Goal: Transaction & Acquisition: Book appointment/travel/reservation

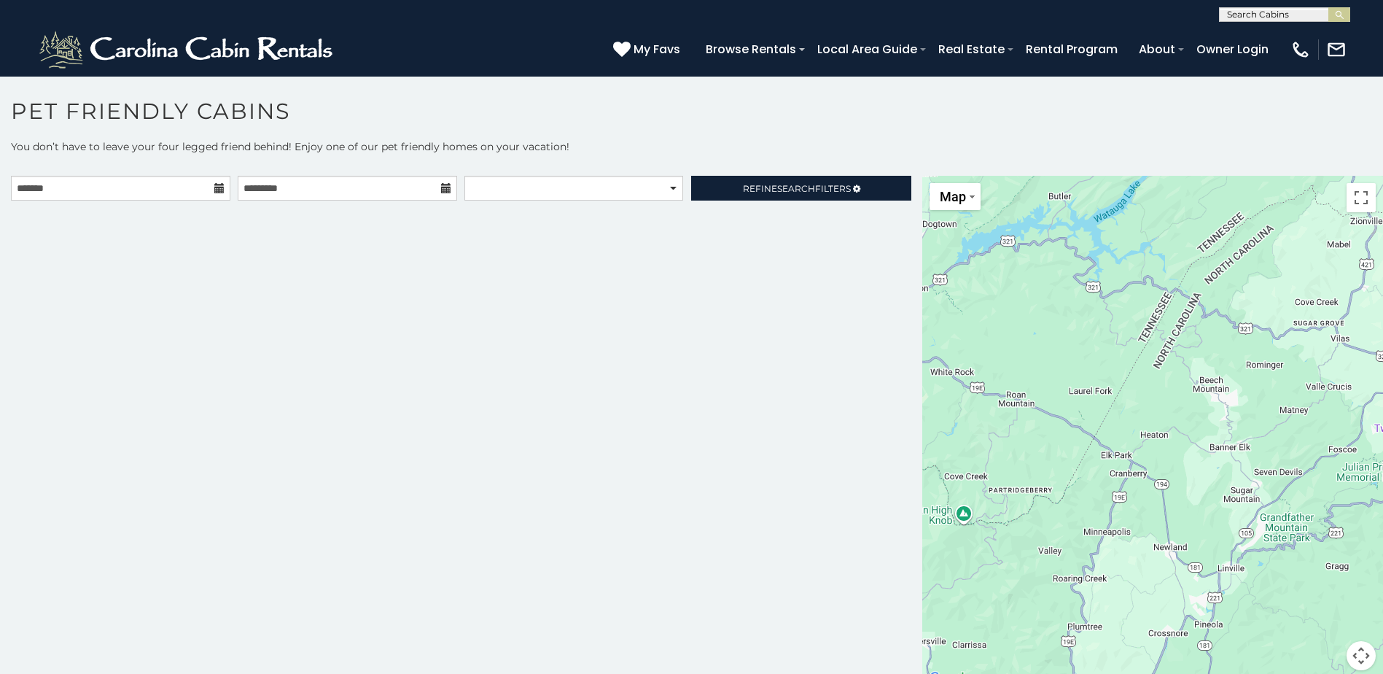
click at [220, 187] on icon at bounding box center [219, 188] width 10 height 10
click at [216, 187] on icon at bounding box center [219, 188] width 10 height 10
click at [151, 187] on input "text" at bounding box center [120, 188] width 219 height 25
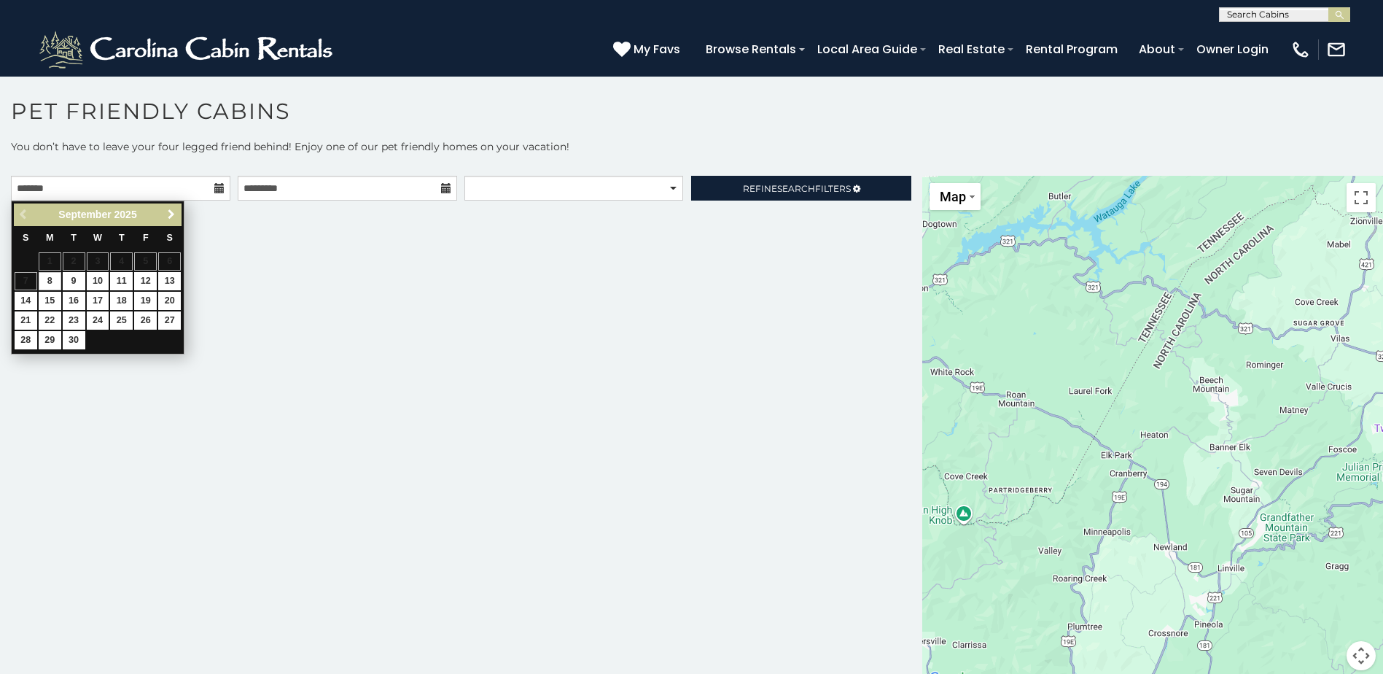
click at [173, 215] on span "Next" at bounding box center [171, 214] width 12 height 12
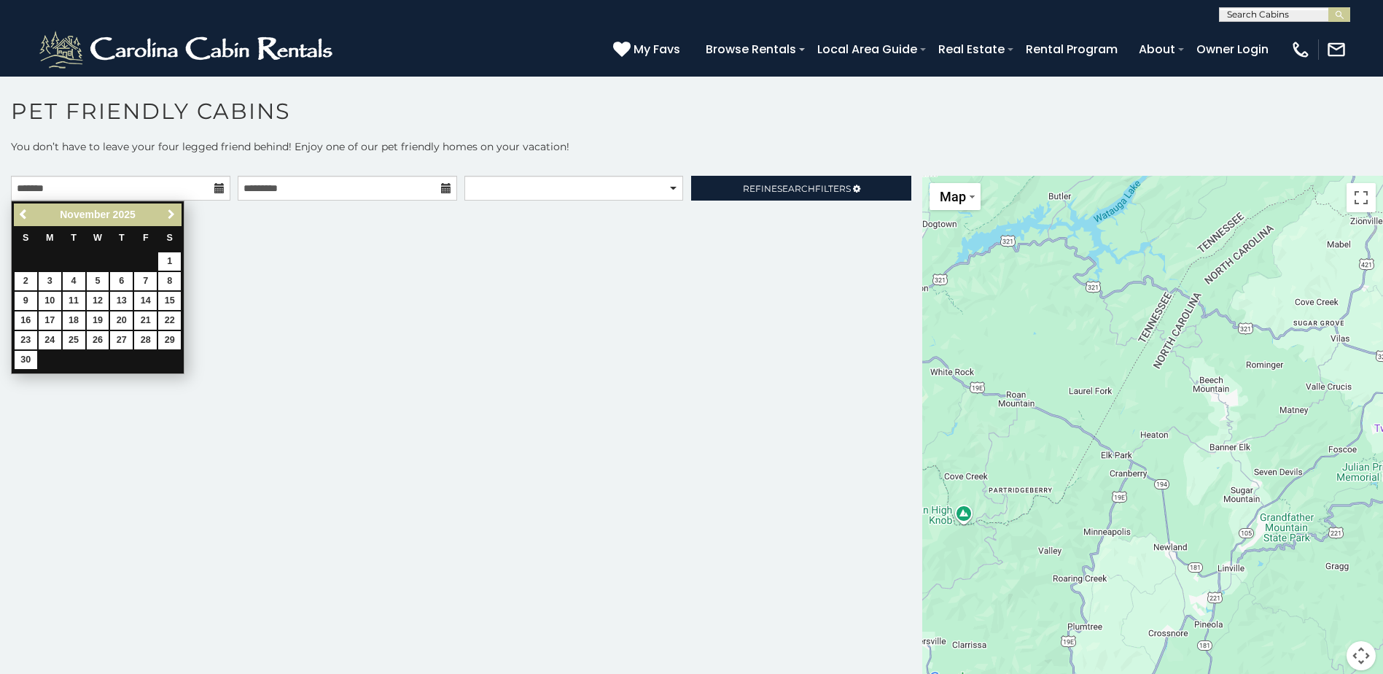
click at [173, 215] on span "Next" at bounding box center [171, 214] width 12 height 12
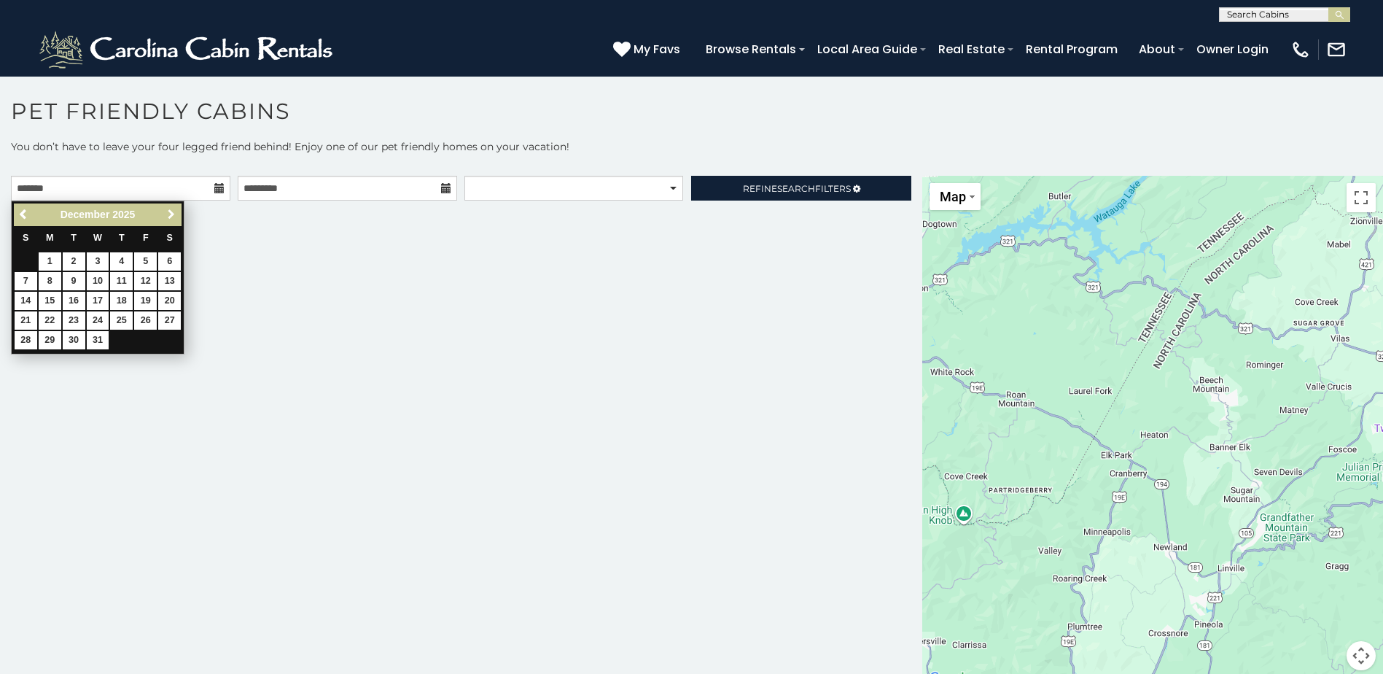
click at [173, 215] on span "Next" at bounding box center [171, 214] width 12 height 12
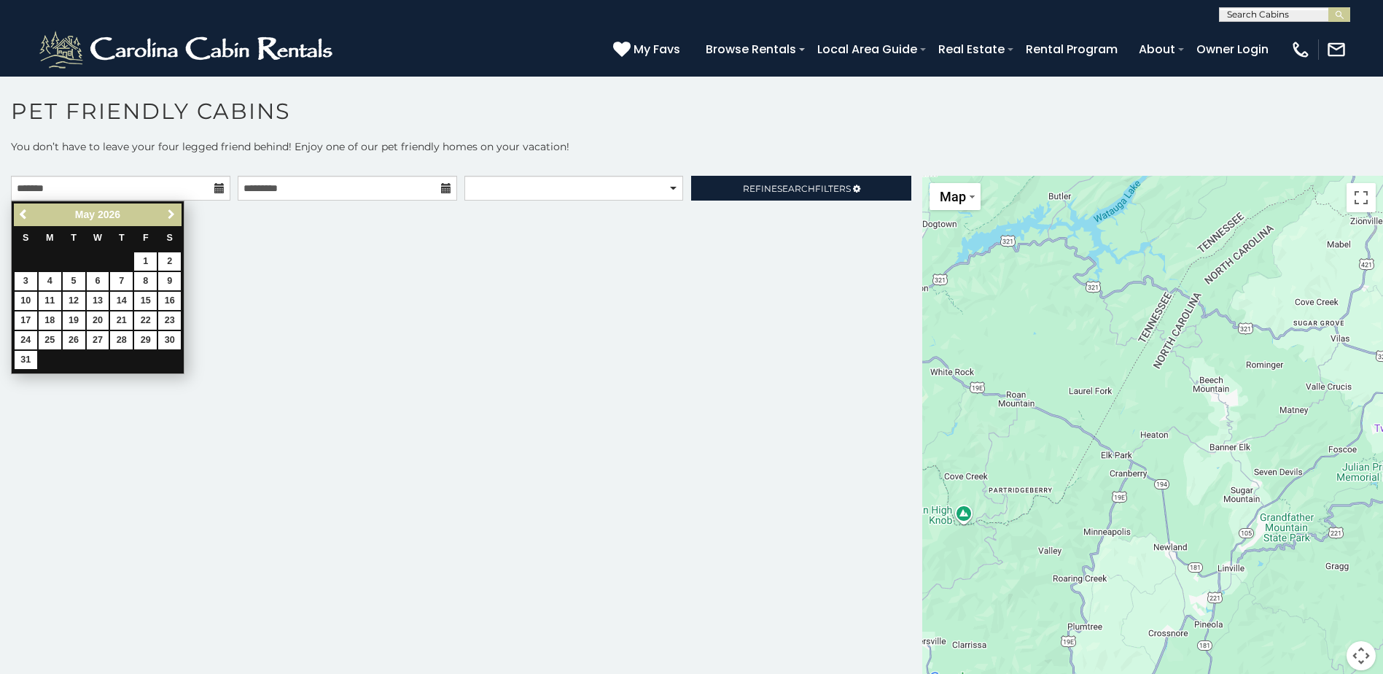
click at [173, 215] on span "Next" at bounding box center [171, 214] width 12 height 12
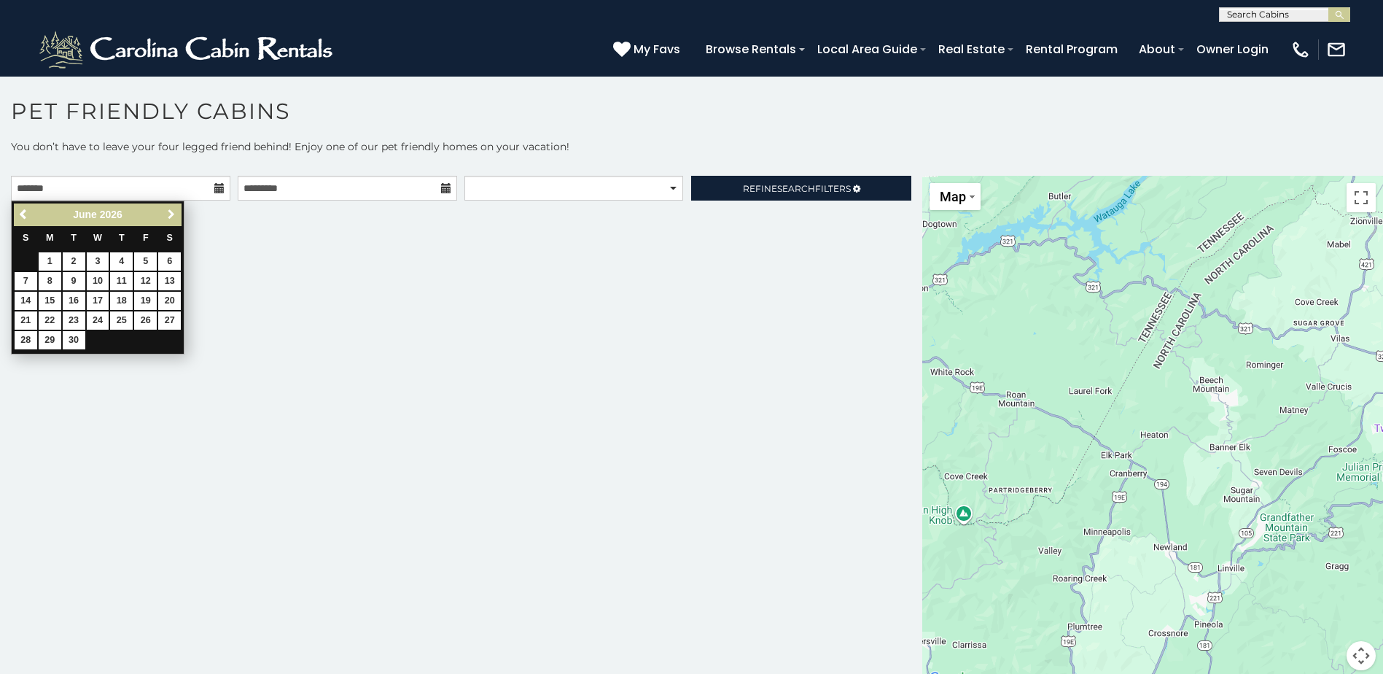
click at [173, 215] on span "Next" at bounding box center [171, 214] width 12 height 12
click at [24, 213] on span "Previous" at bounding box center [24, 214] width 12 height 12
click at [150, 278] on link "12" at bounding box center [145, 281] width 23 height 18
type input "**********"
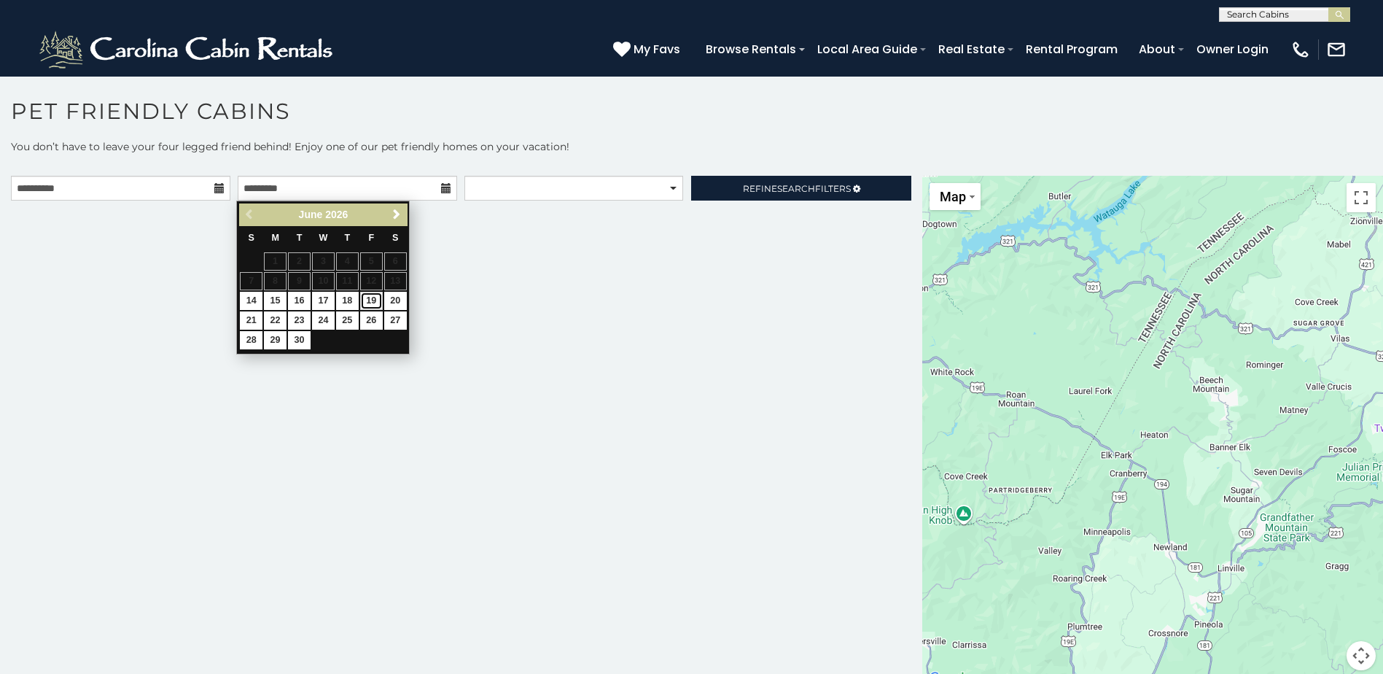
click at [372, 298] on link "19" at bounding box center [371, 301] width 23 height 18
type input "**********"
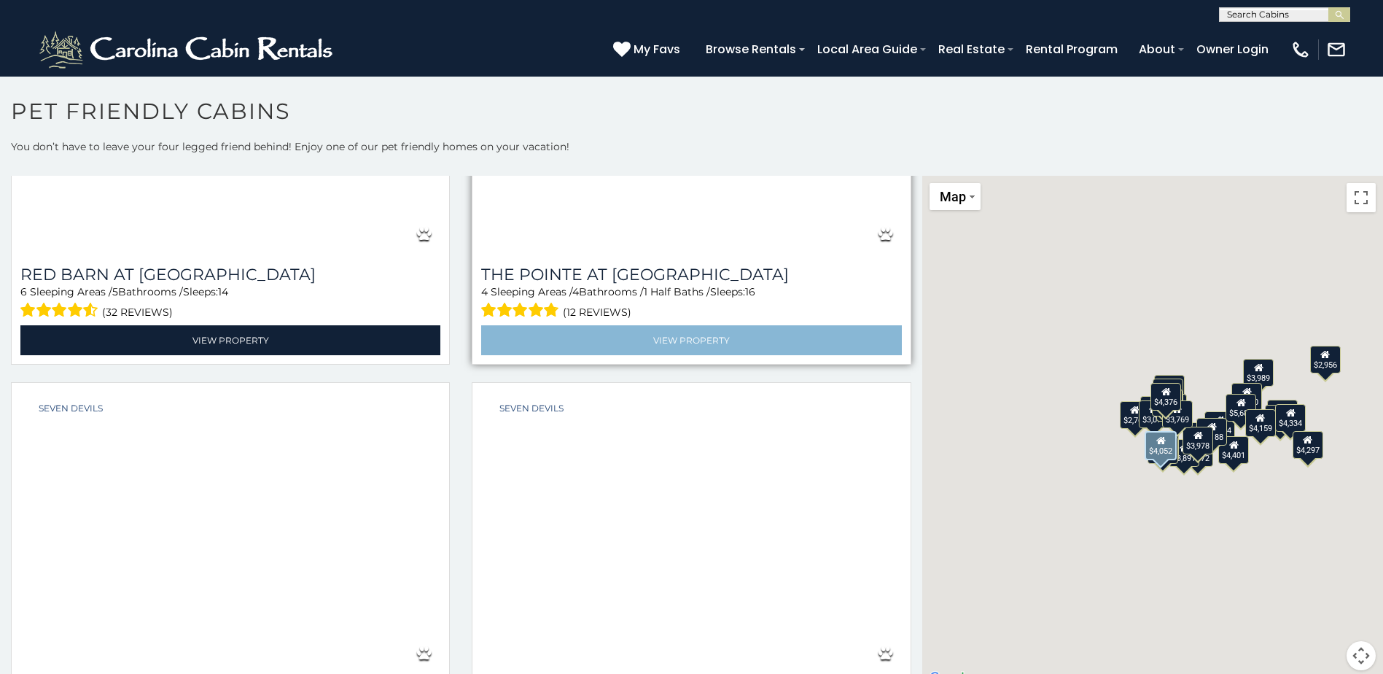
scroll to position [4884, 0]
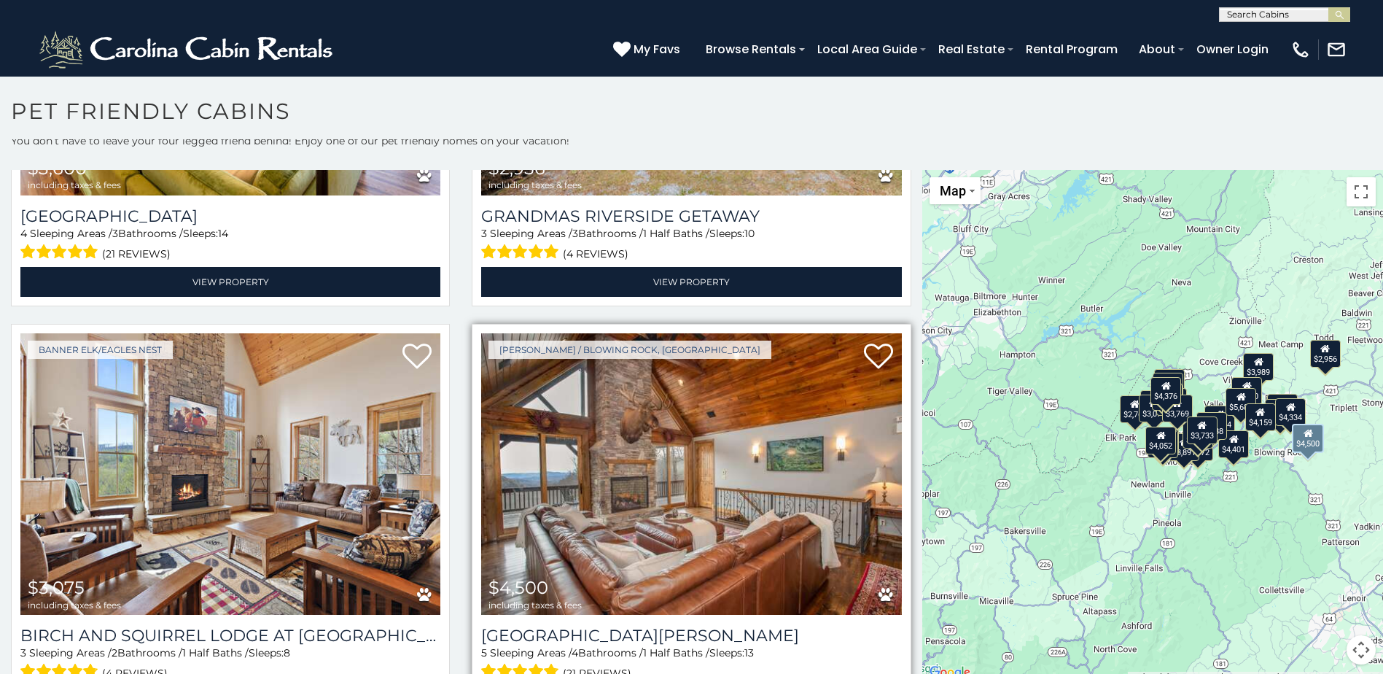
scroll to position [8, 0]
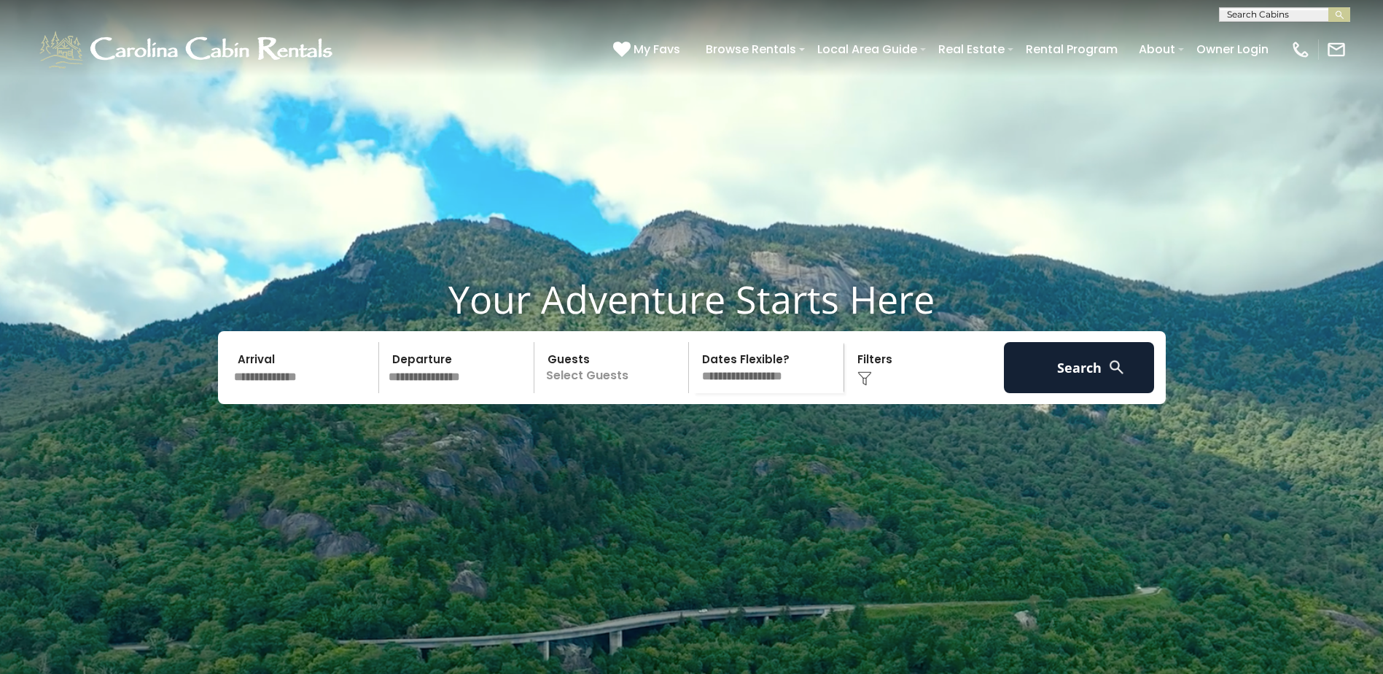
click at [342, 393] on input "text" at bounding box center [304, 367] width 151 height 51
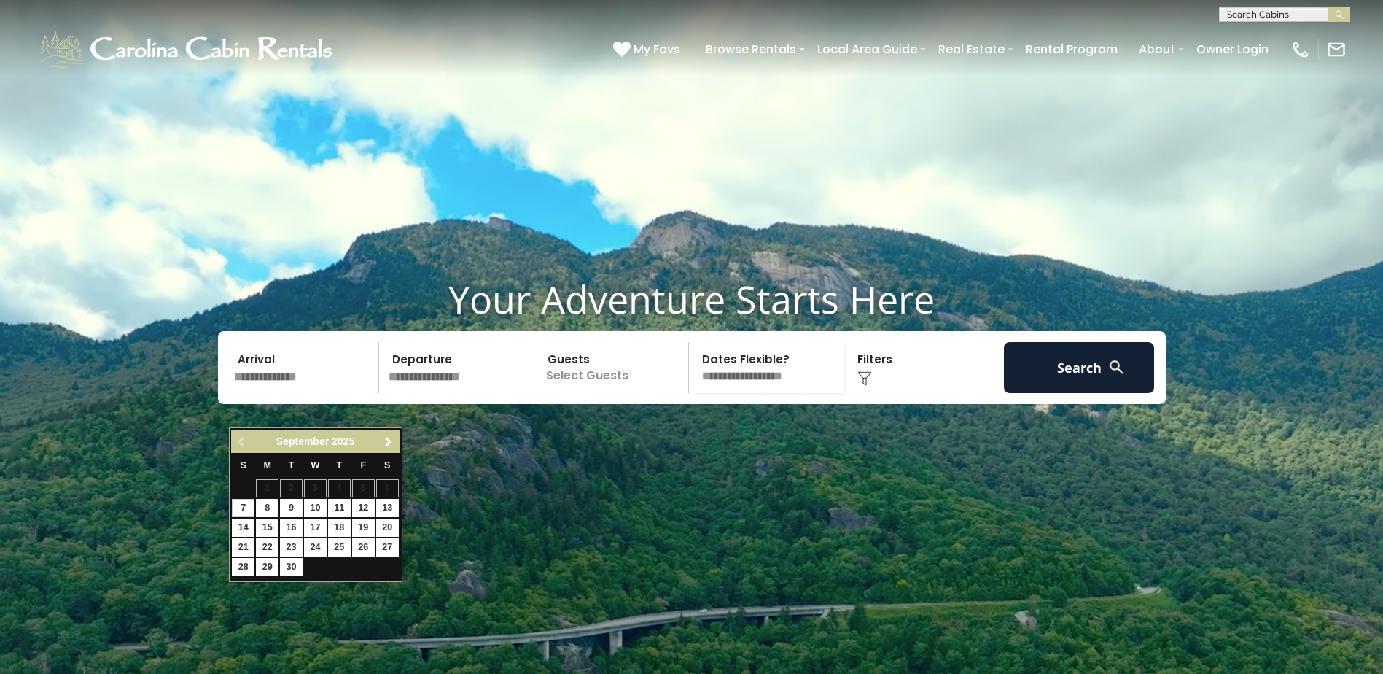
click at [386, 440] on span "Next" at bounding box center [389, 442] width 12 height 12
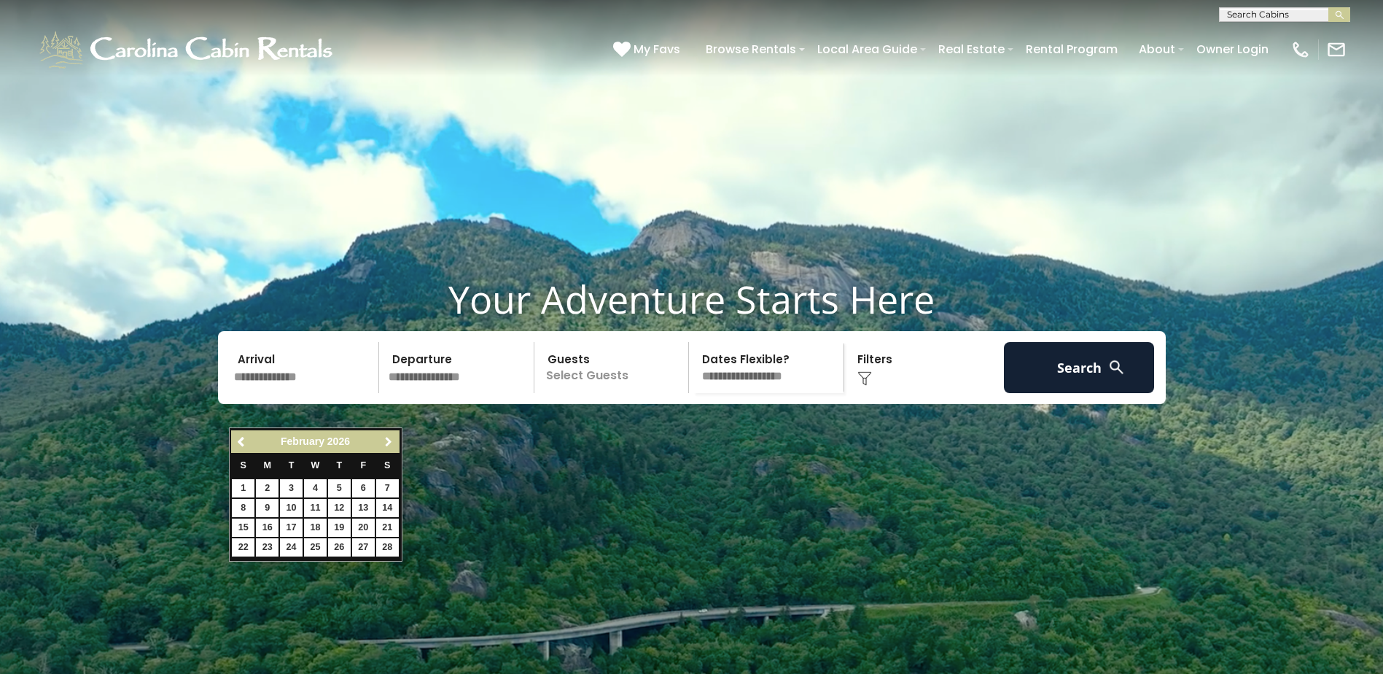
click at [386, 440] on span "Next" at bounding box center [389, 442] width 12 height 12
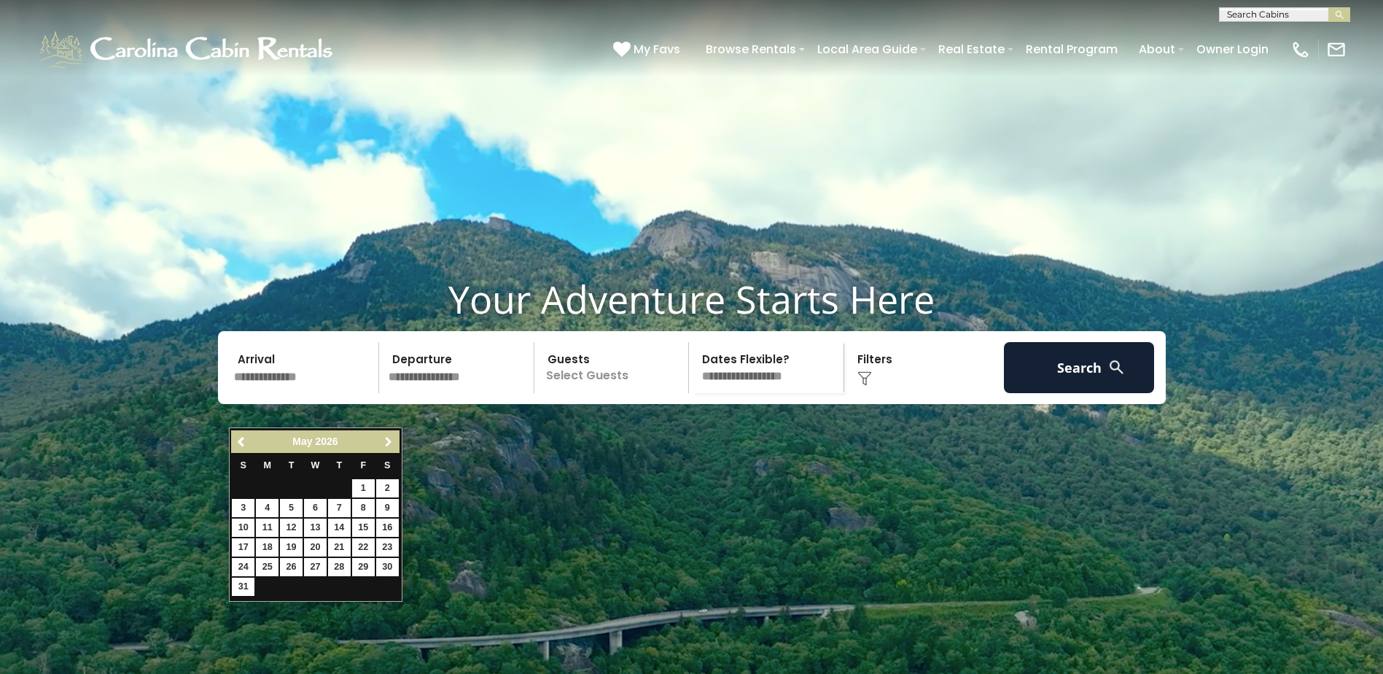
click at [387, 440] on span "Next" at bounding box center [389, 442] width 12 height 12
click at [365, 503] on link "12" at bounding box center [363, 508] width 23 height 18
type input "*******"
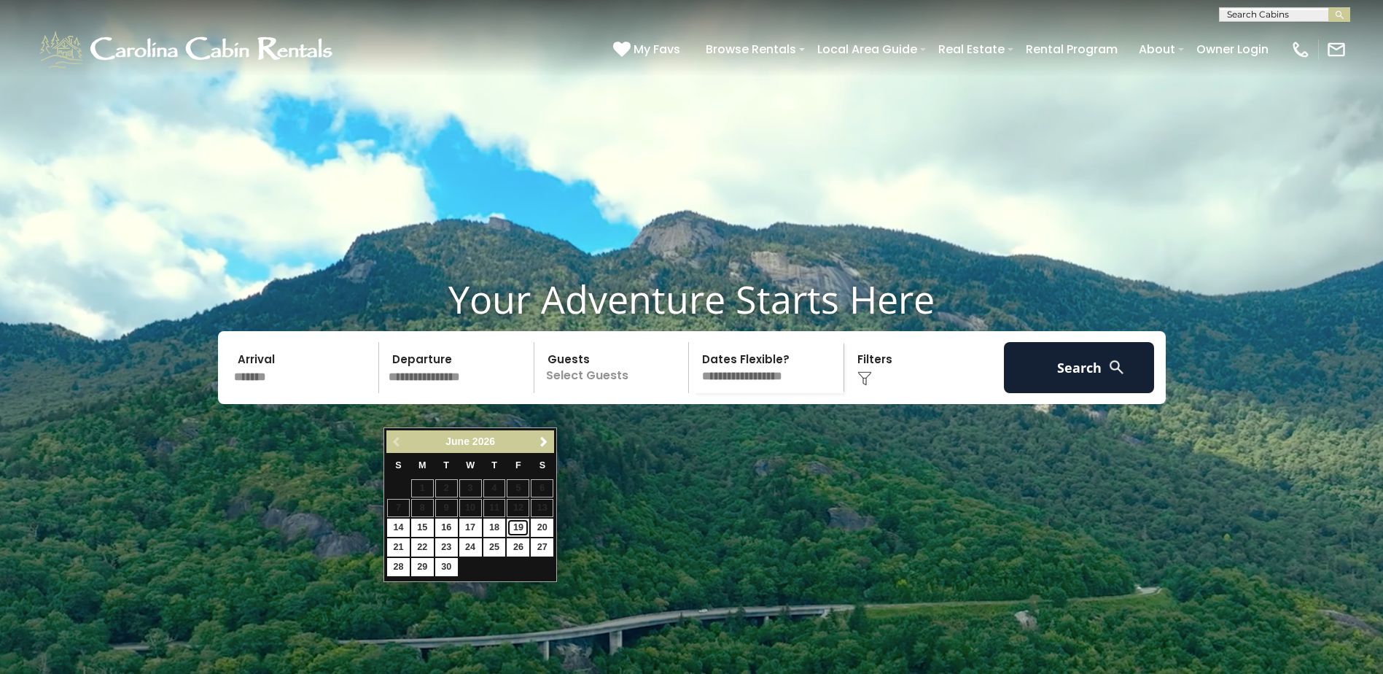
click at [520, 525] on link "19" at bounding box center [518, 527] width 23 height 18
type input "*******"
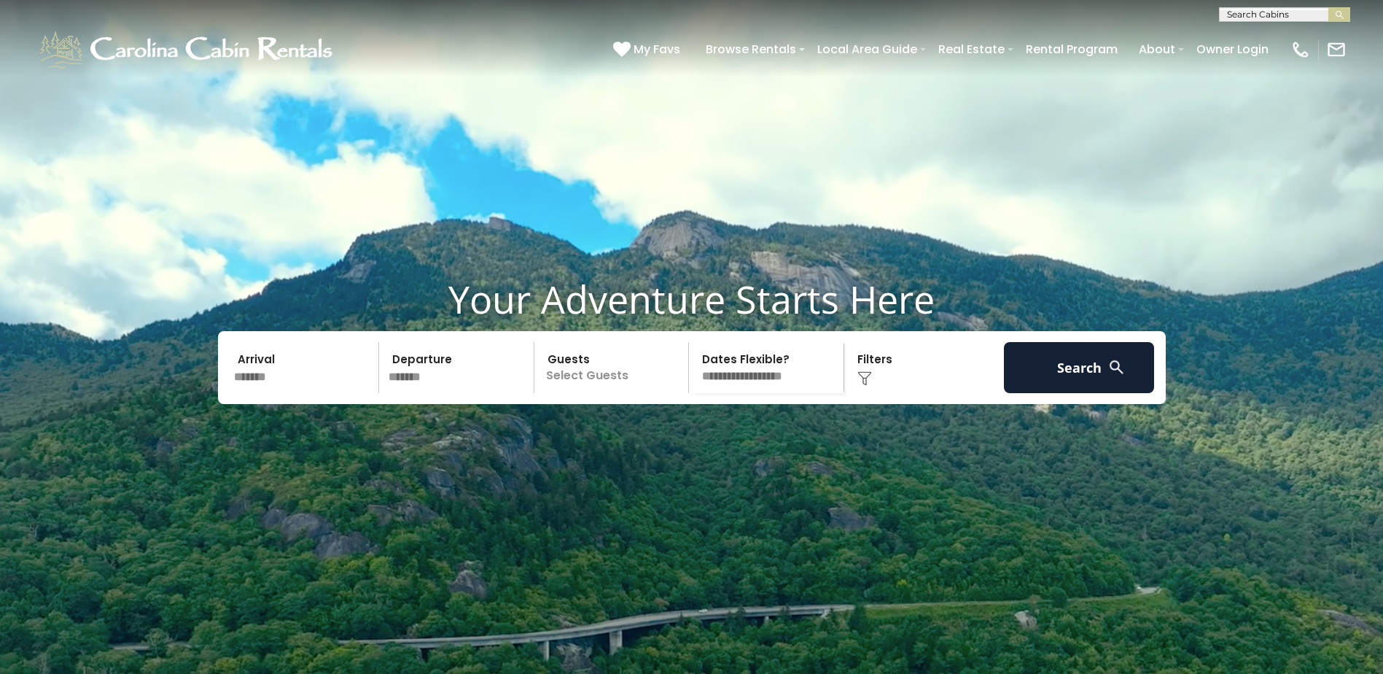
click at [636, 393] on p "Select Guests" at bounding box center [614, 367] width 150 height 51
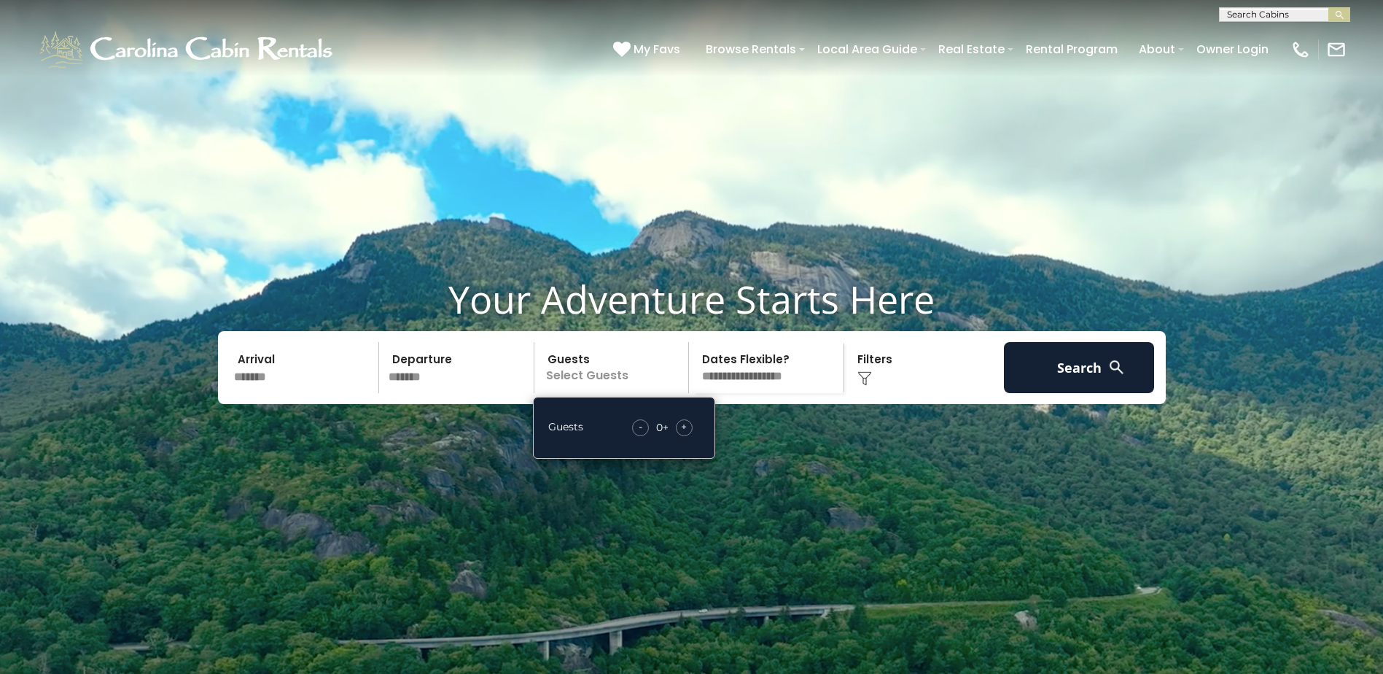
click at [682, 434] on span "+" at bounding box center [684, 426] width 6 height 15
click at [1085, 393] on button "Search" at bounding box center [1079, 367] width 151 height 51
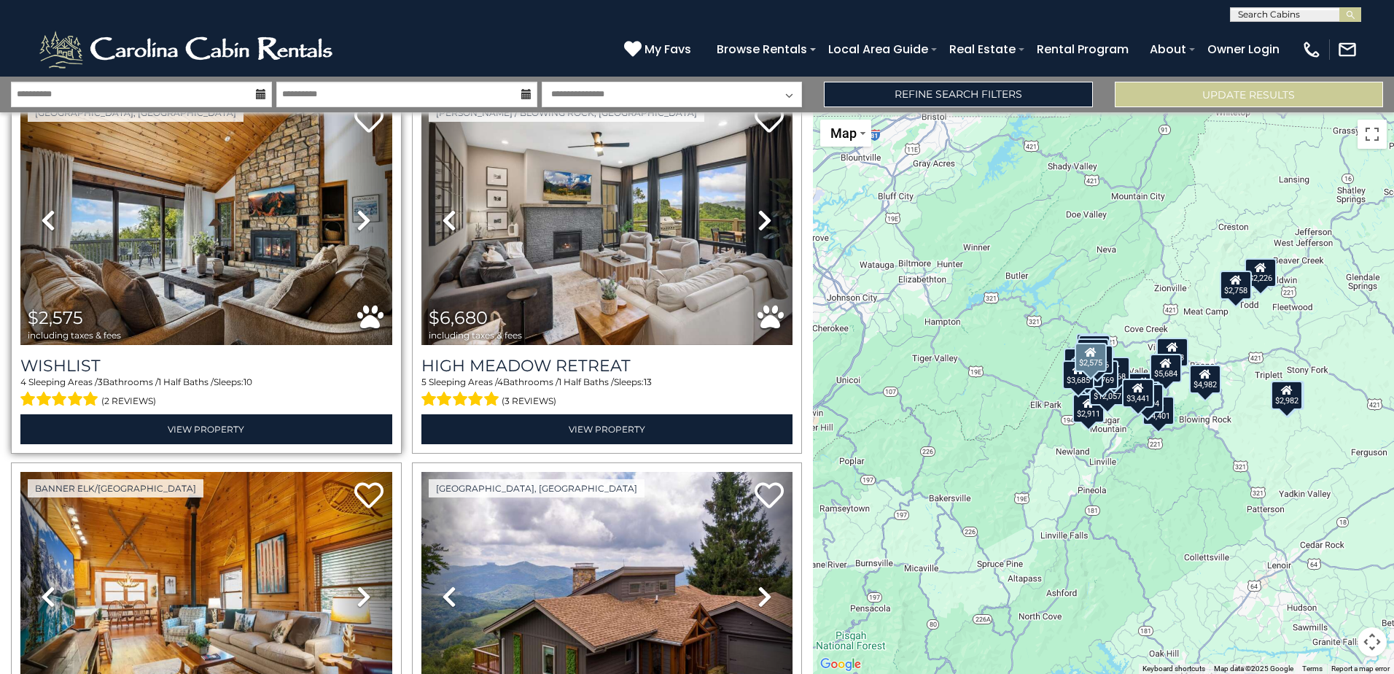
scroll to position [2260, 0]
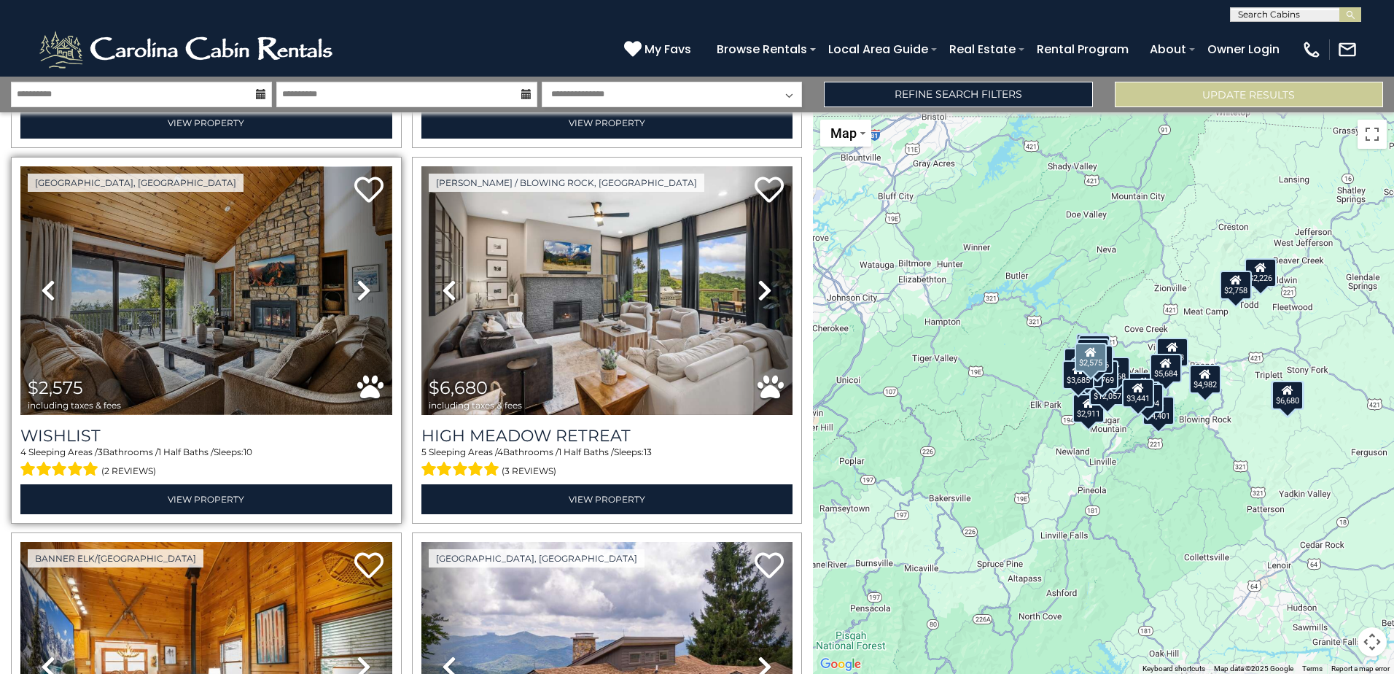
click at [220, 319] on img at bounding box center [206, 290] width 372 height 249
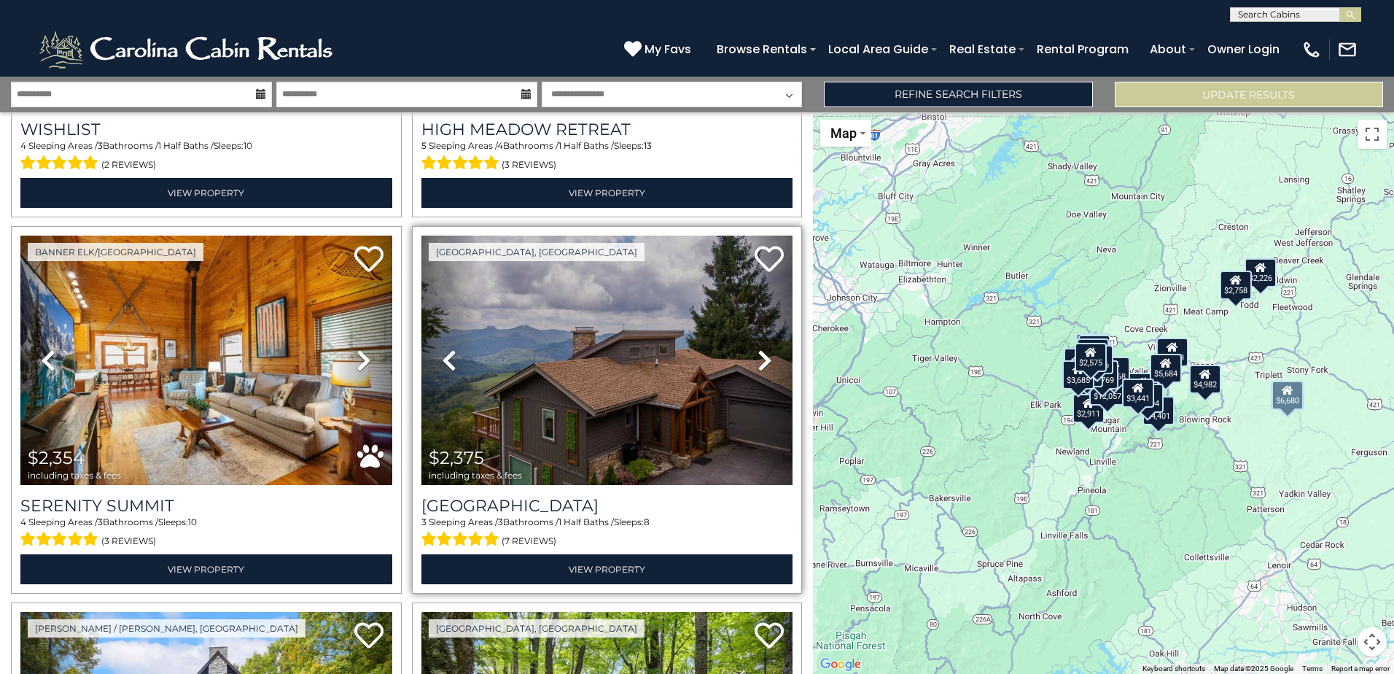
scroll to position [2624, 0]
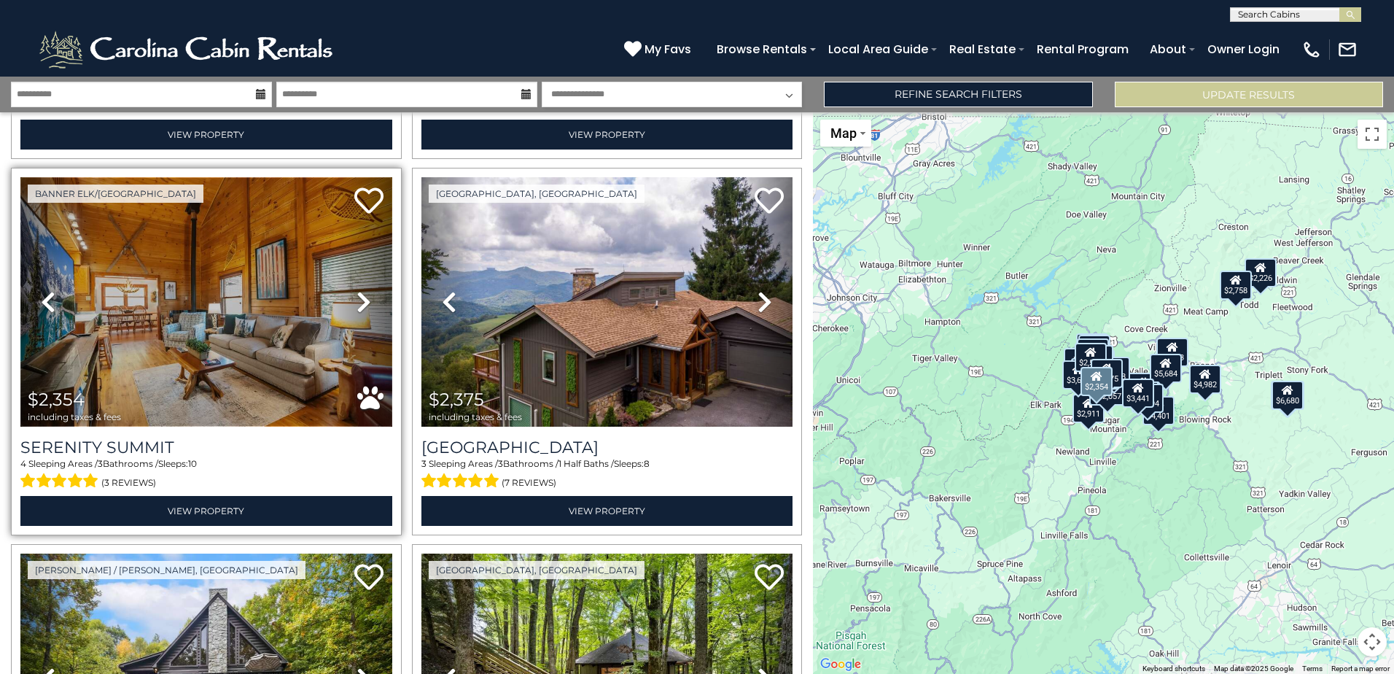
click at [227, 304] on img at bounding box center [206, 301] width 372 height 249
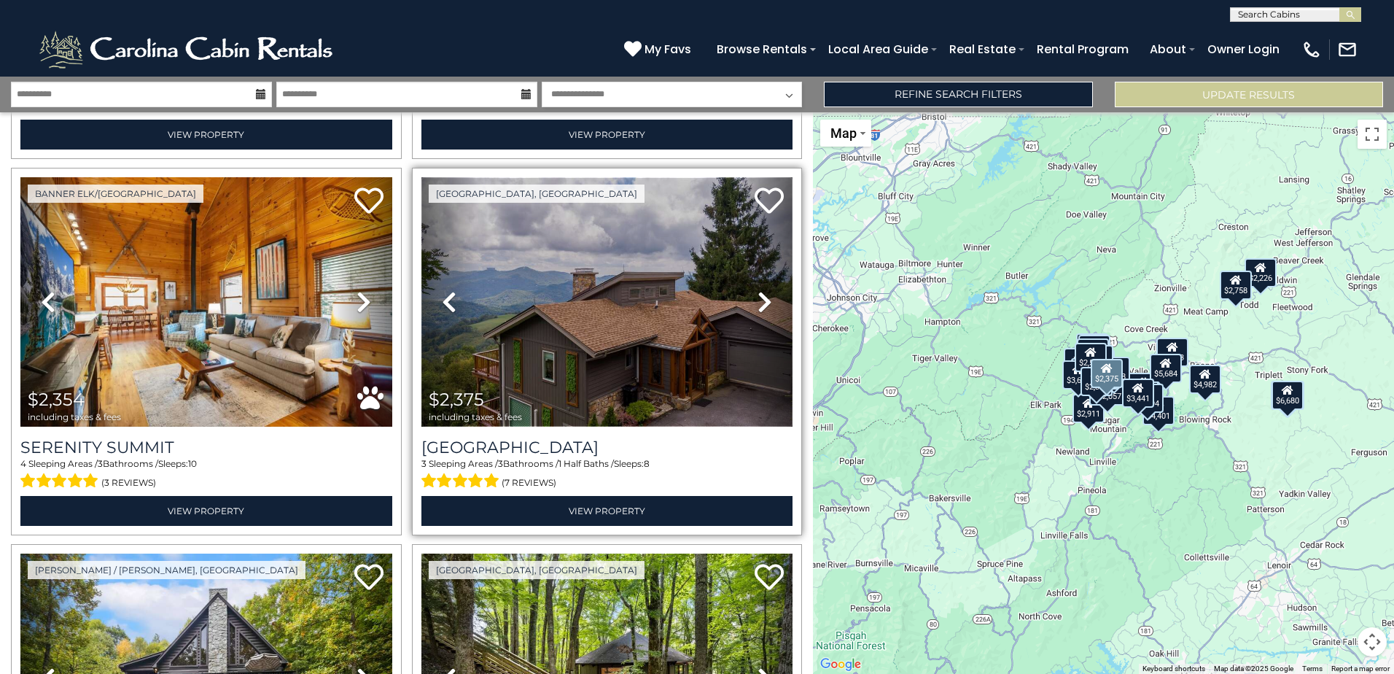
click at [603, 289] on img at bounding box center [607, 301] width 372 height 249
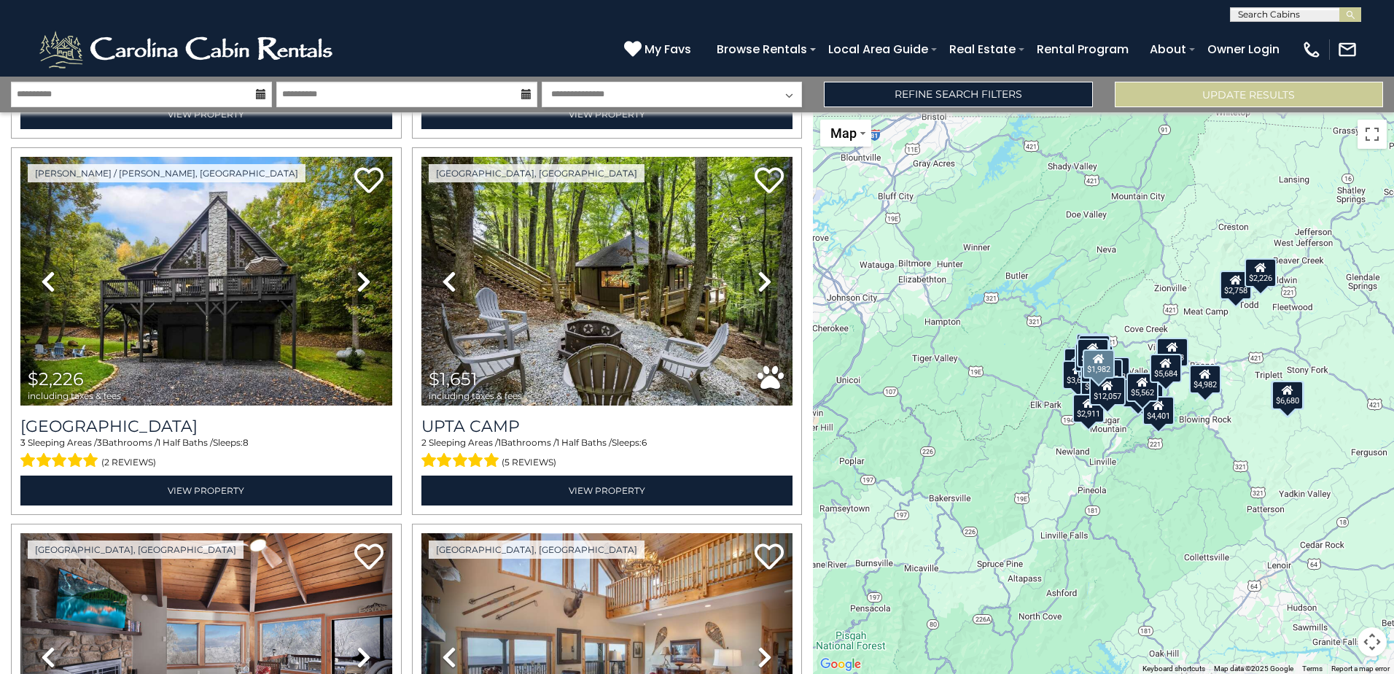
scroll to position [2910, 0]
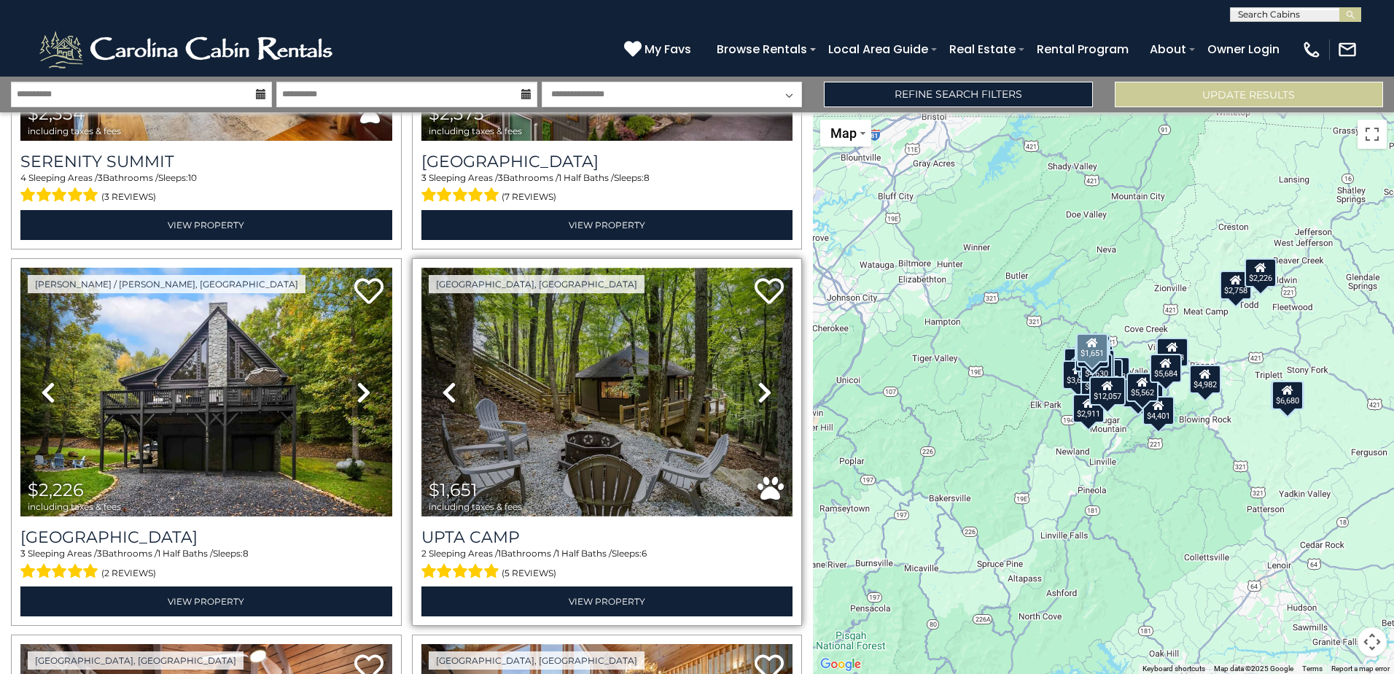
click at [582, 362] on img at bounding box center [607, 392] width 372 height 249
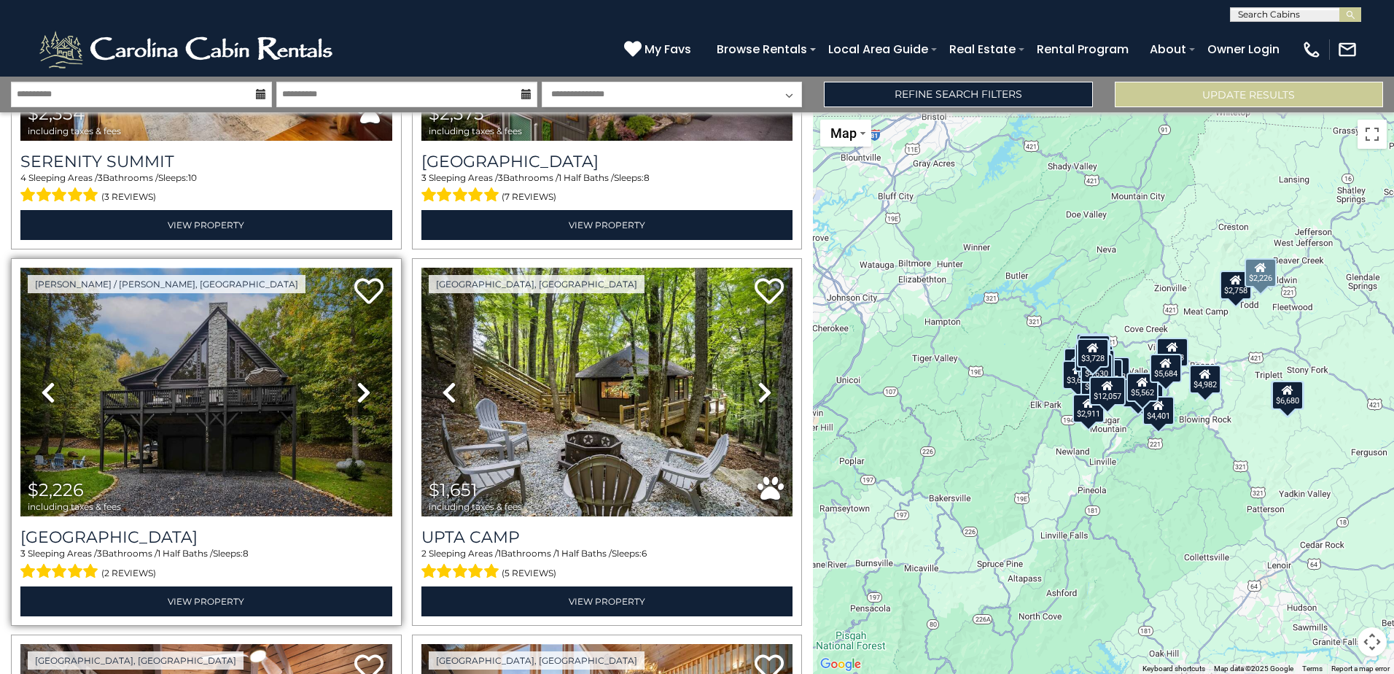
click at [173, 415] on img at bounding box center [206, 392] width 372 height 249
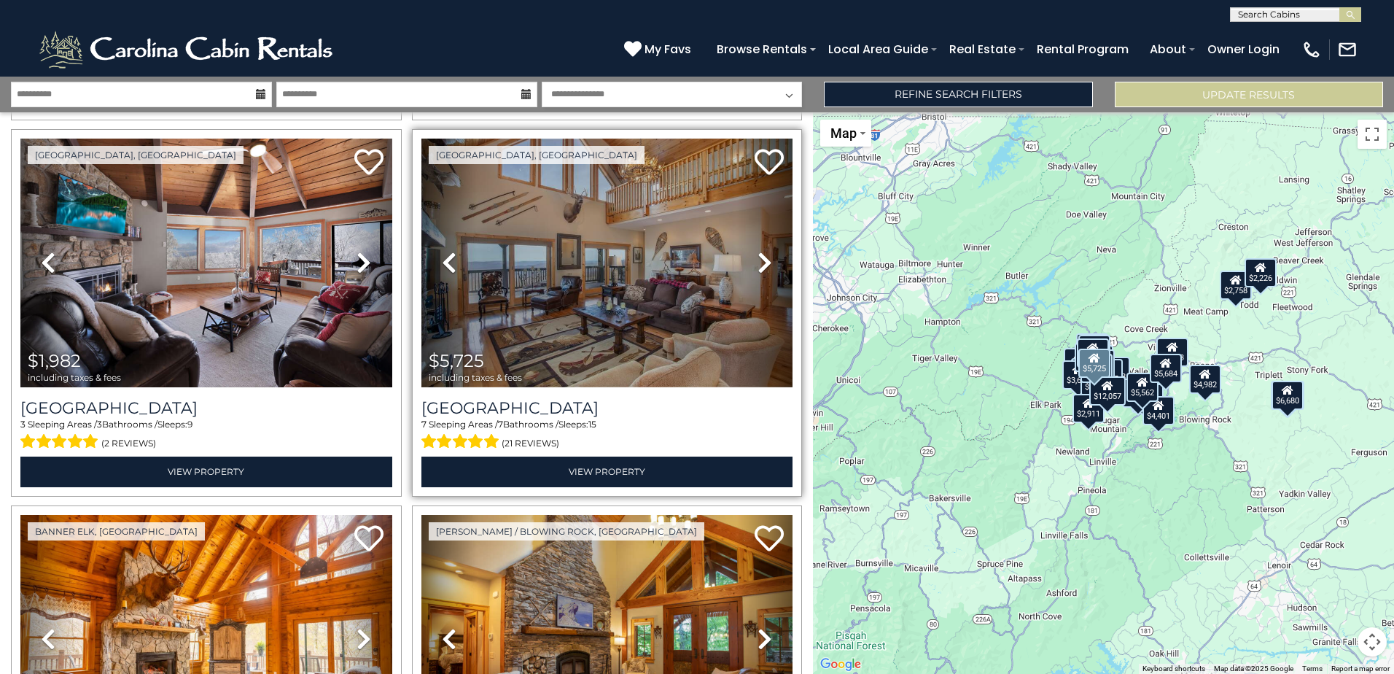
scroll to position [3420, 0]
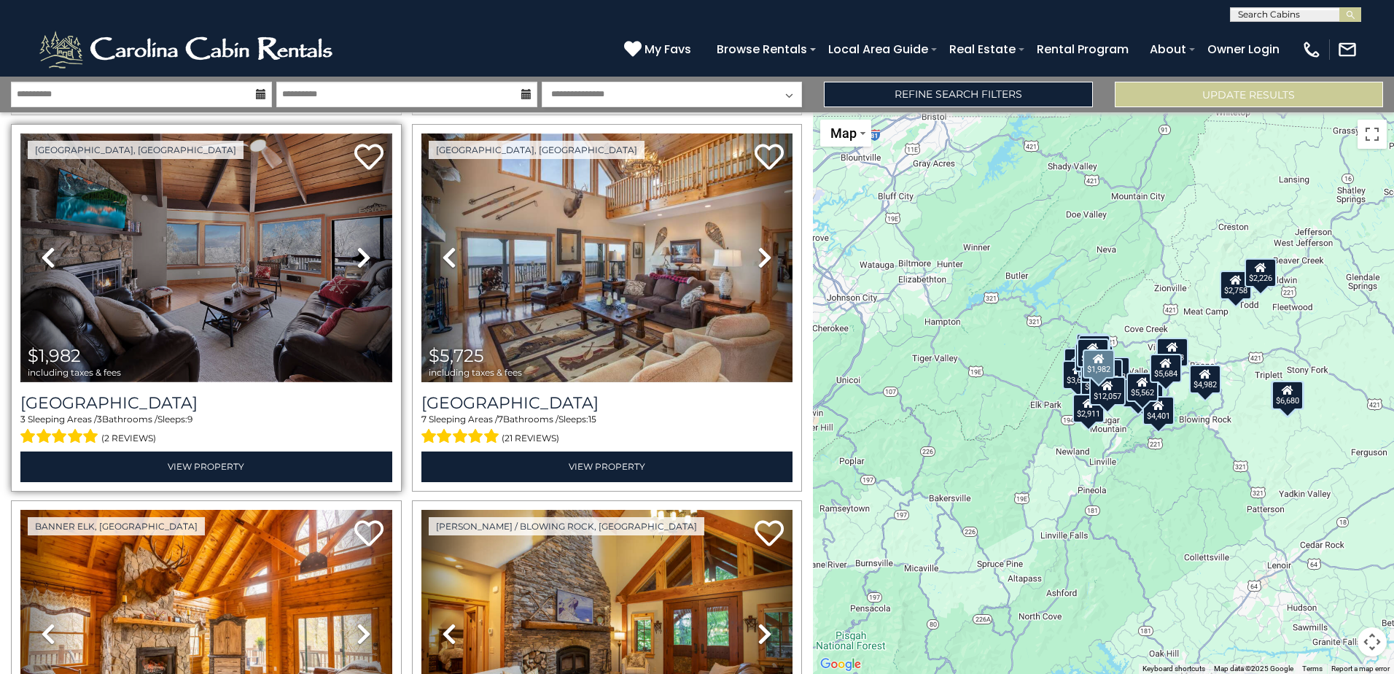
click at [251, 281] on img at bounding box center [206, 257] width 372 height 249
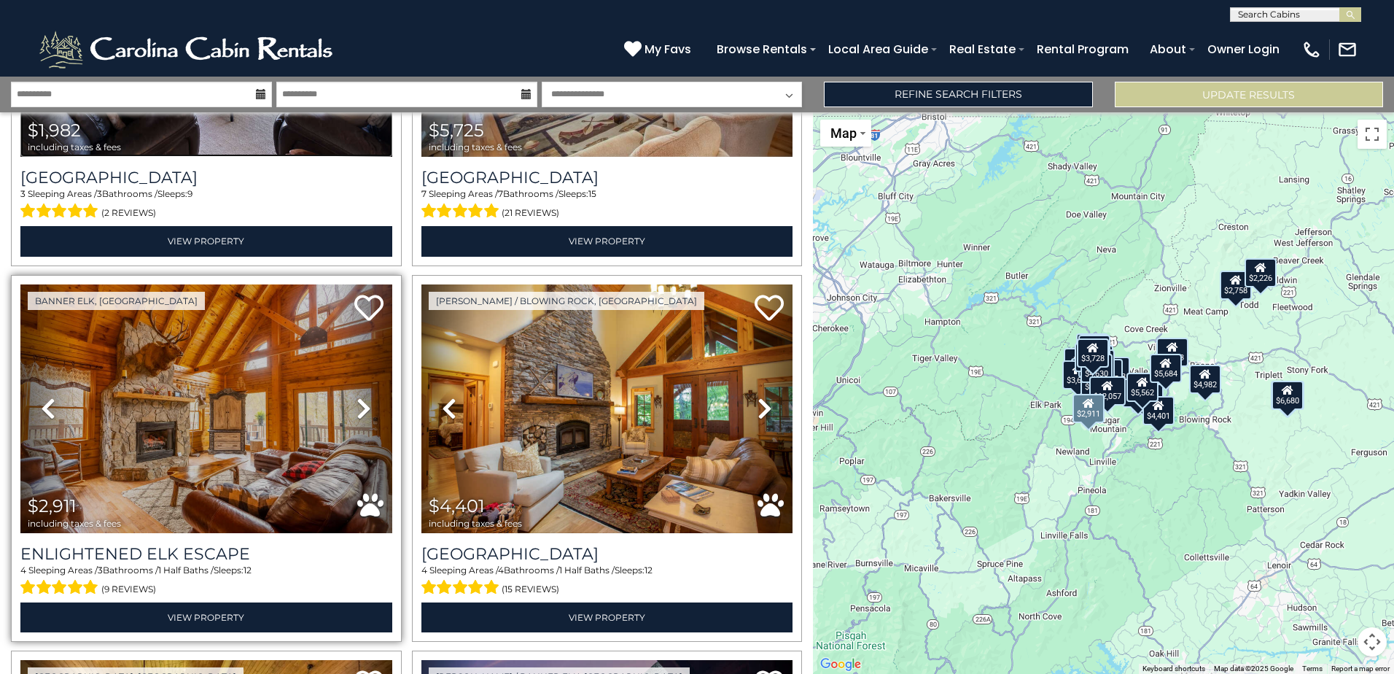
scroll to position [3639, 0]
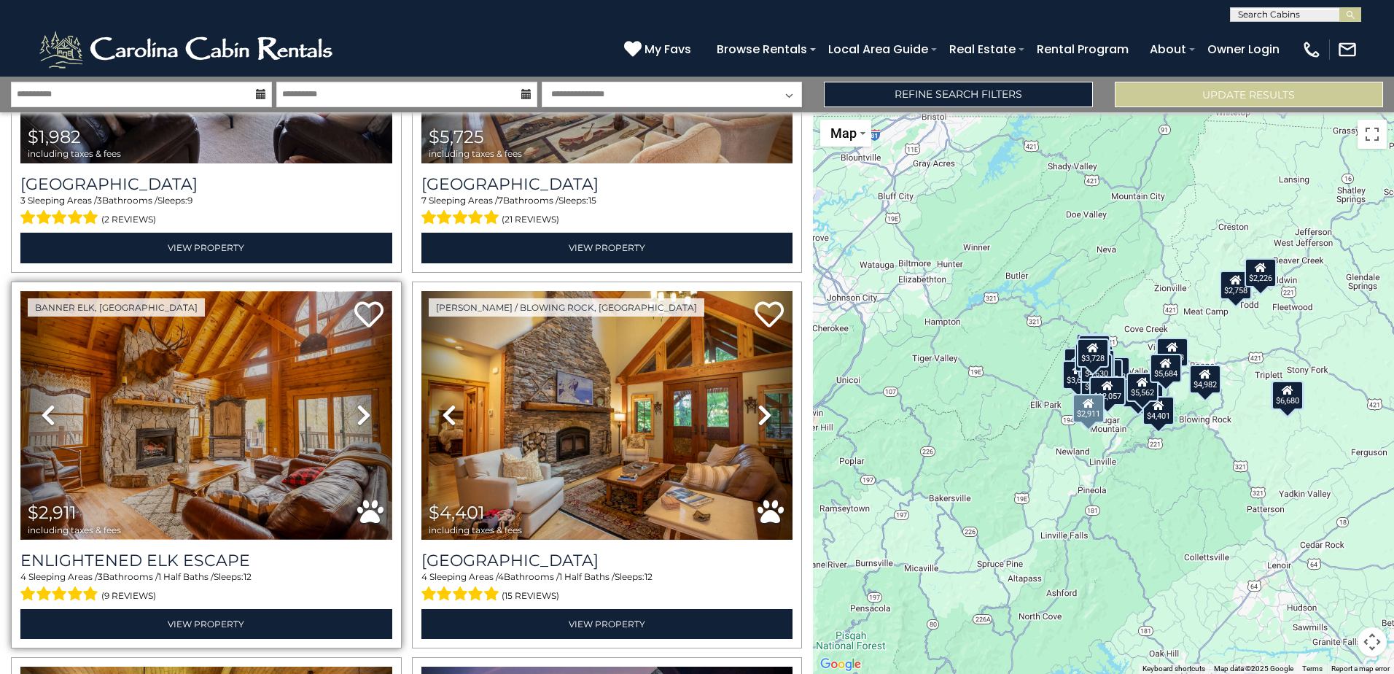
click at [198, 374] on img at bounding box center [206, 415] width 372 height 249
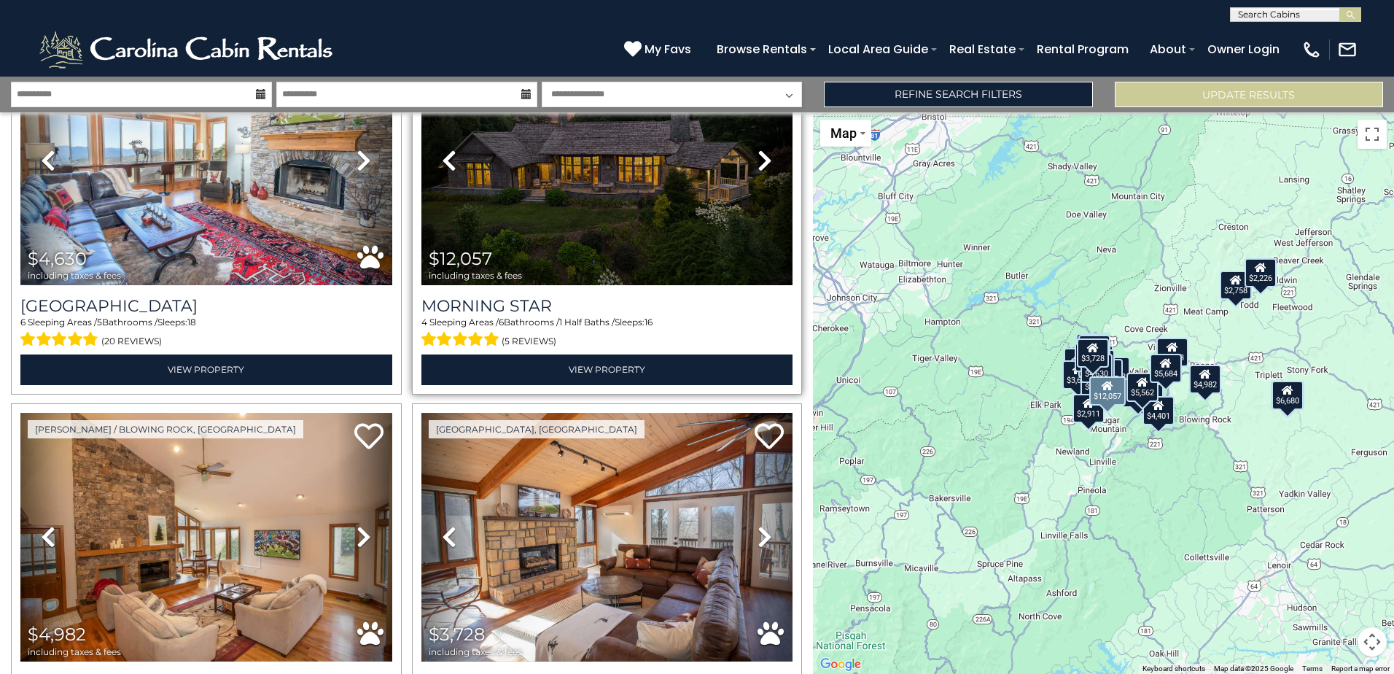
scroll to position [5170, 0]
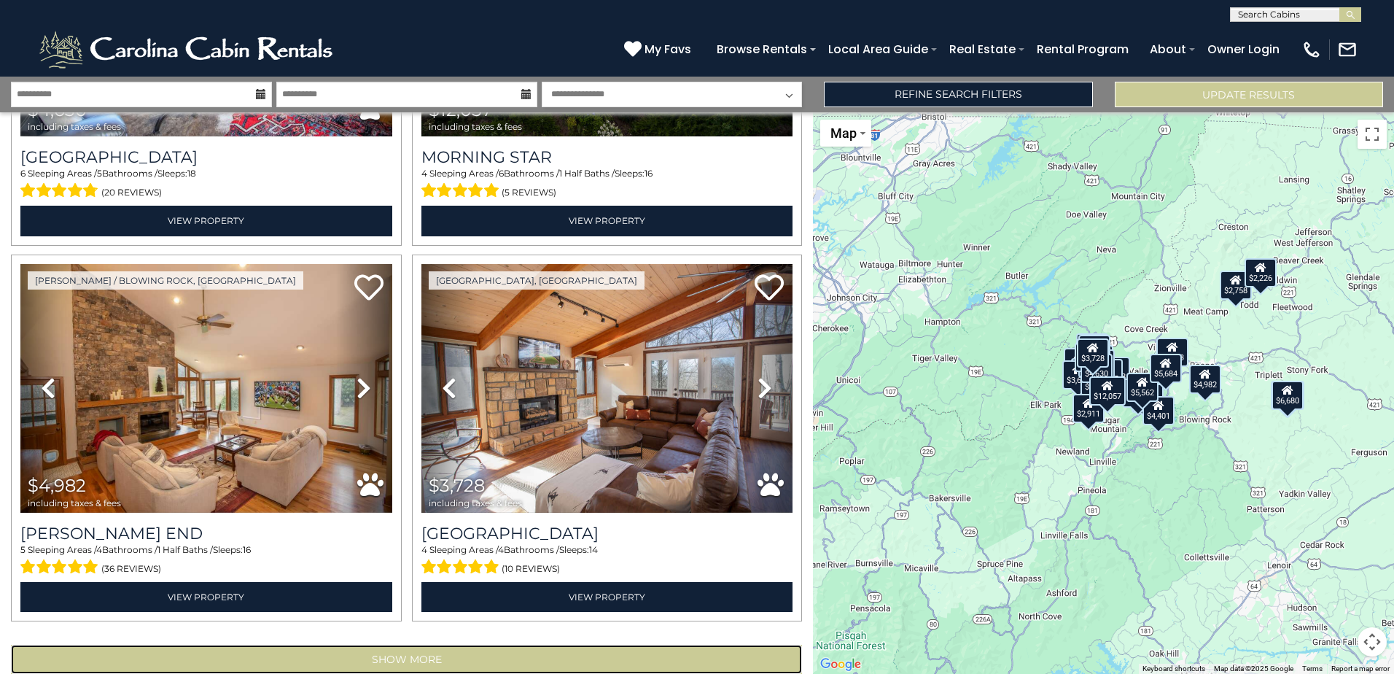
click at [413, 644] on button "Show More" at bounding box center [406, 658] width 791 height 29
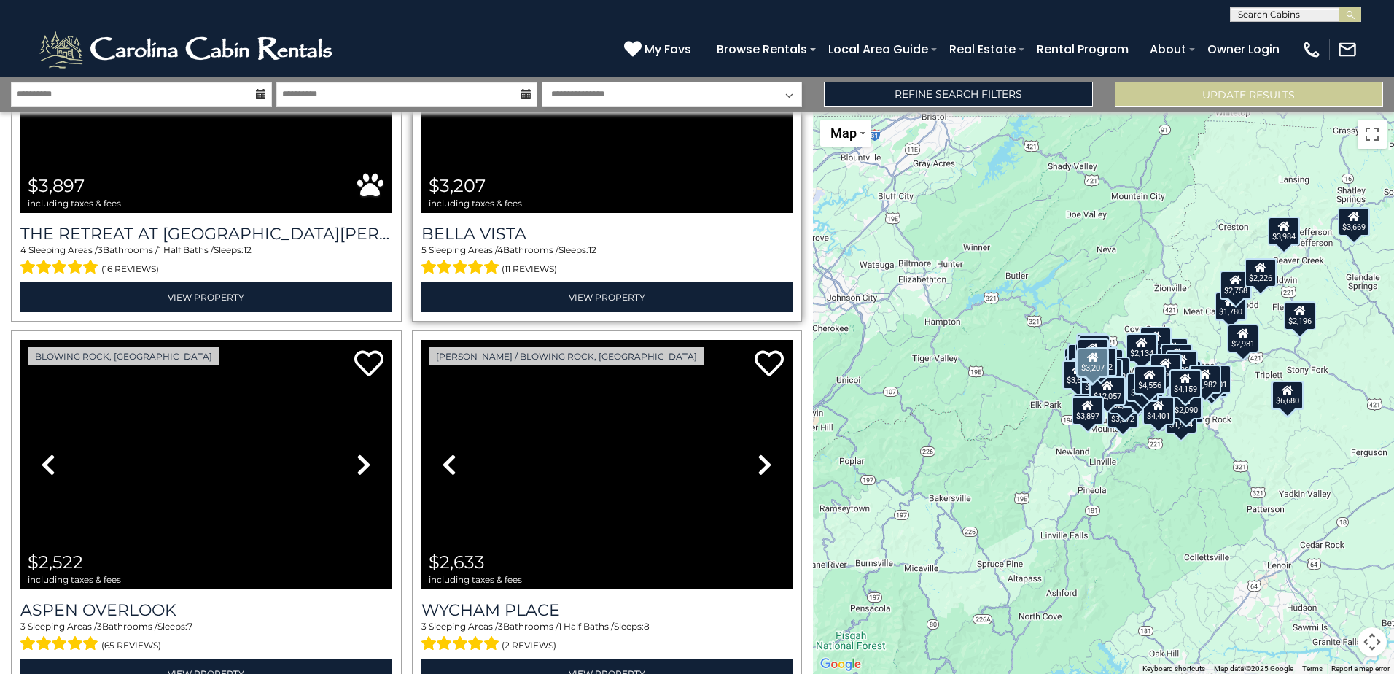
scroll to position [6992, 0]
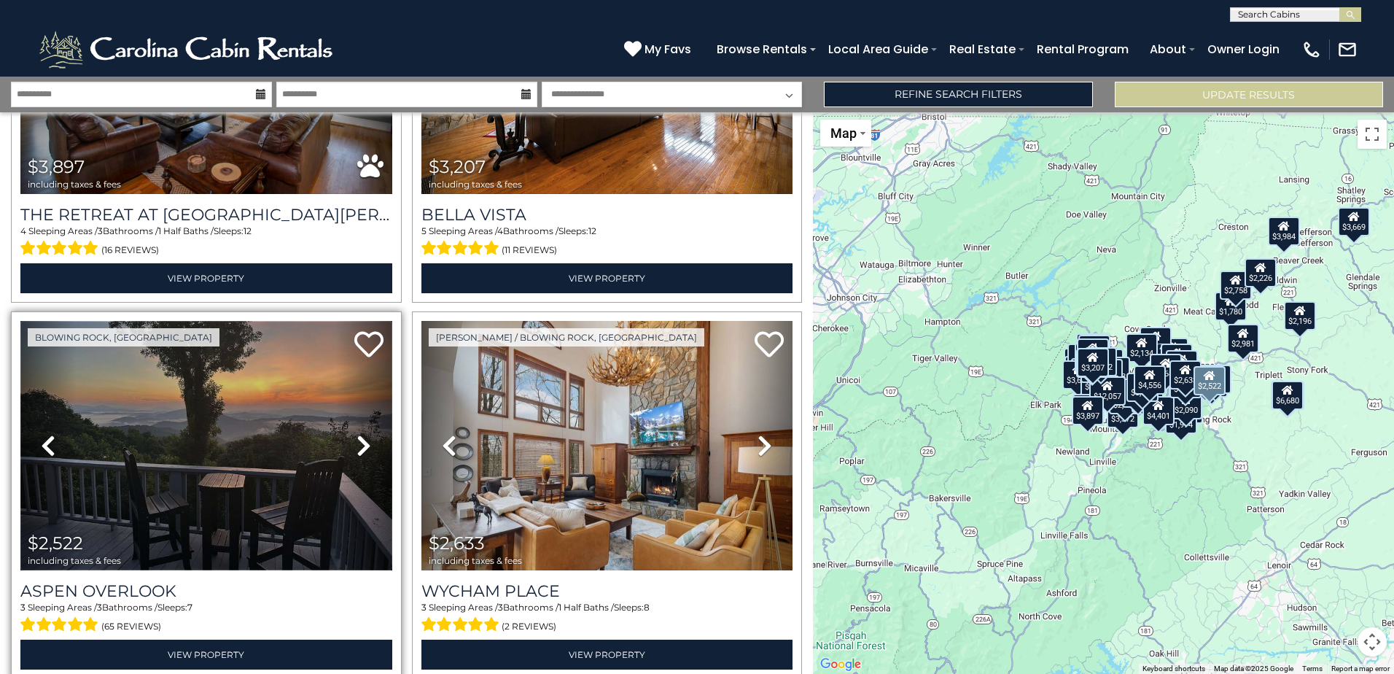
click at [249, 374] on img at bounding box center [206, 445] width 372 height 249
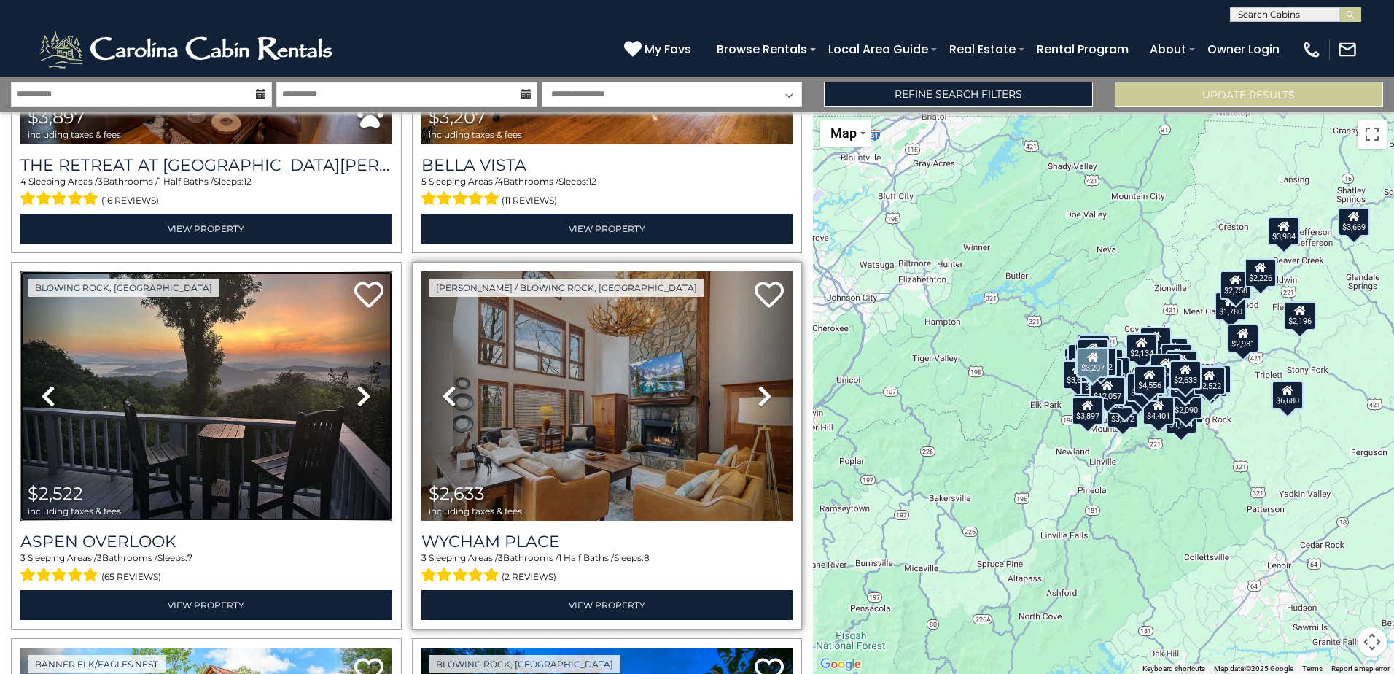
scroll to position [7065, 0]
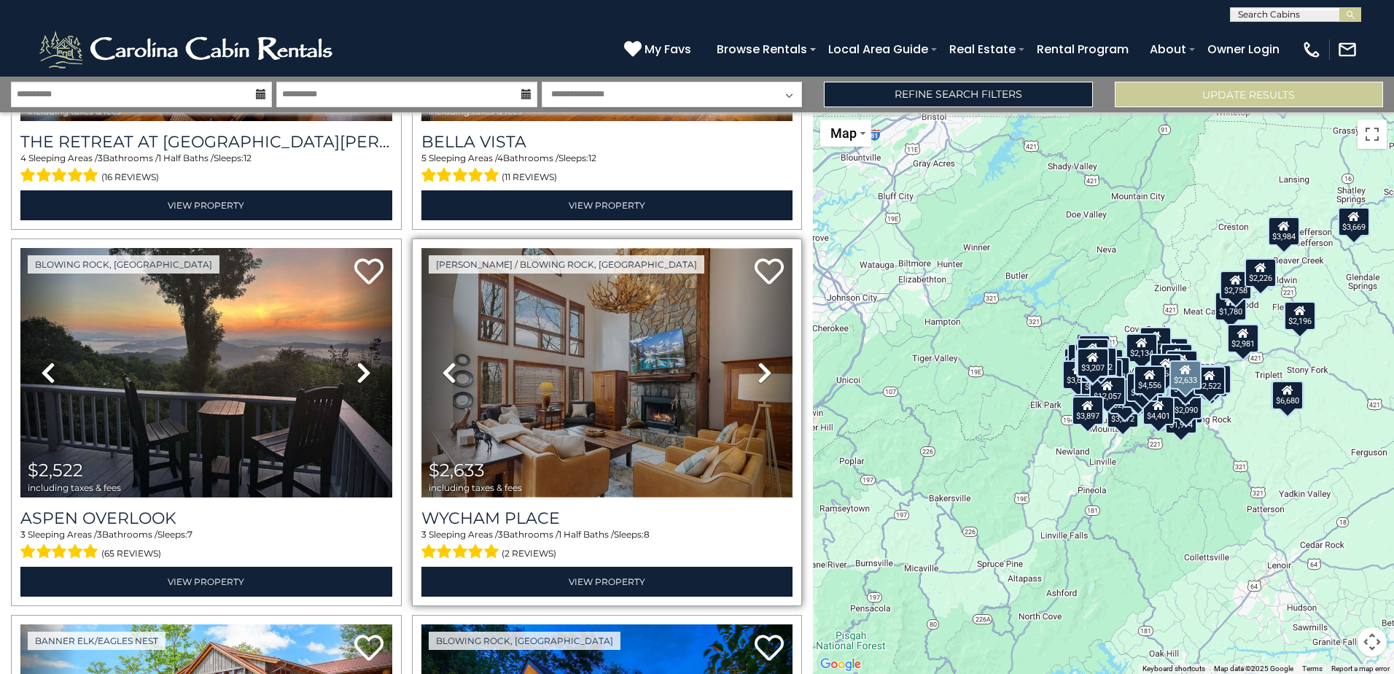
click at [617, 297] on img at bounding box center [607, 372] width 372 height 249
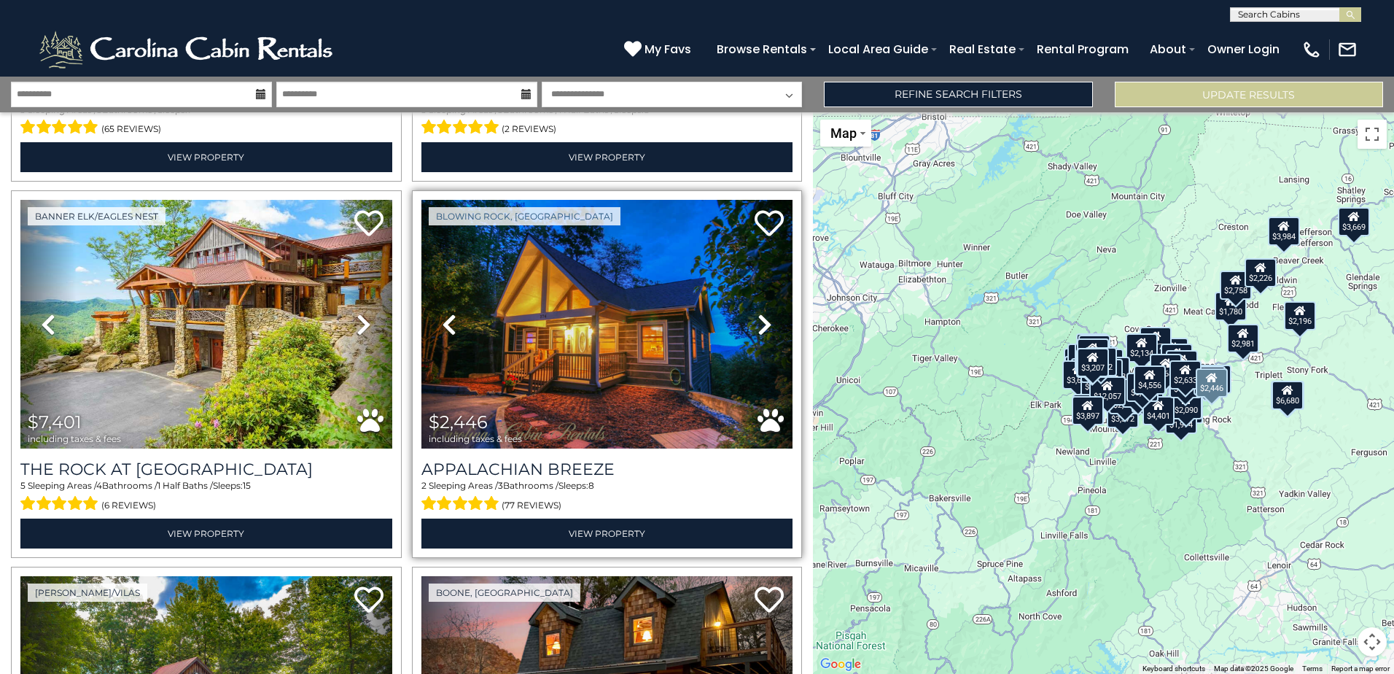
scroll to position [7503, 0]
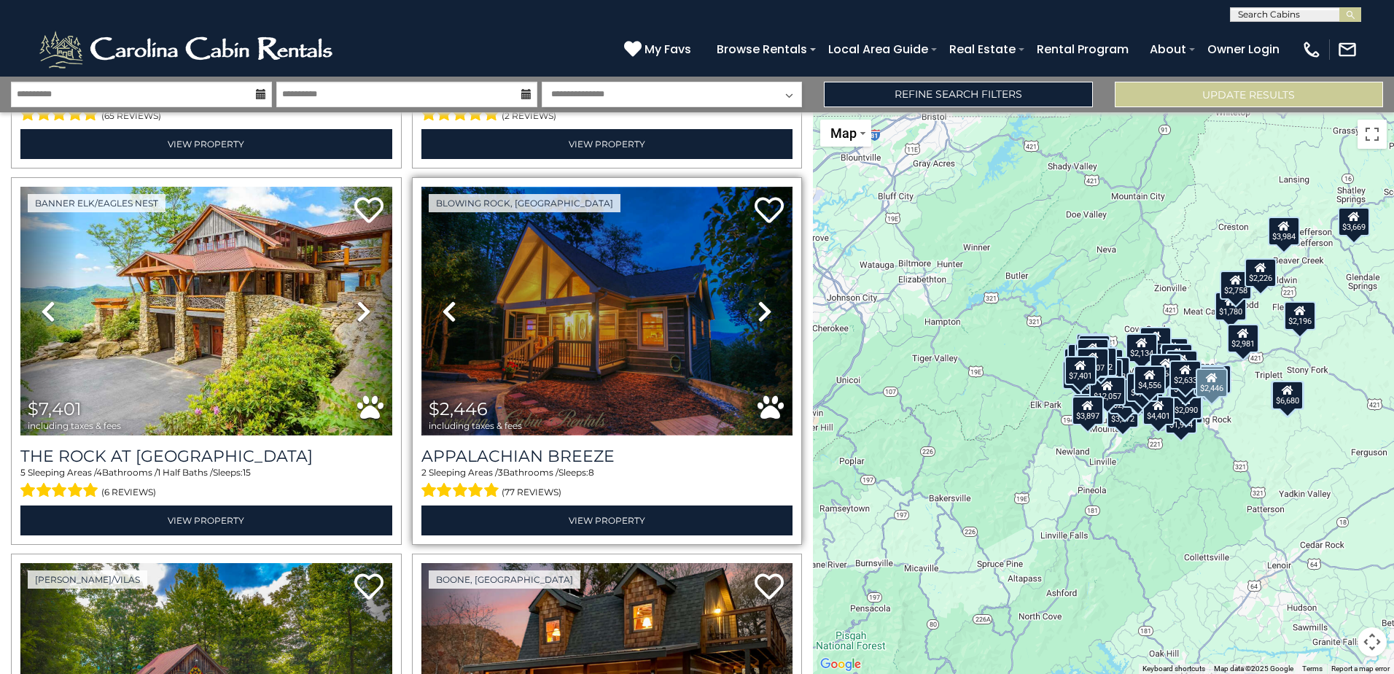
click at [580, 277] on img at bounding box center [607, 311] width 372 height 249
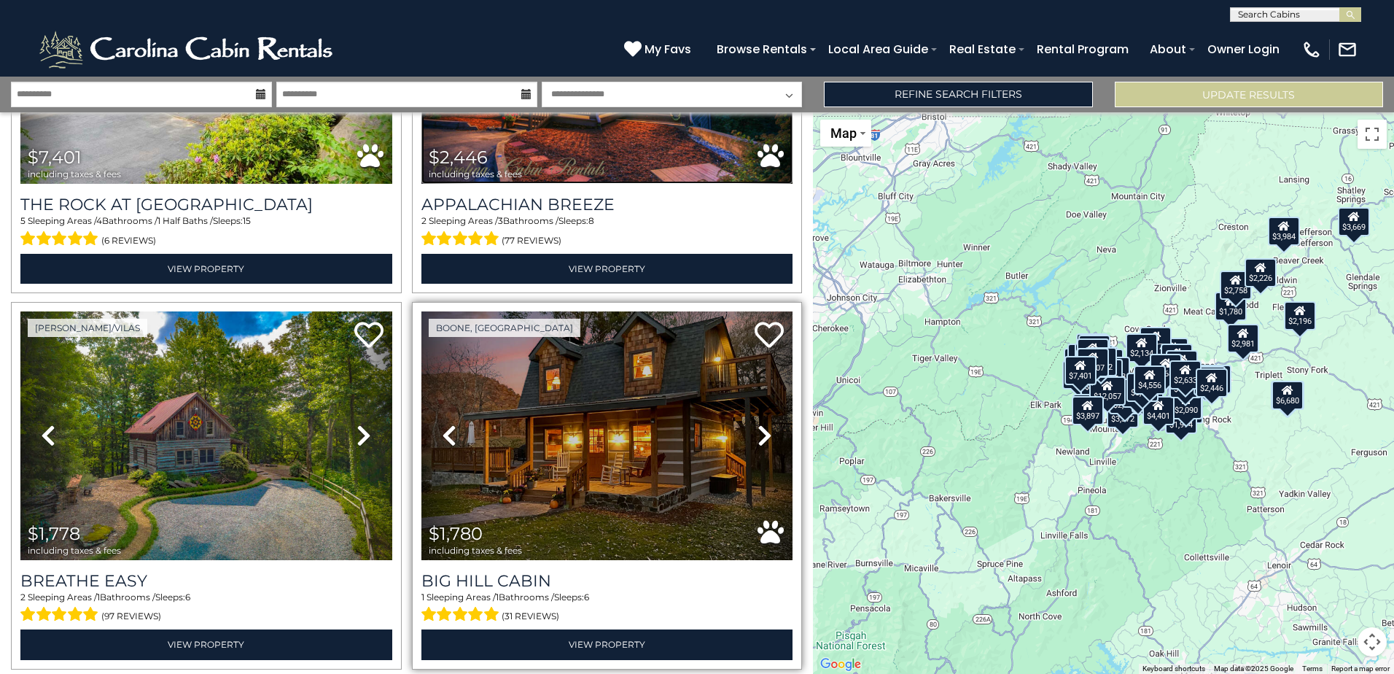
scroll to position [7794, 0]
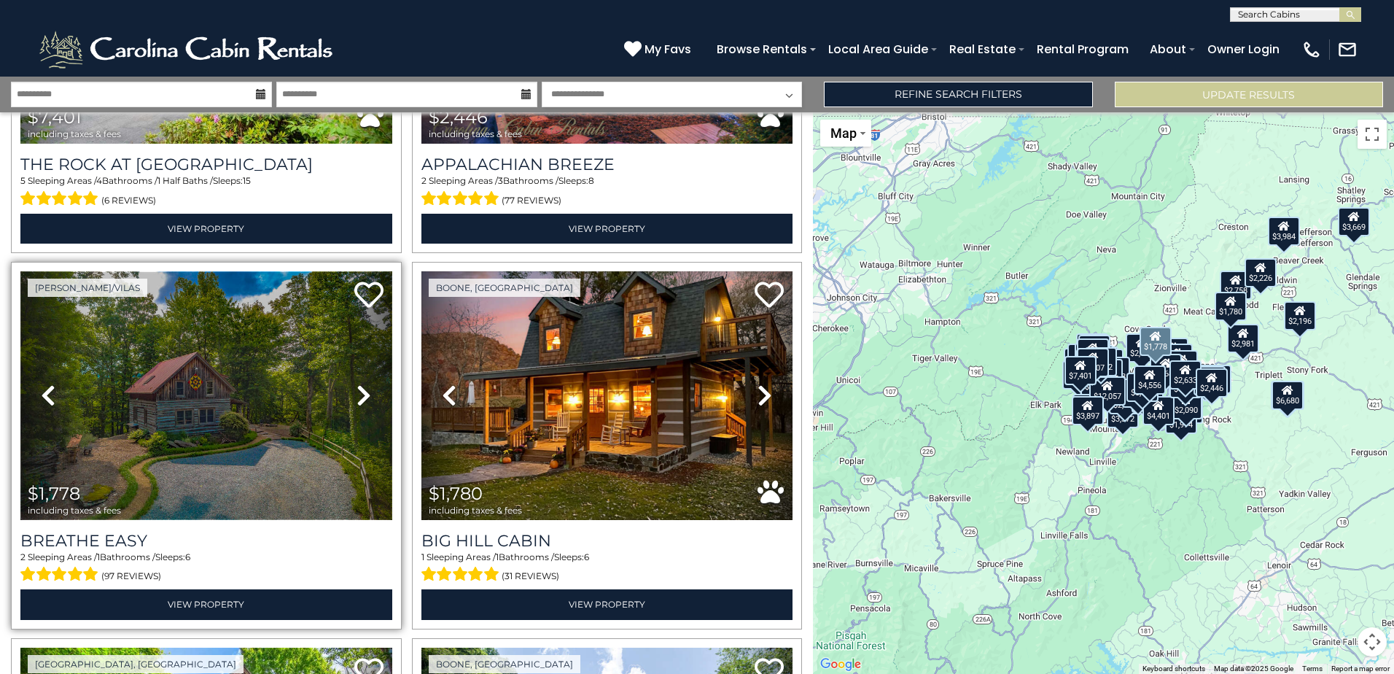
click at [248, 330] on img at bounding box center [206, 395] width 372 height 249
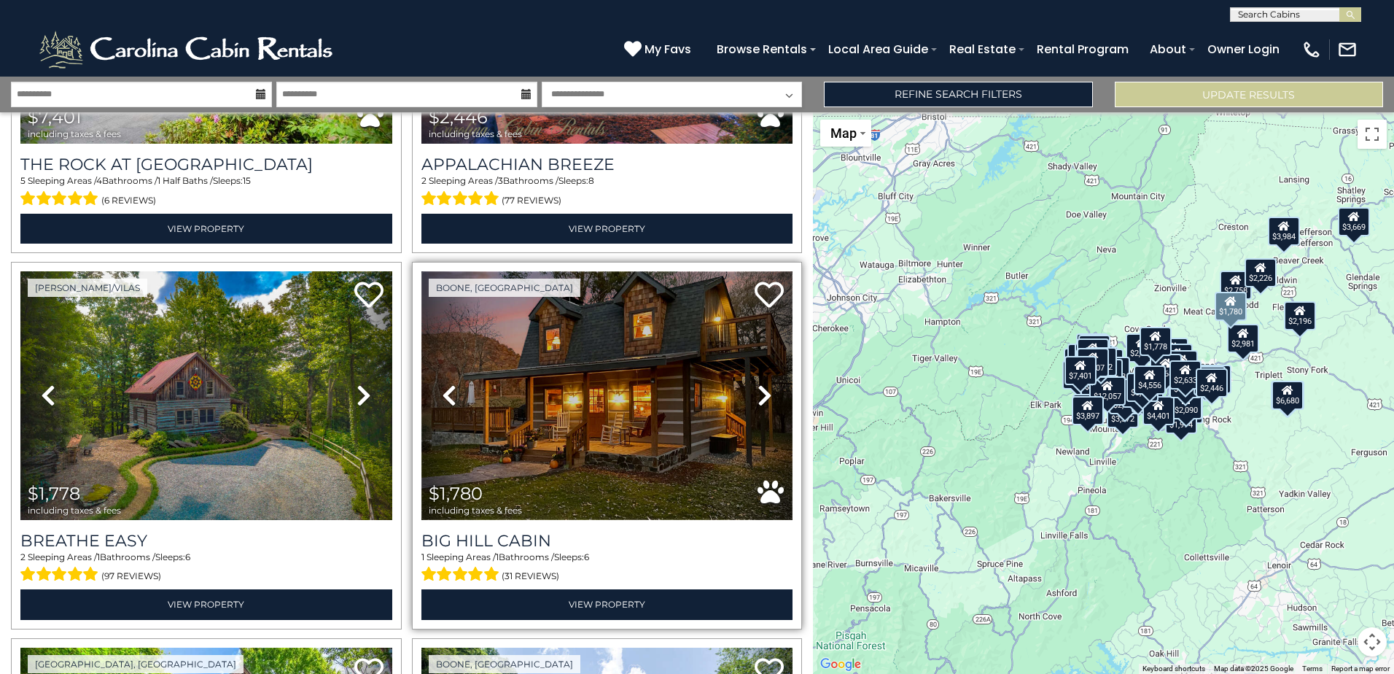
click at [600, 377] on img at bounding box center [607, 395] width 372 height 249
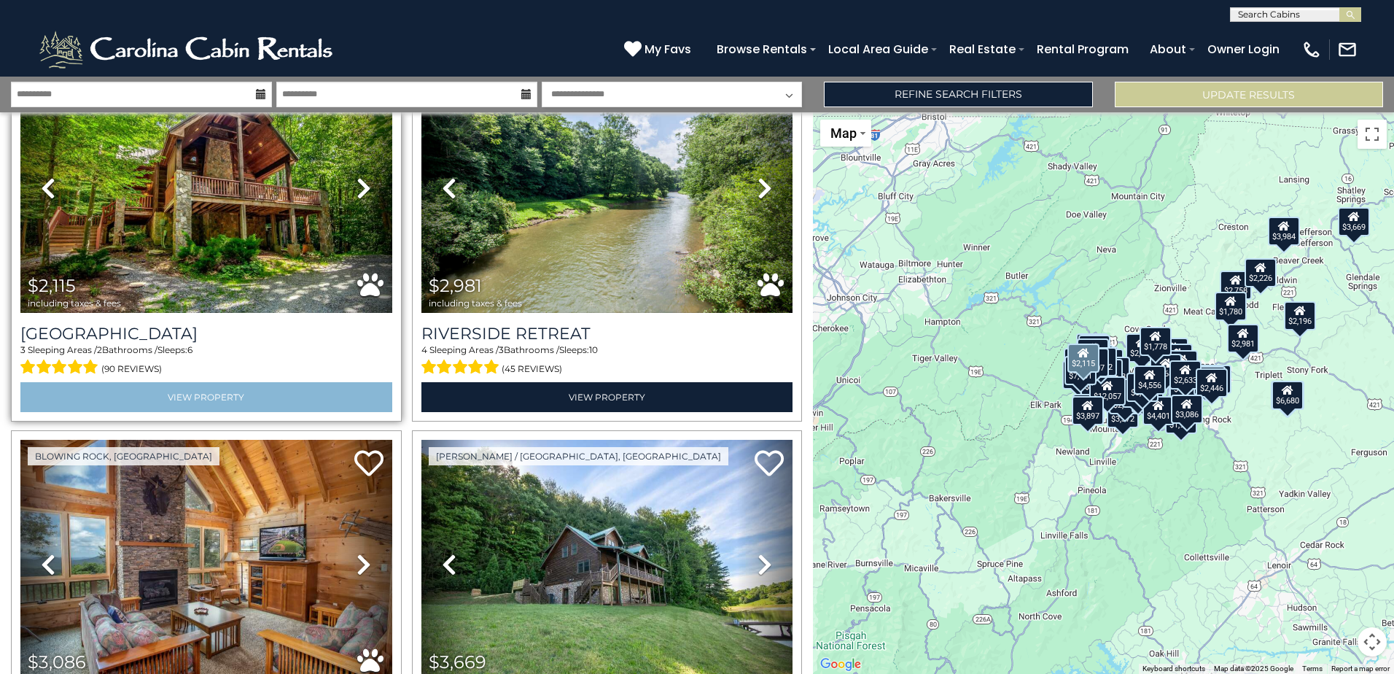
scroll to position [8232, 0]
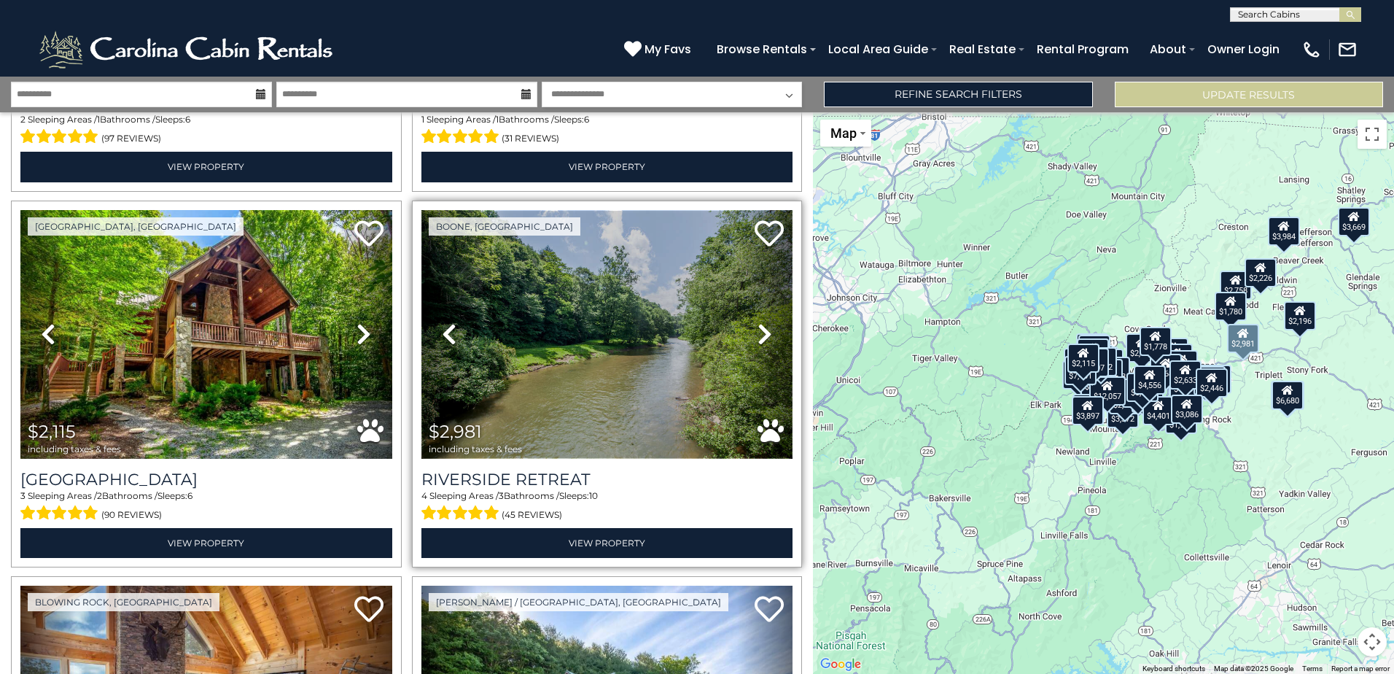
click at [522, 266] on img at bounding box center [607, 334] width 372 height 249
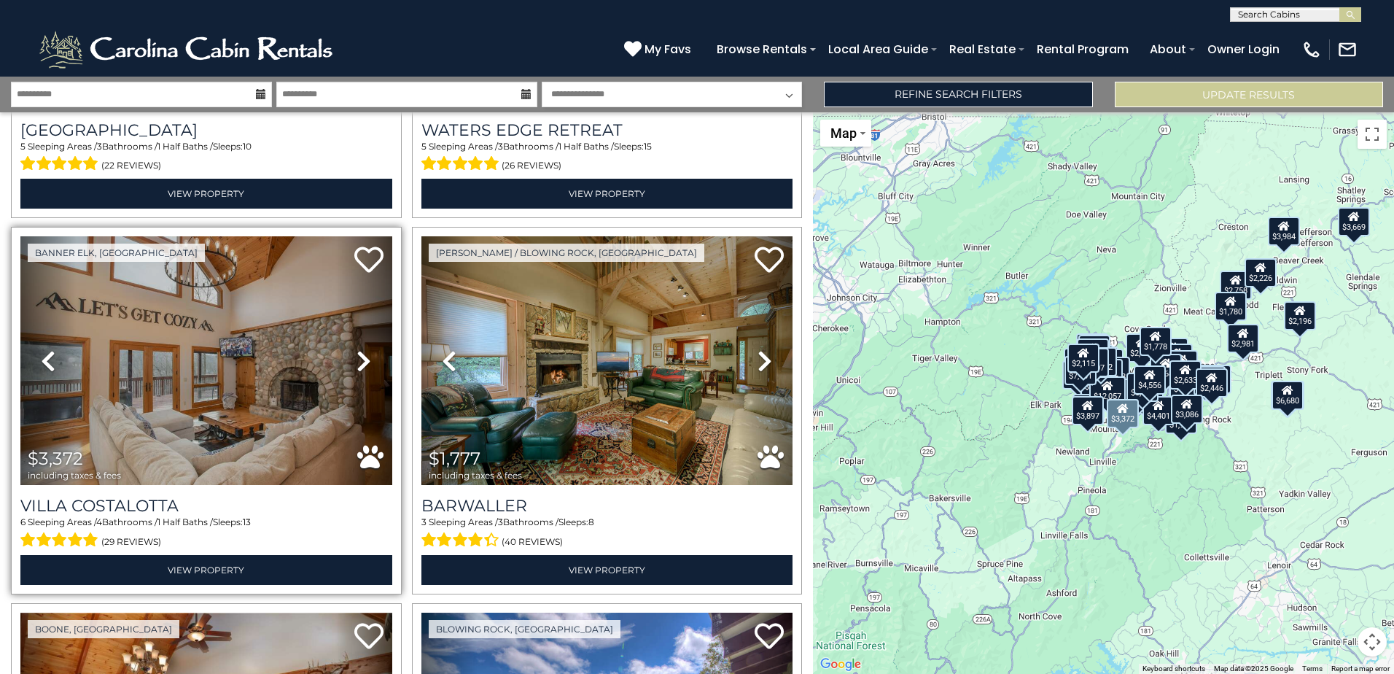
scroll to position [8961, 0]
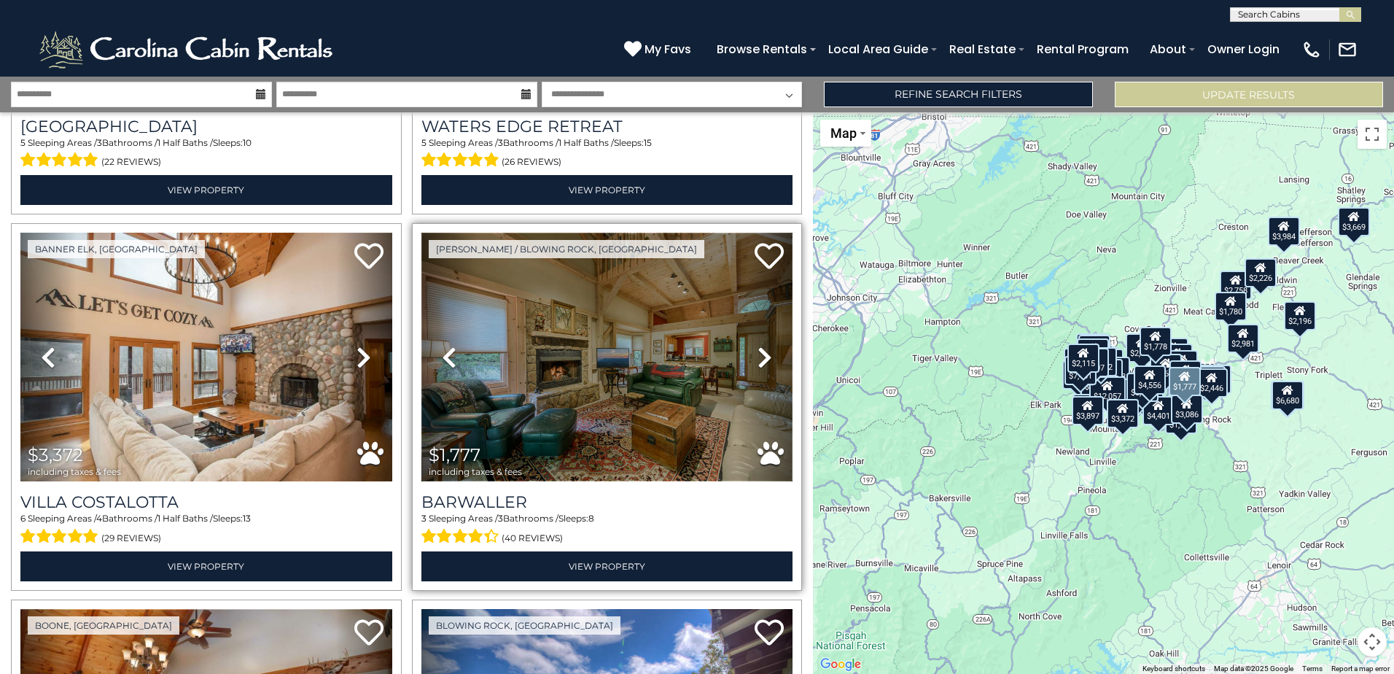
click at [546, 268] on img at bounding box center [607, 357] width 372 height 249
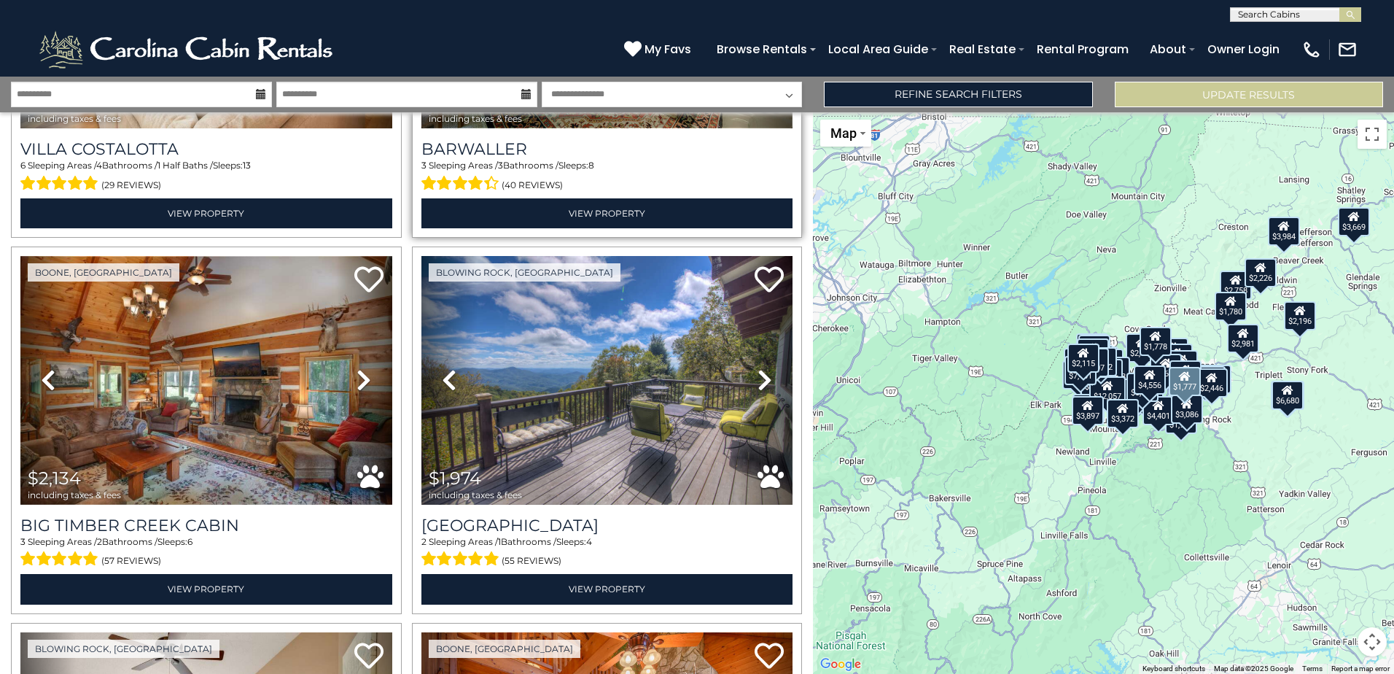
scroll to position [9325, 0]
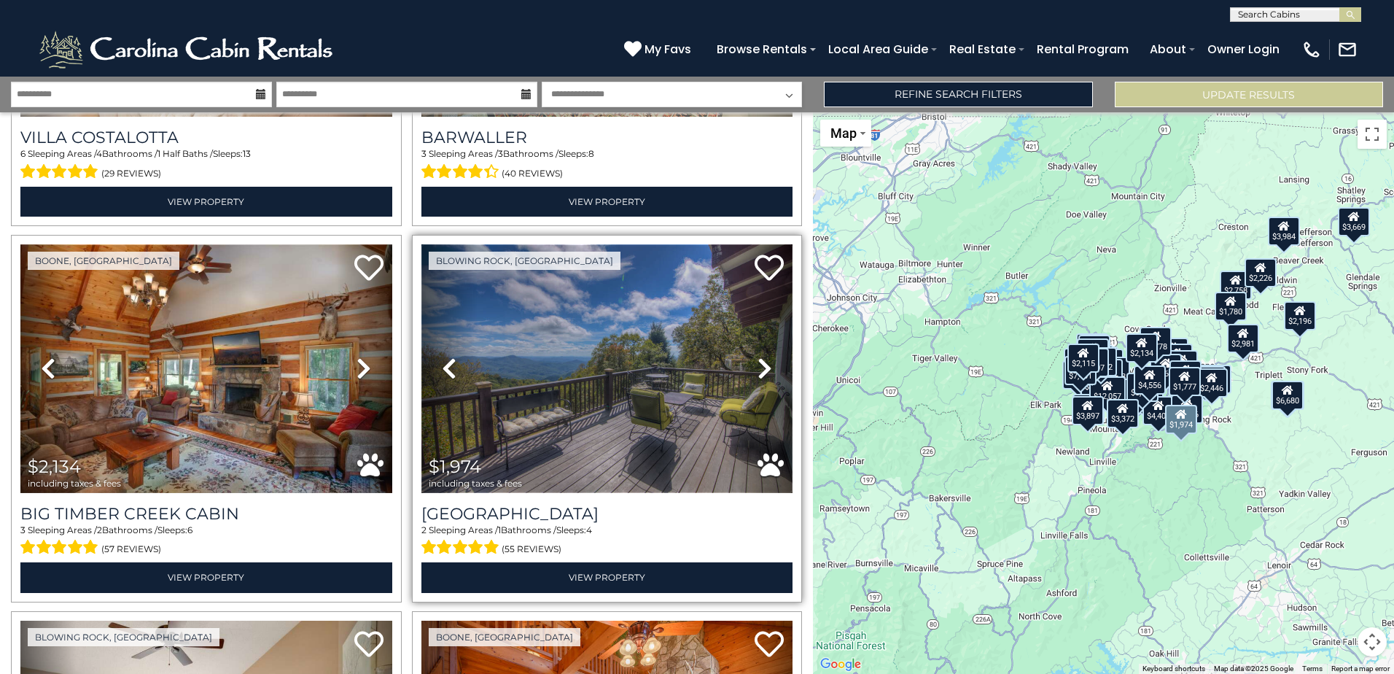
click at [577, 332] on img at bounding box center [607, 368] width 372 height 249
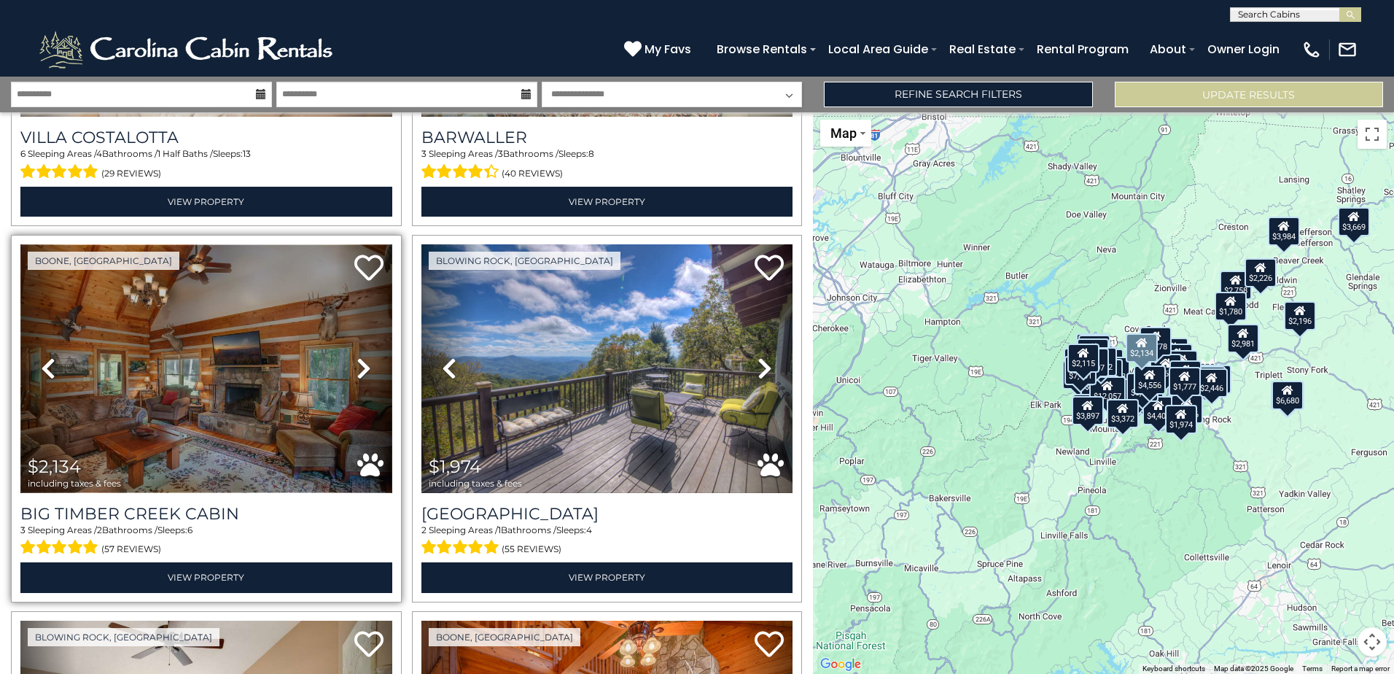
click at [206, 345] on img at bounding box center [206, 368] width 372 height 249
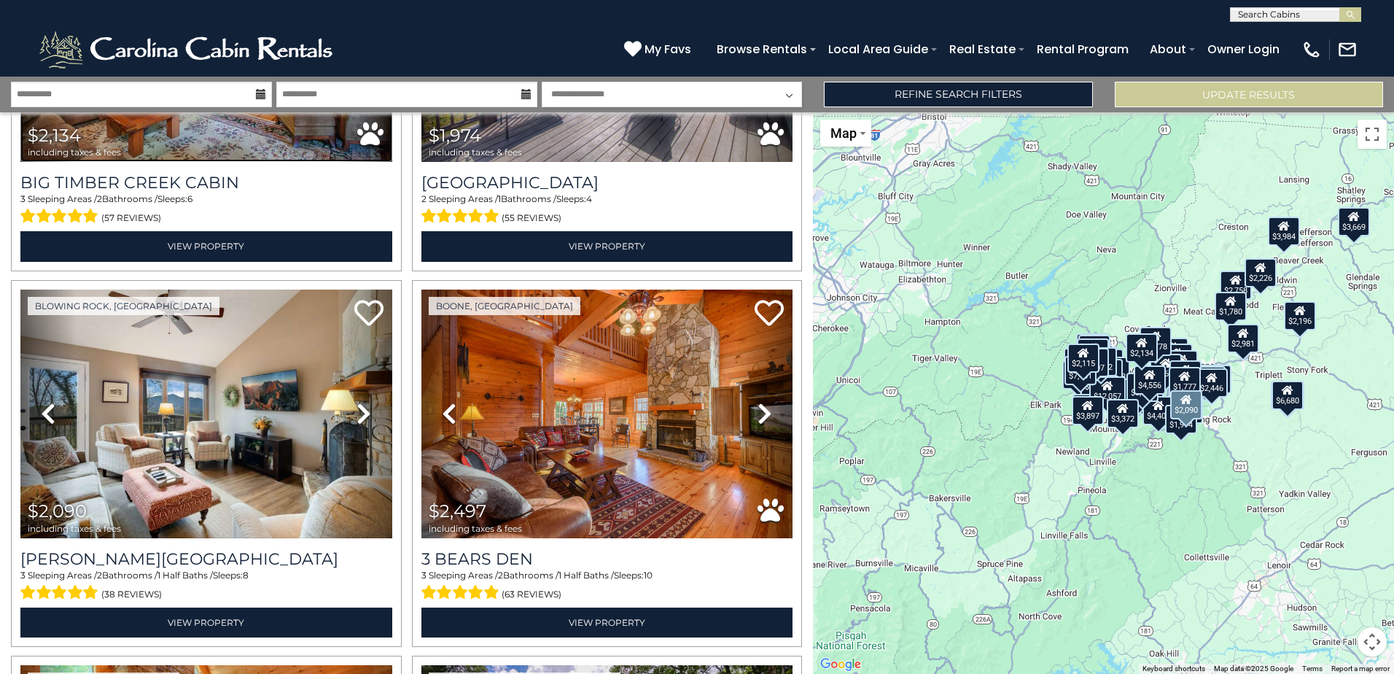
scroll to position [9763, 0]
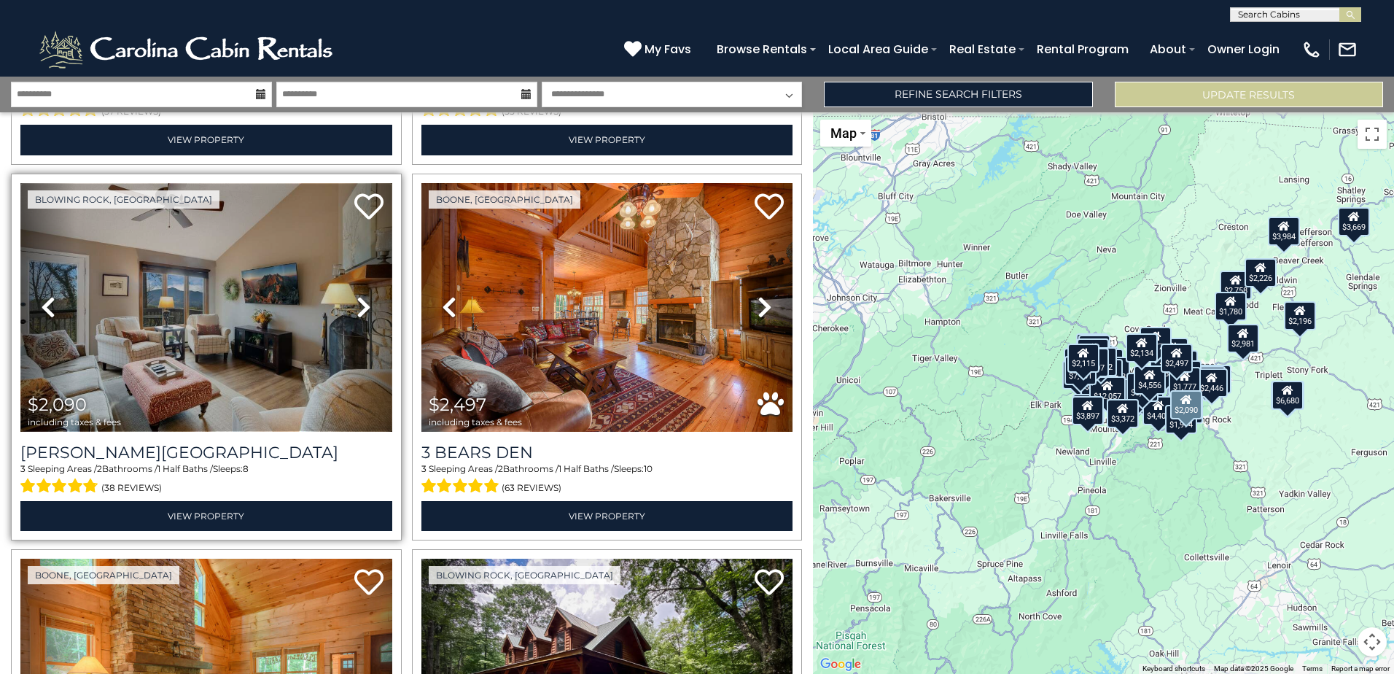
click at [229, 262] on img at bounding box center [206, 307] width 372 height 249
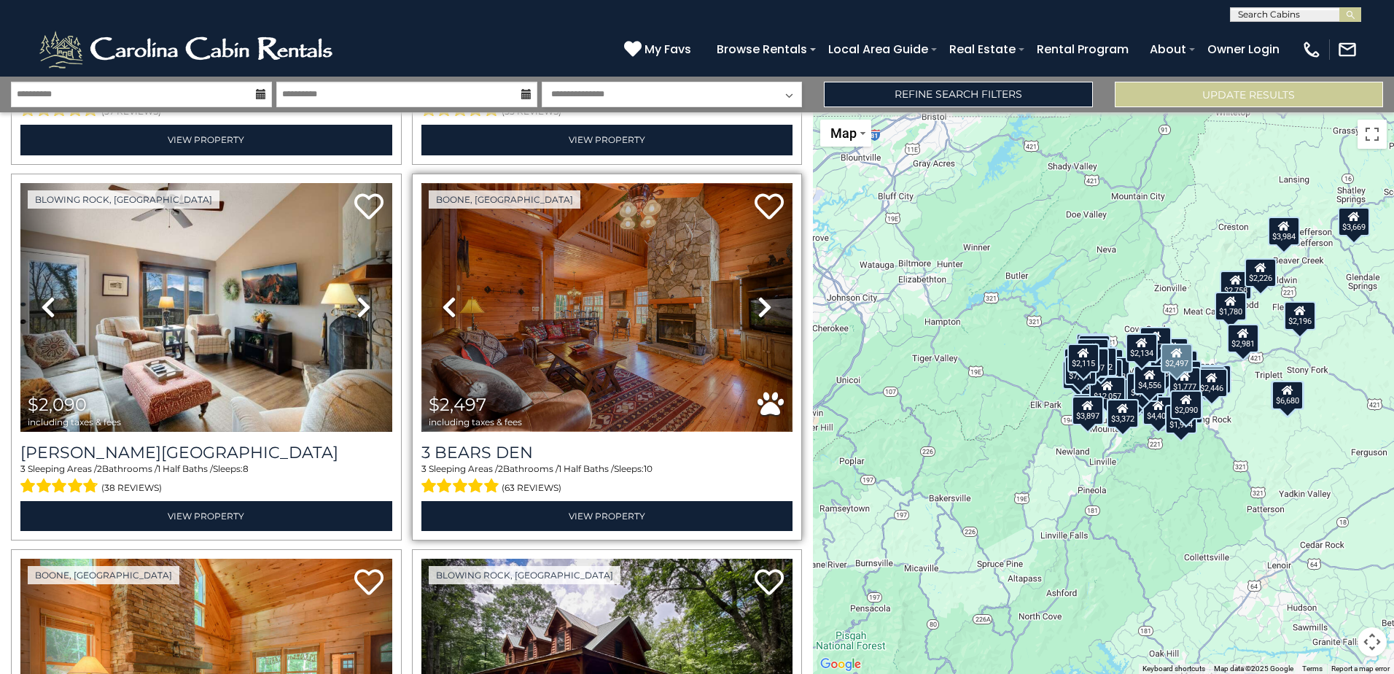
click at [607, 276] on img at bounding box center [607, 307] width 372 height 249
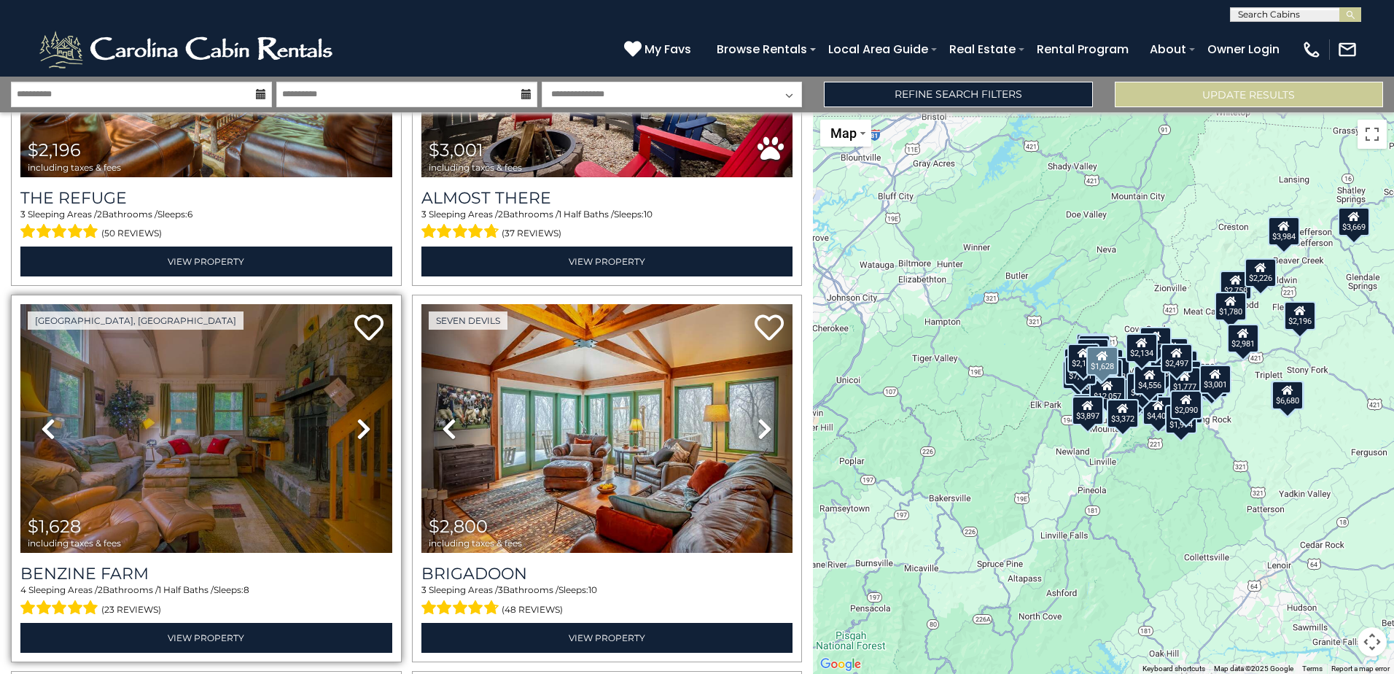
scroll to position [10419, 0]
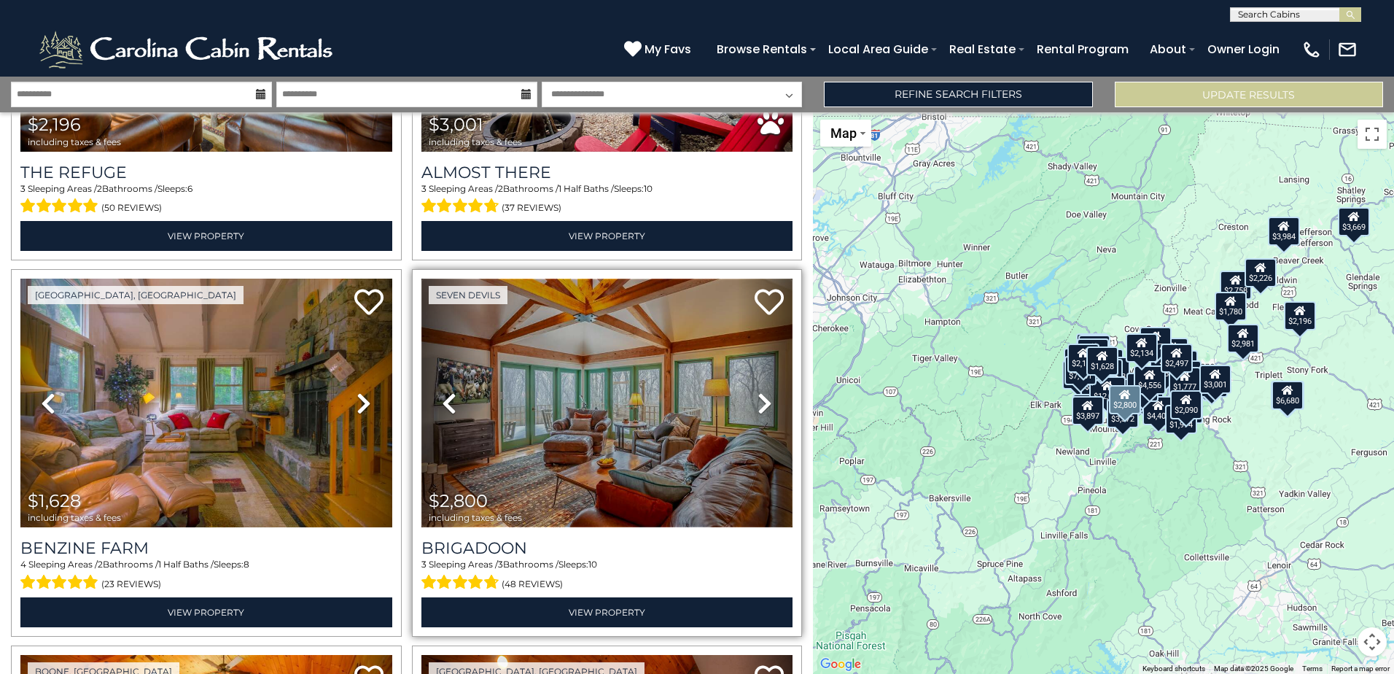
click at [606, 313] on img at bounding box center [607, 402] width 372 height 249
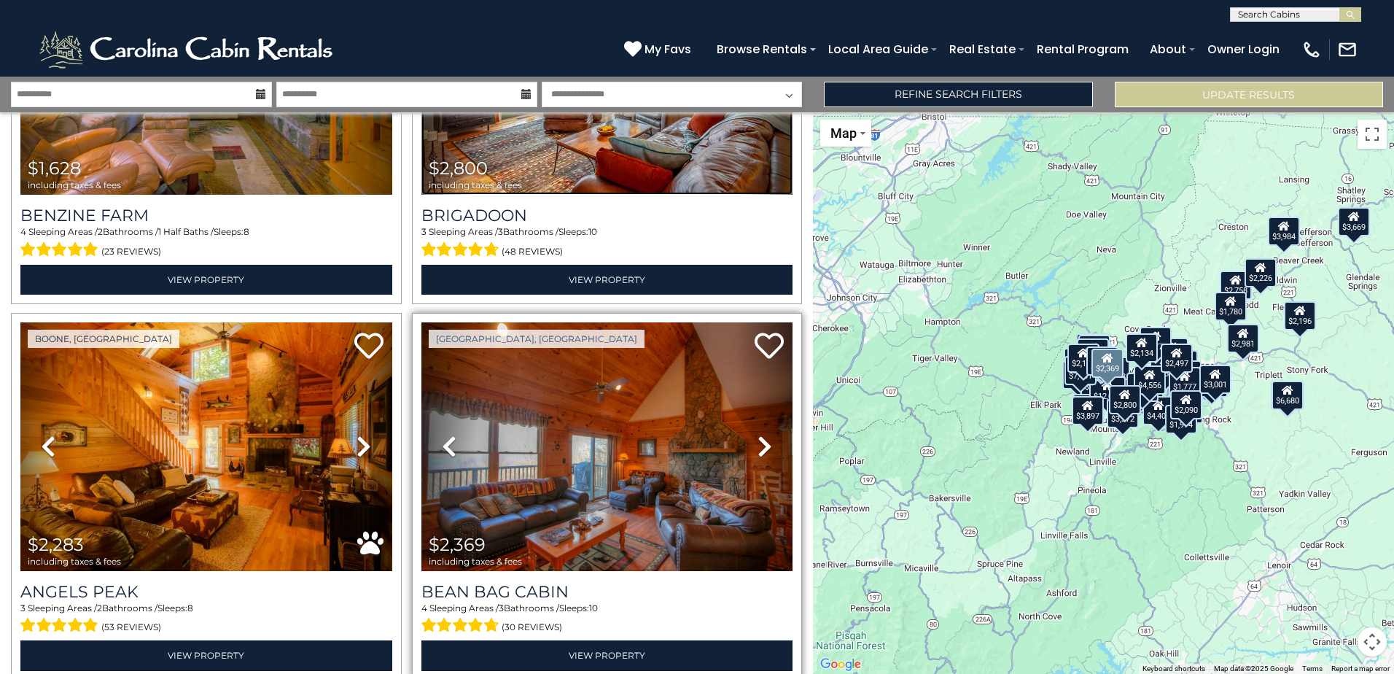
scroll to position [10773, 0]
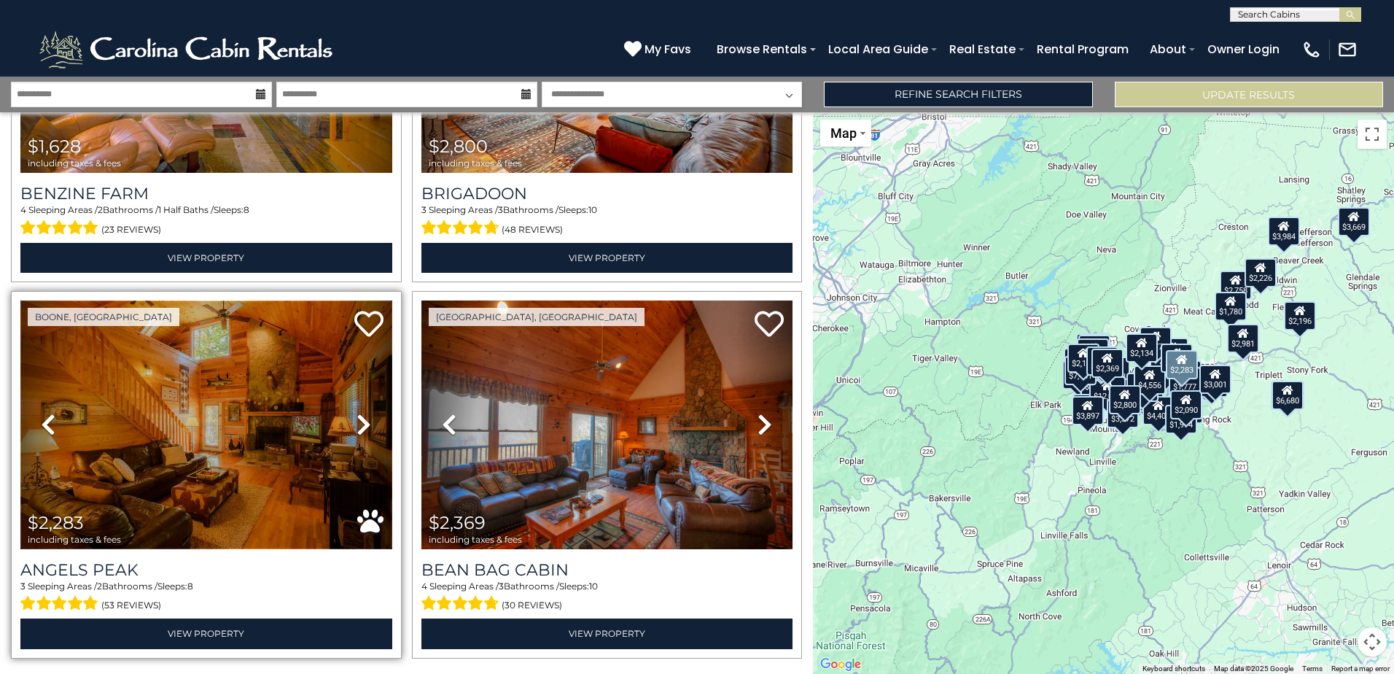
click at [211, 333] on img at bounding box center [206, 424] width 372 height 249
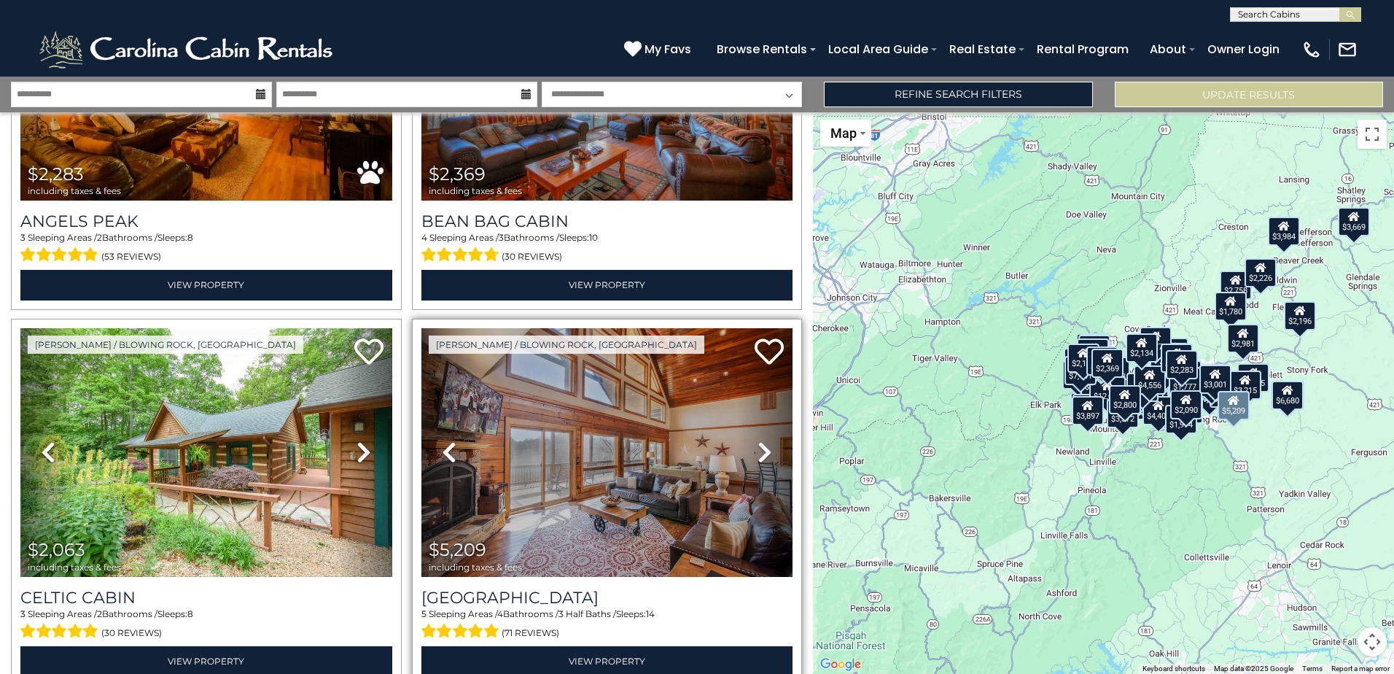
scroll to position [11137, 0]
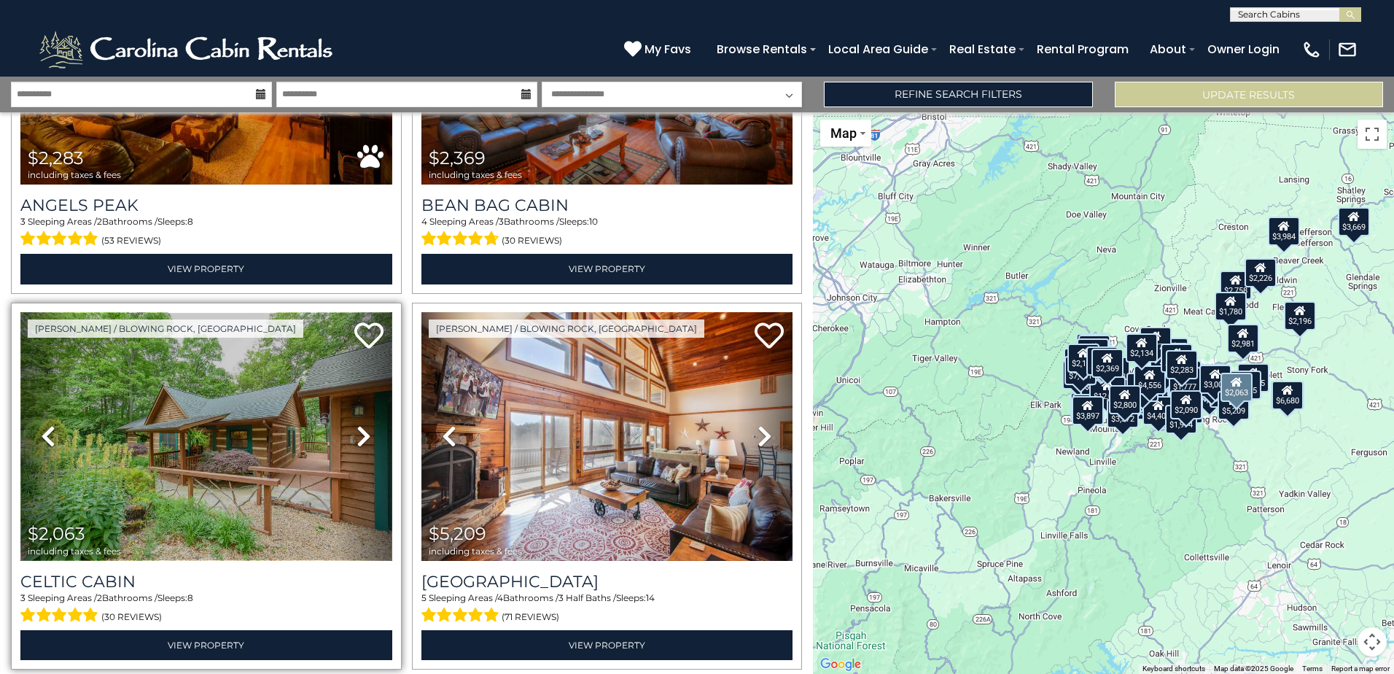
click at [206, 378] on img at bounding box center [206, 436] width 372 height 249
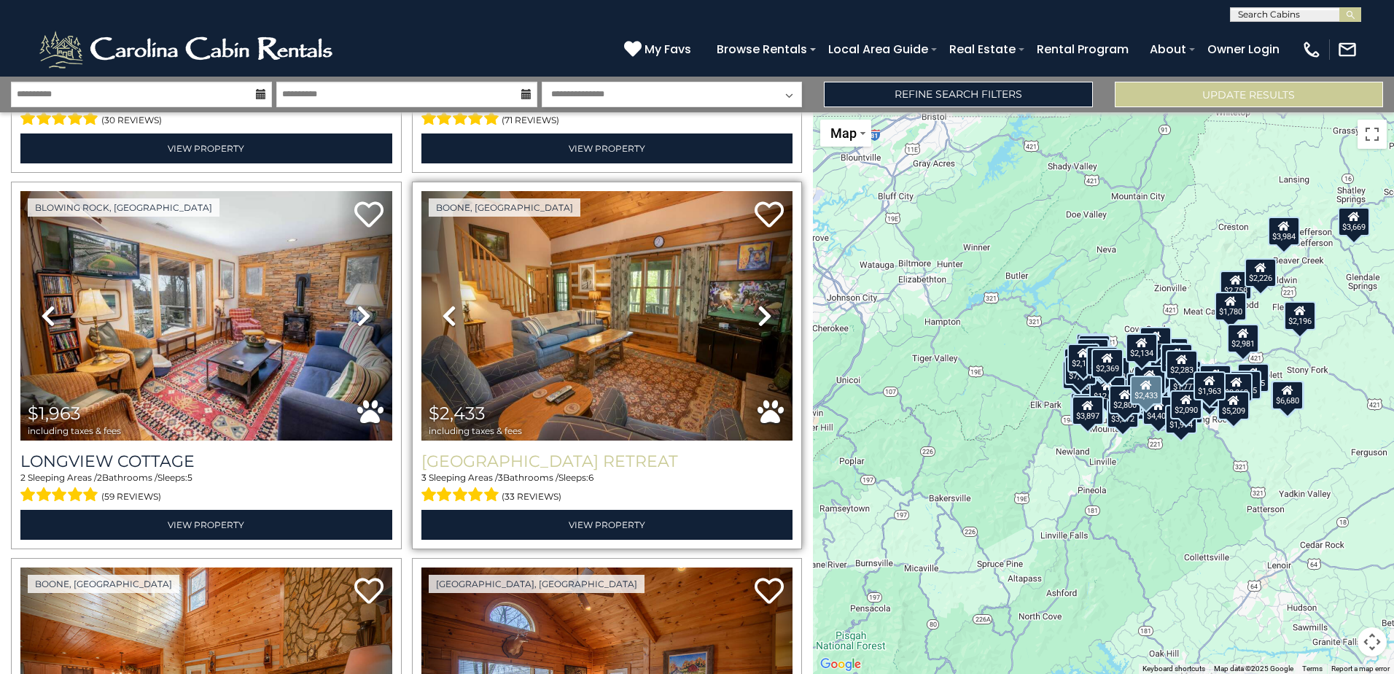
scroll to position [11648, 0]
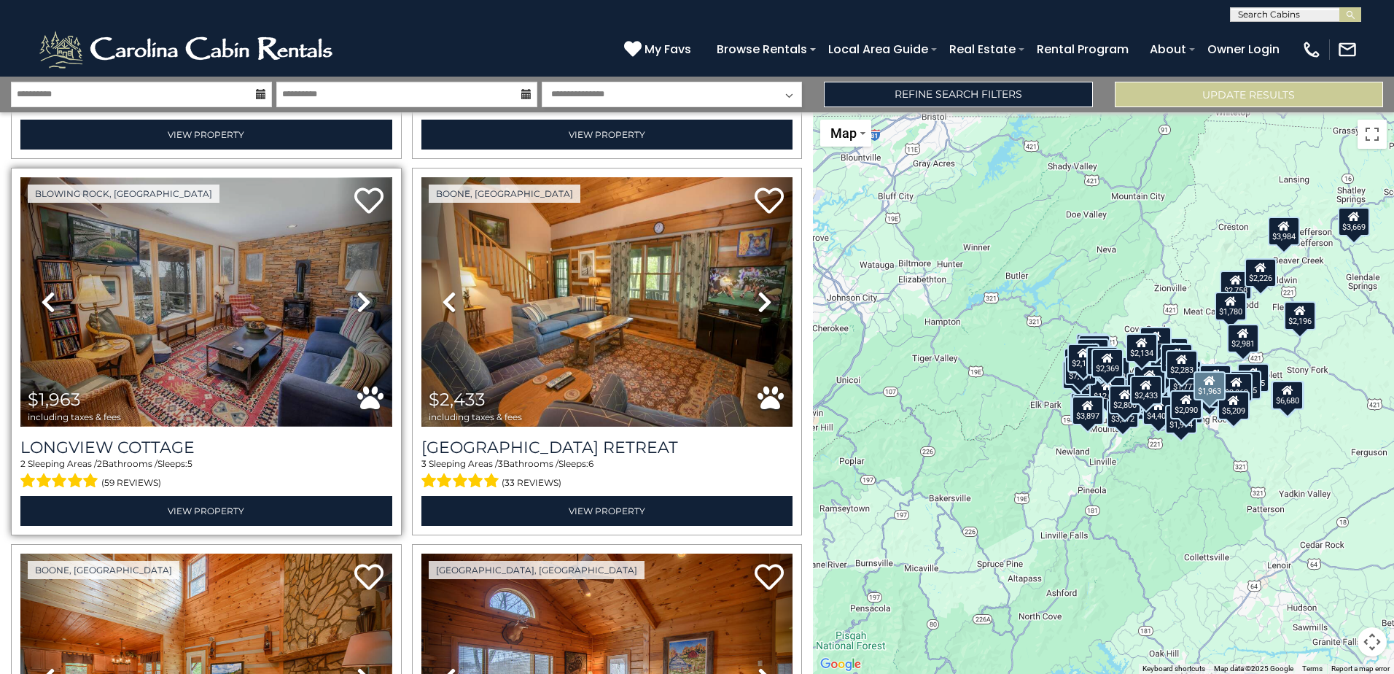
click at [229, 244] on img at bounding box center [206, 301] width 372 height 249
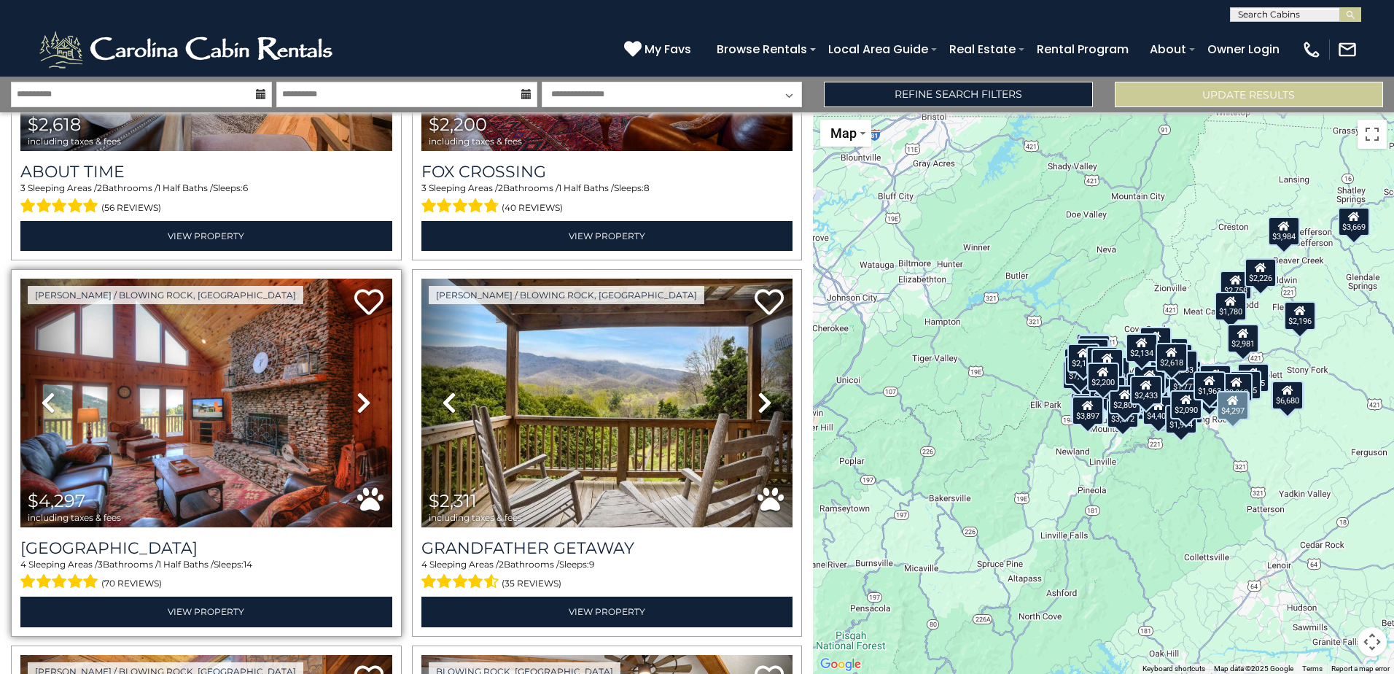
scroll to position [12304, 0]
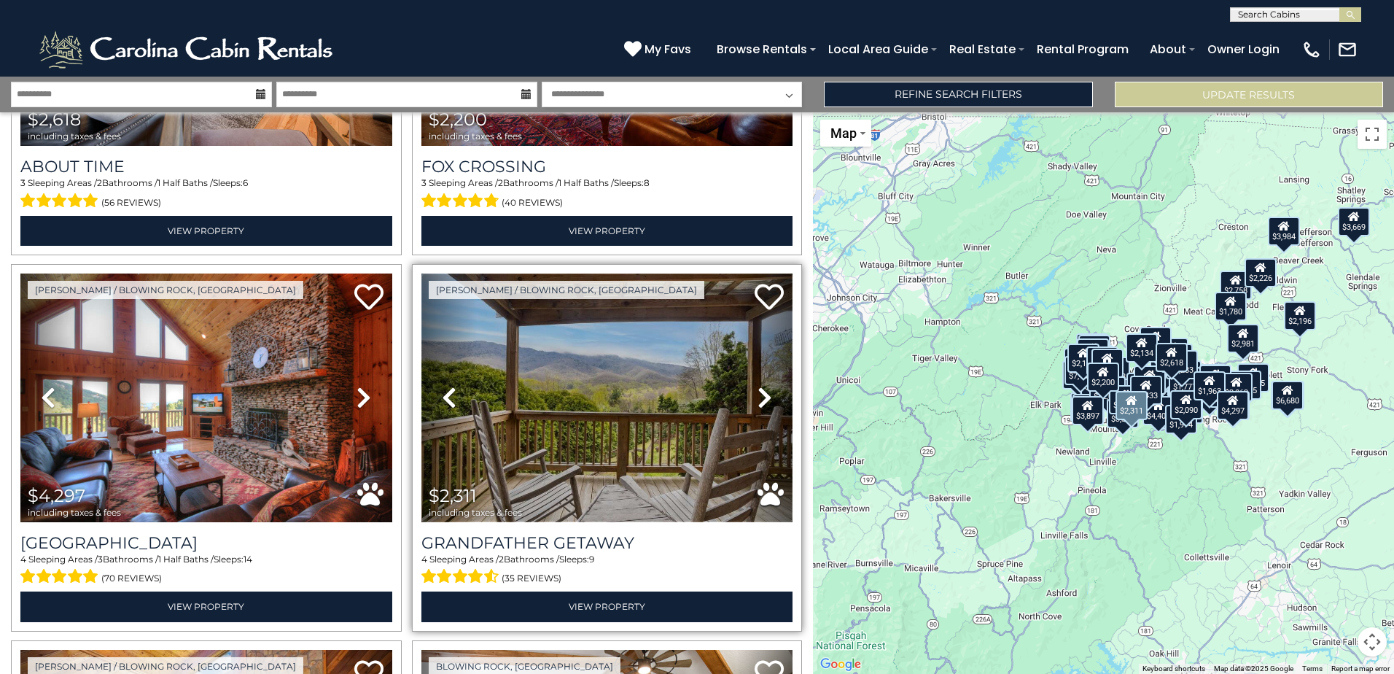
click at [596, 300] on img at bounding box center [607, 397] width 372 height 249
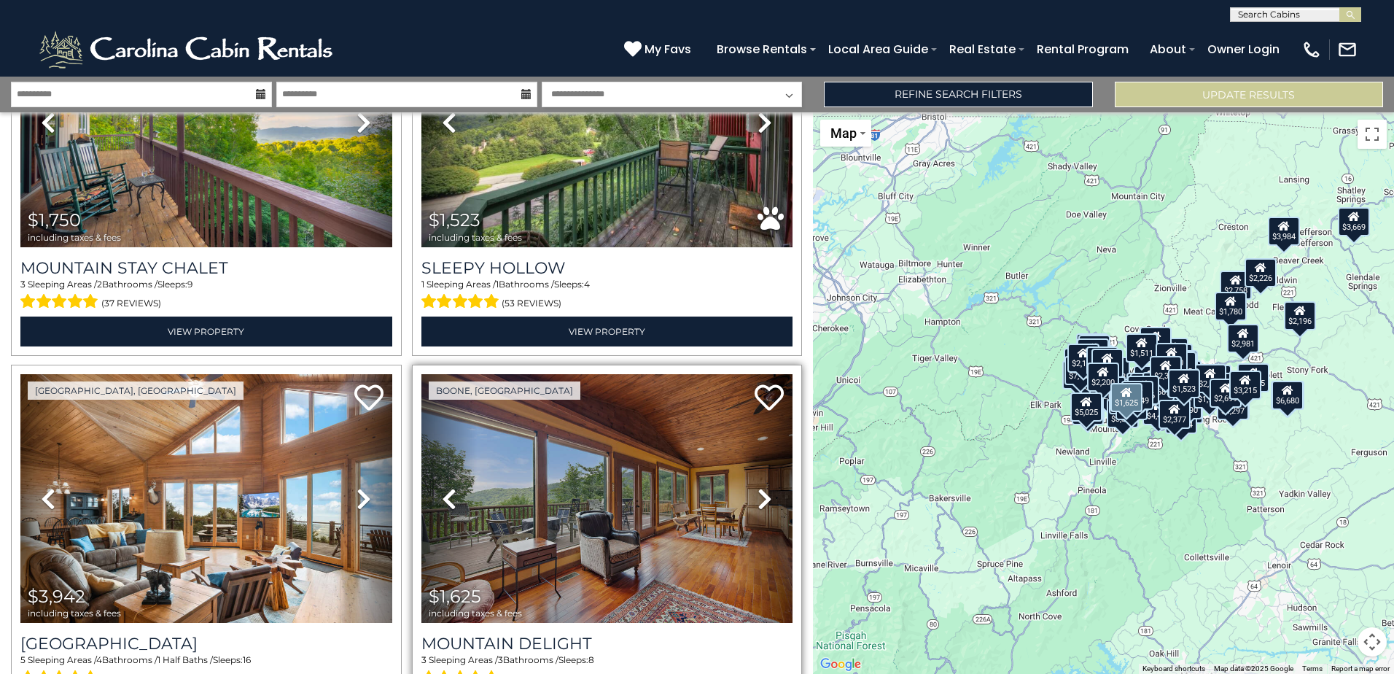
scroll to position [16376, 0]
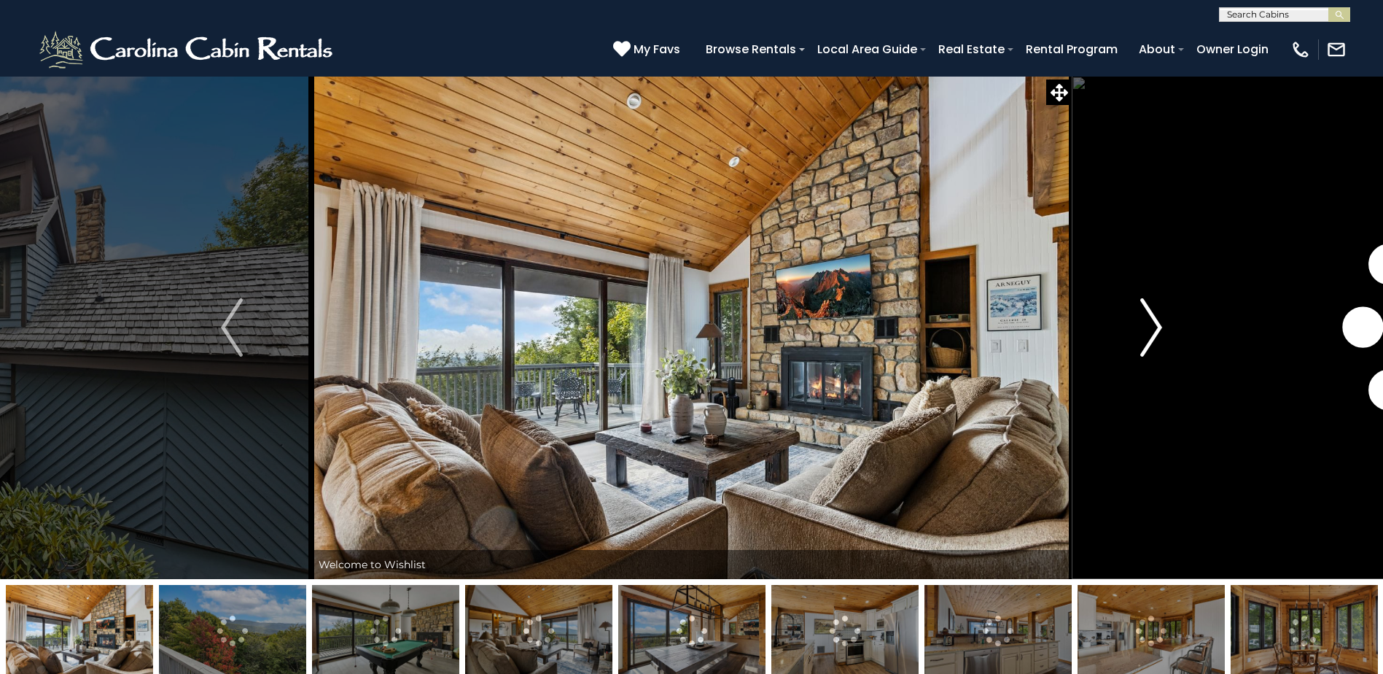
click at [1157, 328] on img "Next" at bounding box center [1151, 327] width 22 height 58
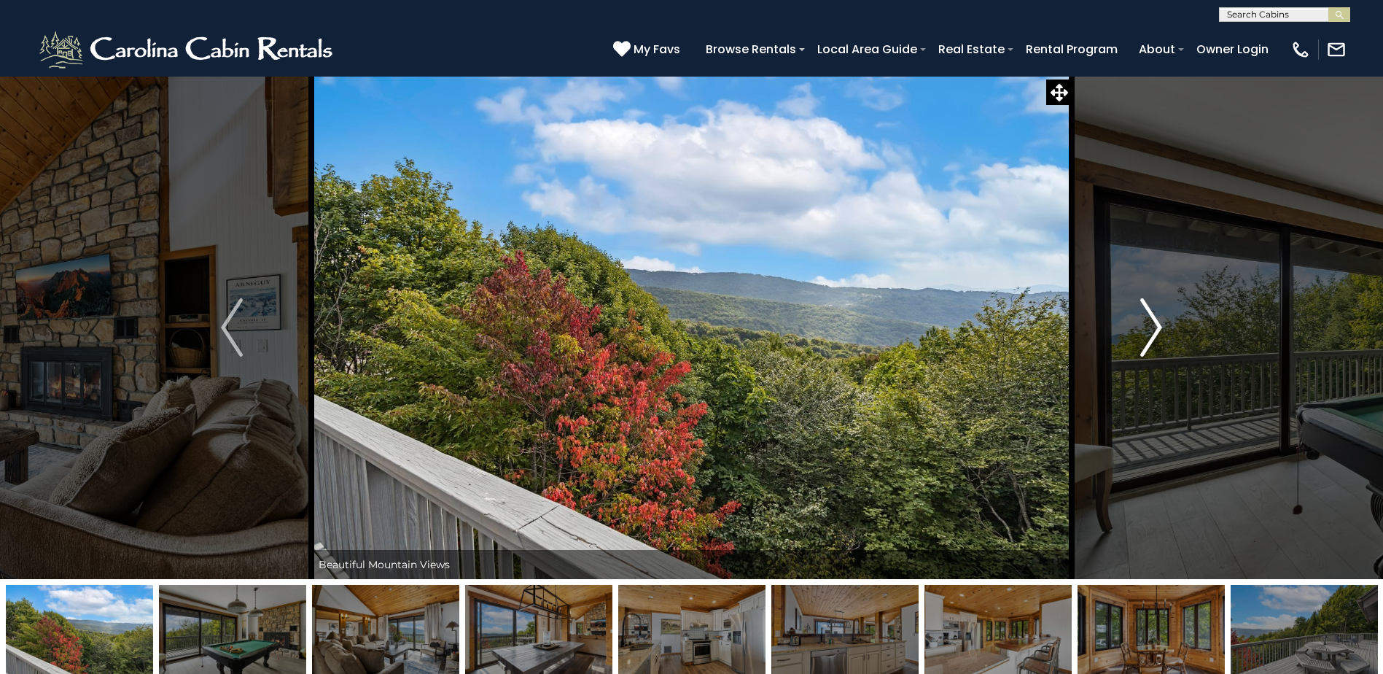
click at [1159, 327] on img "Next" at bounding box center [1151, 327] width 22 height 58
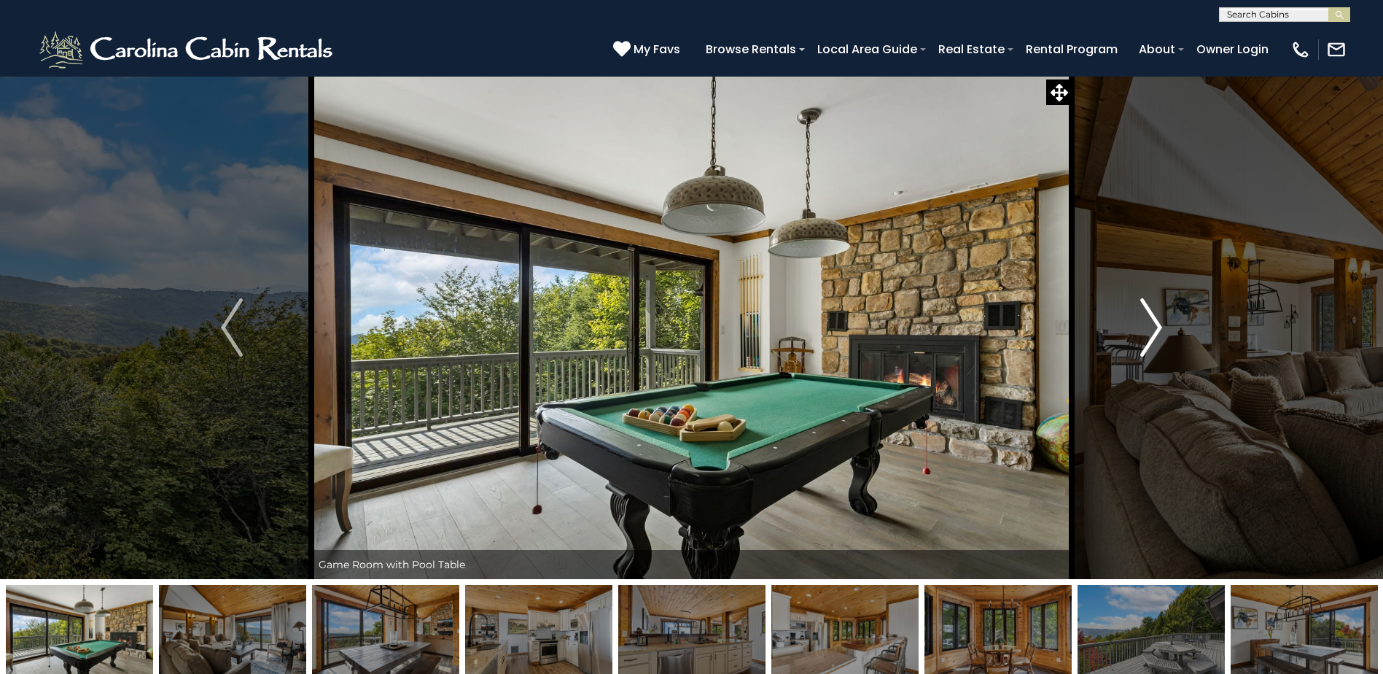
click at [1159, 327] on img "Next" at bounding box center [1151, 327] width 22 height 58
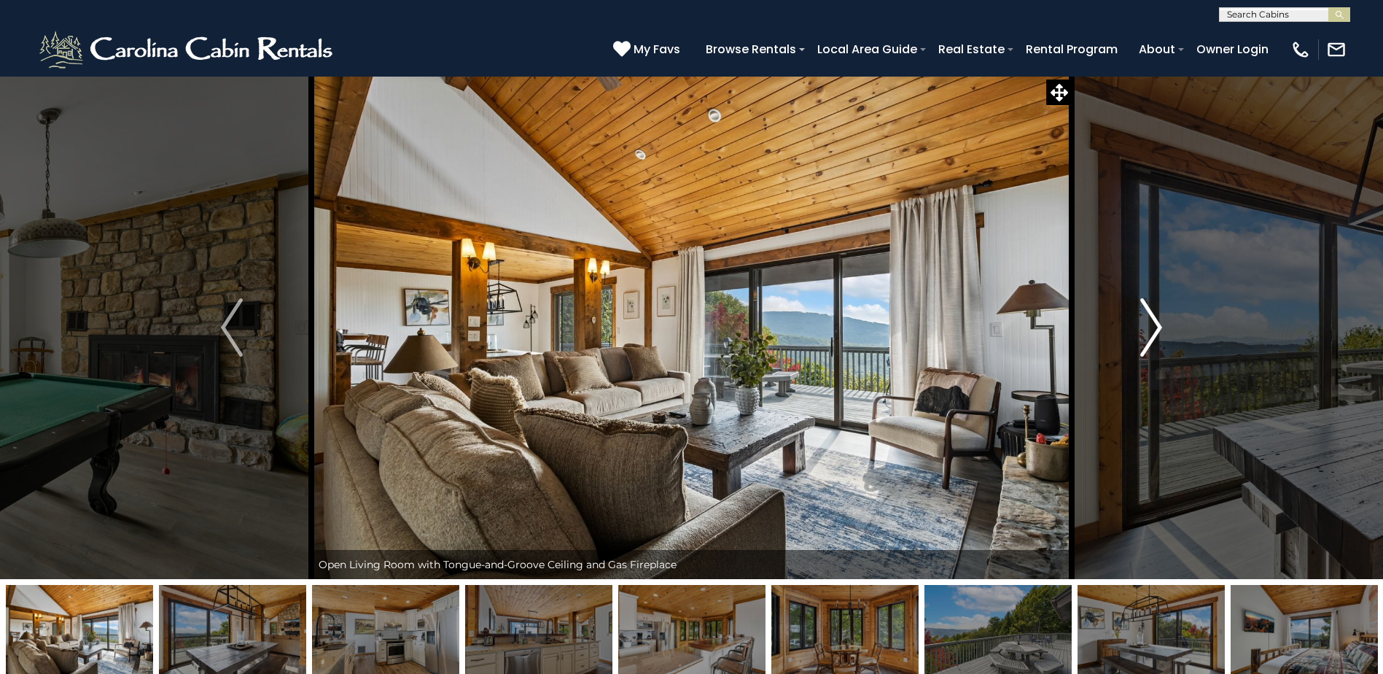
click at [1159, 327] on img "Next" at bounding box center [1151, 327] width 22 height 58
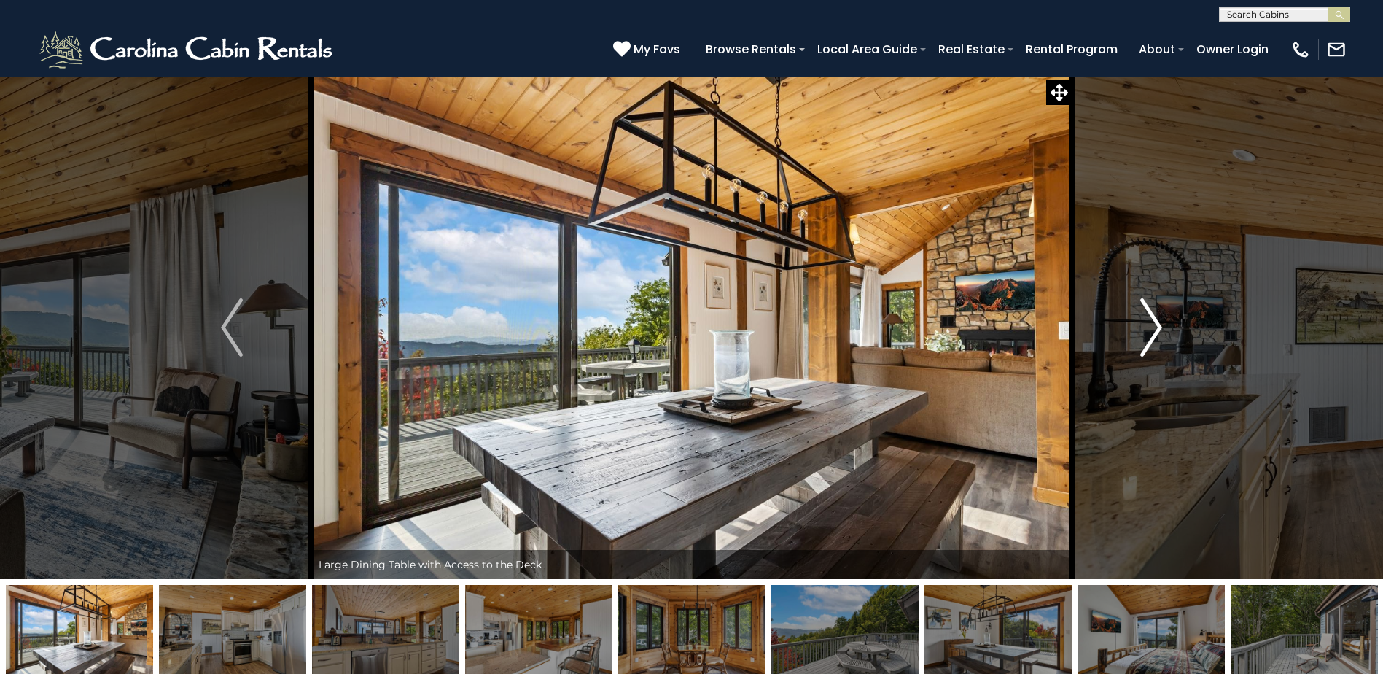
click at [1159, 327] on img "Next" at bounding box center [1151, 327] width 22 height 58
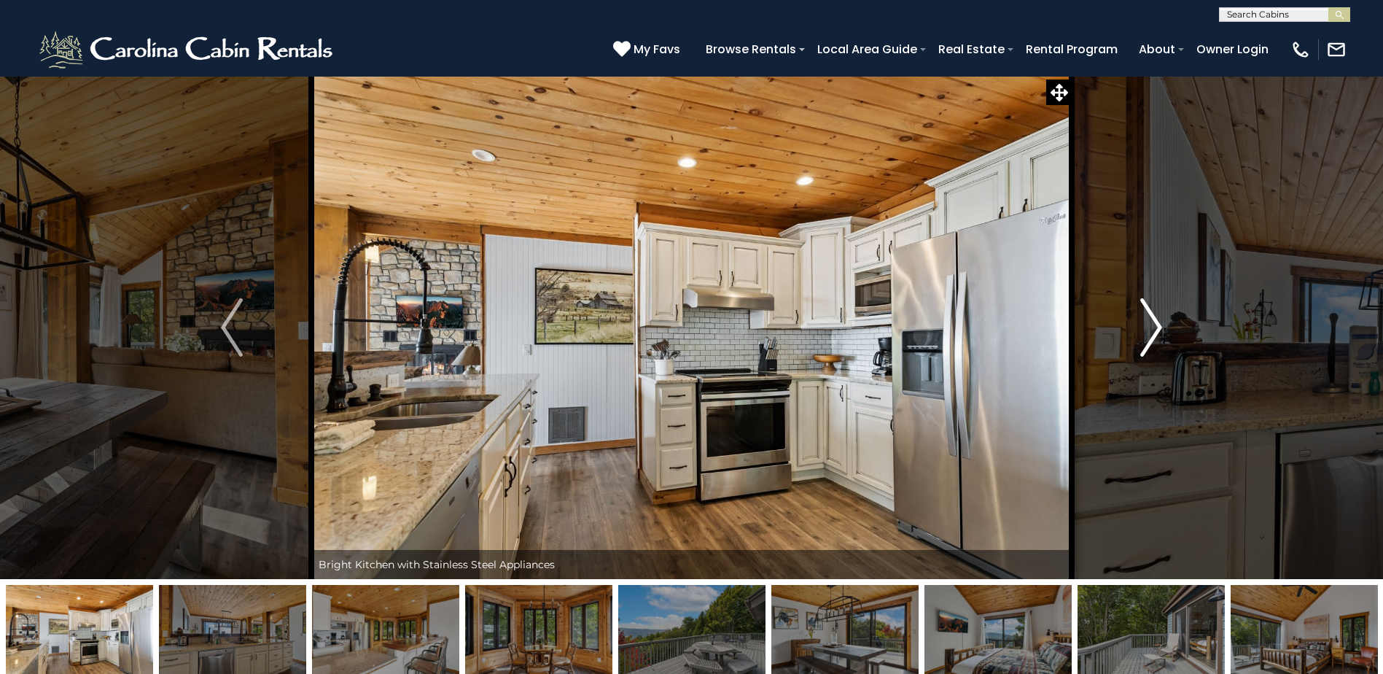
click at [1159, 327] on img "Next" at bounding box center [1151, 327] width 22 height 58
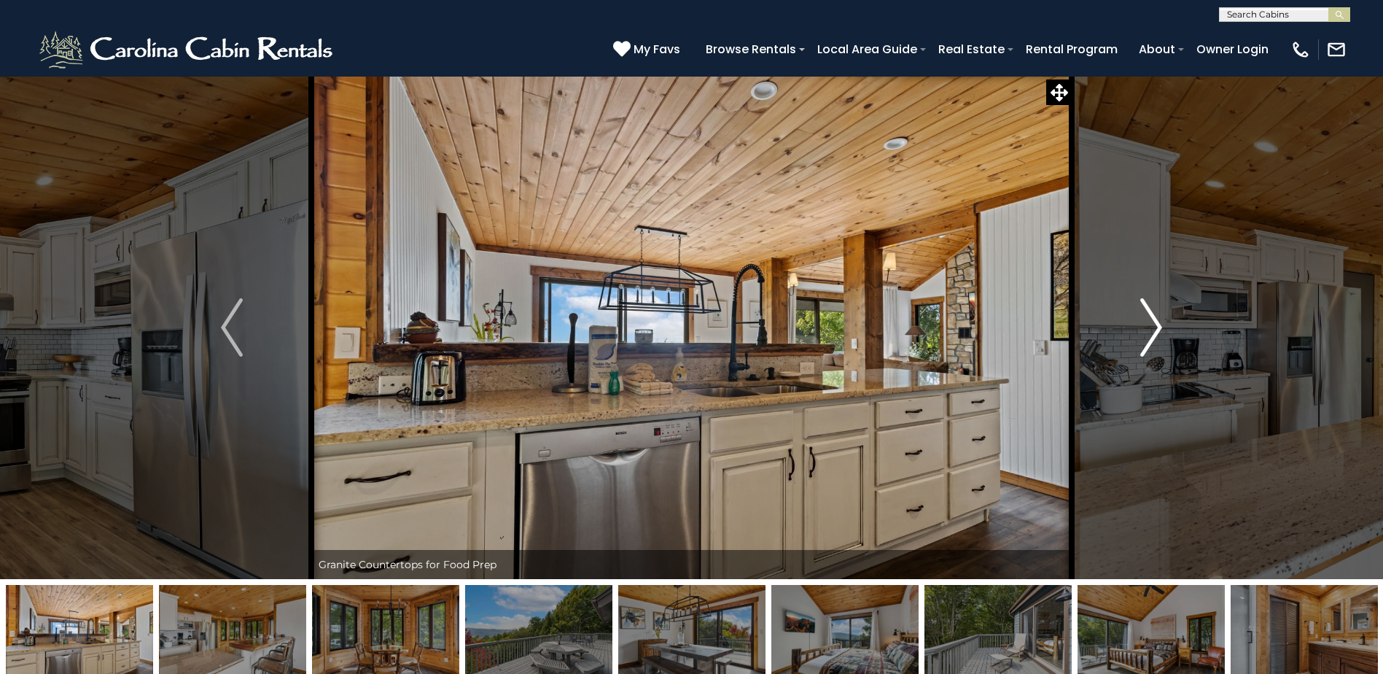
click at [1159, 327] on img "Next" at bounding box center [1151, 327] width 22 height 58
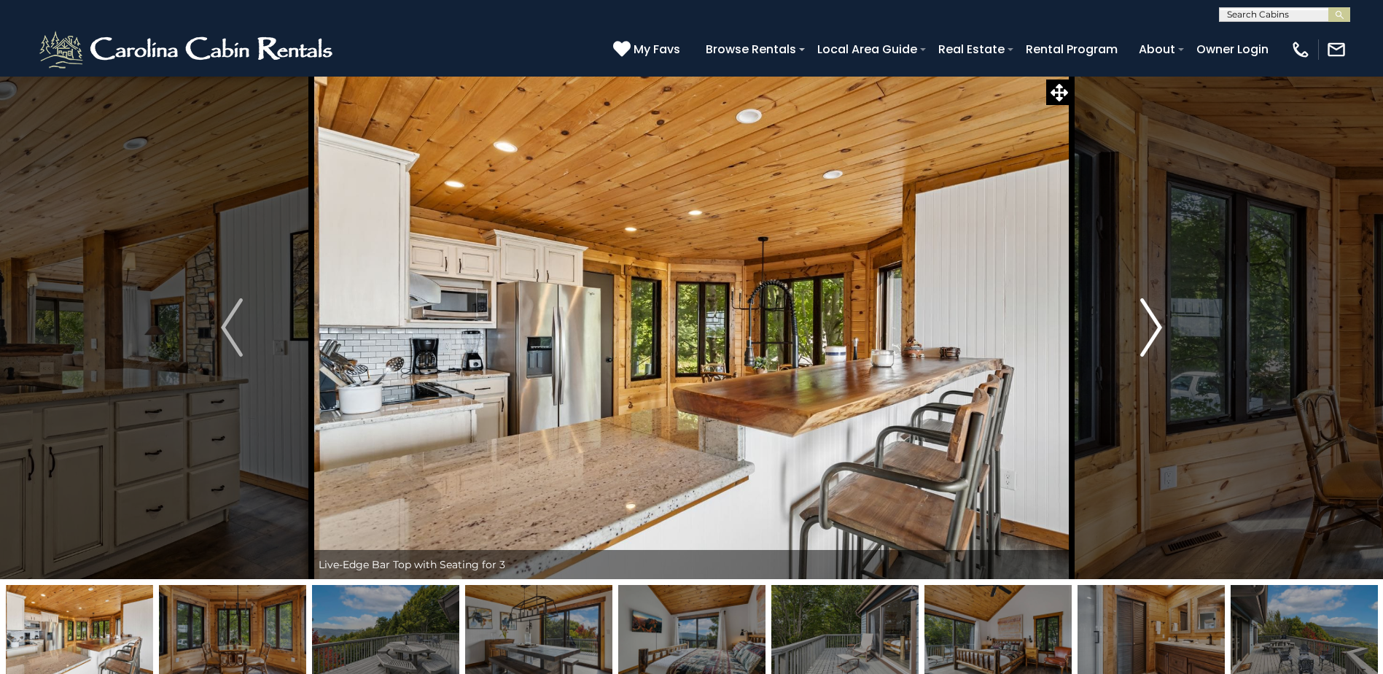
click at [1159, 327] on img "Next" at bounding box center [1151, 327] width 22 height 58
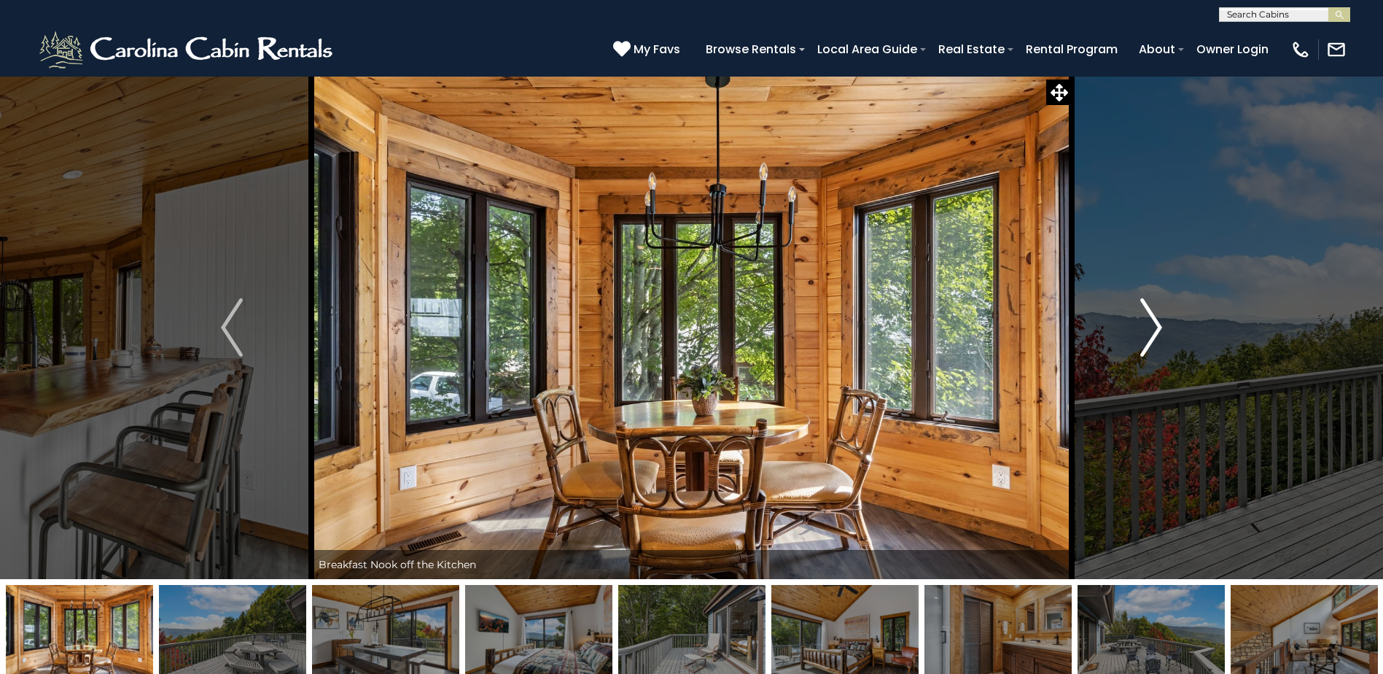
click at [1157, 327] on img "Next" at bounding box center [1151, 327] width 22 height 58
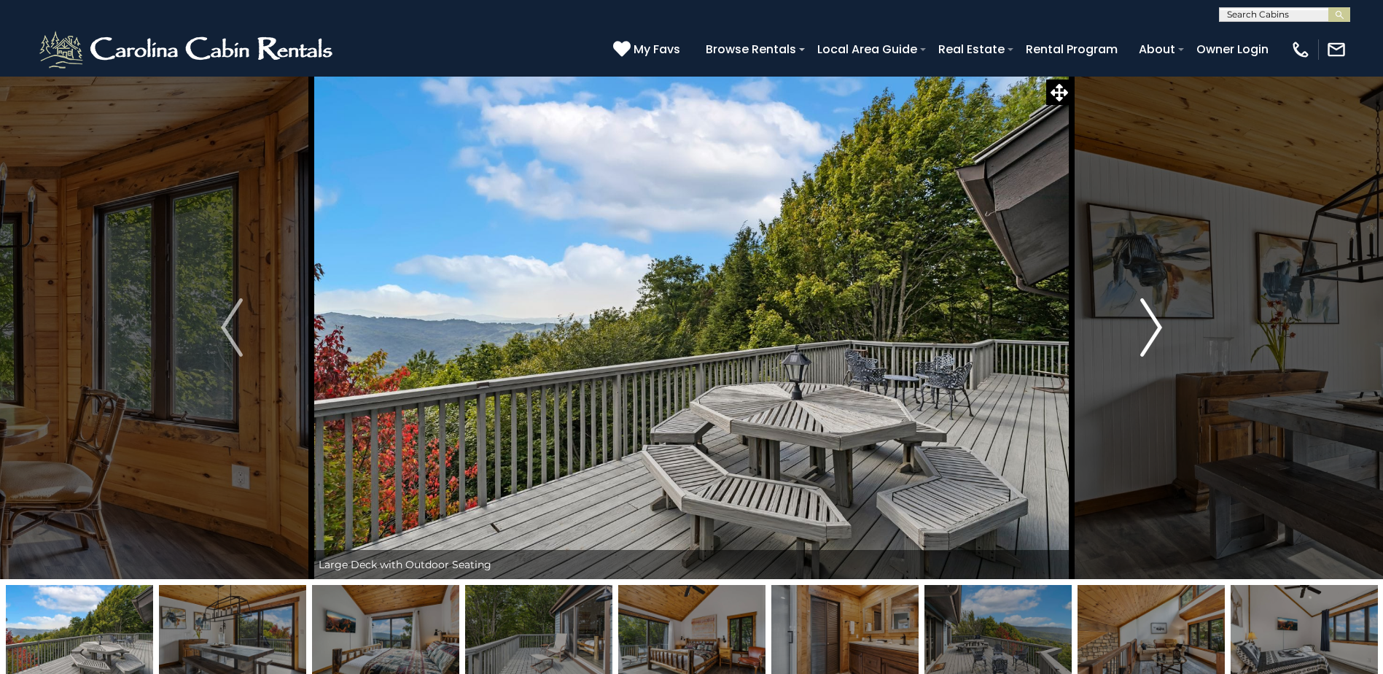
click at [1158, 327] on img "Next" at bounding box center [1151, 327] width 22 height 58
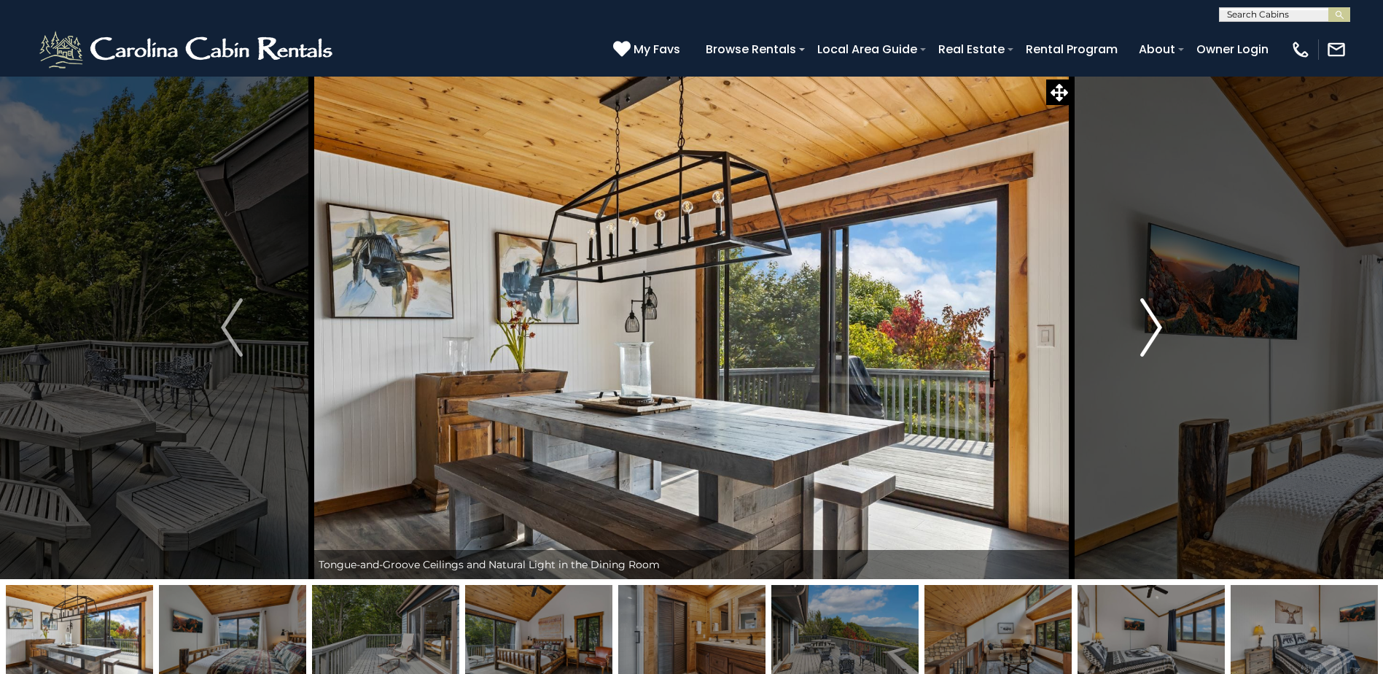
click at [1158, 327] on img "Next" at bounding box center [1151, 327] width 22 height 58
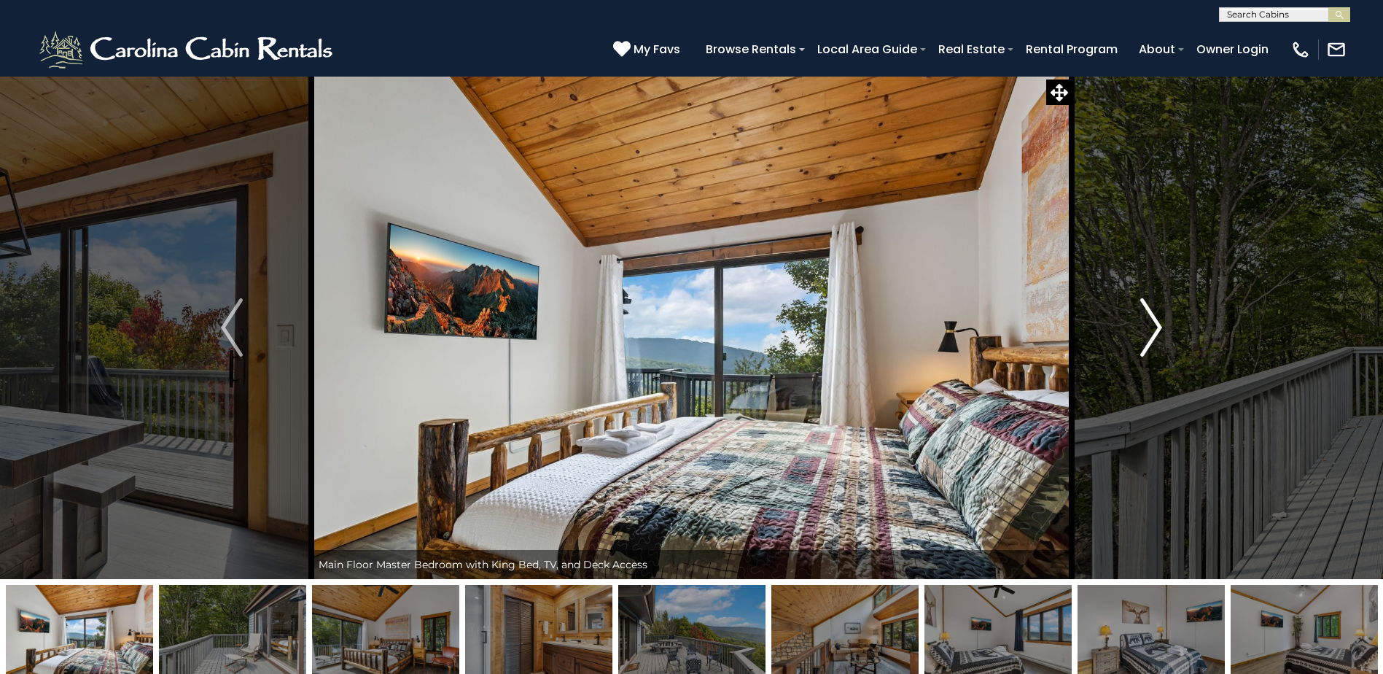
click at [1158, 327] on img "Next" at bounding box center [1151, 327] width 22 height 58
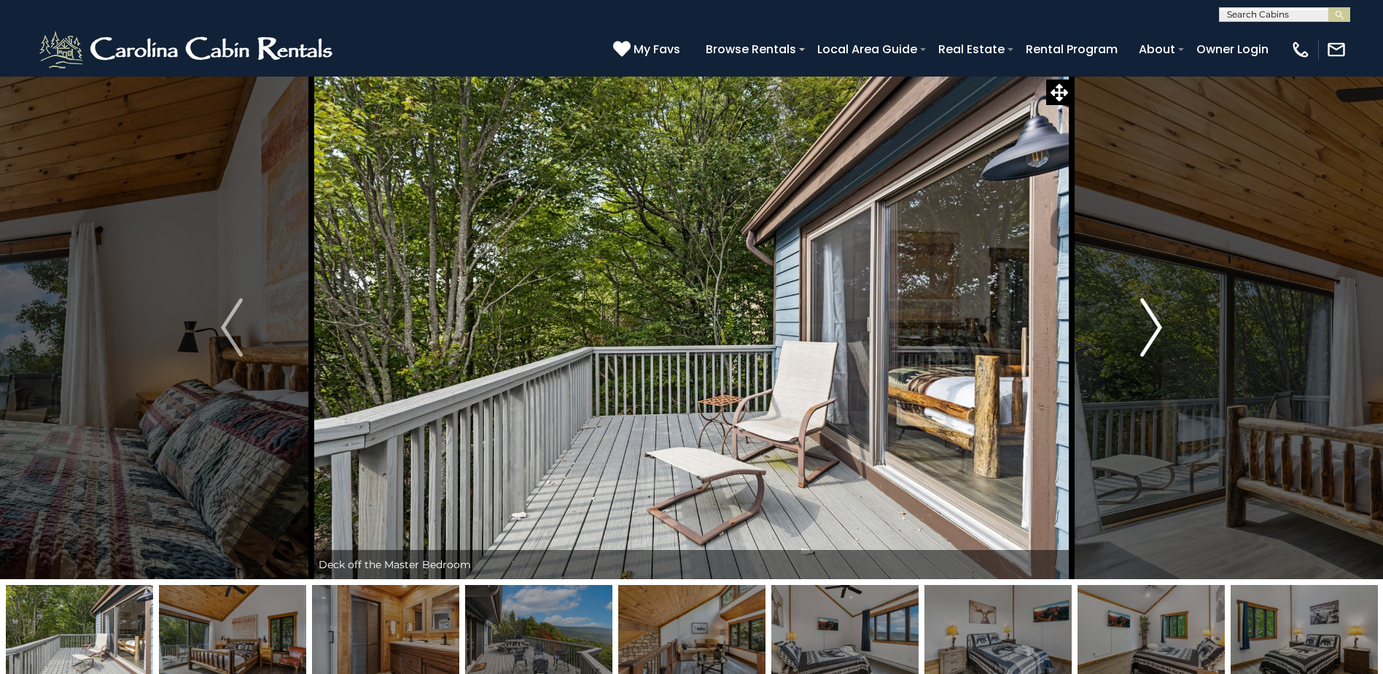
click at [1158, 327] on img "Next" at bounding box center [1151, 327] width 22 height 58
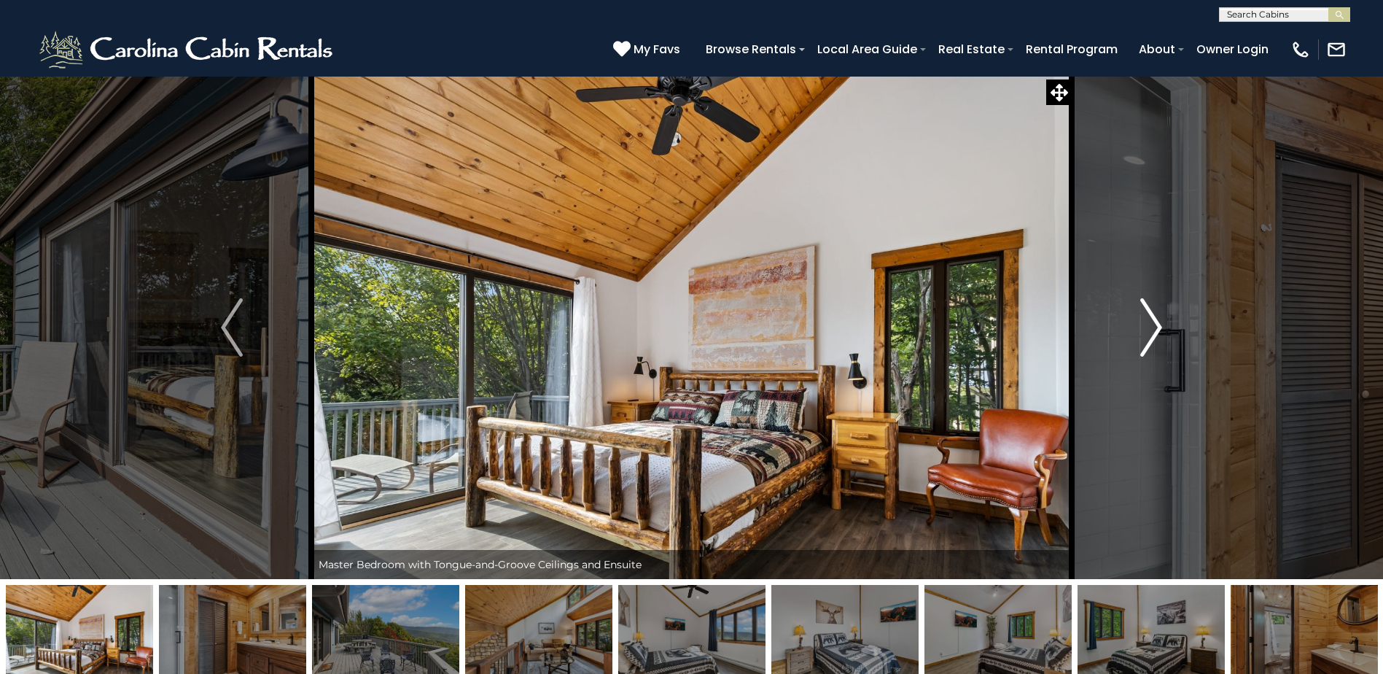
click at [1158, 327] on img "Next" at bounding box center [1151, 327] width 22 height 58
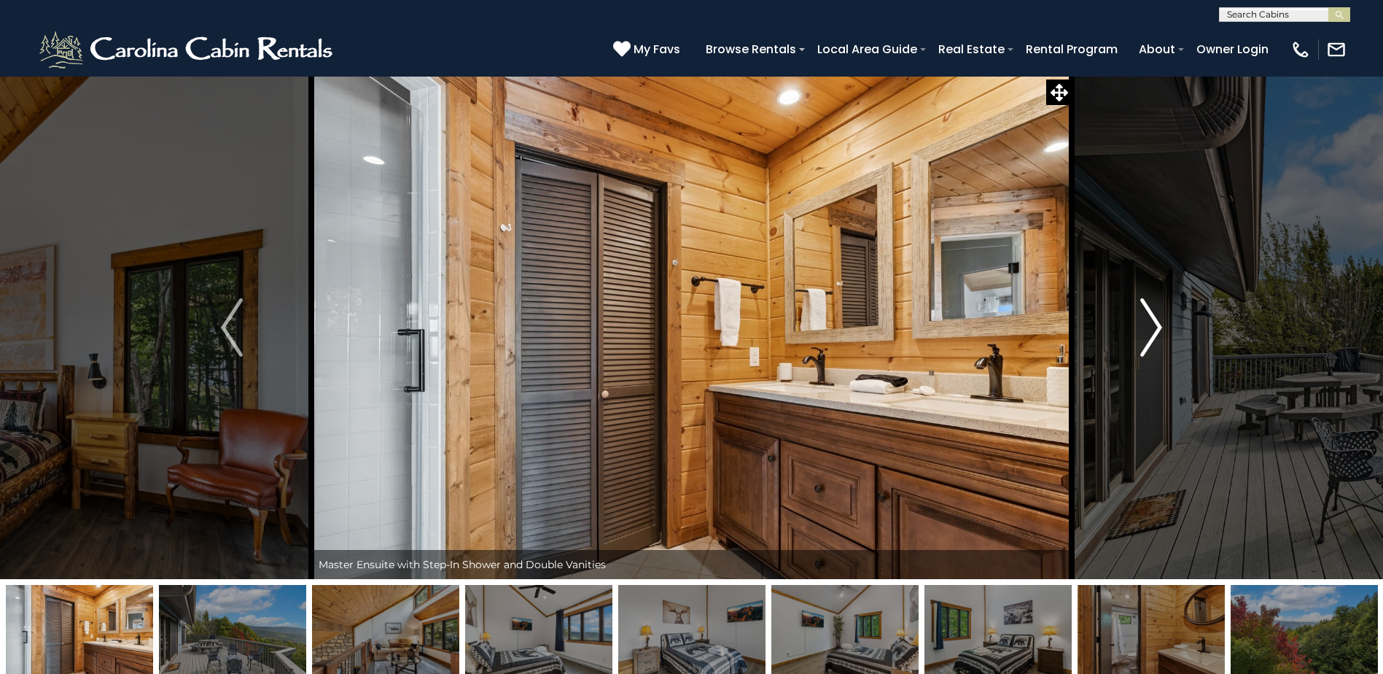
click at [1158, 327] on img "Next" at bounding box center [1151, 327] width 22 height 58
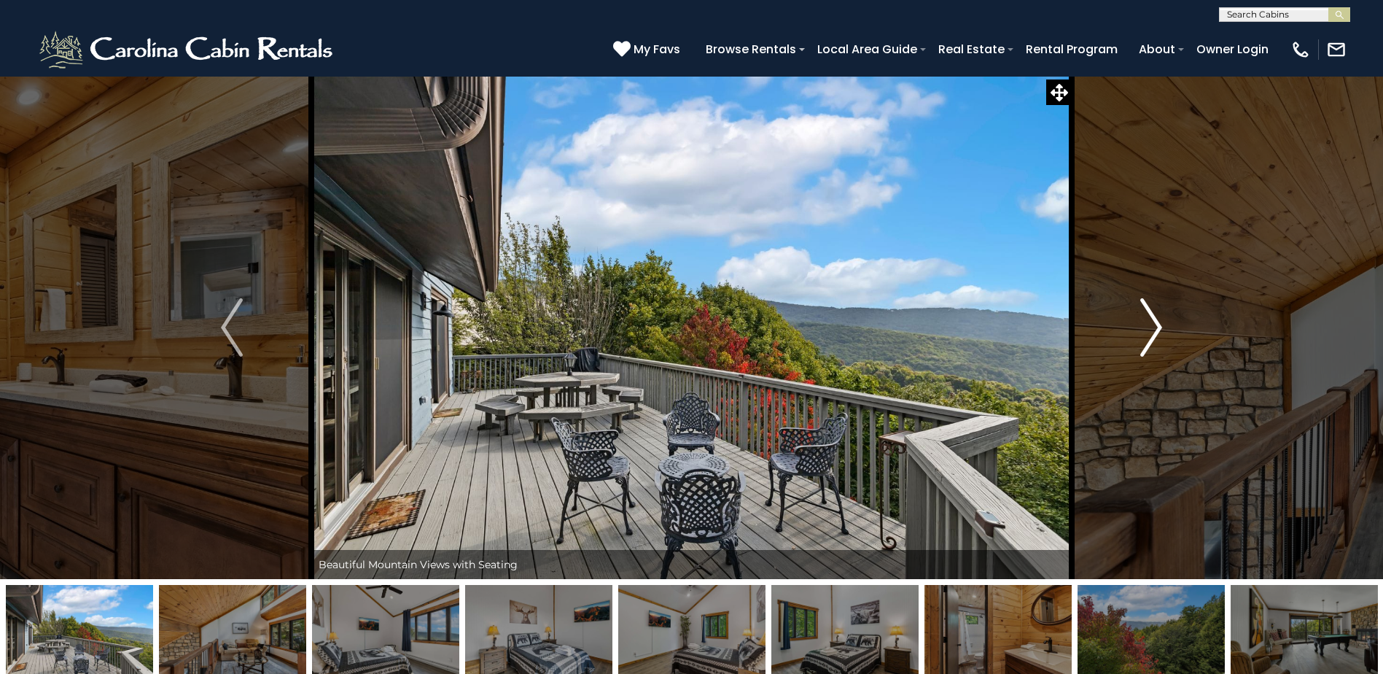
click at [1158, 327] on img "Next" at bounding box center [1151, 327] width 22 height 58
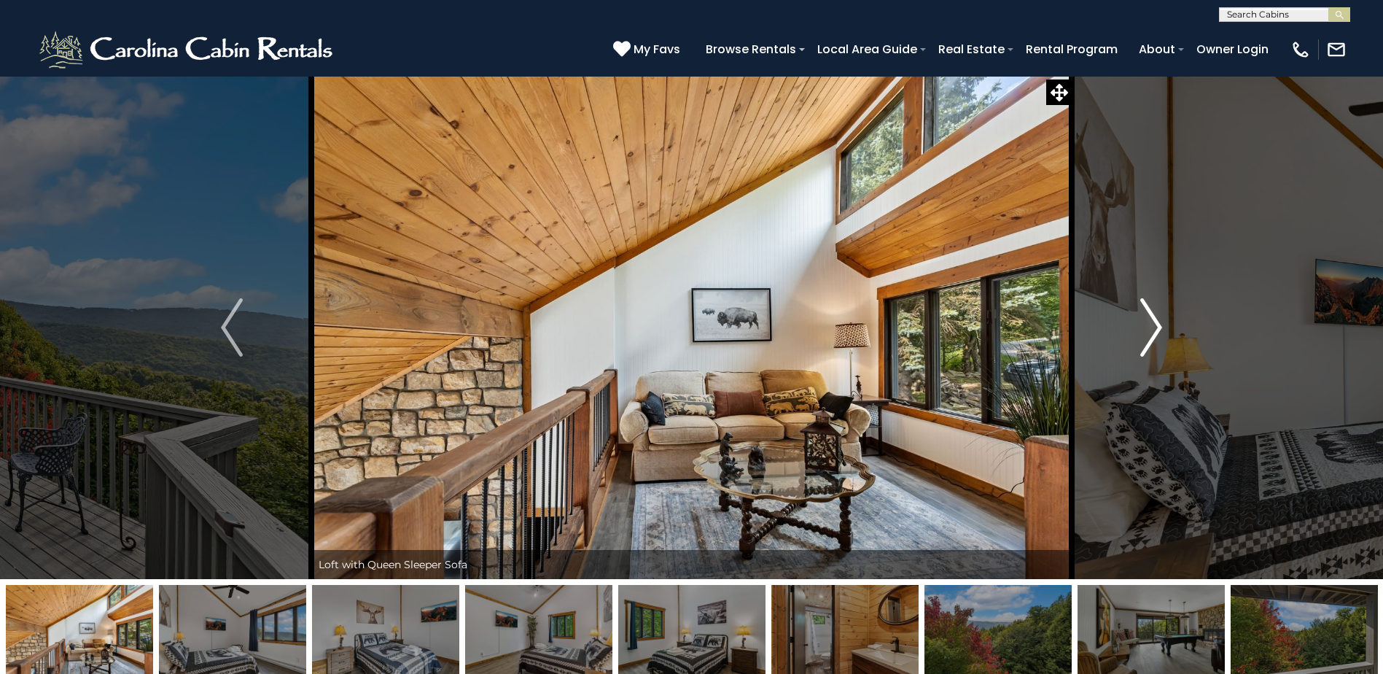
click at [1158, 327] on img "Next" at bounding box center [1151, 327] width 22 height 58
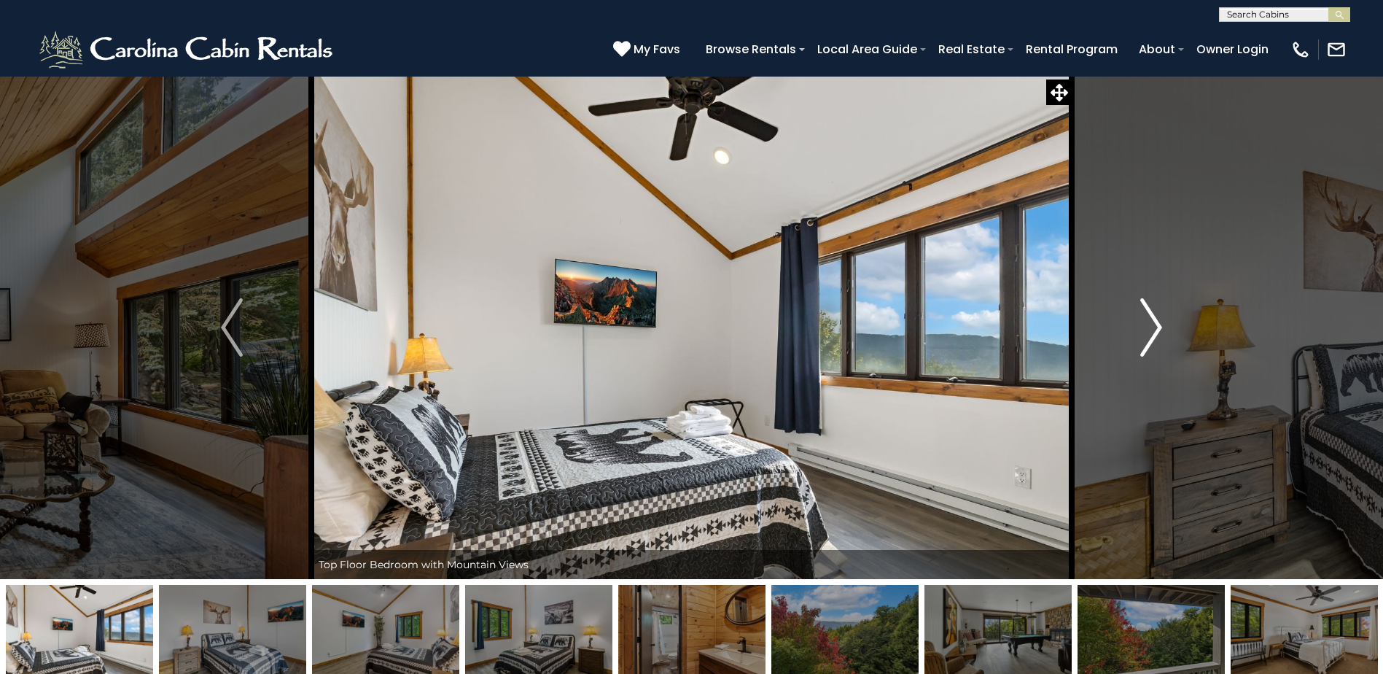
click at [1158, 327] on img "Next" at bounding box center [1151, 327] width 22 height 58
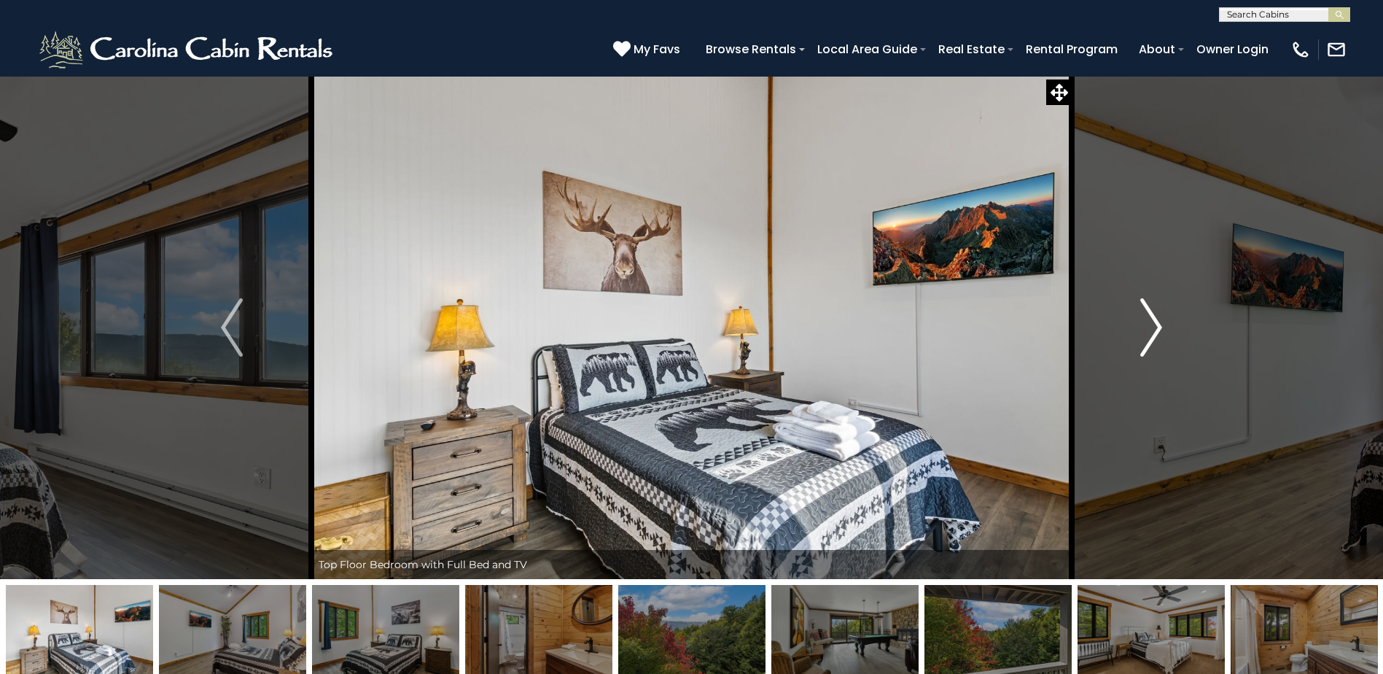
click at [1158, 327] on img "Next" at bounding box center [1151, 327] width 22 height 58
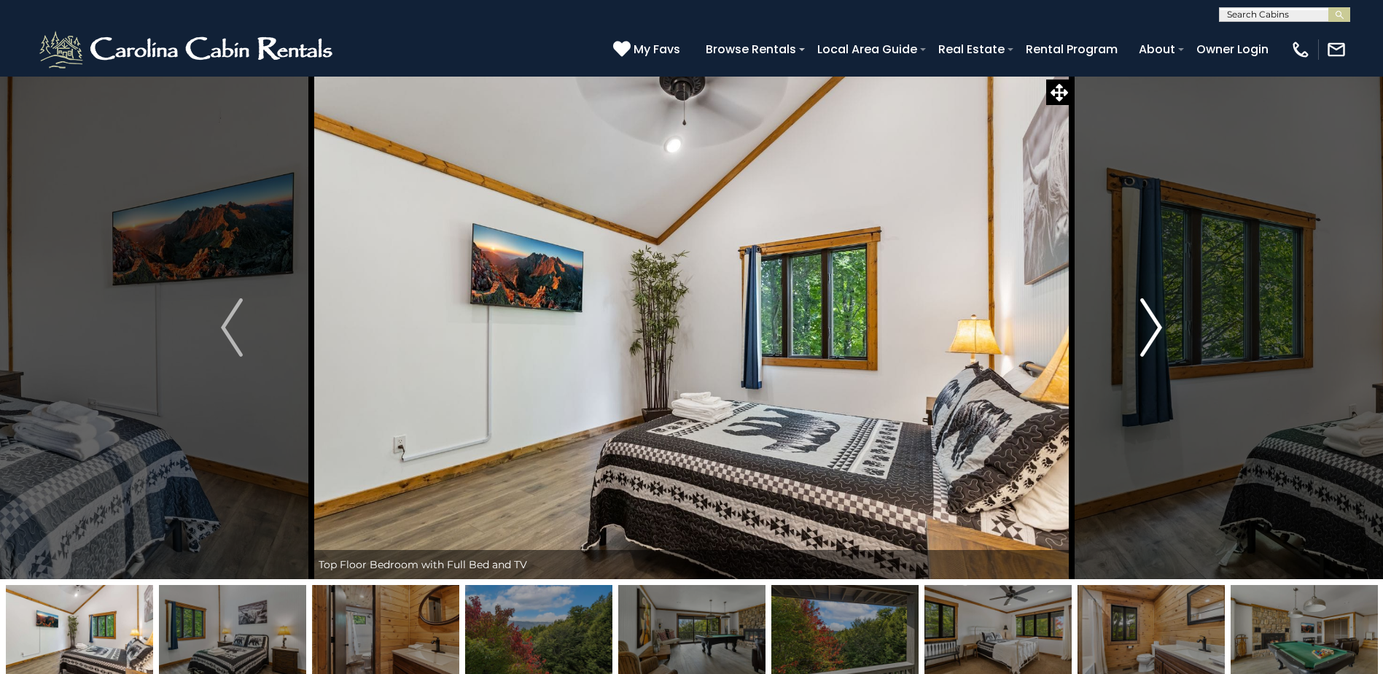
click at [1158, 327] on img "Next" at bounding box center [1151, 327] width 22 height 58
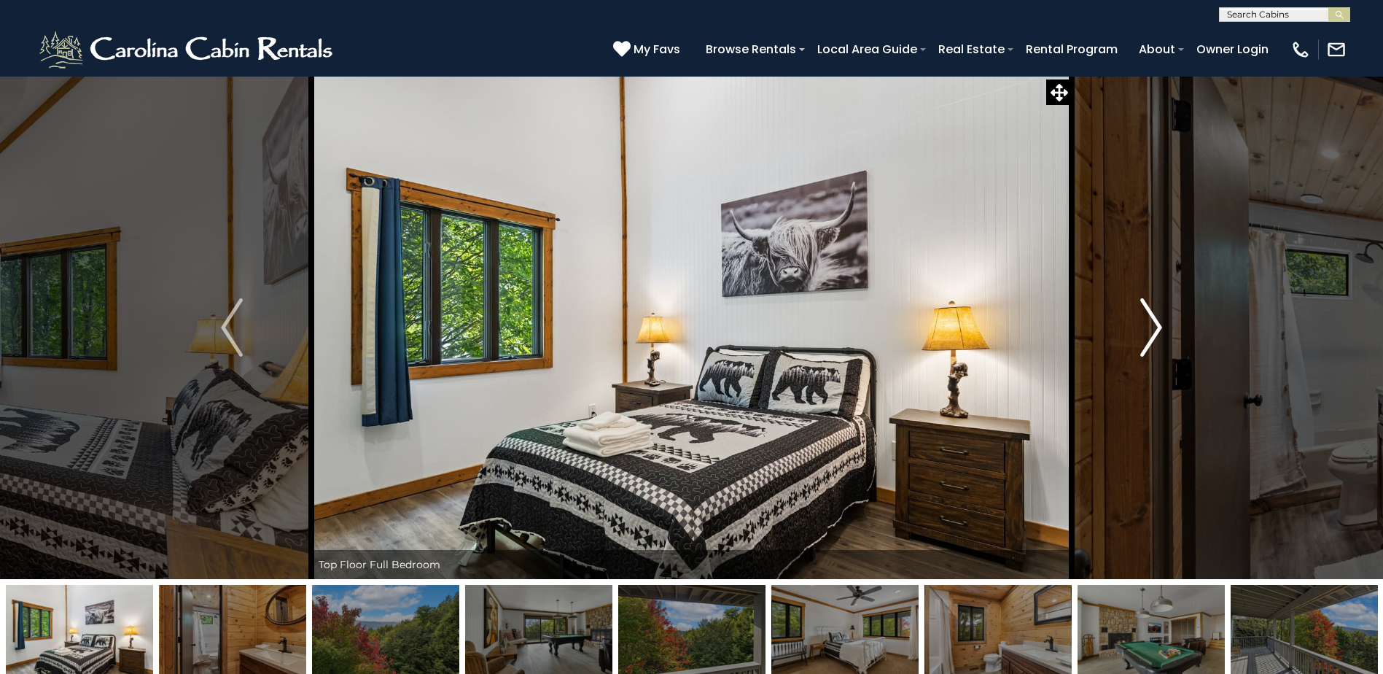
click at [1158, 327] on img "Next" at bounding box center [1151, 327] width 22 height 58
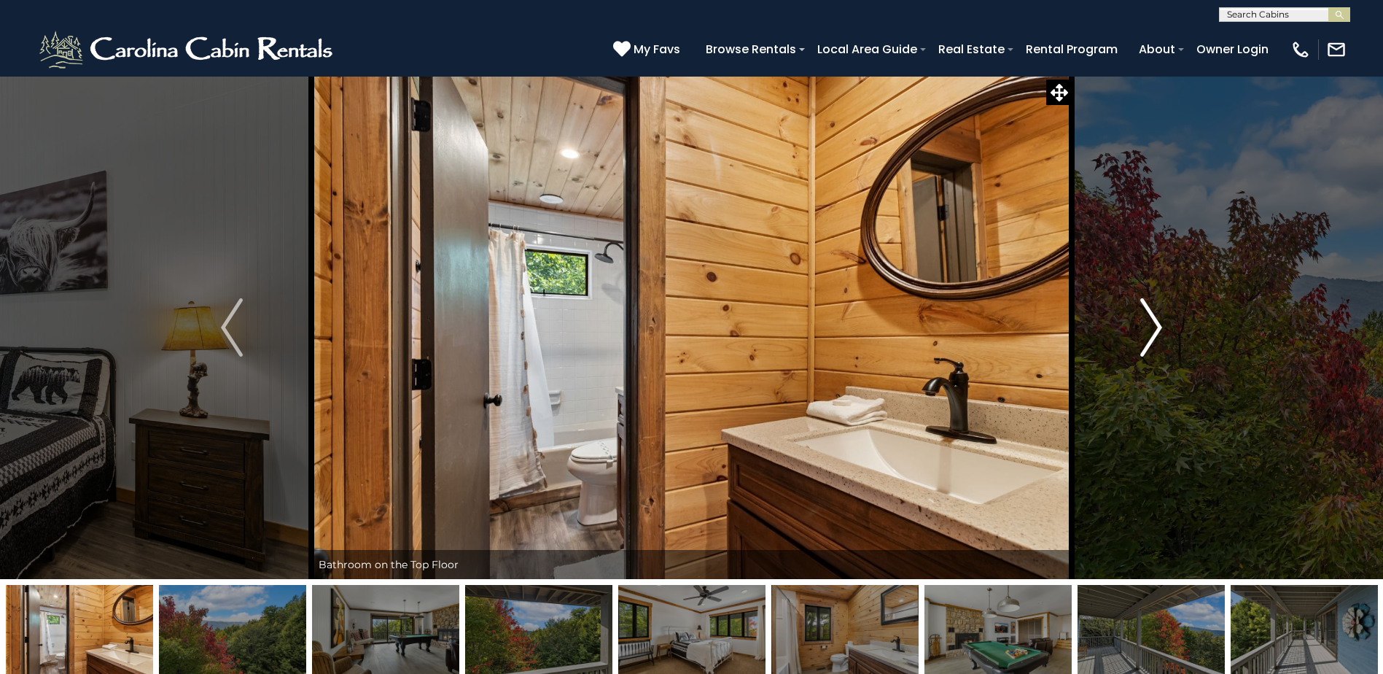
click at [1158, 327] on img "Next" at bounding box center [1151, 327] width 22 height 58
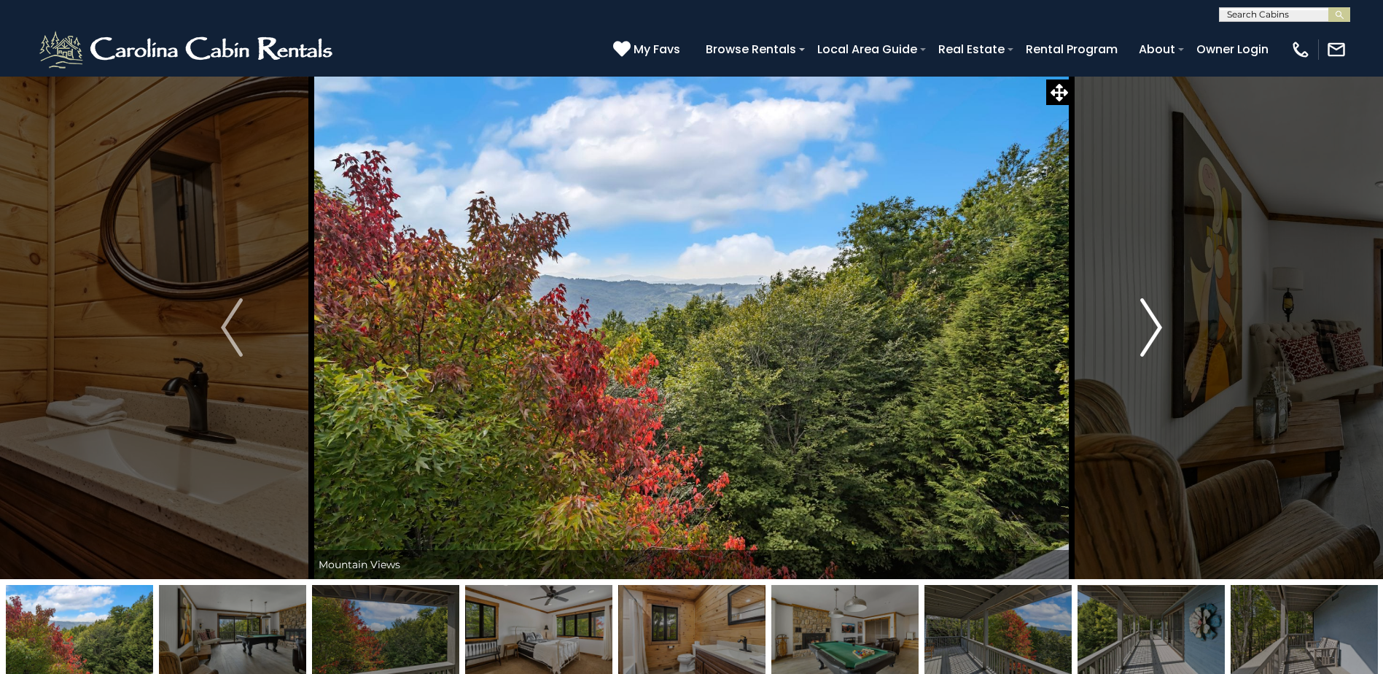
click at [1158, 327] on img "Next" at bounding box center [1151, 327] width 22 height 58
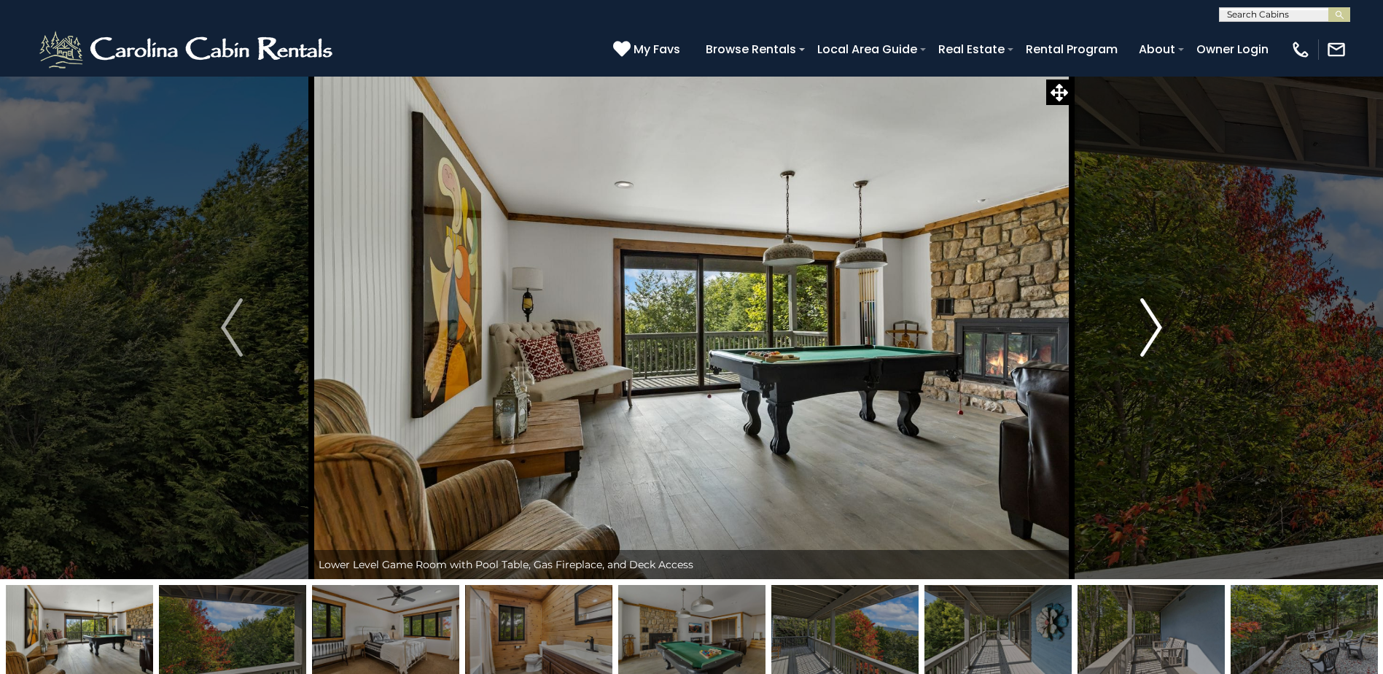
click at [1158, 327] on img "Next" at bounding box center [1151, 327] width 22 height 58
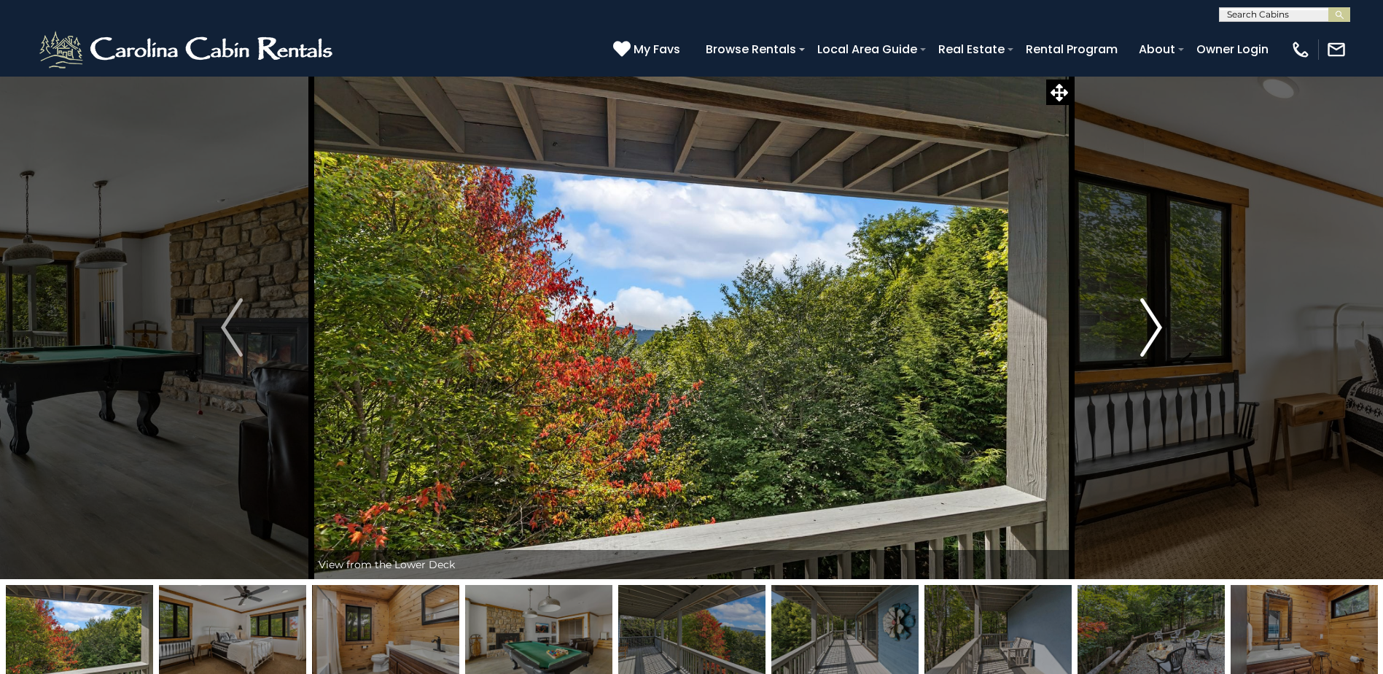
click at [1158, 327] on img "Next" at bounding box center [1151, 327] width 22 height 58
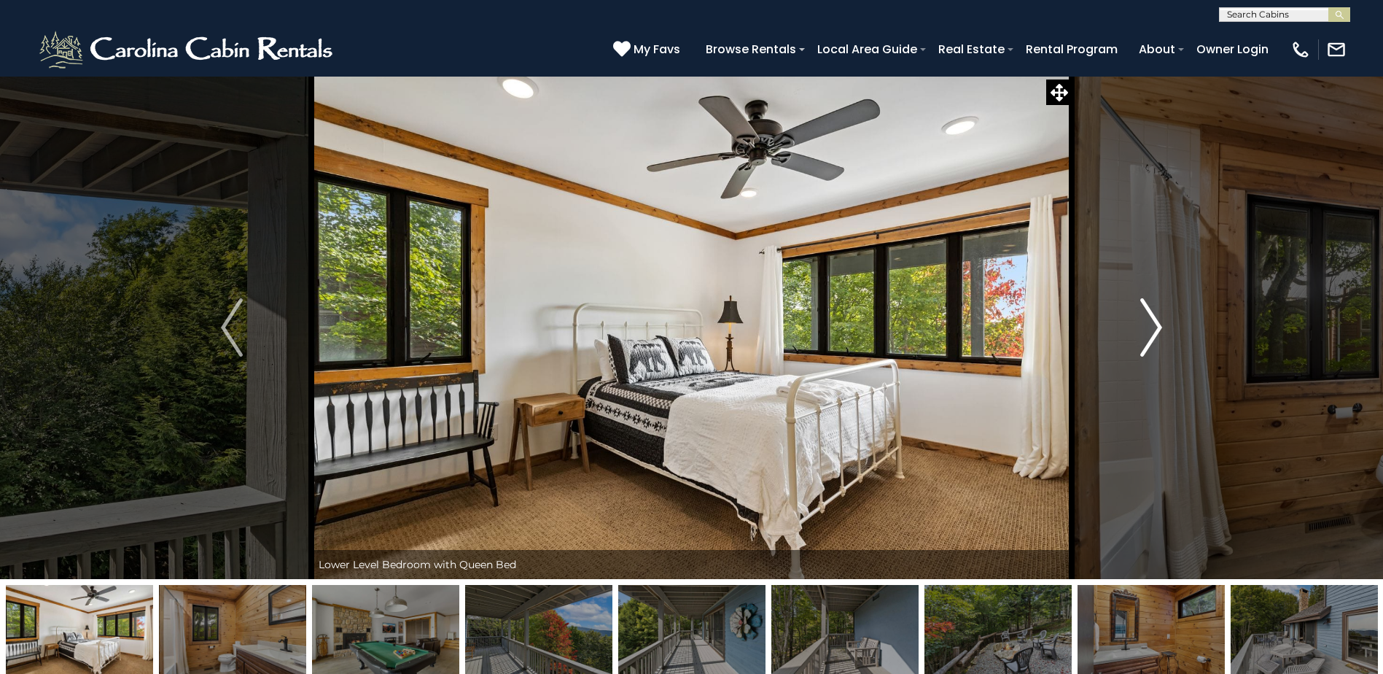
click at [1158, 327] on img "Next" at bounding box center [1151, 327] width 22 height 58
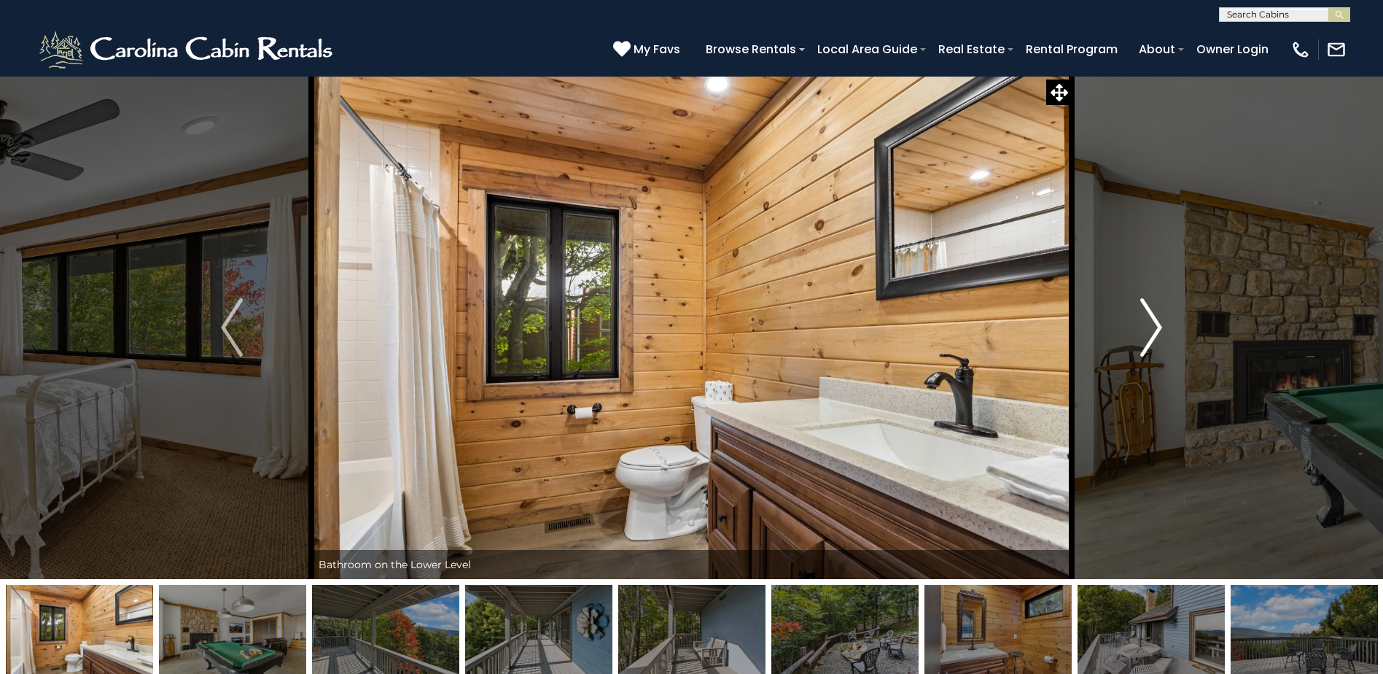
click at [1158, 327] on img "Next" at bounding box center [1151, 327] width 22 height 58
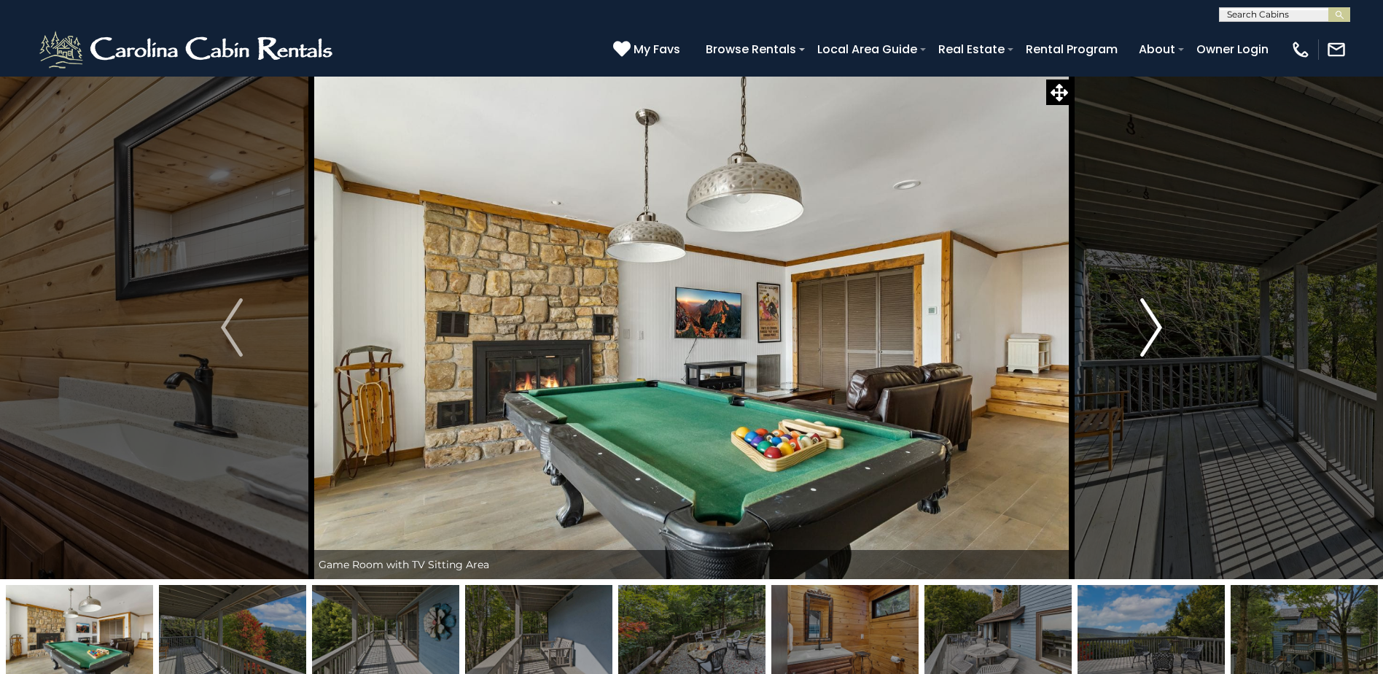
click at [1158, 327] on img "Next" at bounding box center [1151, 327] width 22 height 58
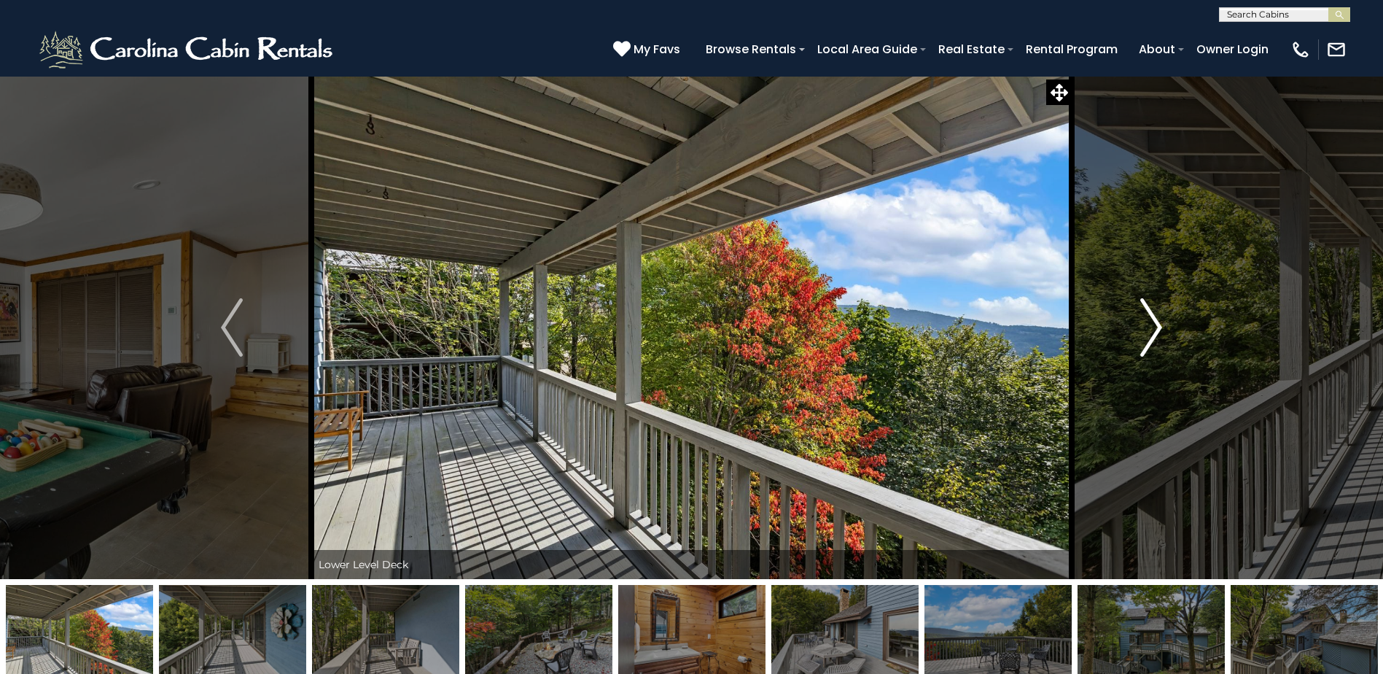
click at [1157, 325] on img "Next" at bounding box center [1151, 327] width 22 height 58
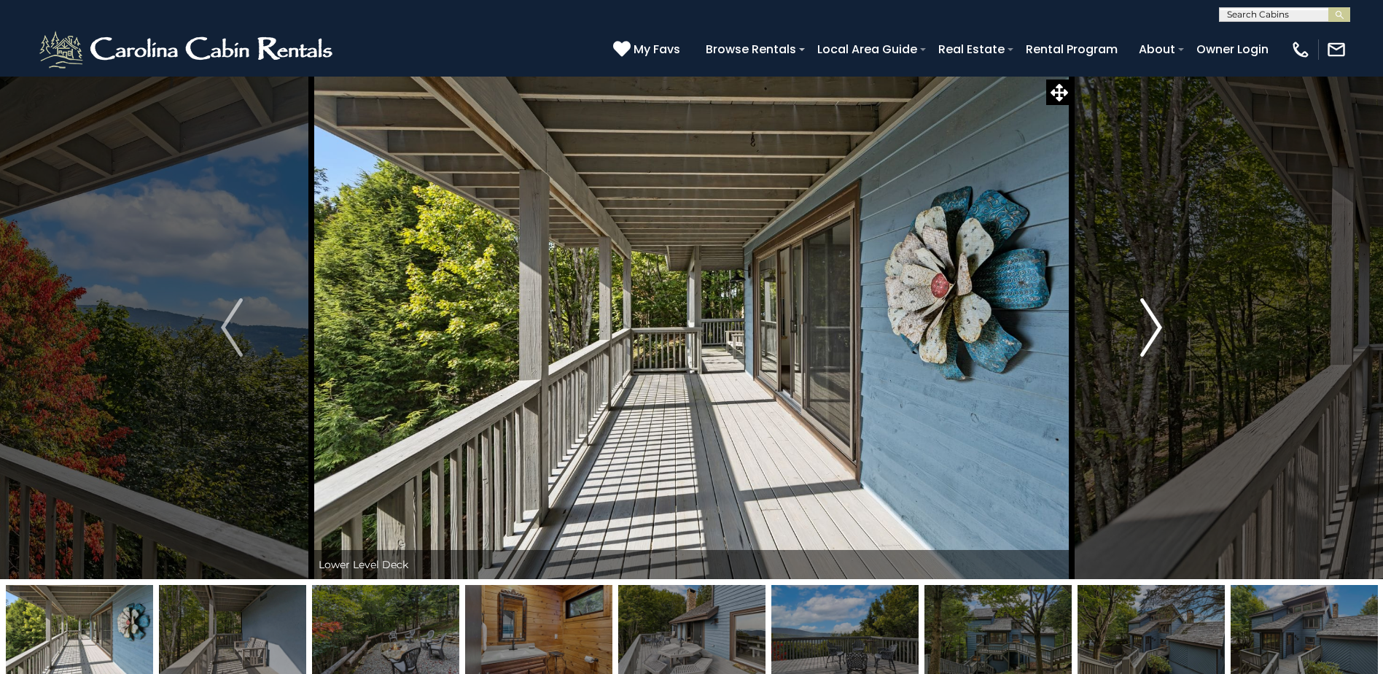
click at [1157, 325] on img "Next" at bounding box center [1151, 327] width 22 height 58
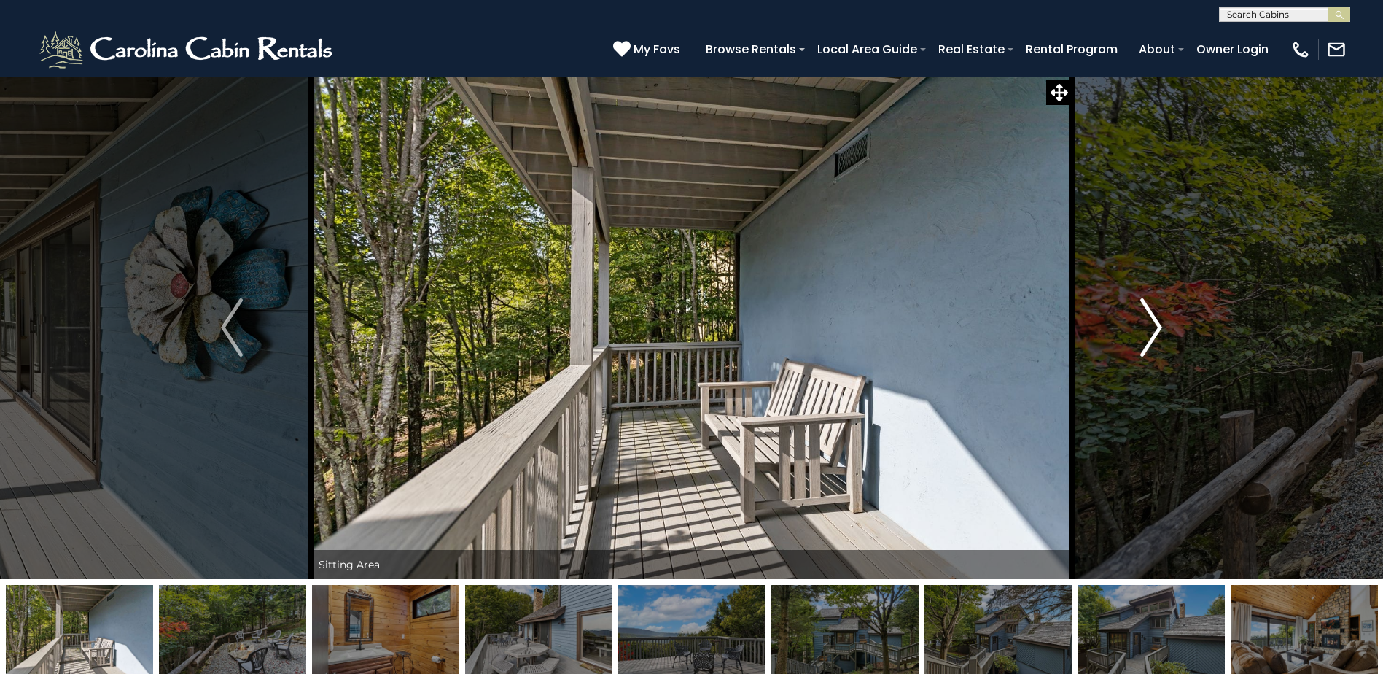
click at [1157, 325] on img "Next" at bounding box center [1151, 327] width 22 height 58
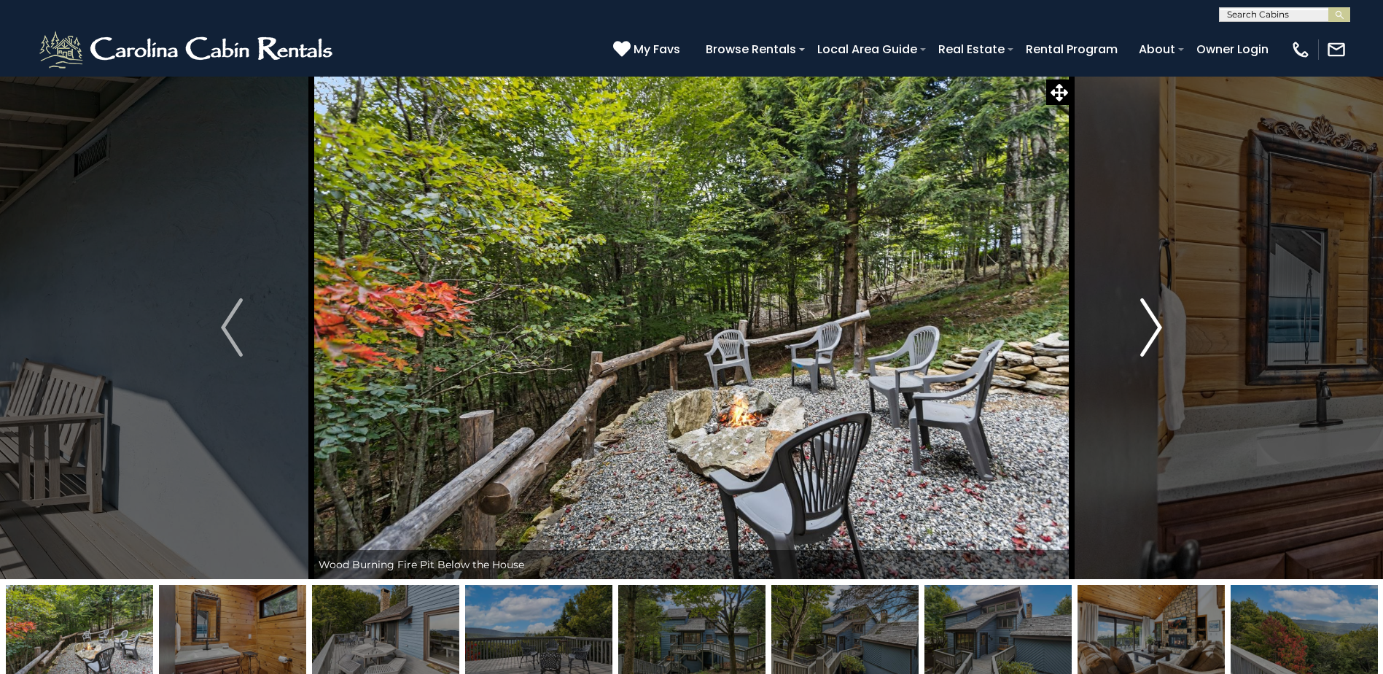
click at [1158, 325] on img "Next" at bounding box center [1151, 327] width 22 height 58
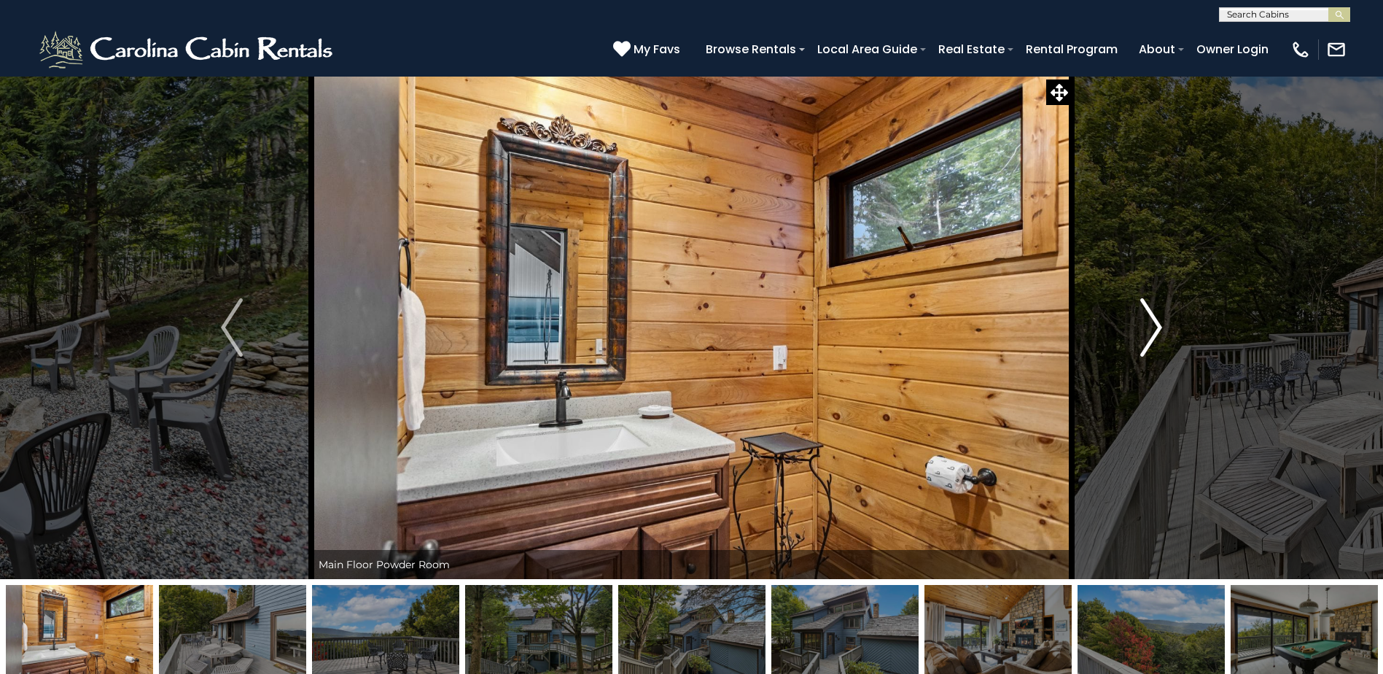
click at [1158, 325] on img "Next" at bounding box center [1151, 327] width 22 height 58
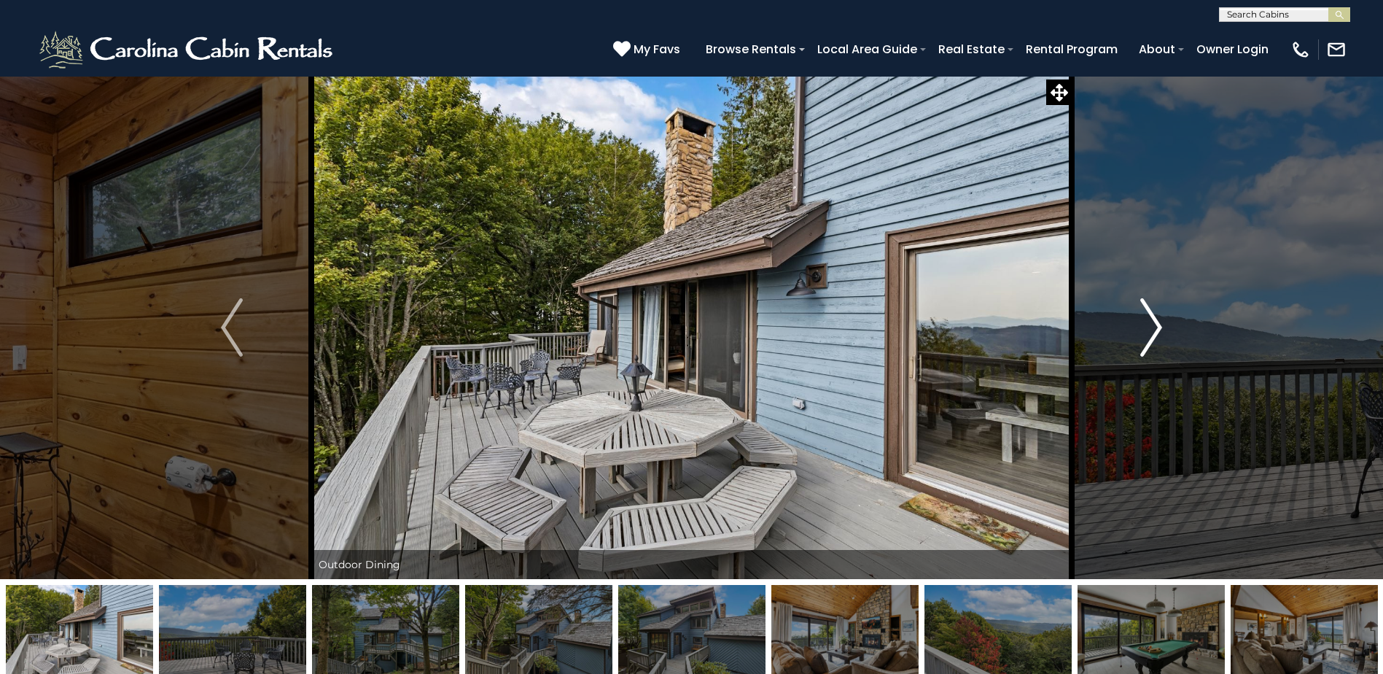
click at [1158, 325] on img "Next" at bounding box center [1151, 327] width 22 height 58
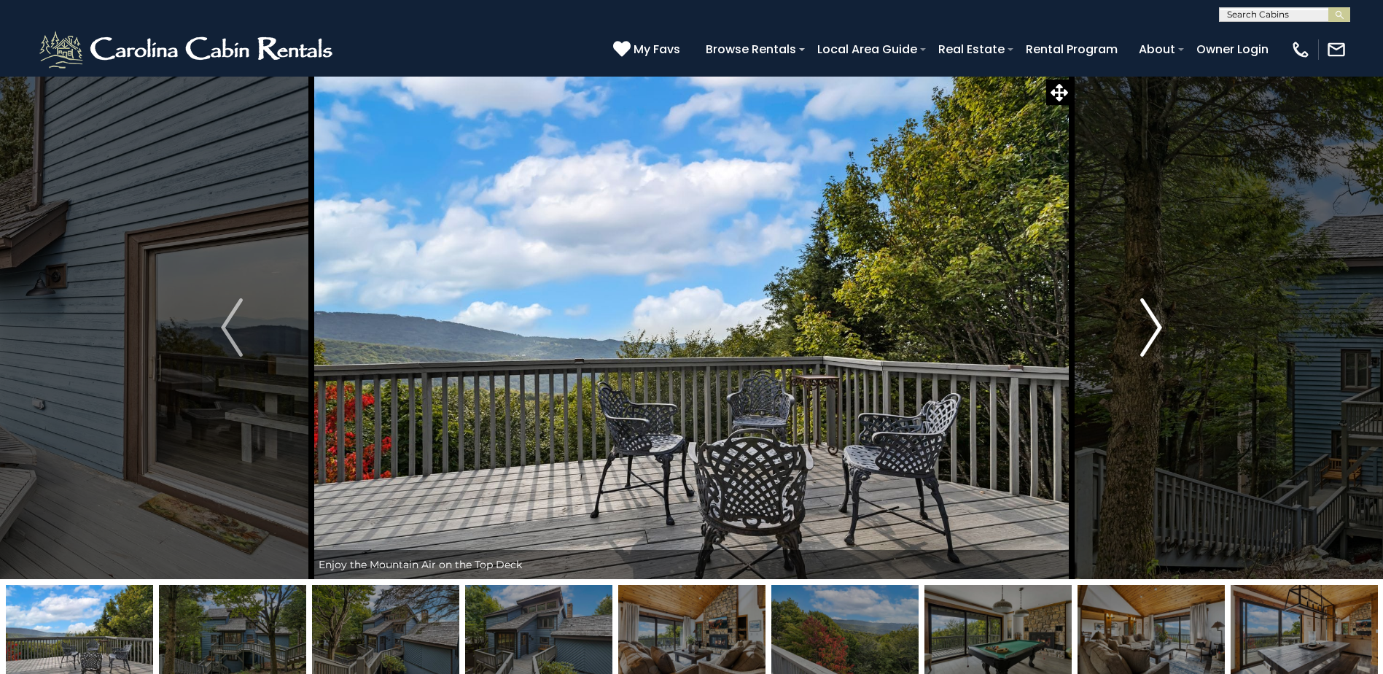
click at [1158, 325] on img "Next" at bounding box center [1151, 327] width 22 height 58
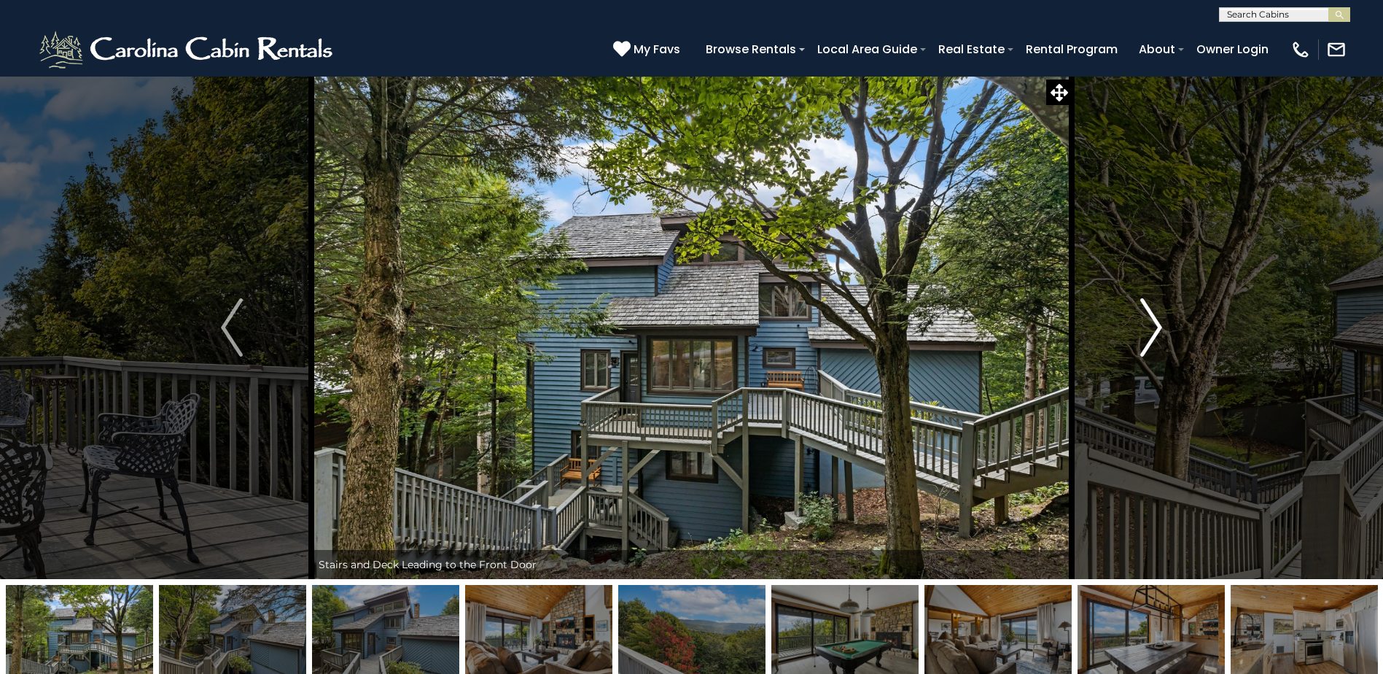
click at [1158, 325] on img "Next" at bounding box center [1151, 327] width 22 height 58
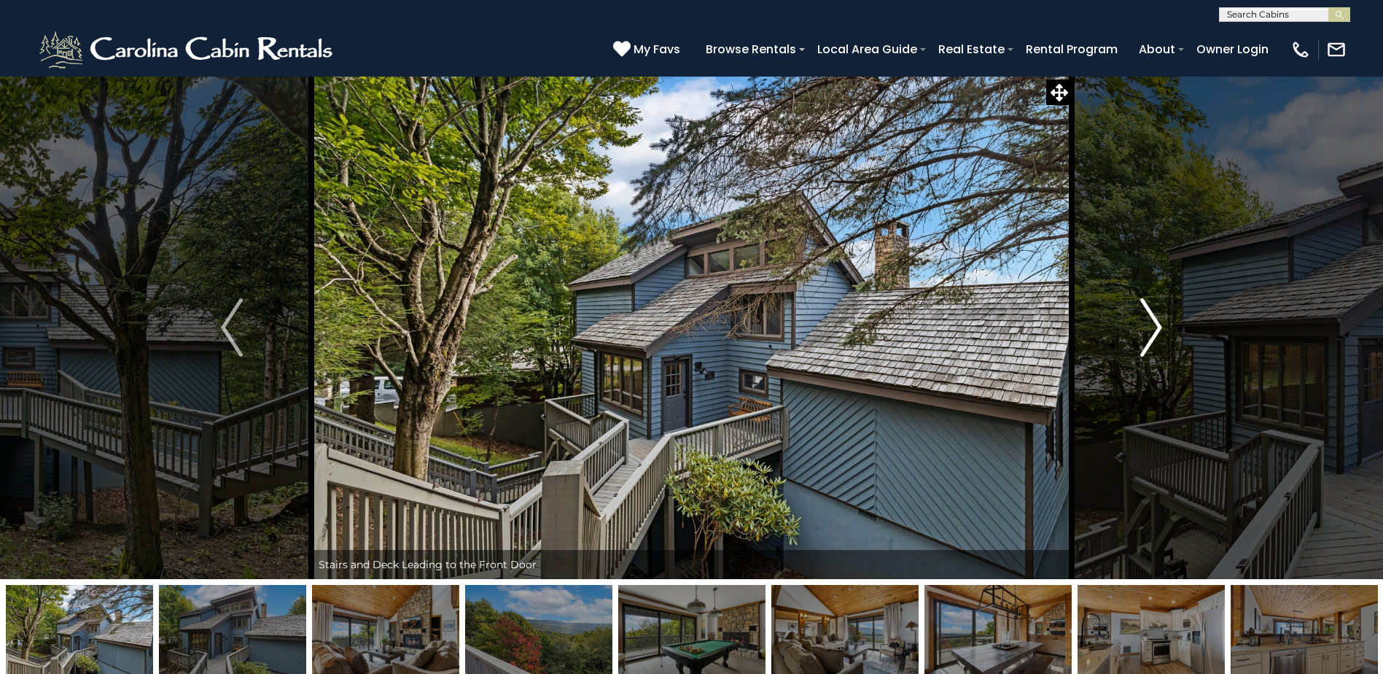
click at [1158, 326] on img "Next" at bounding box center [1151, 327] width 22 height 58
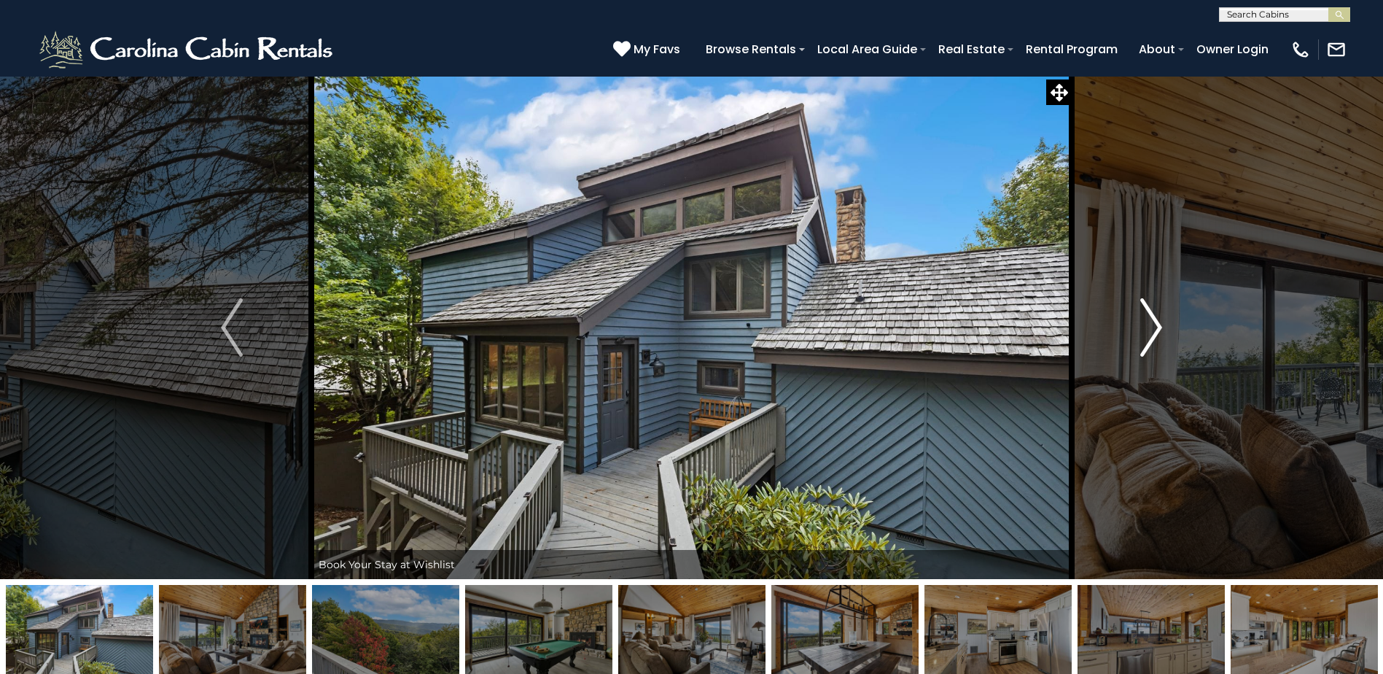
click at [1158, 326] on img "Next" at bounding box center [1151, 327] width 22 height 58
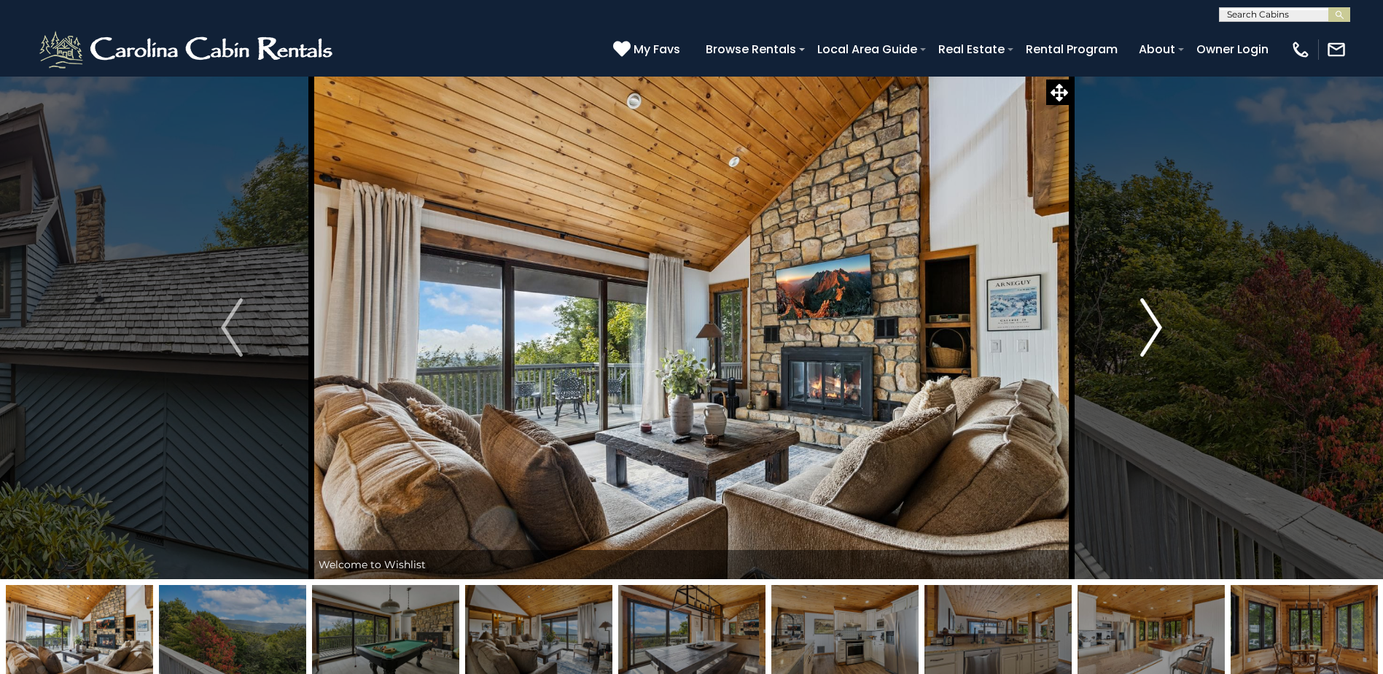
click at [1158, 326] on img "Next" at bounding box center [1151, 327] width 22 height 58
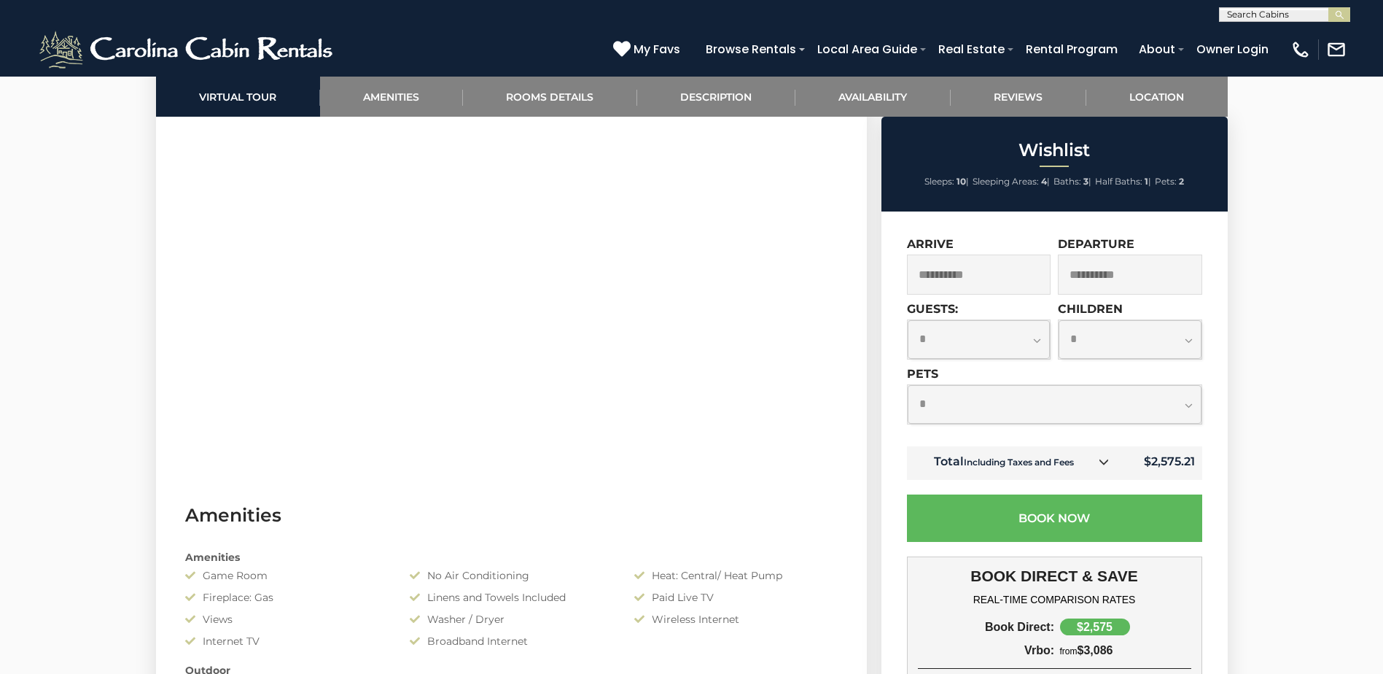
scroll to position [802, 0]
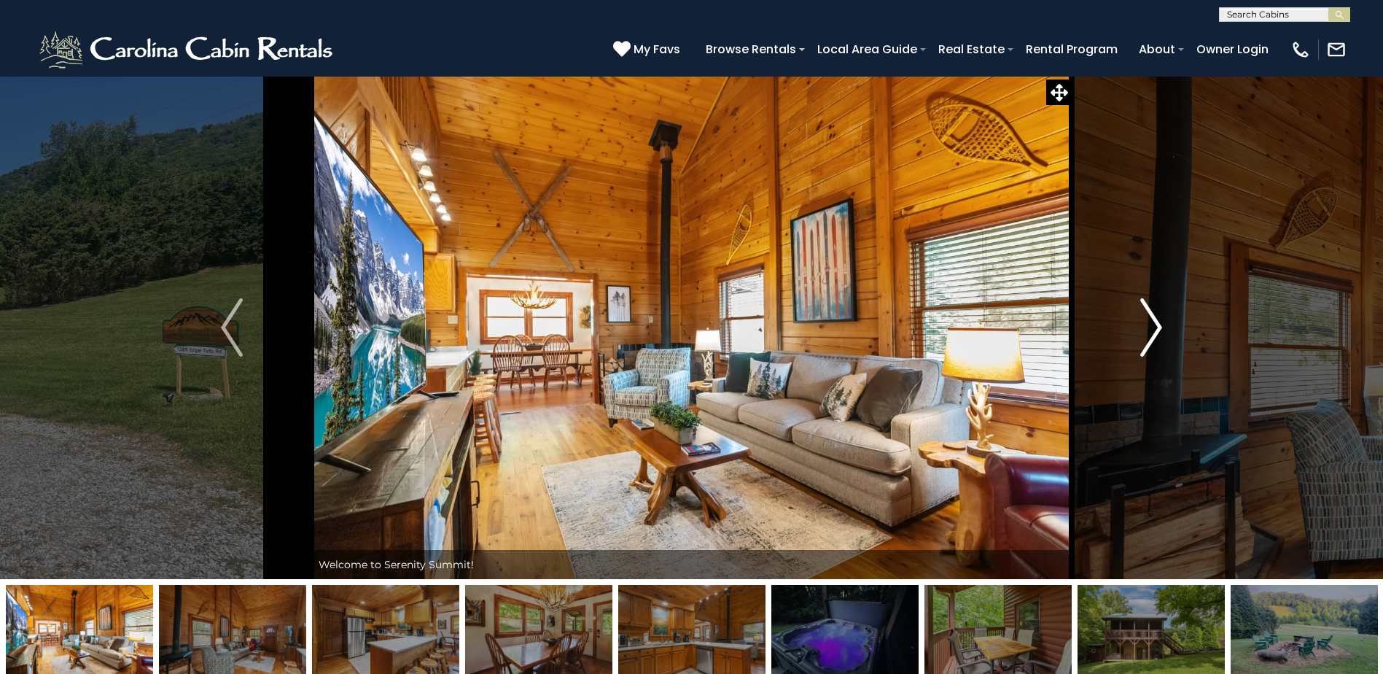
click at [1158, 324] on img "Next" at bounding box center [1151, 327] width 22 height 58
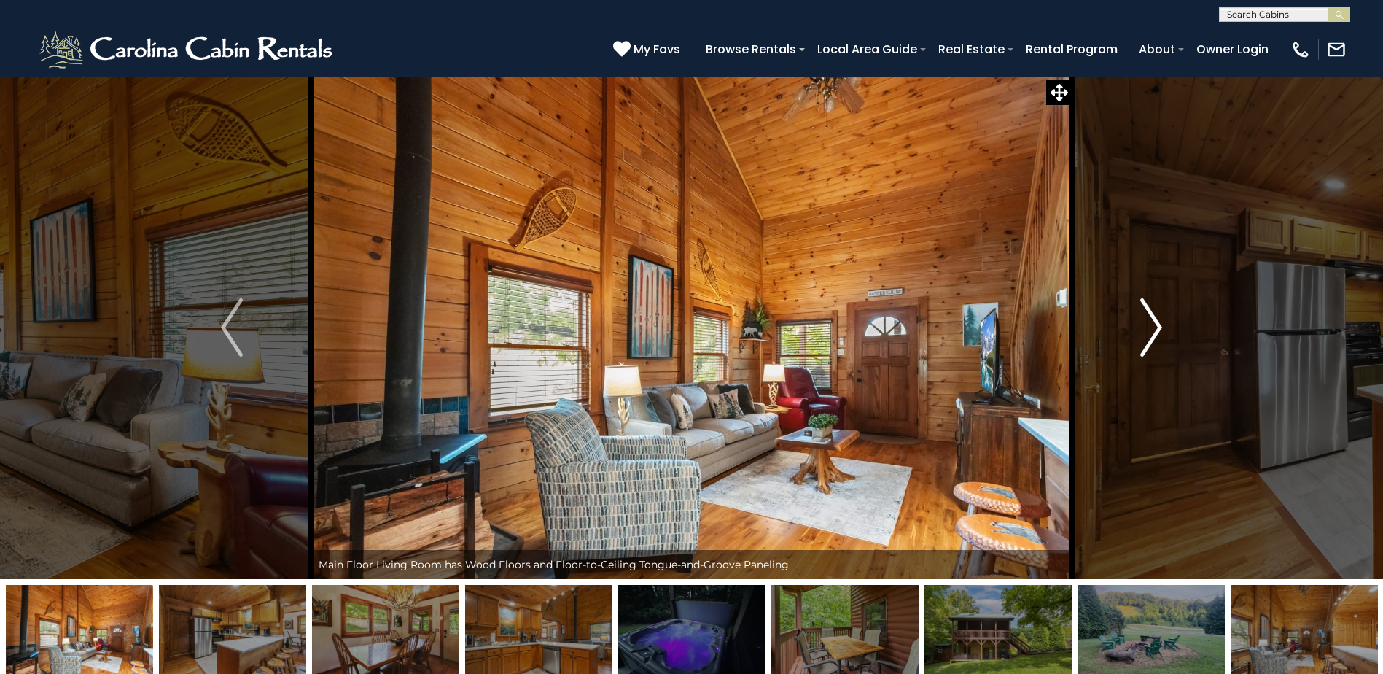
click at [1158, 324] on img "Next" at bounding box center [1151, 327] width 22 height 58
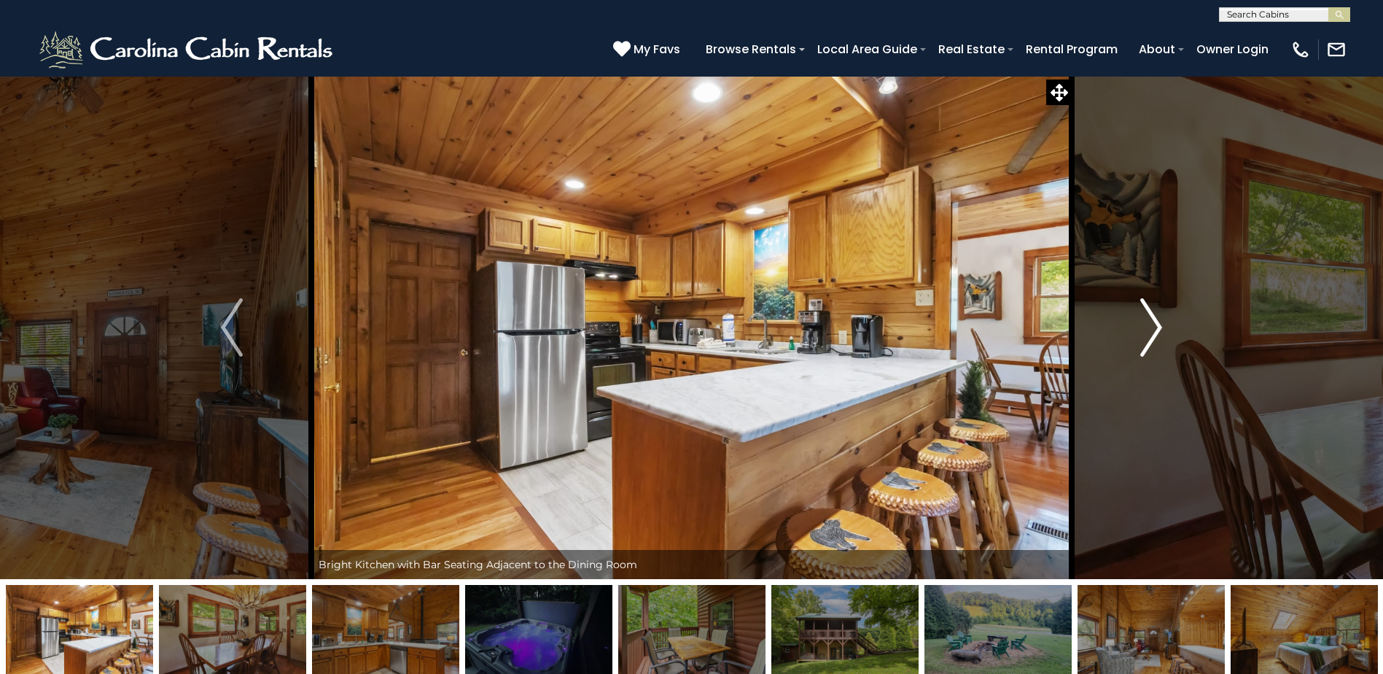
click at [1158, 324] on img "Next" at bounding box center [1151, 327] width 22 height 58
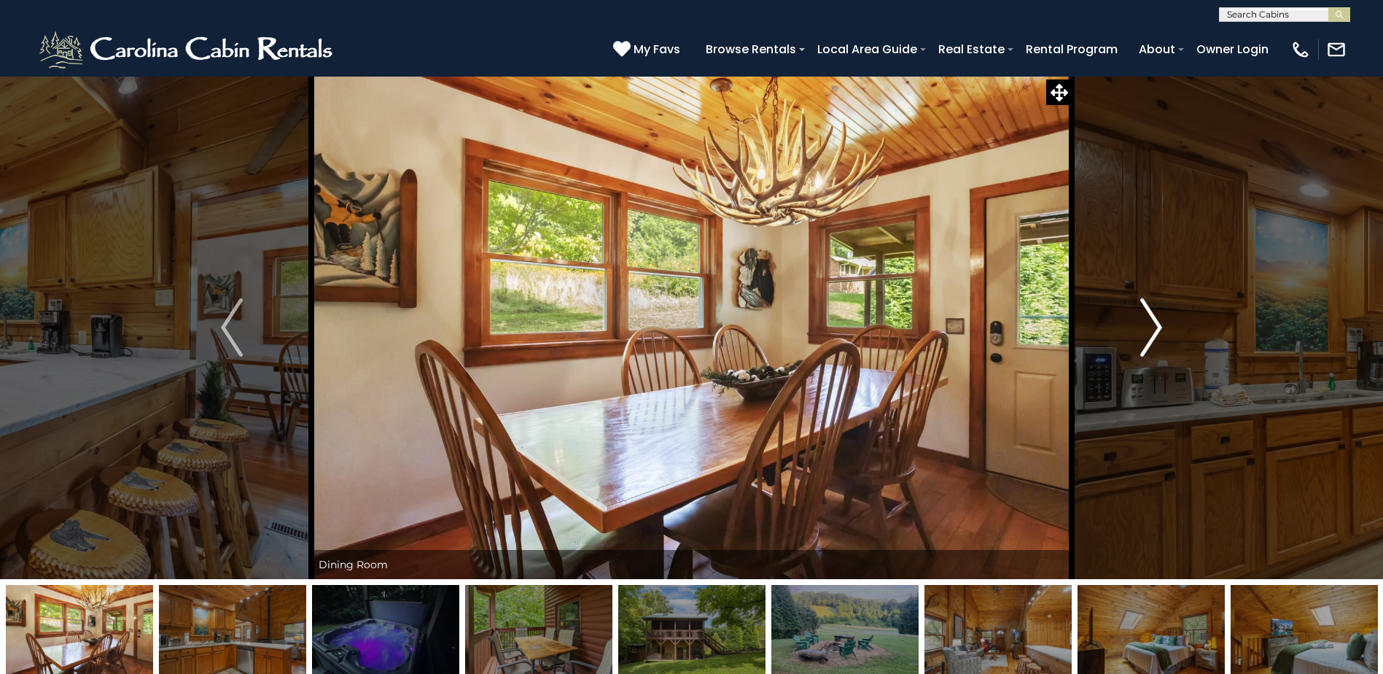
click at [1158, 324] on img "Next" at bounding box center [1151, 327] width 22 height 58
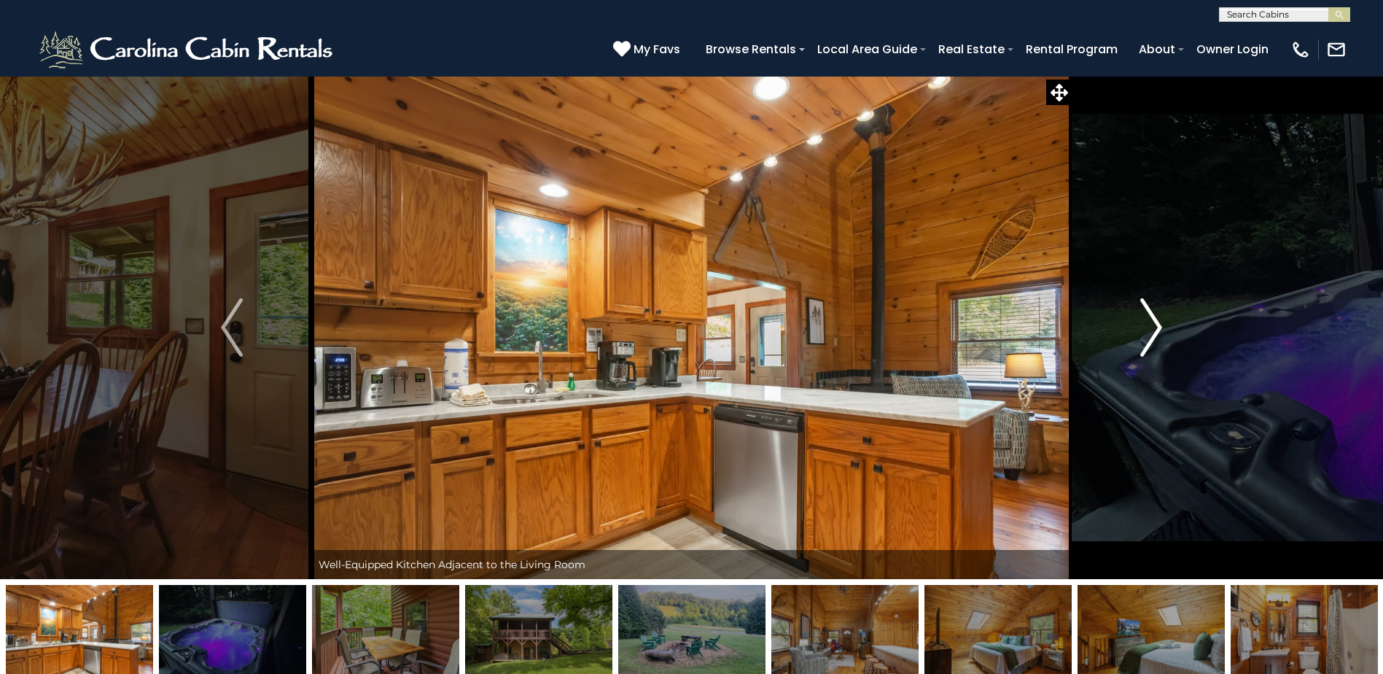
click at [1158, 324] on img "Next" at bounding box center [1151, 327] width 22 height 58
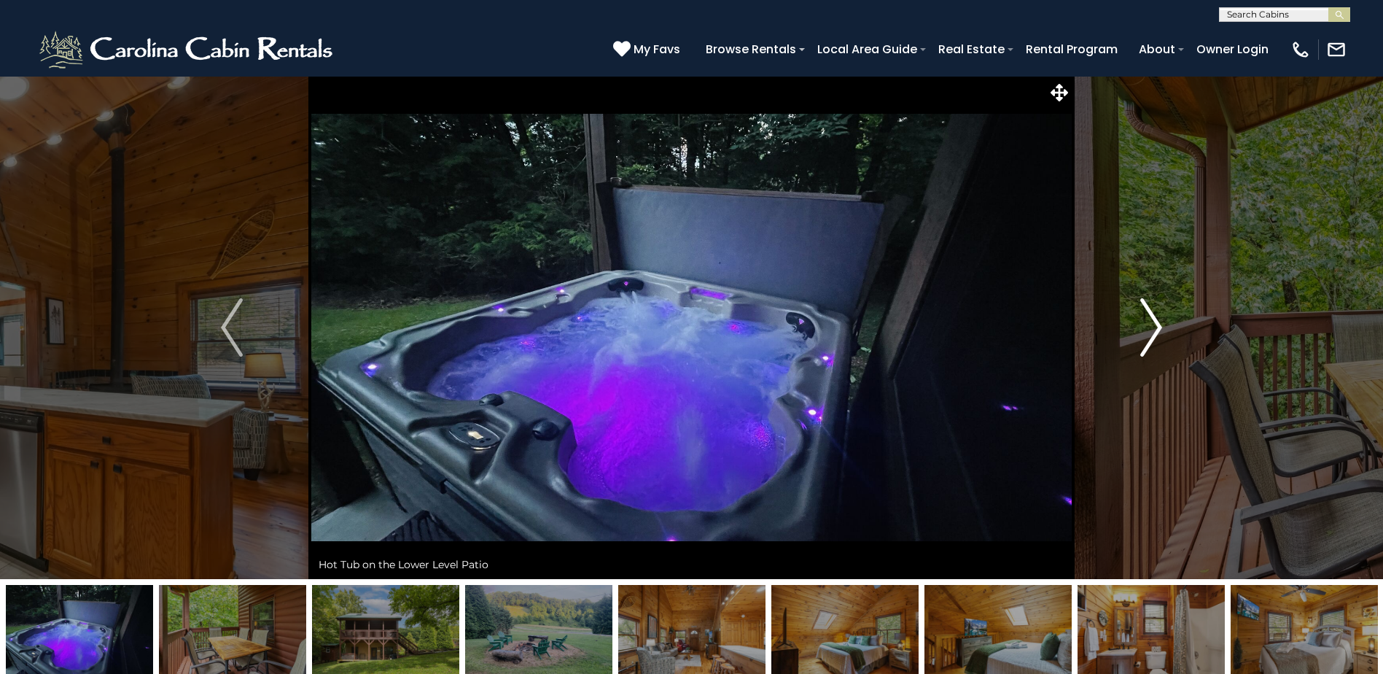
click at [1158, 324] on img "Next" at bounding box center [1151, 327] width 22 height 58
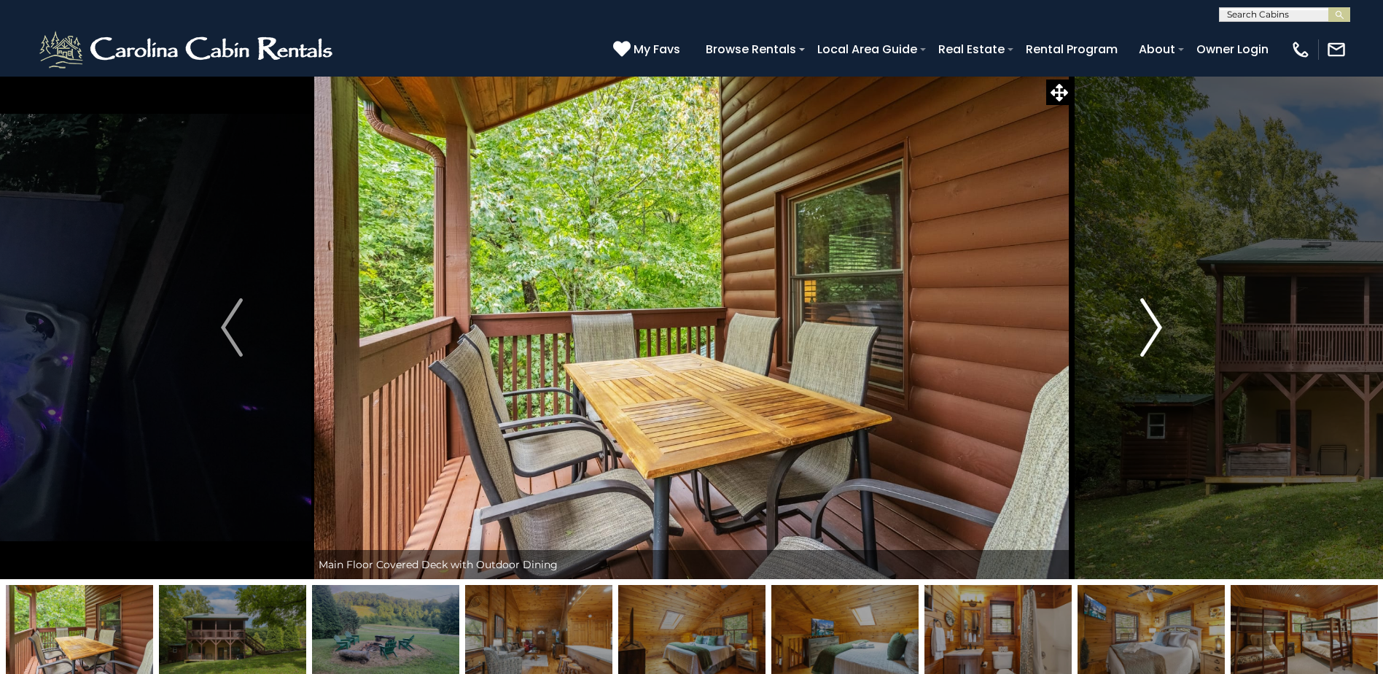
click at [1158, 324] on img "Next" at bounding box center [1151, 327] width 22 height 58
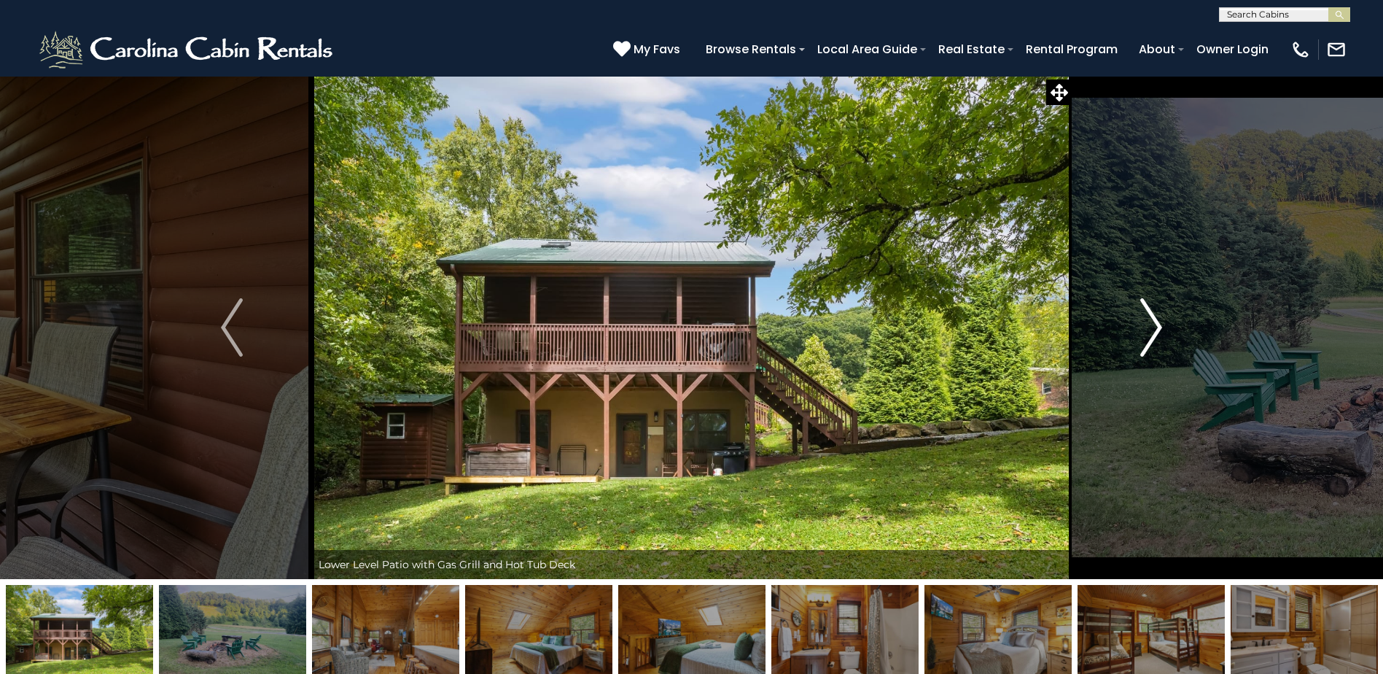
click at [1154, 324] on img "Next" at bounding box center [1151, 327] width 22 height 58
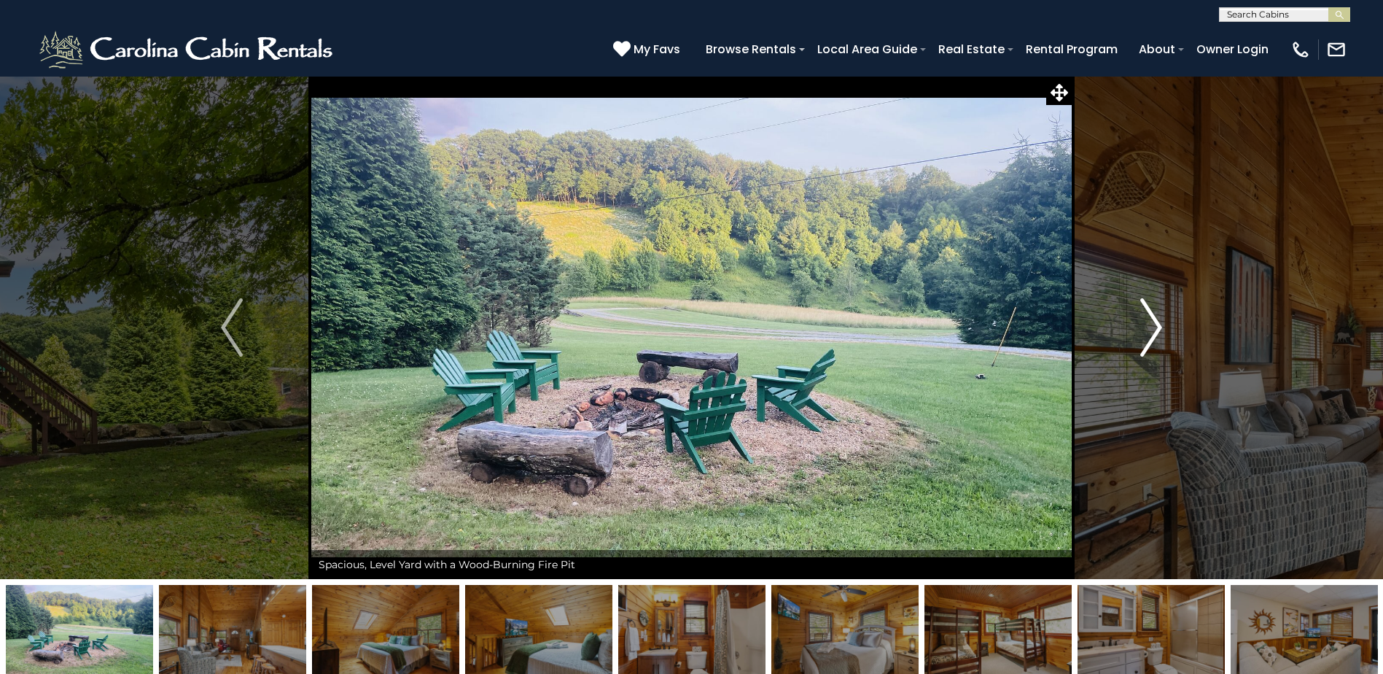
click at [1154, 324] on img "Next" at bounding box center [1151, 327] width 22 height 58
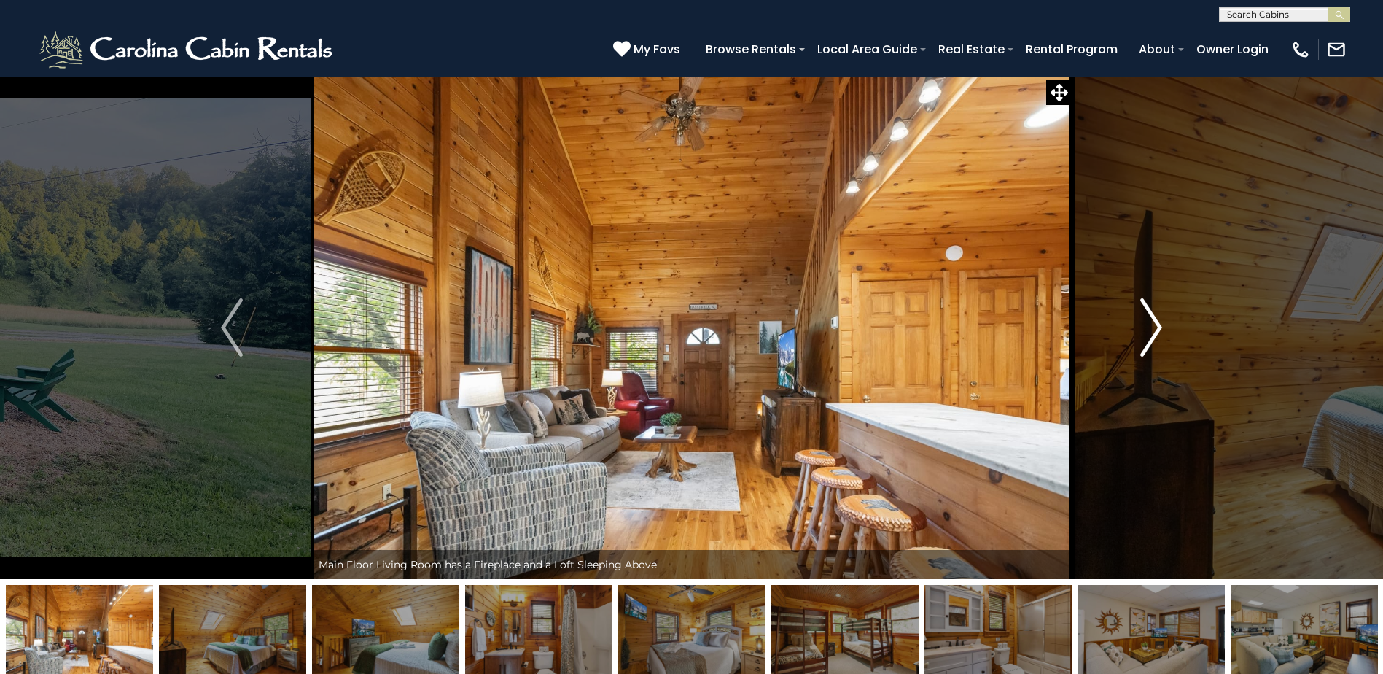
click at [1155, 324] on img "Next" at bounding box center [1151, 327] width 22 height 58
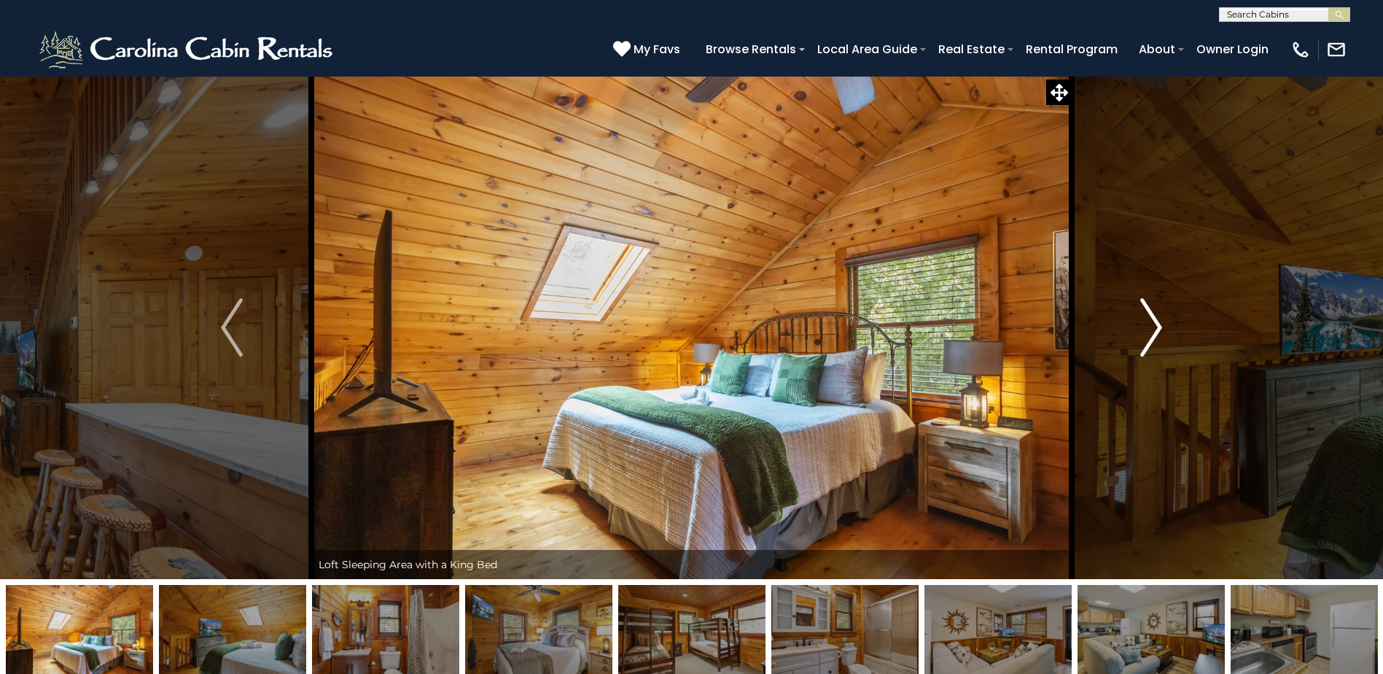
click at [1155, 324] on img "Next" at bounding box center [1151, 327] width 22 height 58
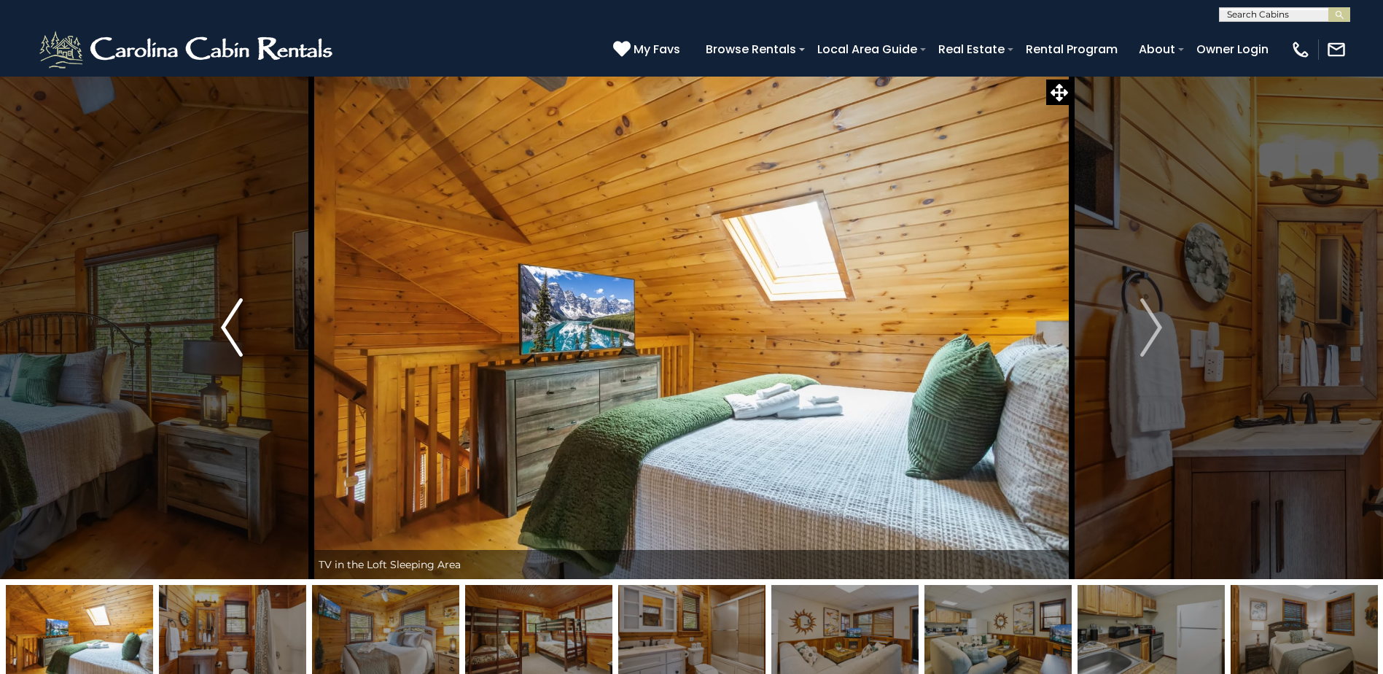
click at [222, 324] on img "Previous" at bounding box center [232, 327] width 22 height 58
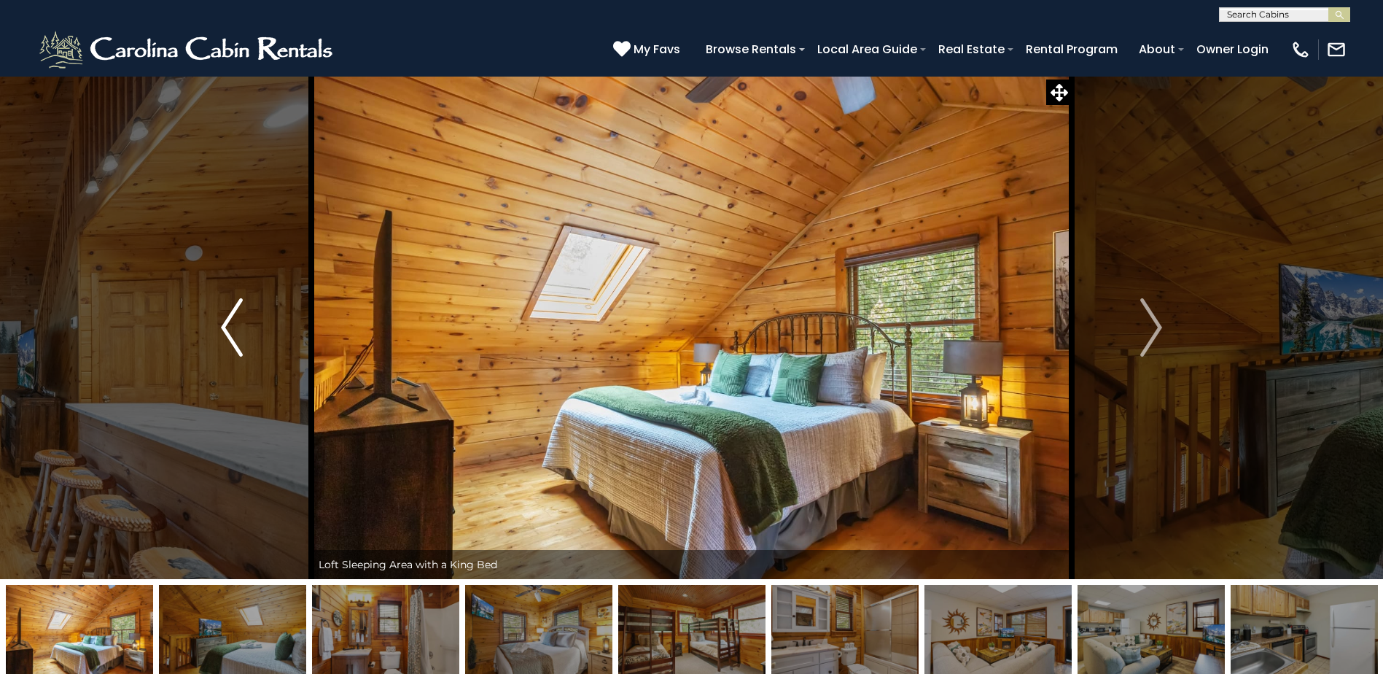
click at [229, 327] on img "Previous" at bounding box center [232, 327] width 22 height 58
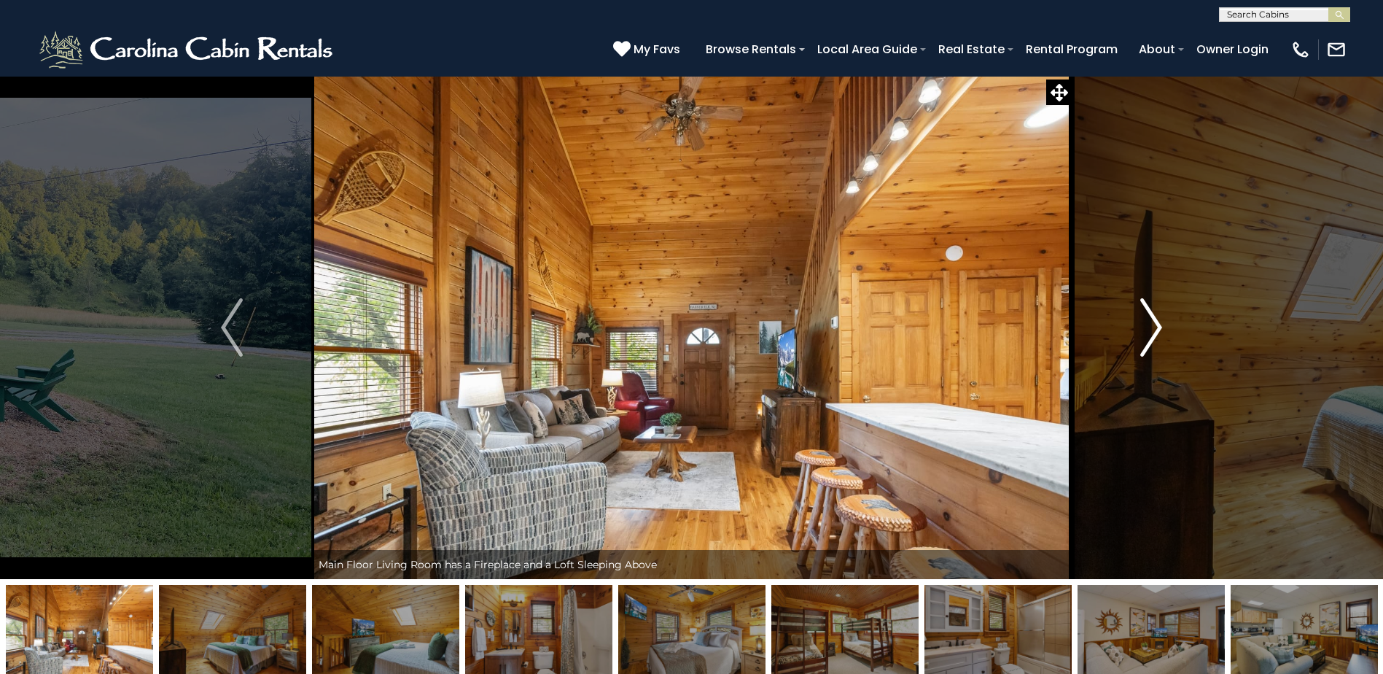
click at [1155, 327] on img "Next" at bounding box center [1151, 327] width 22 height 58
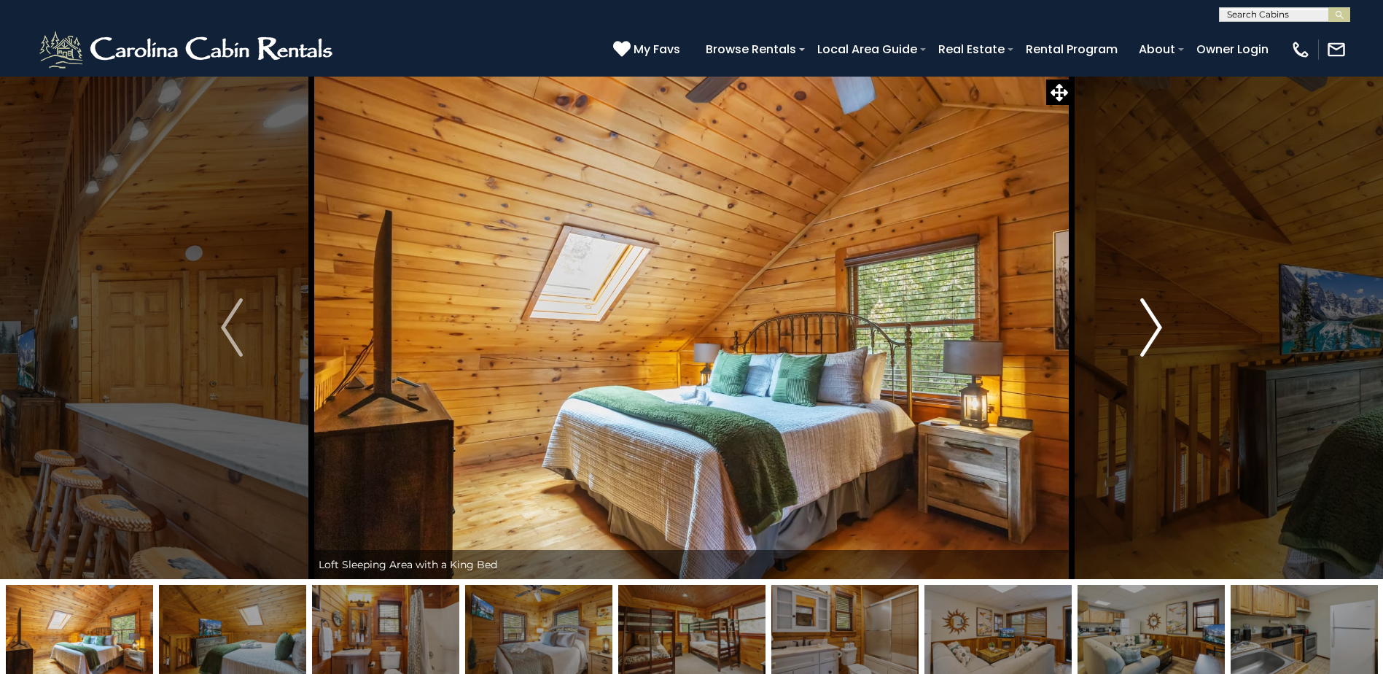
click at [1155, 327] on img "Next" at bounding box center [1151, 327] width 22 height 58
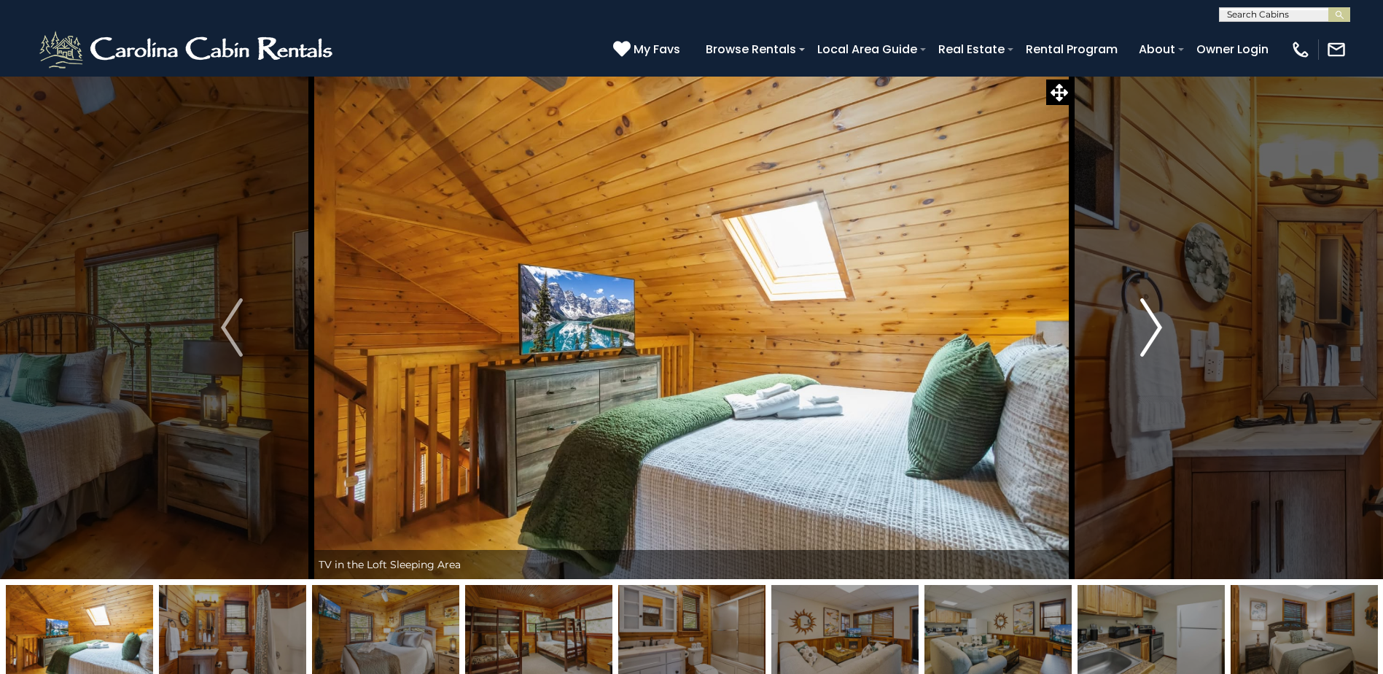
click at [1155, 327] on img "Next" at bounding box center [1151, 327] width 22 height 58
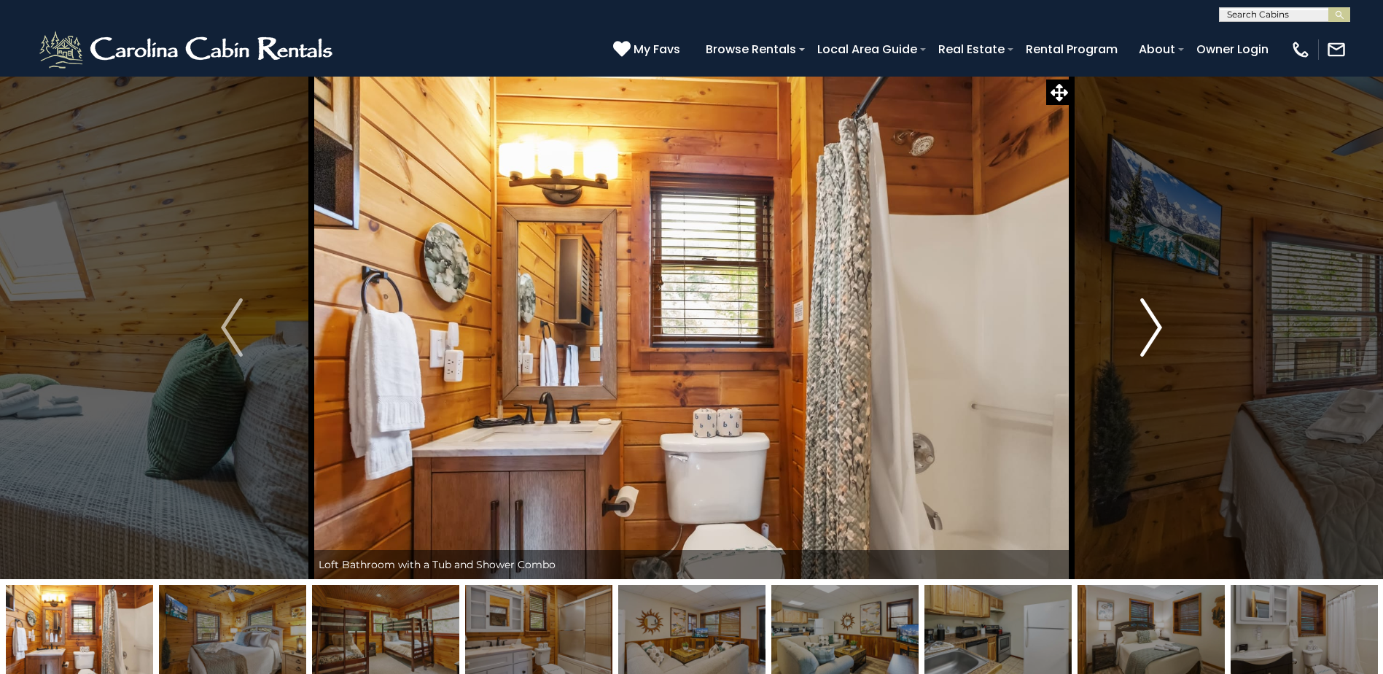
click at [1156, 327] on img "Next" at bounding box center [1151, 327] width 22 height 58
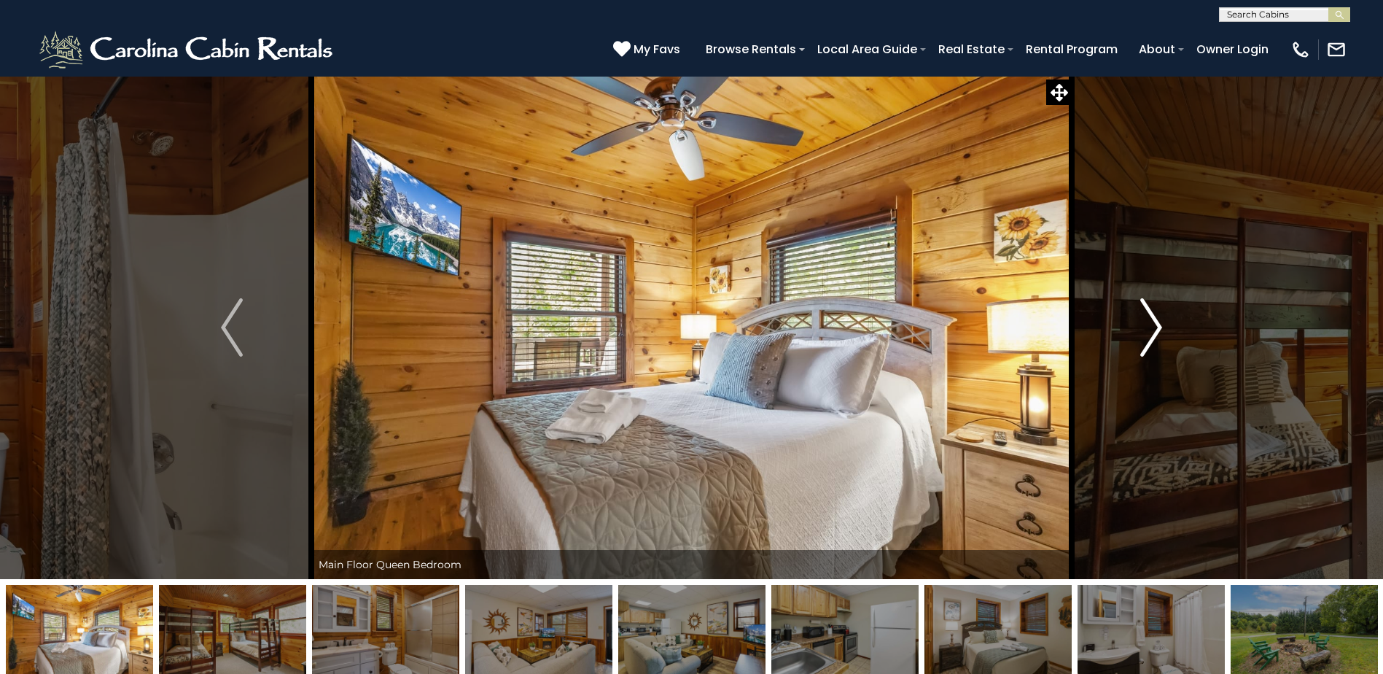
click at [1156, 327] on img "Next" at bounding box center [1151, 327] width 22 height 58
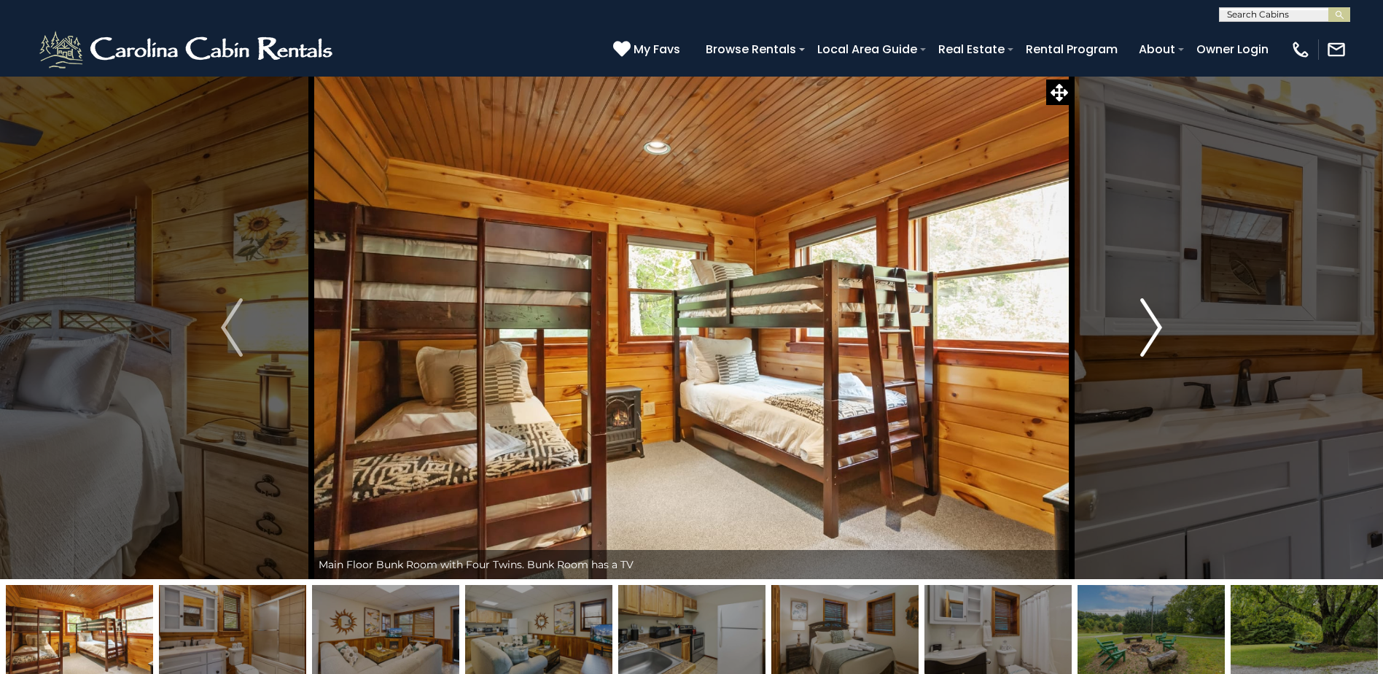
click at [1156, 327] on img "Next" at bounding box center [1151, 327] width 22 height 58
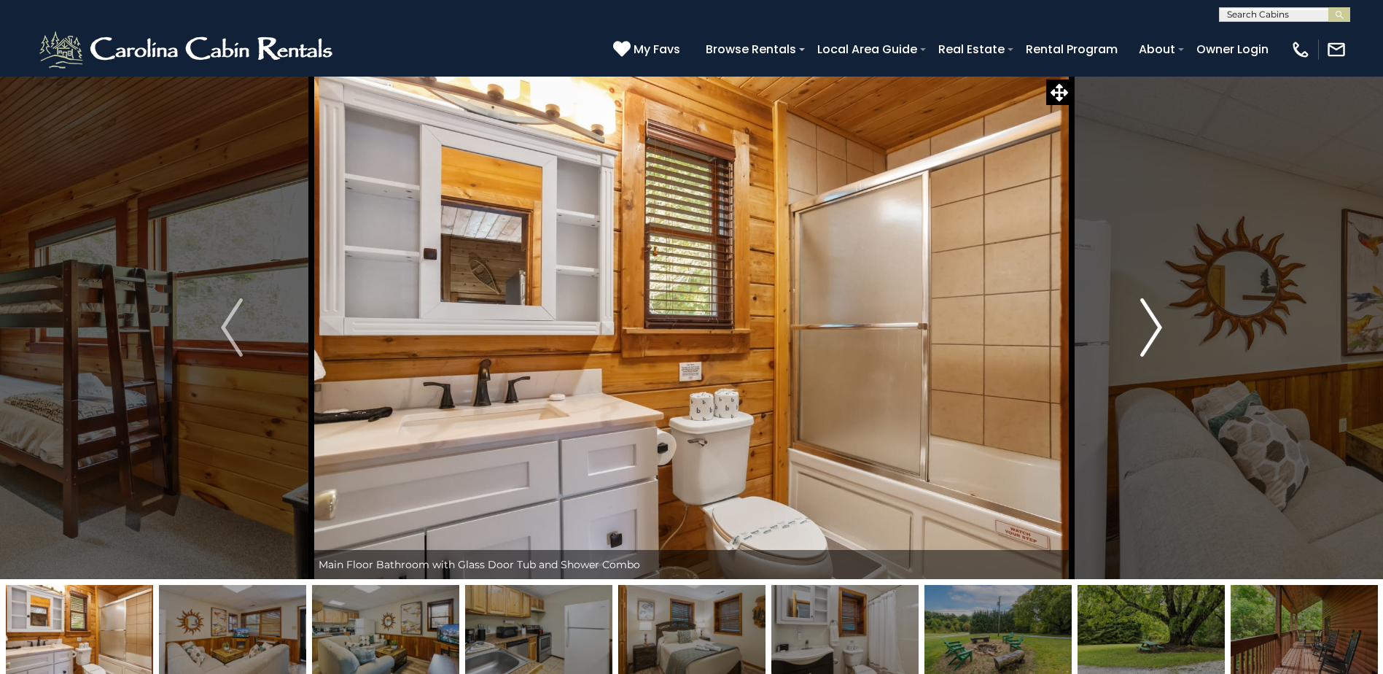
click at [1156, 327] on img "Next" at bounding box center [1151, 327] width 22 height 58
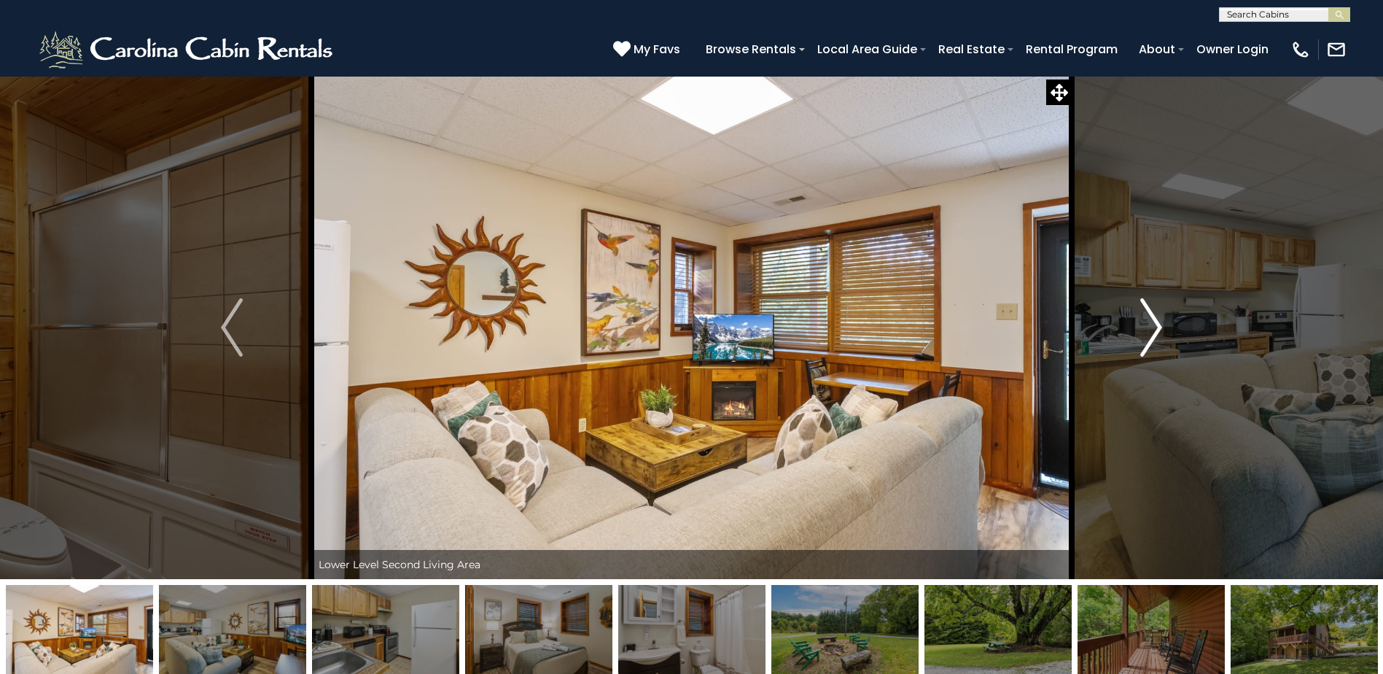
click at [1156, 327] on img "Next" at bounding box center [1151, 327] width 22 height 58
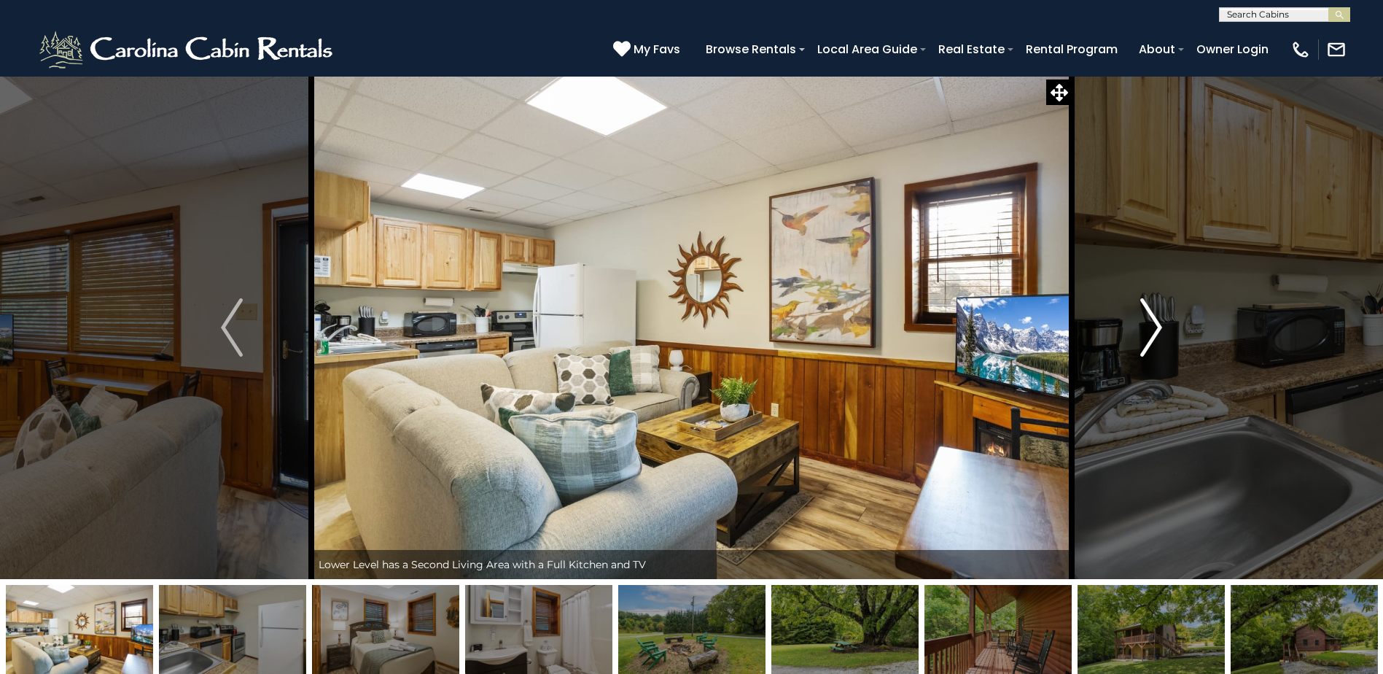
click at [1157, 327] on img "Next" at bounding box center [1151, 327] width 22 height 58
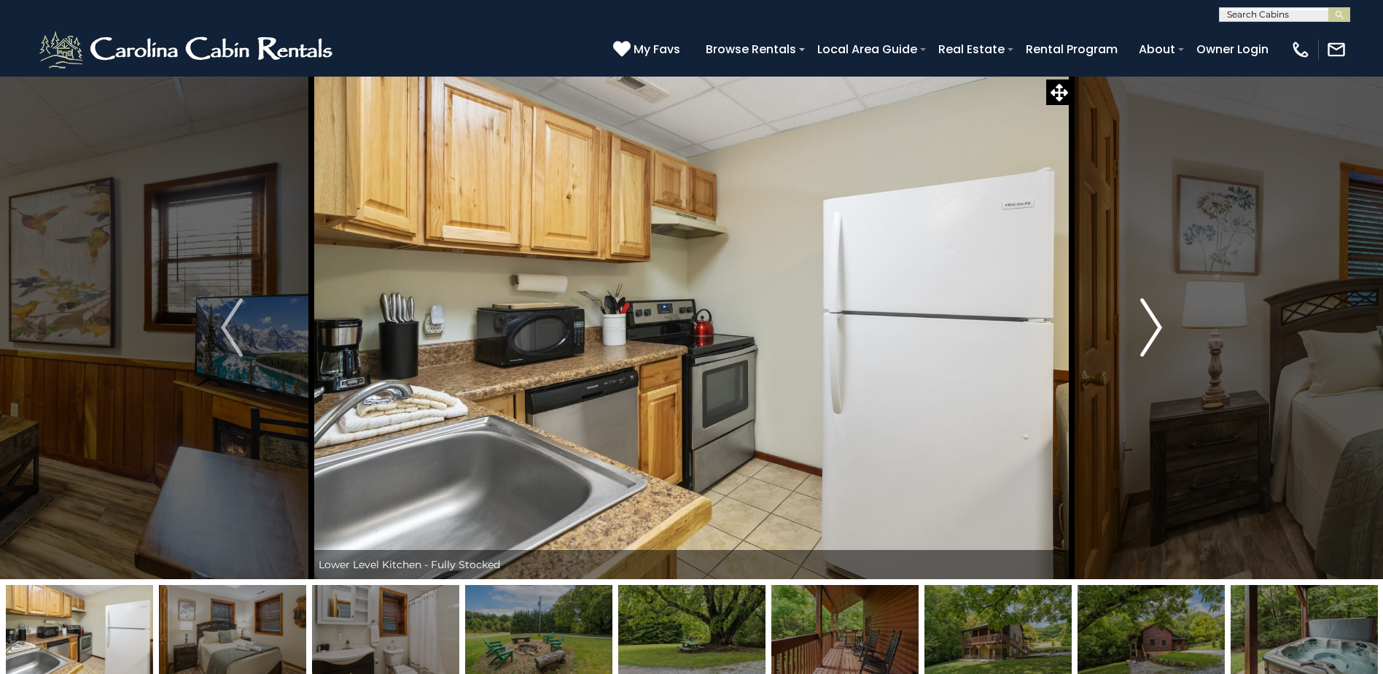
click at [1157, 327] on img "Next" at bounding box center [1151, 327] width 22 height 58
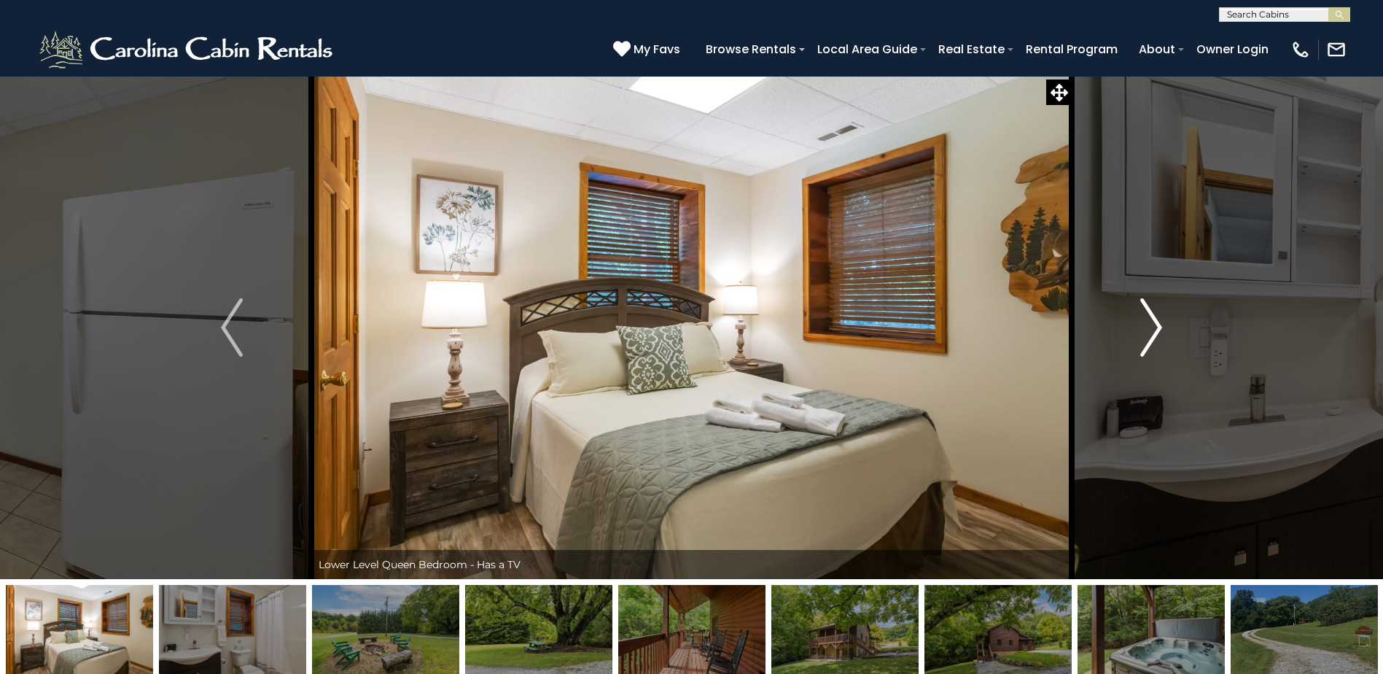
click at [1157, 327] on img "Next" at bounding box center [1151, 327] width 22 height 58
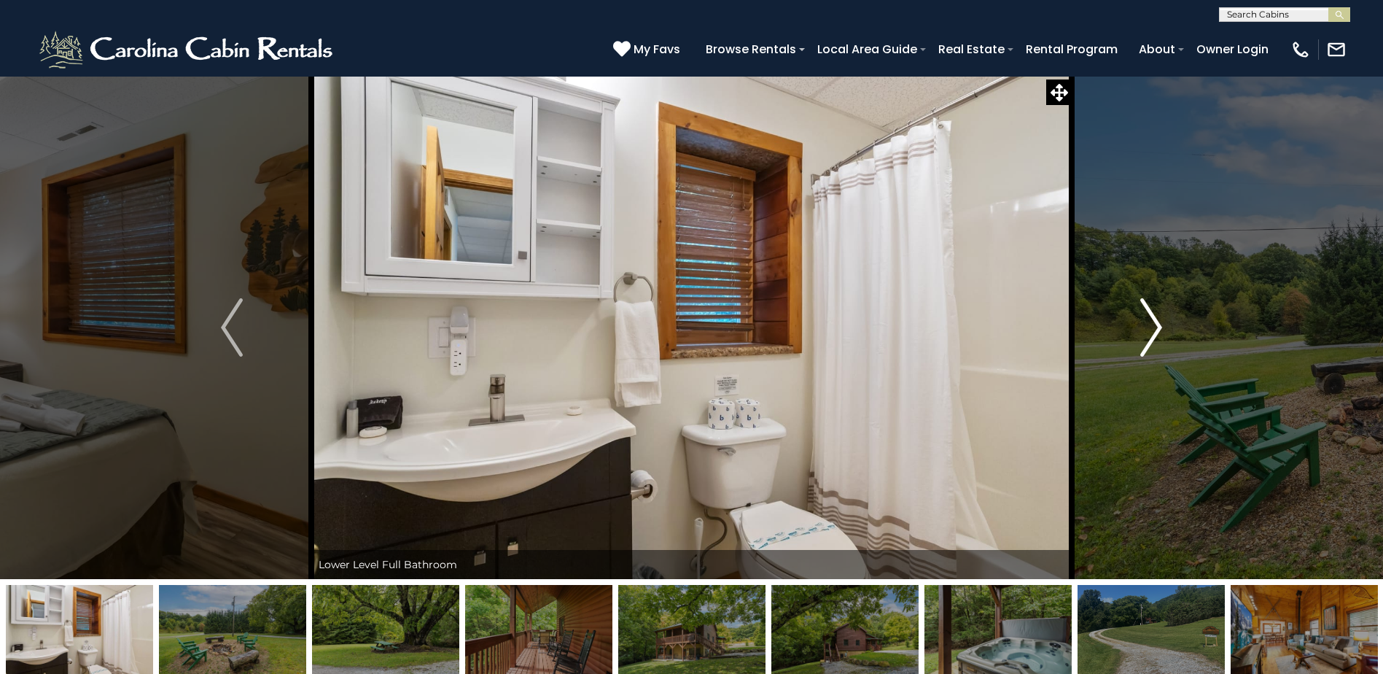
click at [1157, 327] on img "Next" at bounding box center [1151, 327] width 22 height 58
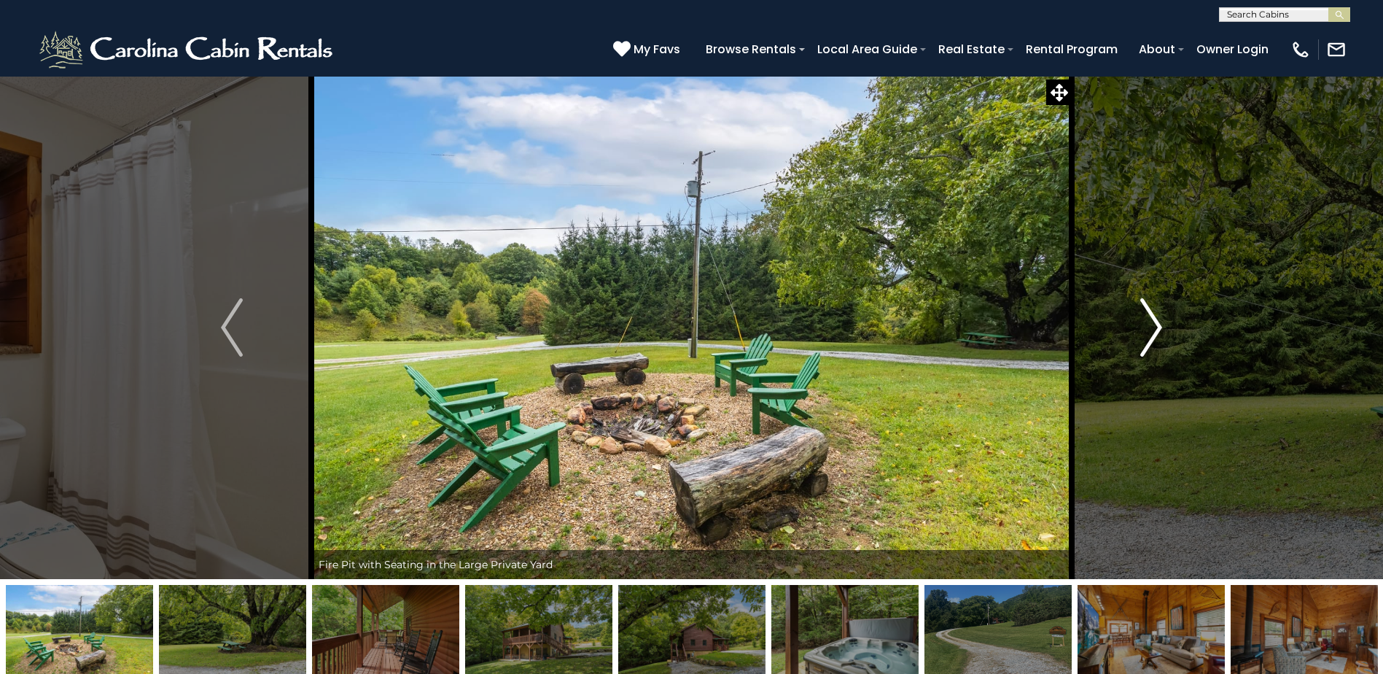
click at [1157, 327] on img "Next" at bounding box center [1151, 327] width 22 height 58
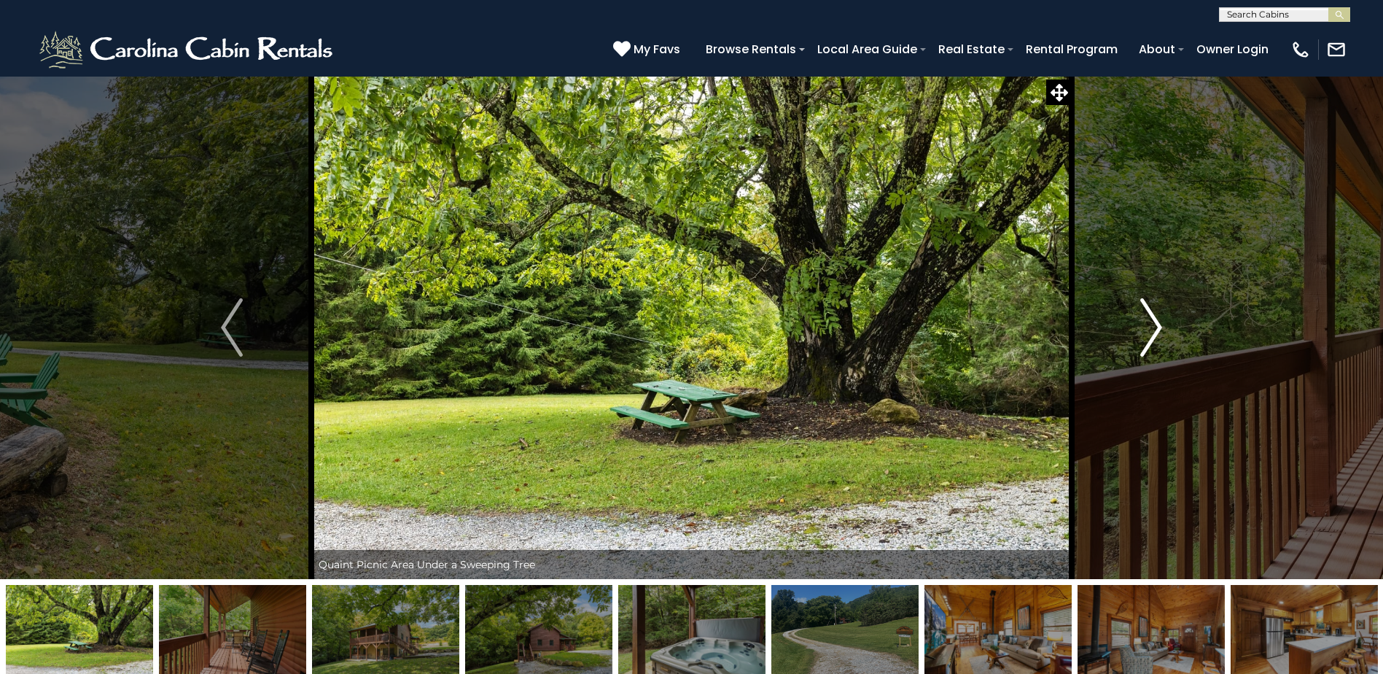
click at [1157, 327] on img "Next" at bounding box center [1151, 327] width 22 height 58
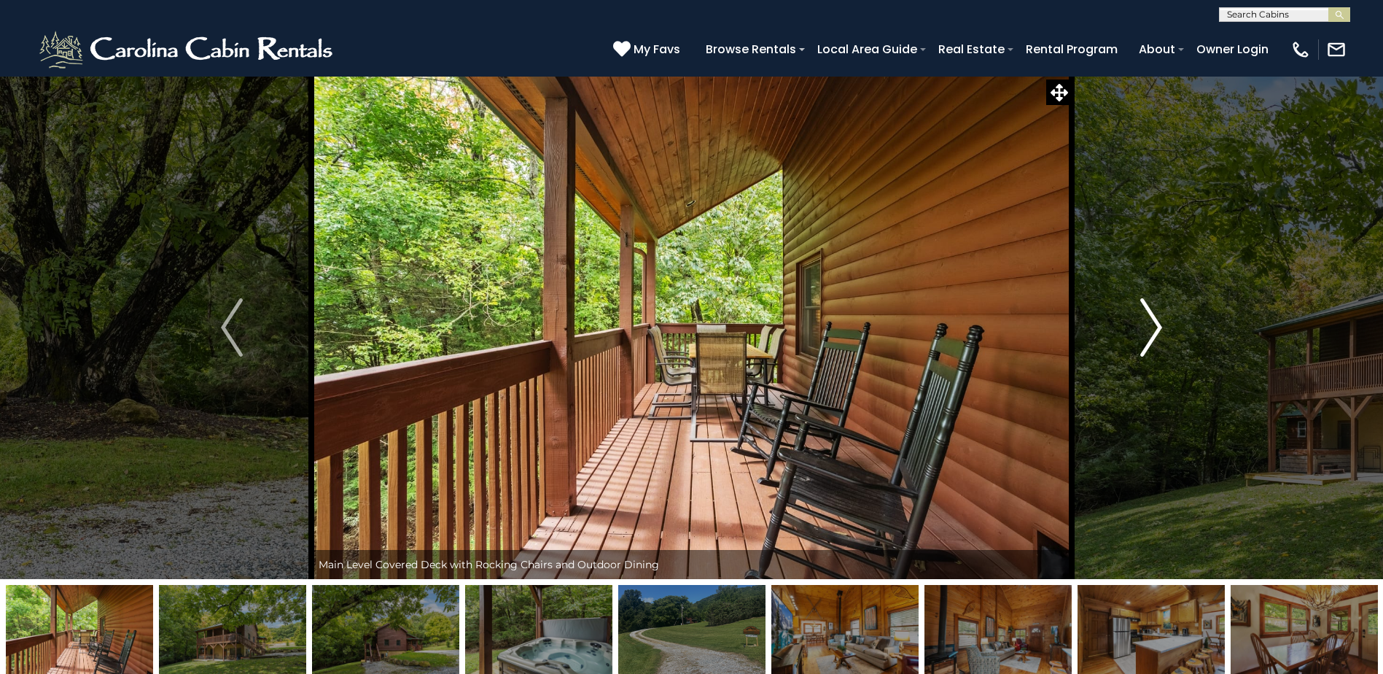
click at [1157, 327] on img "Next" at bounding box center [1151, 327] width 22 height 58
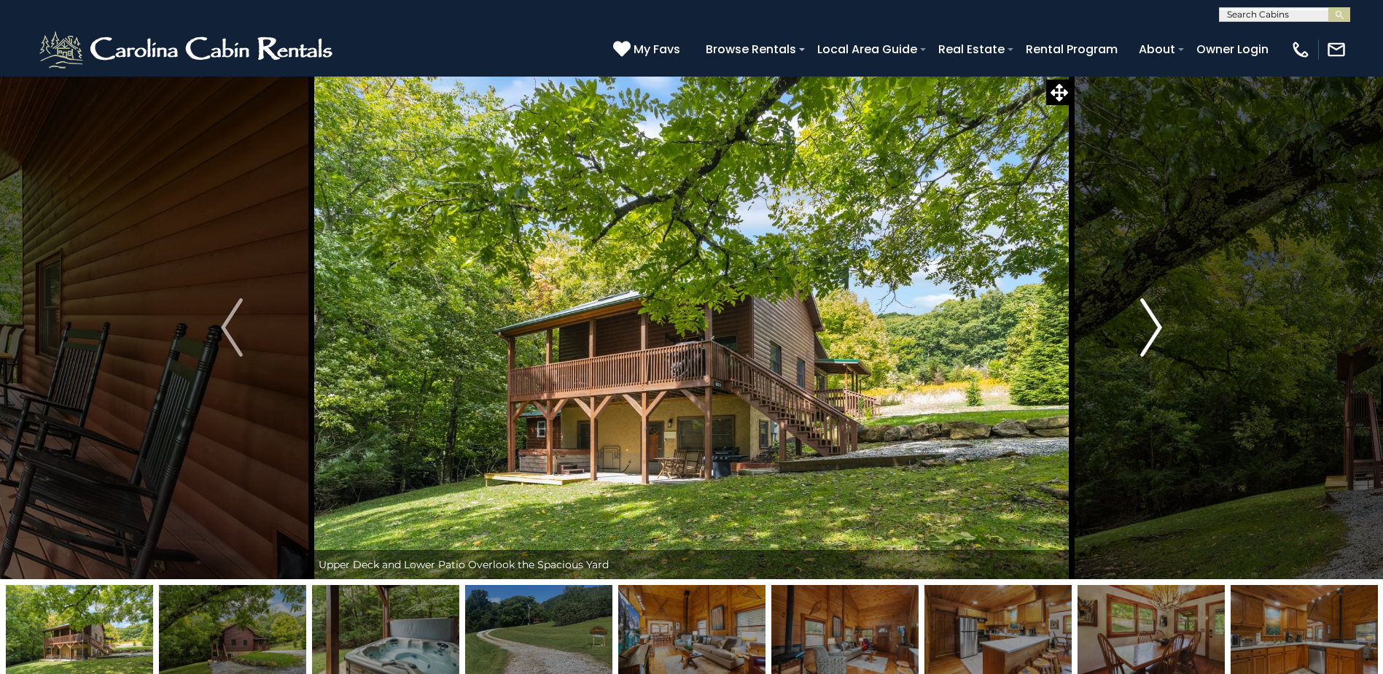
click at [1157, 327] on img "Next" at bounding box center [1151, 327] width 22 height 58
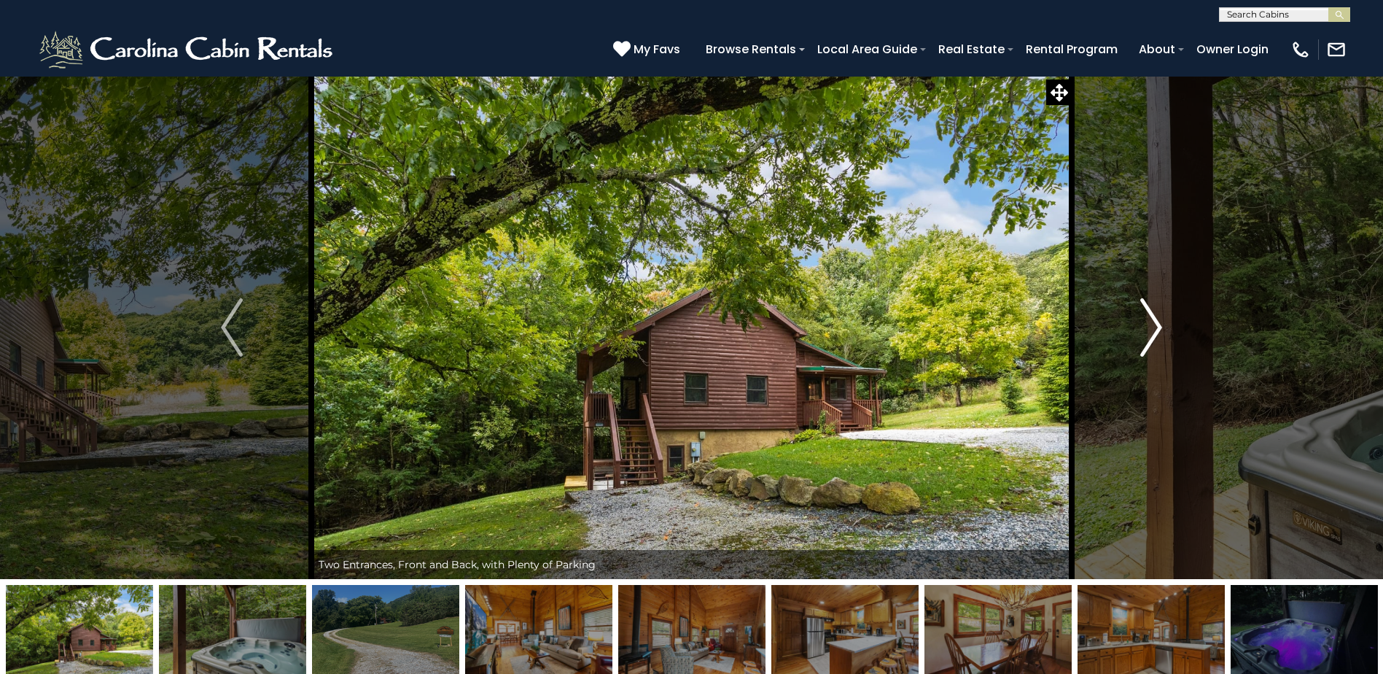
click at [1150, 323] on img "Next" at bounding box center [1151, 327] width 22 height 58
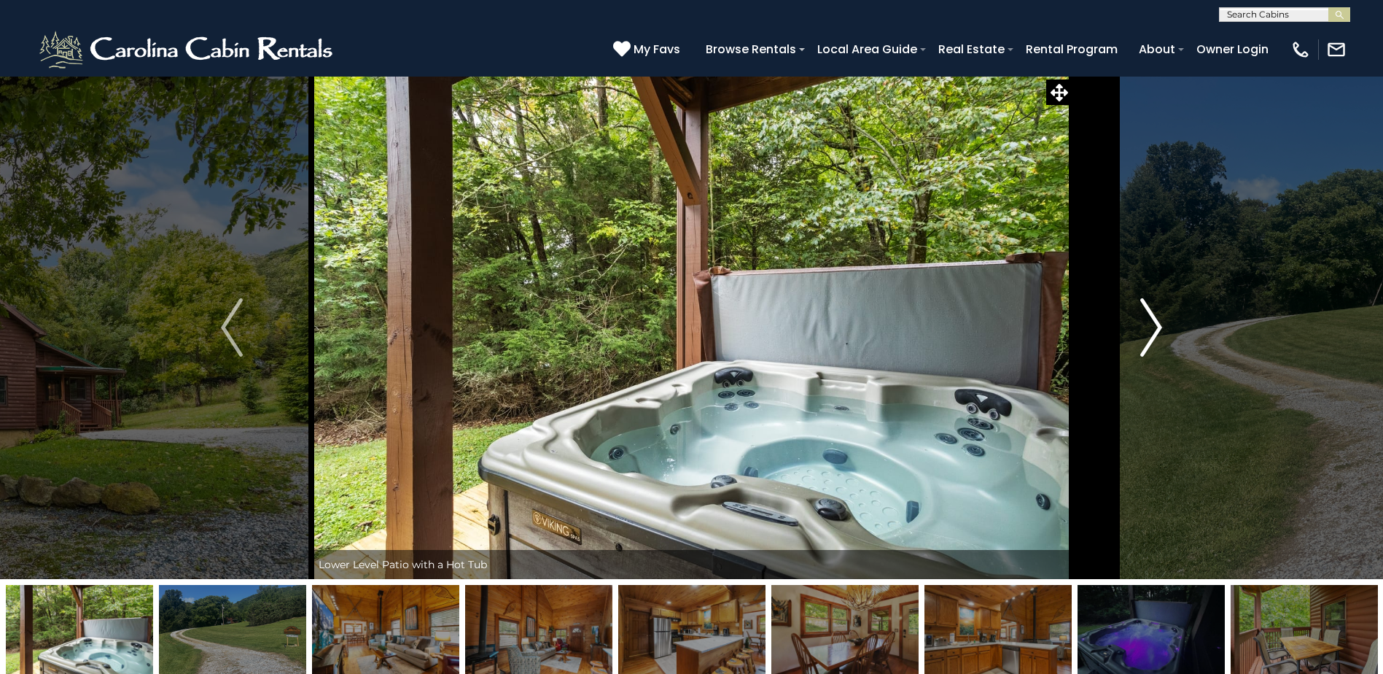
click at [1158, 323] on img "Next" at bounding box center [1151, 327] width 22 height 58
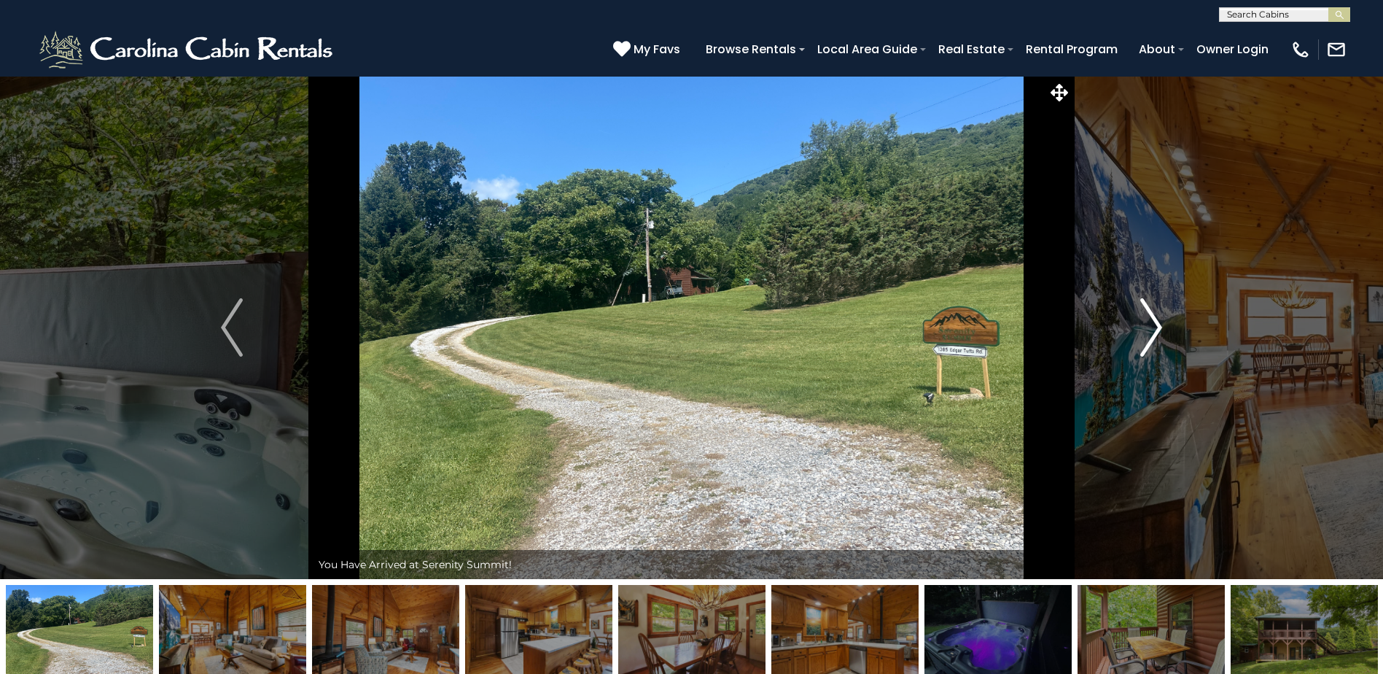
click at [1156, 326] on img "Next" at bounding box center [1151, 327] width 22 height 58
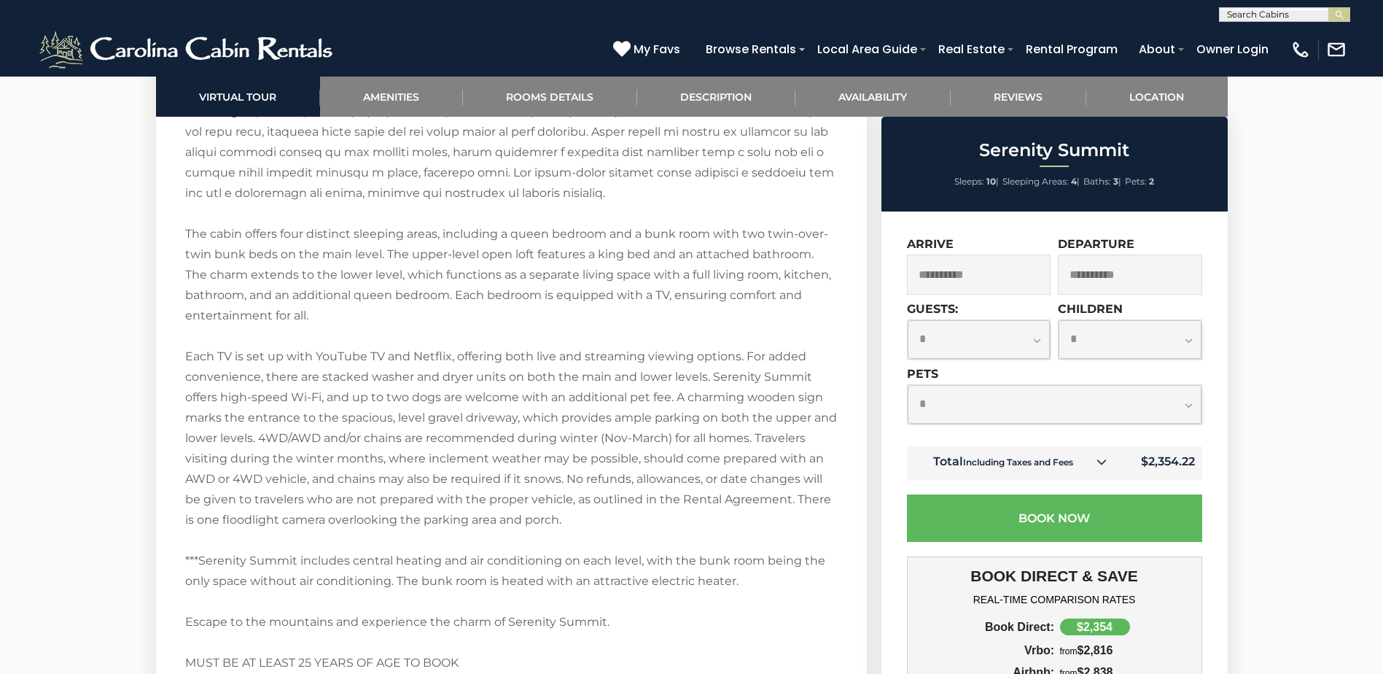
scroll to position [2551, 0]
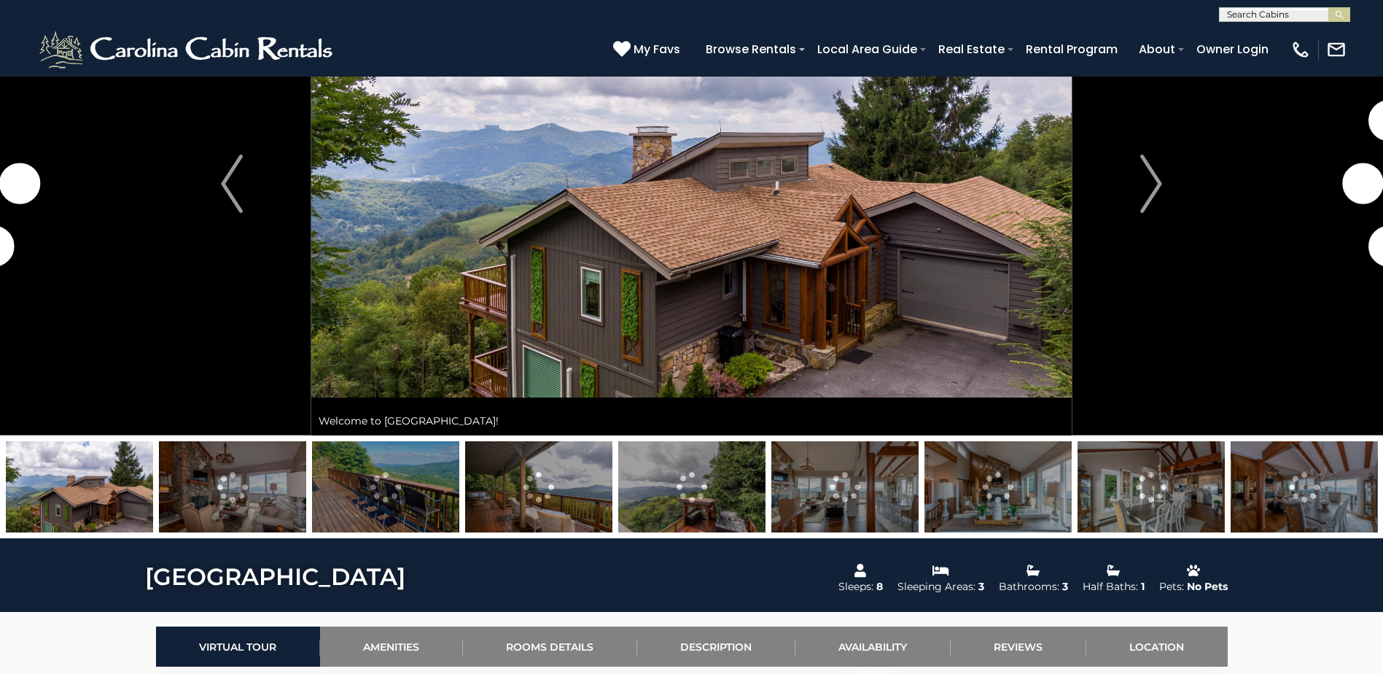
scroll to position [146, 0]
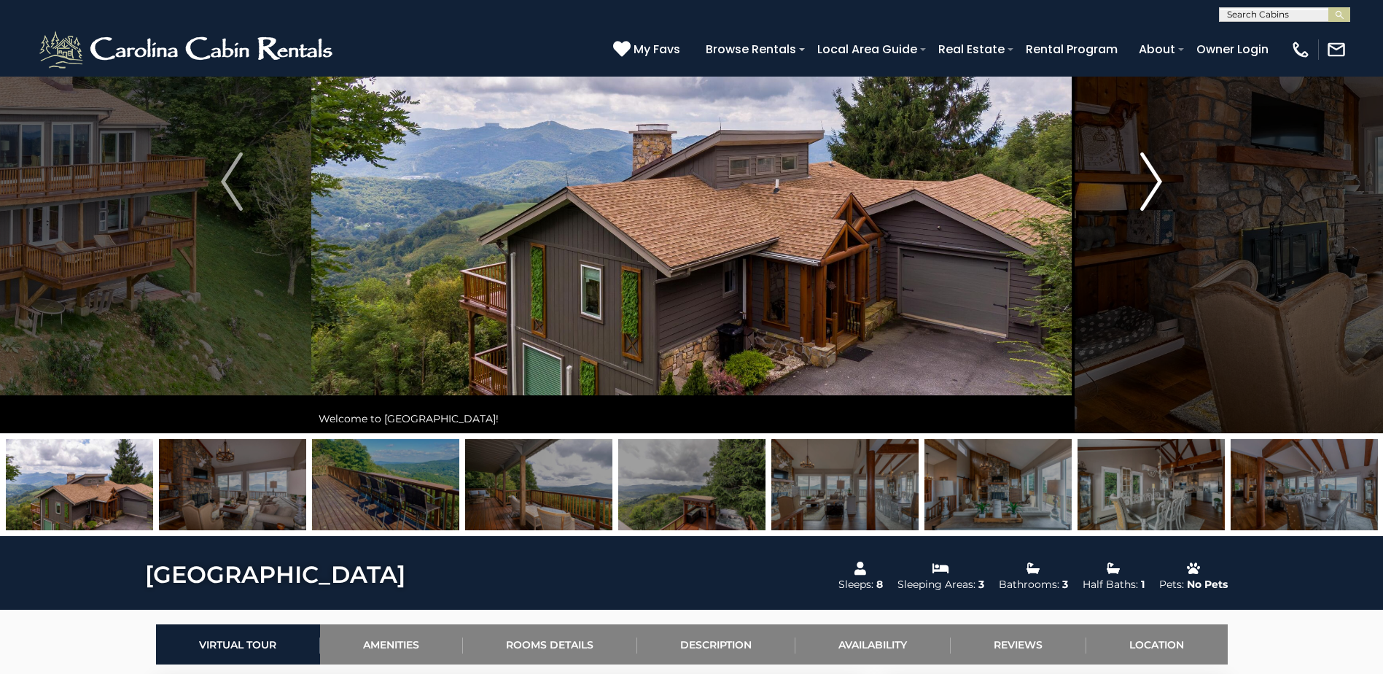
click at [1161, 183] on img "Next" at bounding box center [1151, 181] width 22 height 58
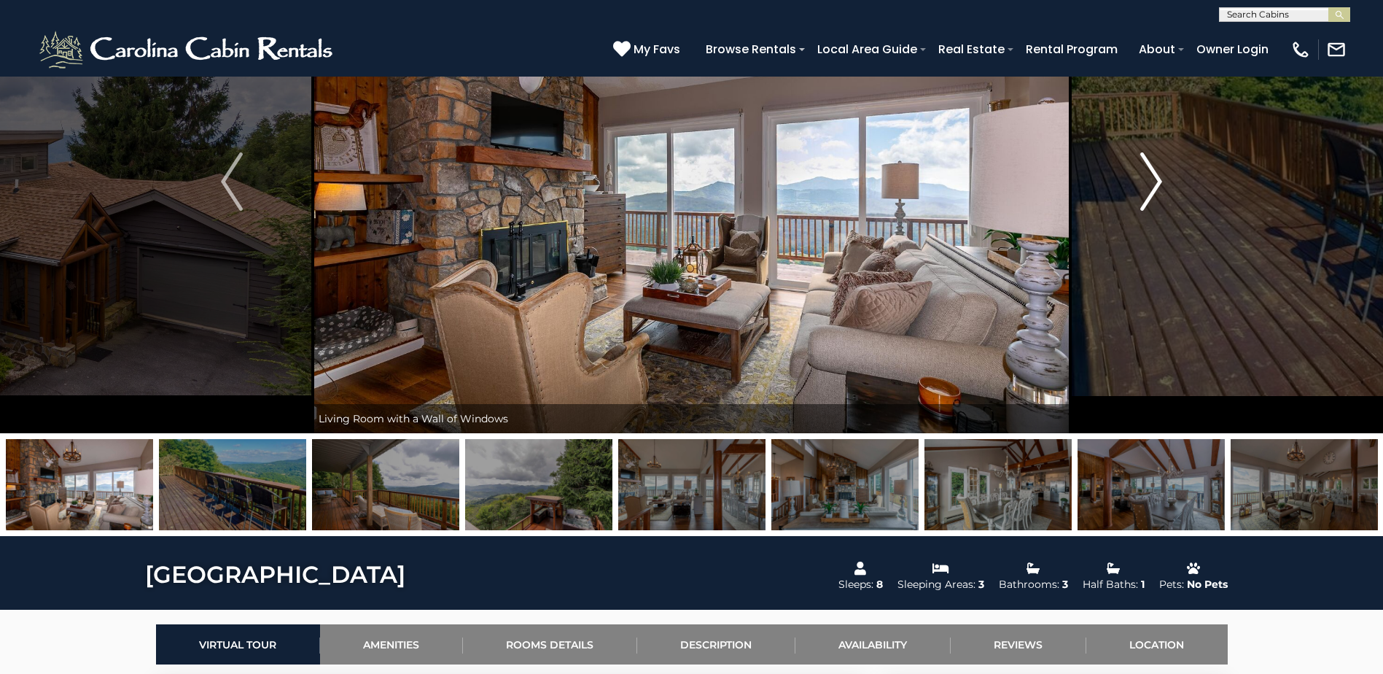
click at [1147, 173] on img "Next" at bounding box center [1151, 181] width 22 height 58
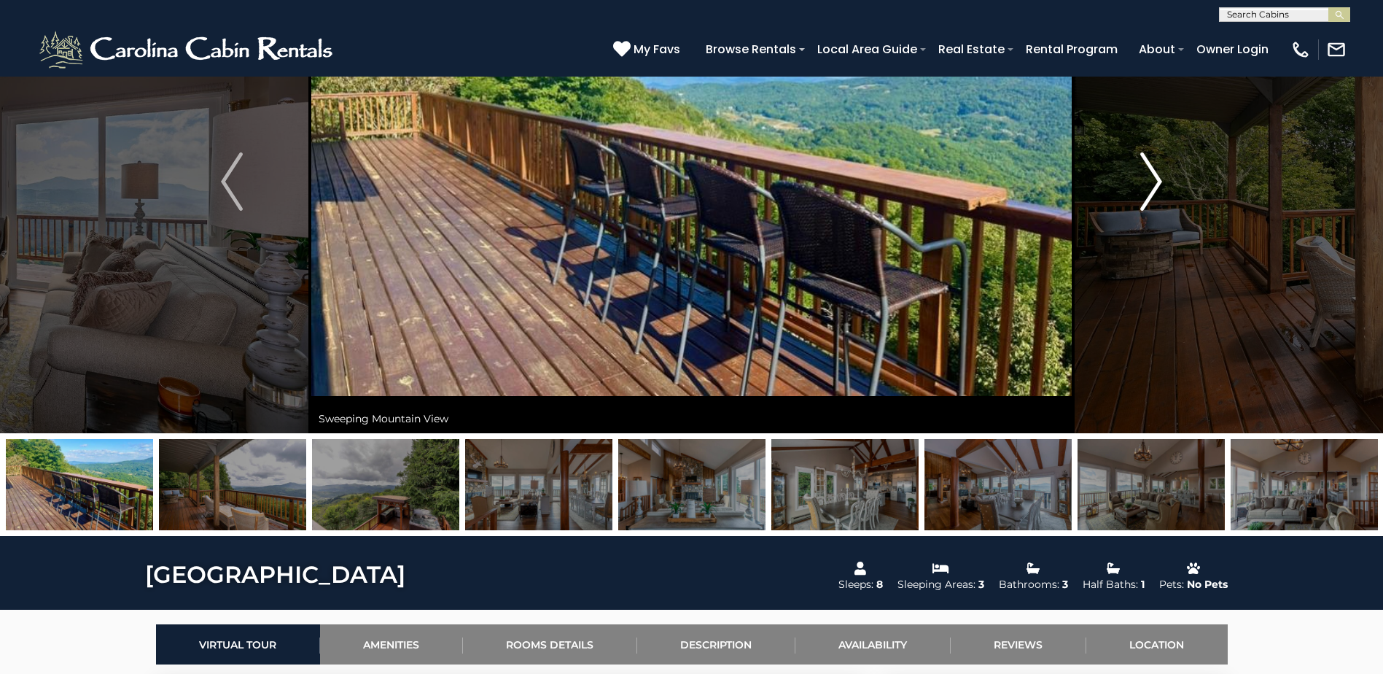
click at [1154, 179] on img "Next" at bounding box center [1151, 181] width 22 height 58
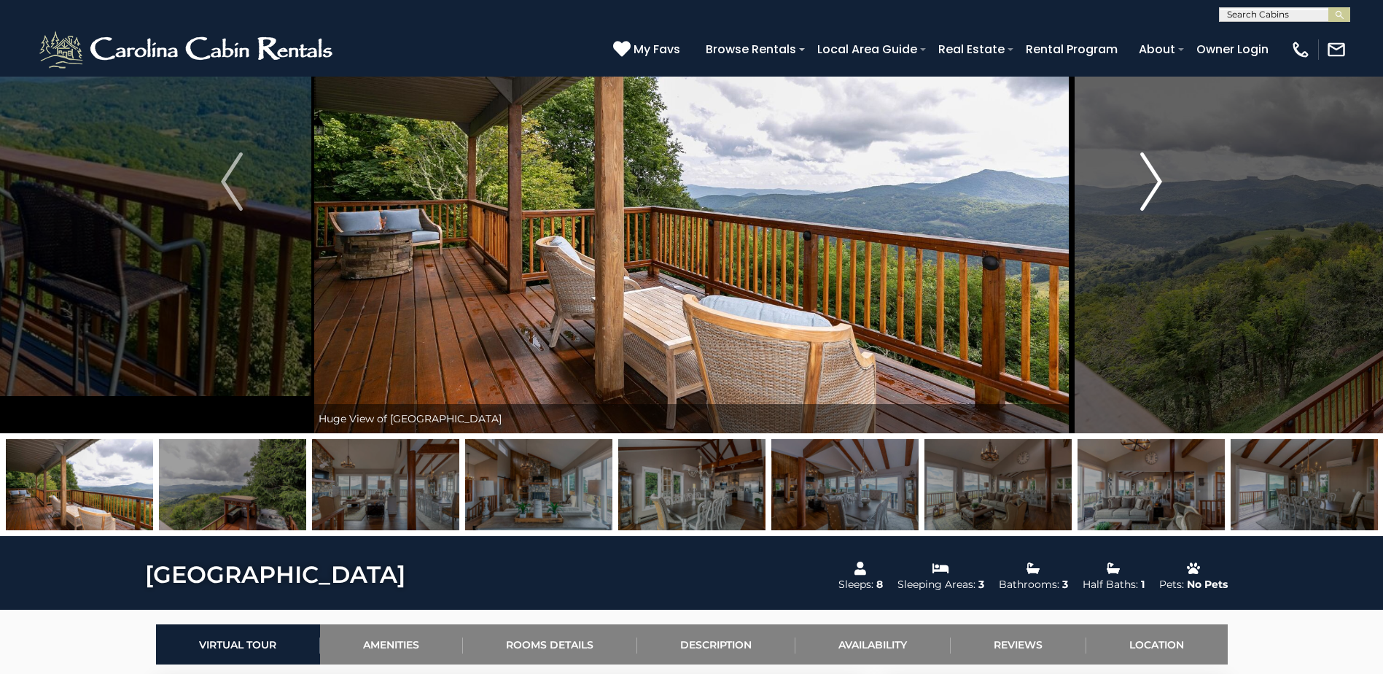
click at [1154, 179] on img "Next" at bounding box center [1151, 181] width 22 height 58
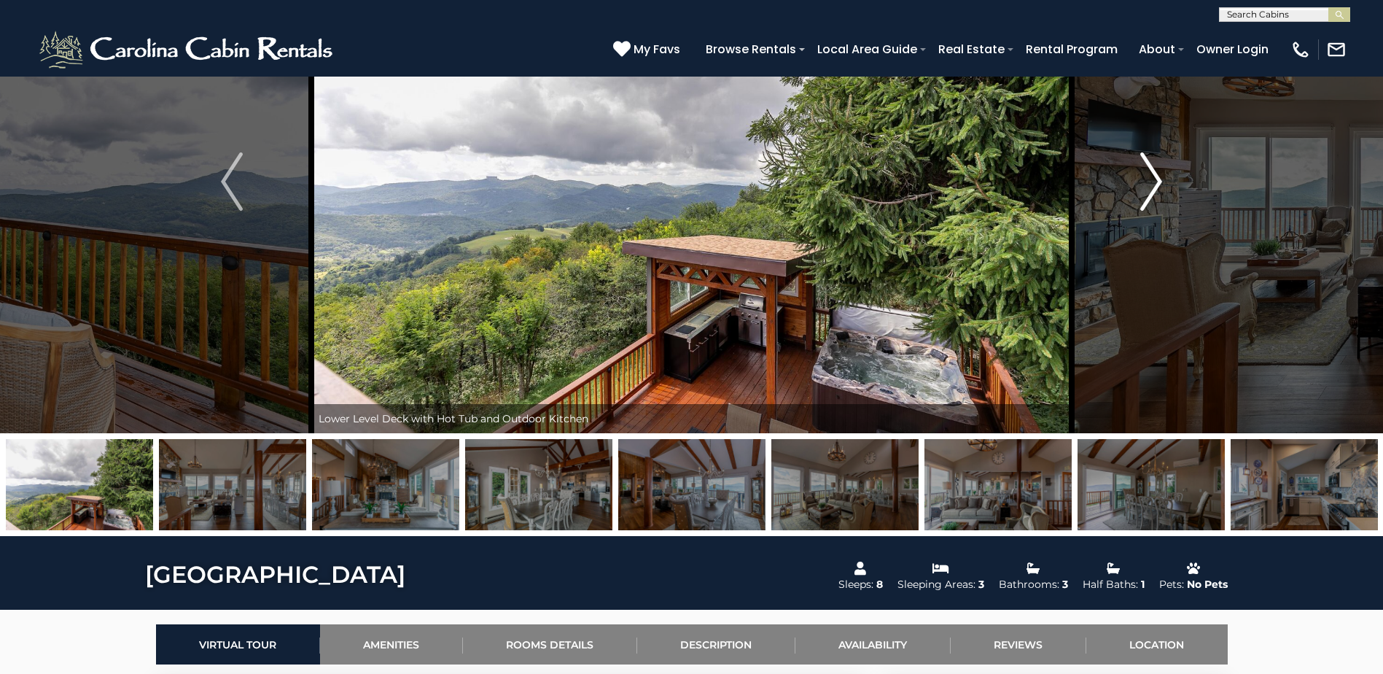
click at [1152, 179] on img "Next" at bounding box center [1151, 181] width 22 height 58
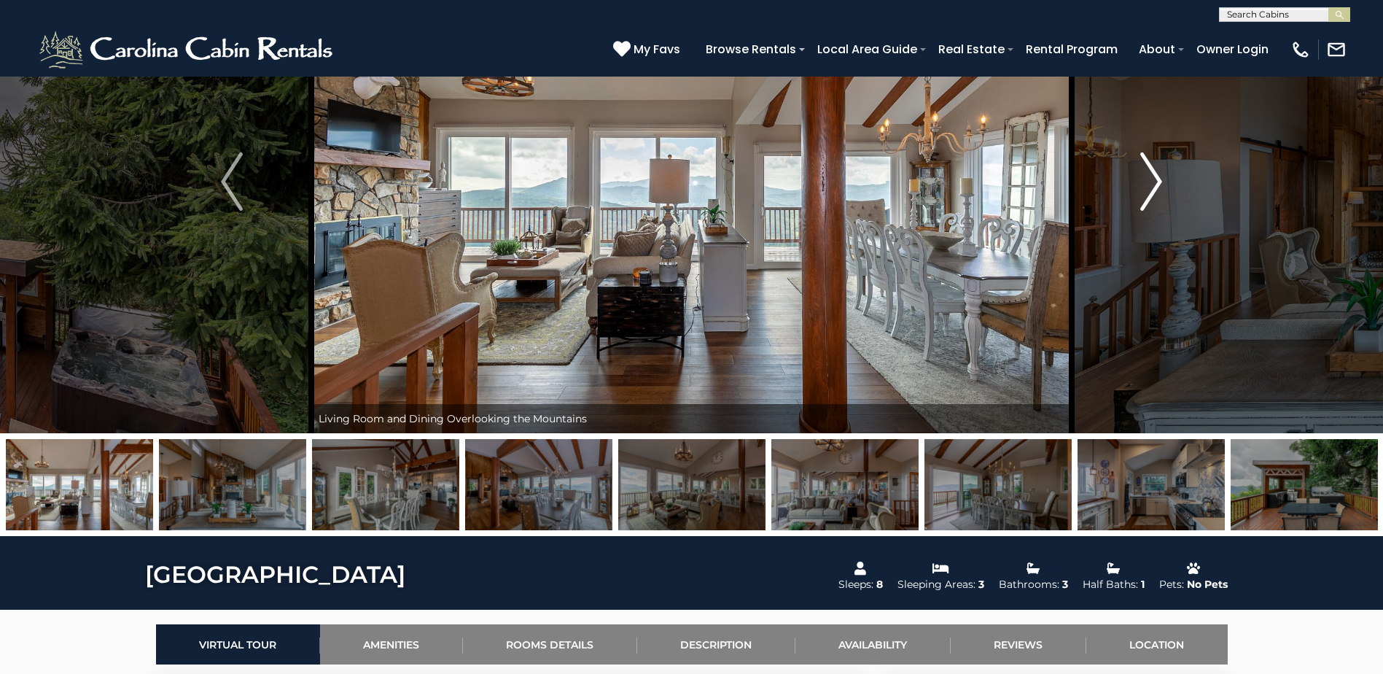
click at [1152, 179] on img "Next" at bounding box center [1151, 181] width 22 height 58
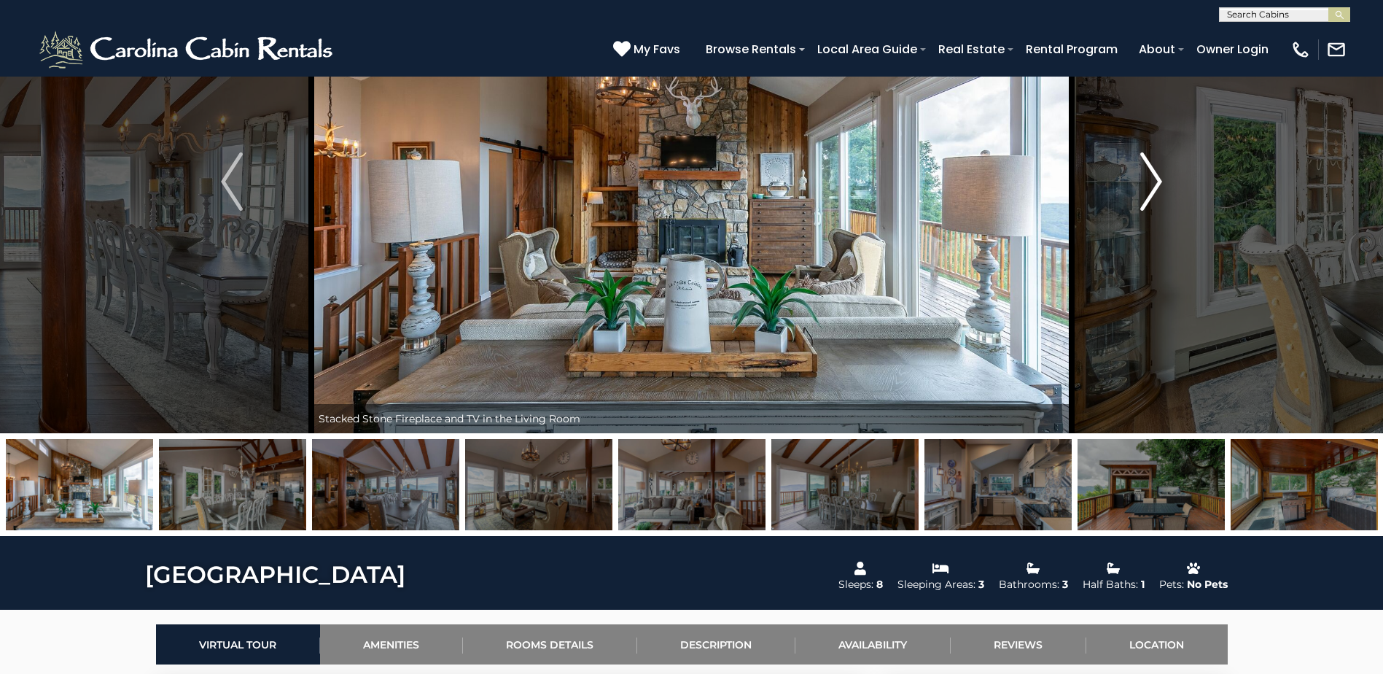
click at [1154, 180] on img "Next" at bounding box center [1151, 181] width 22 height 58
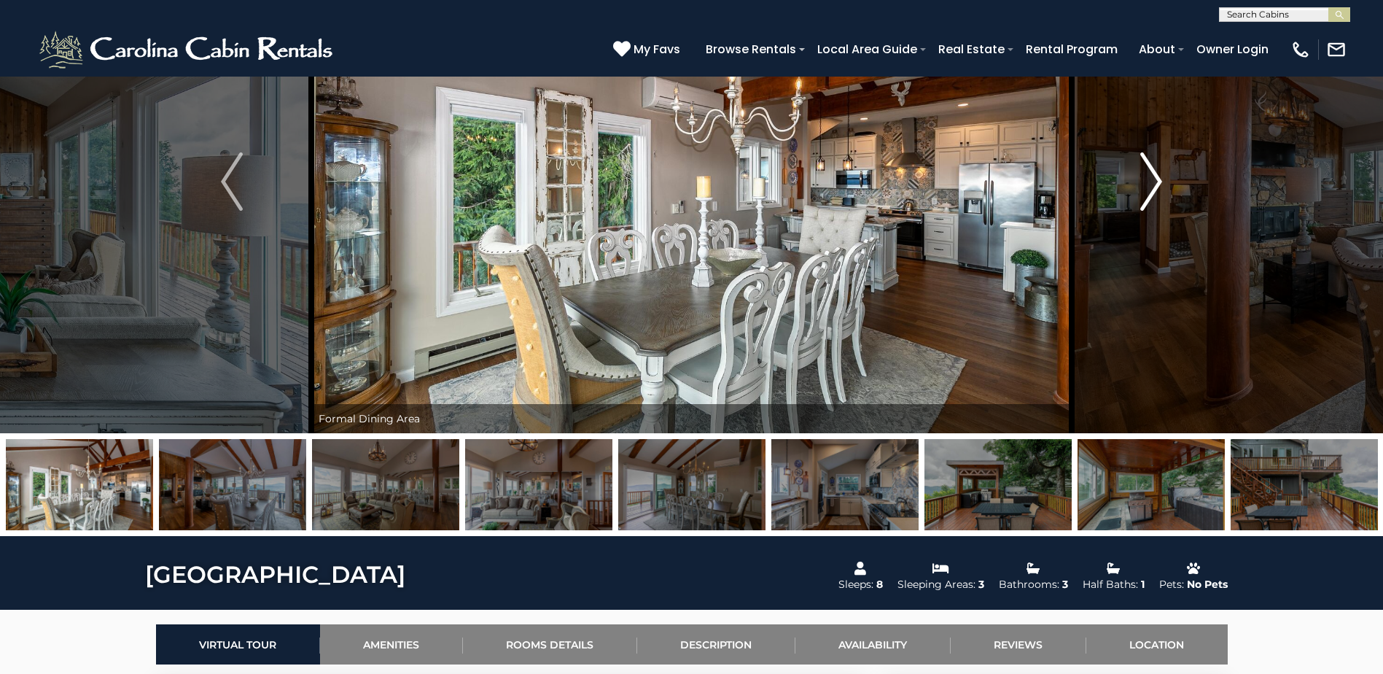
click at [1154, 180] on img "Next" at bounding box center [1151, 181] width 22 height 58
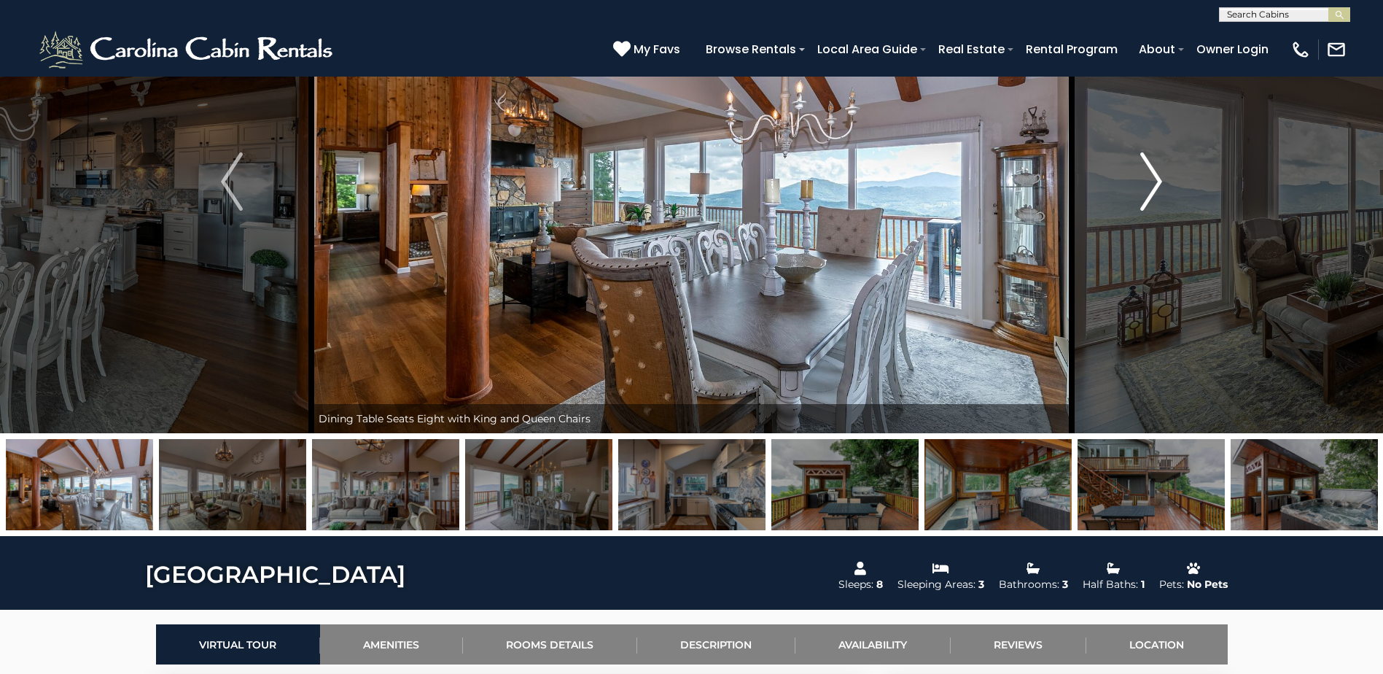
click at [1154, 180] on img "Next" at bounding box center [1151, 181] width 22 height 58
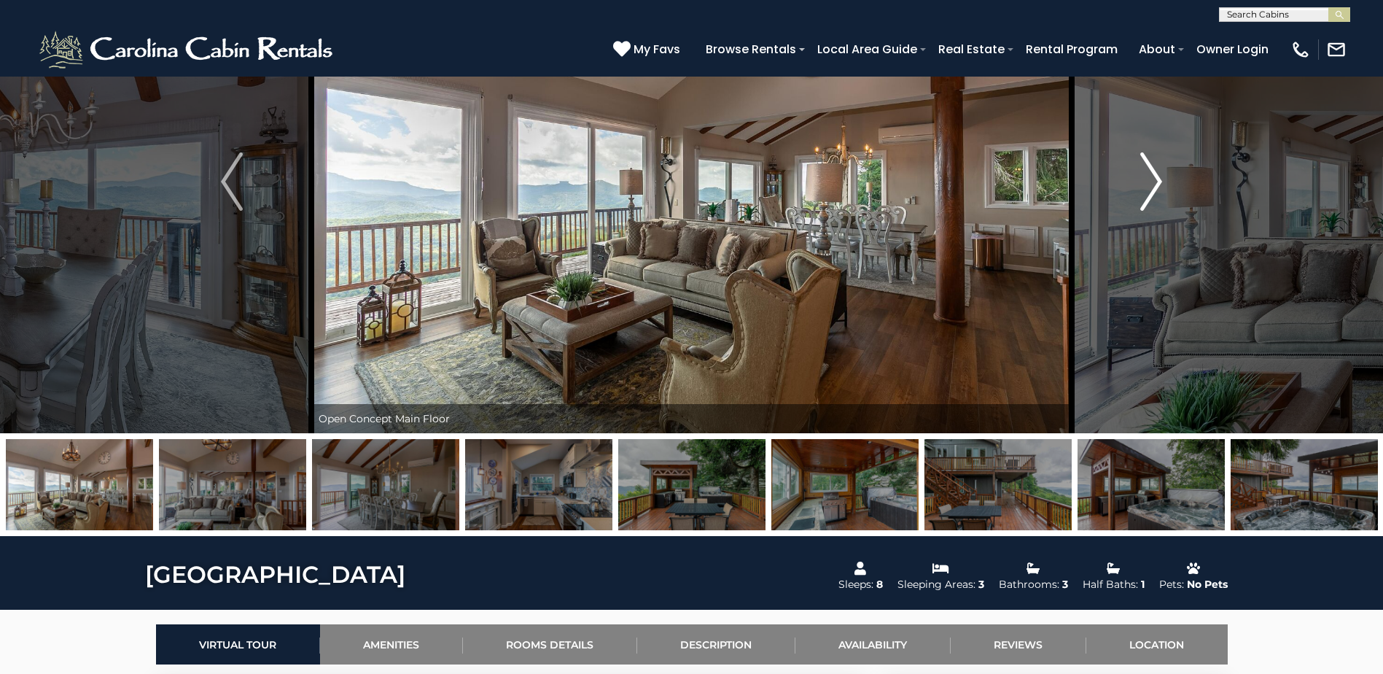
click at [1155, 182] on img "Next" at bounding box center [1151, 181] width 22 height 58
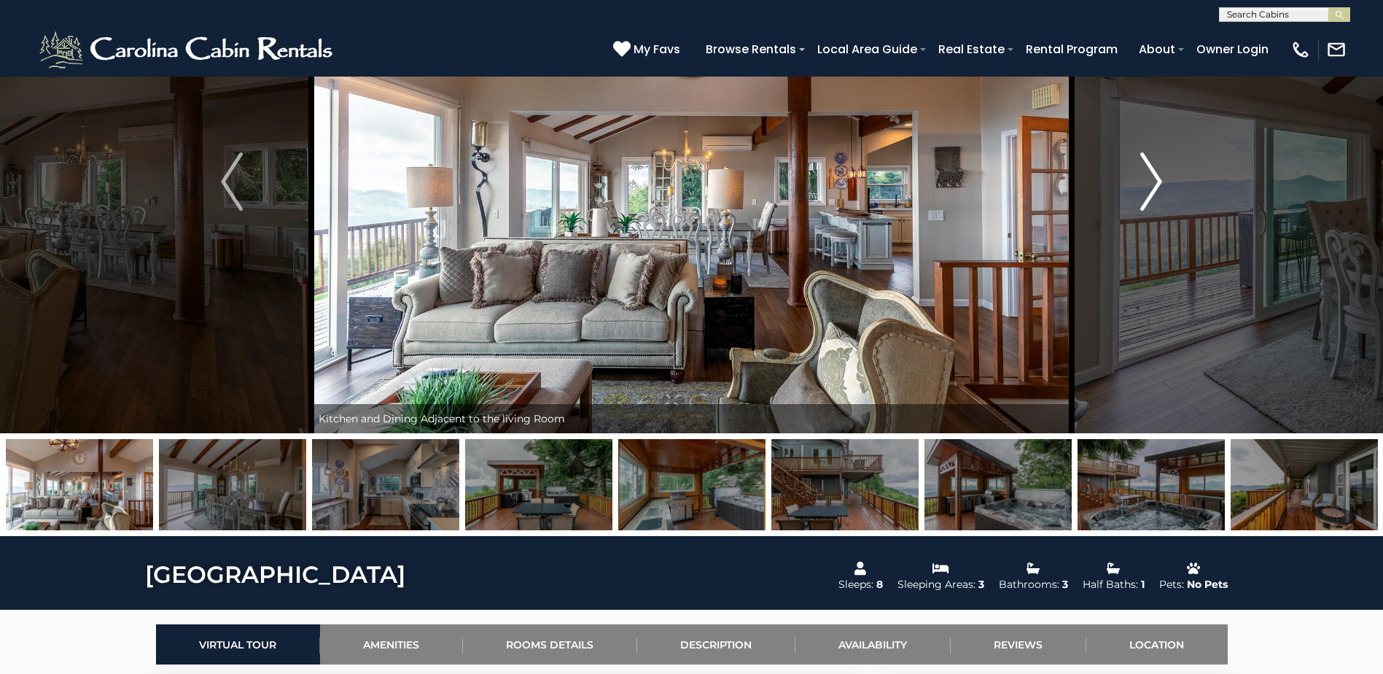
click at [1152, 180] on img "Next" at bounding box center [1151, 181] width 22 height 58
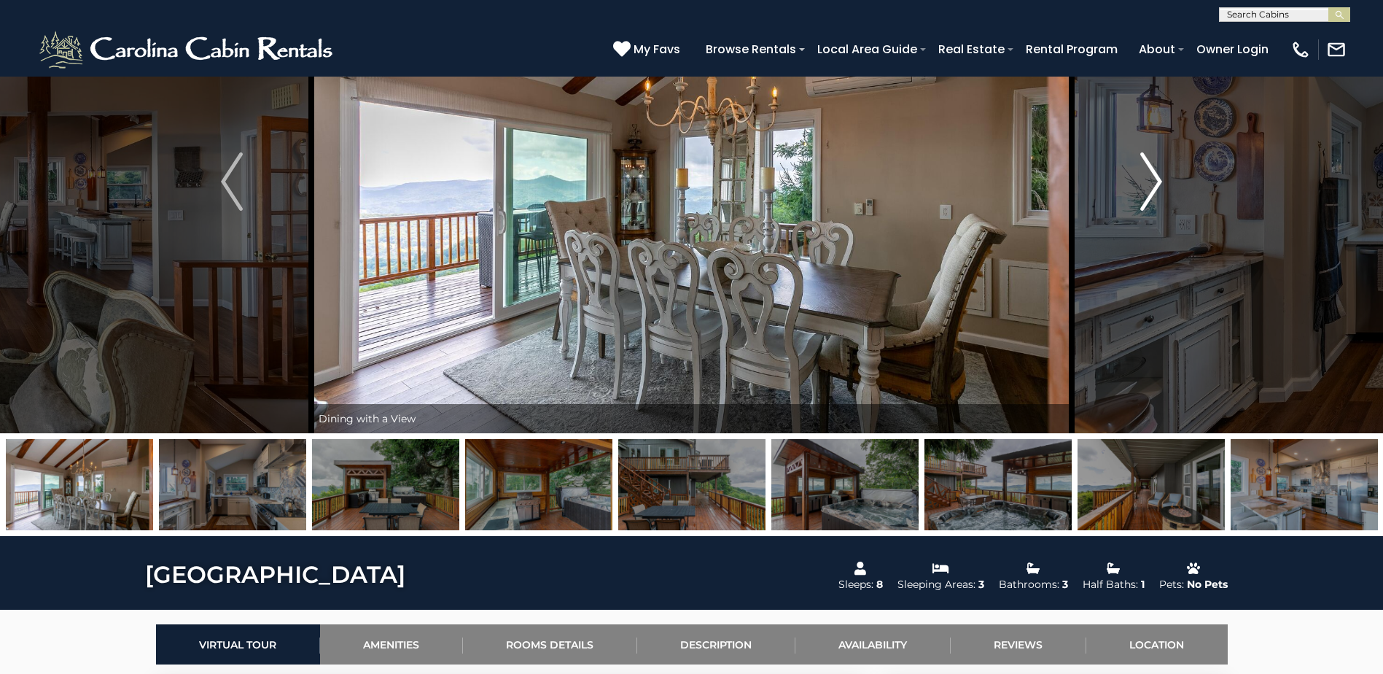
click at [1152, 180] on img "Next" at bounding box center [1151, 181] width 22 height 58
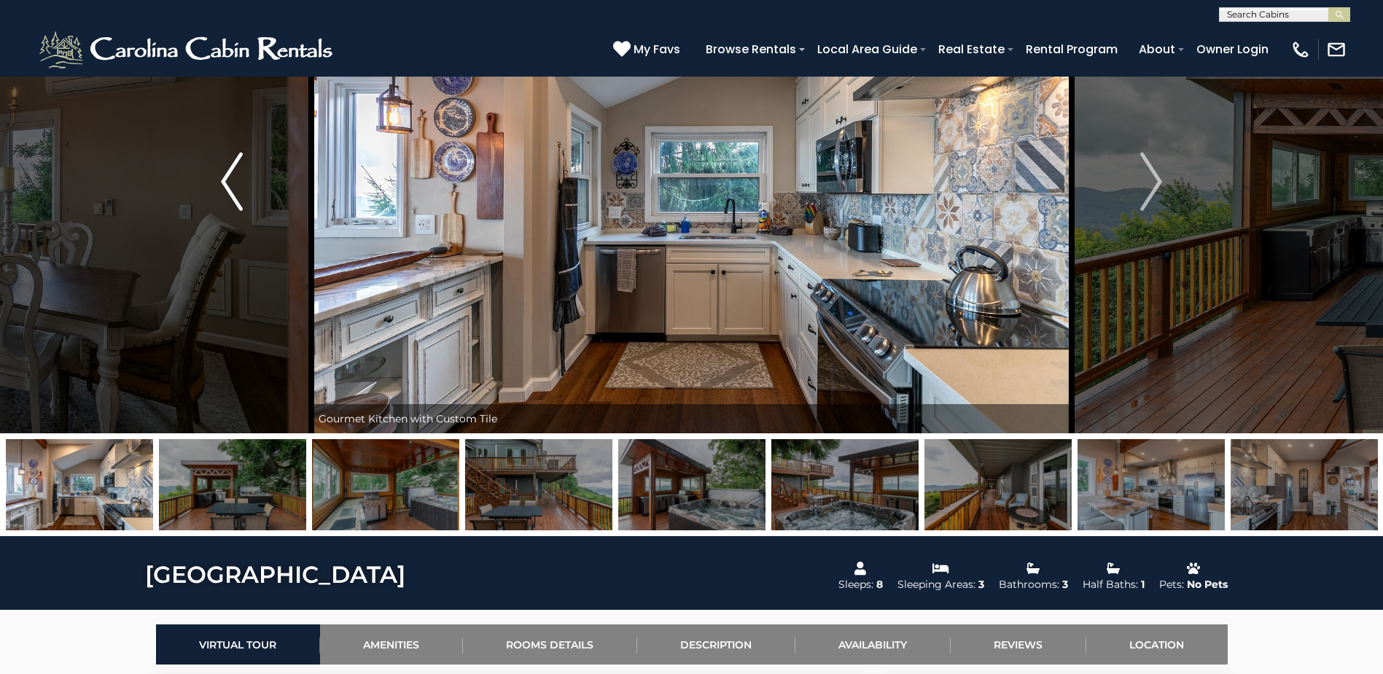
click at [222, 181] on img "Previous" at bounding box center [232, 181] width 22 height 58
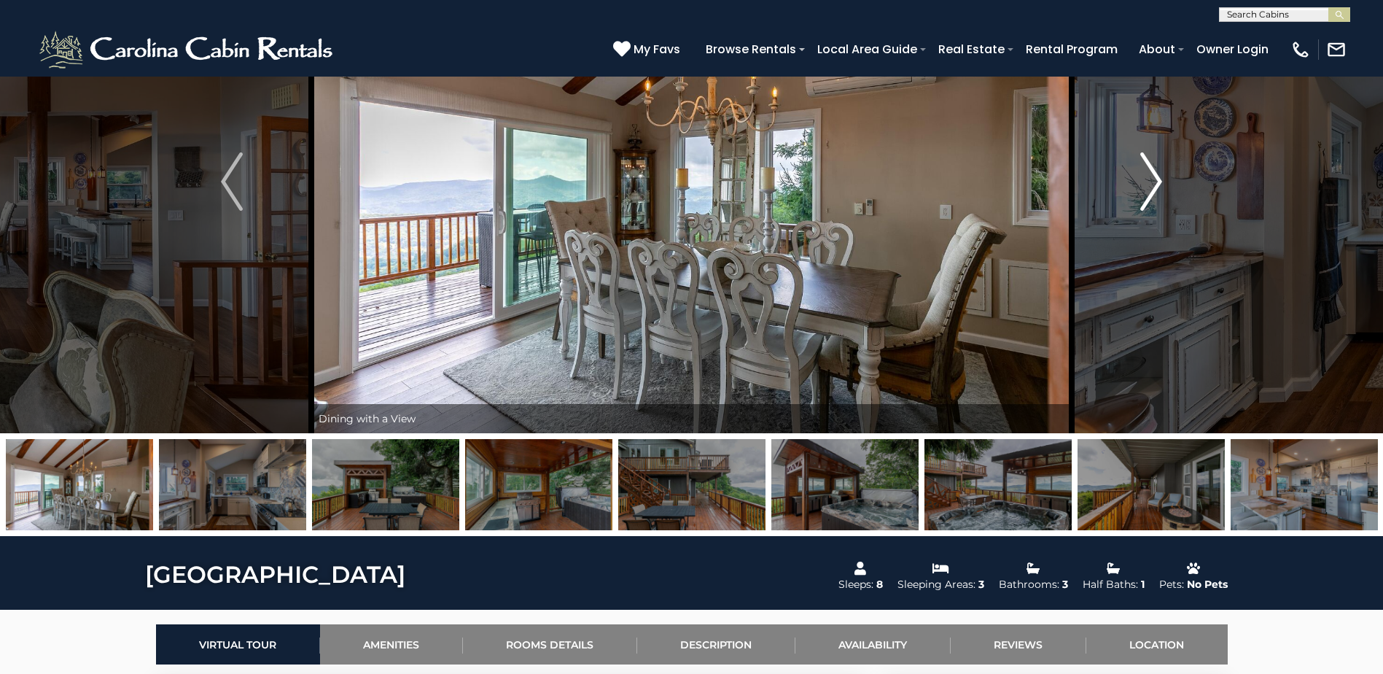
click at [1158, 176] on img "Next" at bounding box center [1151, 181] width 22 height 58
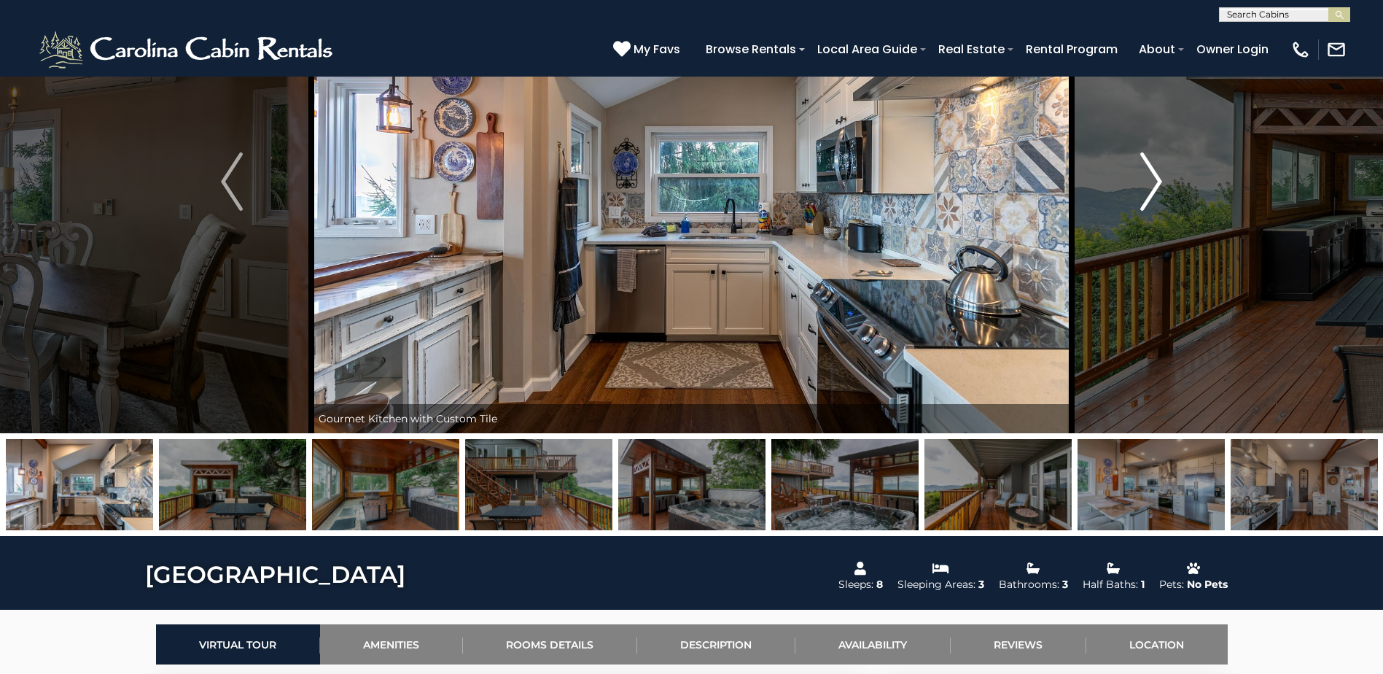
click at [1158, 176] on img "Next" at bounding box center [1151, 181] width 22 height 58
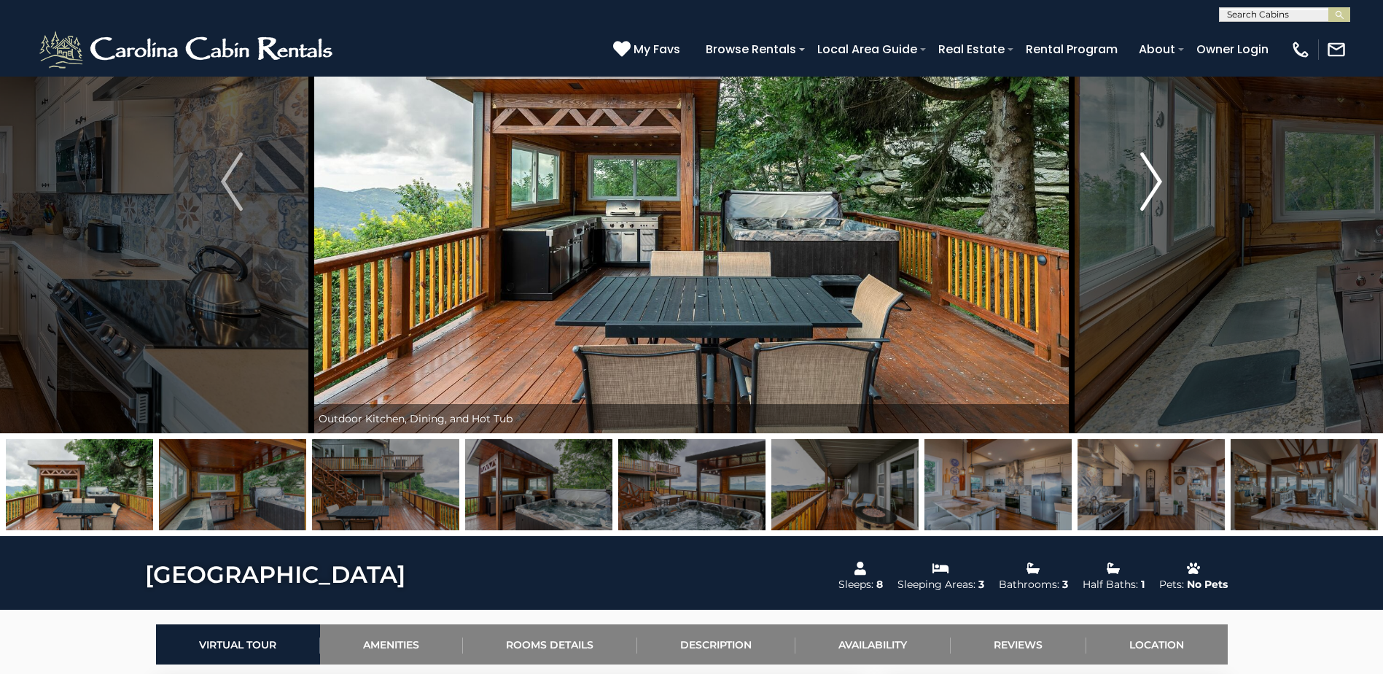
click at [1158, 176] on img "Next" at bounding box center [1151, 181] width 22 height 58
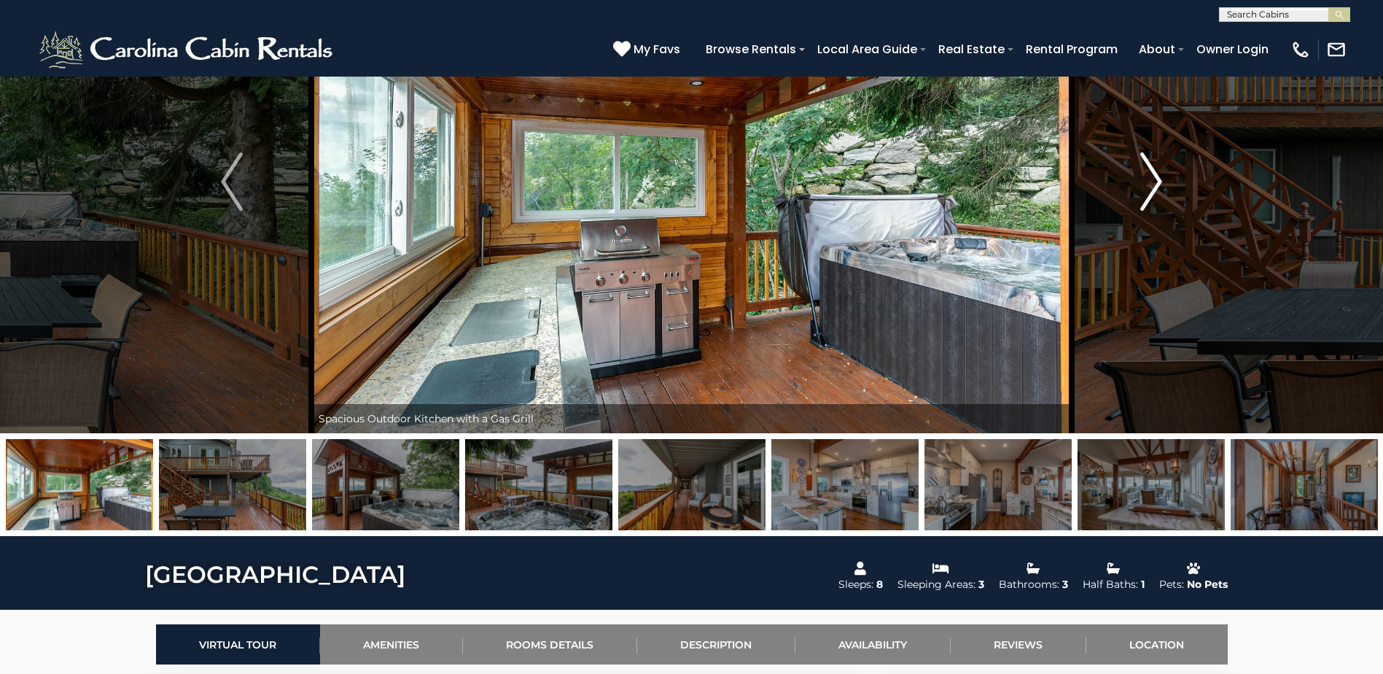
click at [1158, 176] on img "Next" at bounding box center [1151, 181] width 22 height 58
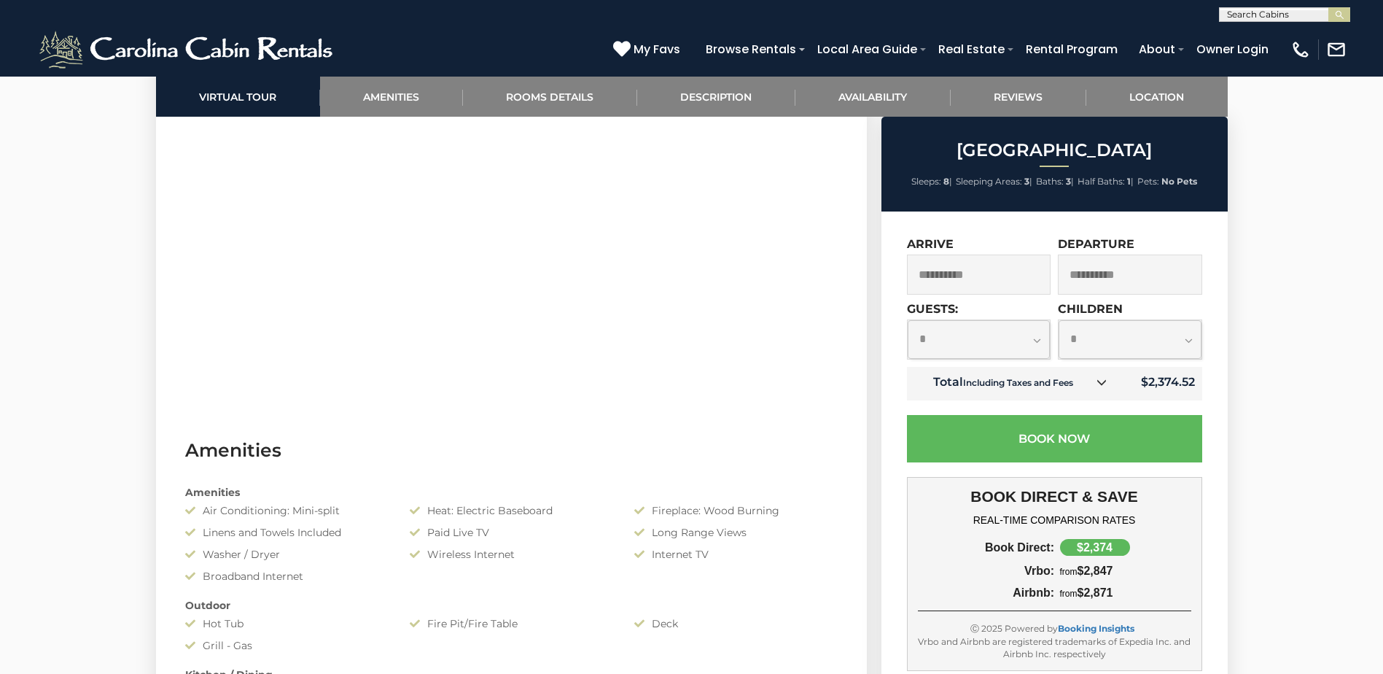
scroll to position [802, 0]
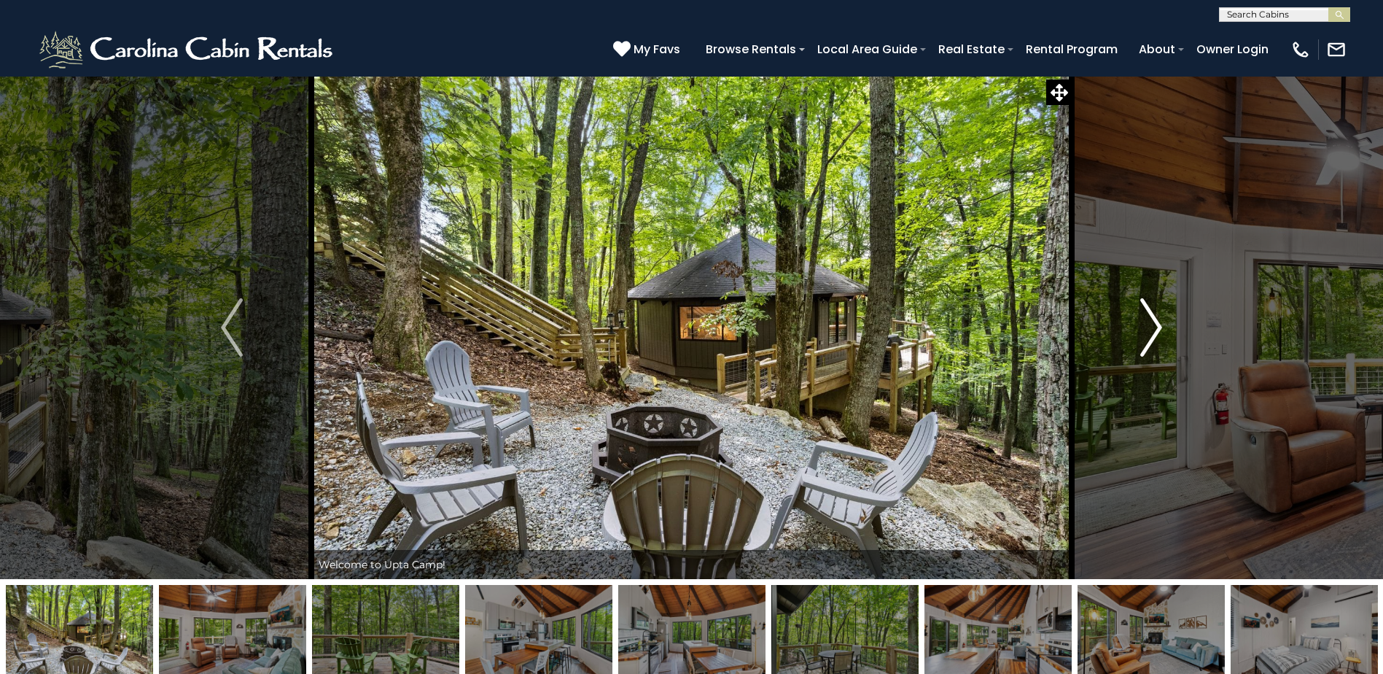
click at [1153, 324] on img "Next" at bounding box center [1151, 327] width 22 height 58
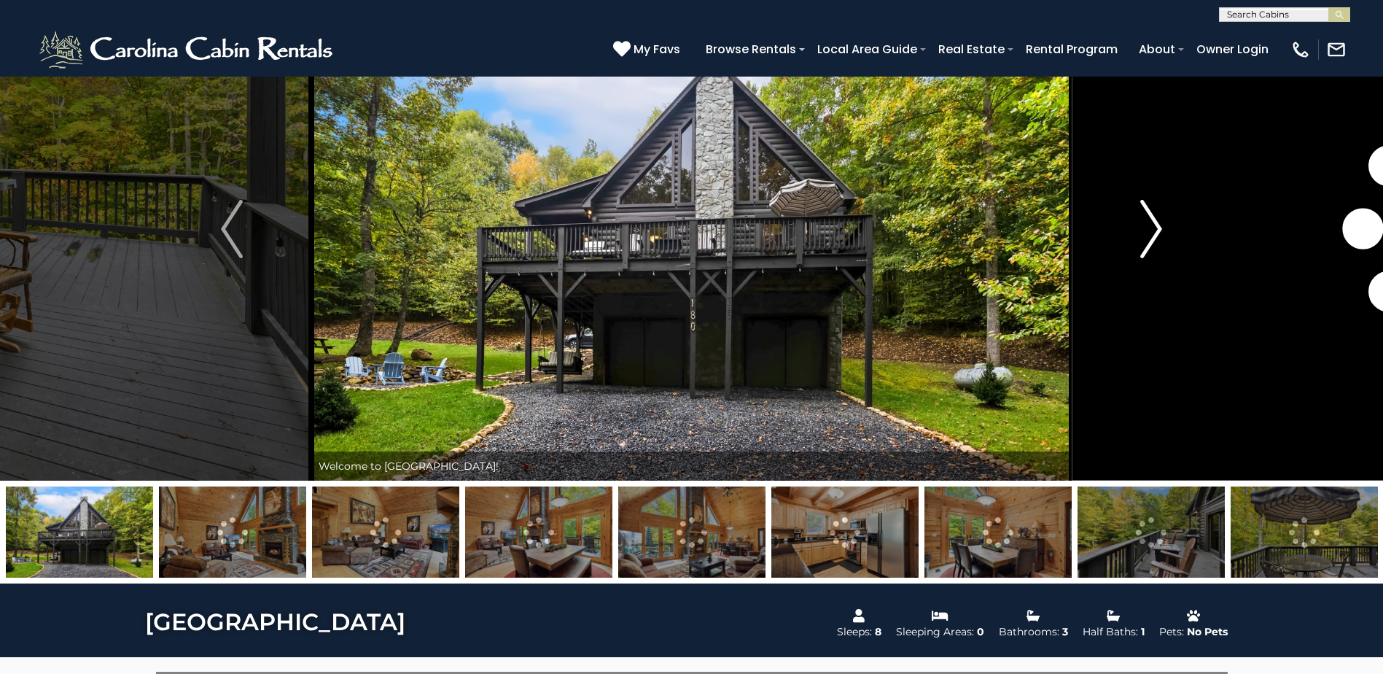
scroll to position [73, 0]
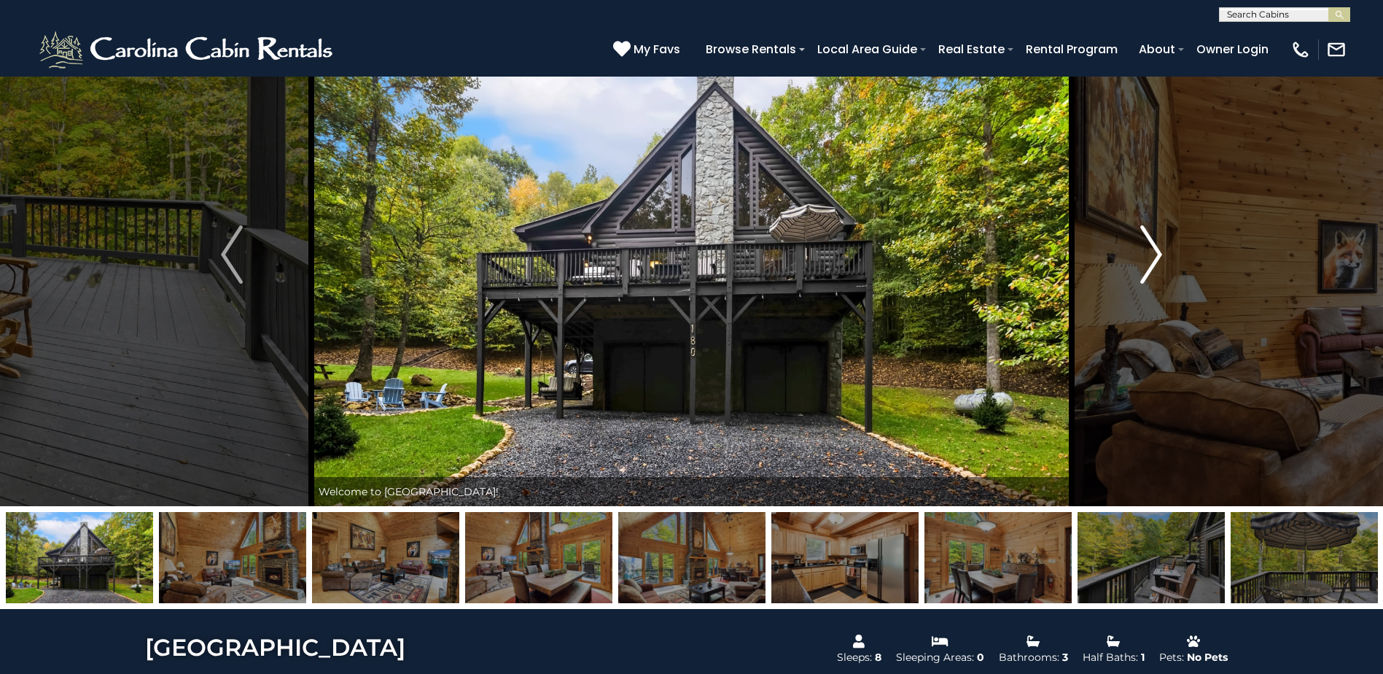
click at [1169, 257] on button "Next" at bounding box center [1151, 254] width 159 height 503
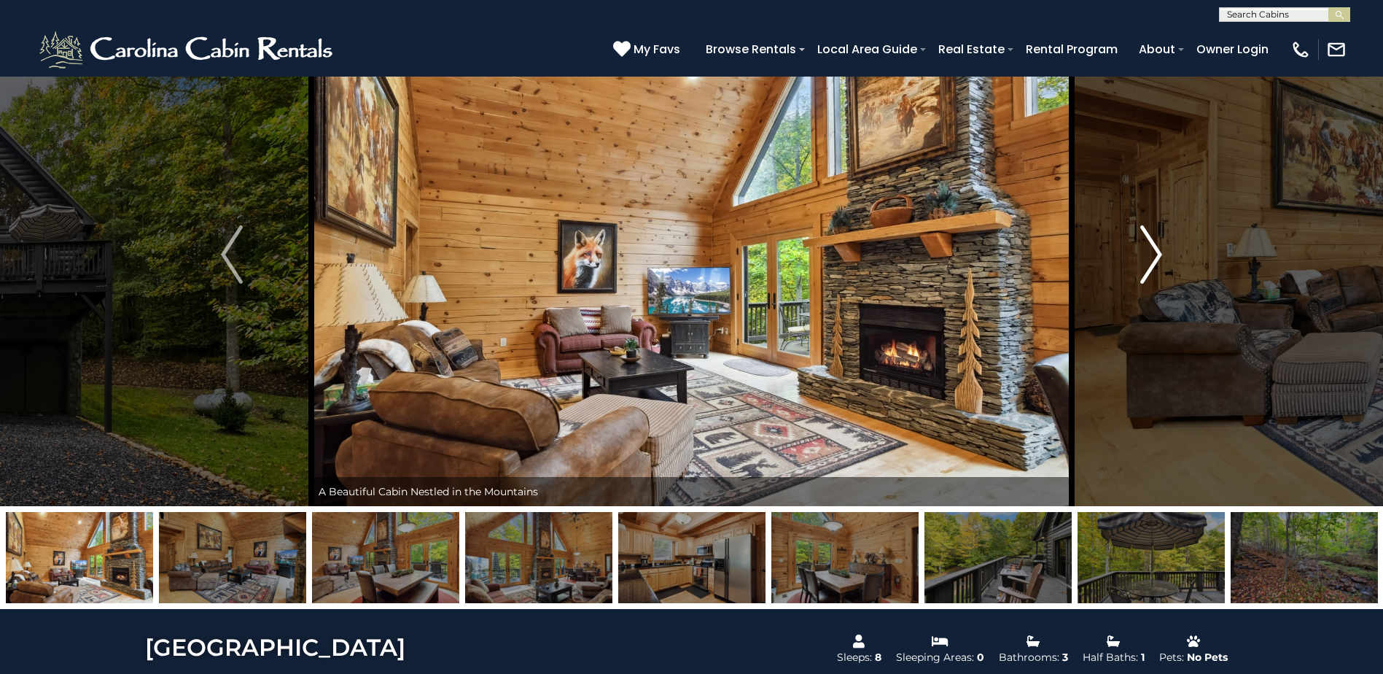
click at [1169, 257] on button "Next" at bounding box center [1151, 254] width 159 height 503
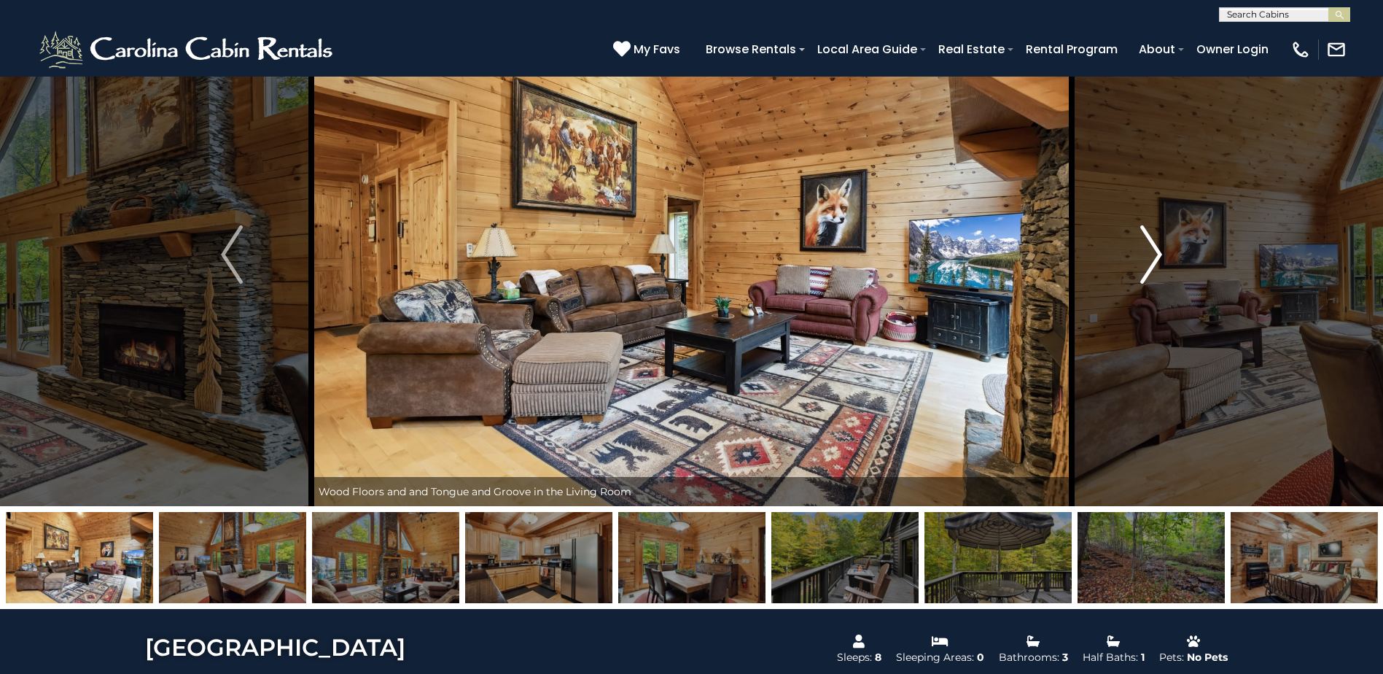
click at [1169, 257] on button "Next" at bounding box center [1151, 254] width 159 height 503
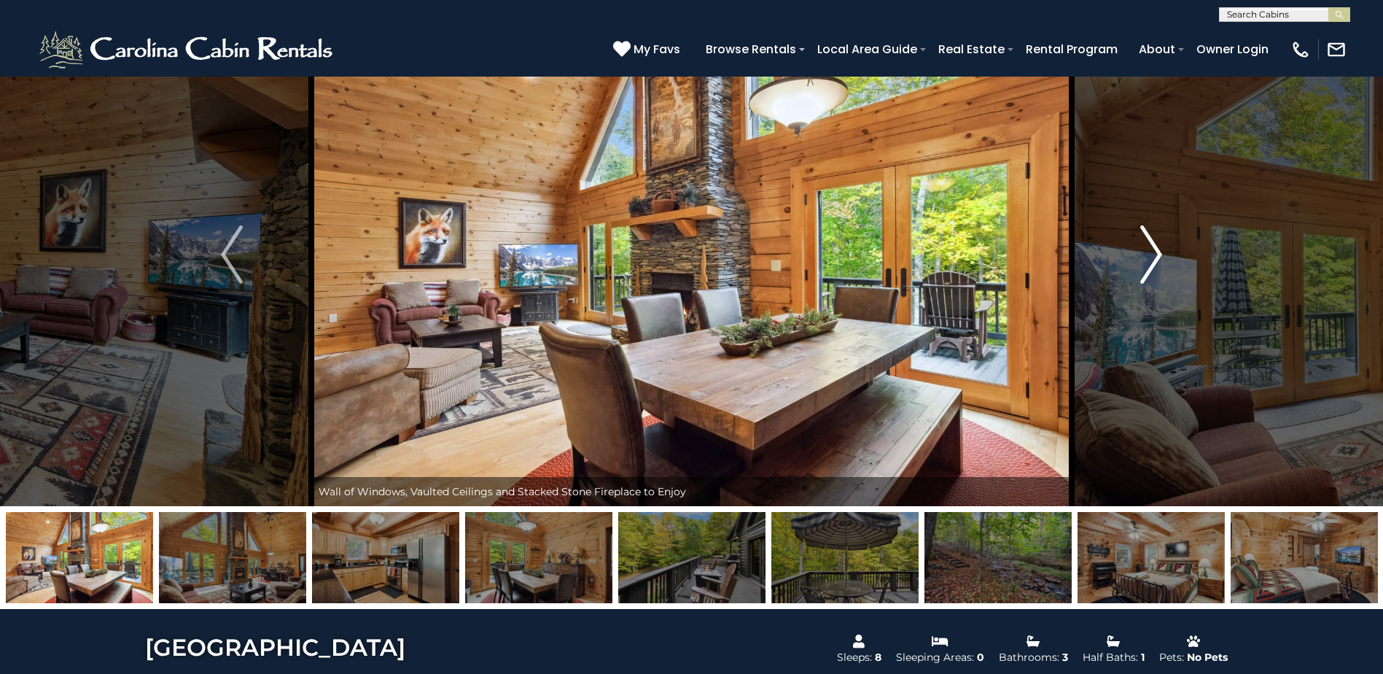
click at [1169, 257] on button "Next" at bounding box center [1151, 254] width 159 height 503
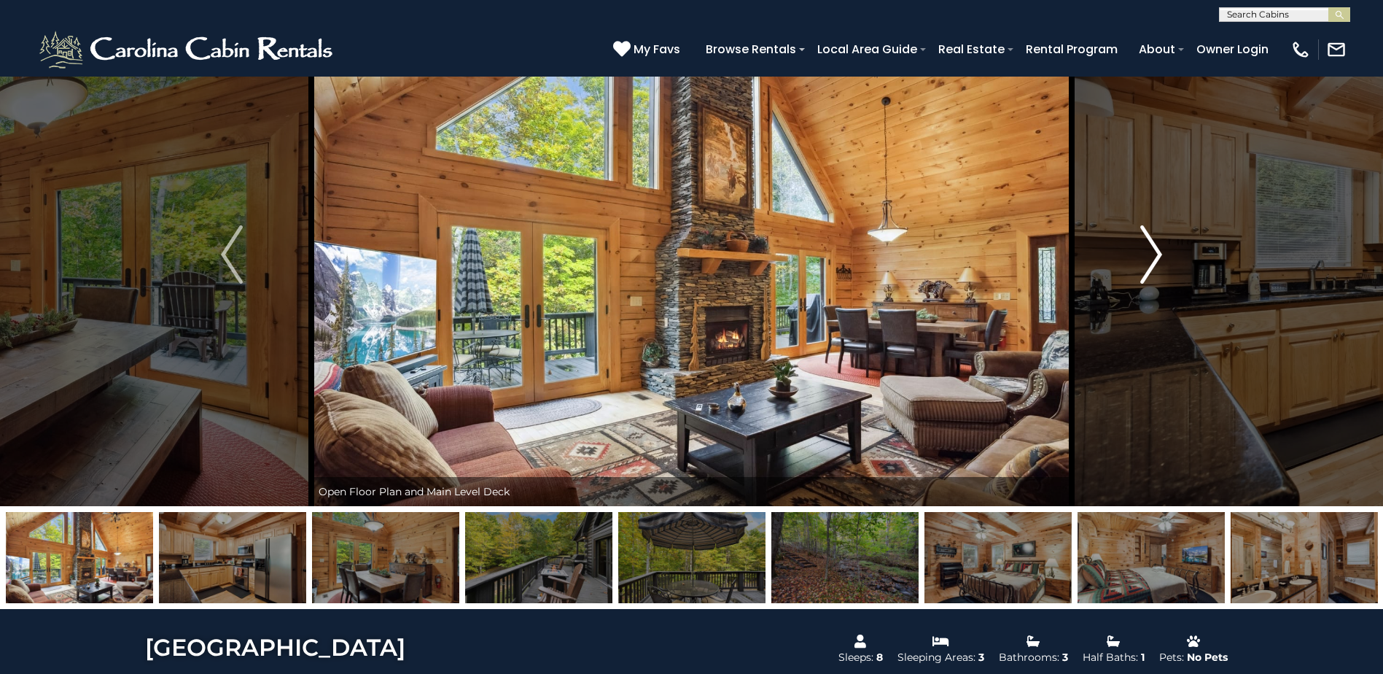
click at [1169, 257] on button "Next" at bounding box center [1151, 254] width 159 height 503
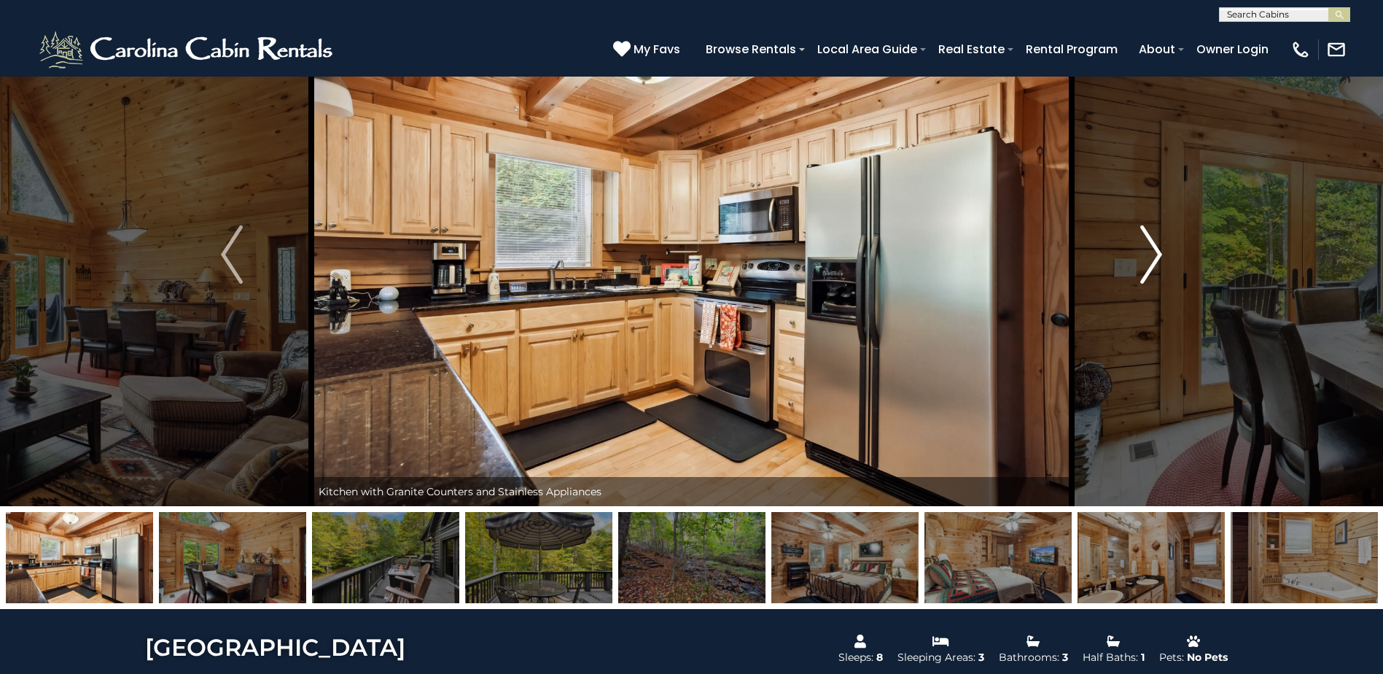
click at [1162, 255] on img "Next" at bounding box center [1151, 254] width 22 height 58
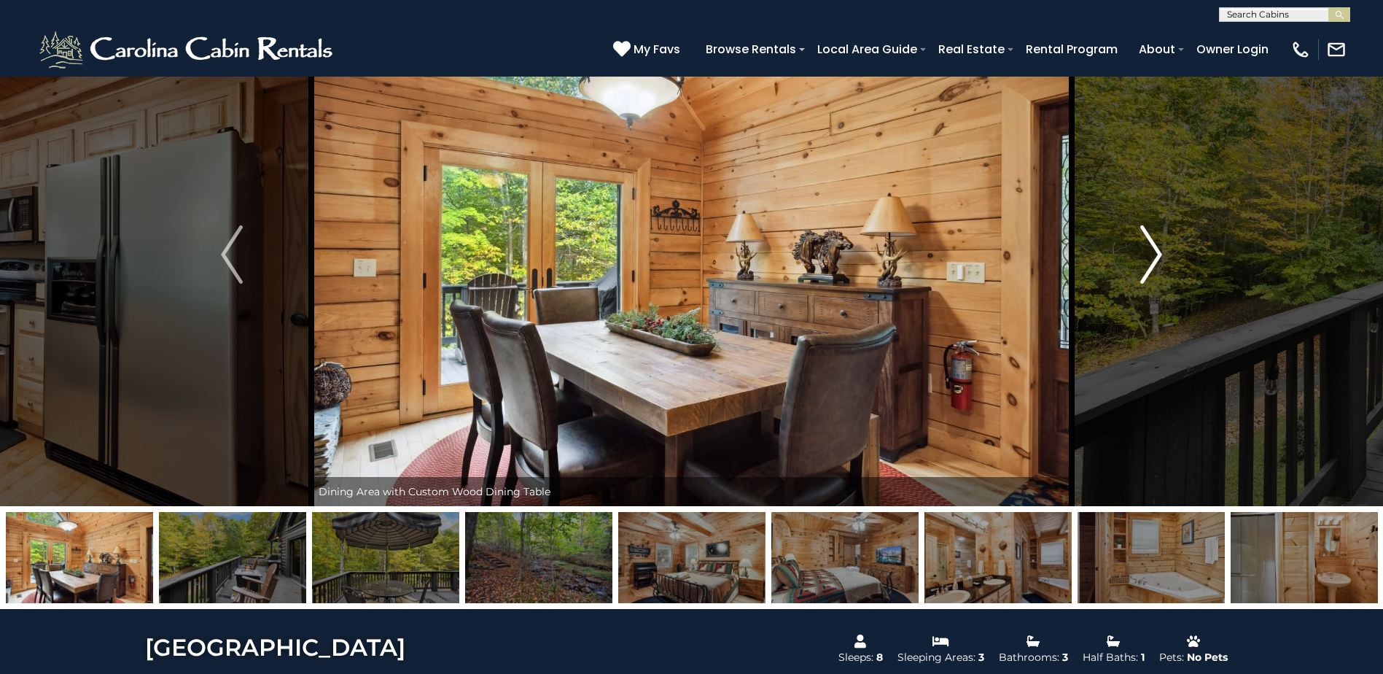
click at [1162, 255] on img "Next" at bounding box center [1151, 254] width 22 height 58
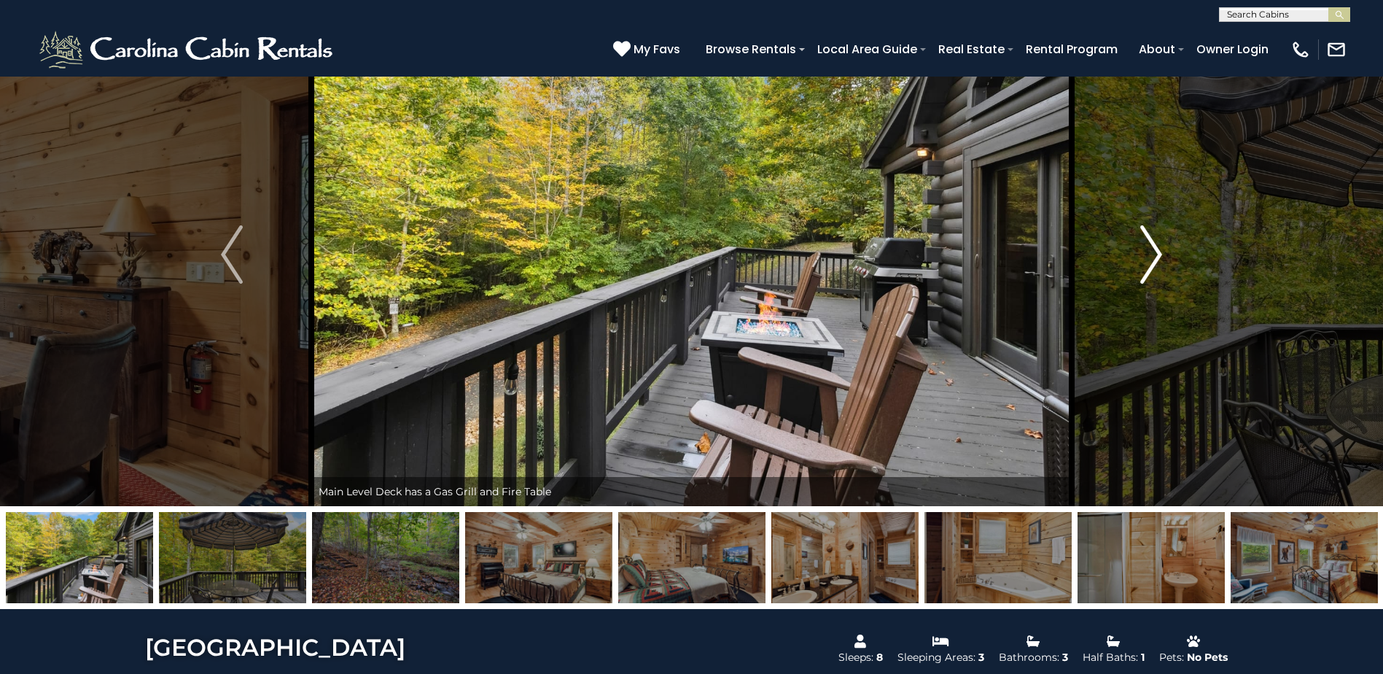
click at [1152, 252] on img "Next" at bounding box center [1151, 254] width 22 height 58
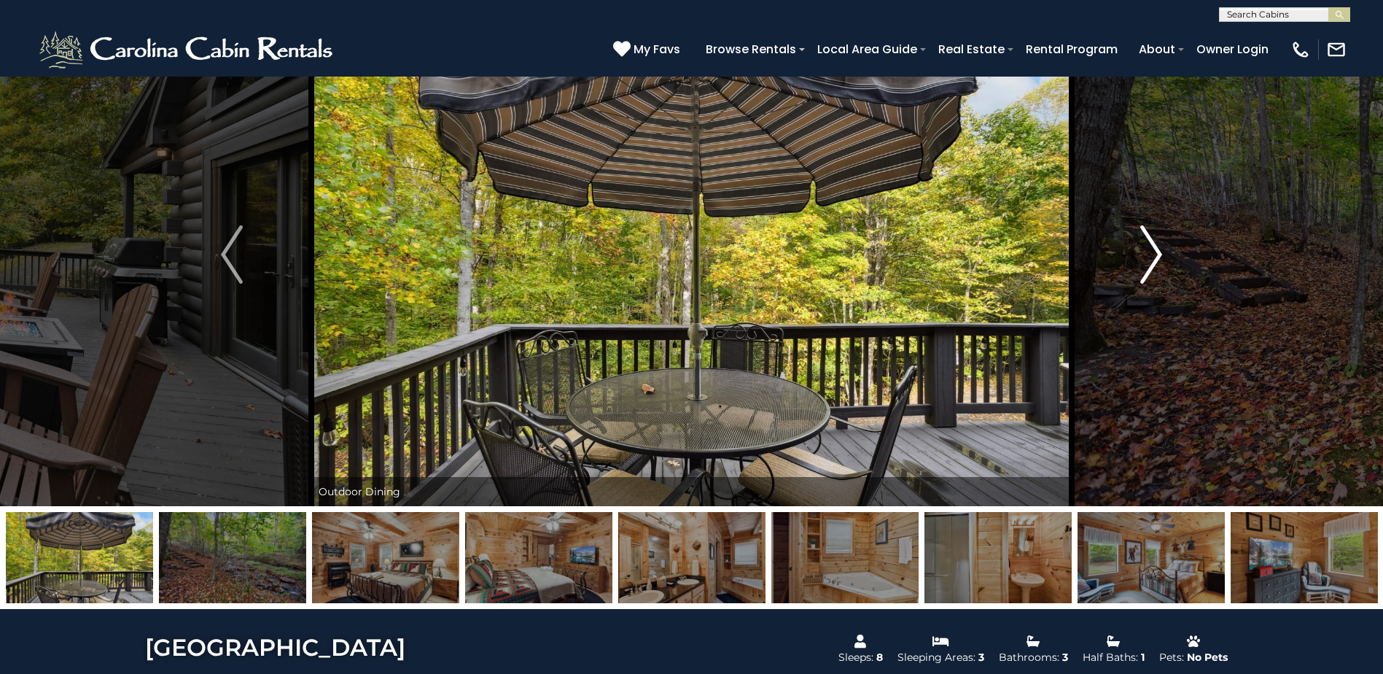
click at [1152, 252] on img "Next" at bounding box center [1151, 254] width 22 height 58
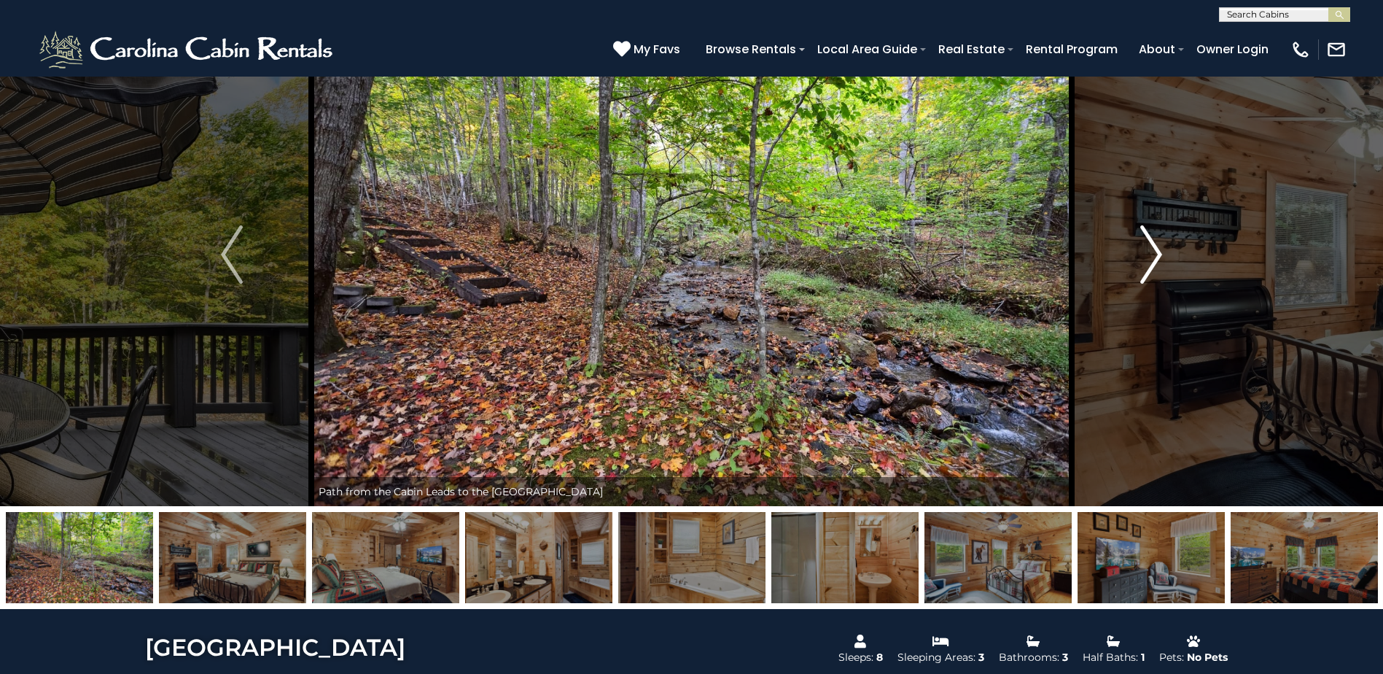
click at [1152, 252] on img "Next" at bounding box center [1151, 254] width 22 height 58
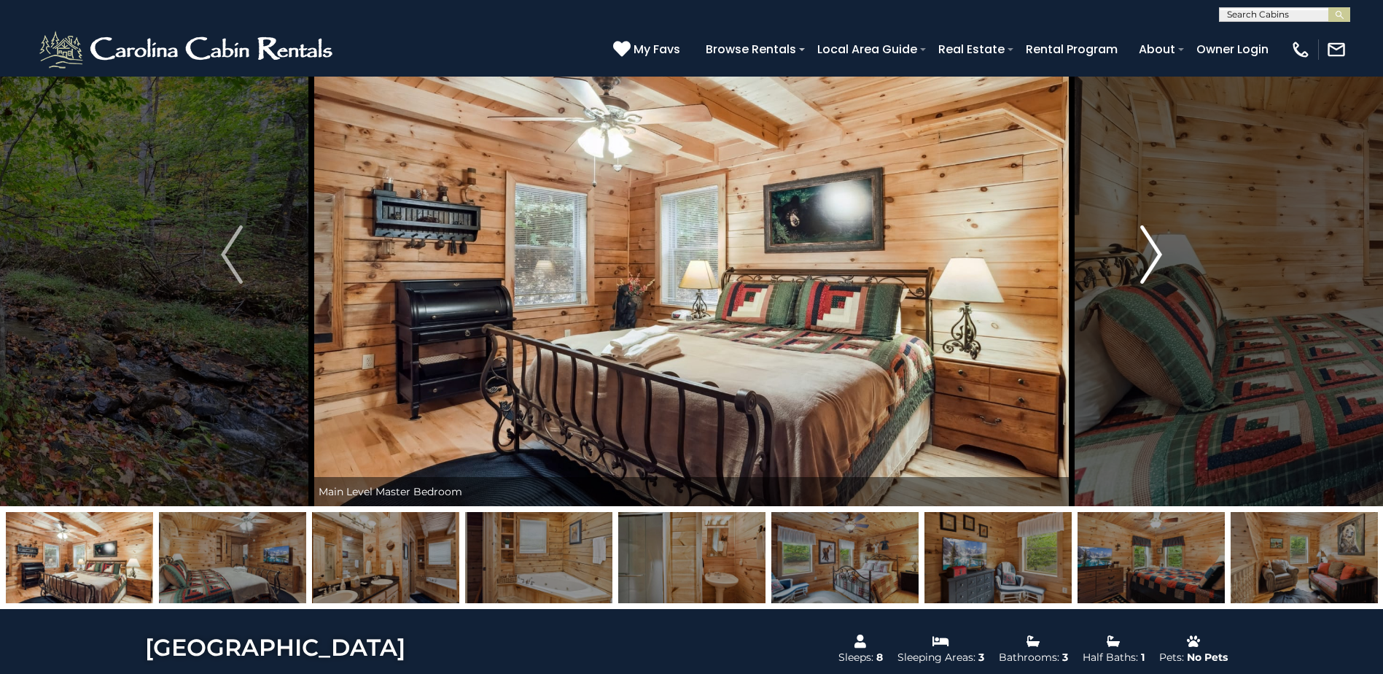
click at [1157, 252] on img "Next" at bounding box center [1151, 254] width 22 height 58
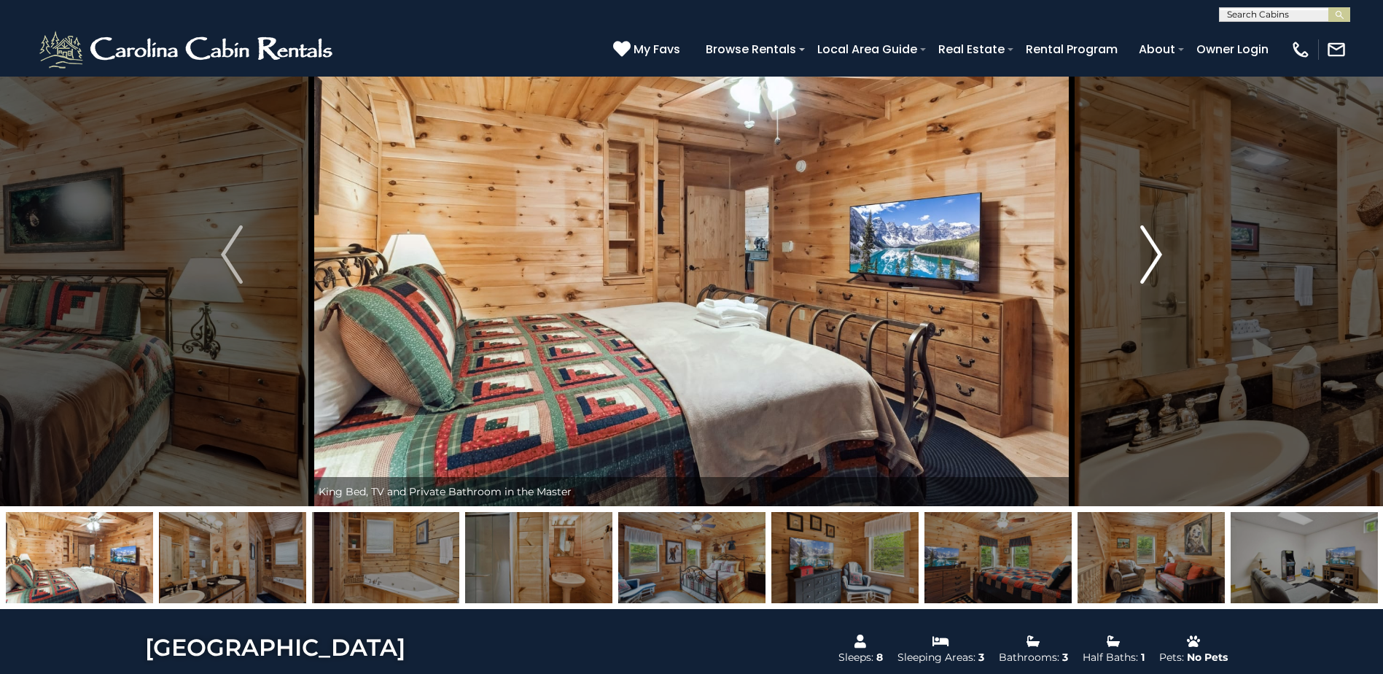
click at [1157, 252] on img "Next" at bounding box center [1151, 254] width 22 height 58
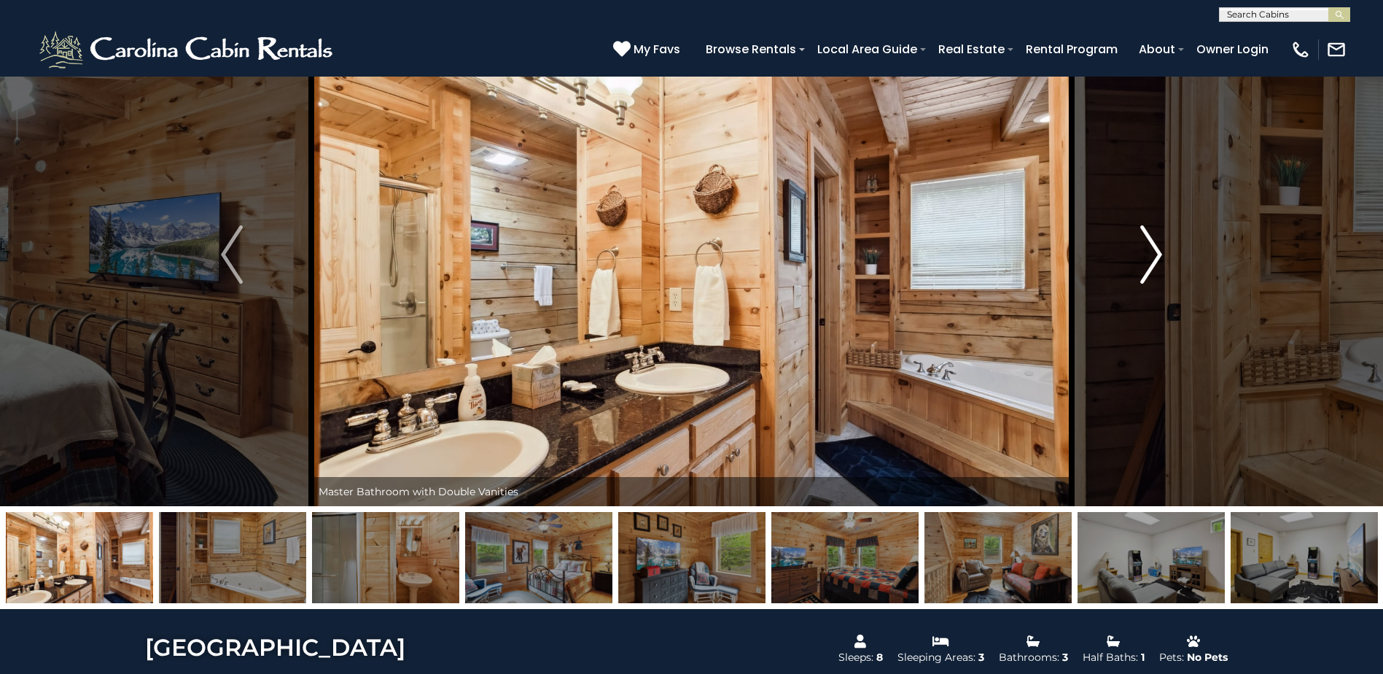
click at [1157, 252] on img "Next" at bounding box center [1151, 254] width 22 height 58
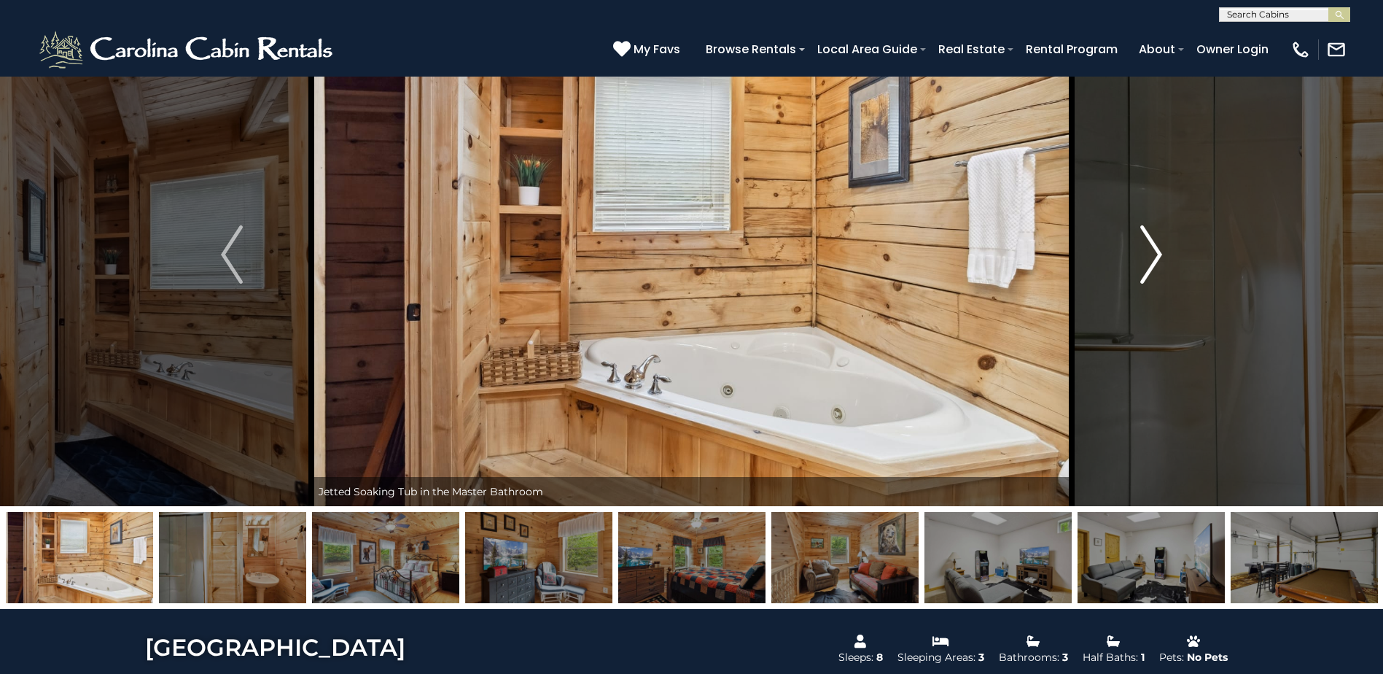
click at [1157, 252] on img "Next" at bounding box center [1151, 254] width 22 height 58
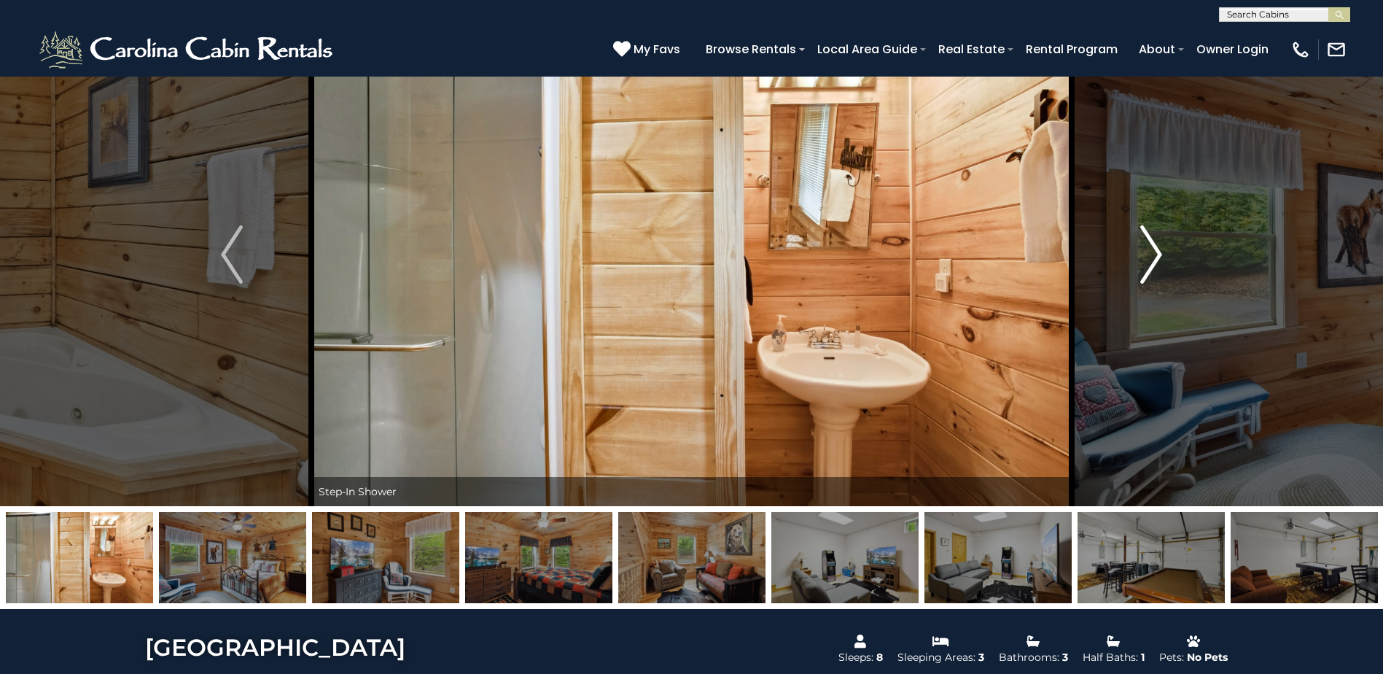
click at [1157, 252] on img "Next" at bounding box center [1151, 254] width 22 height 58
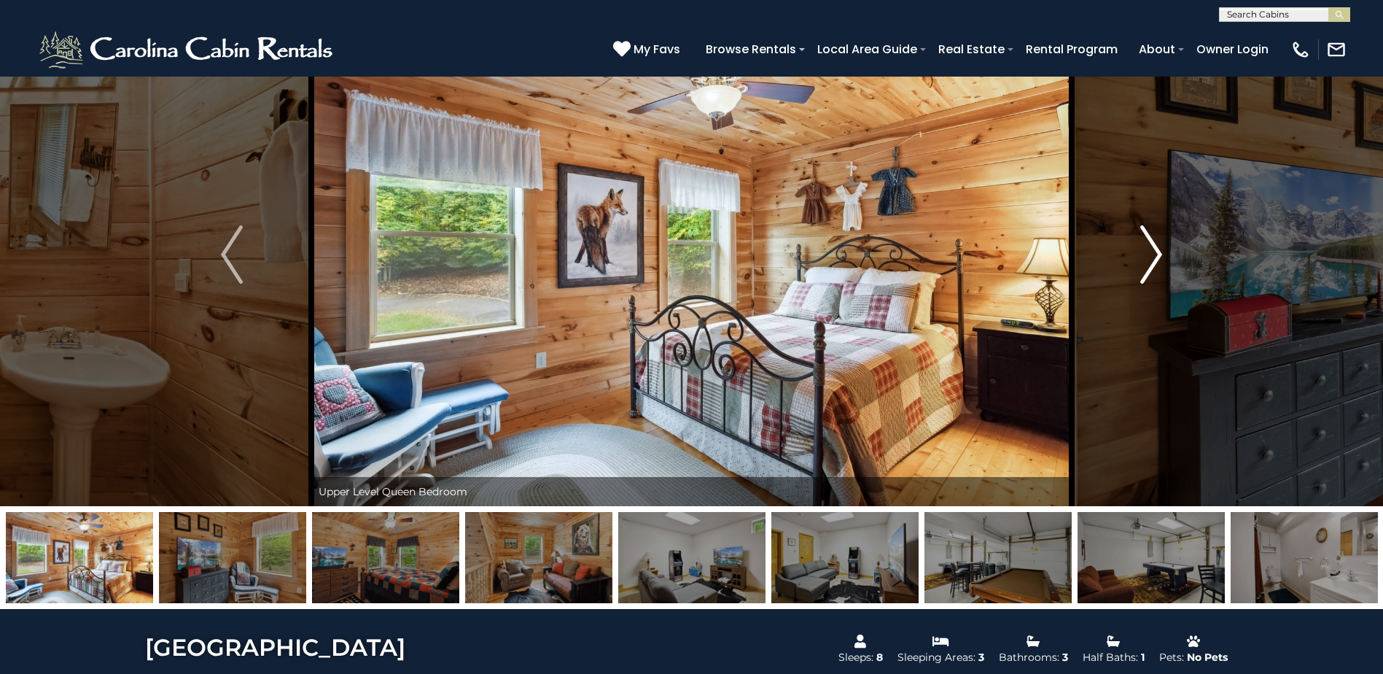
click at [1157, 252] on img "Next" at bounding box center [1151, 254] width 22 height 58
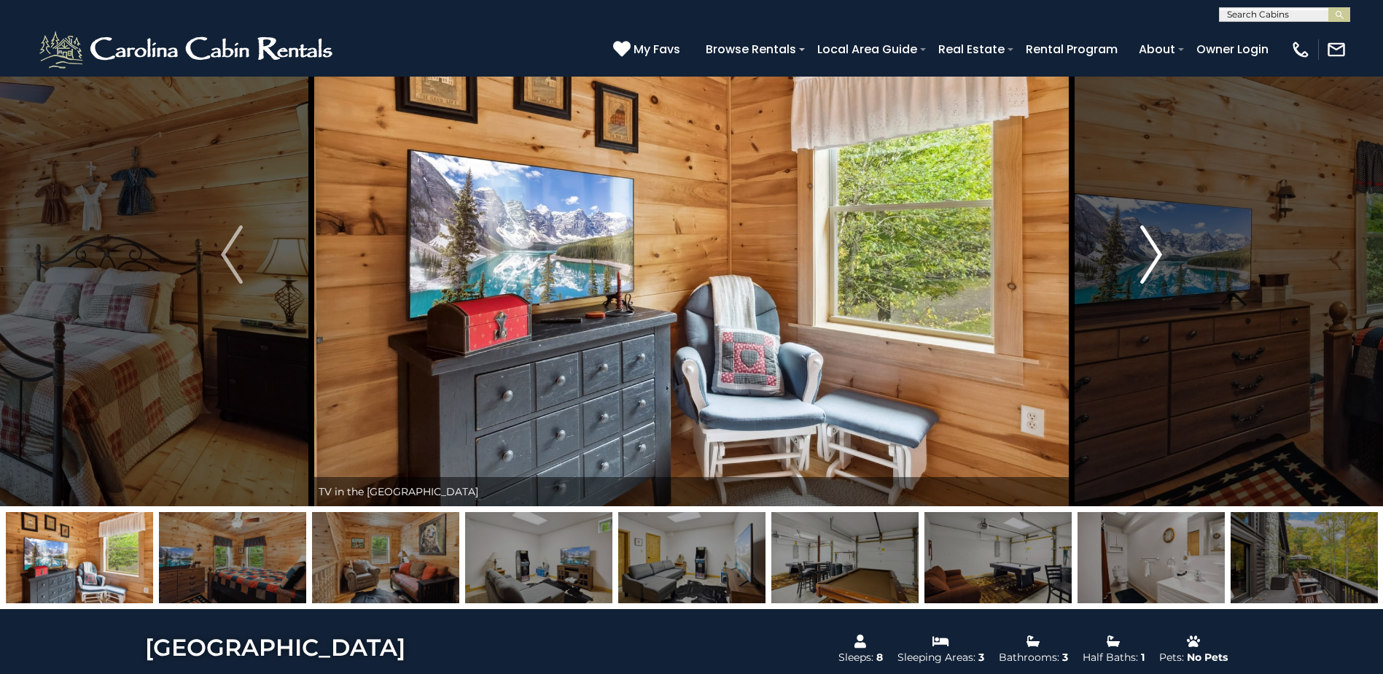
click at [1157, 252] on img "Next" at bounding box center [1151, 254] width 22 height 58
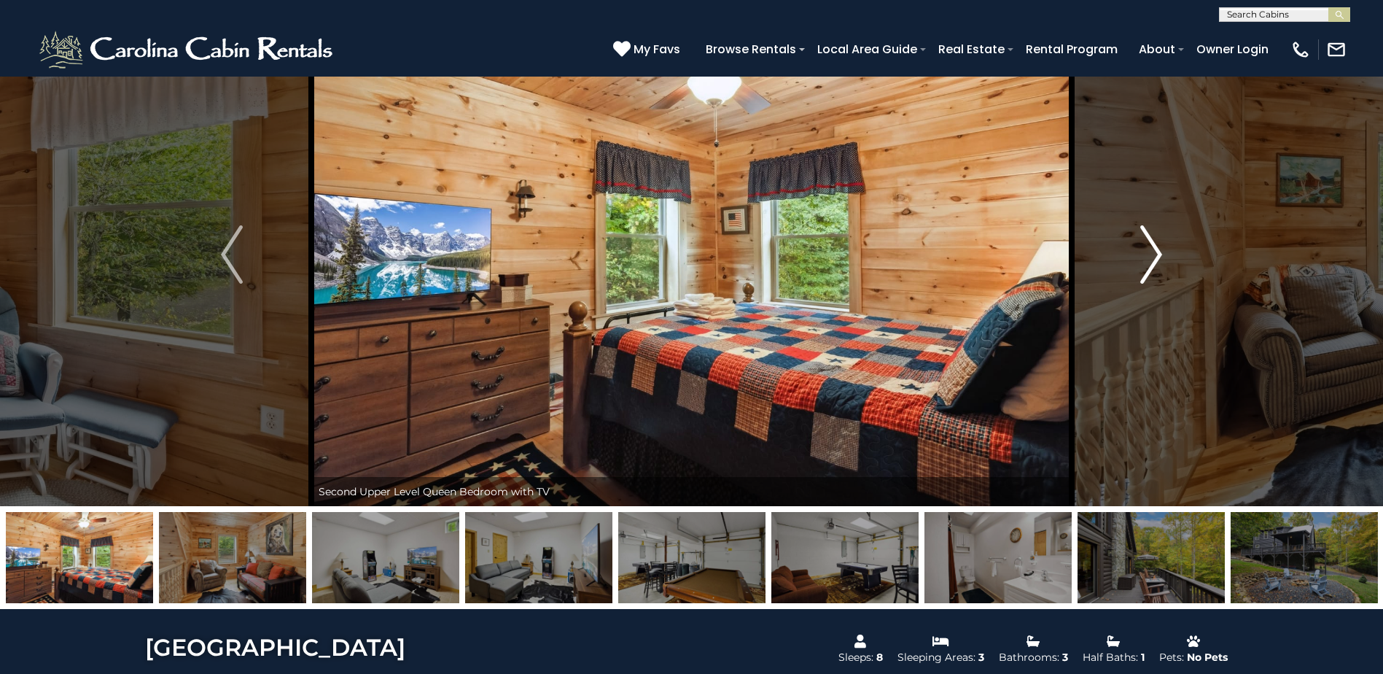
click at [1158, 255] on img "Next" at bounding box center [1151, 254] width 22 height 58
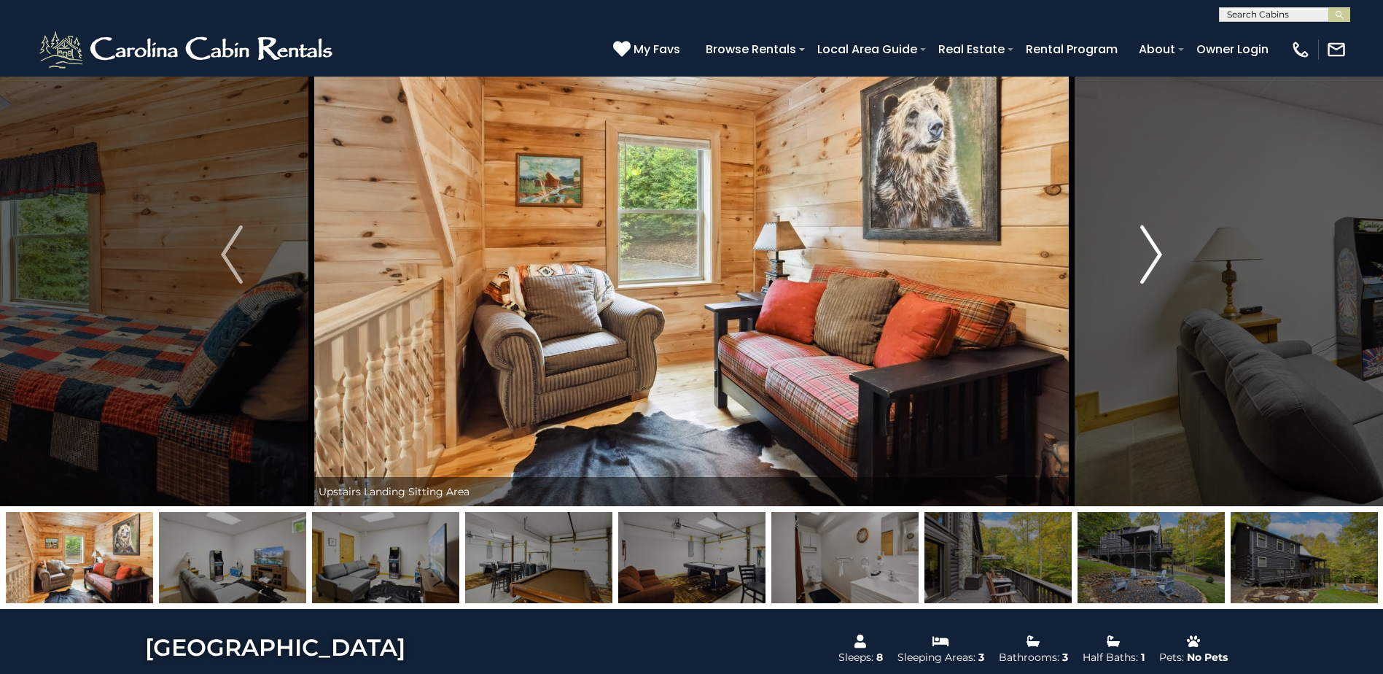
click at [1160, 255] on img "Next" at bounding box center [1151, 254] width 22 height 58
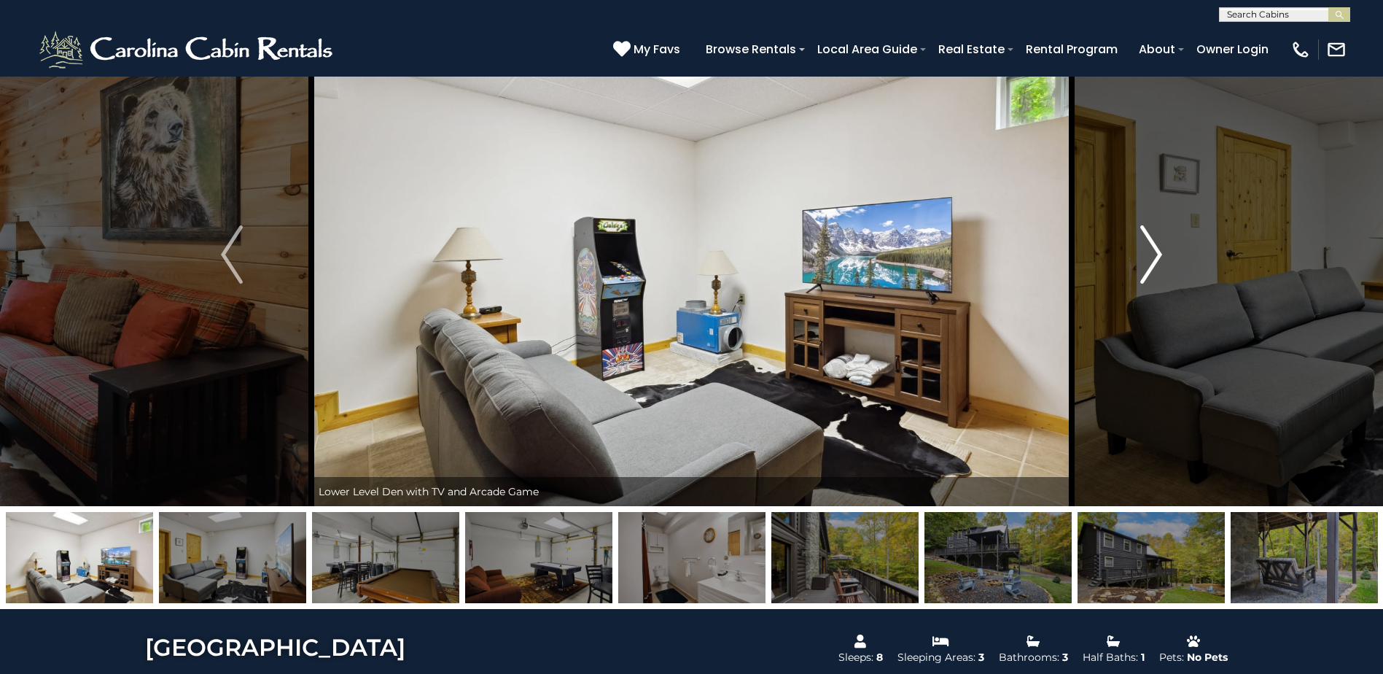
click at [1164, 255] on button "Next" at bounding box center [1151, 254] width 159 height 503
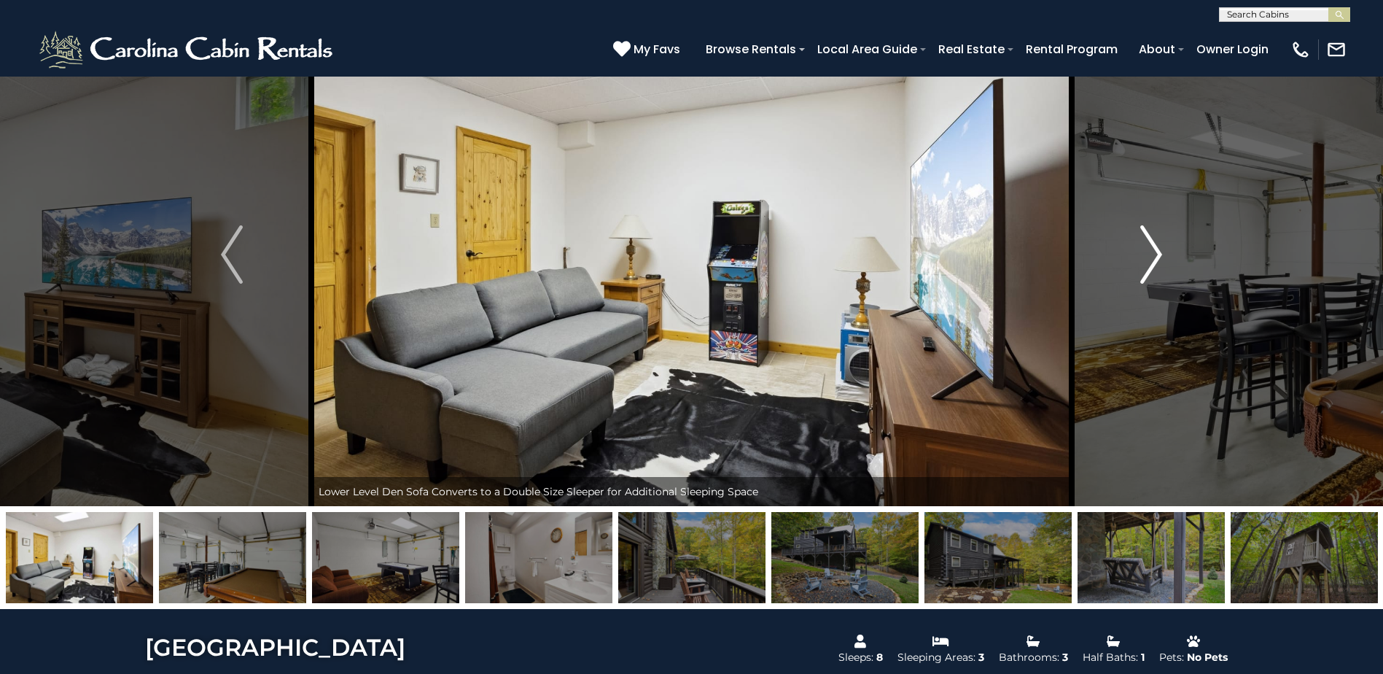
click at [1164, 254] on button "Next" at bounding box center [1151, 254] width 159 height 503
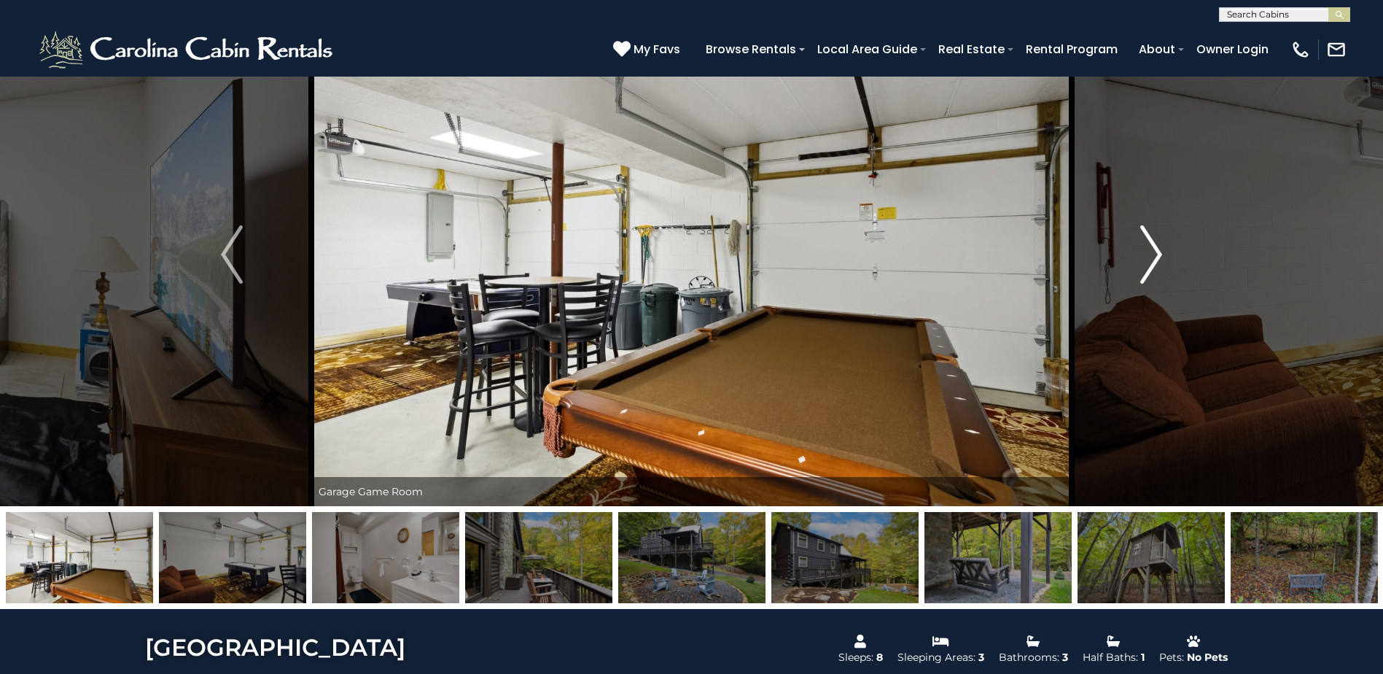
click at [1158, 254] on img "Next" at bounding box center [1151, 254] width 22 height 58
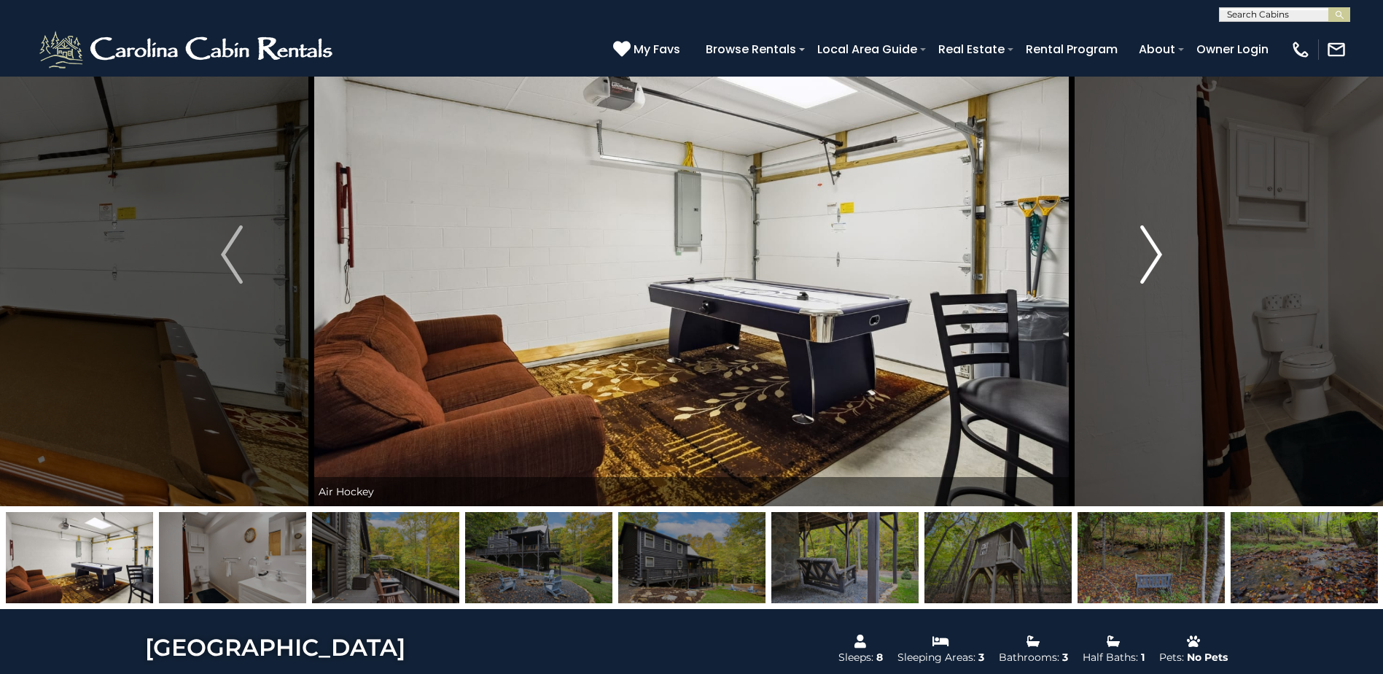
click at [1158, 254] on img "Next" at bounding box center [1151, 254] width 22 height 58
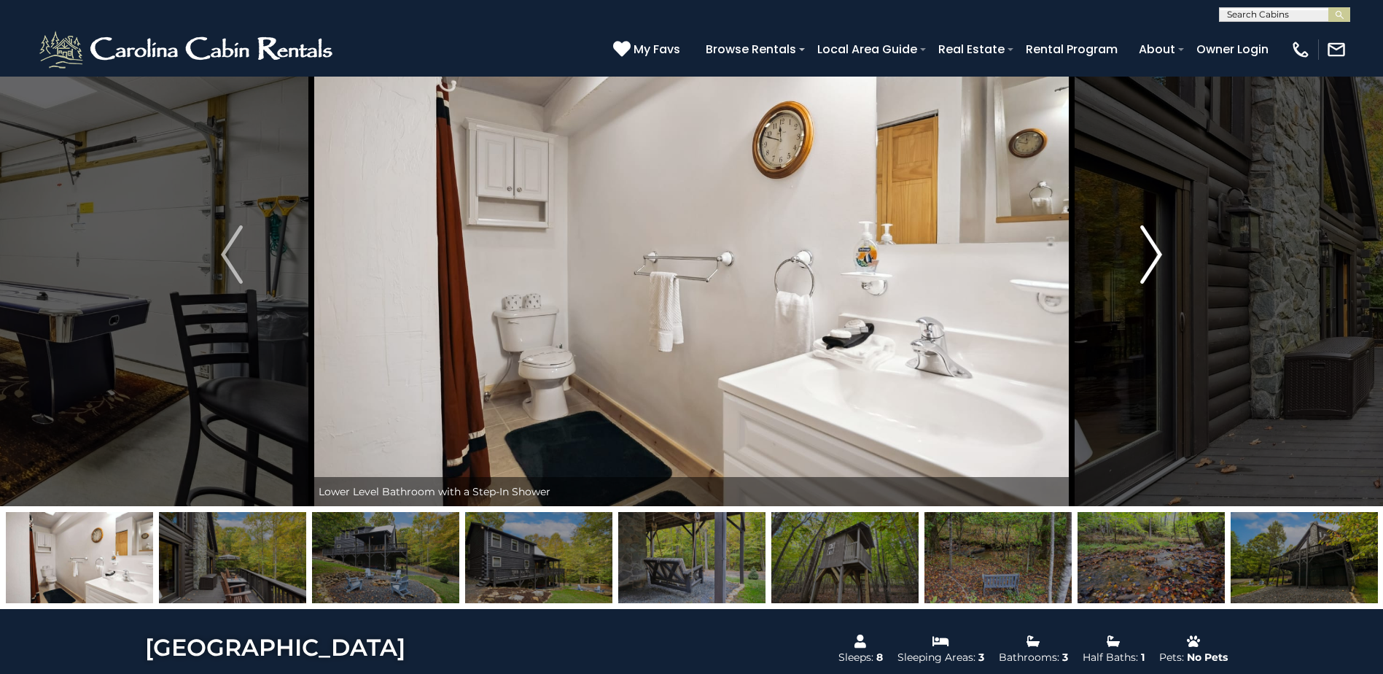
click at [1158, 254] on img "Next" at bounding box center [1151, 254] width 22 height 58
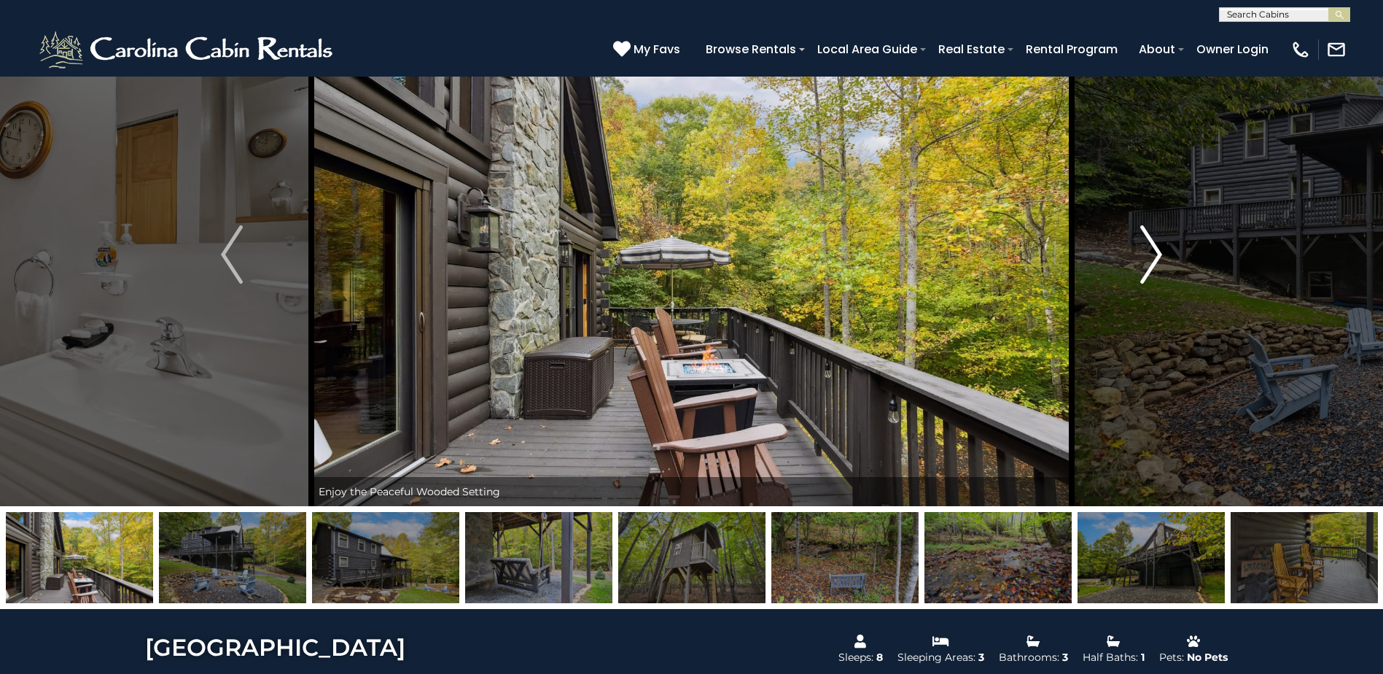
click at [1158, 254] on img "Next" at bounding box center [1151, 254] width 22 height 58
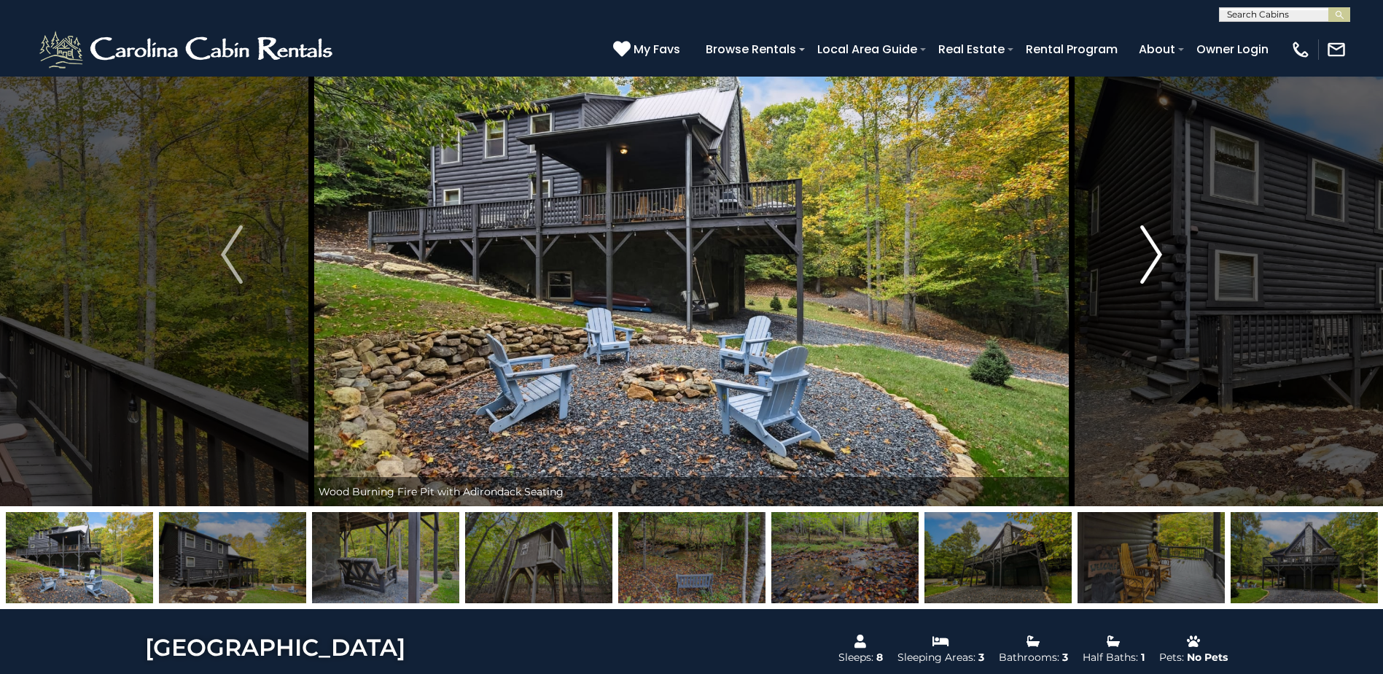
click at [1158, 254] on img "Next" at bounding box center [1151, 254] width 22 height 58
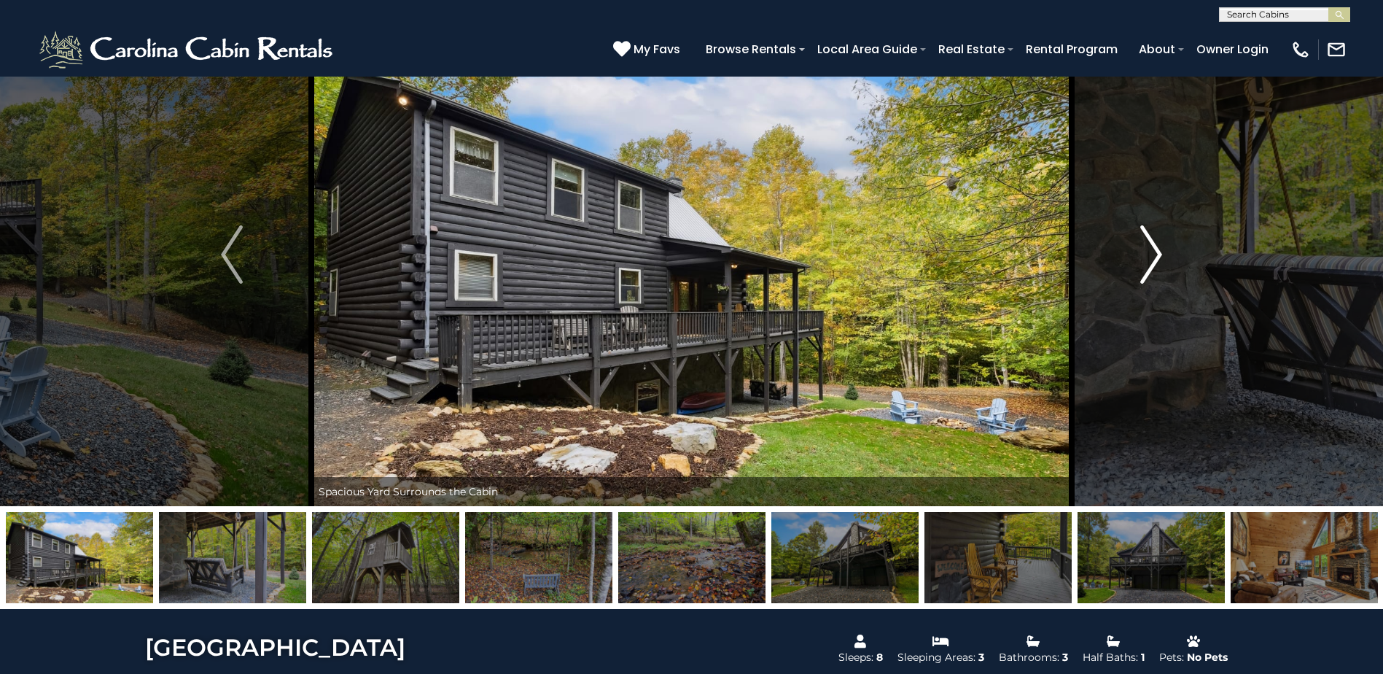
click at [1158, 254] on img "Next" at bounding box center [1151, 254] width 22 height 58
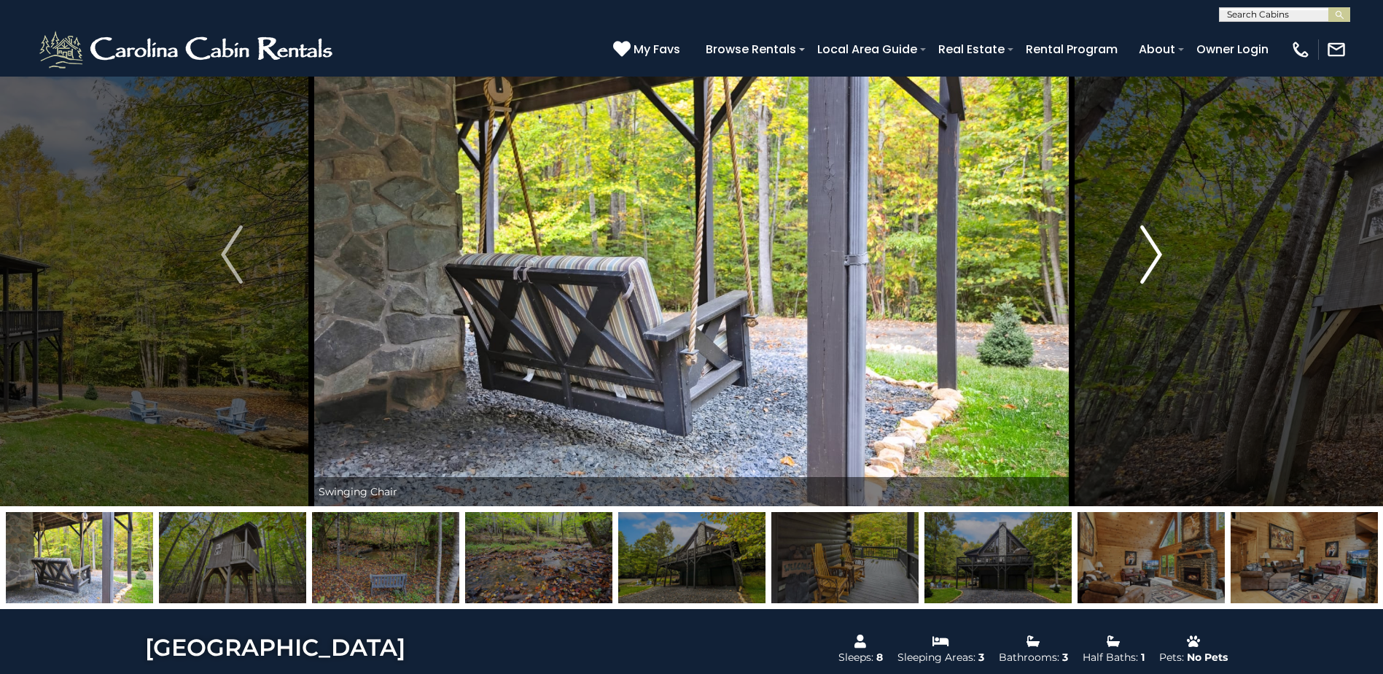
click at [1158, 254] on img "Next" at bounding box center [1151, 254] width 22 height 58
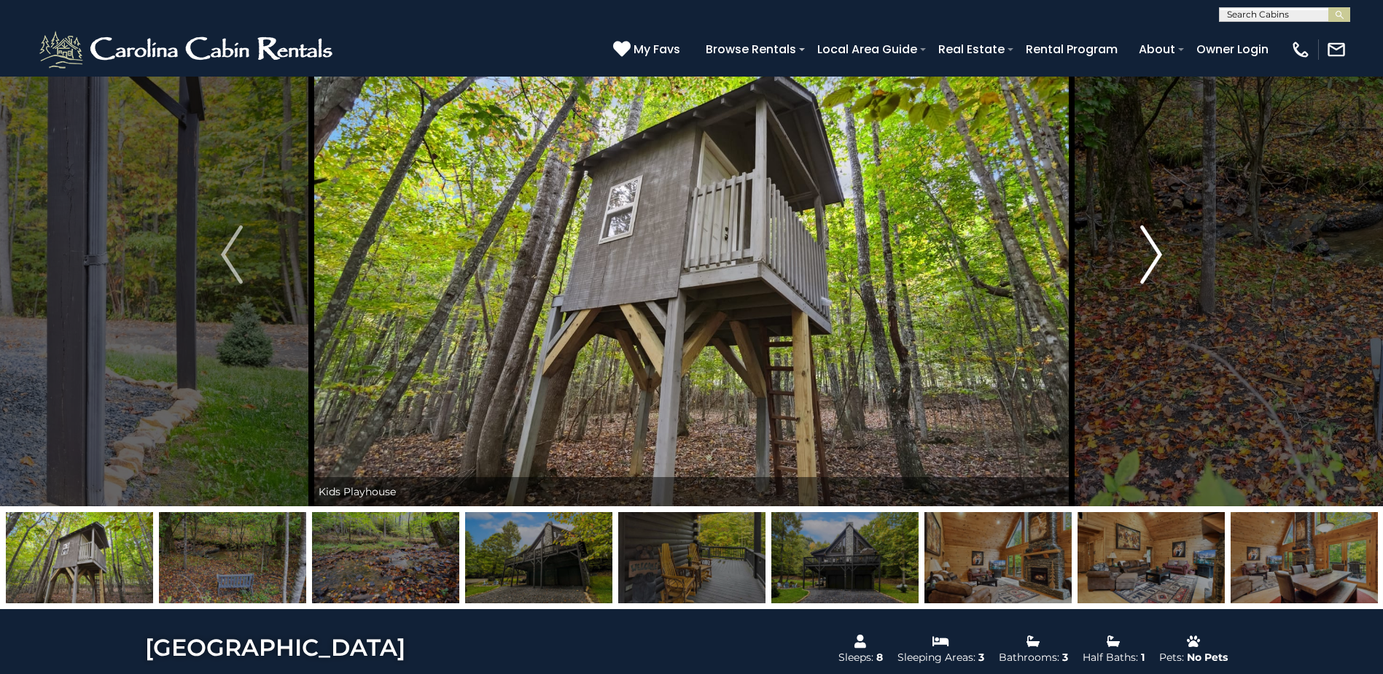
click at [1158, 254] on img "Next" at bounding box center [1151, 254] width 22 height 58
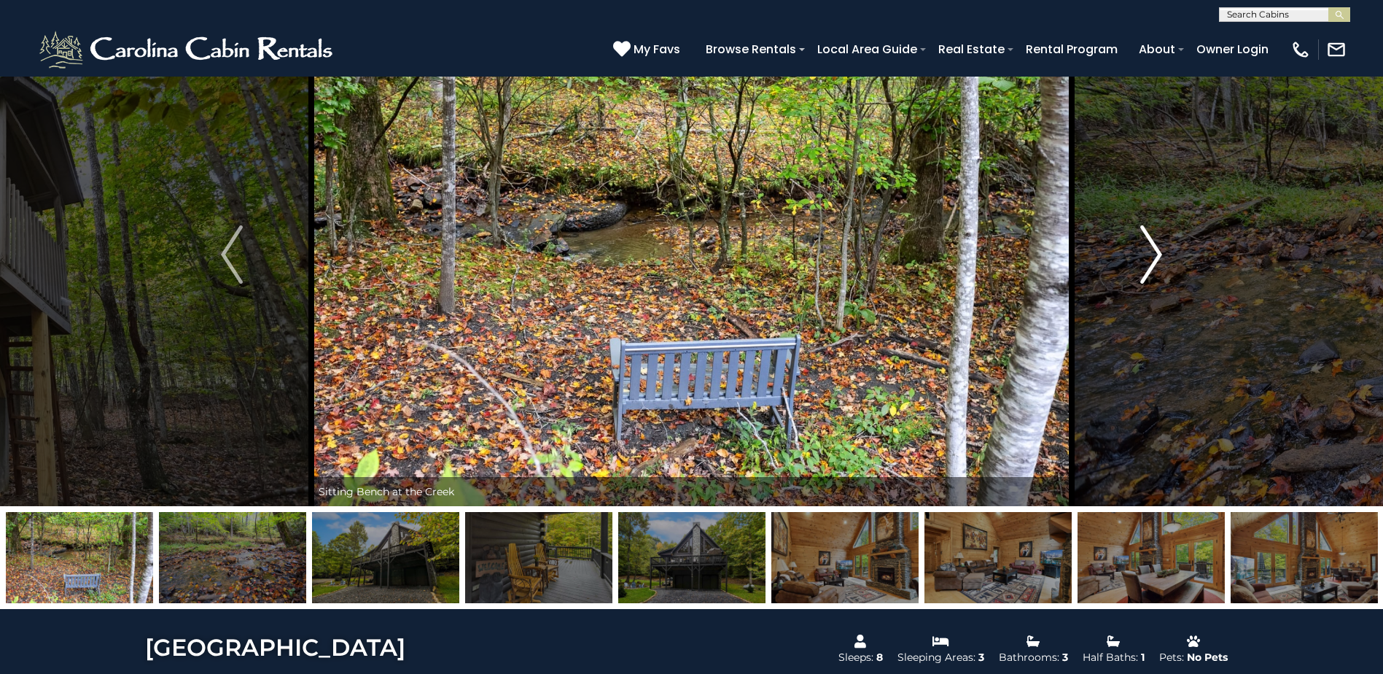
click at [1158, 254] on img "Next" at bounding box center [1151, 254] width 22 height 58
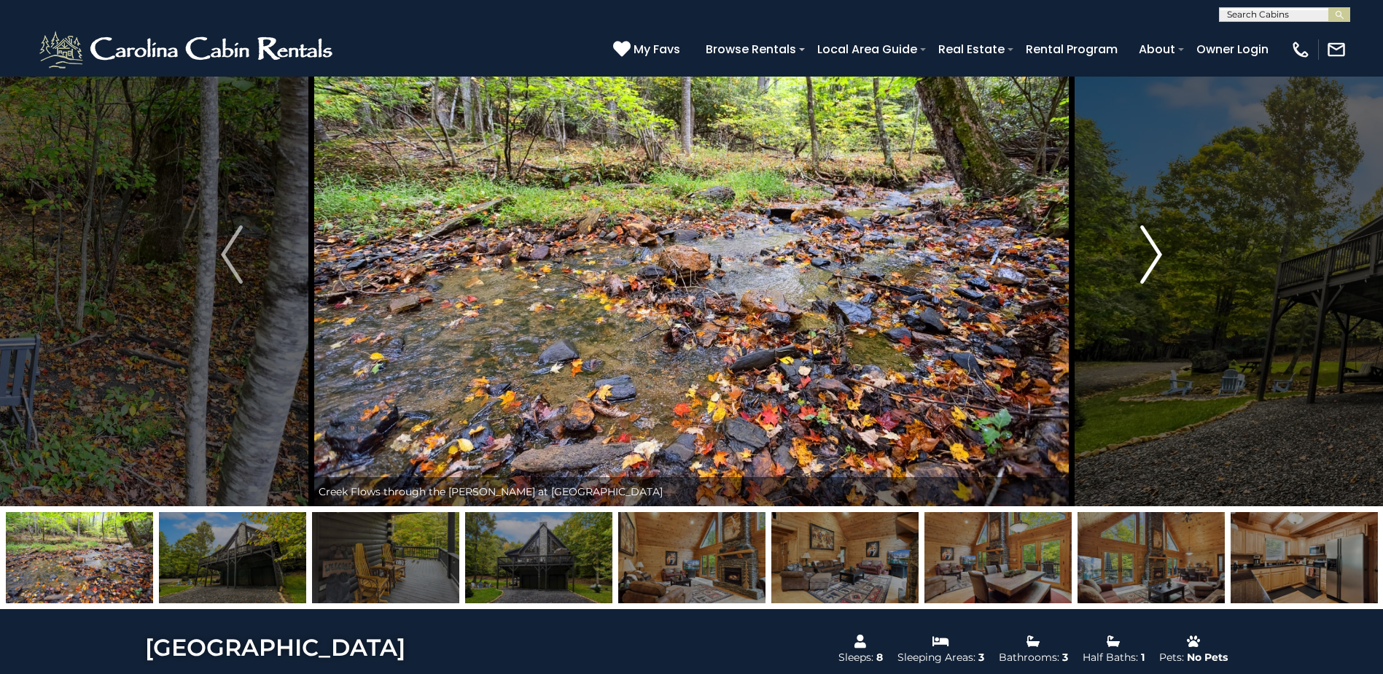
click at [1158, 254] on img "Next" at bounding box center [1151, 254] width 22 height 58
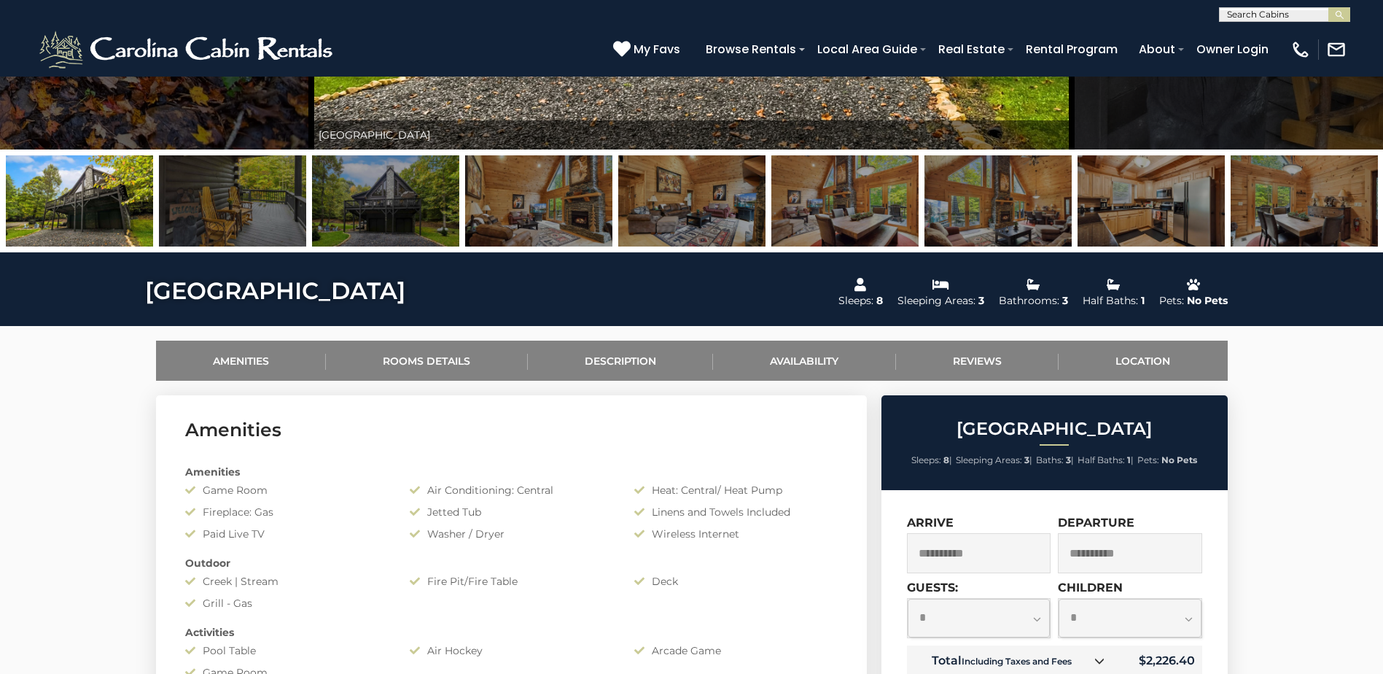
scroll to position [437, 0]
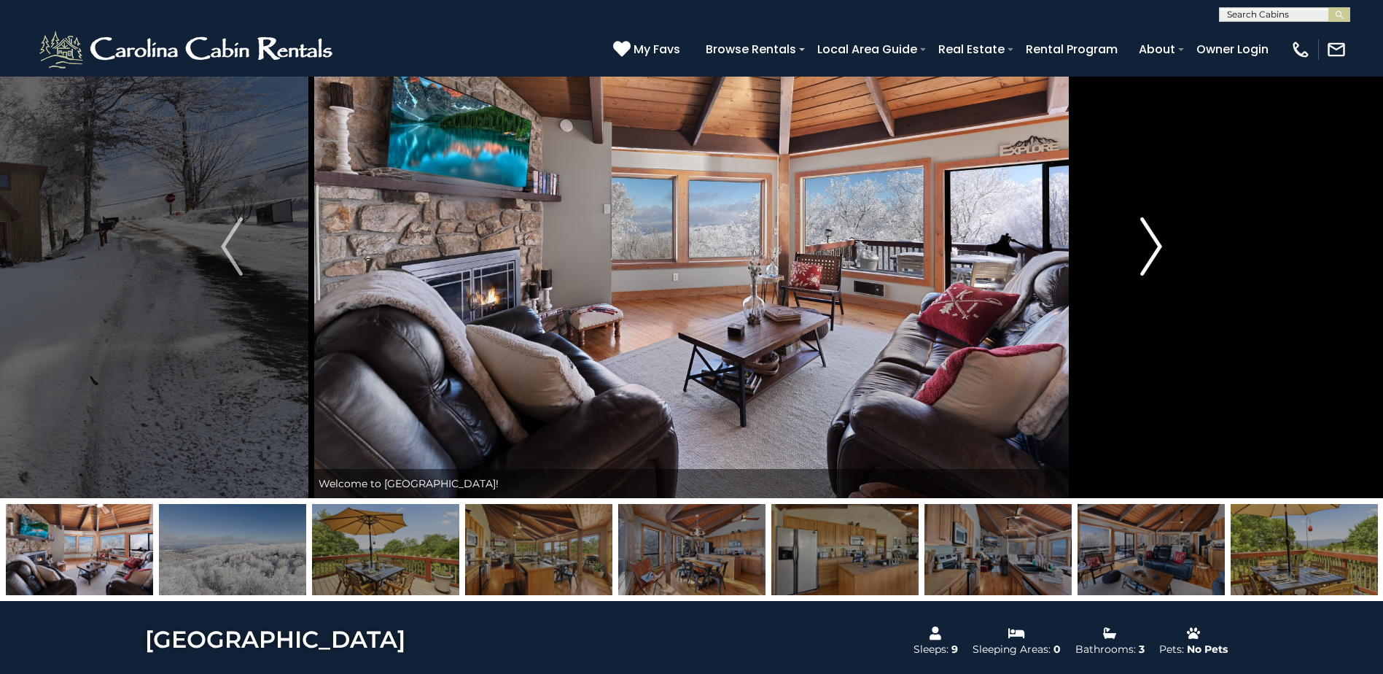
scroll to position [73, 0]
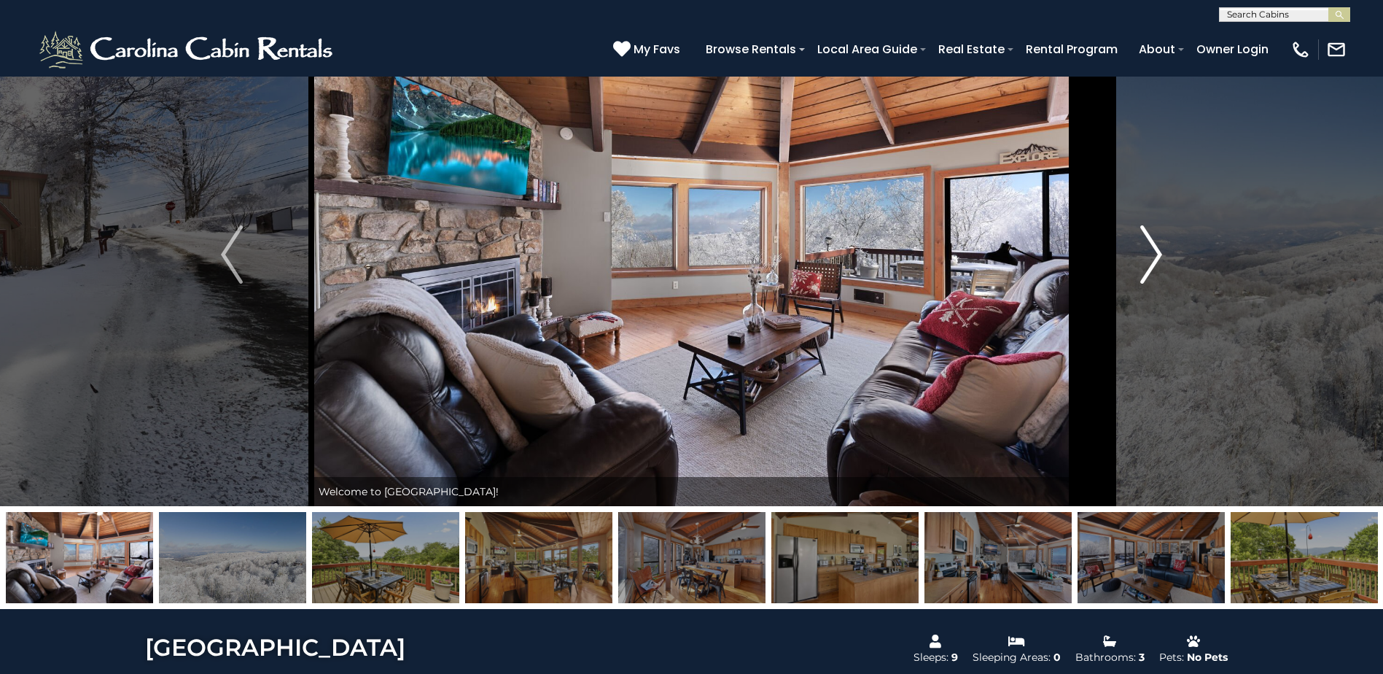
click at [1153, 249] on img "Next" at bounding box center [1151, 254] width 22 height 58
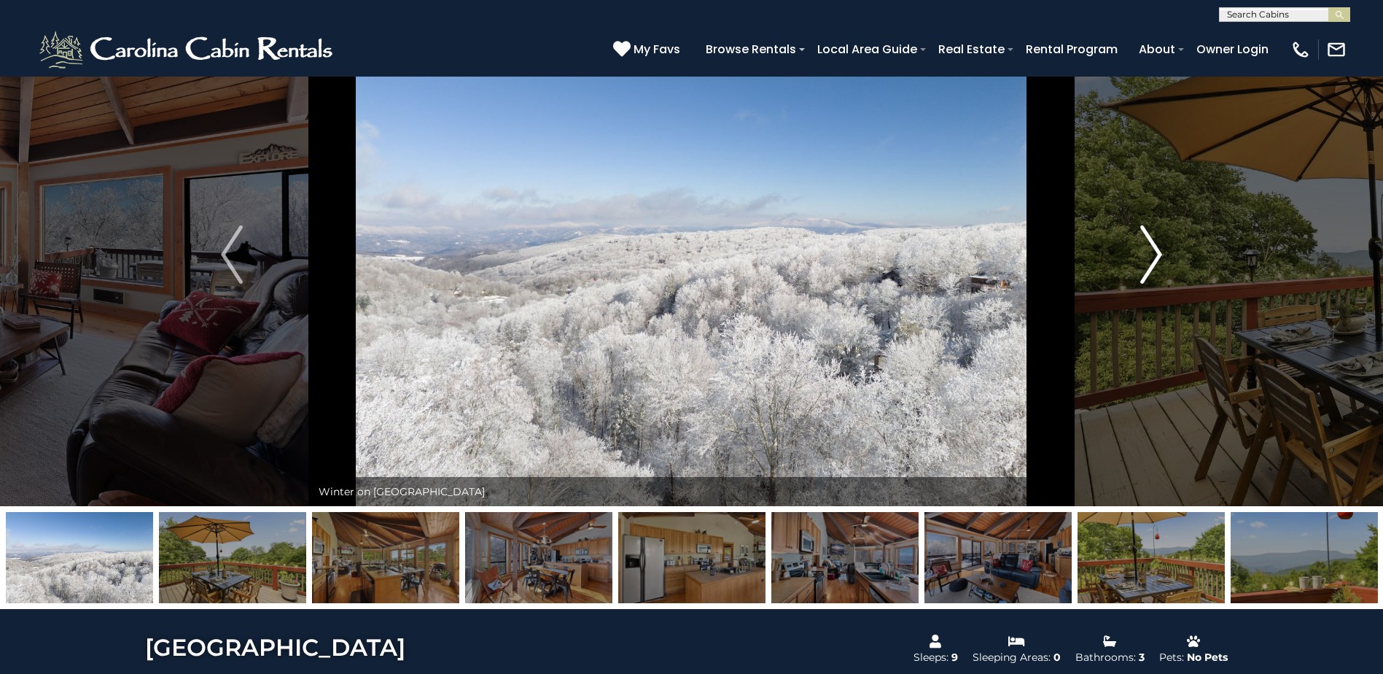
click at [1153, 249] on img "Next" at bounding box center [1151, 254] width 22 height 58
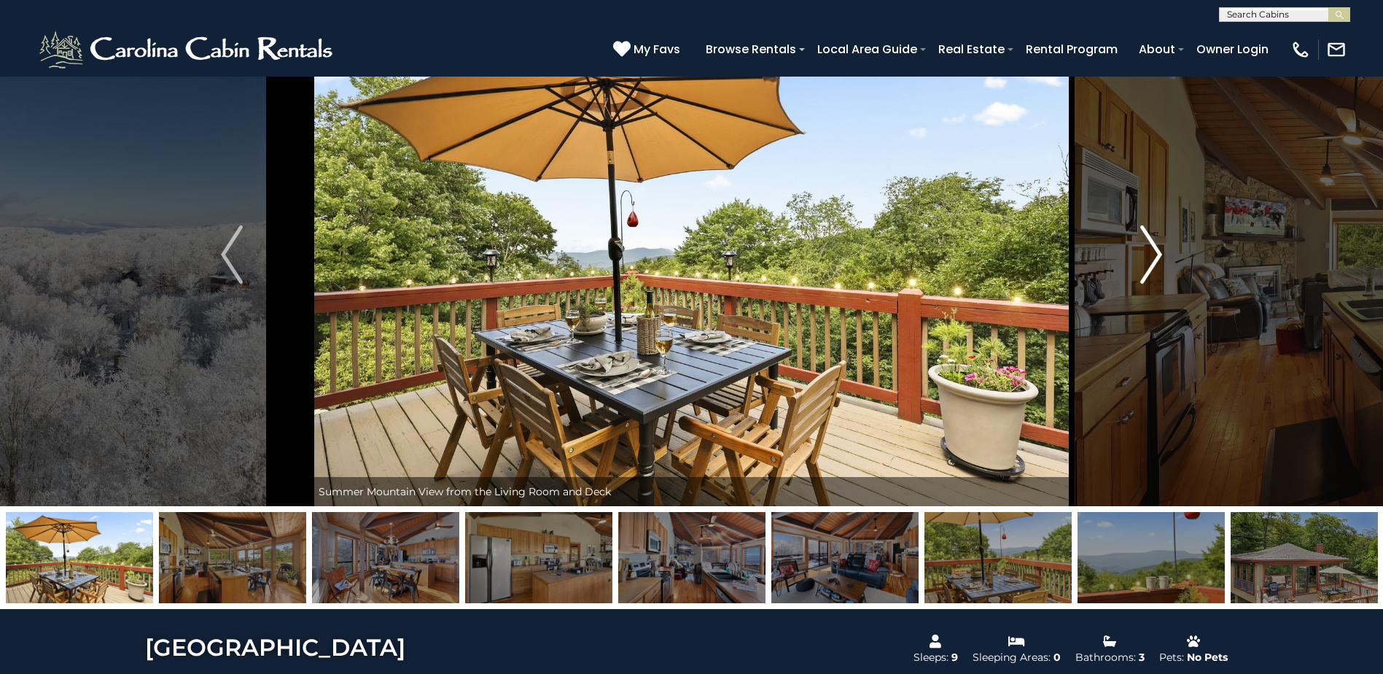
click at [1153, 249] on img "Next" at bounding box center [1151, 254] width 22 height 58
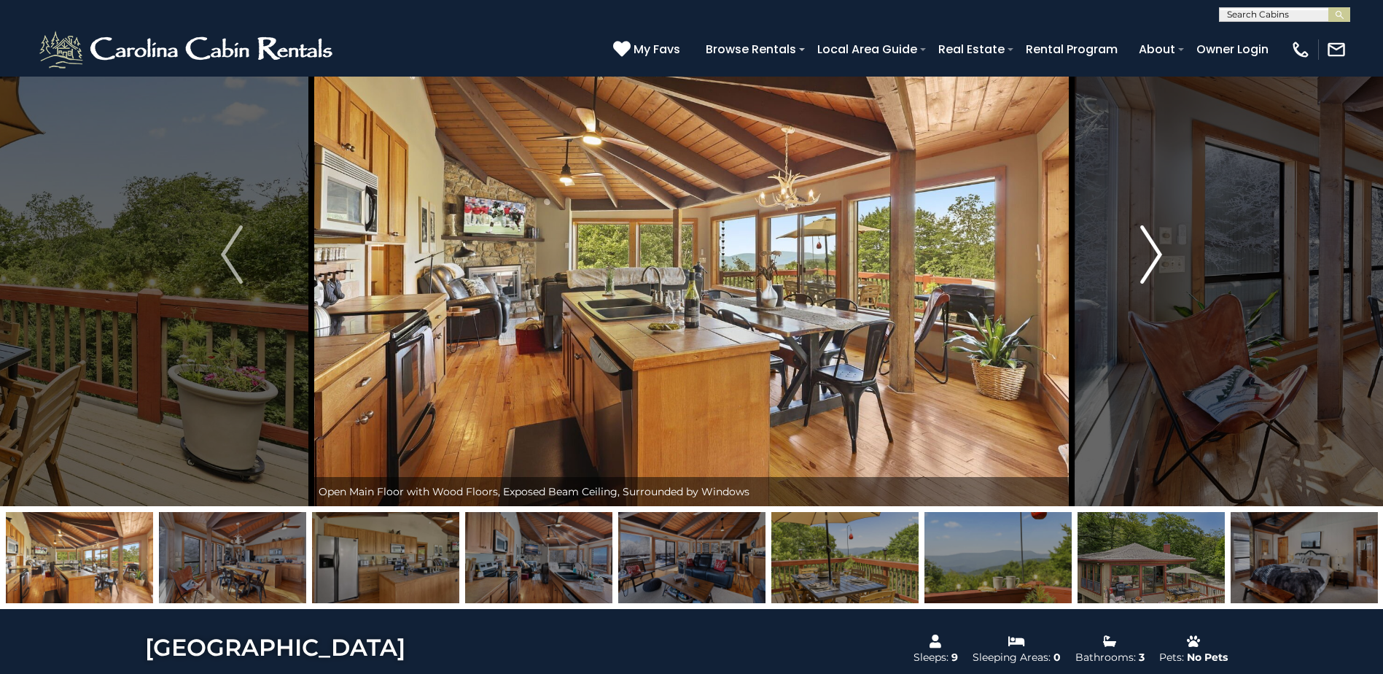
click at [1156, 254] on img "Next" at bounding box center [1151, 254] width 22 height 58
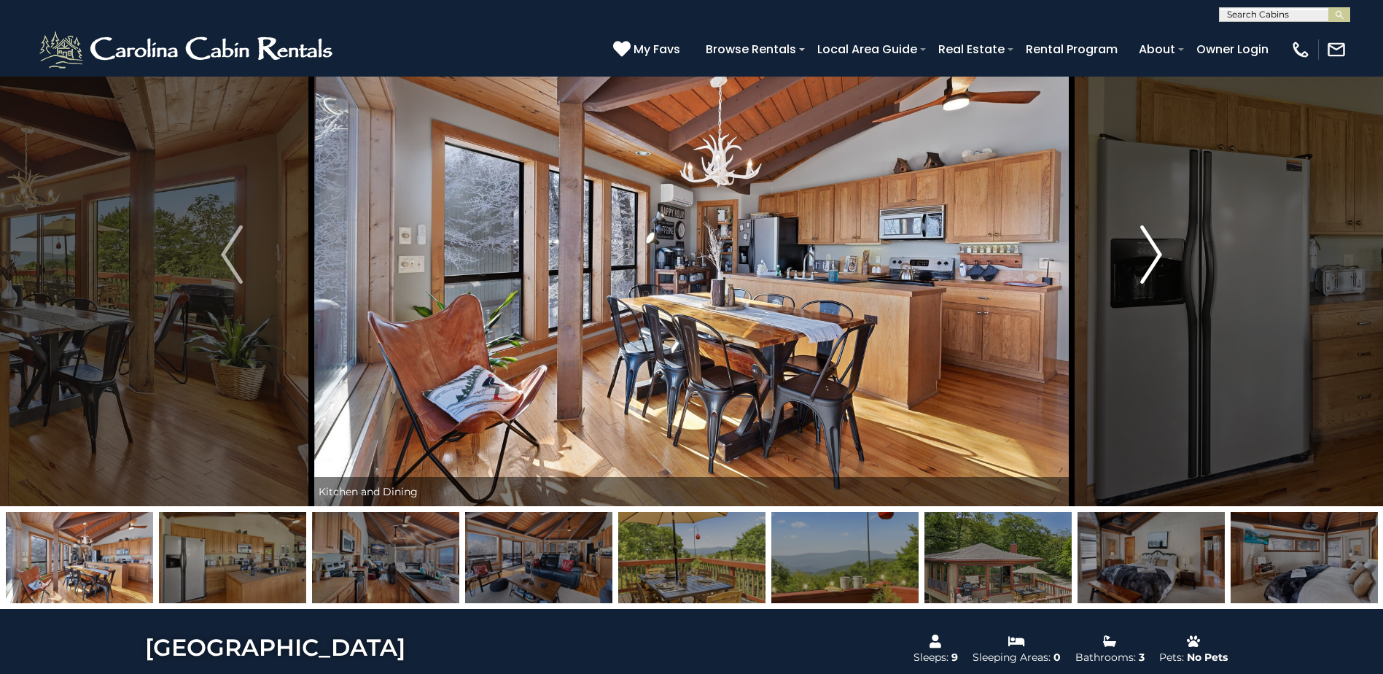
click at [1160, 260] on img "Next" at bounding box center [1151, 254] width 22 height 58
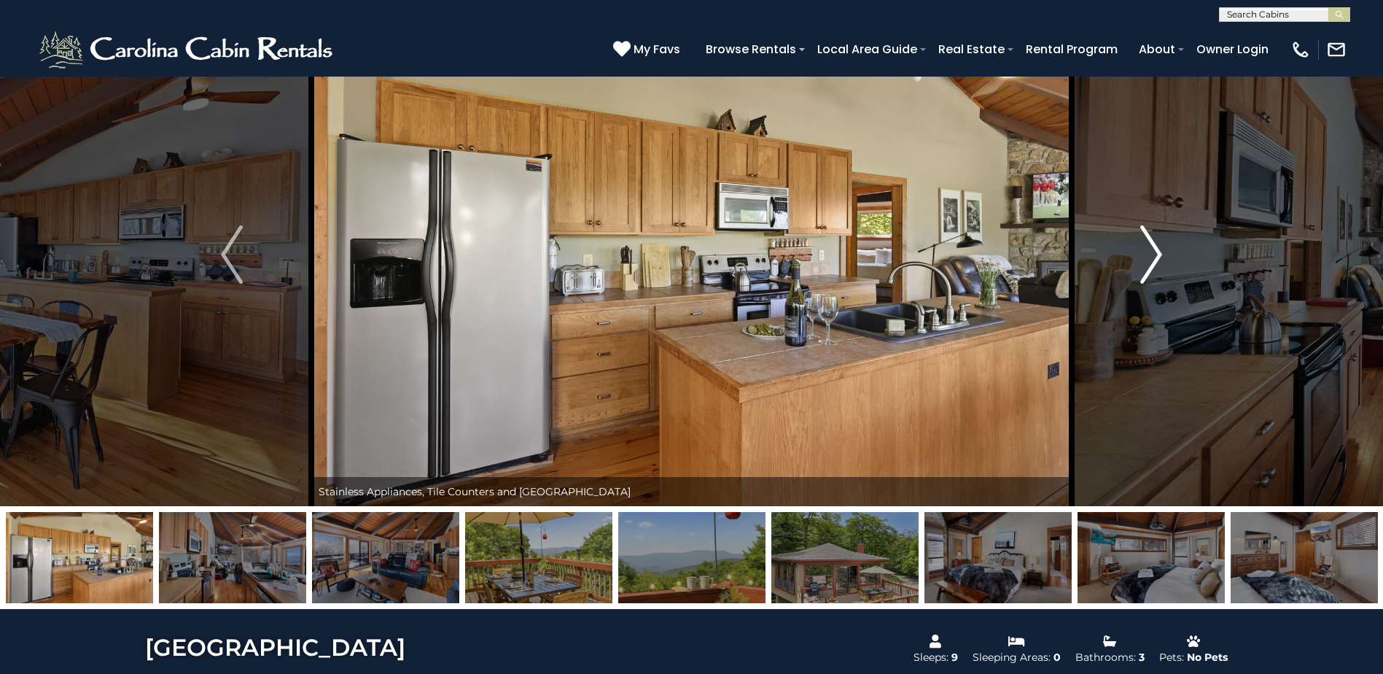
click at [1160, 260] on img "Next" at bounding box center [1151, 254] width 22 height 58
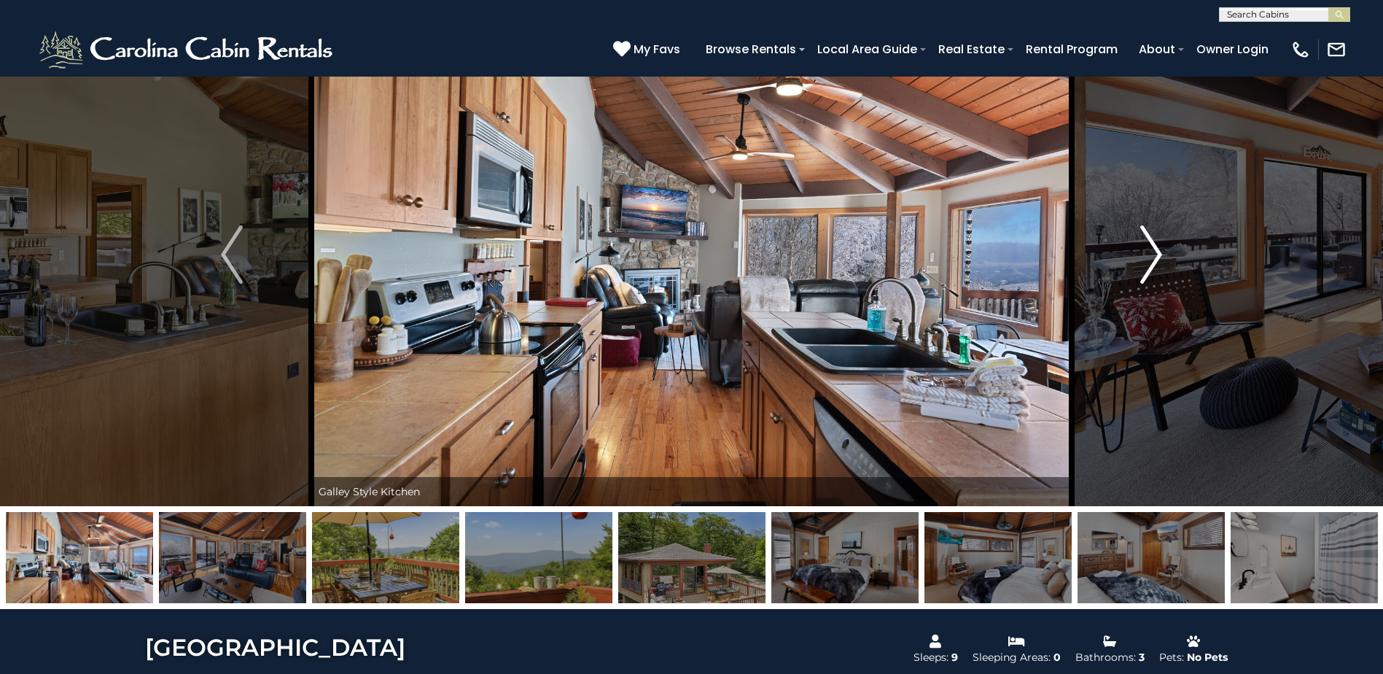
click at [1160, 260] on img "Next" at bounding box center [1151, 254] width 22 height 58
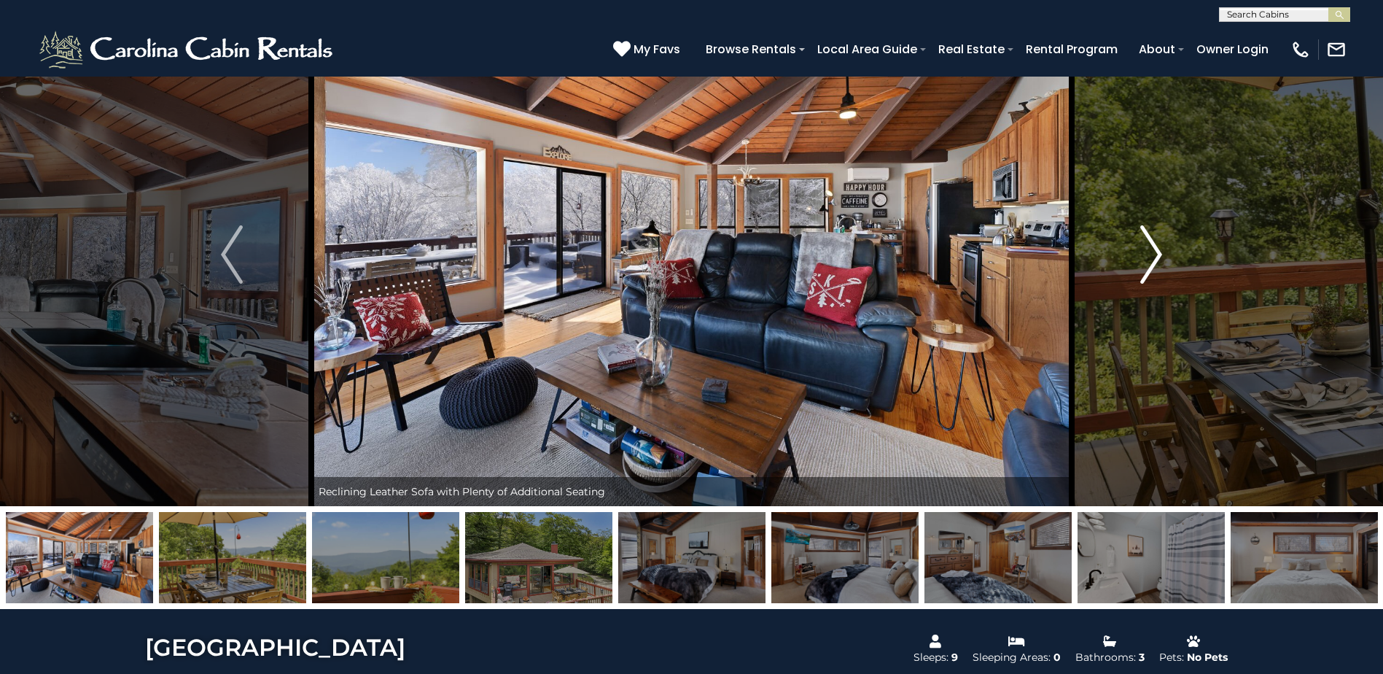
click at [1160, 260] on img "Next" at bounding box center [1151, 254] width 22 height 58
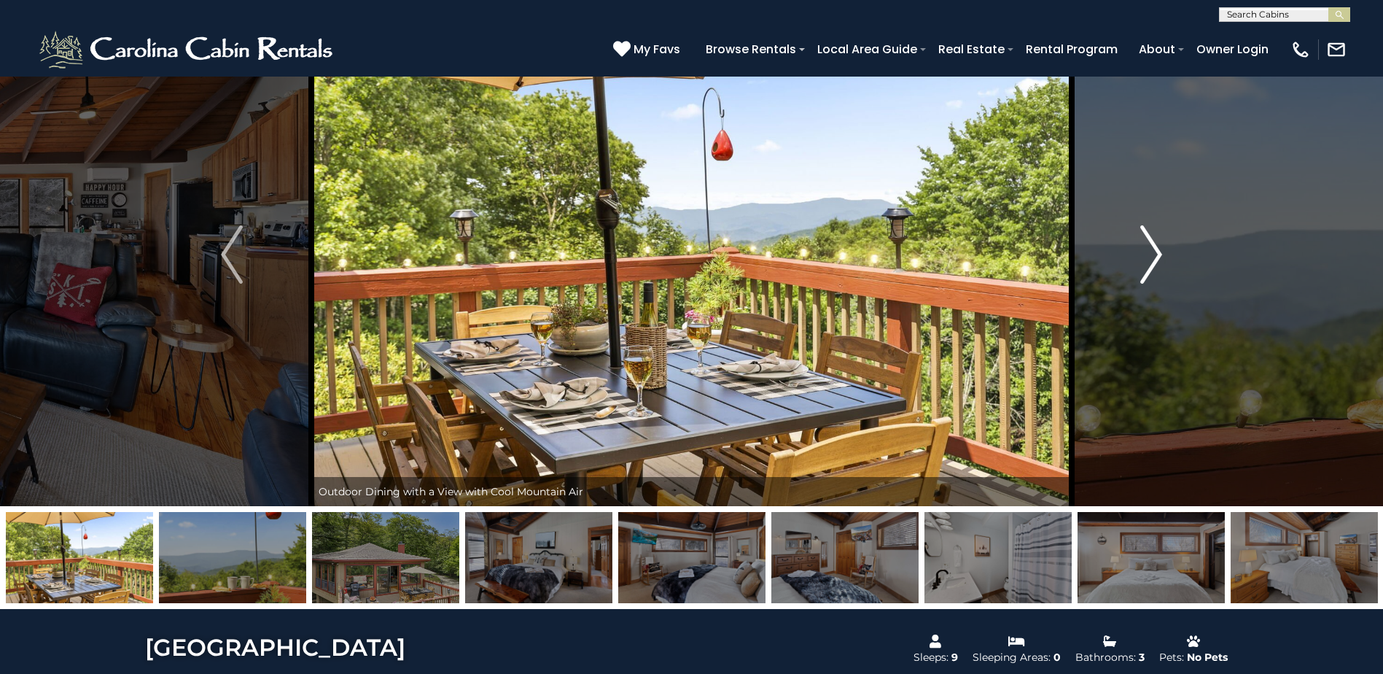
click at [1160, 260] on img "Next" at bounding box center [1151, 254] width 22 height 58
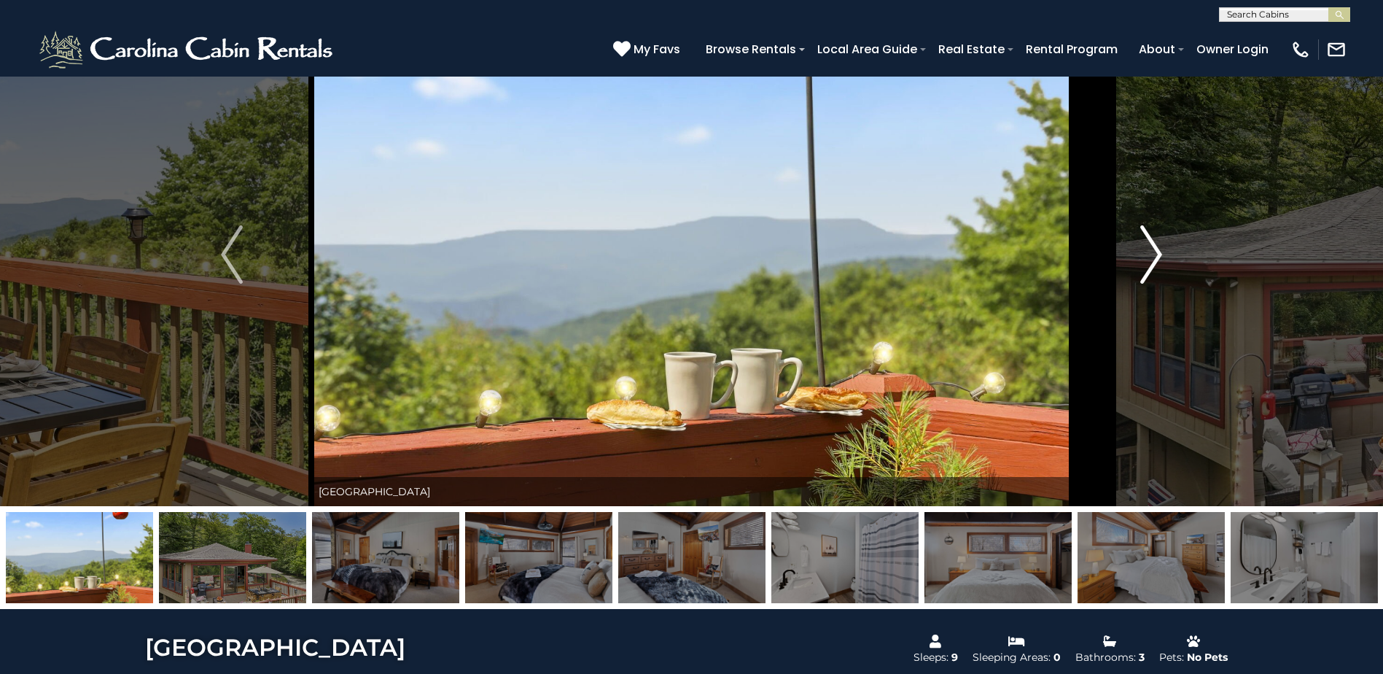
click at [1160, 260] on img "Next" at bounding box center [1151, 254] width 22 height 58
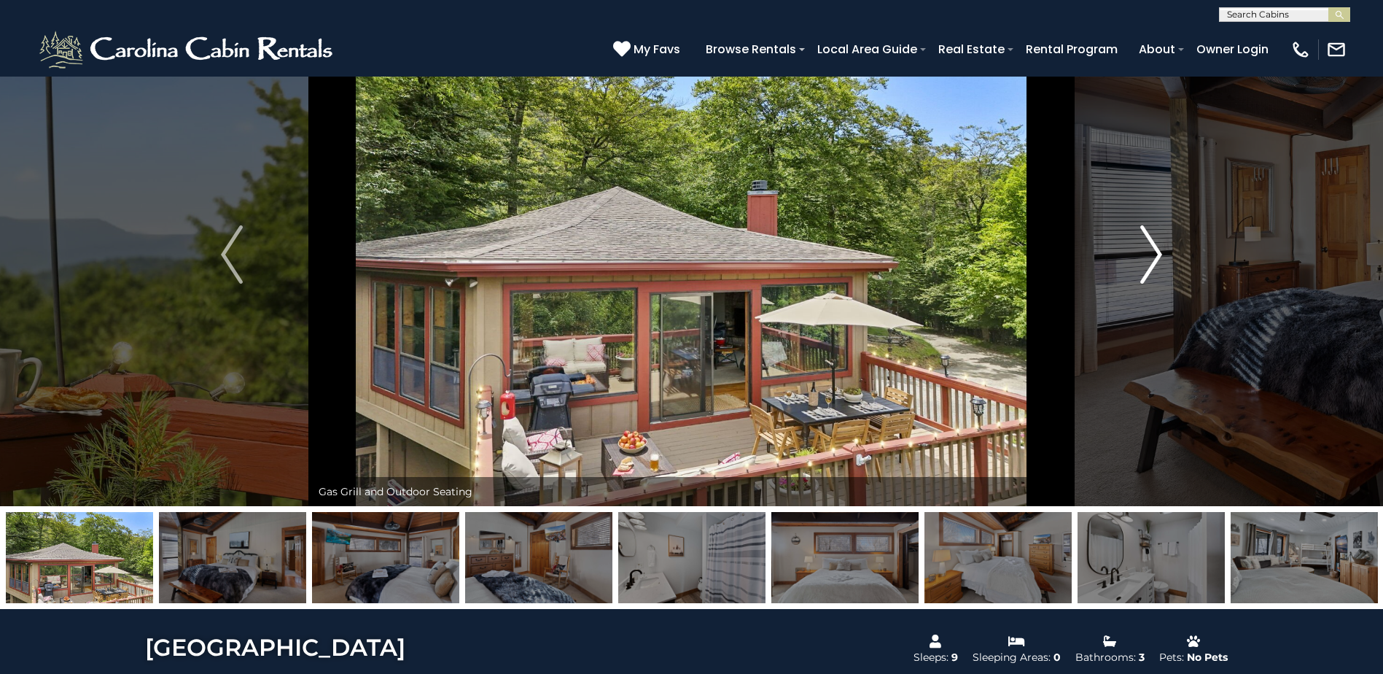
click at [1156, 259] on img "Next" at bounding box center [1151, 254] width 22 height 58
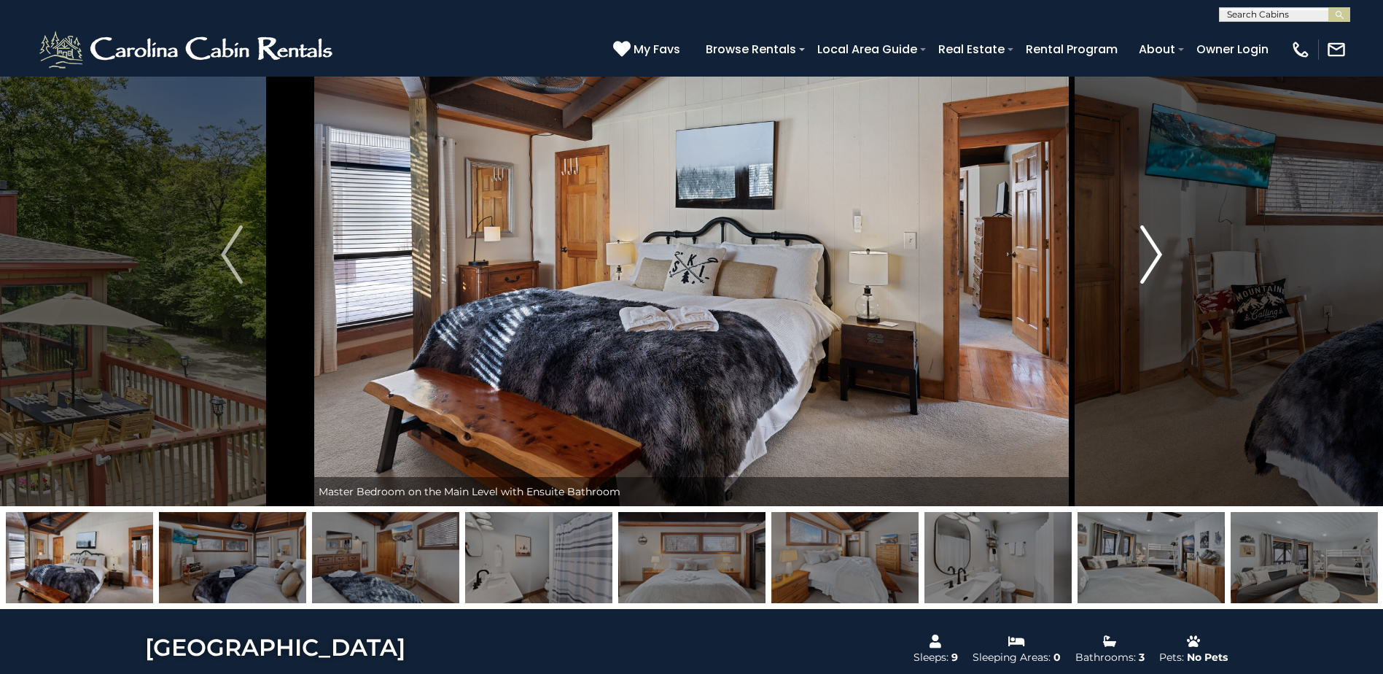
click at [1156, 259] on img "Next" at bounding box center [1151, 254] width 22 height 58
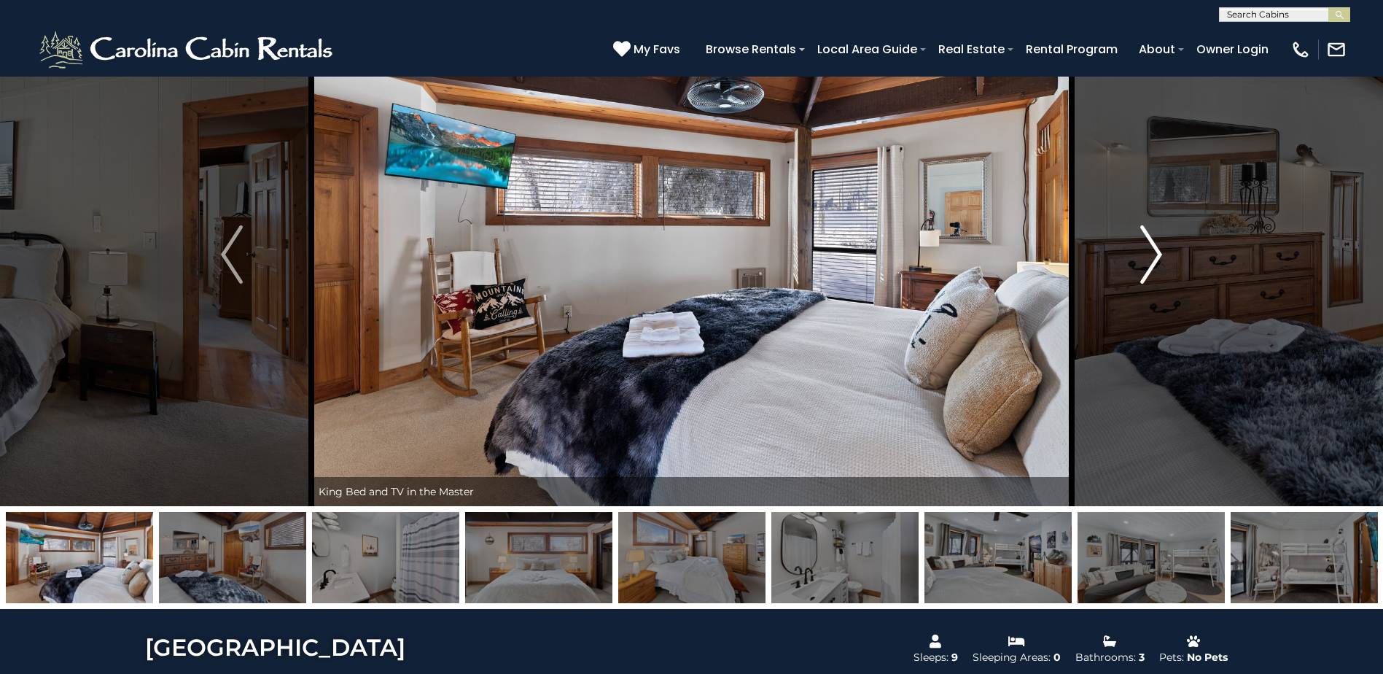
click at [1157, 260] on img "Next" at bounding box center [1151, 254] width 22 height 58
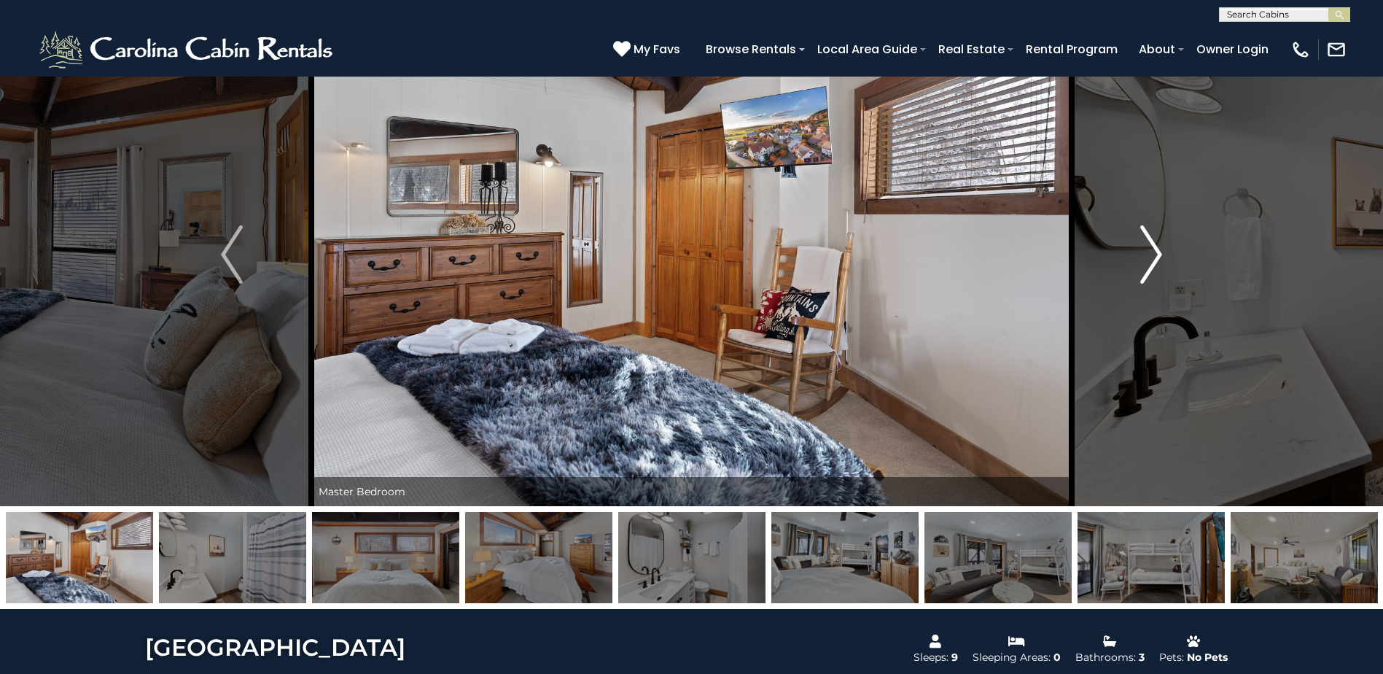
click at [1157, 260] on img "Next" at bounding box center [1151, 254] width 22 height 58
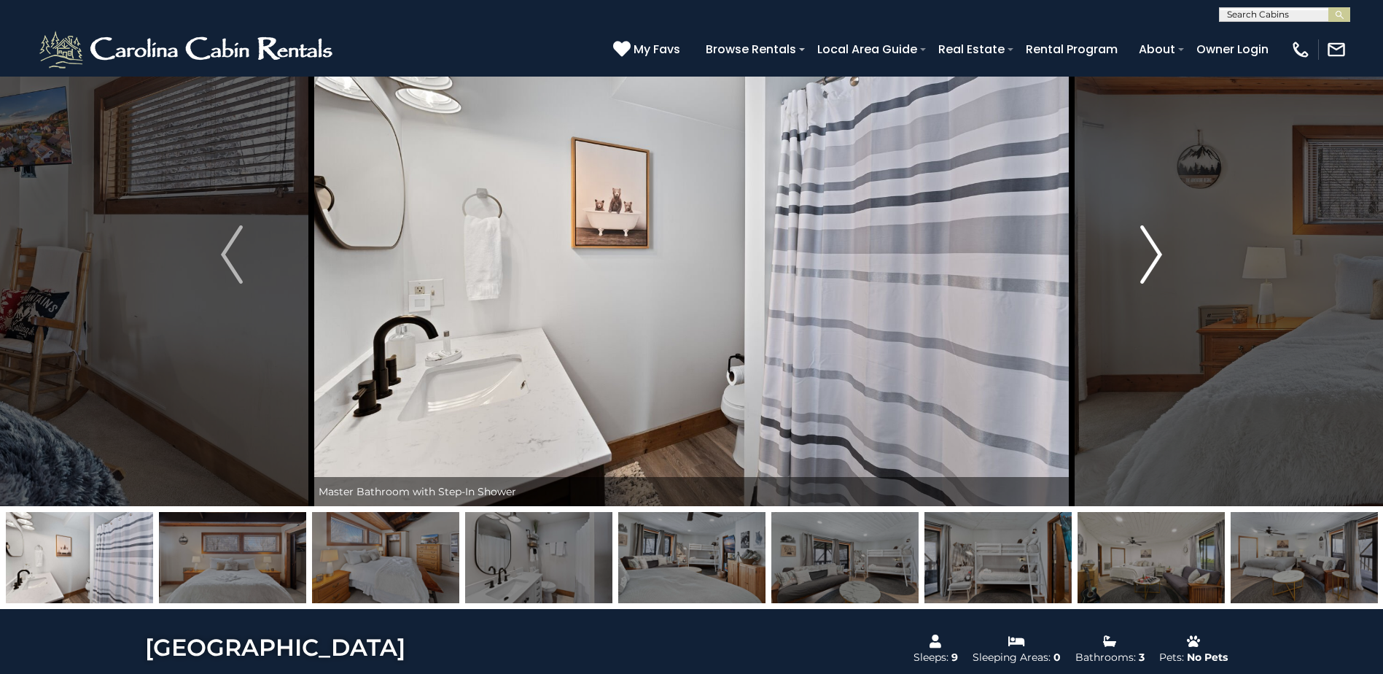
click at [1157, 260] on img "Next" at bounding box center [1151, 254] width 22 height 58
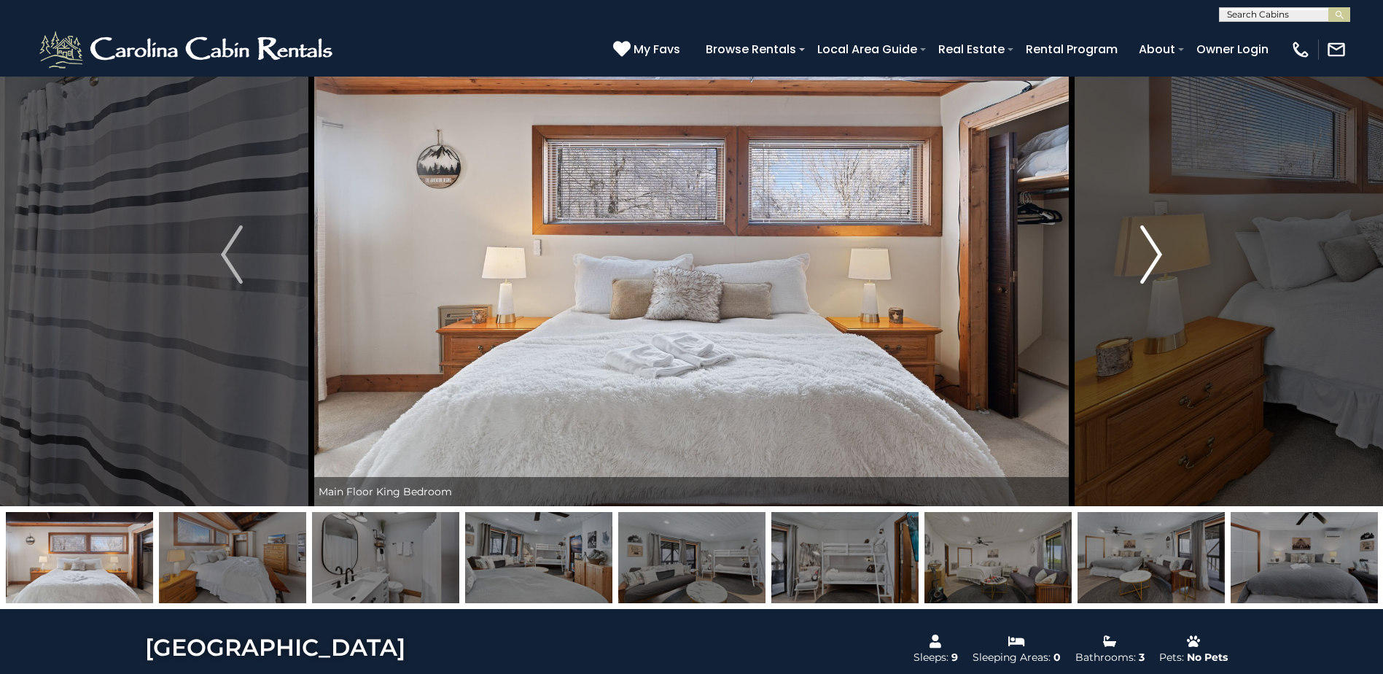
click at [1157, 260] on img "Next" at bounding box center [1151, 254] width 22 height 58
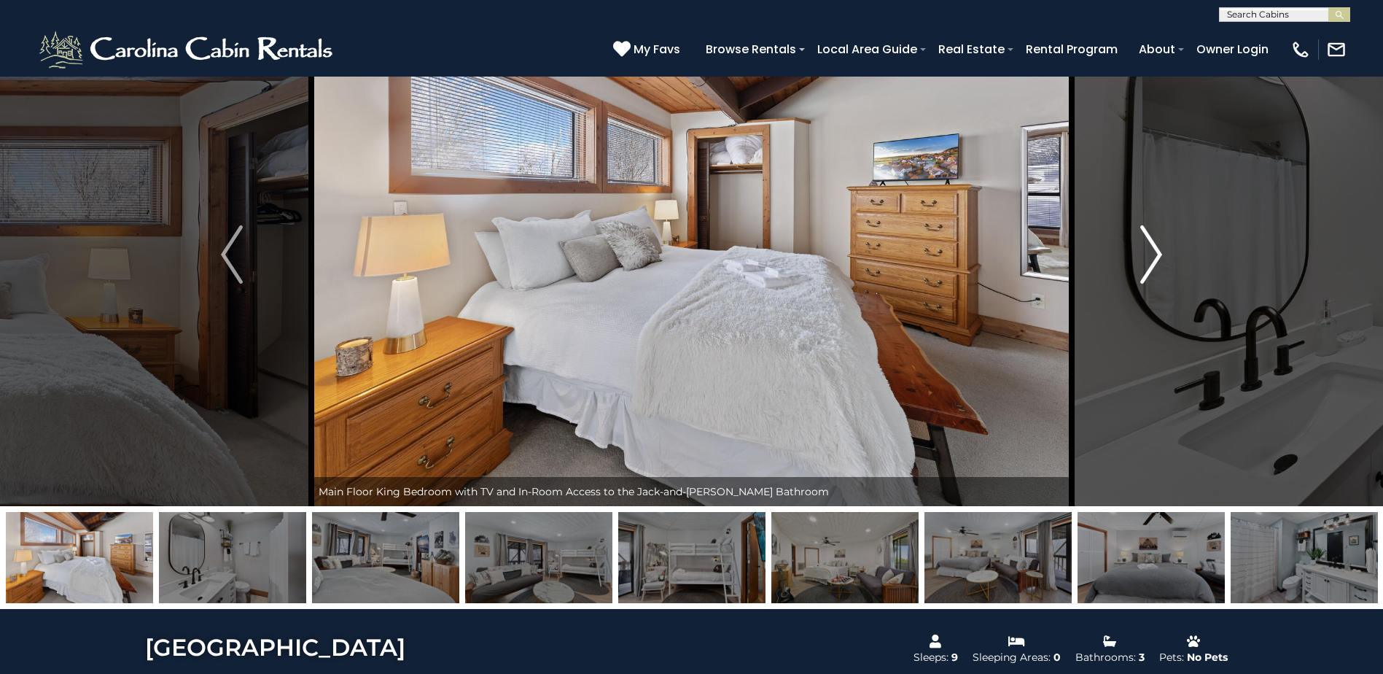
click at [1157, 260] on img "Next" at bounding box center [1151, 254] width 22 height 58
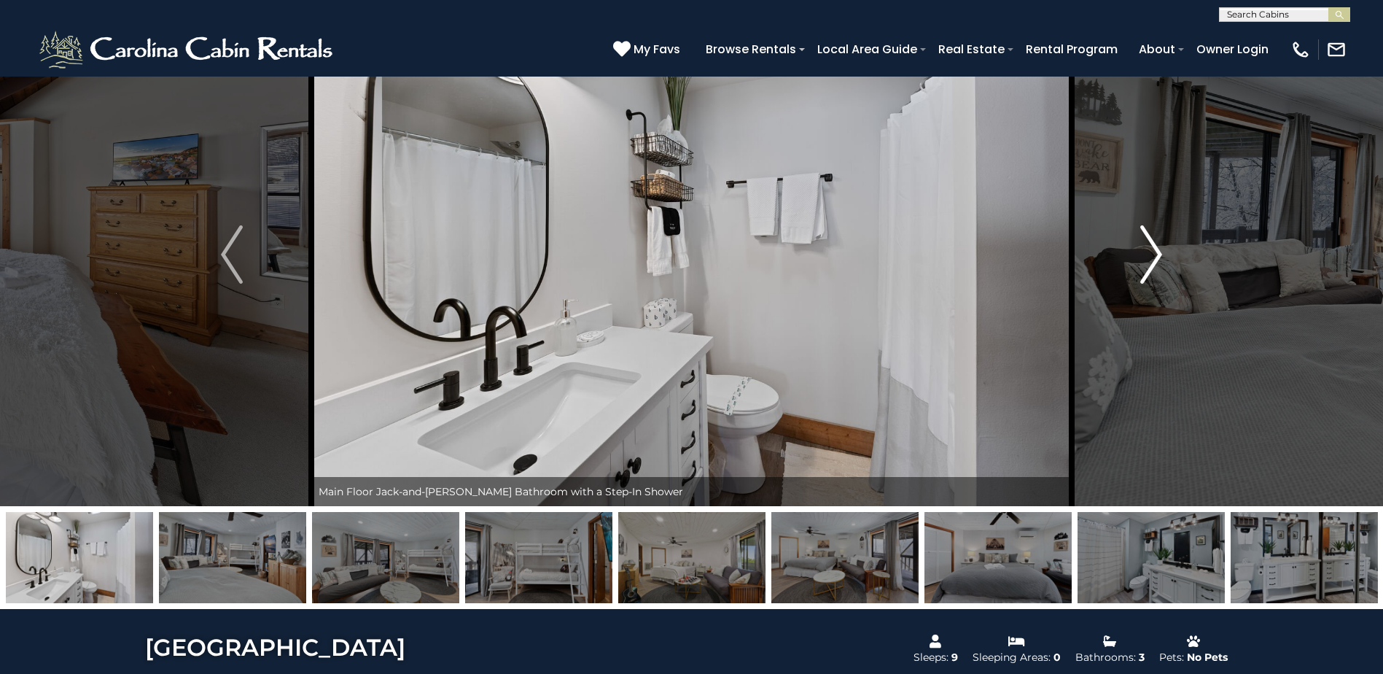
click at [1158, 260] on img "Next" at bounding box center [1151, 254] width 22 height 58
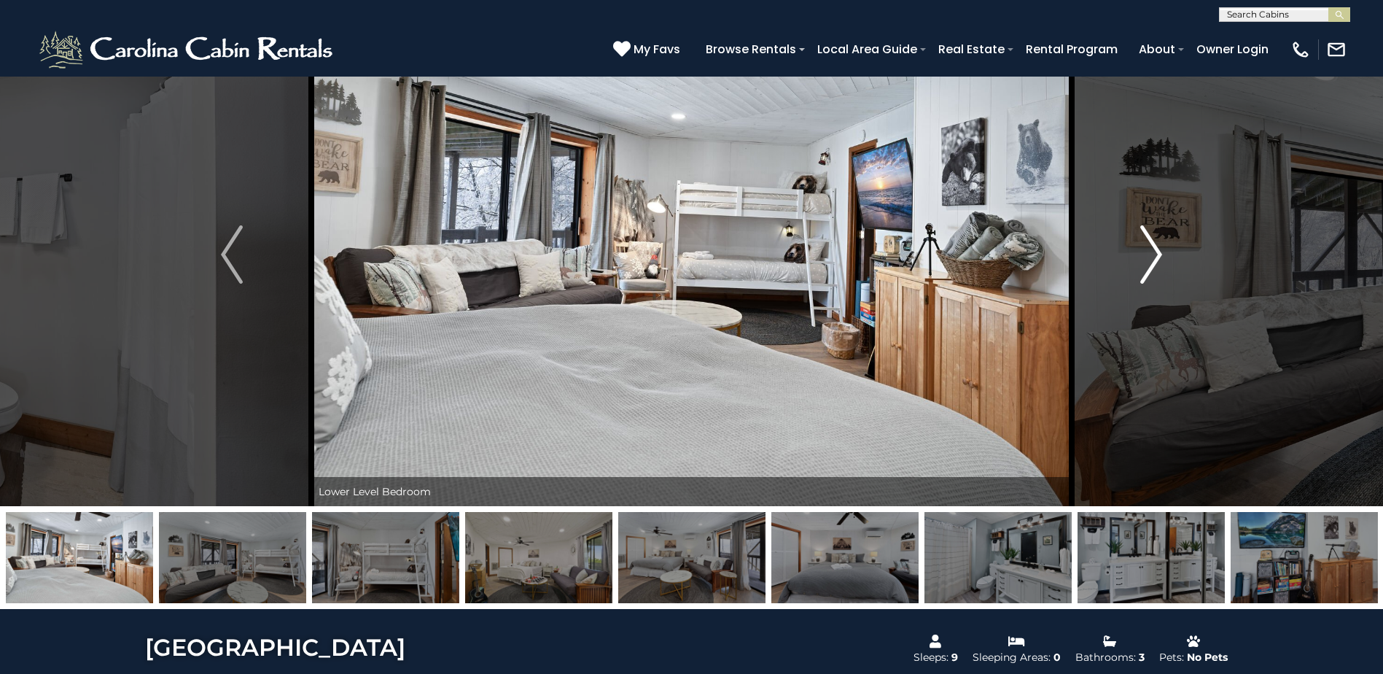
click at [1158, 260] on img "Next" at bounding box center [1151, 254] width 22 height 58
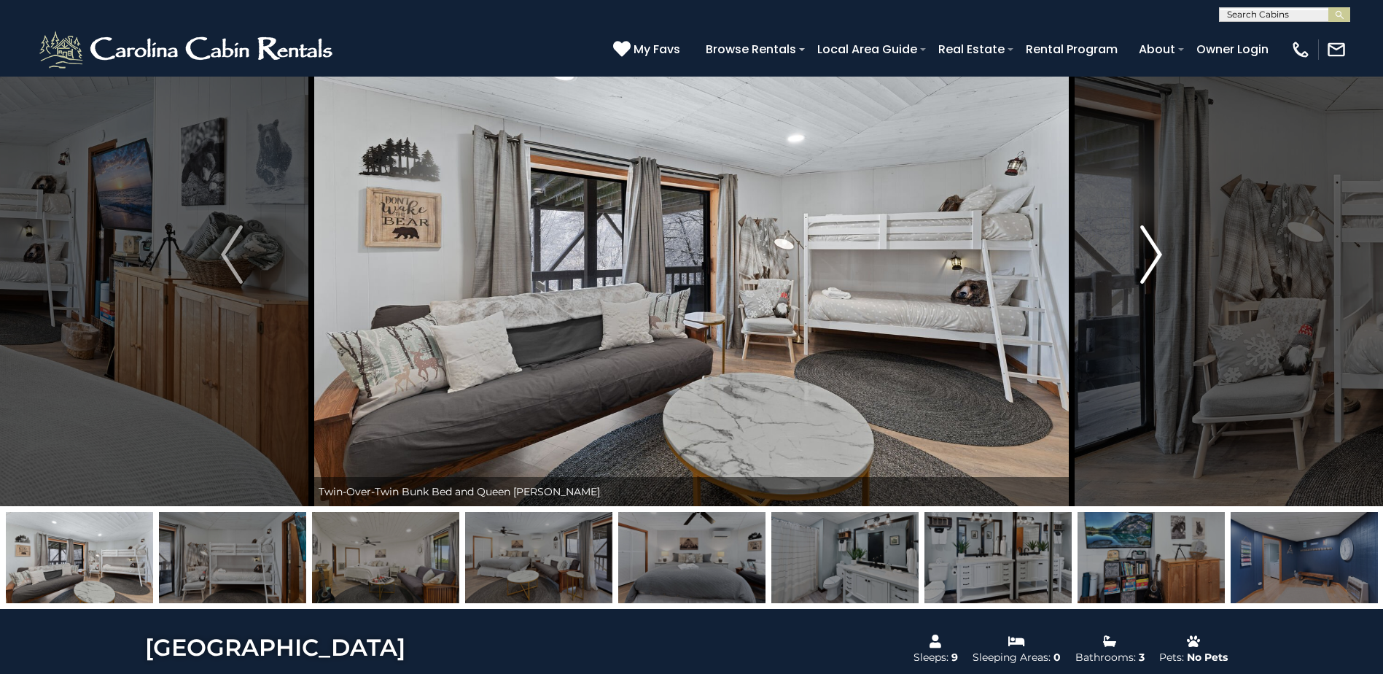
click at [1158, 260] on img "Next" at bounding box center [1151, 254] width 22 height 58
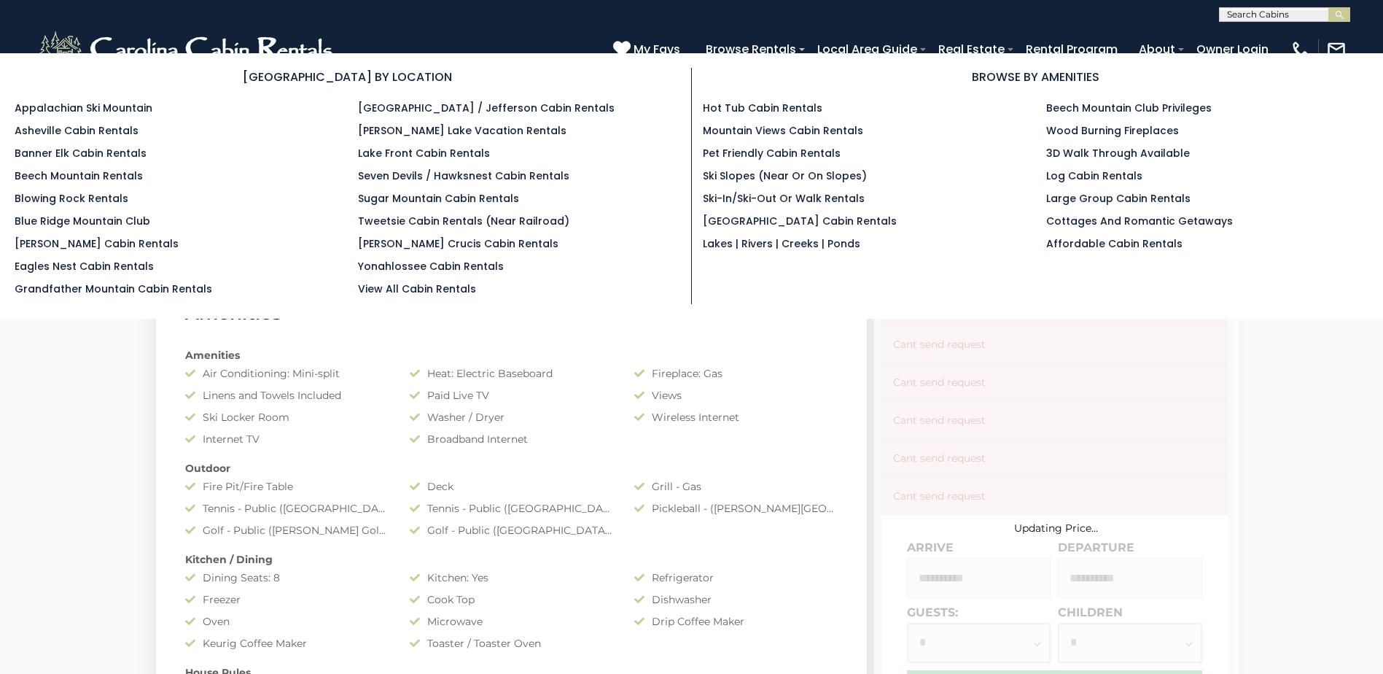
scroll to position [1021, 0]
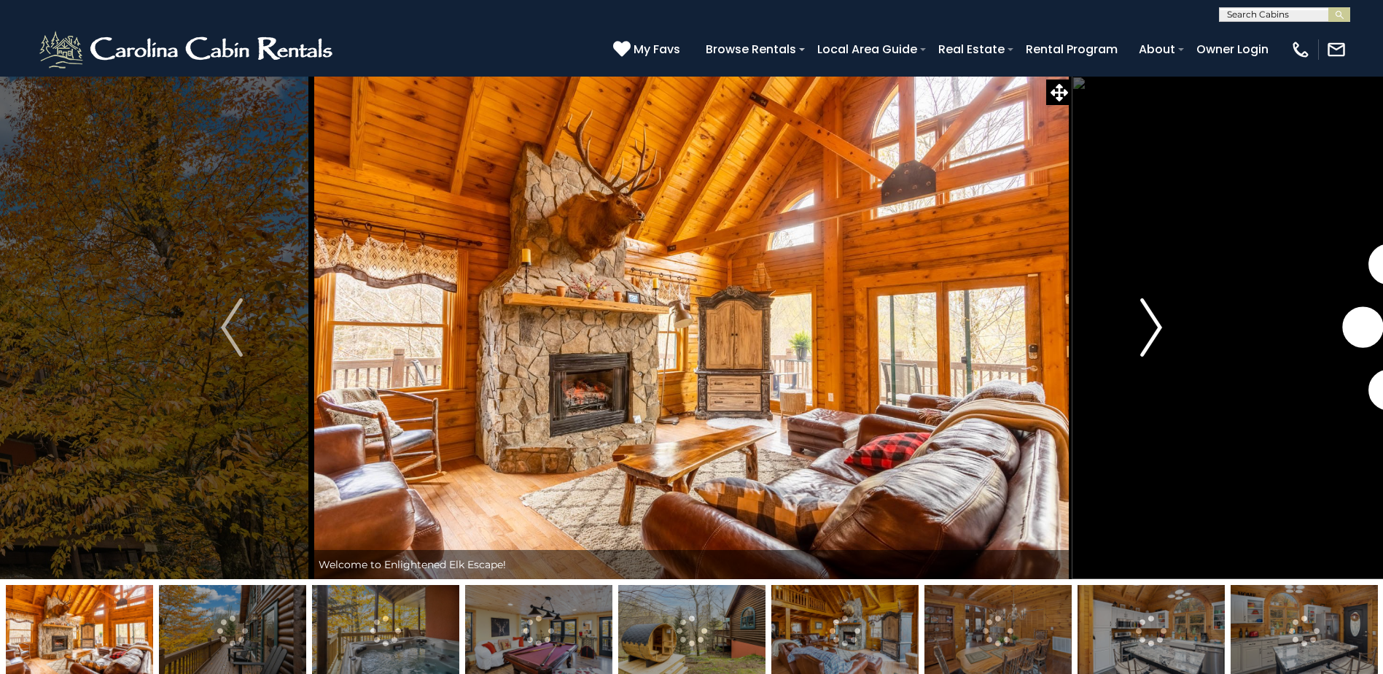
click at [1155, 327] on img "Next" at bounding box center [1151, 327] width 22 height 58
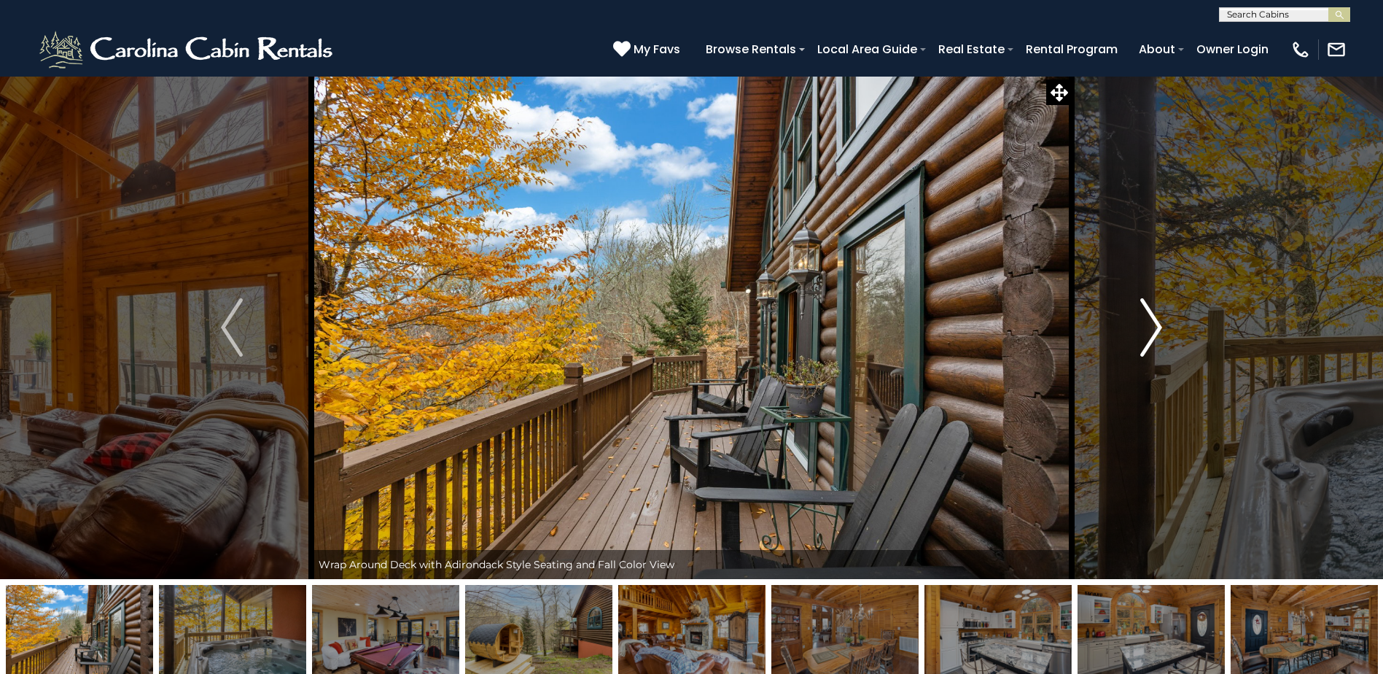
click at [1156, 327] on img "Next" at bounding box center [1151, 327] width 22 height 58
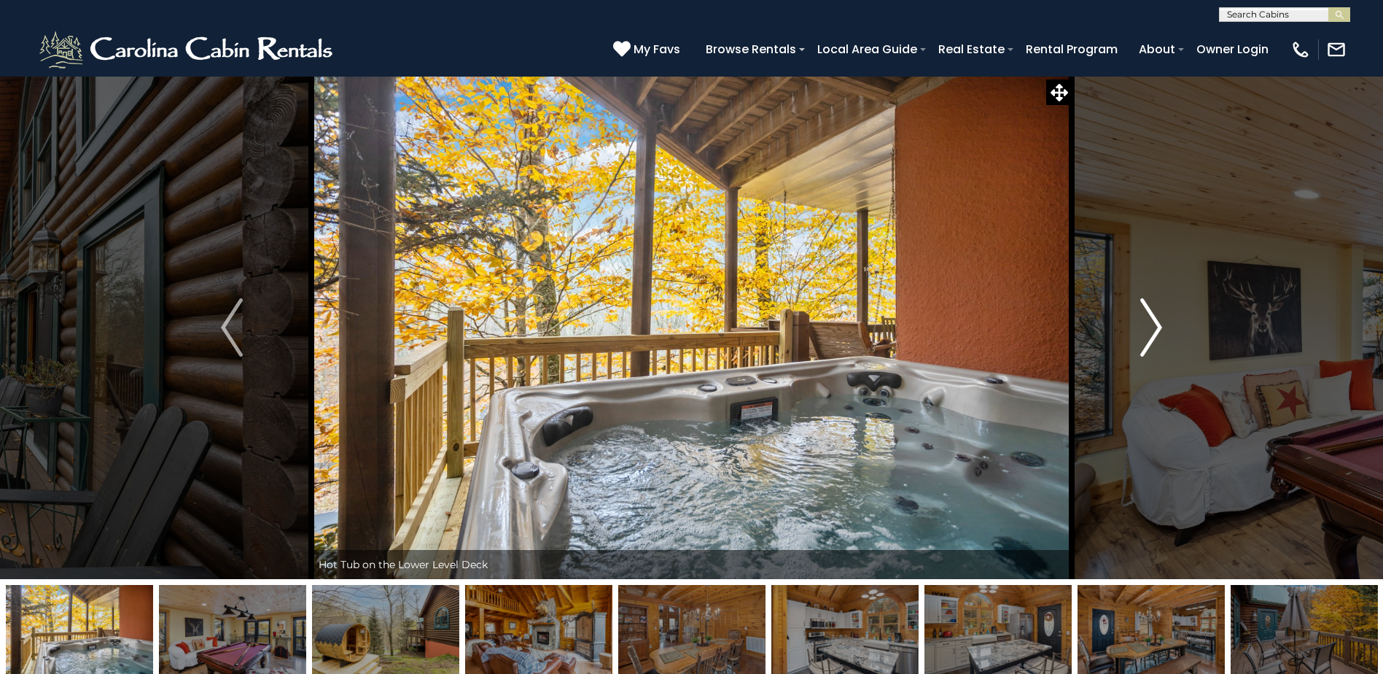
click at [1157, 327] on img "Next" at bounding box center [1151, 327] width 22 height 58
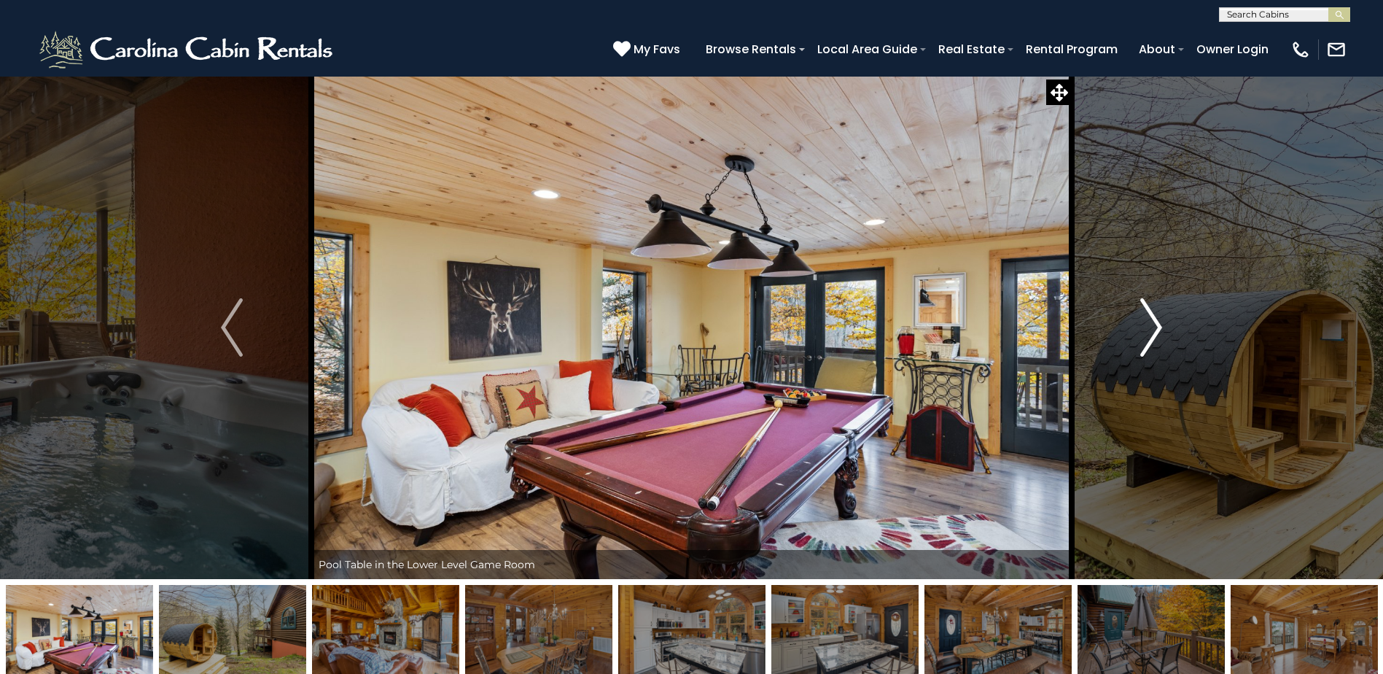
click at [1157, 327] on img "Next" at bounding box center [1151, 327] width 22 height 58
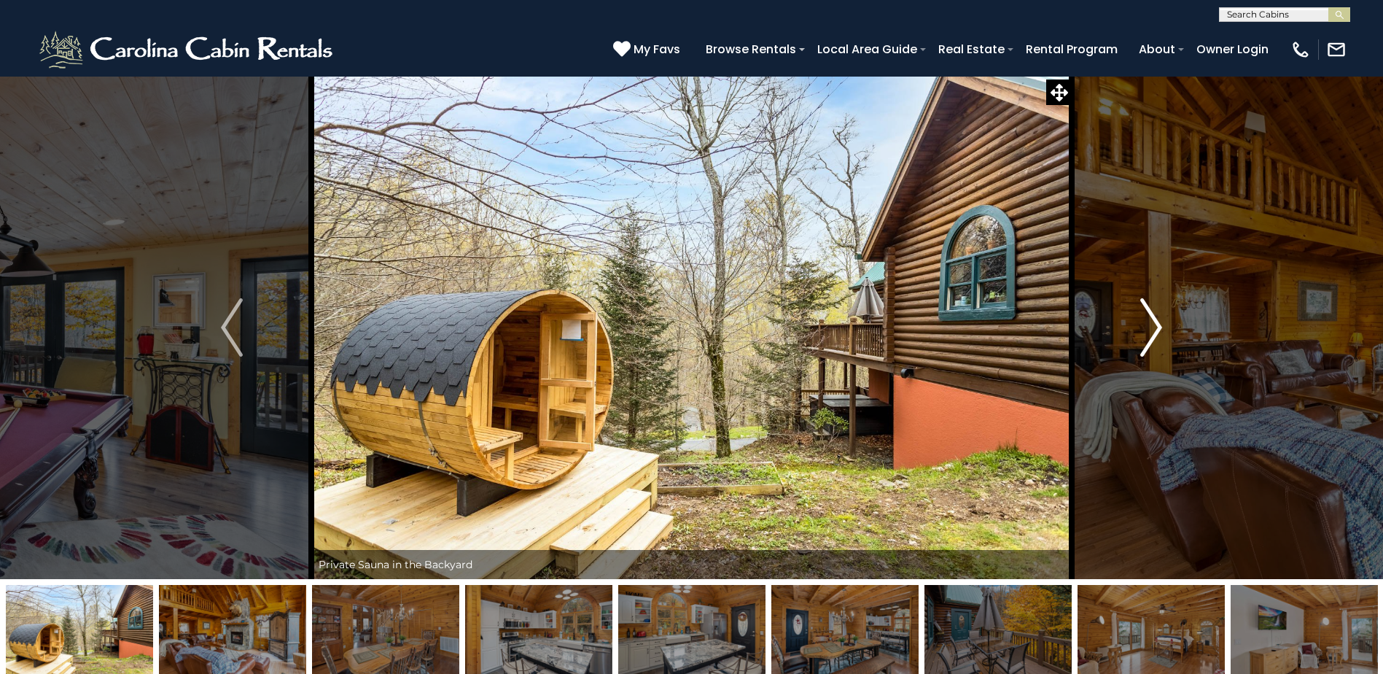
click at [1157, 327] on img "Next" at bounding box center [1151, 327] width 22 height 58
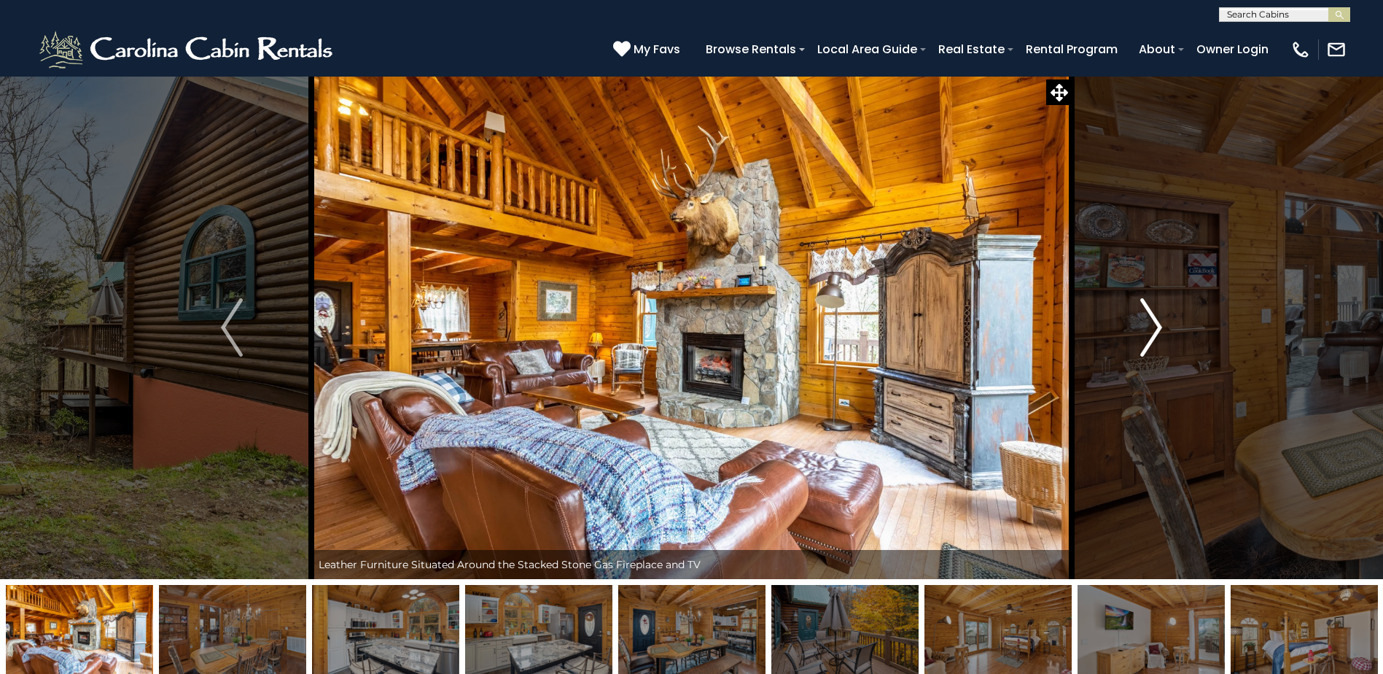
click at [1158, 327] on img "Next" at bounding box center [1151, 327] width 22 height 58
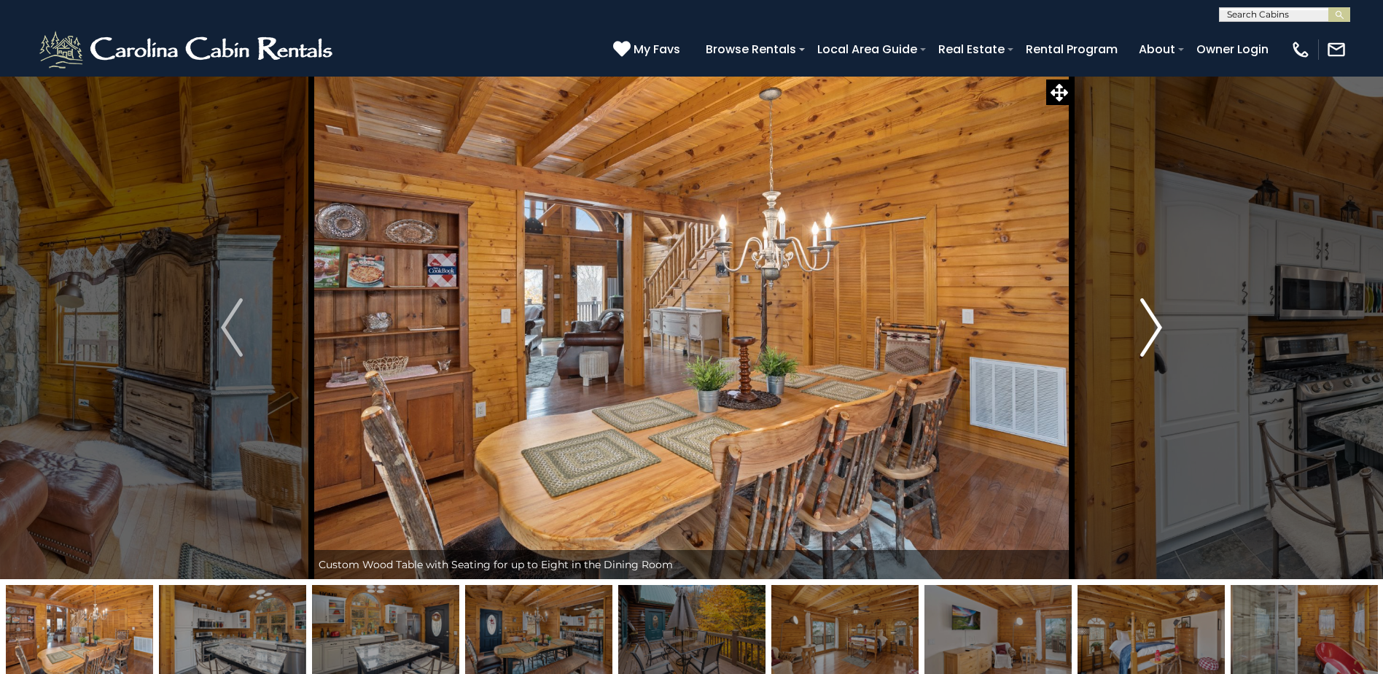
click at [1160, 327] on img "Next" at bounding box center [1151, 327] width 22 height 58
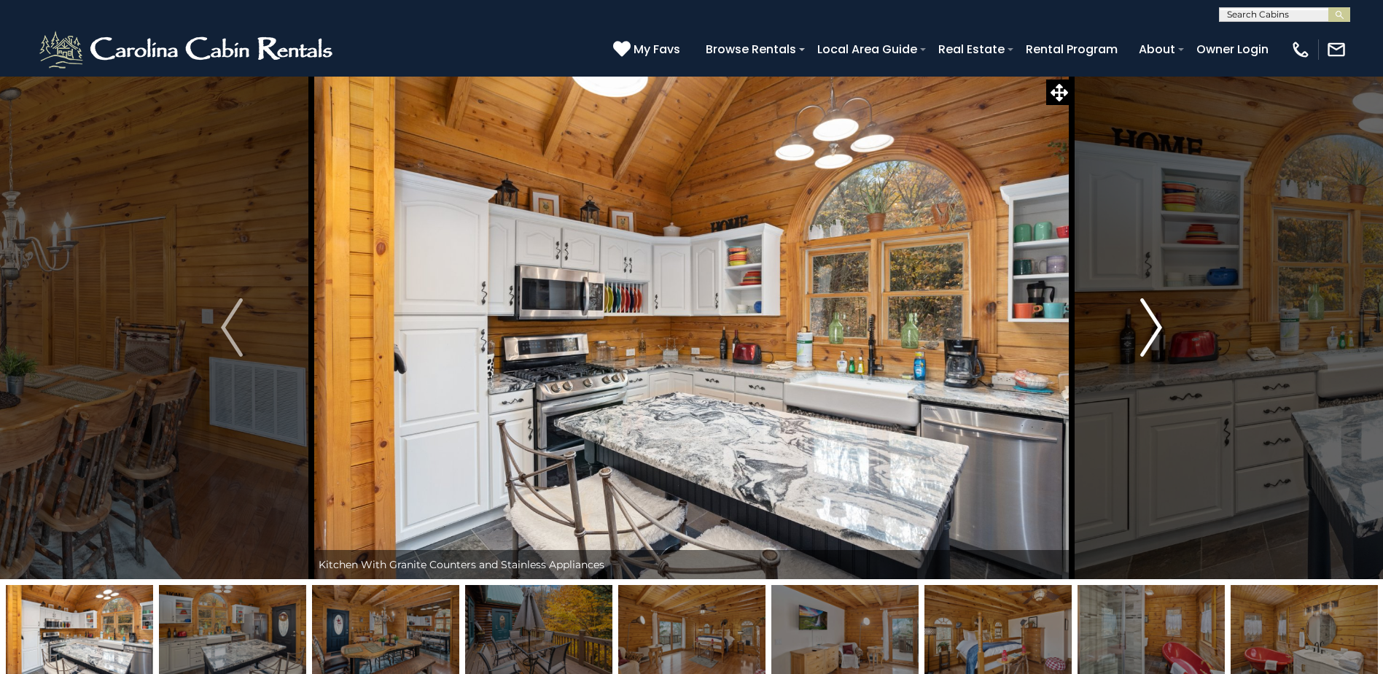
click at [1160, 327] on img "Next" at bounding box center [1151, 327] width 22 height 58
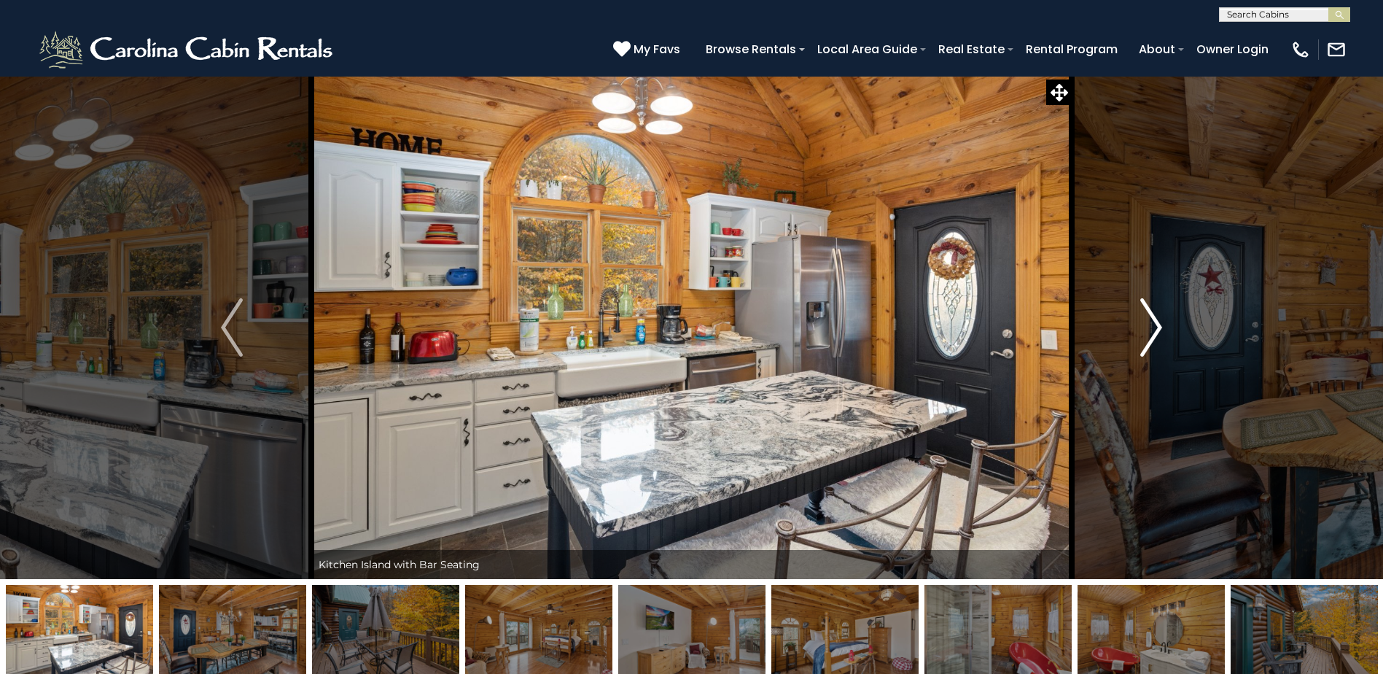
click at [1160, 327] on img "Next" at bounding box center [1151, 327] width 22 height 58
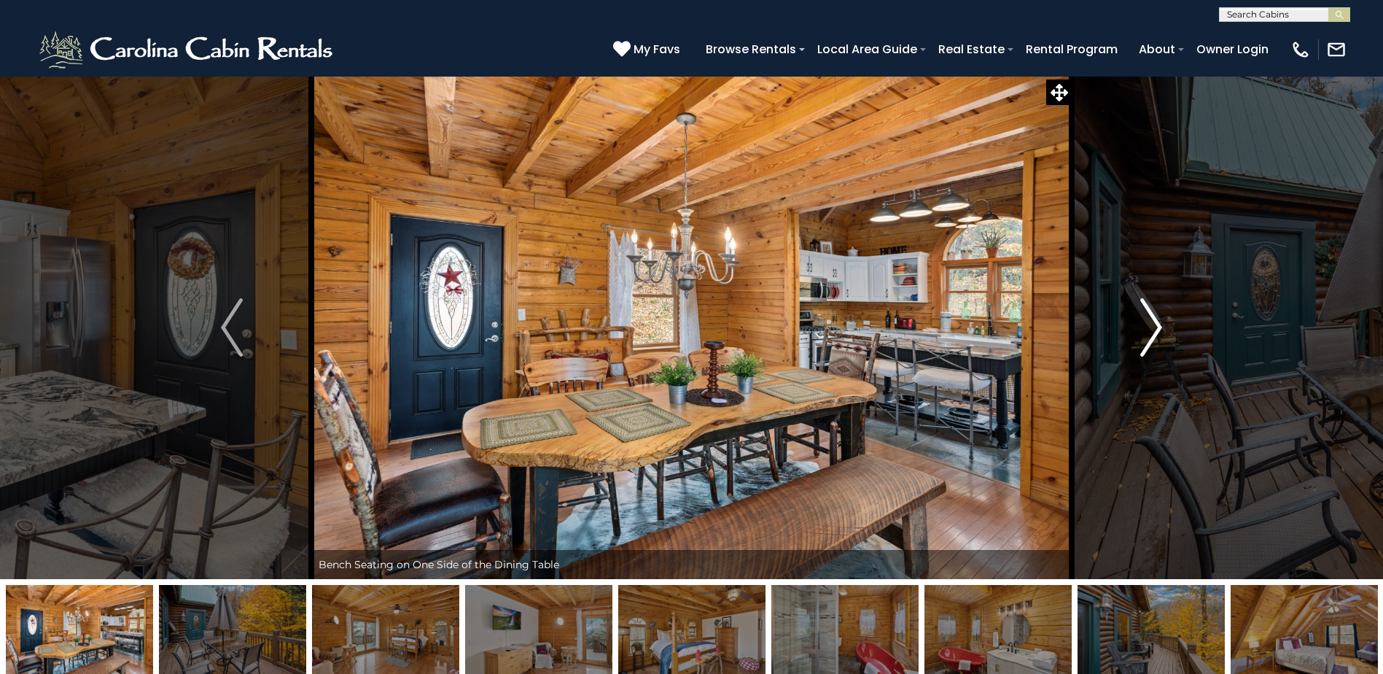
click at [1161, 327] on img "Next" at bounding box center [1151, 327] width 22 height 58
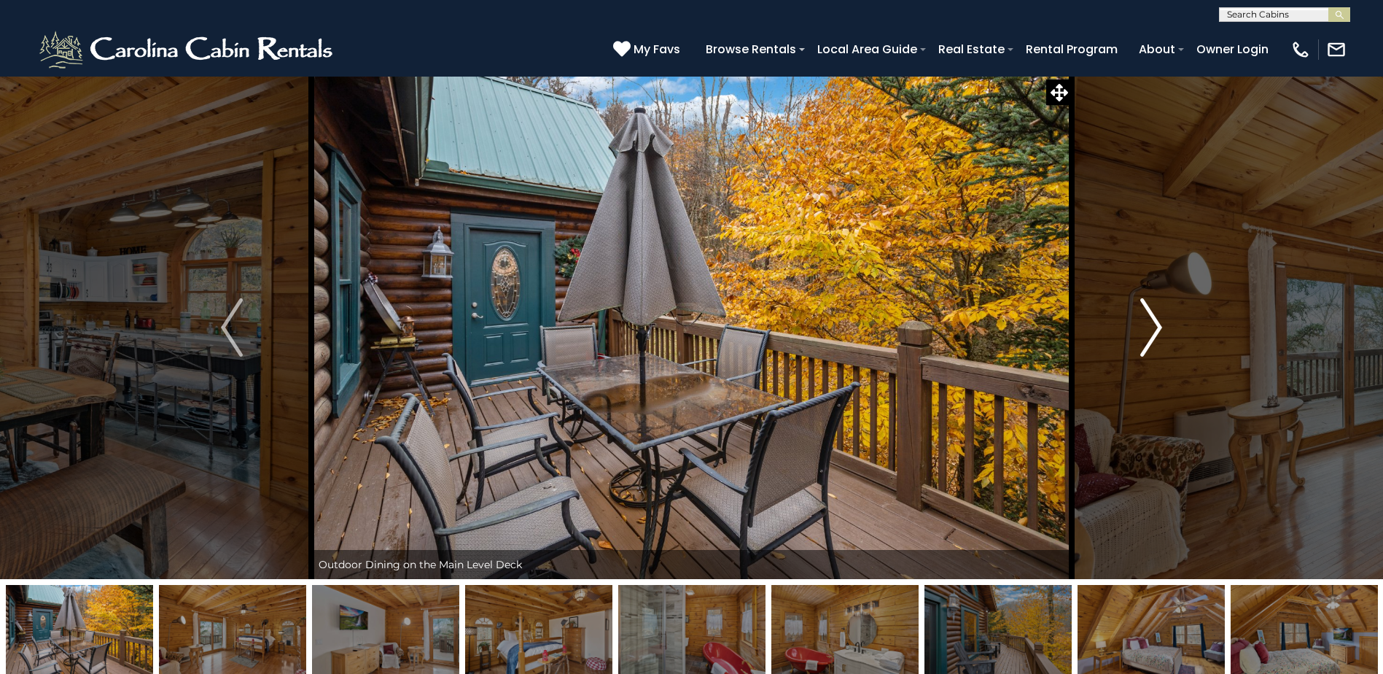
click at [1157, 329] on img "Next" at bounding box center [1151, 327] width 22 height 58
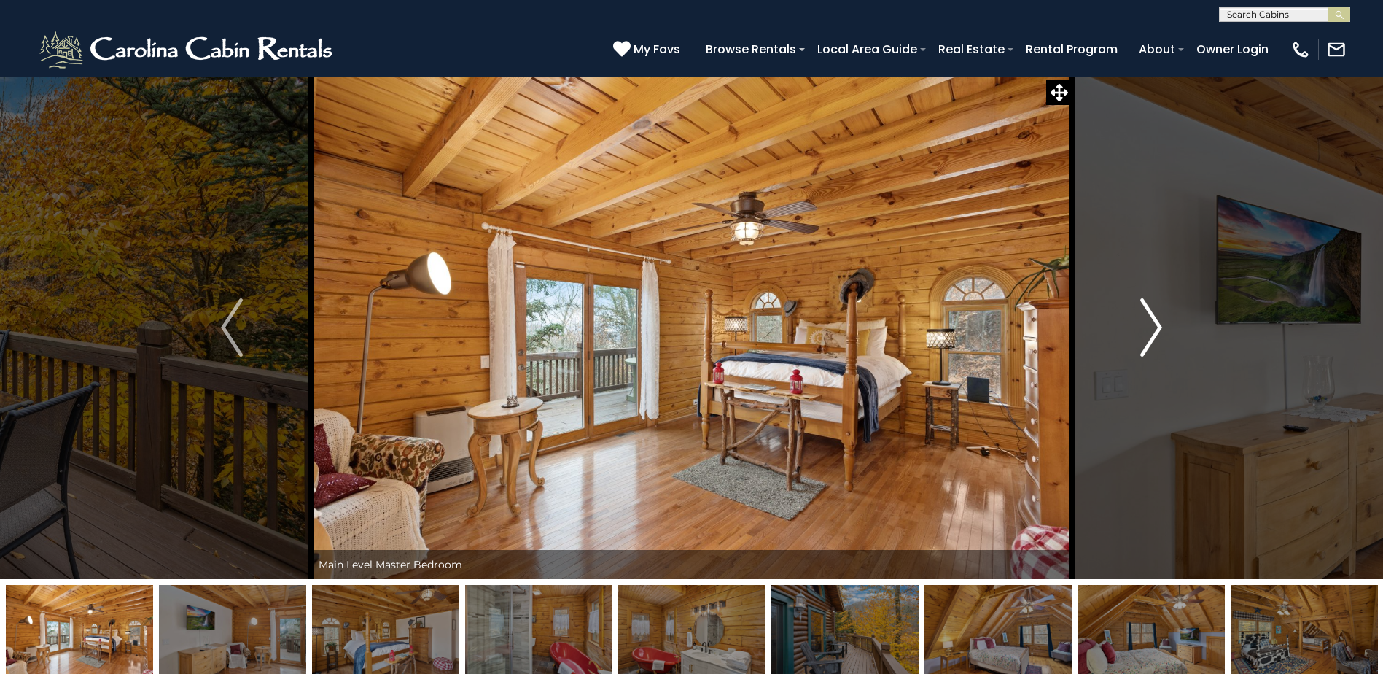
click at [1157, 329] on img "Next" at bounding box center [1151, 327] width 22 height 58
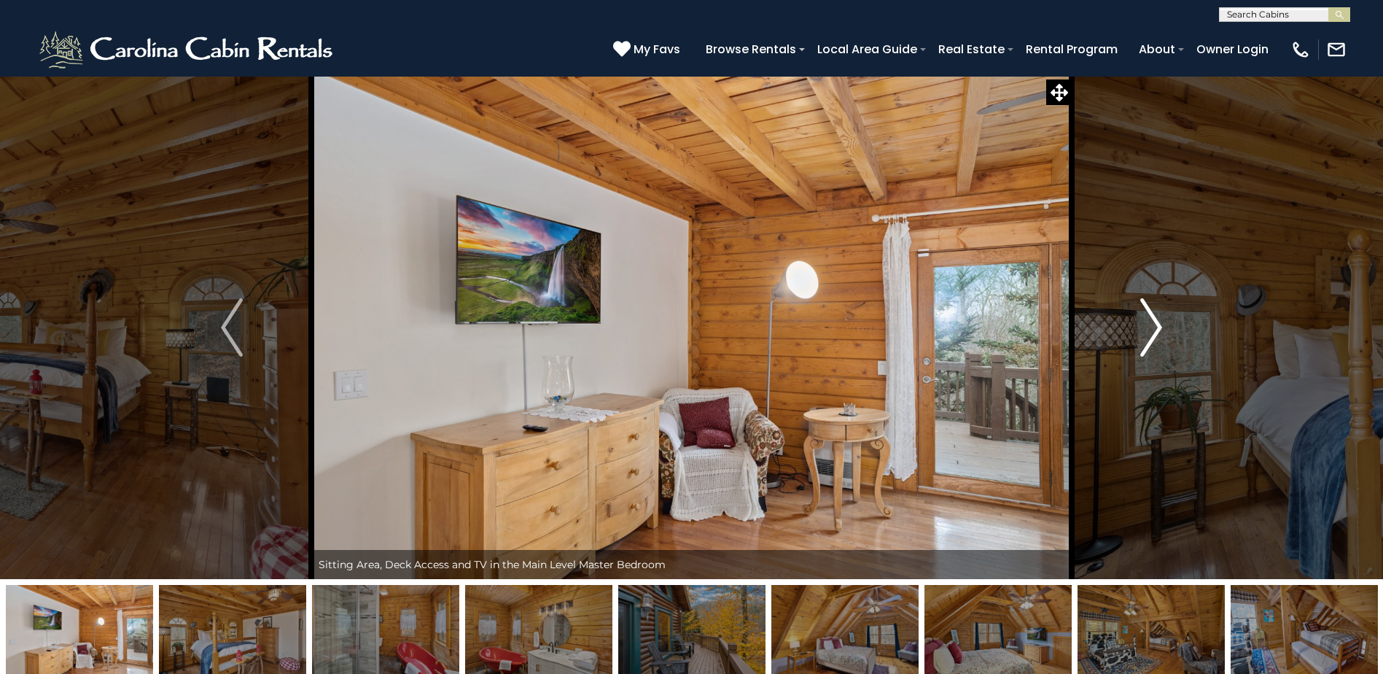
click at [1157, 329] on img "Next" at bounding box center [1151, 327] width 22 height 58
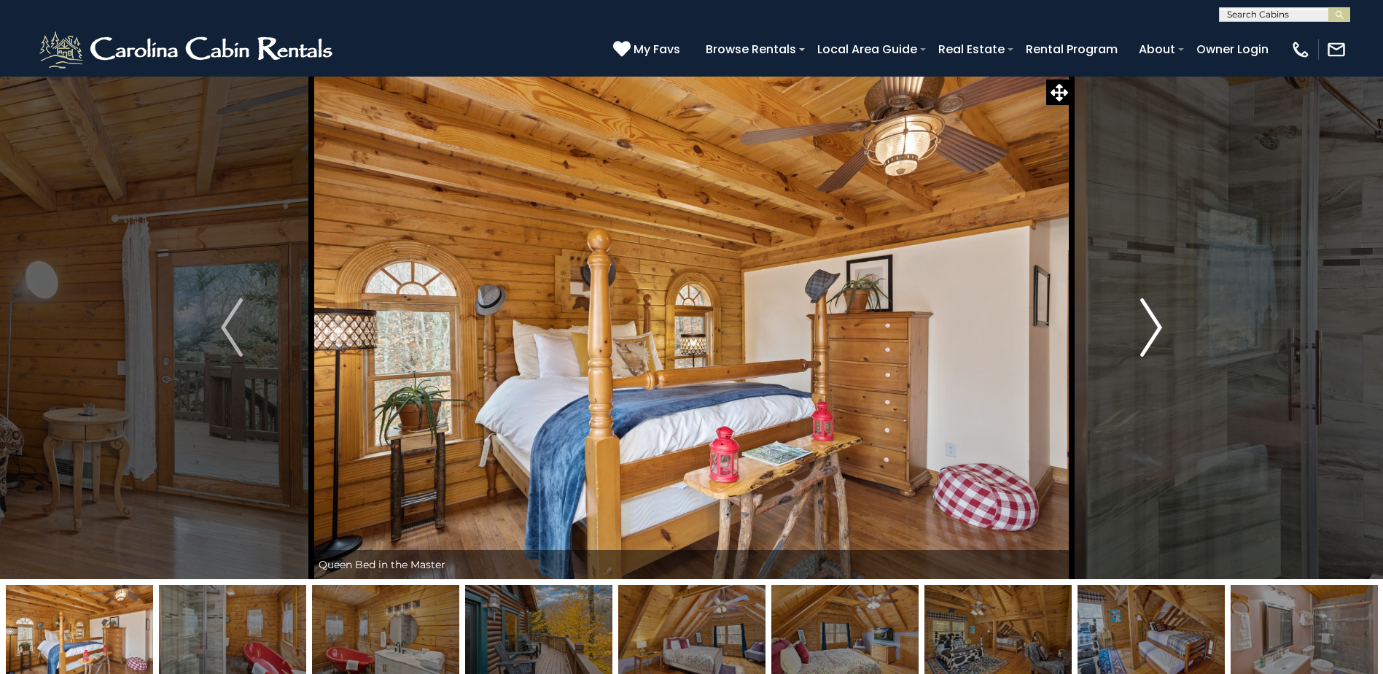
click at [1157, 329] on img "Next" at bounding box center [1151, 327] width 22 height 58
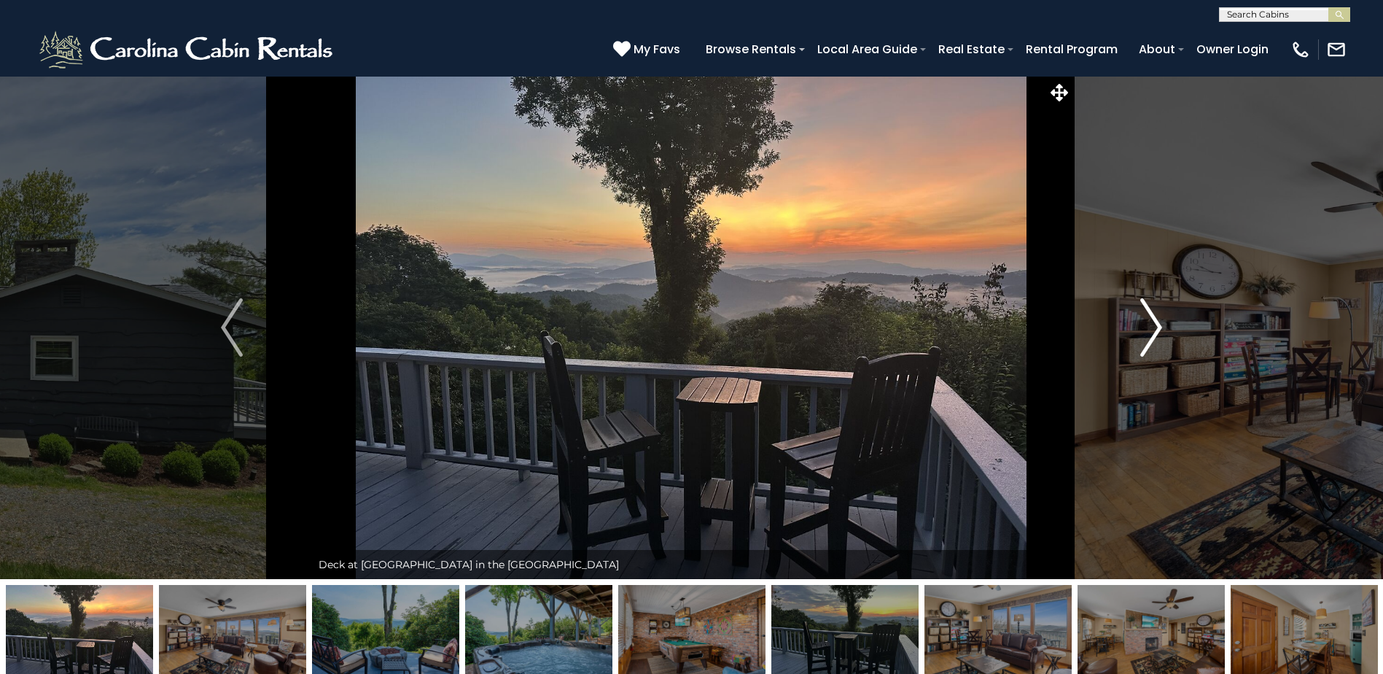
click at [1154, 326] on img "Next" at bounding box center [1151, 327] width 22 height 58
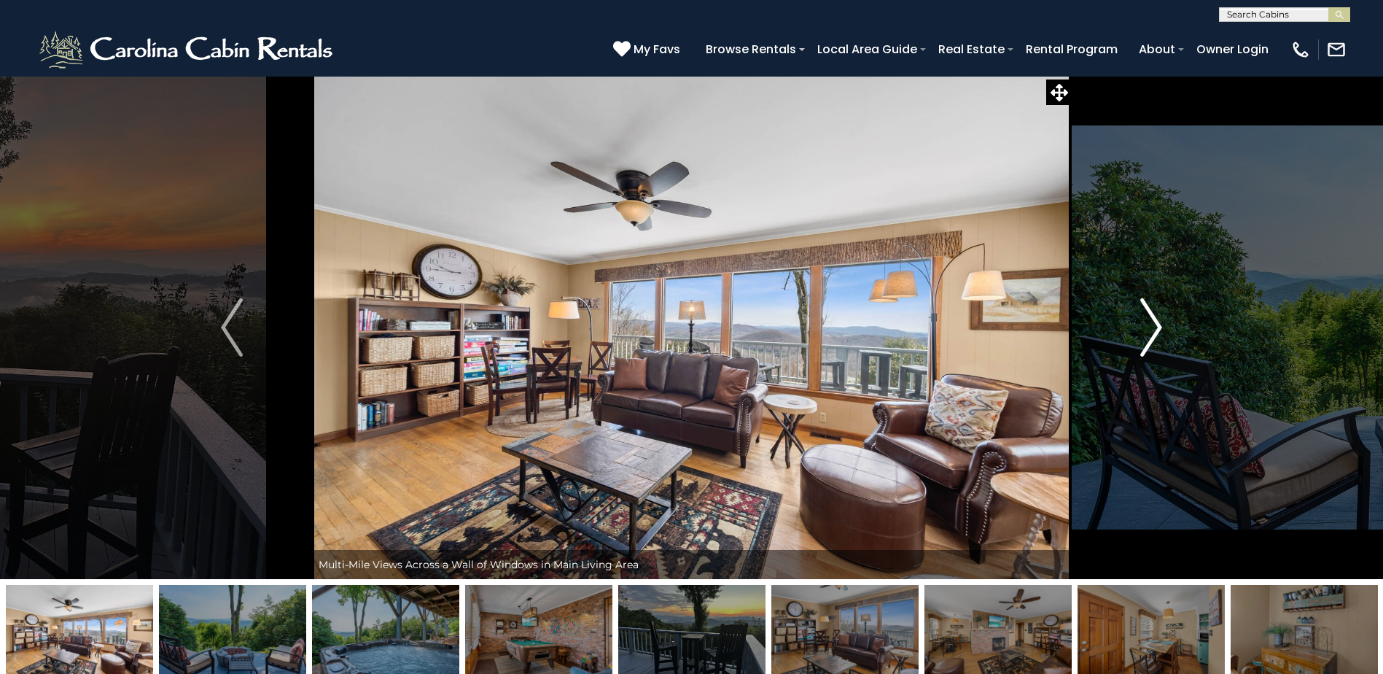
click at [1154, 326] on img "Next" at bounding box center [1151, 327] width 22 height 58
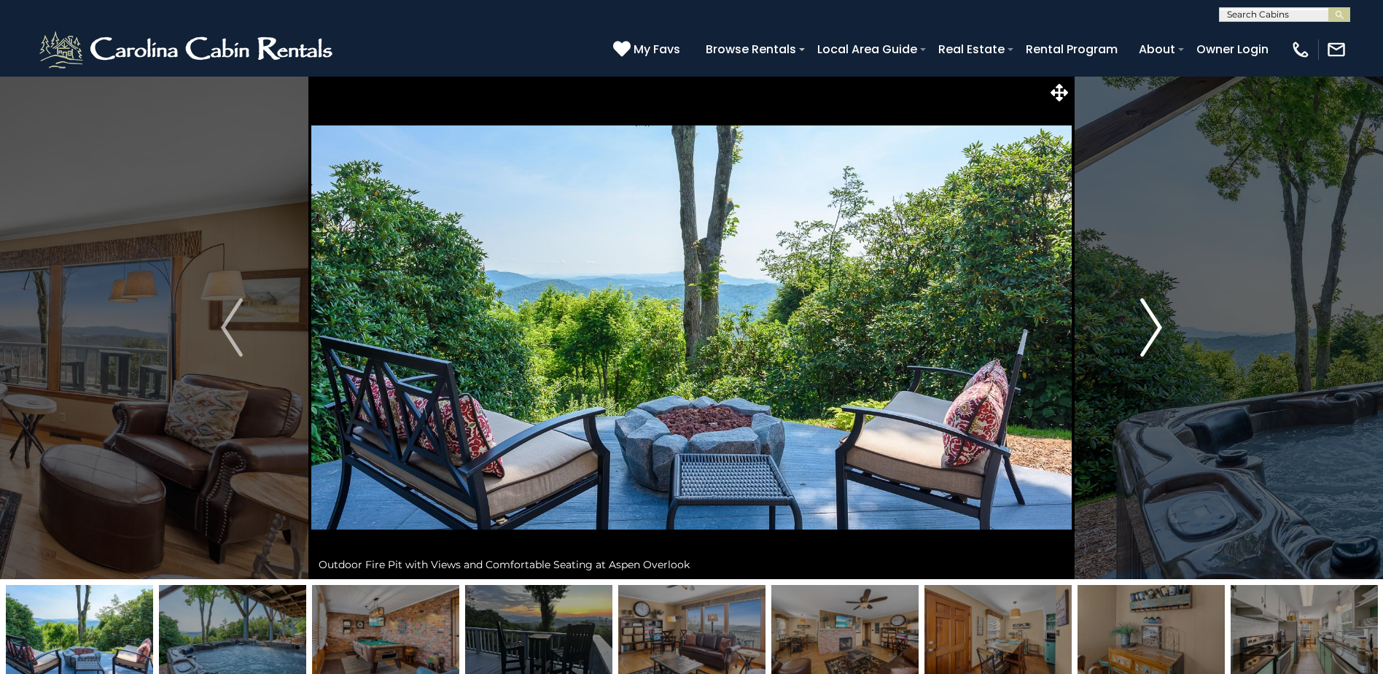
click at [1154, 326] on img "Next" at bounding box center [1151, 327] width 22 height 58
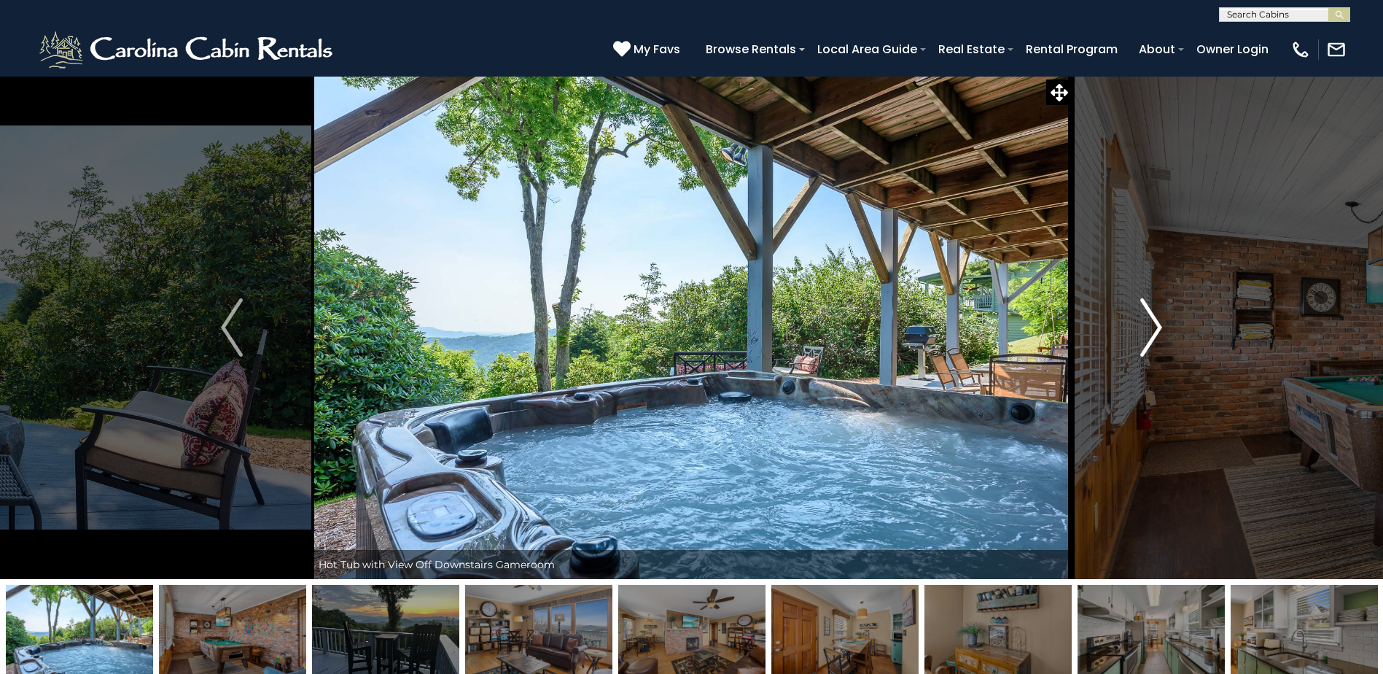
click at [1154, 326] on img "Next" at bounding box center [1151, 327] width 22 height 58
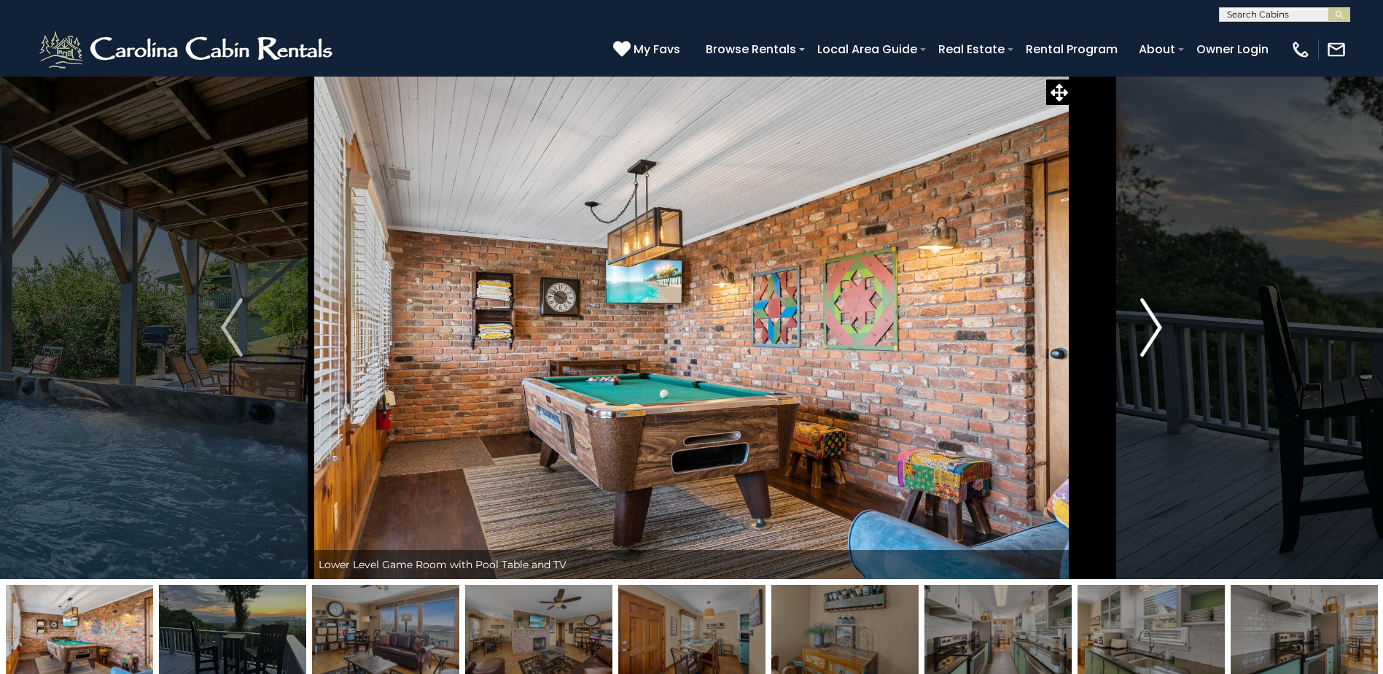
click at [1154, 326] on img "Next" at bounding box center [1151, 327] width 22 height 58
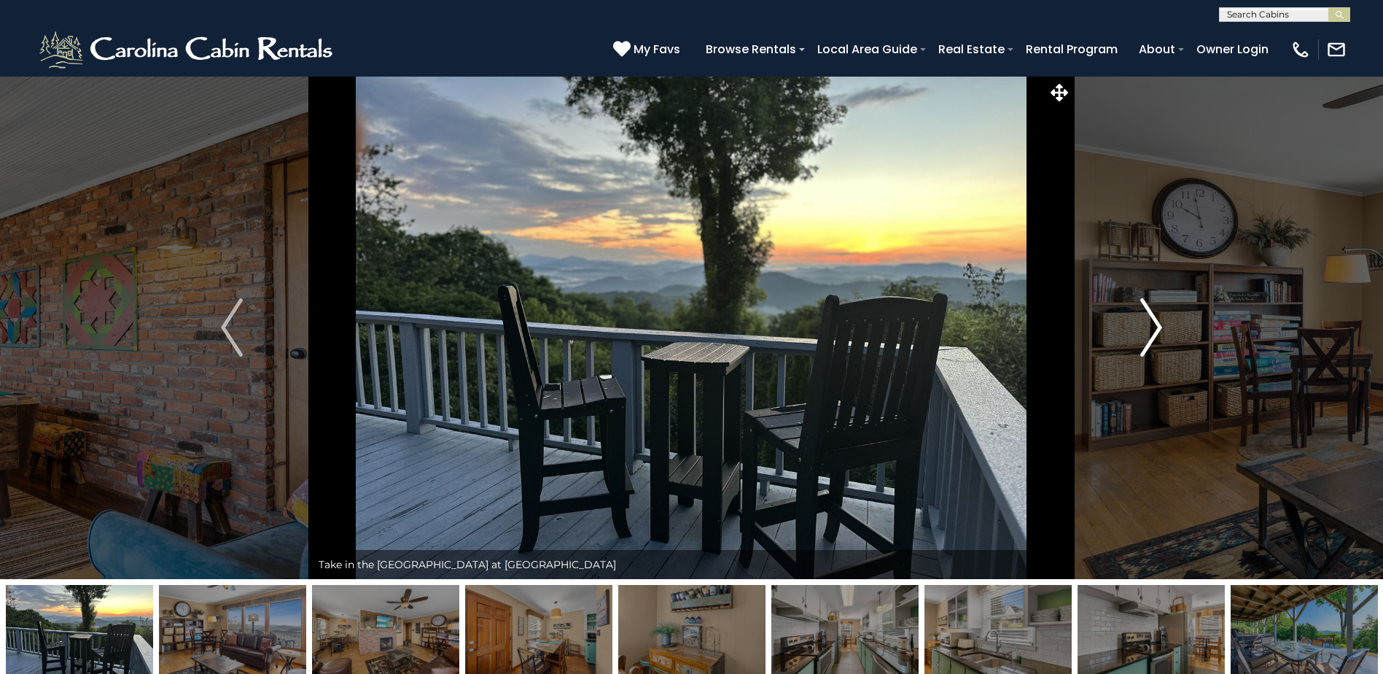
click at [1154, 326] on img "Next" at bounding box center [1151, 327] width 22 height 58
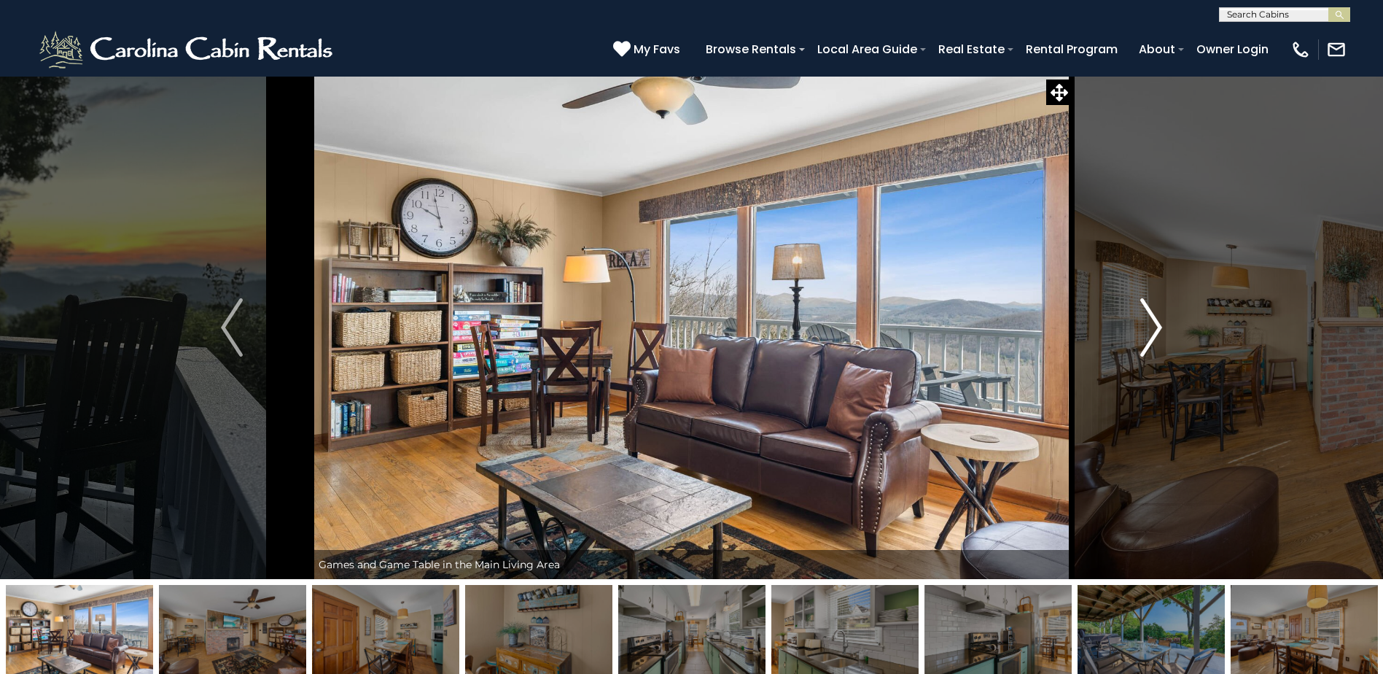
click at [1154, 327] on img "Next" at bounding box center [1151, 327] width 22 height 58
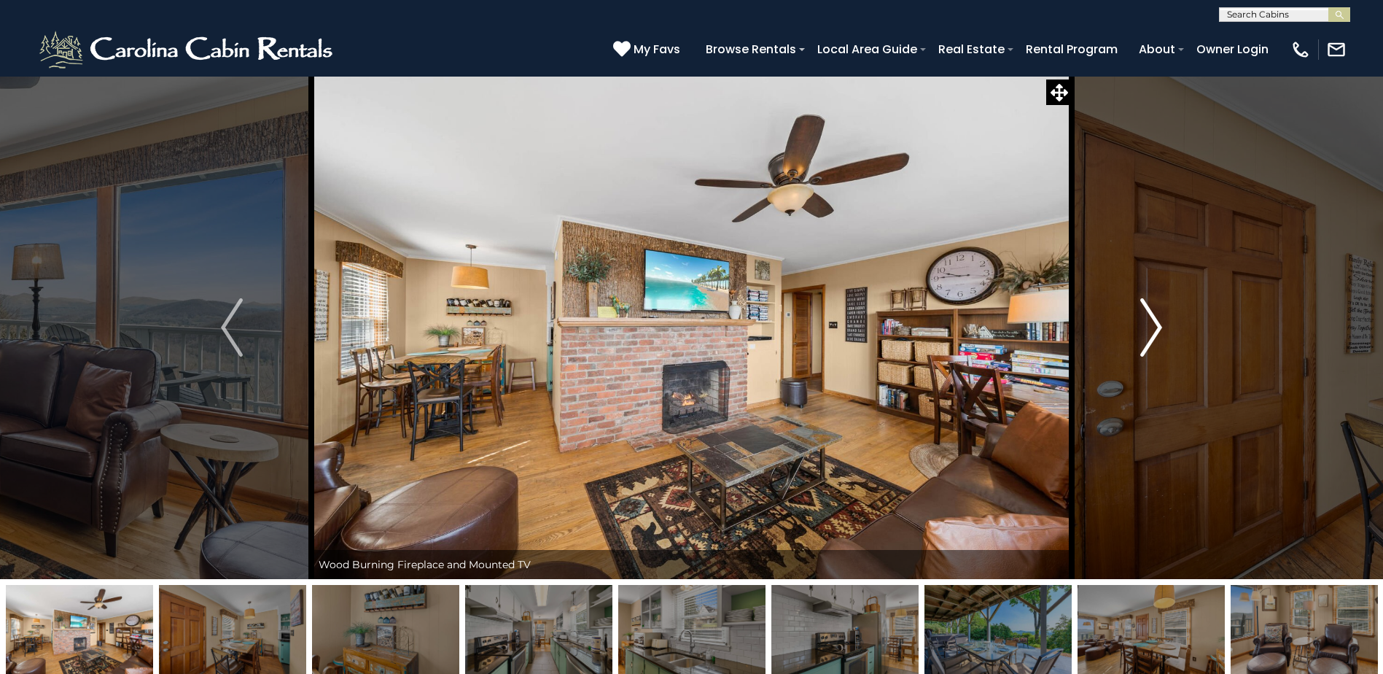
click at [1154, 327] on img "Next" at bounding box center [1151, 327] width 22 height 58
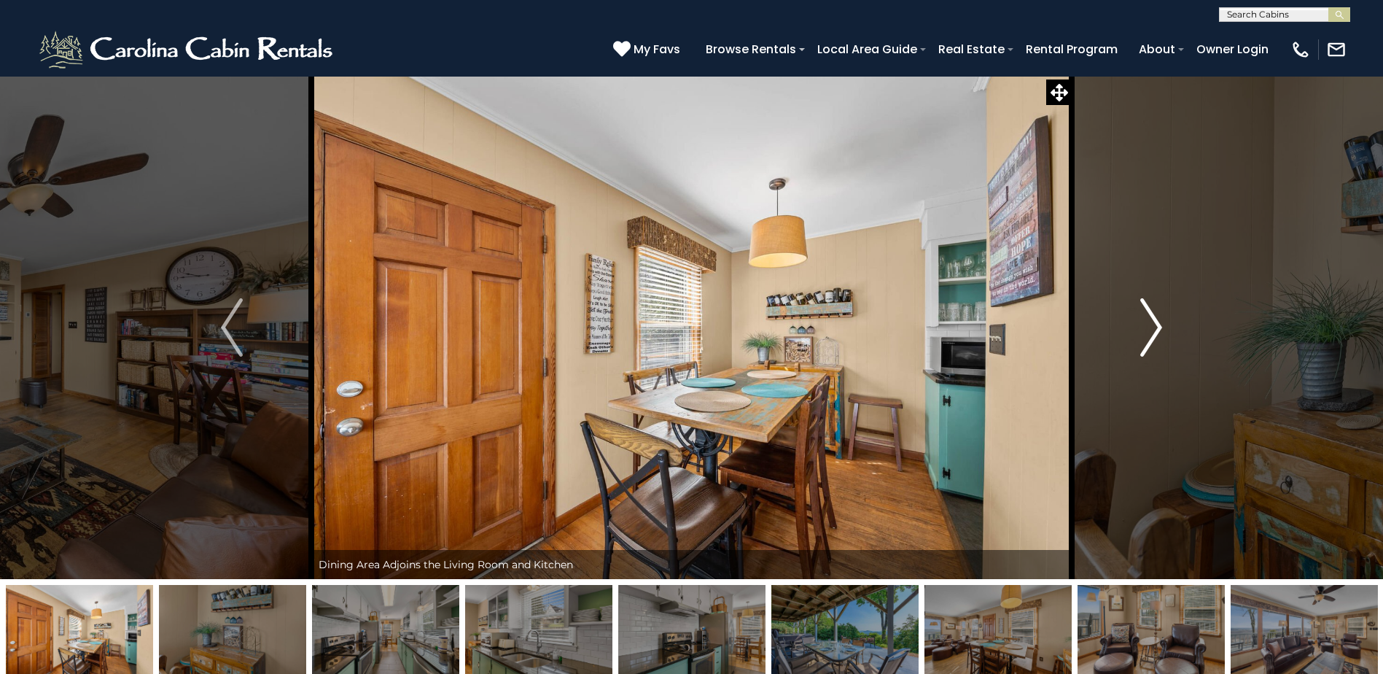
click at [1154, 327] on img "Next" at bounding box center [1151, 327] width 22 height 58
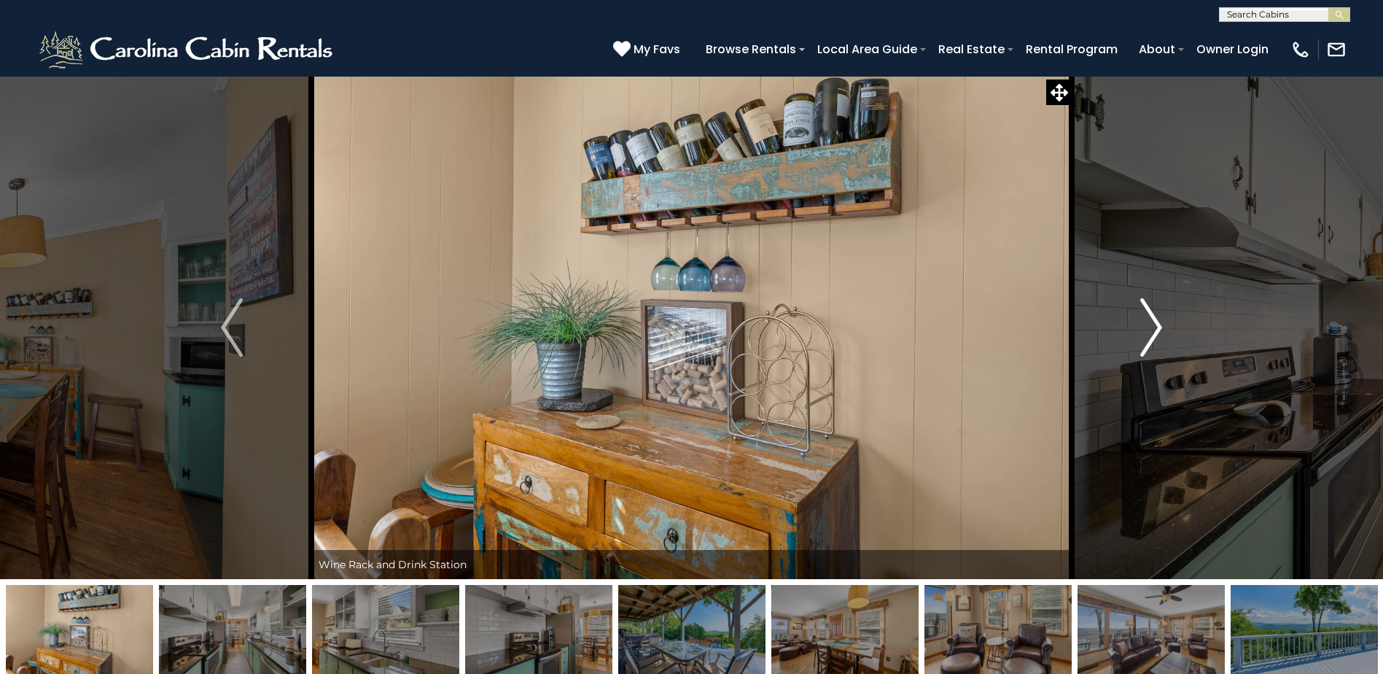
click at [1154, 327] on img "Next" at bounding box center [1151, 327] width 22 height 58
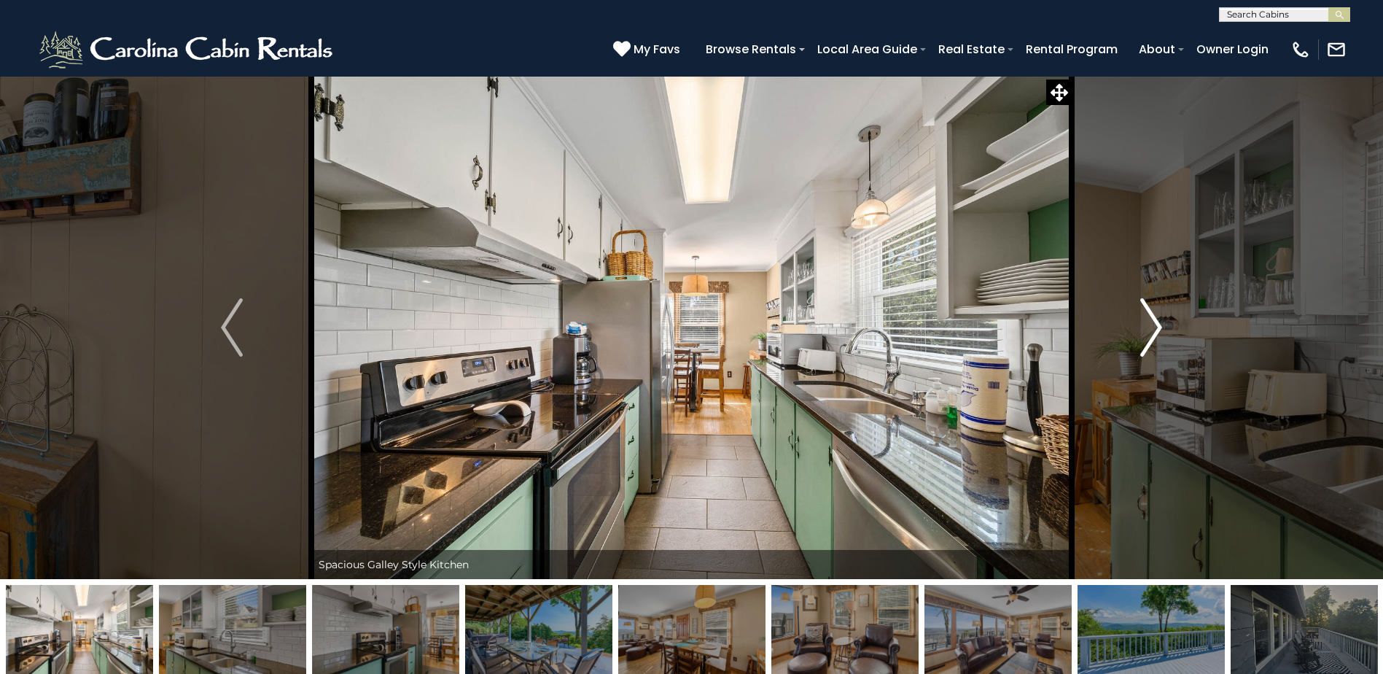
click at [1154, 327] on img "Next" at bounding box center [1151, 327] width 22 height 58
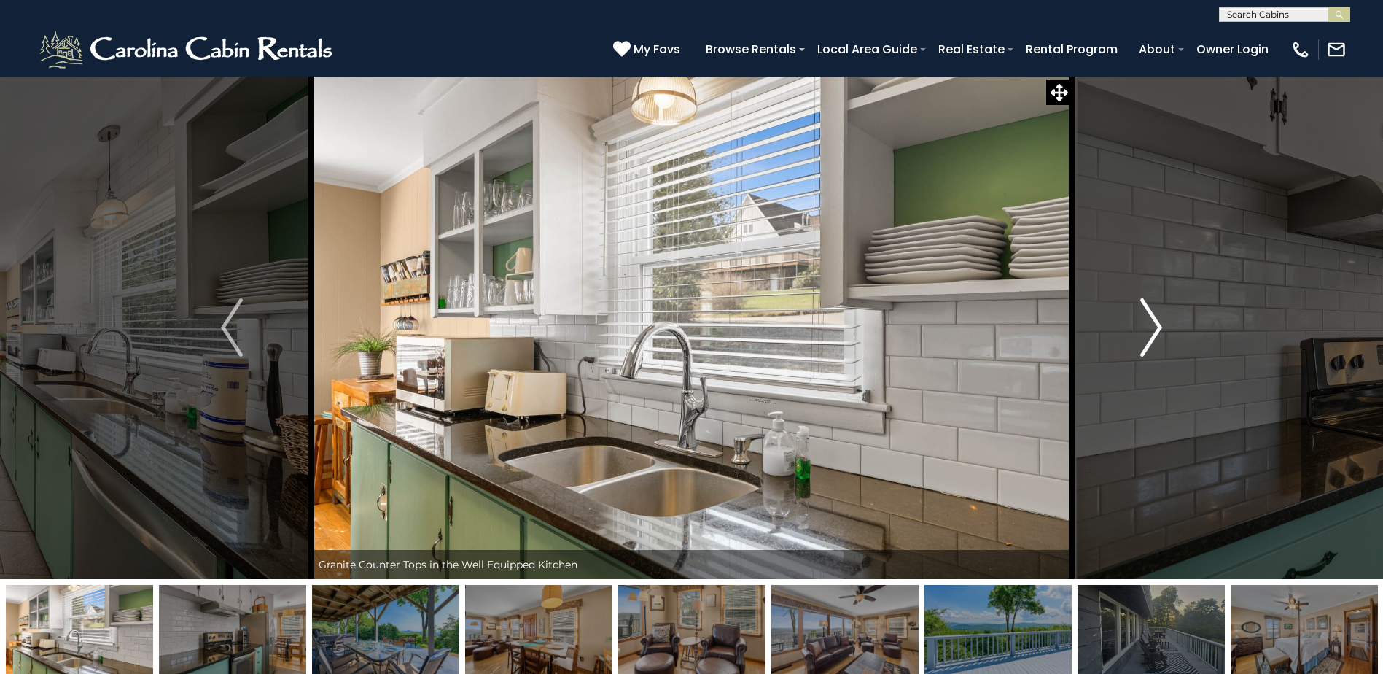
click at [1154, 327] on img "Next" at bounding box center [1151, 327] width 22 height 58
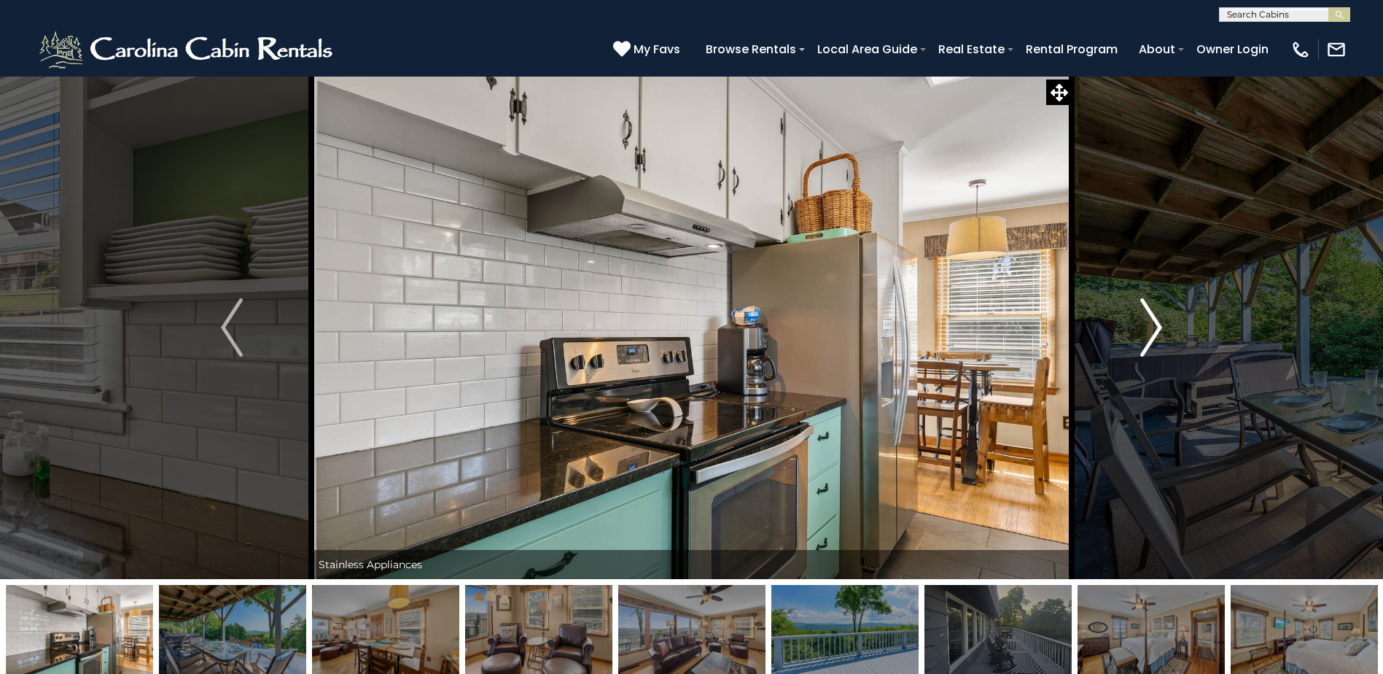
click at [1154, 327] on img "Next" at bounding box center [1151, 327] width 22 height 58
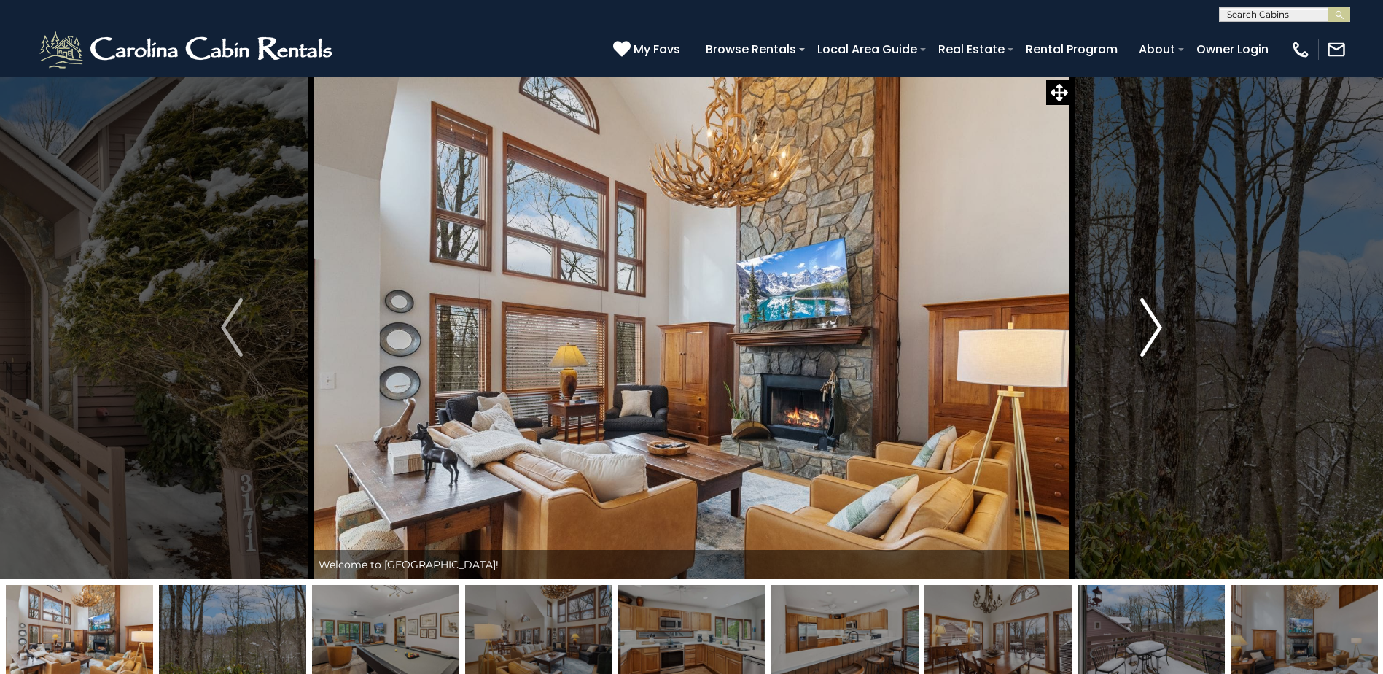
click at [1153, 324] on img "Next" at bounding box center [1151, 327] width 22 height 58
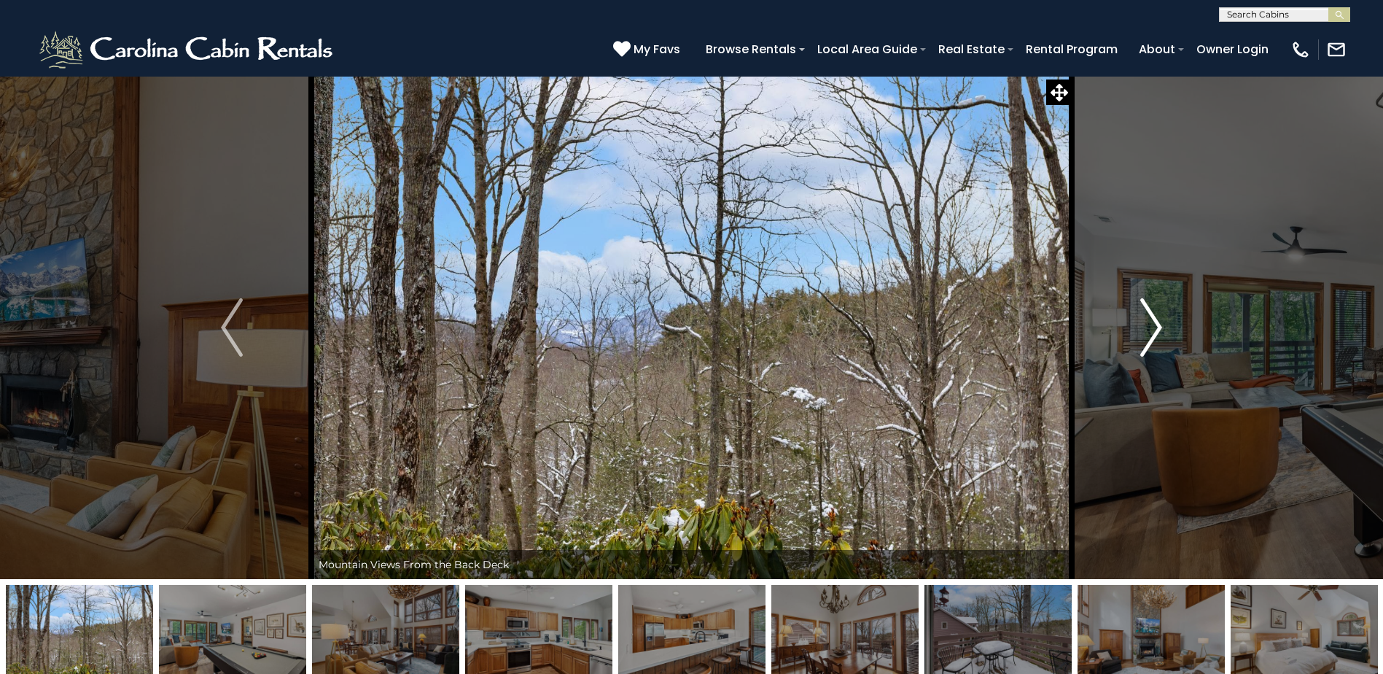
click at [1153, 324] on img "Next" at bounding box center [1151, 327] width 22 height 58
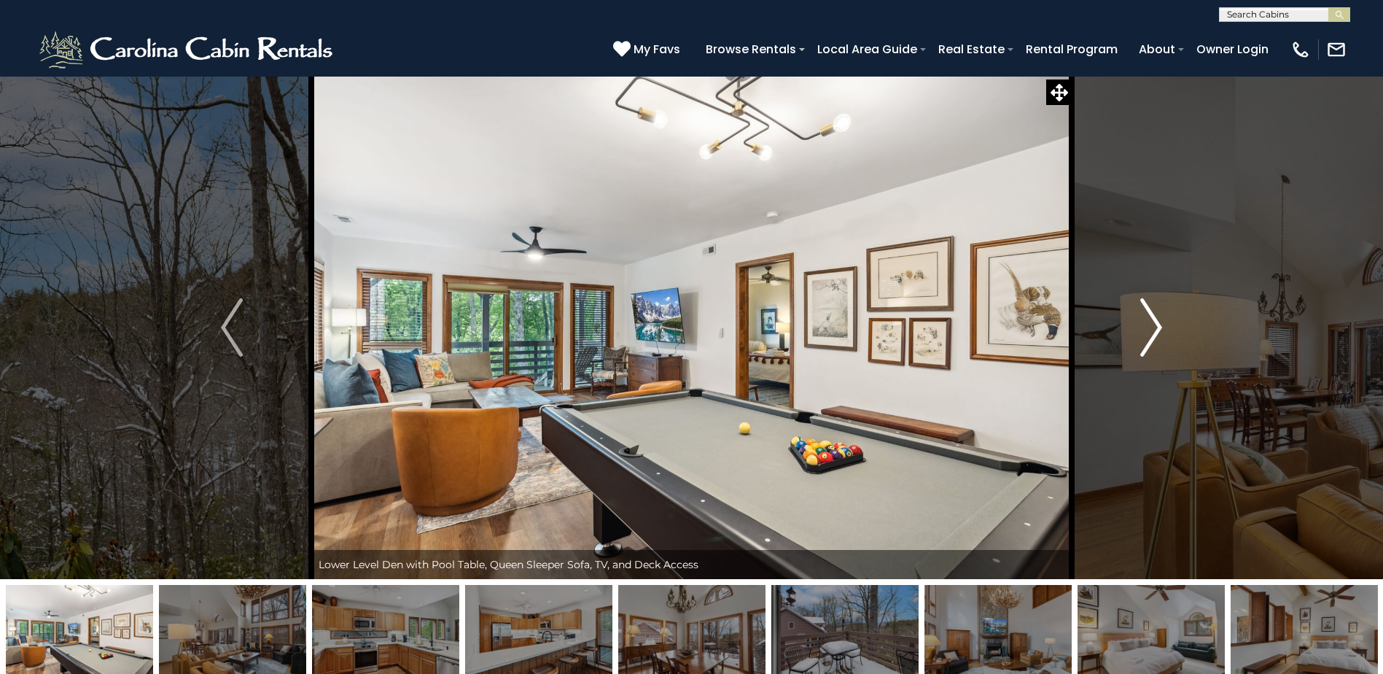
click at [1153, 324] on img "Next" at bounding box center [1151, 327] width 22 height 58
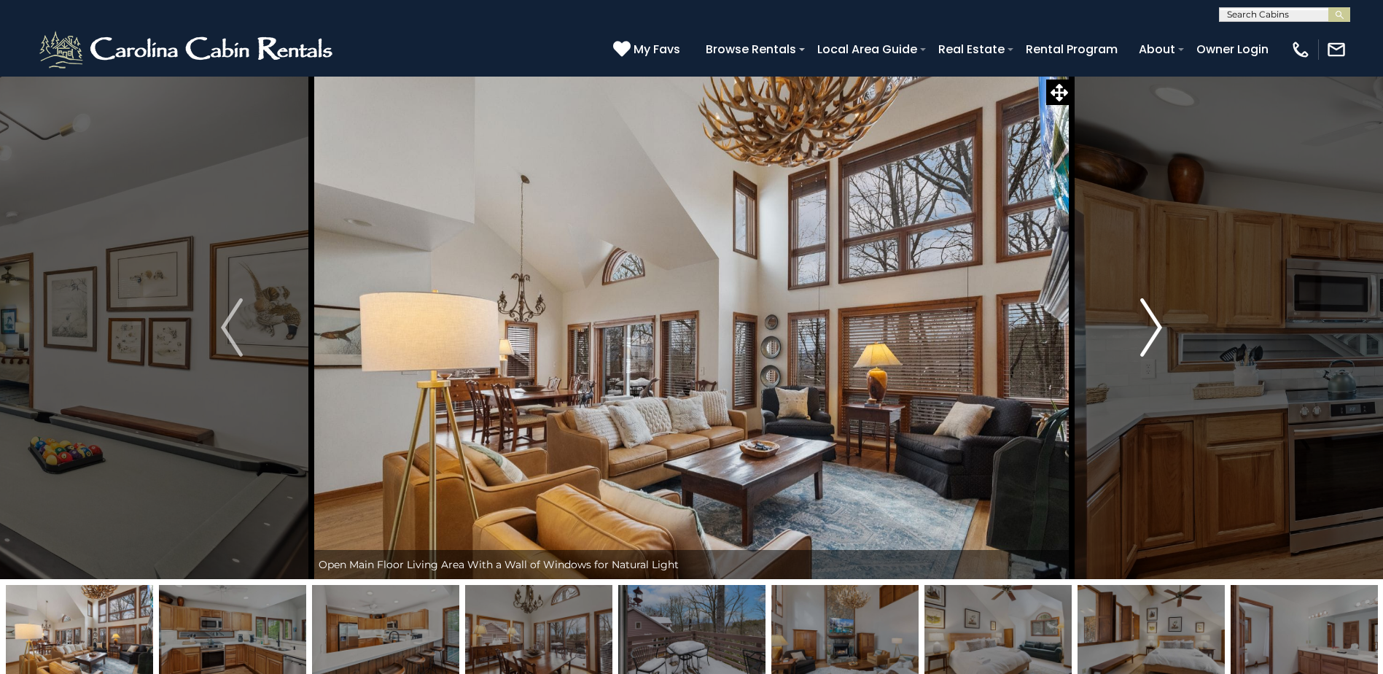
click at [1153, 324] on img "Next" at bounding box center [1151, 327] width 22 height 58
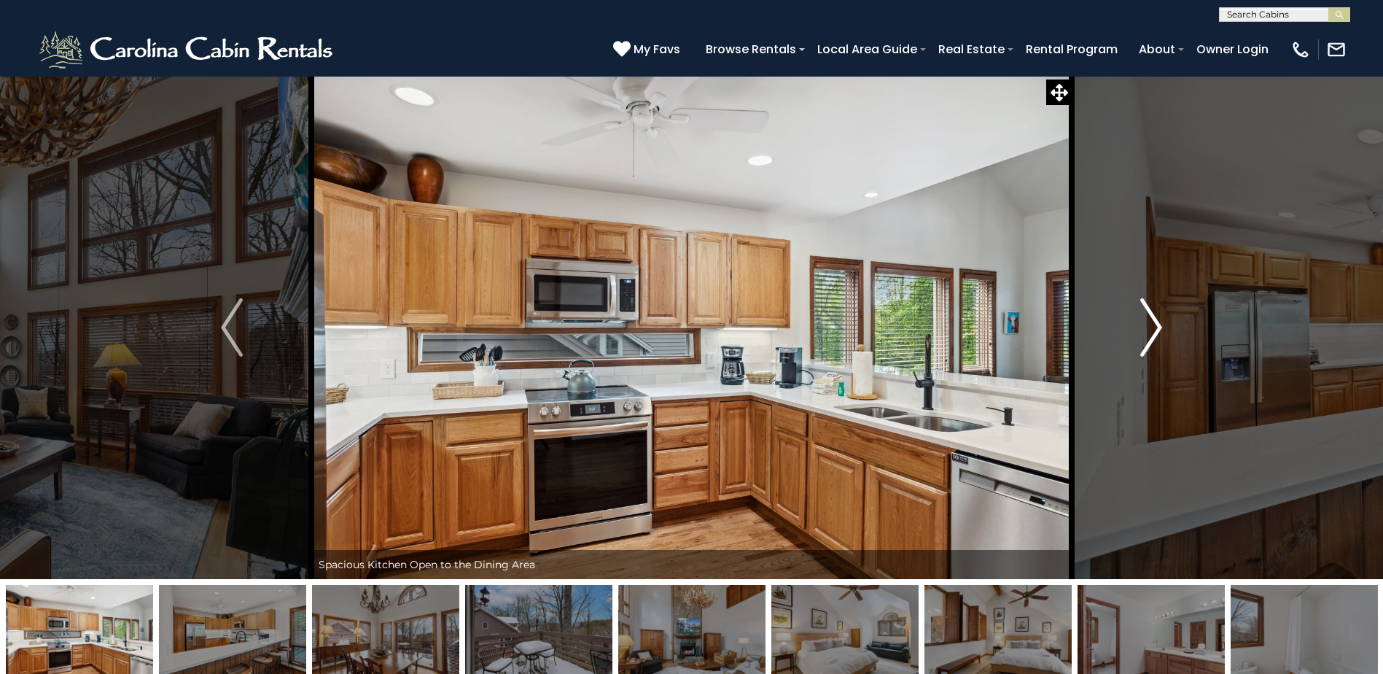
click at [1154, 324] on img "Next" at bounding box center [1151, 327] width 22 height 58
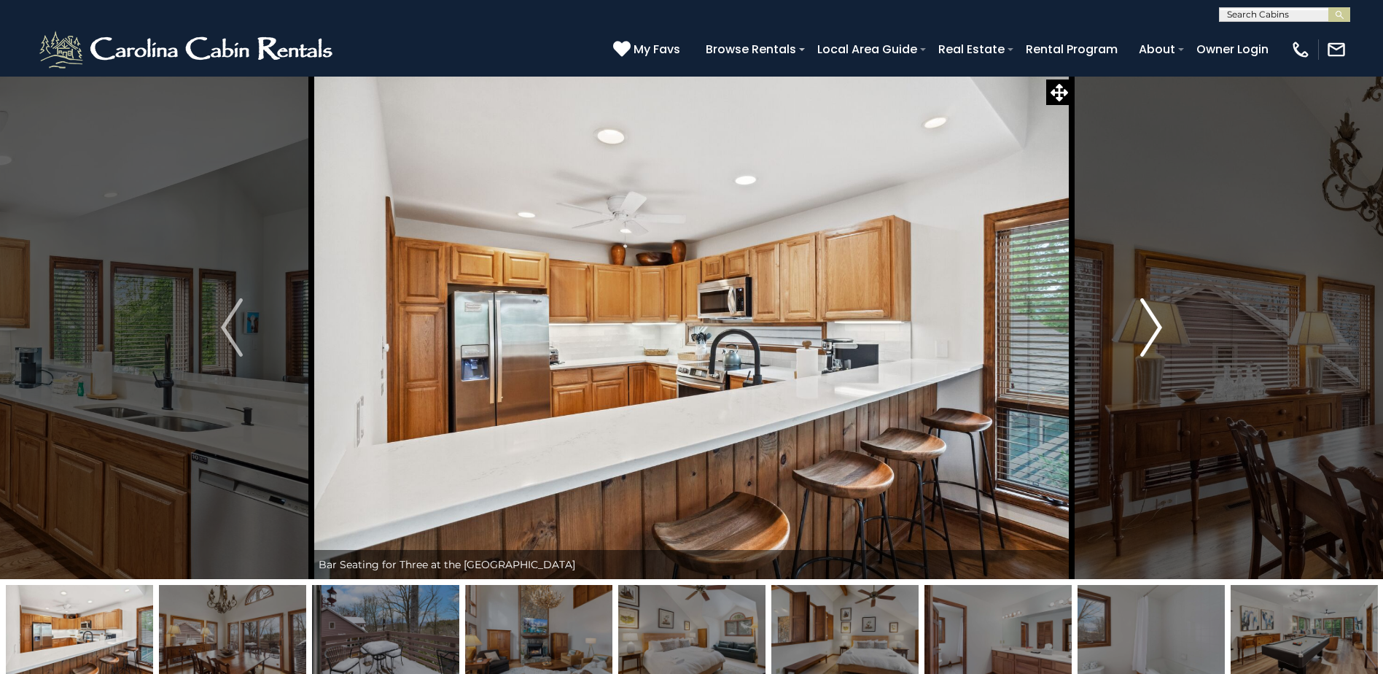
click at [1154, 324] on img "Next" at bounding box center [1151, 327] width 22 height 58
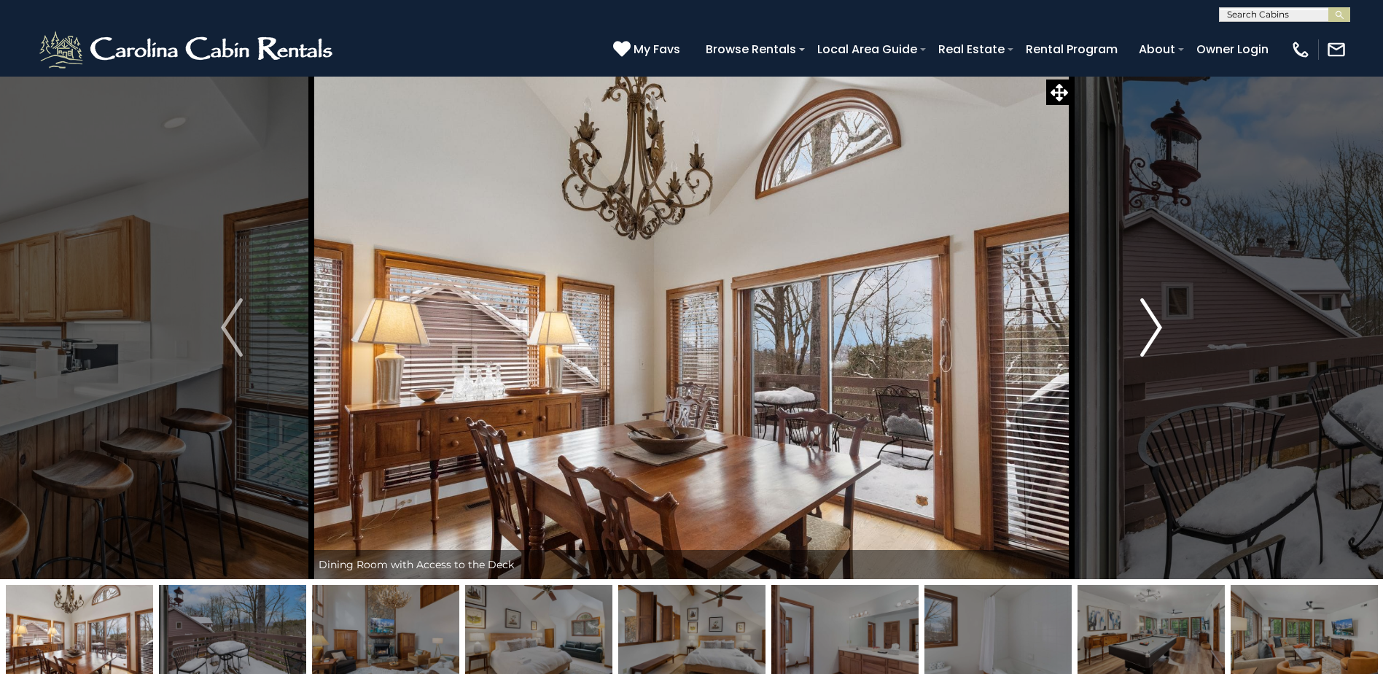
click at [1155, 324] on img "Next" at bounding box center [1151, 327] width 22 height 58
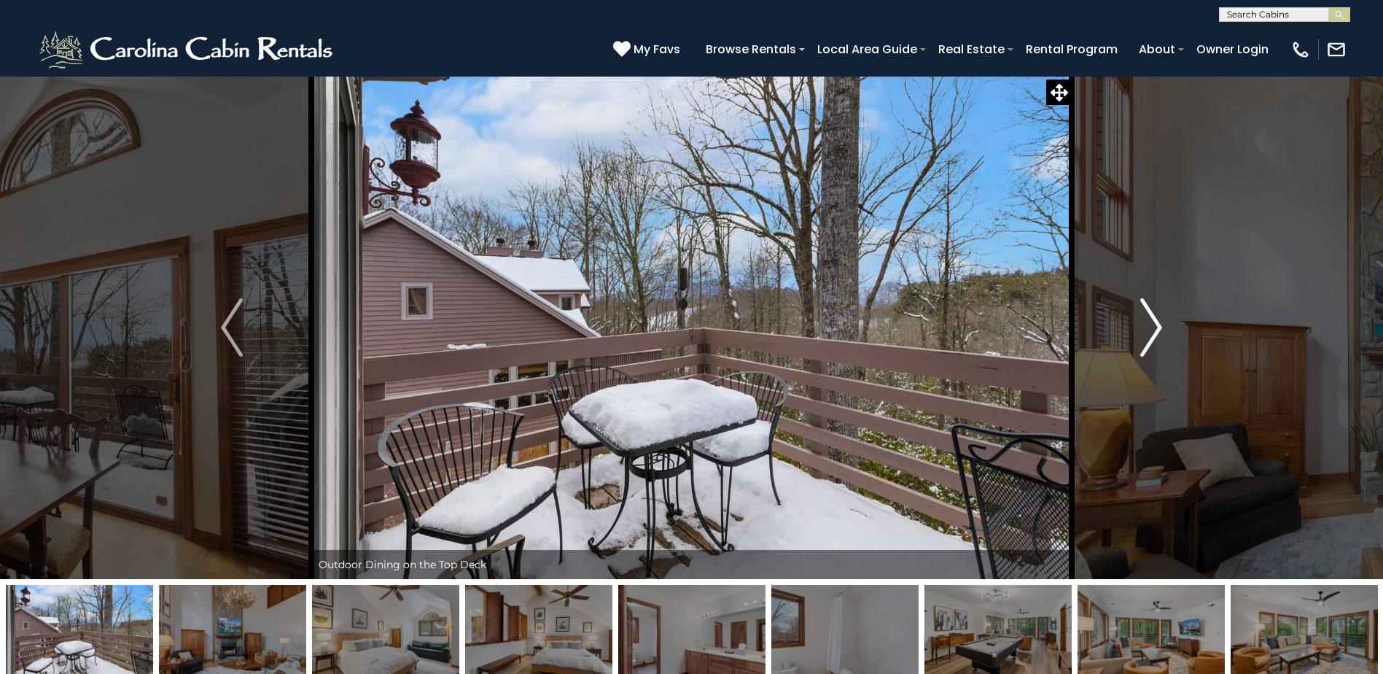
click at [1155, 325] on img "Next" at bounding box center [1151, 327] width 22 height 58
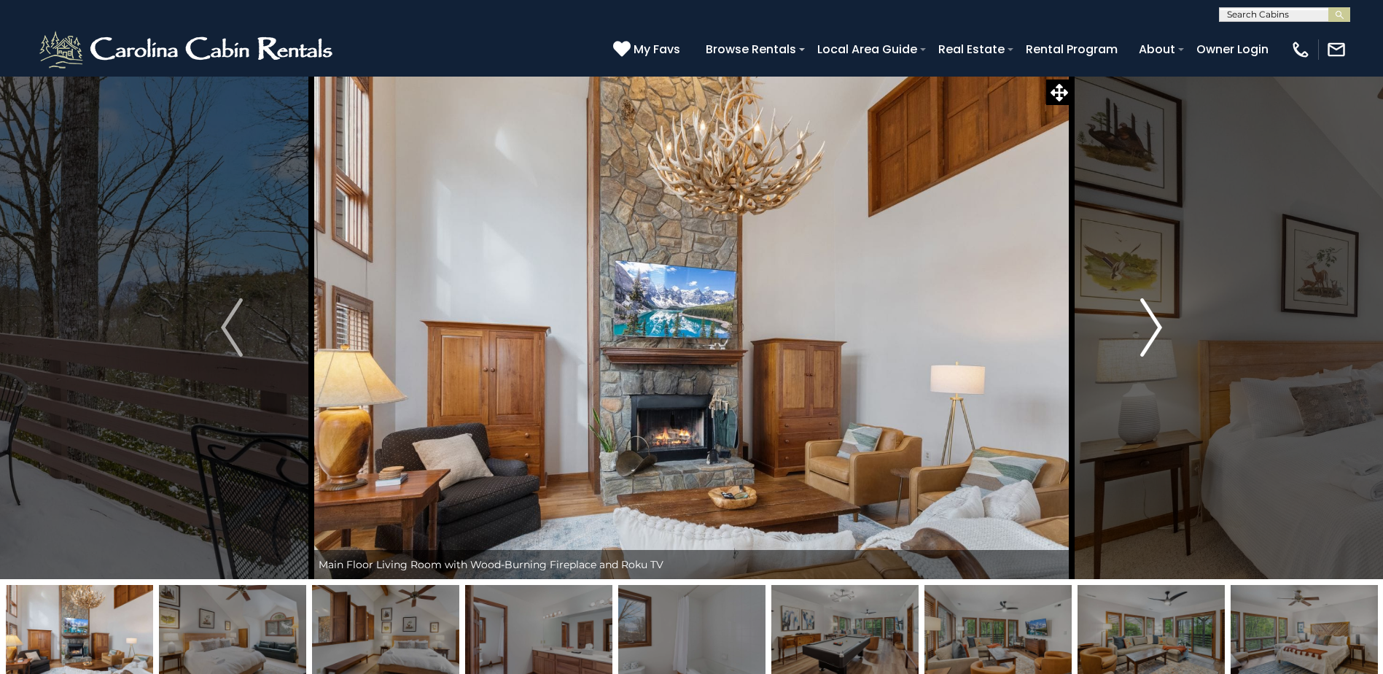
click at [1156, 325] on img "Next" at bounding box center [1151, 327] width 22 height 58
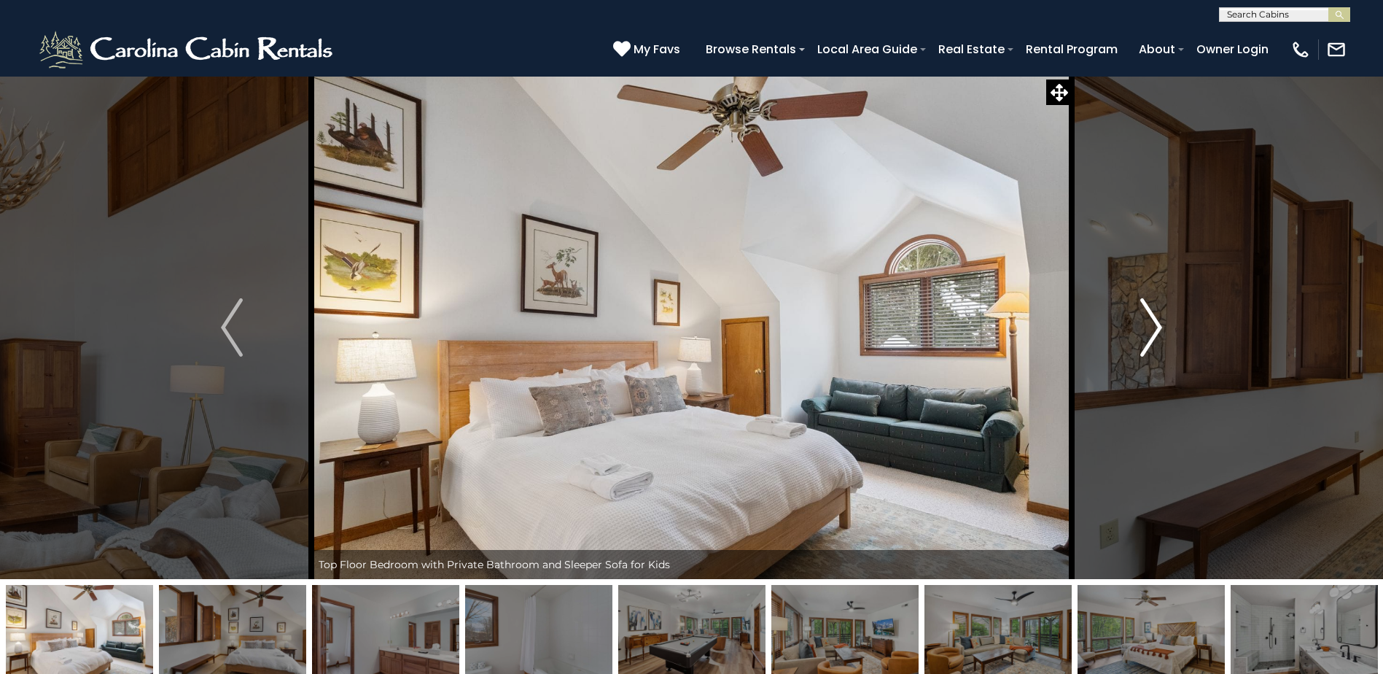
click at [1156, 325] on img "Next" at bounding box center [1151, 327] width 22 height 58
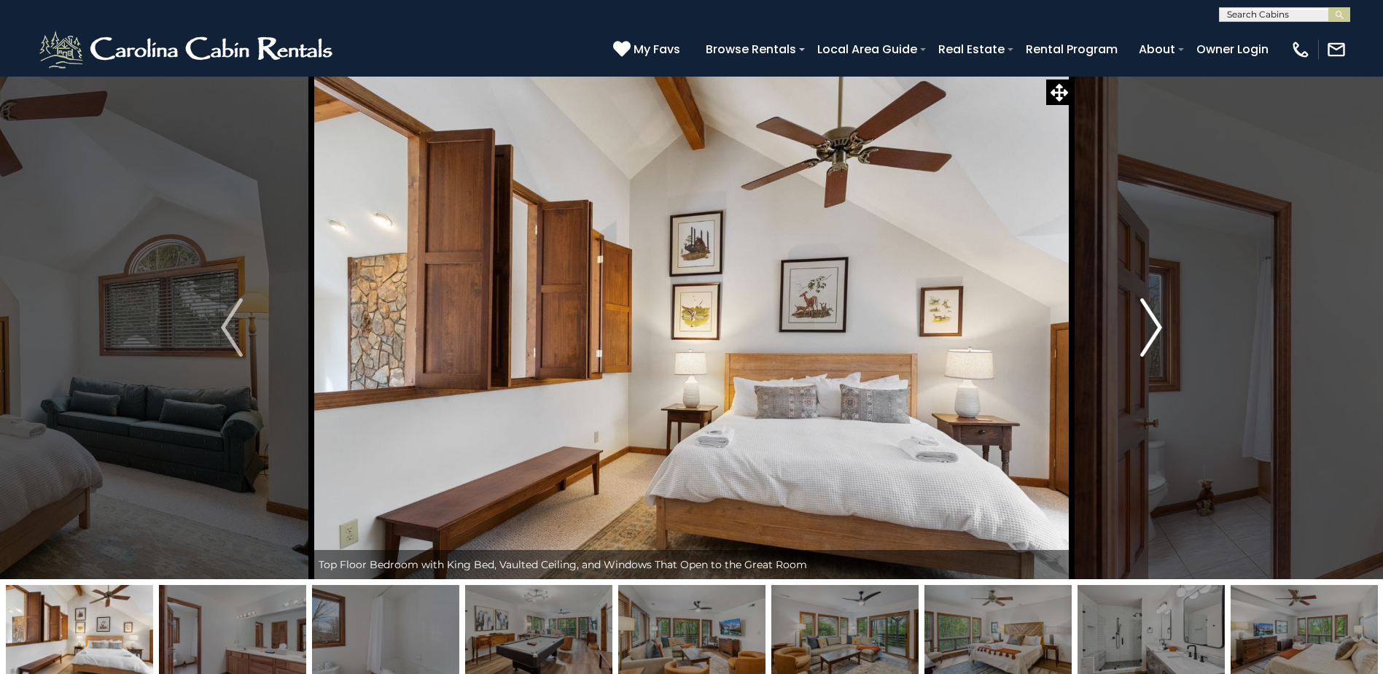
click at [1157, 325] on img "Next" at bounding box center [1151, 327] width 22 height 58
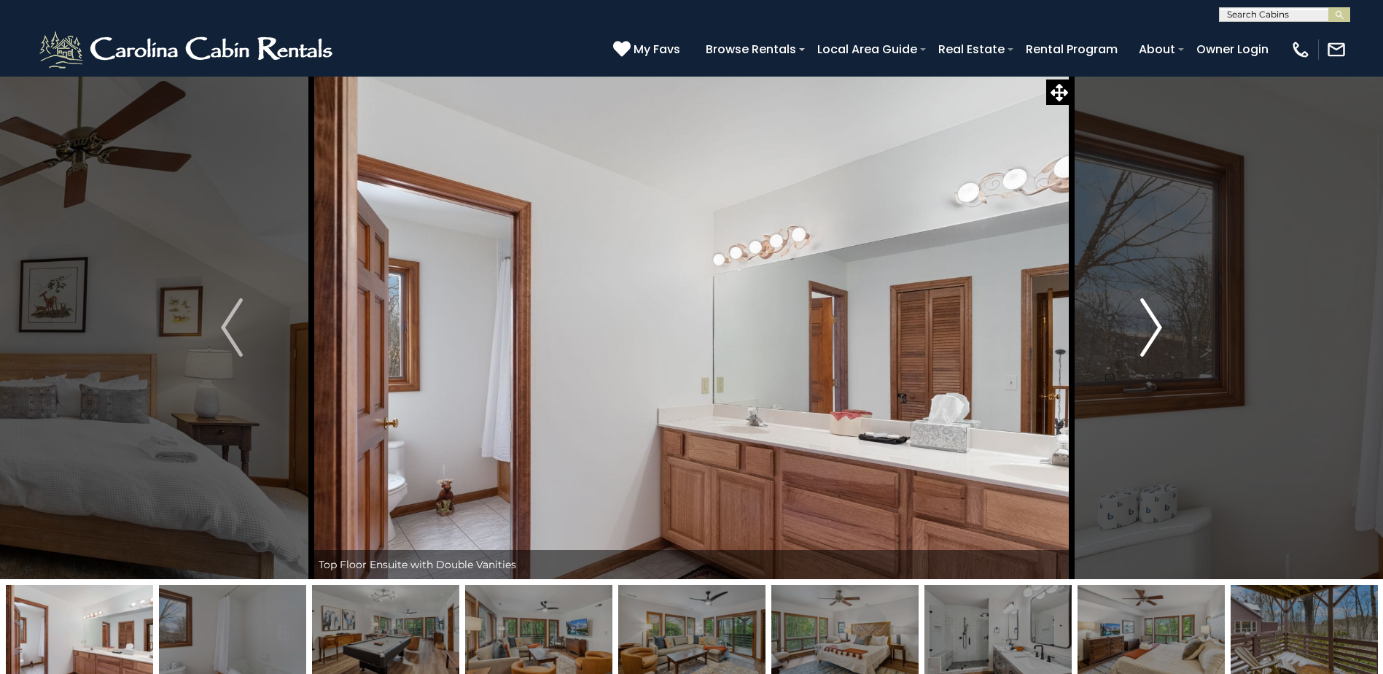
click at [1157, 325] on img "Next" at bounding box center [1151, 327] width 22 height 58
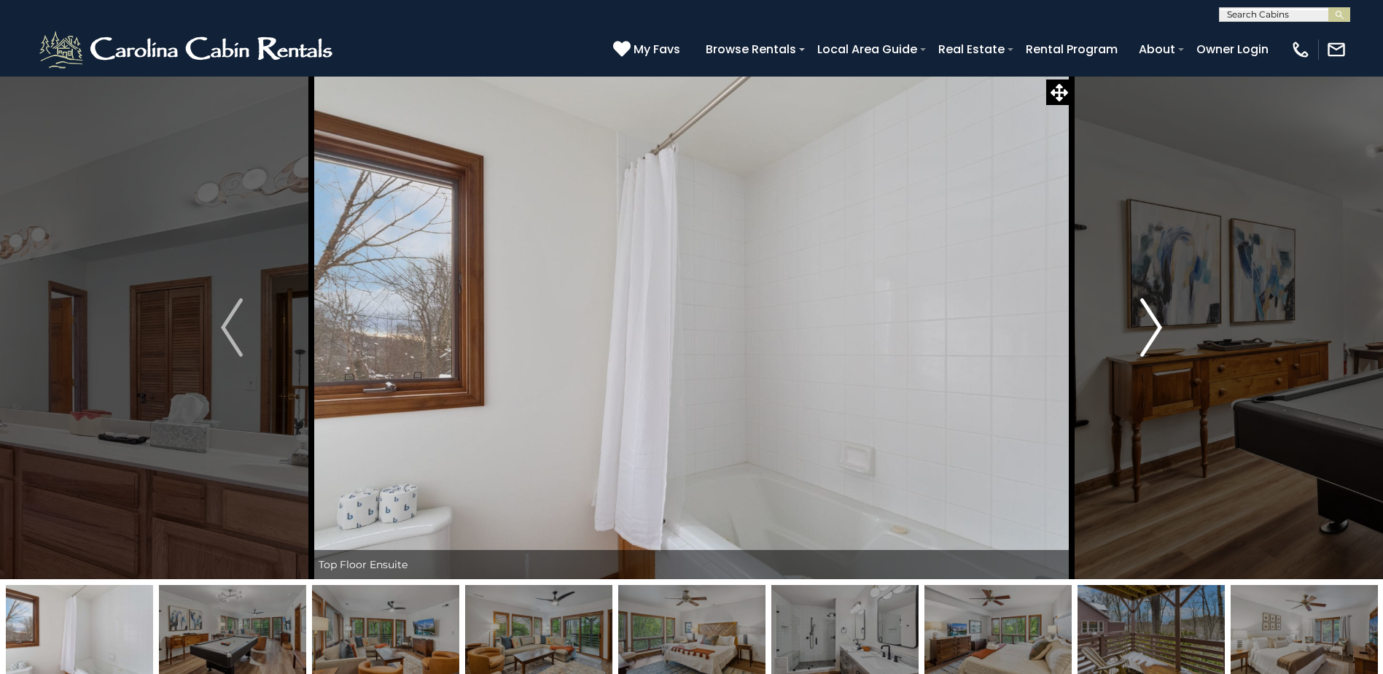
click at [1157, 325] on img "Next" at bounding box center [1151, 327] width 22 height 58
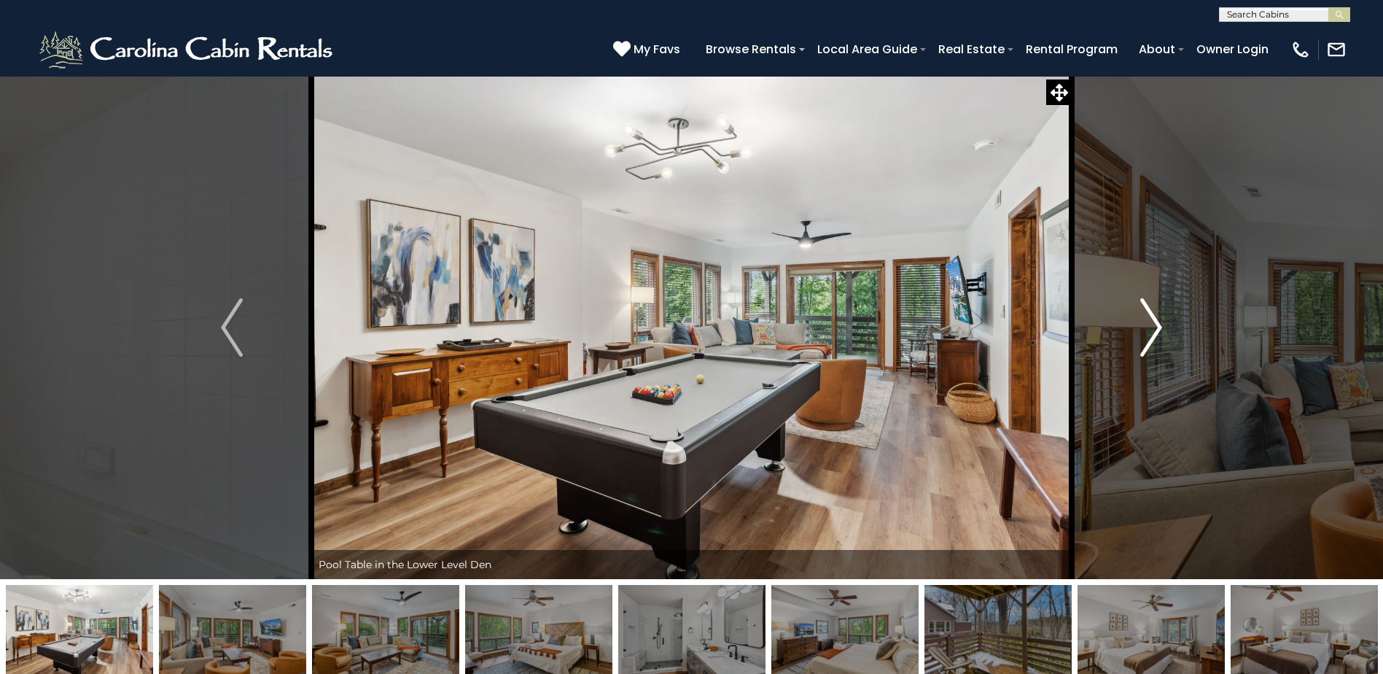
click at [1157, 325] on img "Next" at bounding box center [1151, 327] width 22 height 58
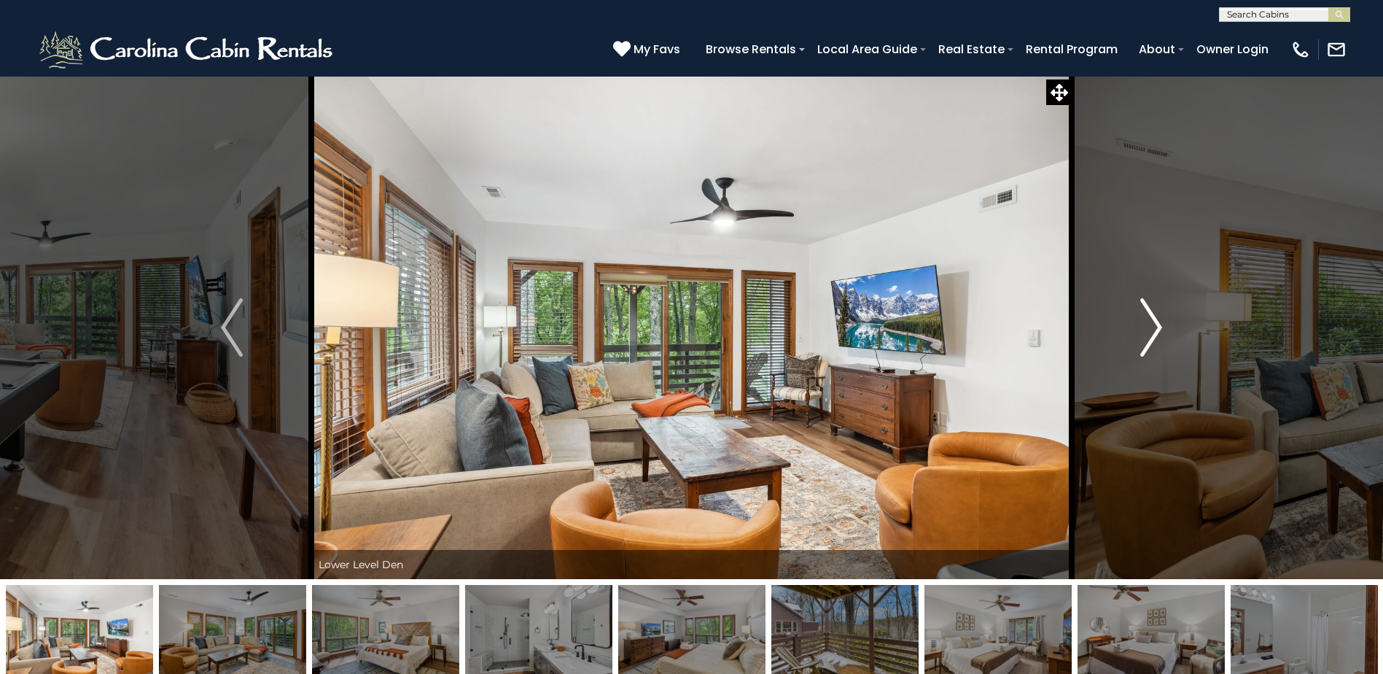
click at [1157, 325] on img "Next" at bounding box center [1151, 327] width 22 height 58
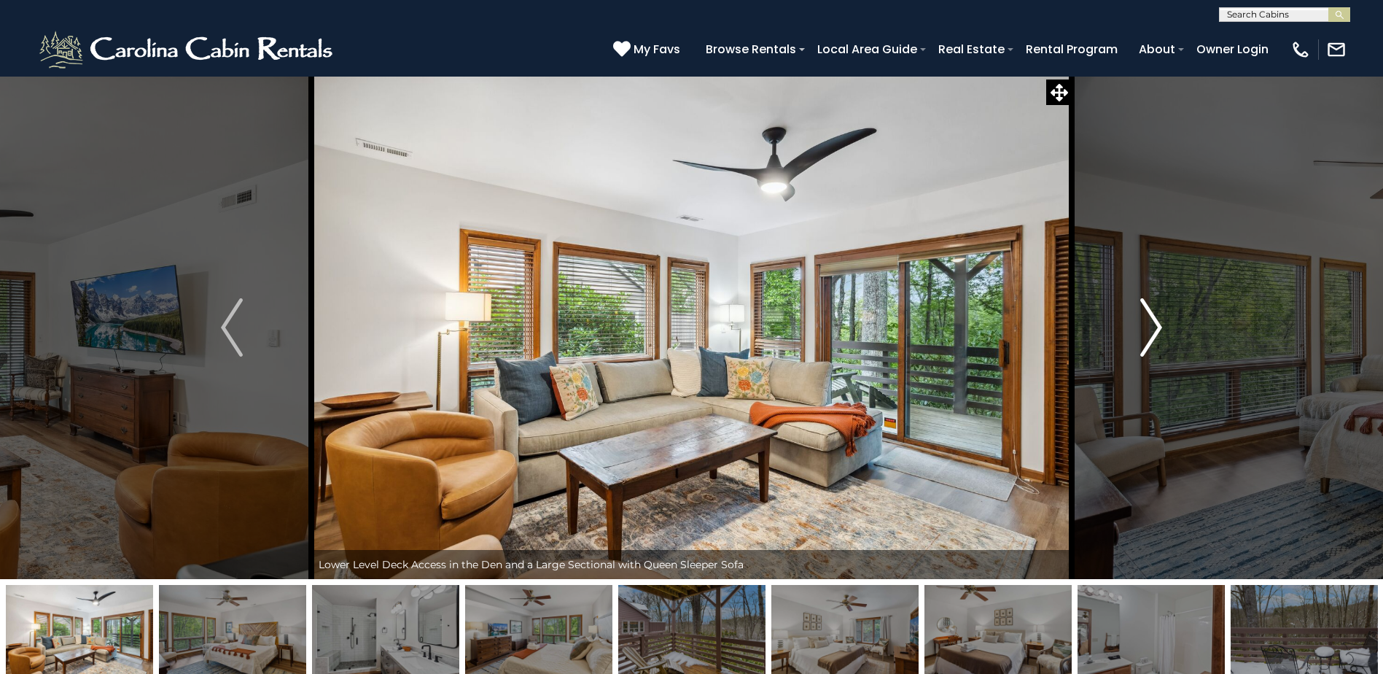
click at [1157, 325] on img "Next" at bounding box center [1151, 327] width 22 height 58
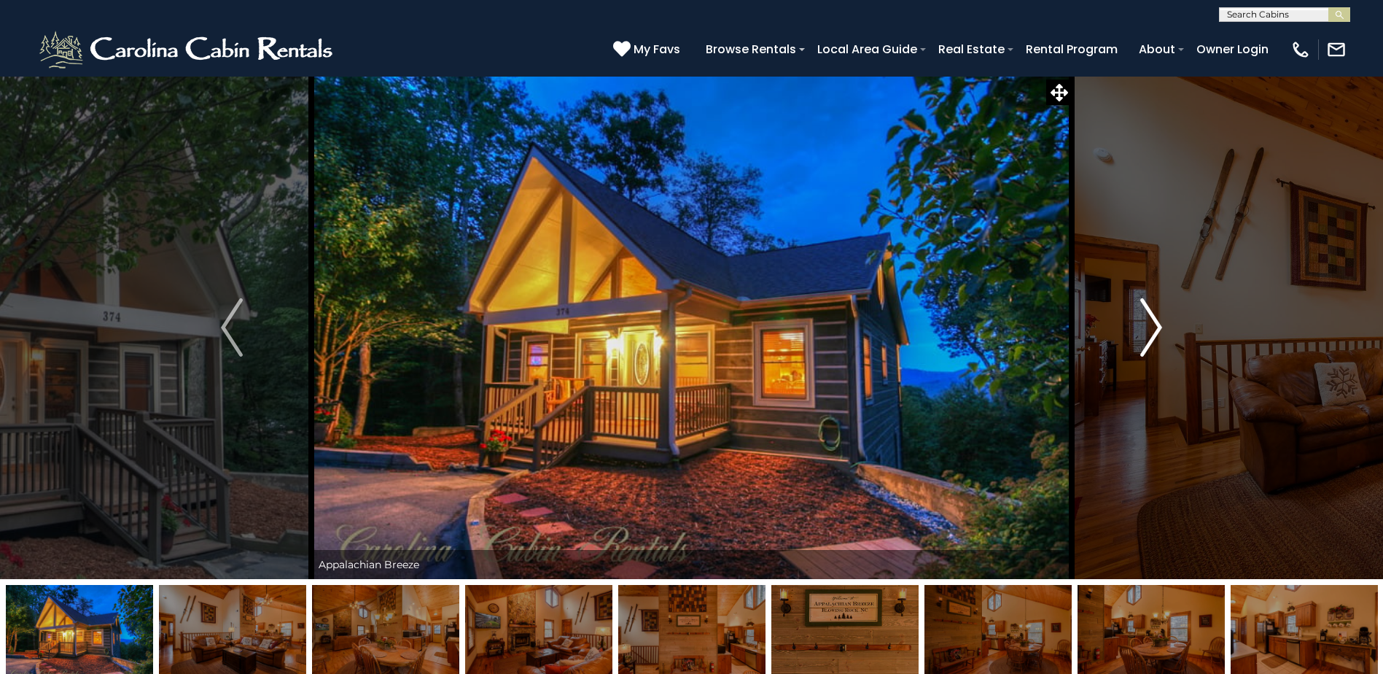
click at [1157, 324] on img "Next" at bounding box center [1151, 327] width 22 height 58
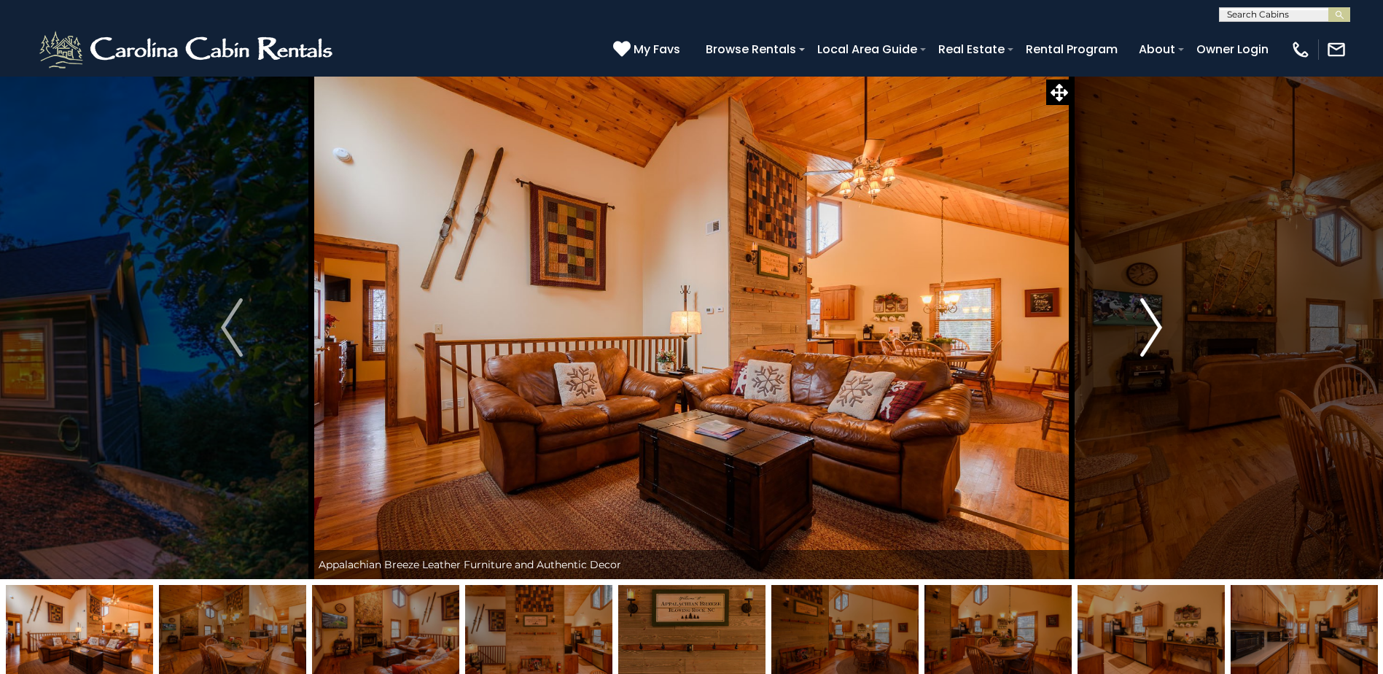
click at [1157, 324] on img "Next" at bounding box center [1151, 327] width 22 height 58
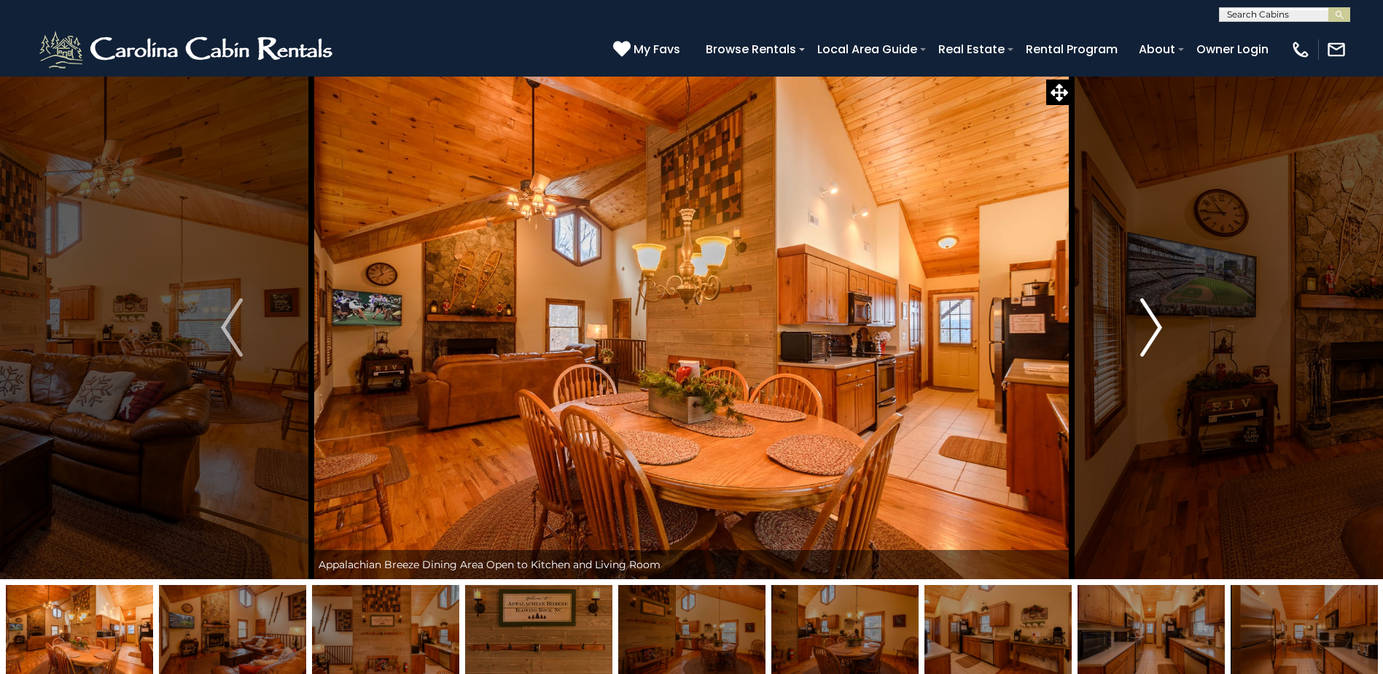
click at [1157, 324] on img "Next" at bounding box center [1151, 327] width 22 height 58
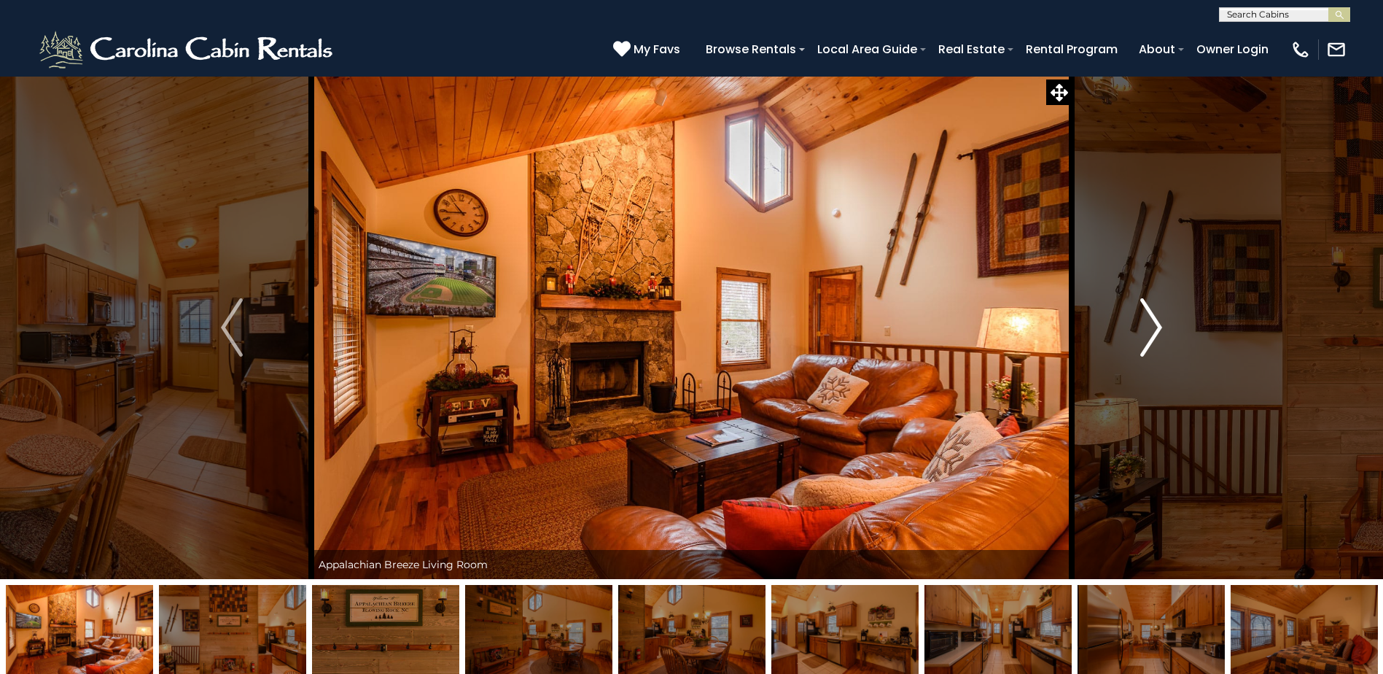
click at [1157, 324] on img "Next" at bounding box center [1151, 327] width 22 height 58
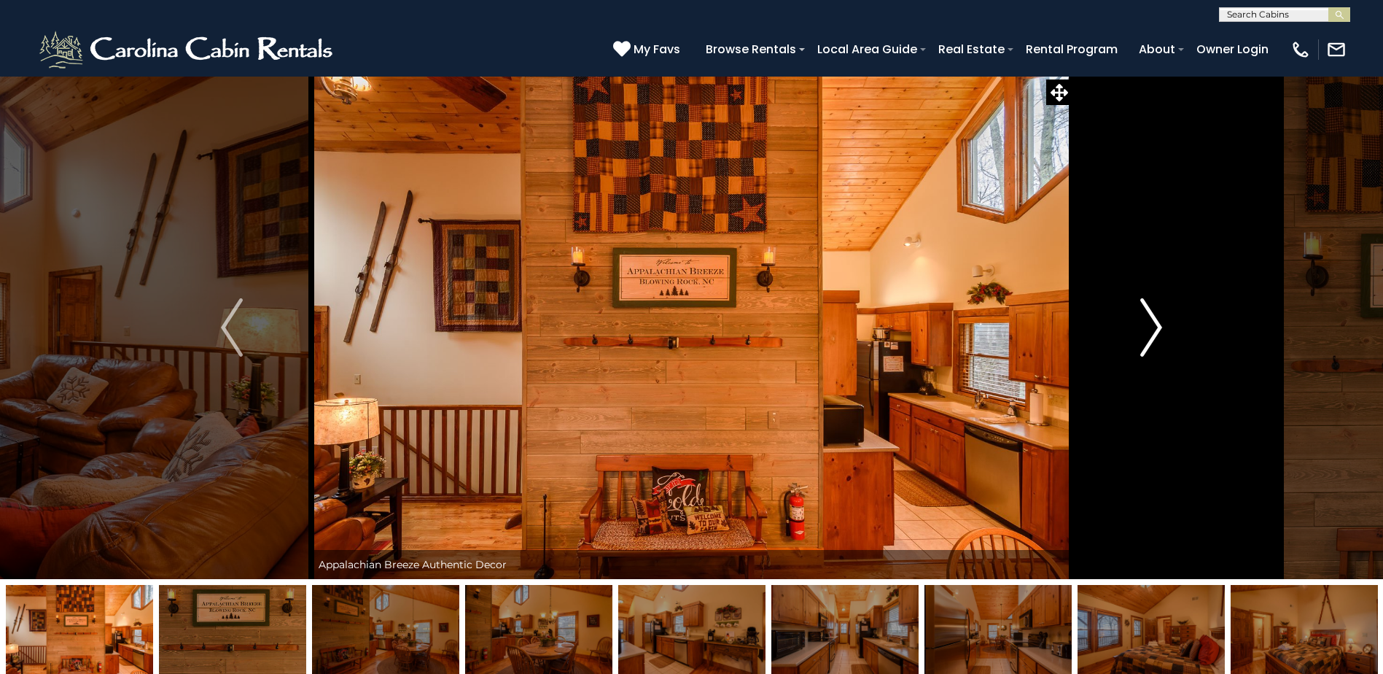
click at [1157, 324] on img "Next" at bounding box center [1151, 327] width 22 height 58
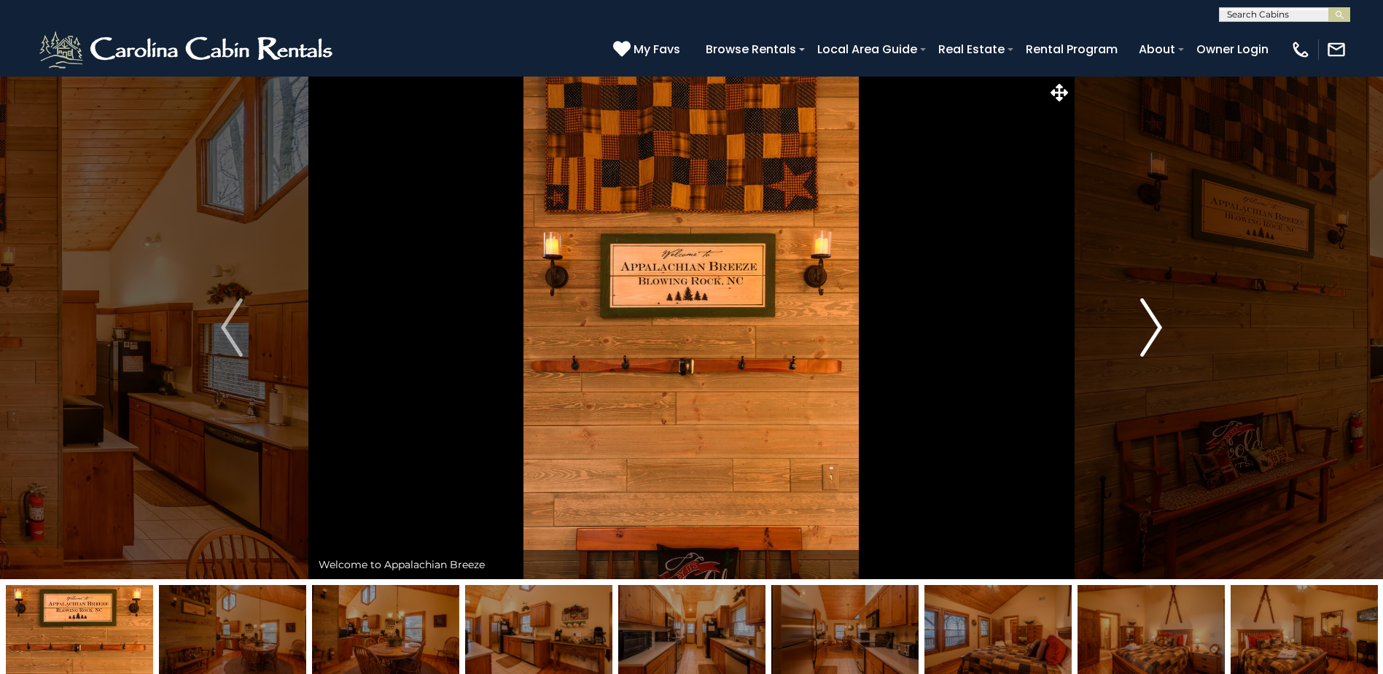
click at [1157, 324] on img "Next" at bounding box center [1151, 327] width 22 height 58
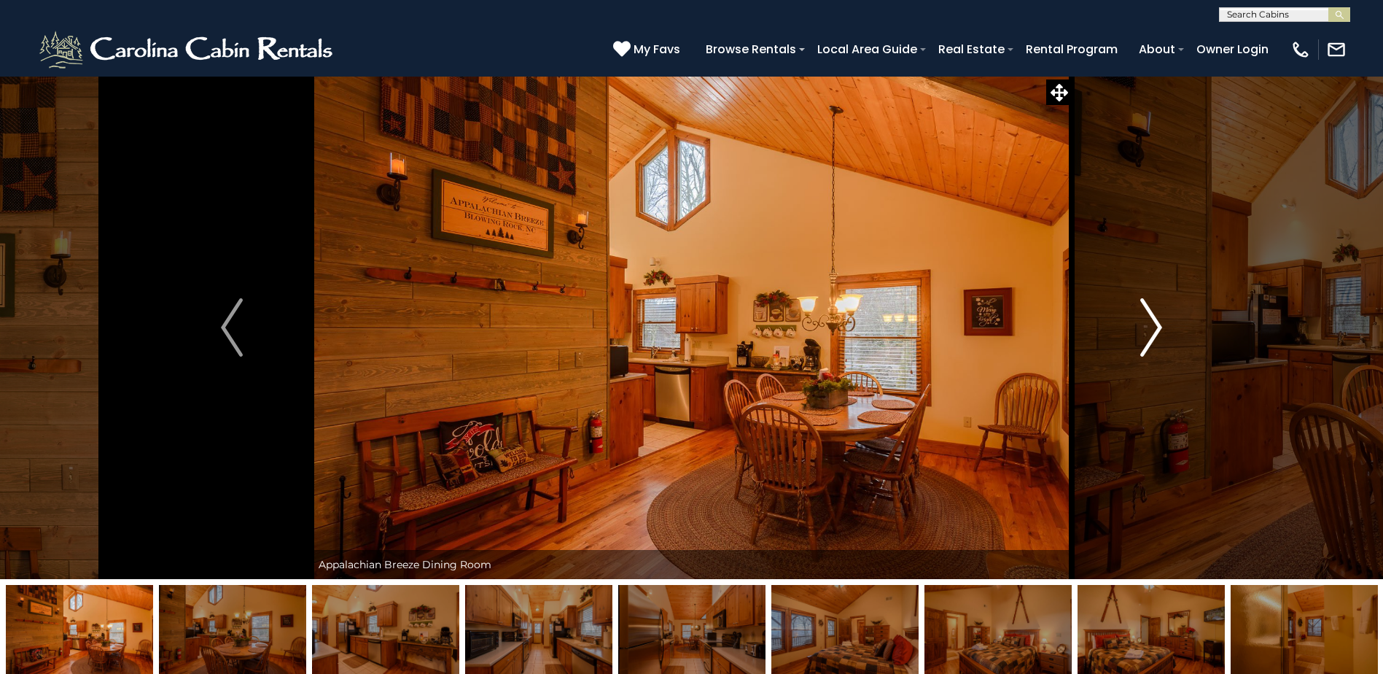
click at [1157, 324] on img "Next" at bounding box center [1151, 327] width 22 height 58
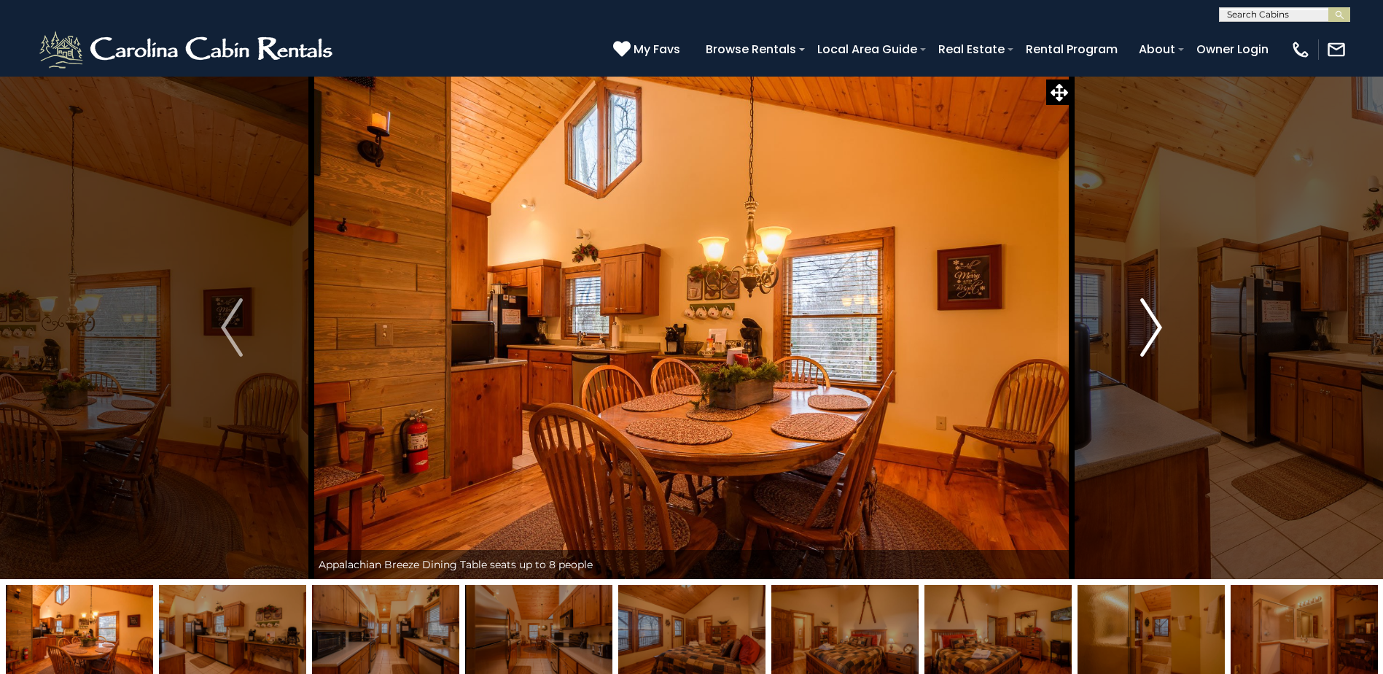
click at [1157, 324] on img "Next" at bounding box center [1151, 327] width 22 height 58
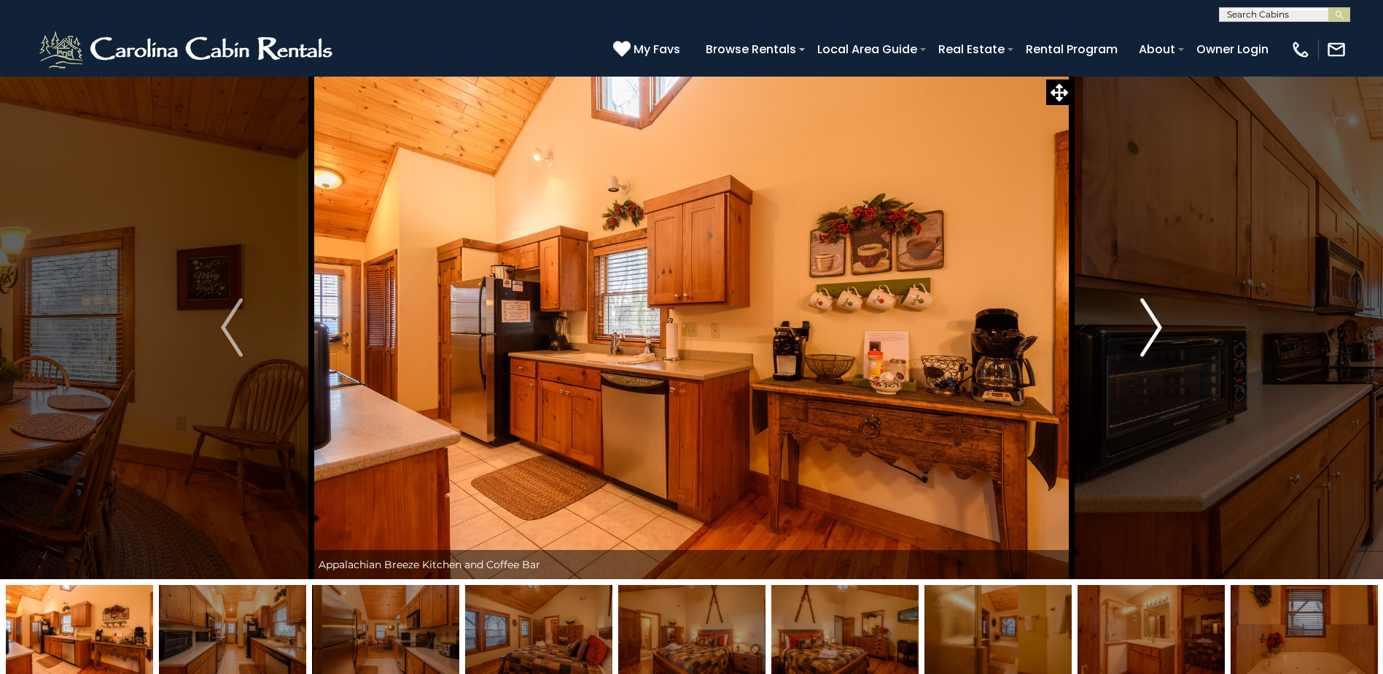
click at [1157, 324] on img "Next" at bounding box center [1151, 327] width 22 height 58
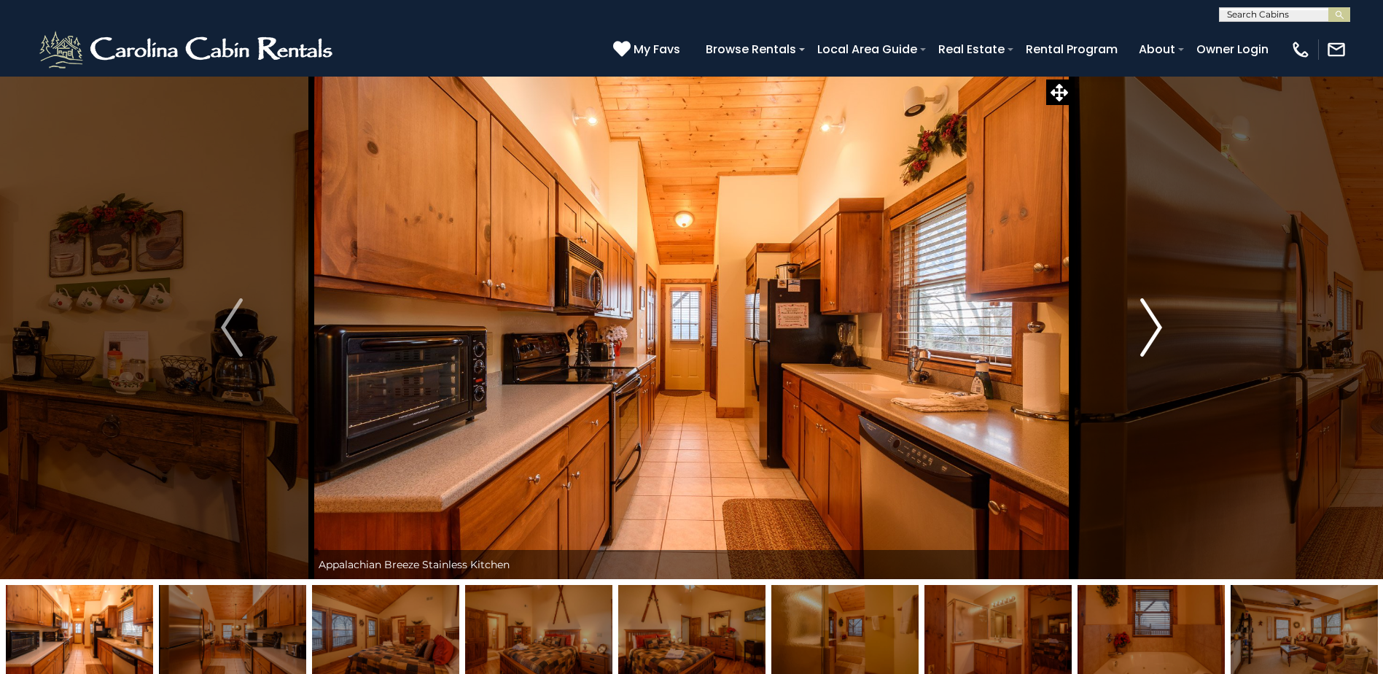
click at [1157, 324] on img "Next" at bounding box center [1151, 327] width 22 height 58
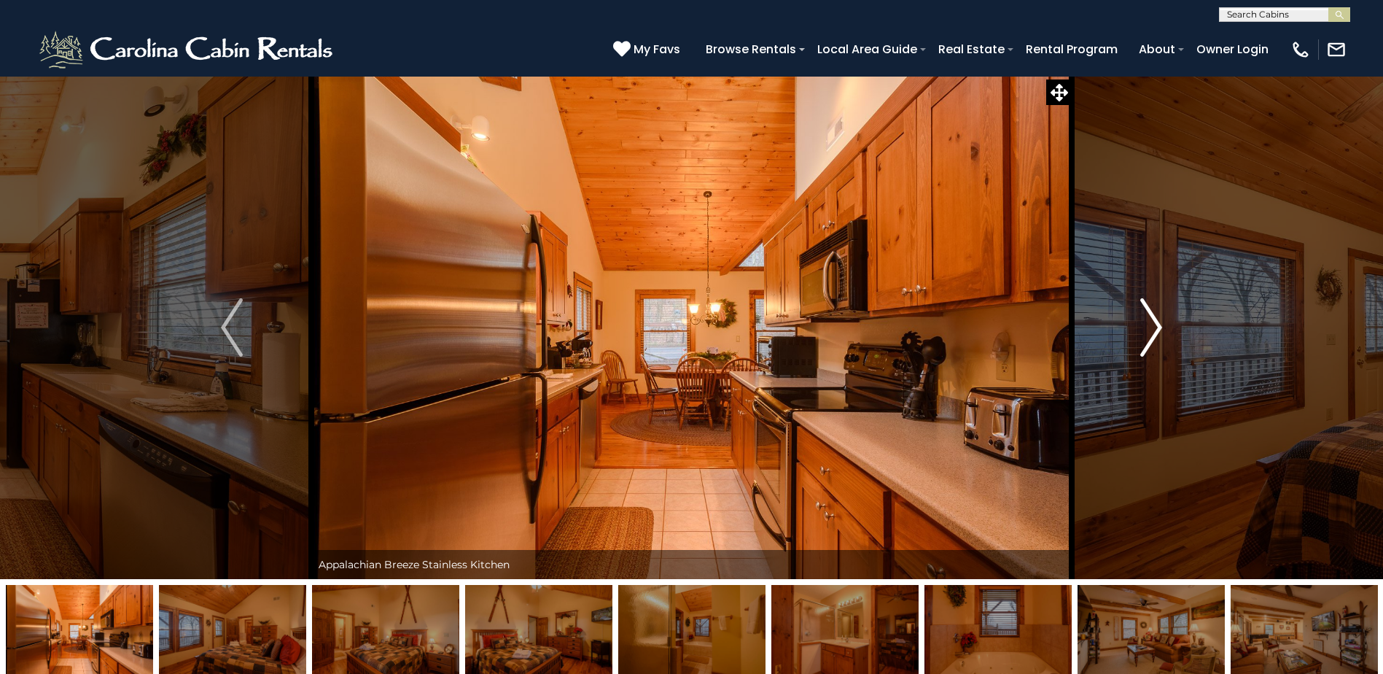
click at [1157, 324] on img "Next" at bounding box center [1151, 327] width 22 height 58
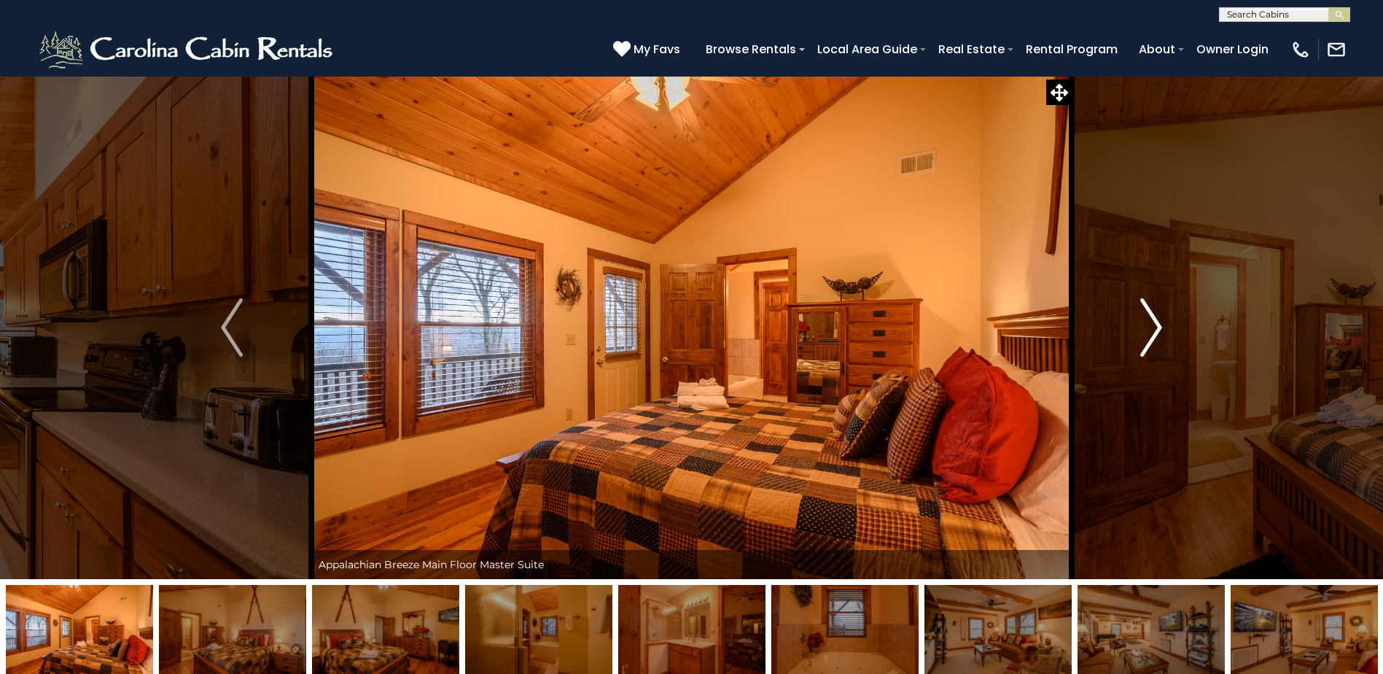
click at [1157, 324] on img "Next" at bounding box center [1151, 327] width 22 height 58
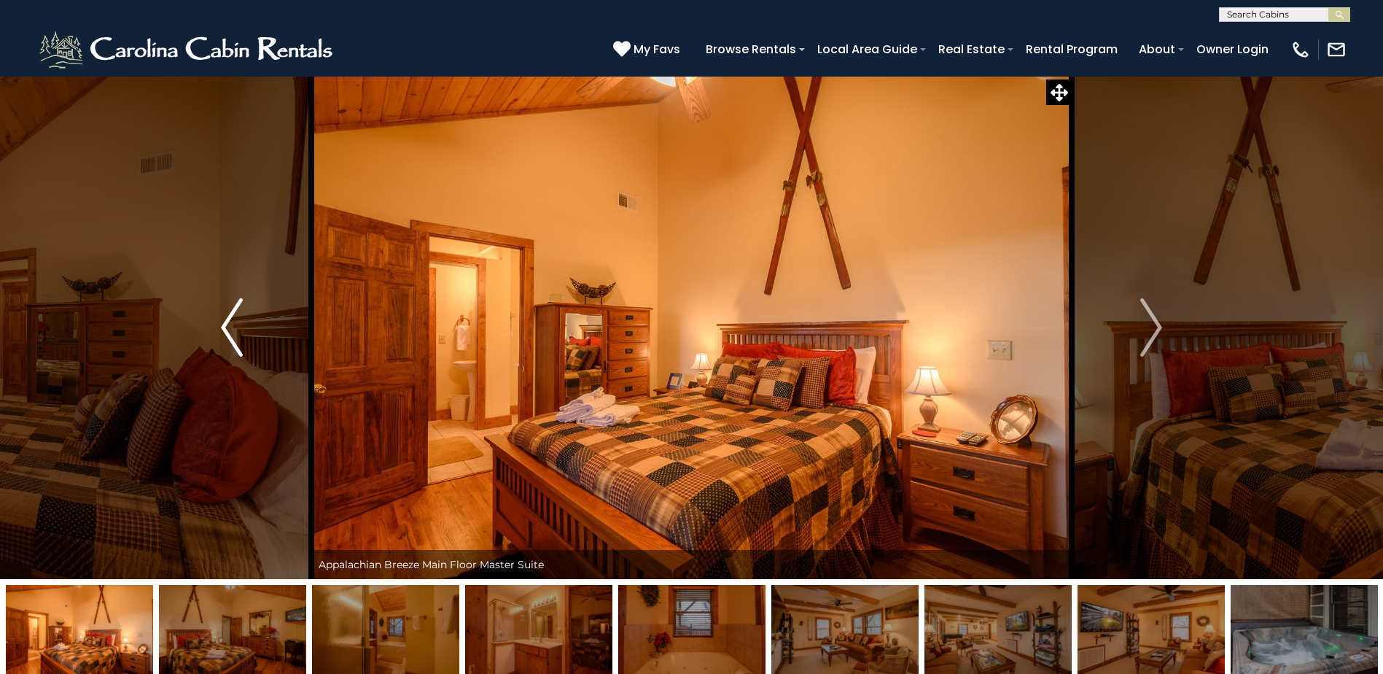
click at [218, 327] on button "Previous" at bounding box center [231, 327] width 159 height 503
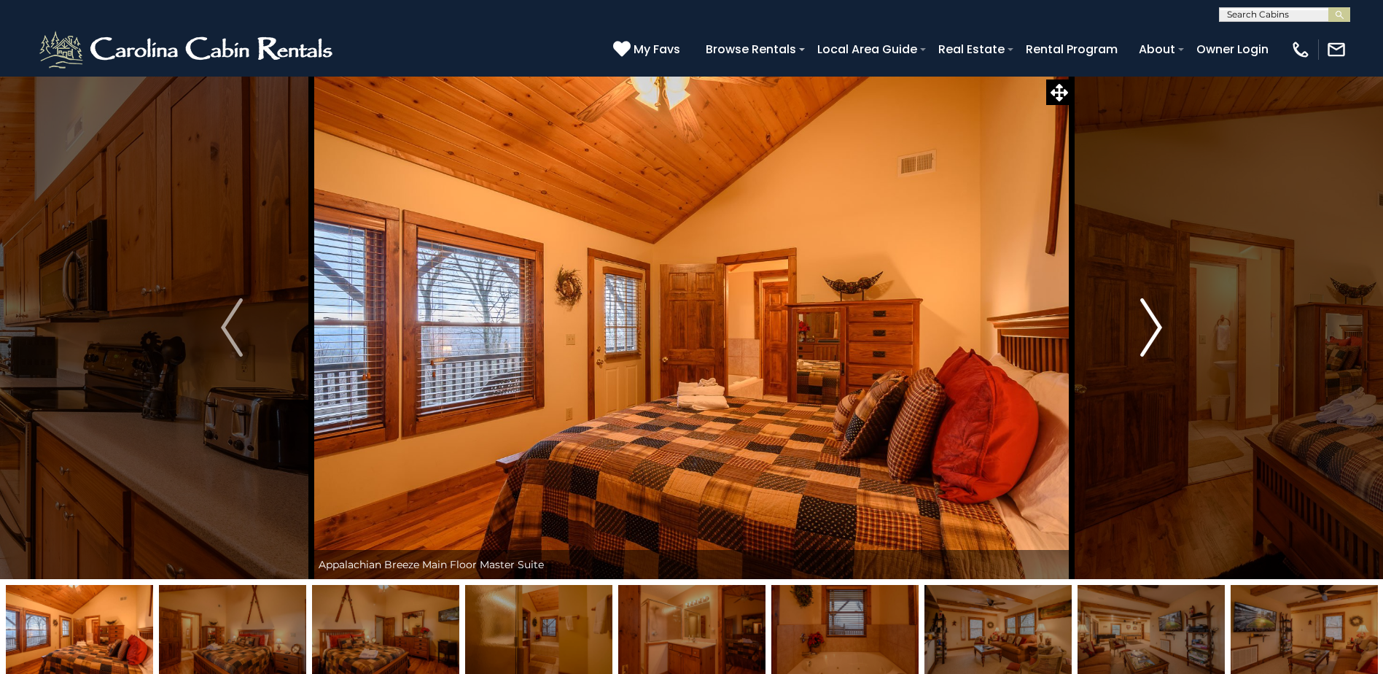
click at [1153, 326] on img "Next" at bounding box center [1151, 327] width 22 height 58
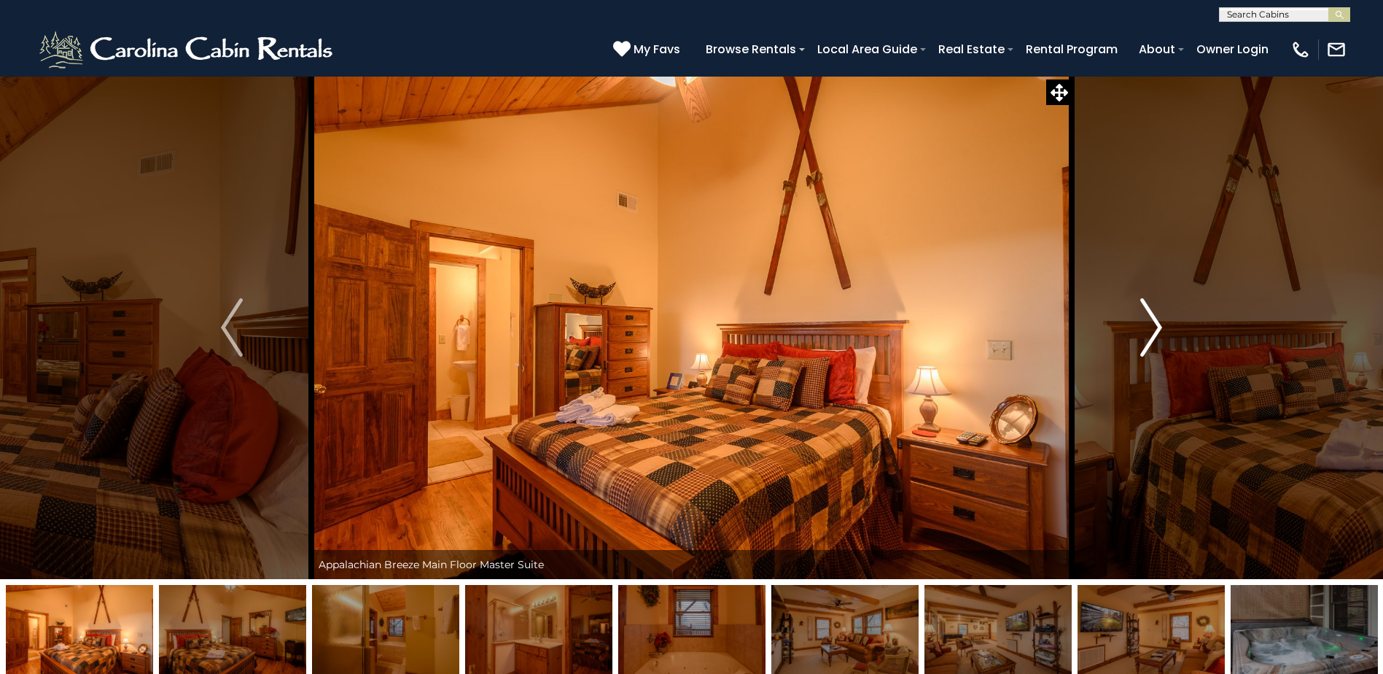
click at [1153, 326] on img "Next" at bounding box center [1151, 327] width 22 height 58
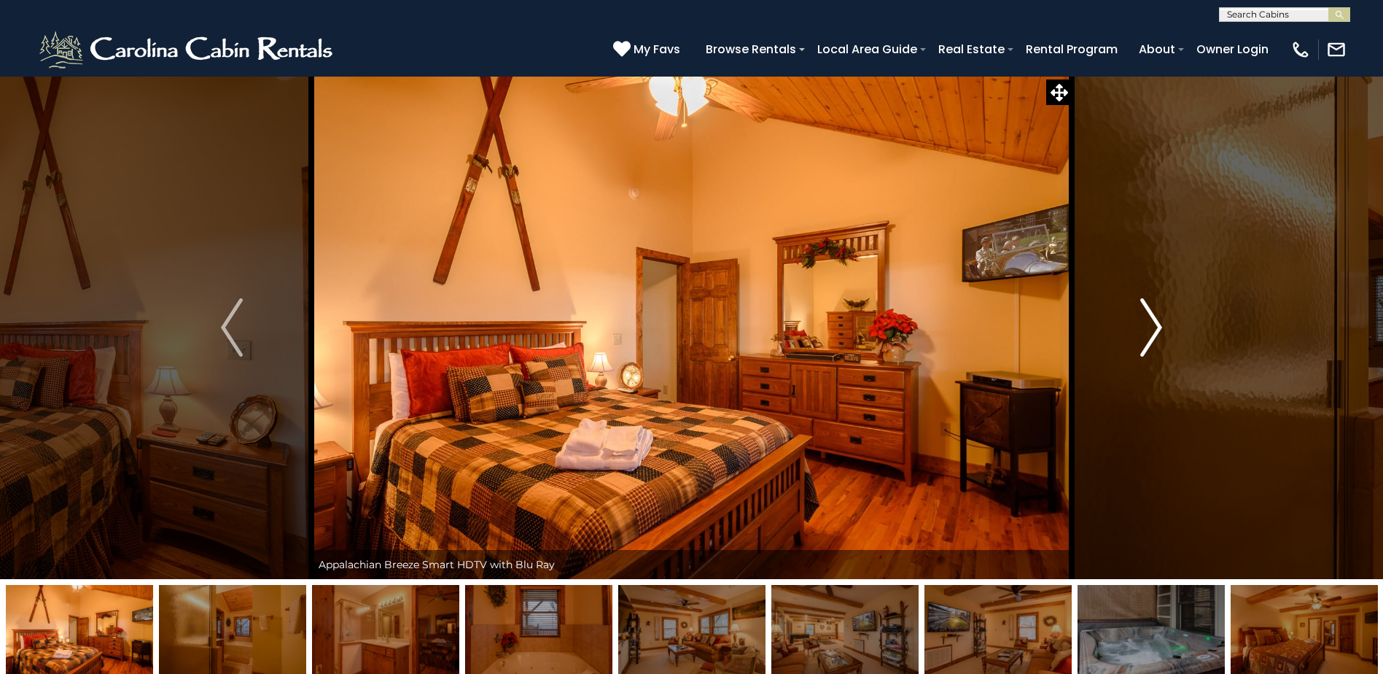
click at [1153, 326] on img "Next" at bounding box center [1151, 327] width 22 height 58
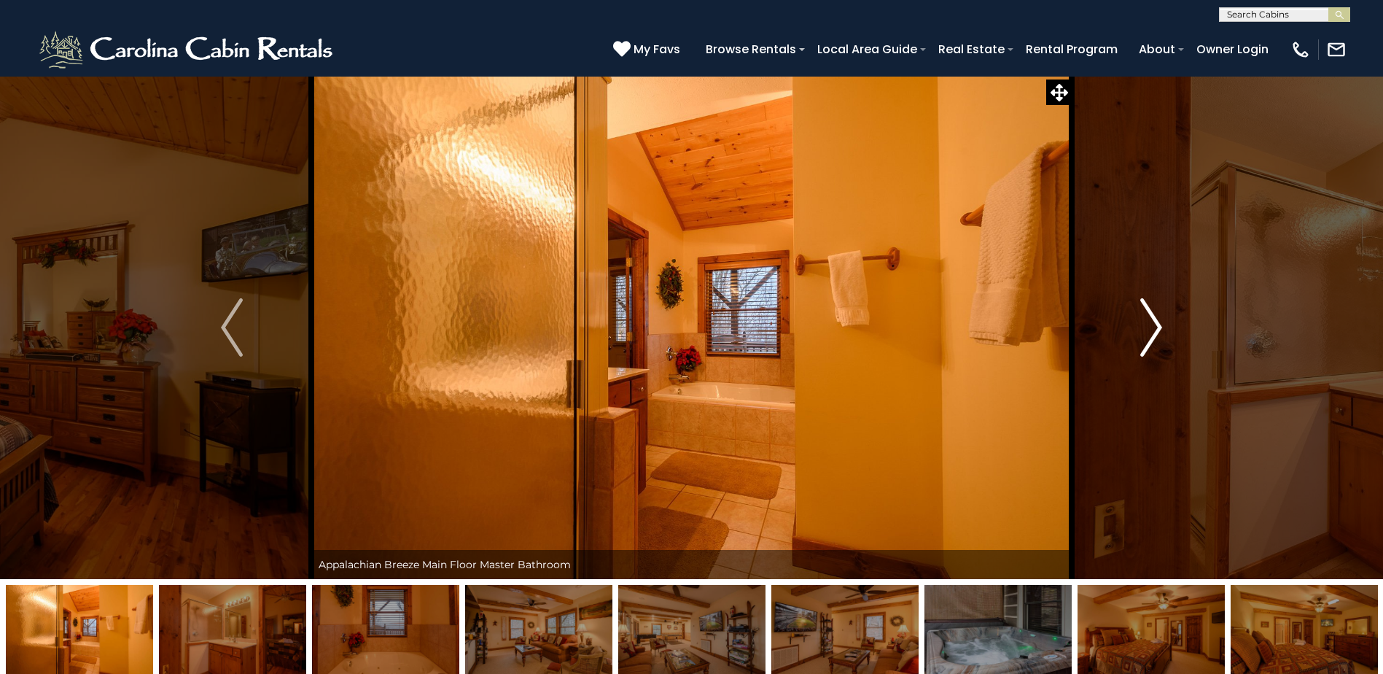
click at [1153, 326] on img "Next" at bounding box center [1151, 327] width 22 height 58
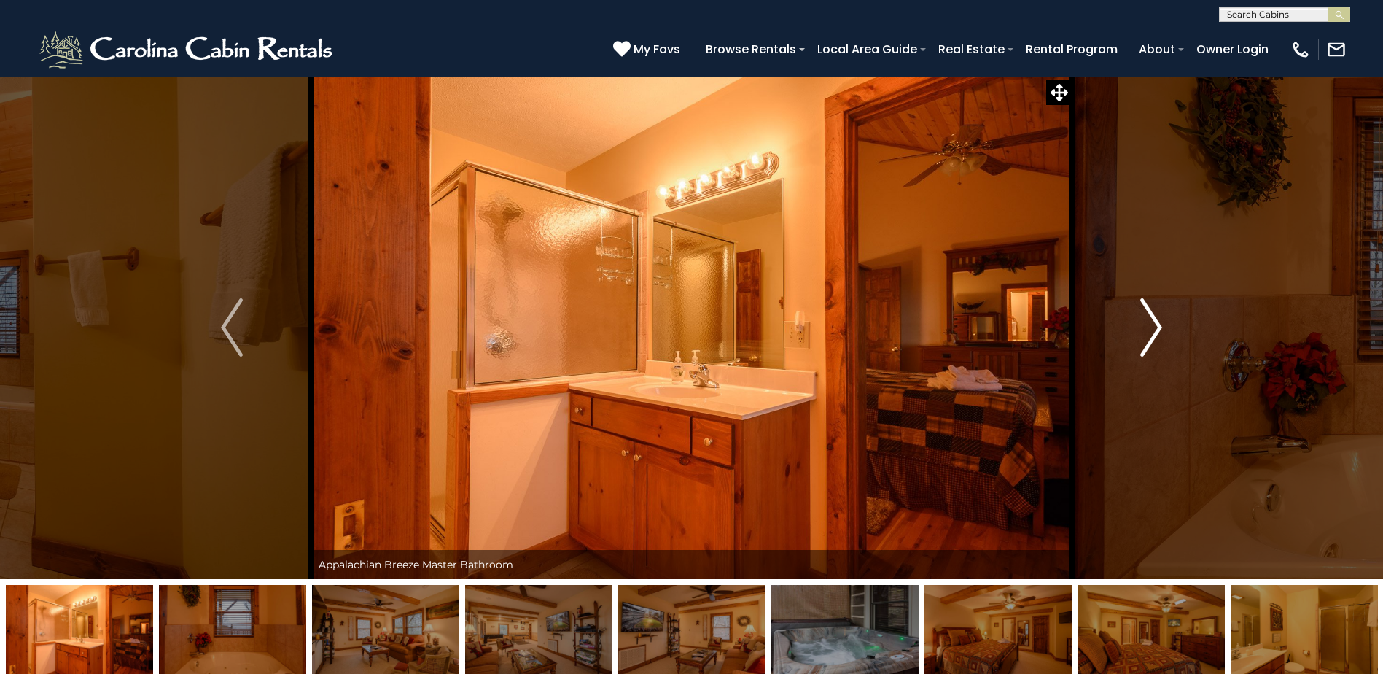
click at [1153, 326] on img "Next" at bounding box center [1151, 327] width 22 height 58
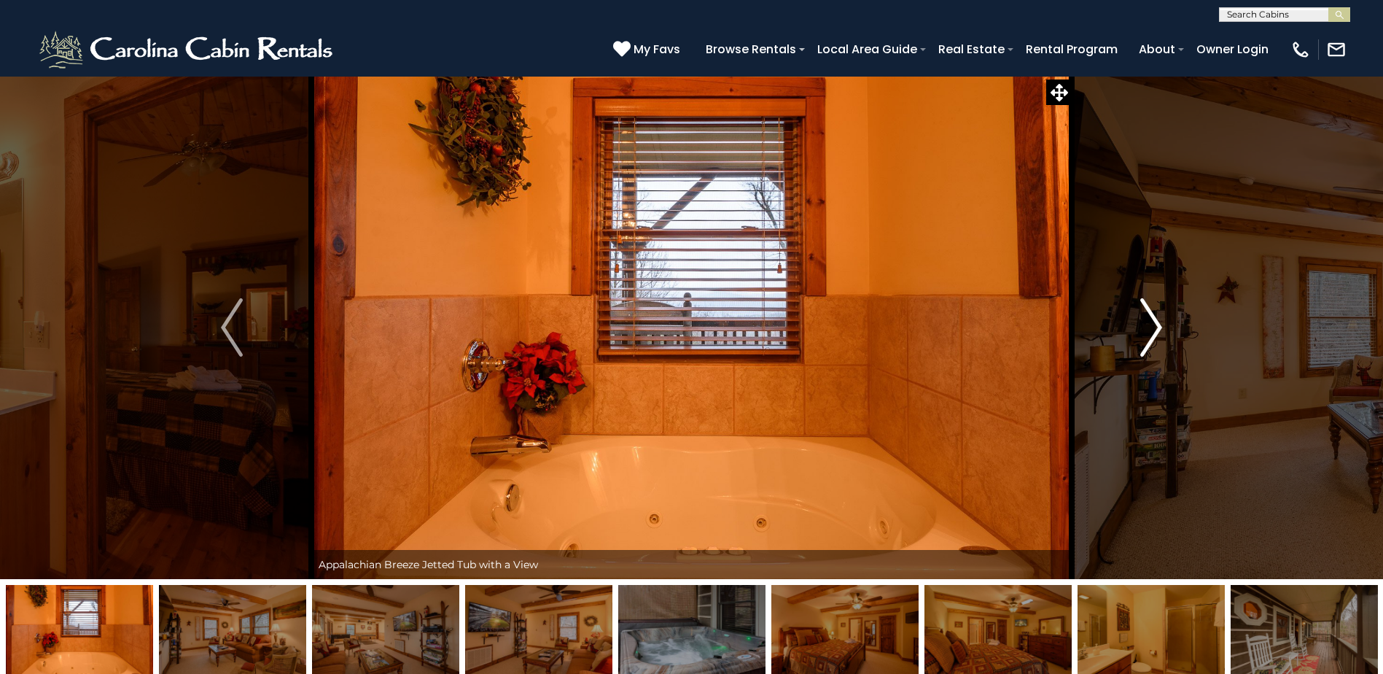
click at [1153, 326] on img "Next" at bounding box center [1151, 327] width 22 height 58
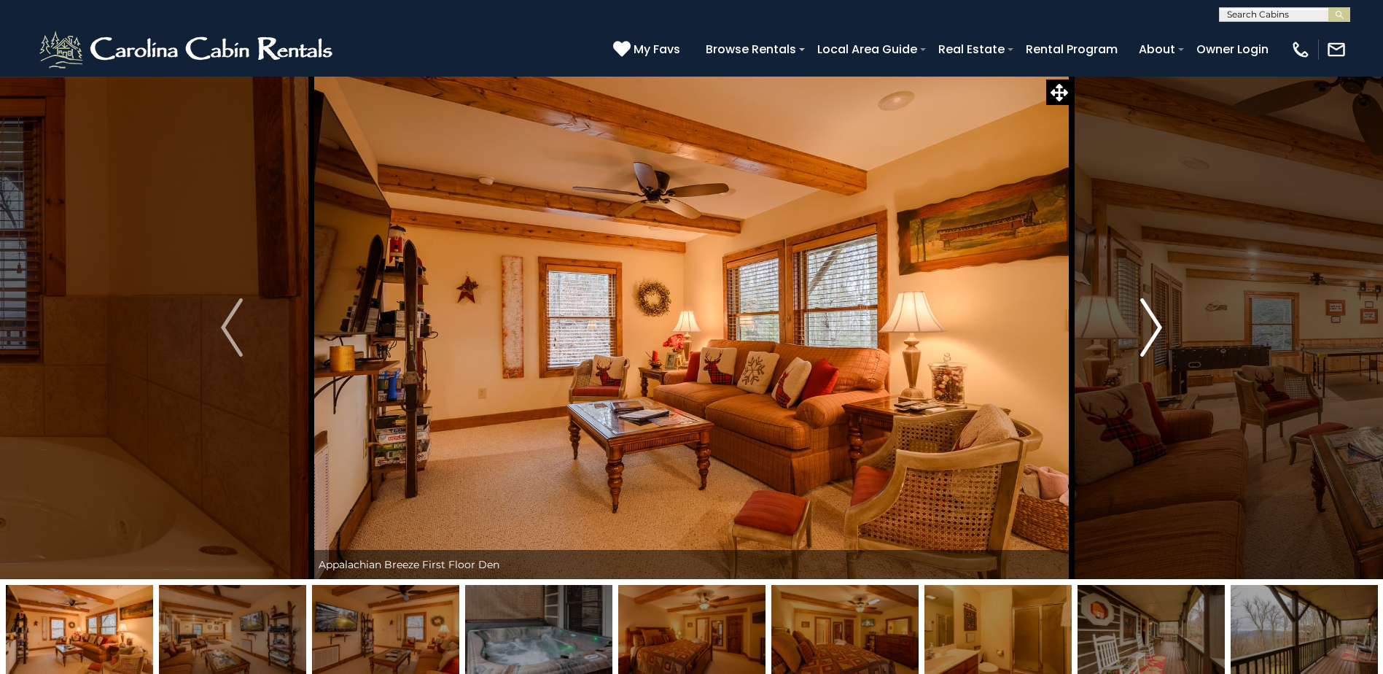
click at [1153, 327] on img "Next" at bounding box center [1151, 327] width 22 height 58
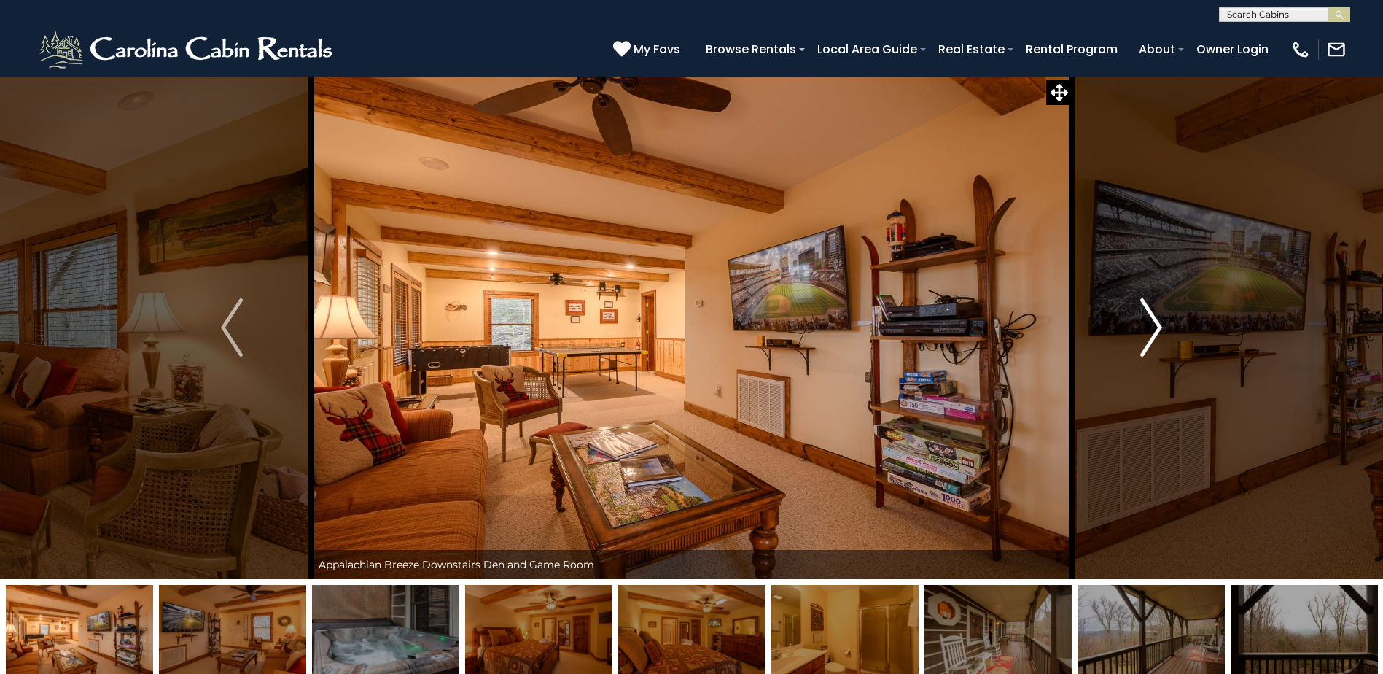
click at [1153, 327] on img "Next" at bounding box center [1151, 327] width 22 height 58
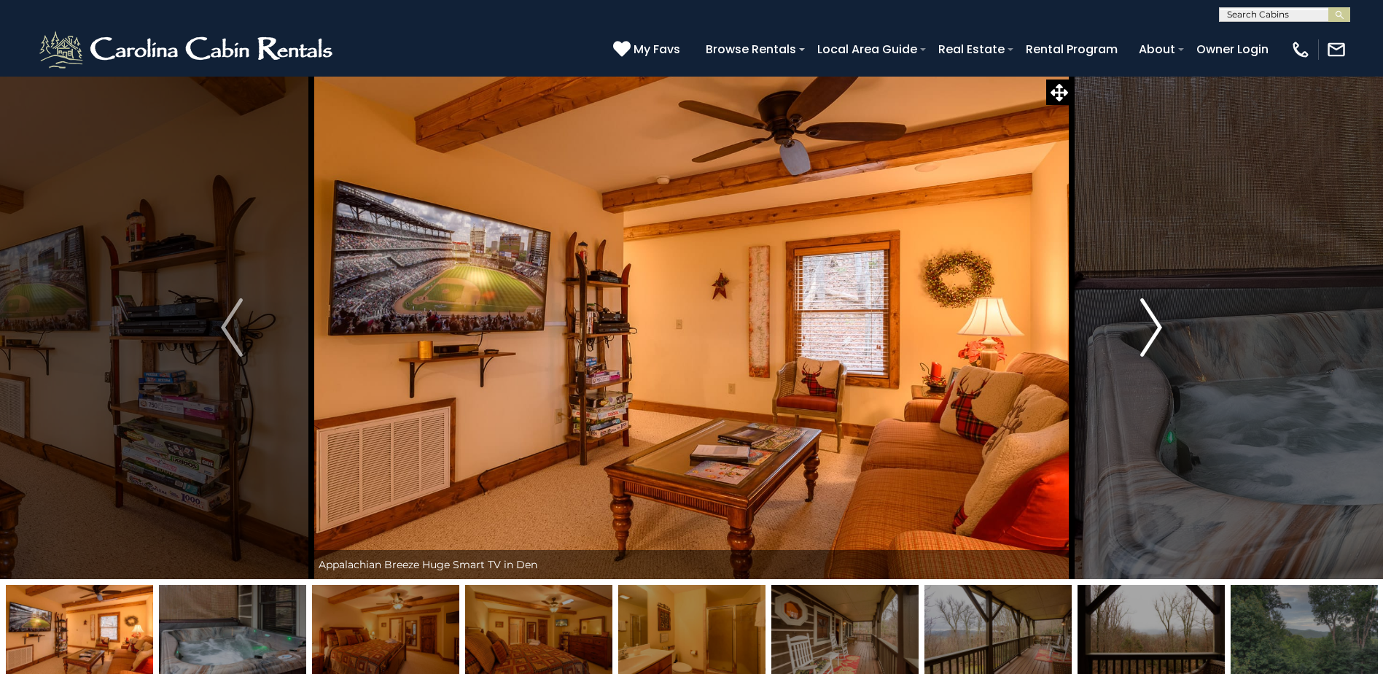
click at [1153, 327] on img "Next" at bounding box center [1151, 327] width 22 height 58
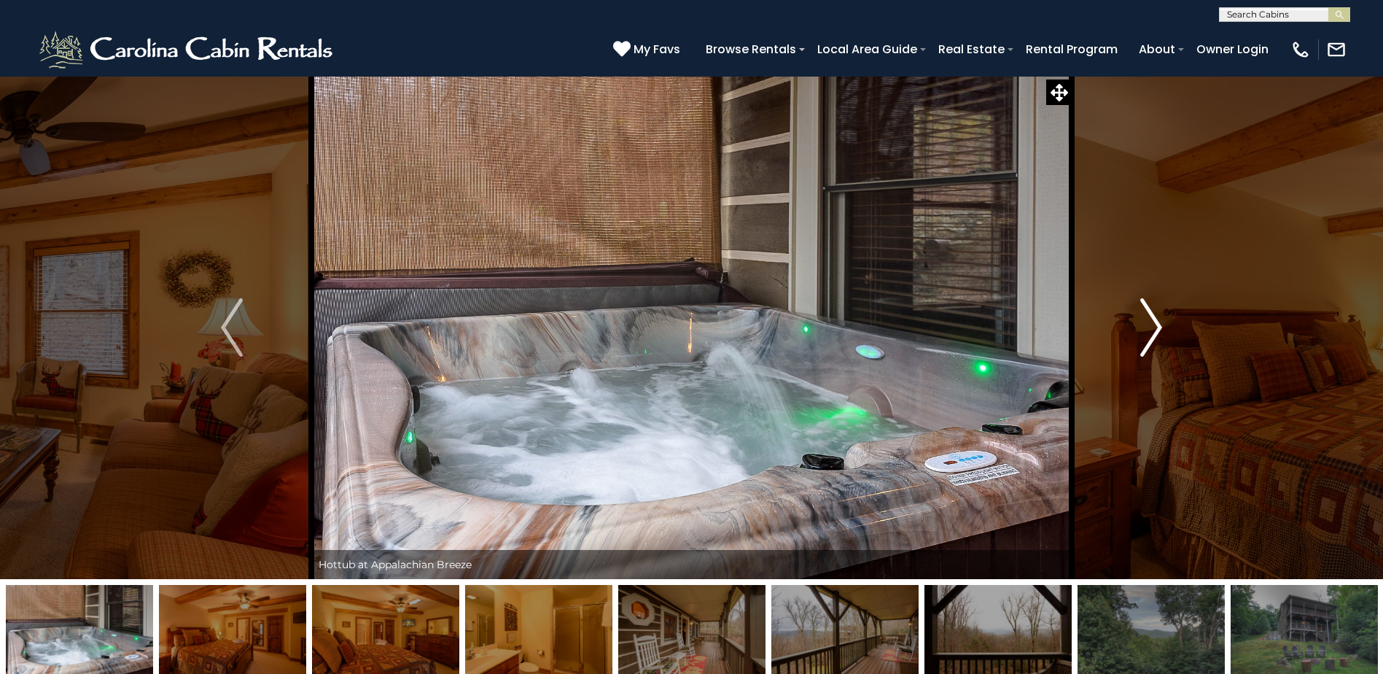
click at [1153, 327] on img "Next" at bounding box center [1151, 327] width 22 height 58
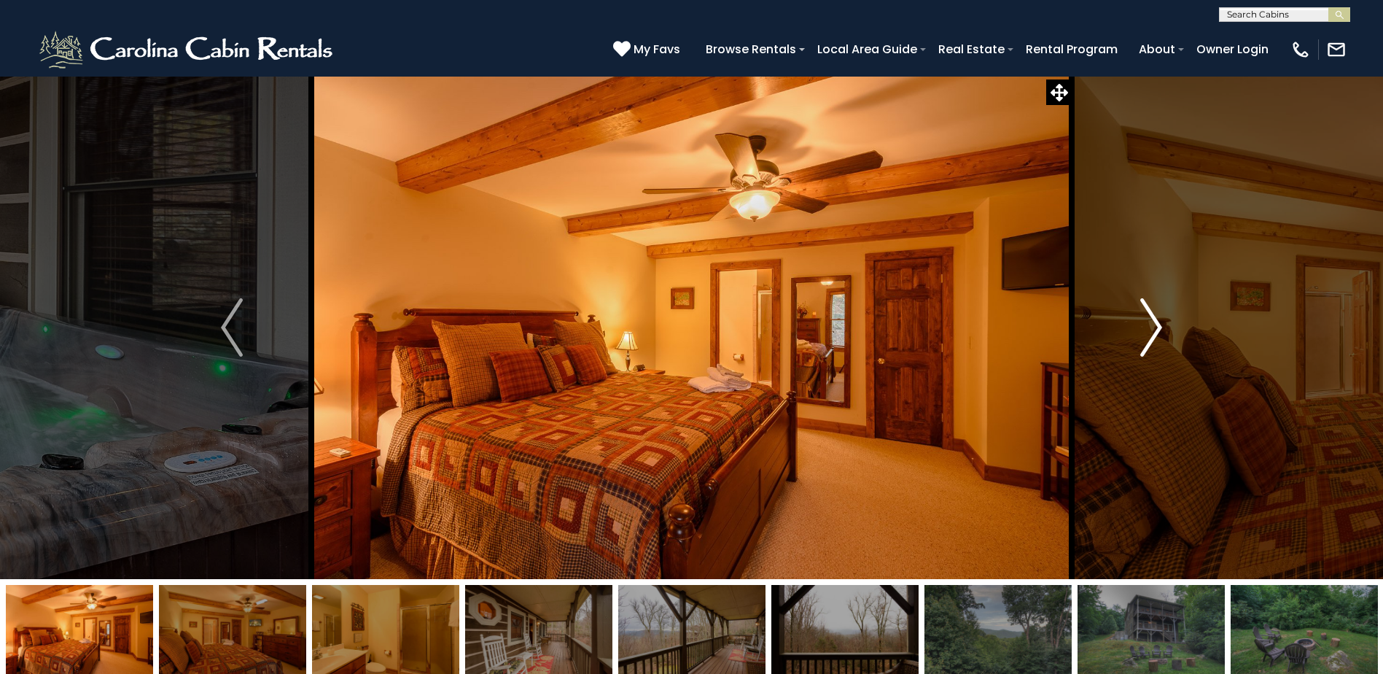
click at [1153, 327] on img "Next" at bounding box center [1151, 327] width 22 height 58
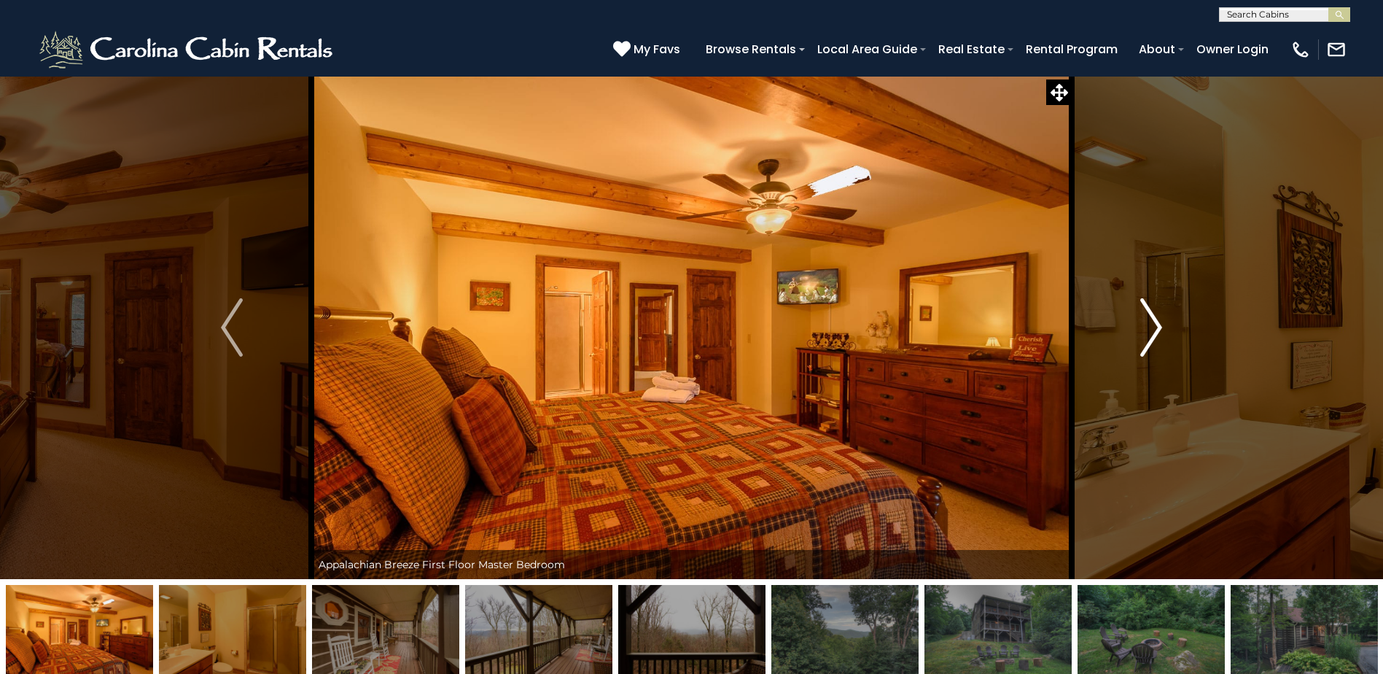
click at [1153, 327] on img "Next" at bounding box center [1151, 327] width 22 height 58
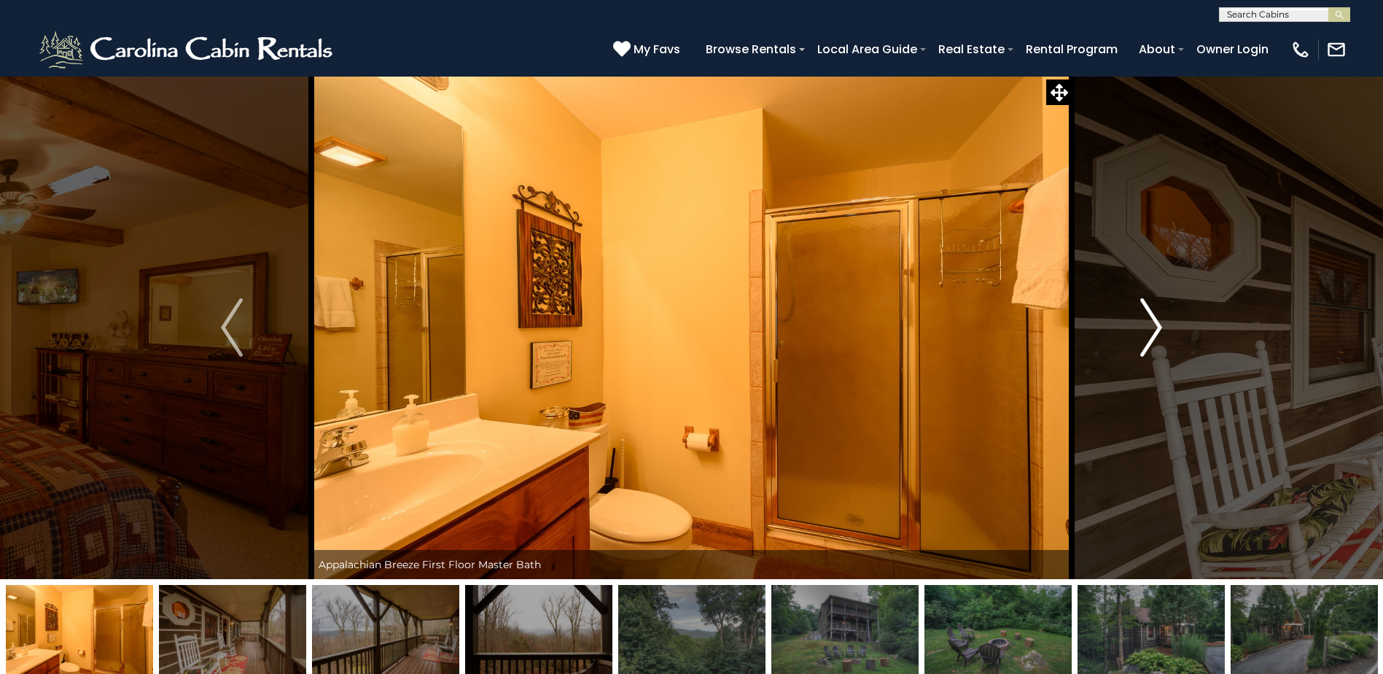
click at [1153, 327] on img "Next" at bounding box center [1151, 327] width 22 height 58
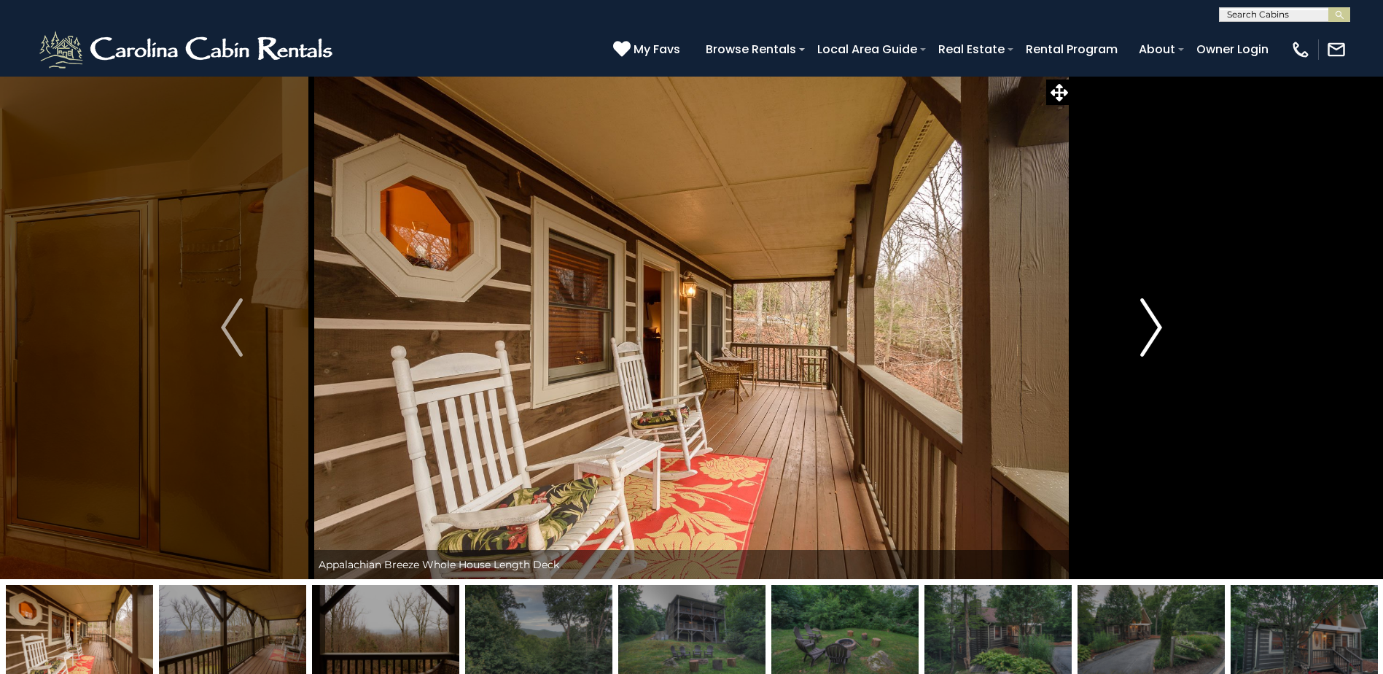
click at [1152, 327] on img "Next" at bounding box center [1151, 327] width 22 height 58
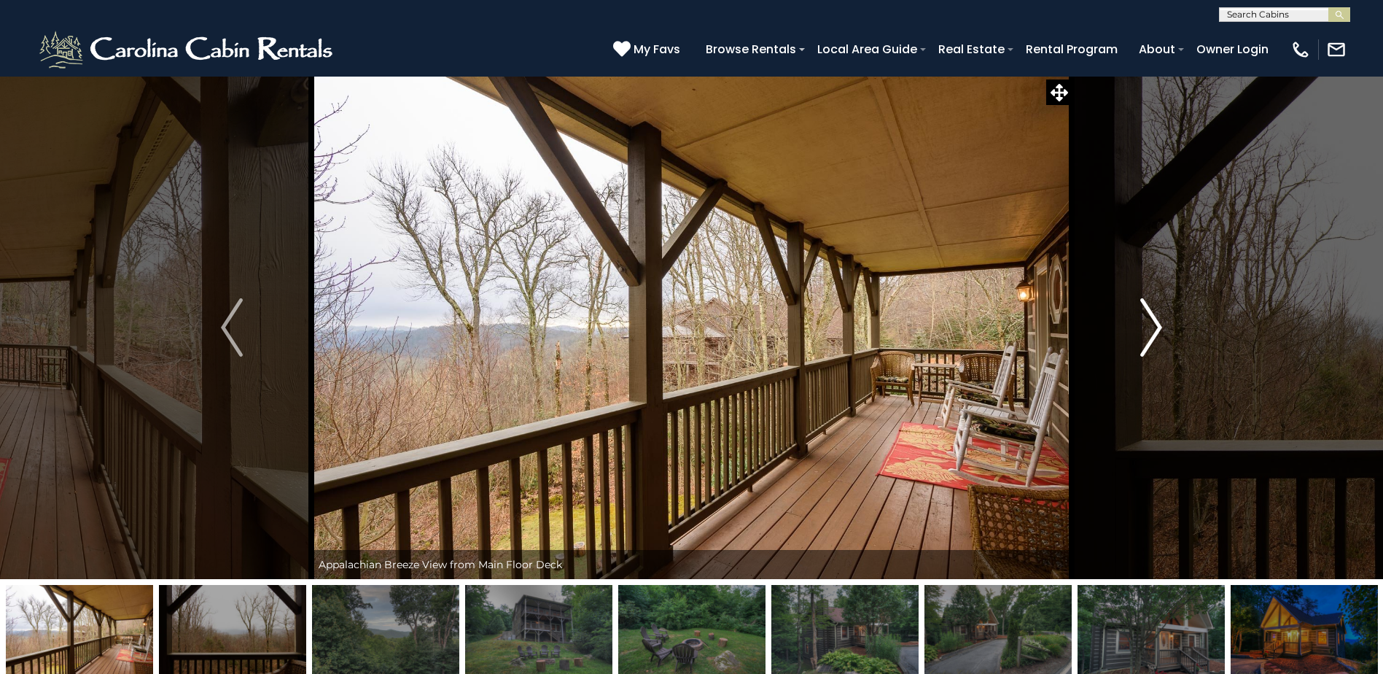
click at [1155, 324] on img "Next" at bounding box center [1151, 327] width 22 height 58
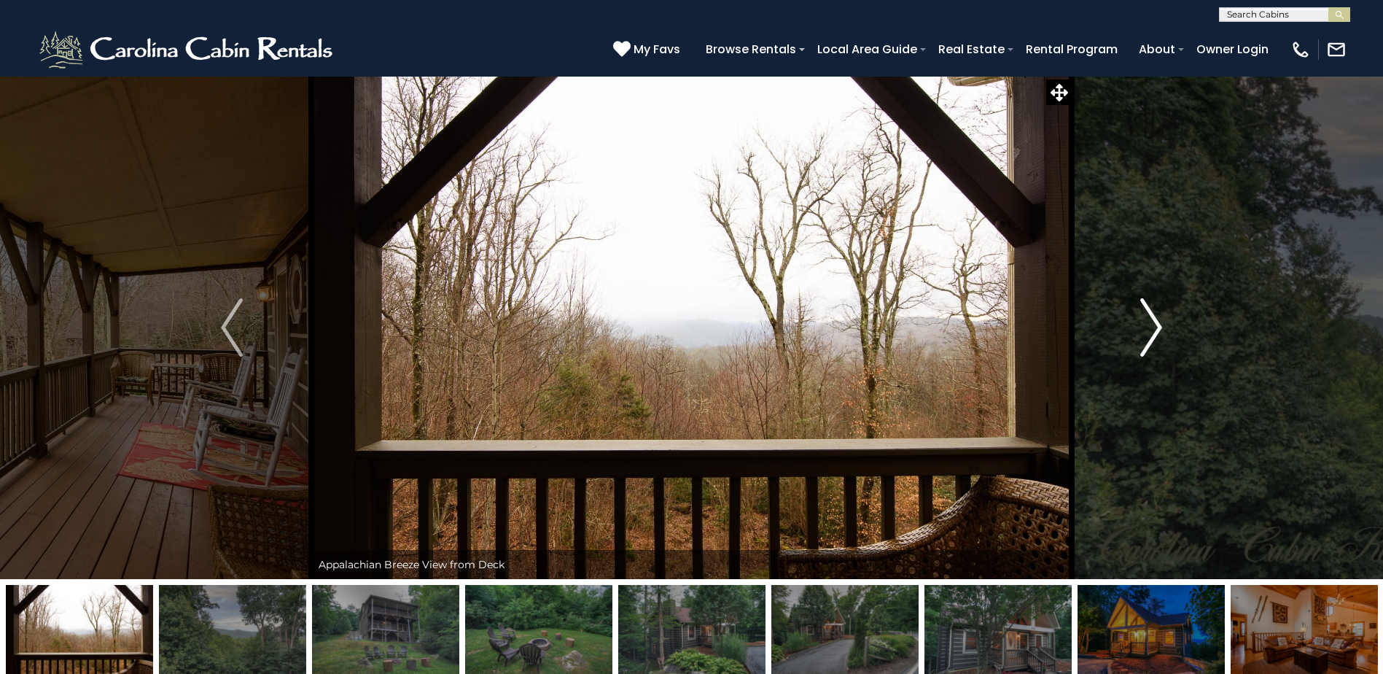
click at [1155, 324] on img "Next" at bounding box center [1151, 327] width 22 height 58
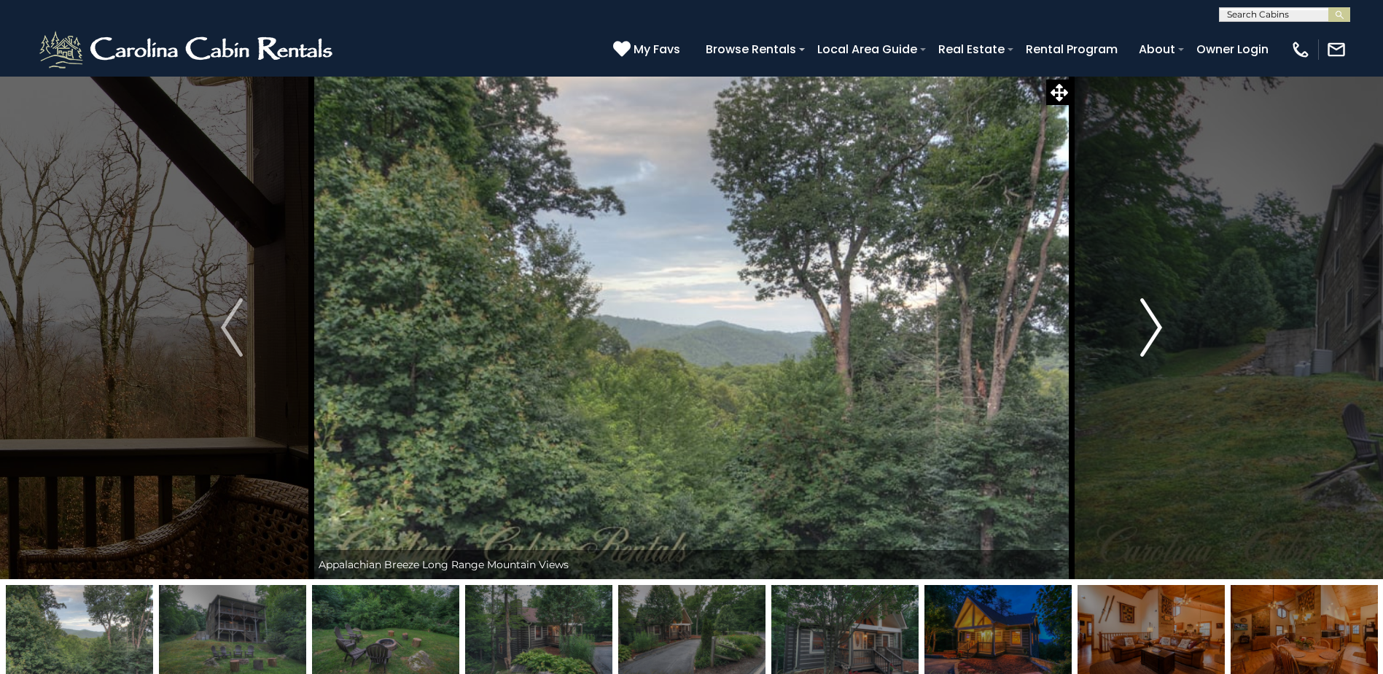
click at [1155, 324] on img "Next" at bounding box center [1151, 327] width 22 height 58
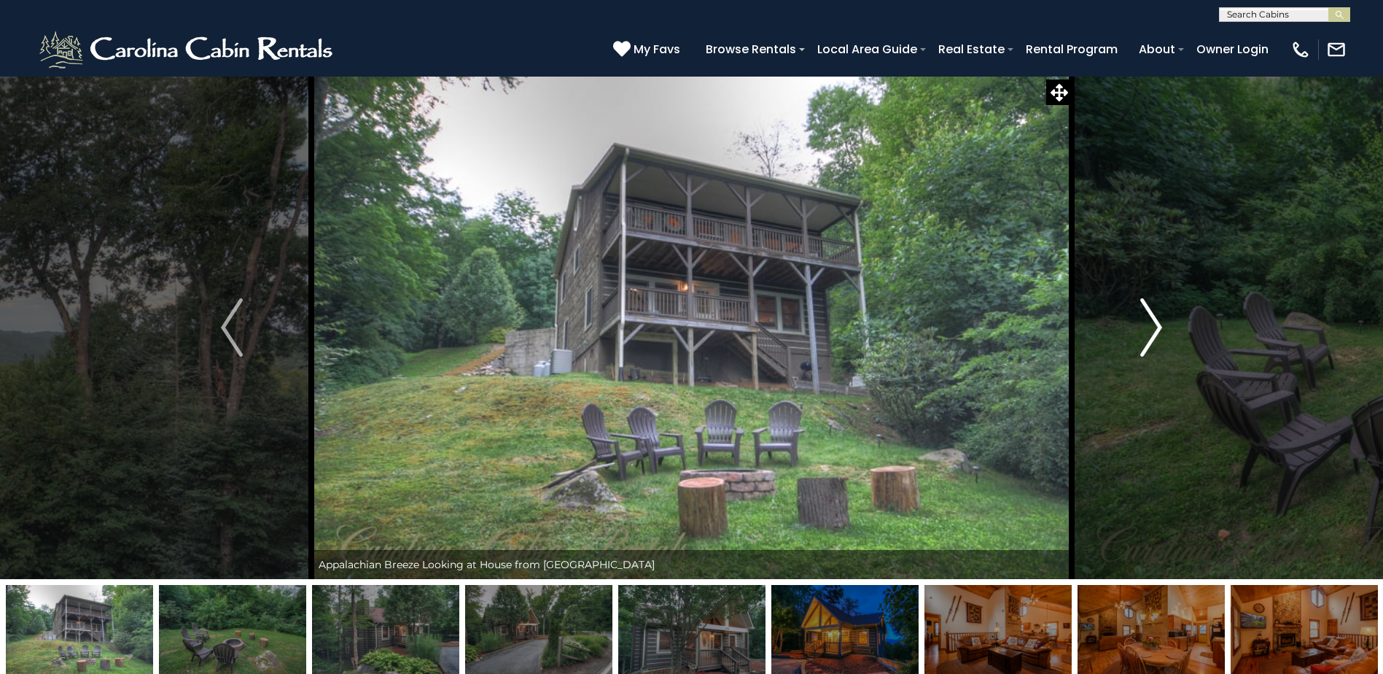
click at [1155, 324] on img "Next" at bounding box center [1151, 327] width 22 height 58
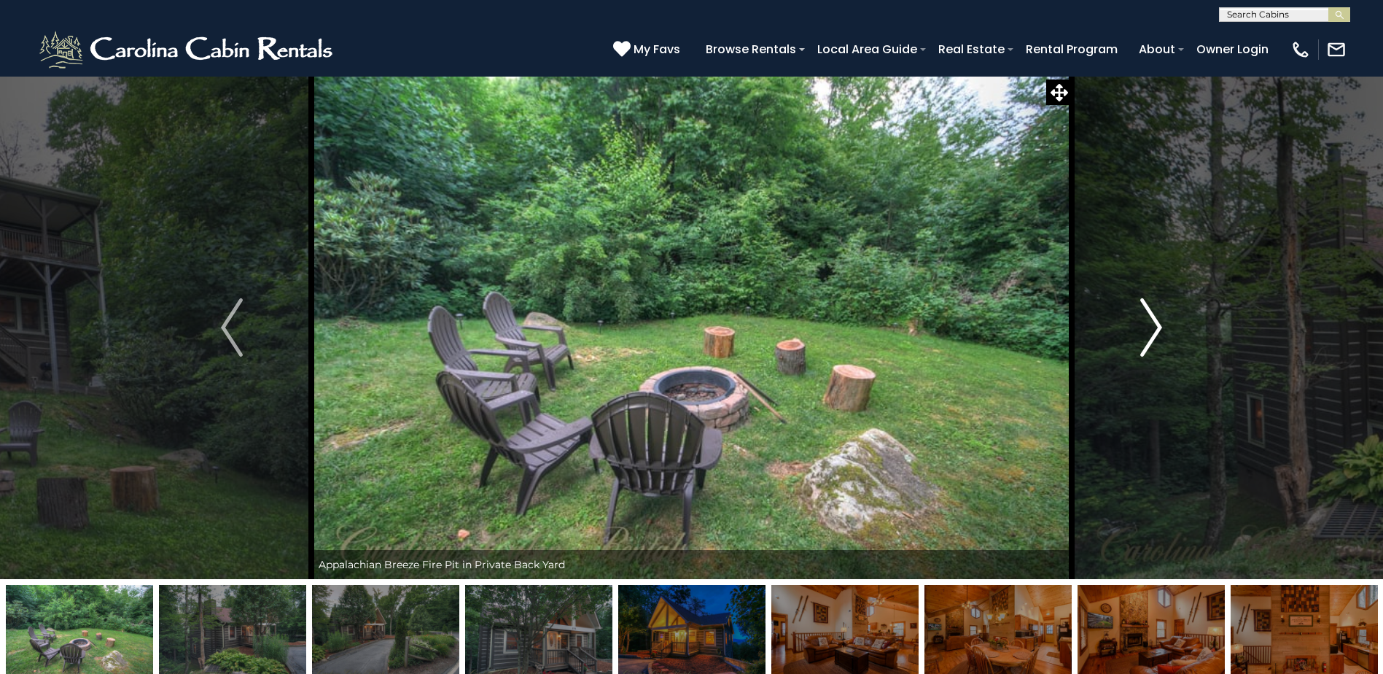
click at [1155, 324] on img "Next" at bounding box center [1151, 327] width 22 height 58
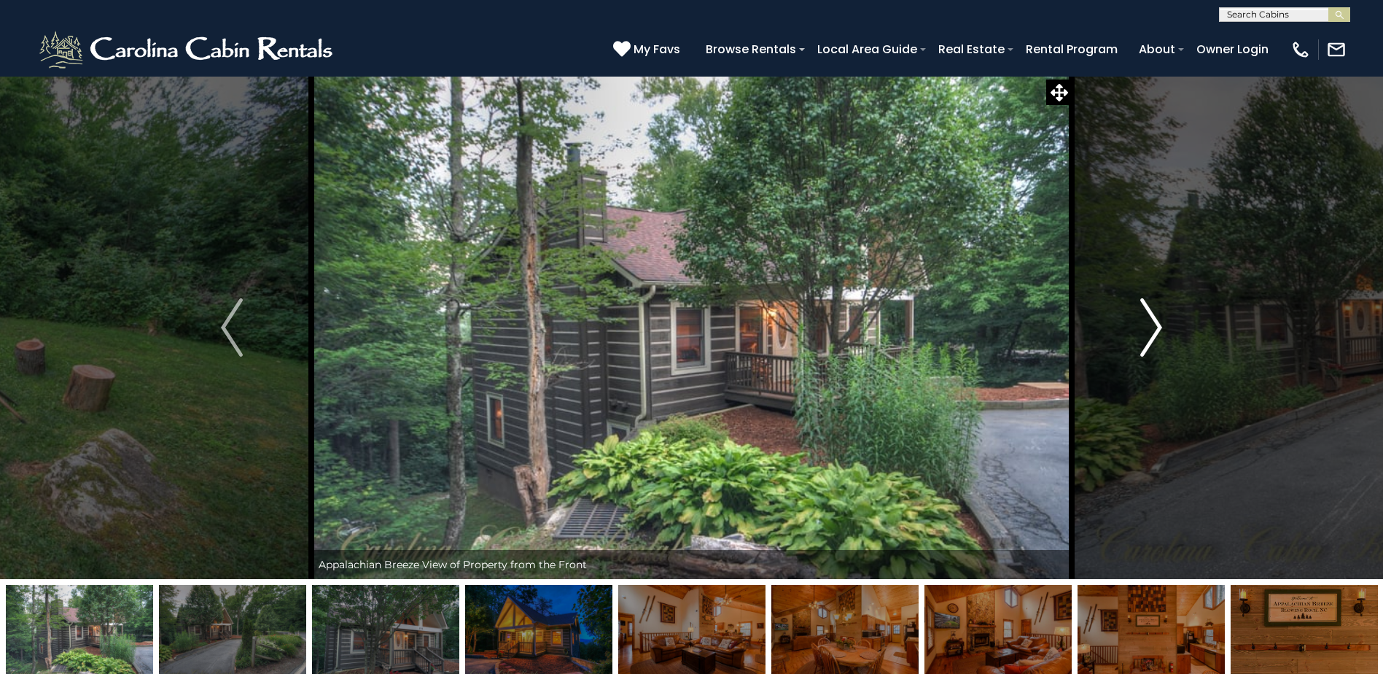
click at [1155, 324] on img "Next" at bounding box center [1151, 327] width 22 height 58
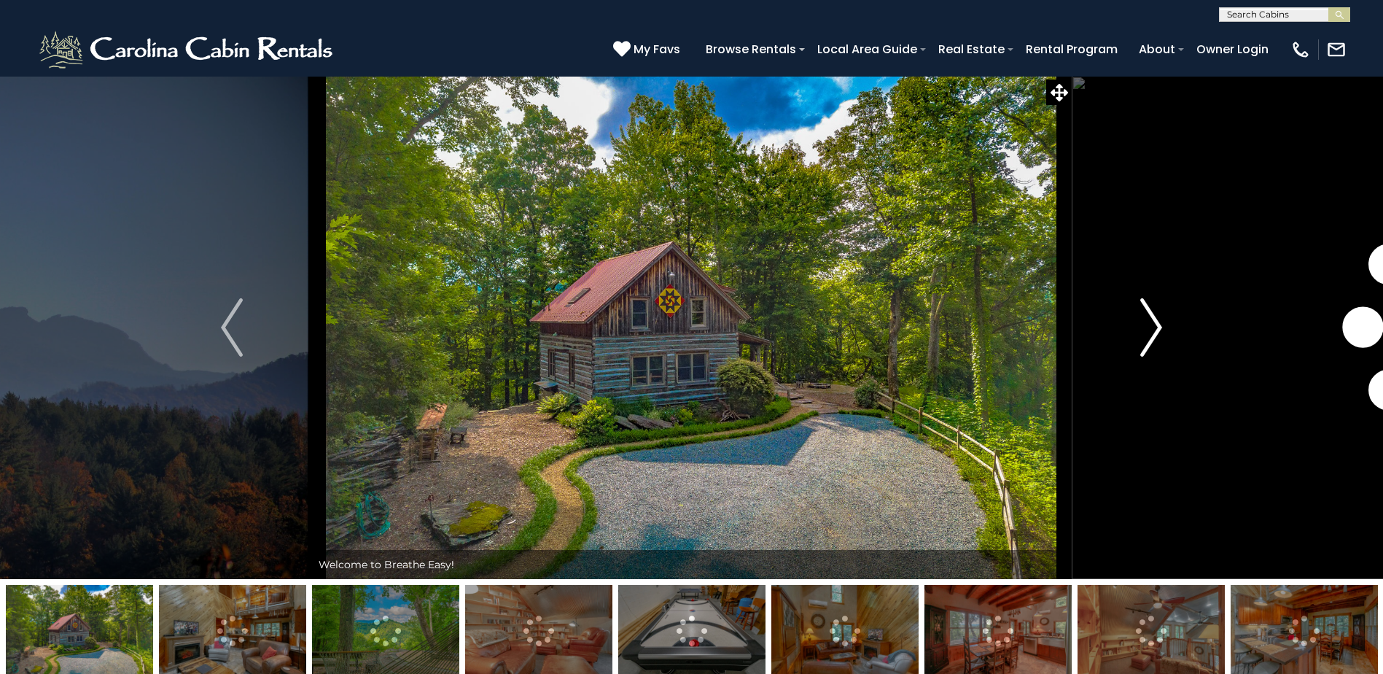
click at [1155, 328] on img "Next" at bounding box center [1151, 327] width 22 height 58
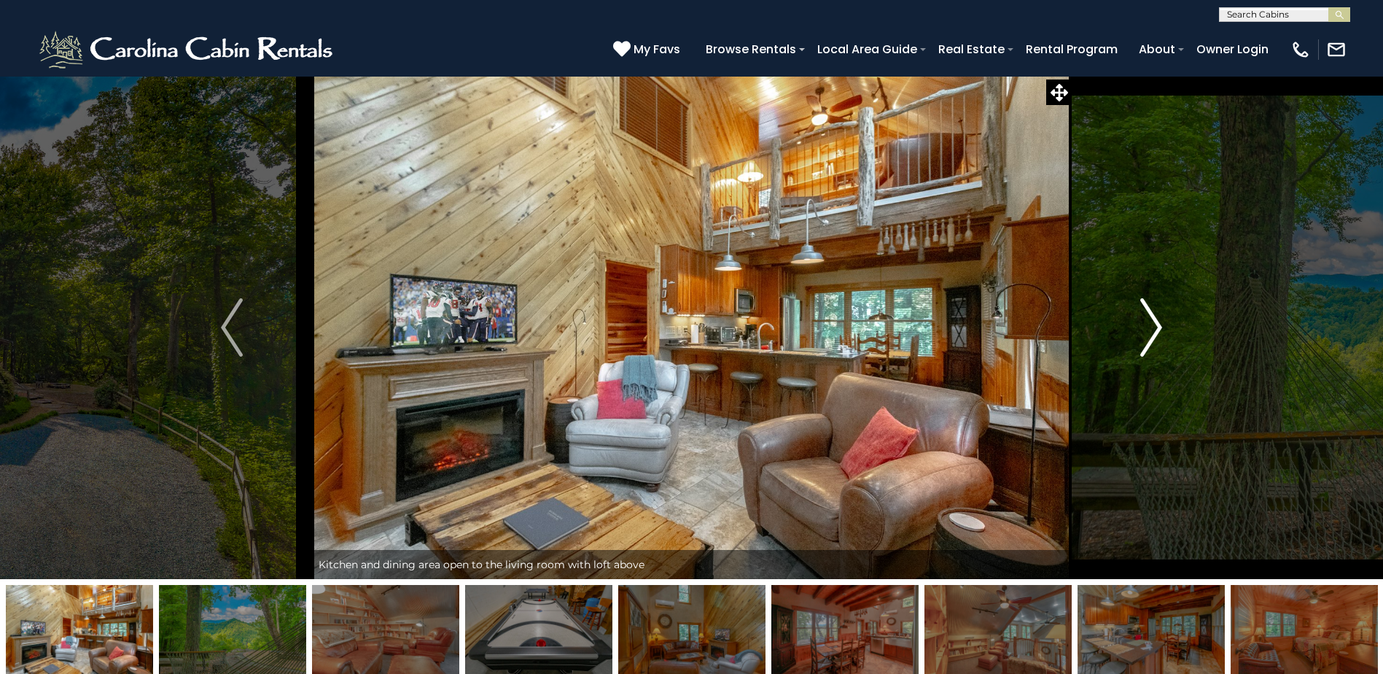
click at [1156, 329] on img "Next" at bounding box center [1151, 327] width 22 height 58
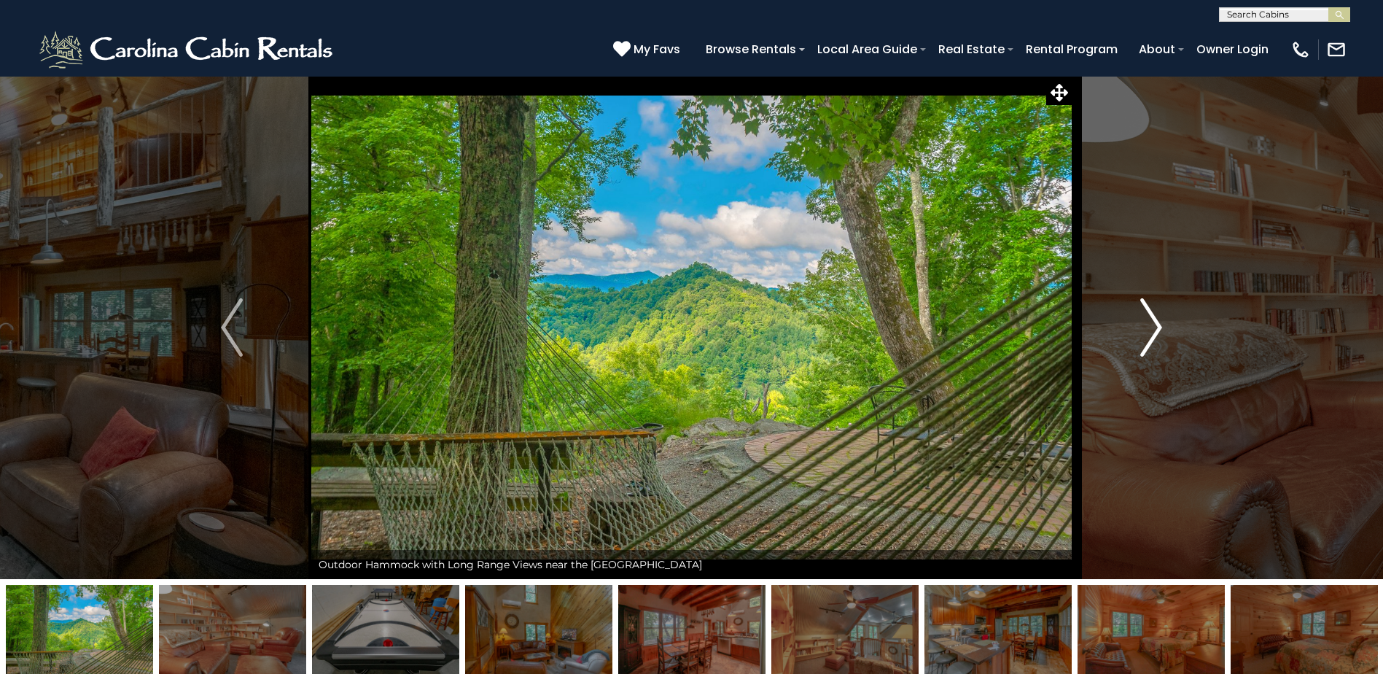
click at [1157, 329] on img "Next" at bounding box center [1151, 327] width 22 height 58
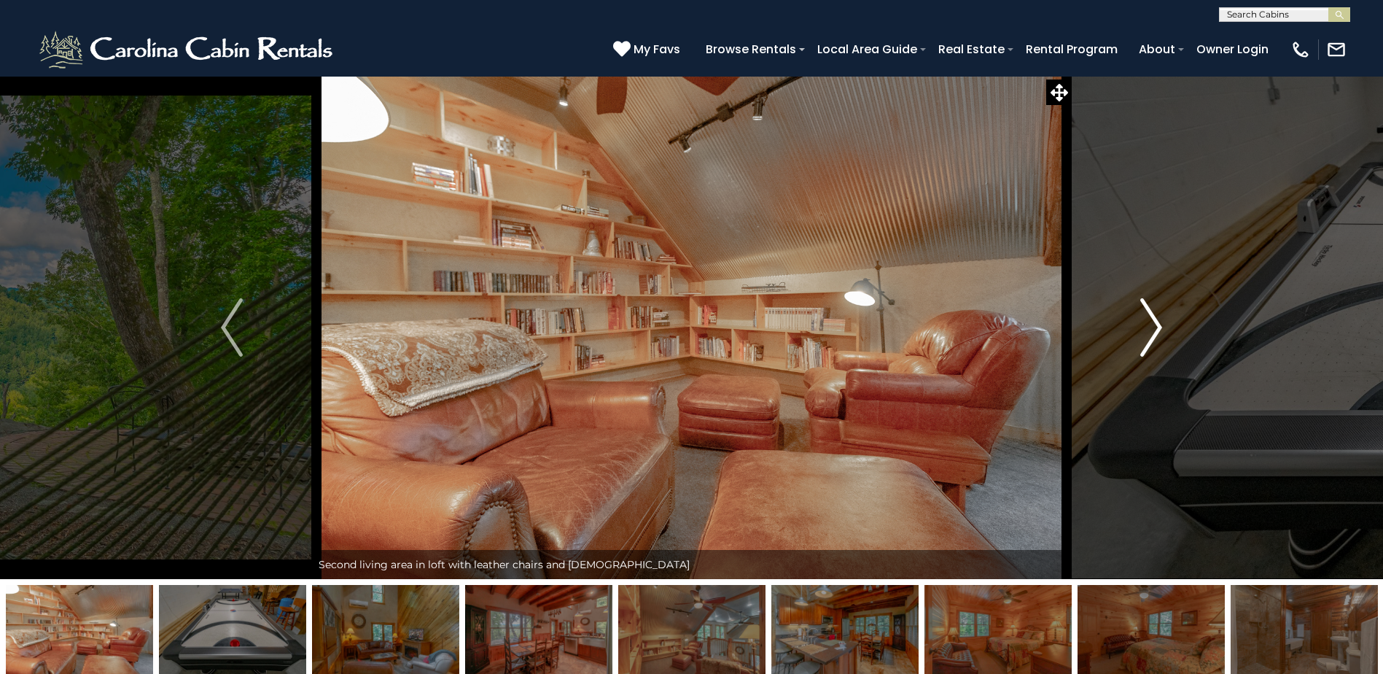
click at [1157, 329] on img "Next" at bounding box center [1151, 327] width 22 height 58
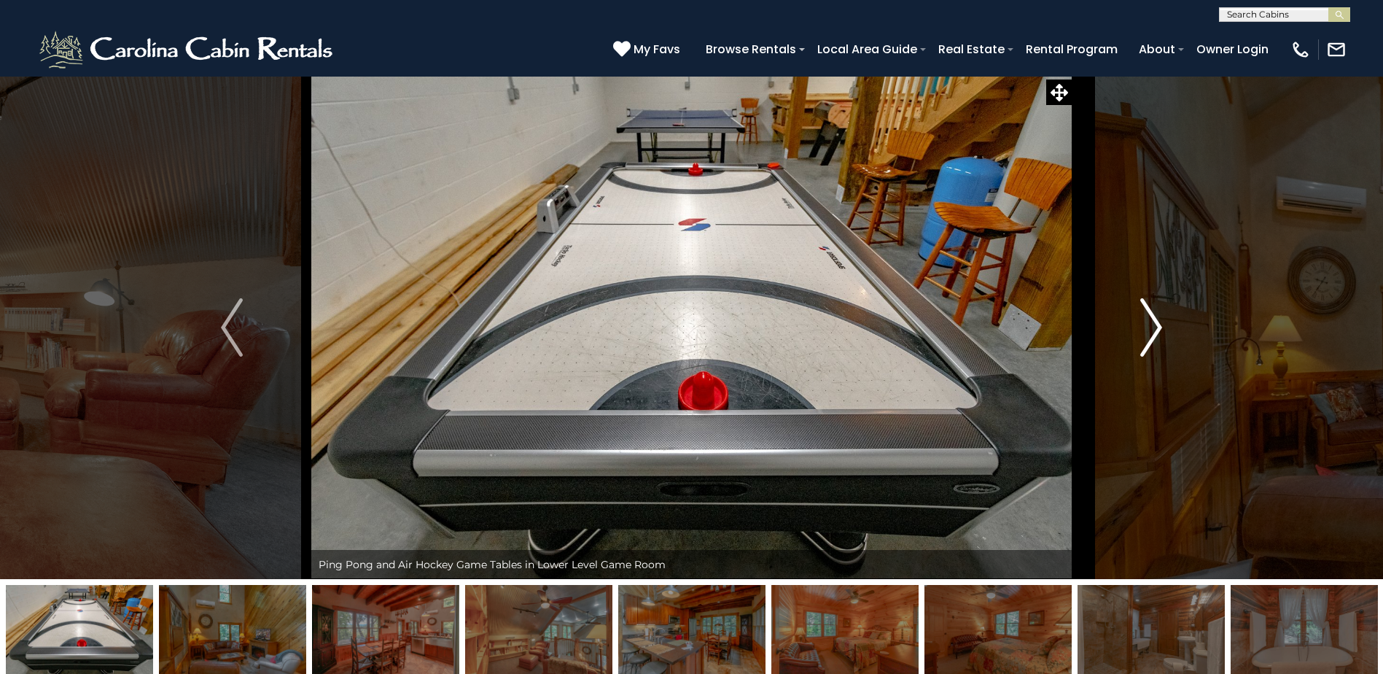
click at [1157, 329] on img "Next" at bounding box center [1151, 327] width 22 height 58
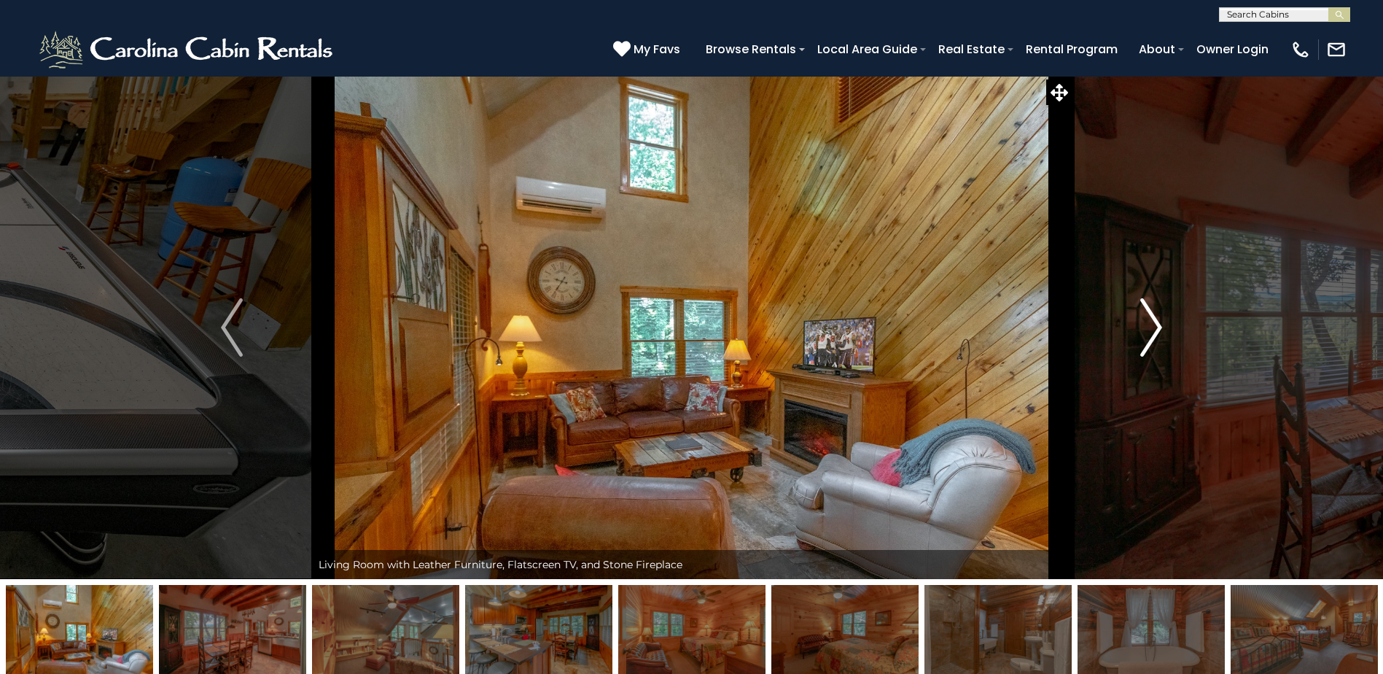
click at [1157, 329] on img "Next" at bounding box center [1151, 327] width 22 height 58
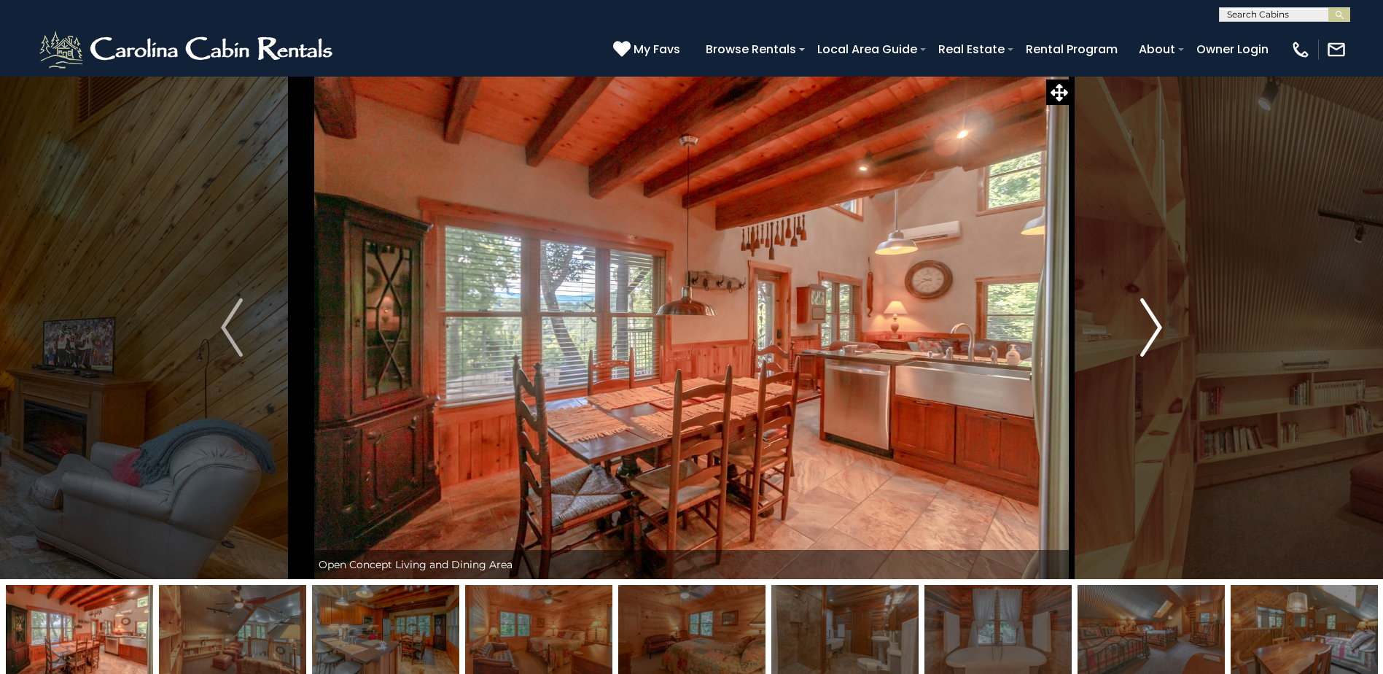
click at [1157, 329] on img "Next" at bounding box center [1151, 327] width 22 height 58
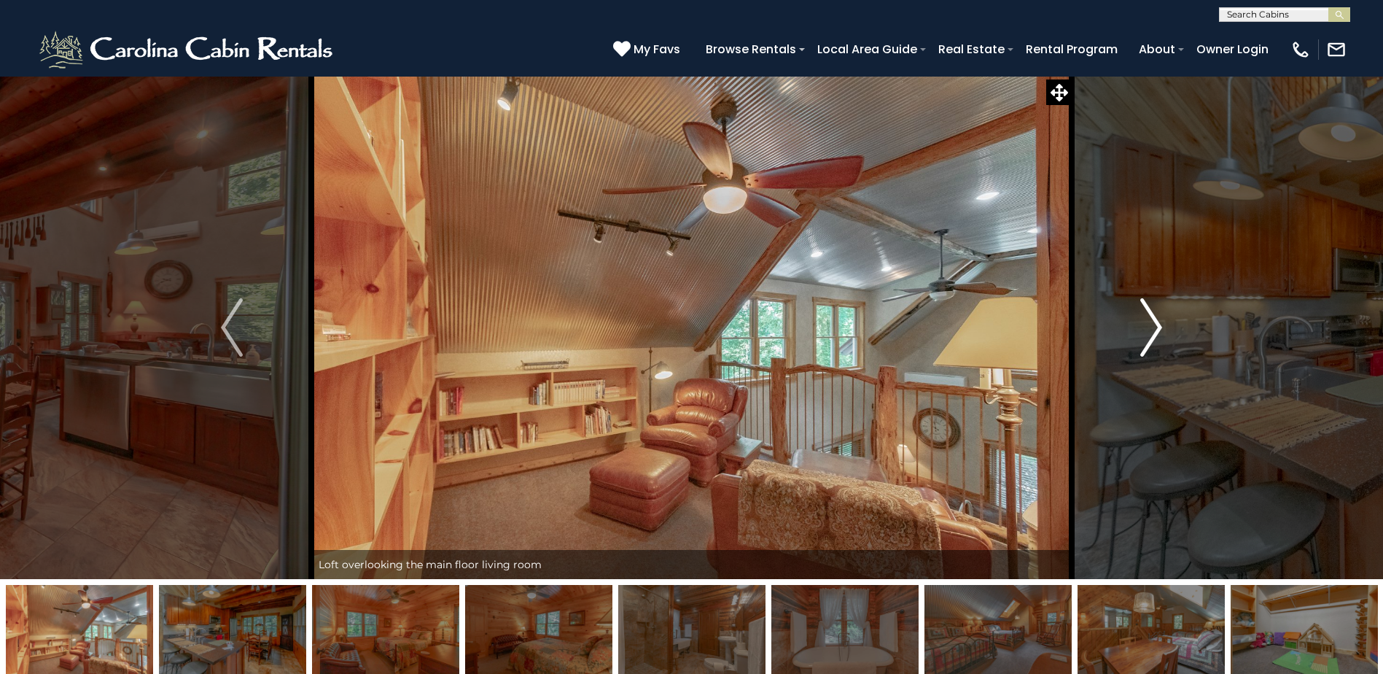
click at [1157, 329] on img "Next" at bounding box center [1151, 327] width 22 height 58
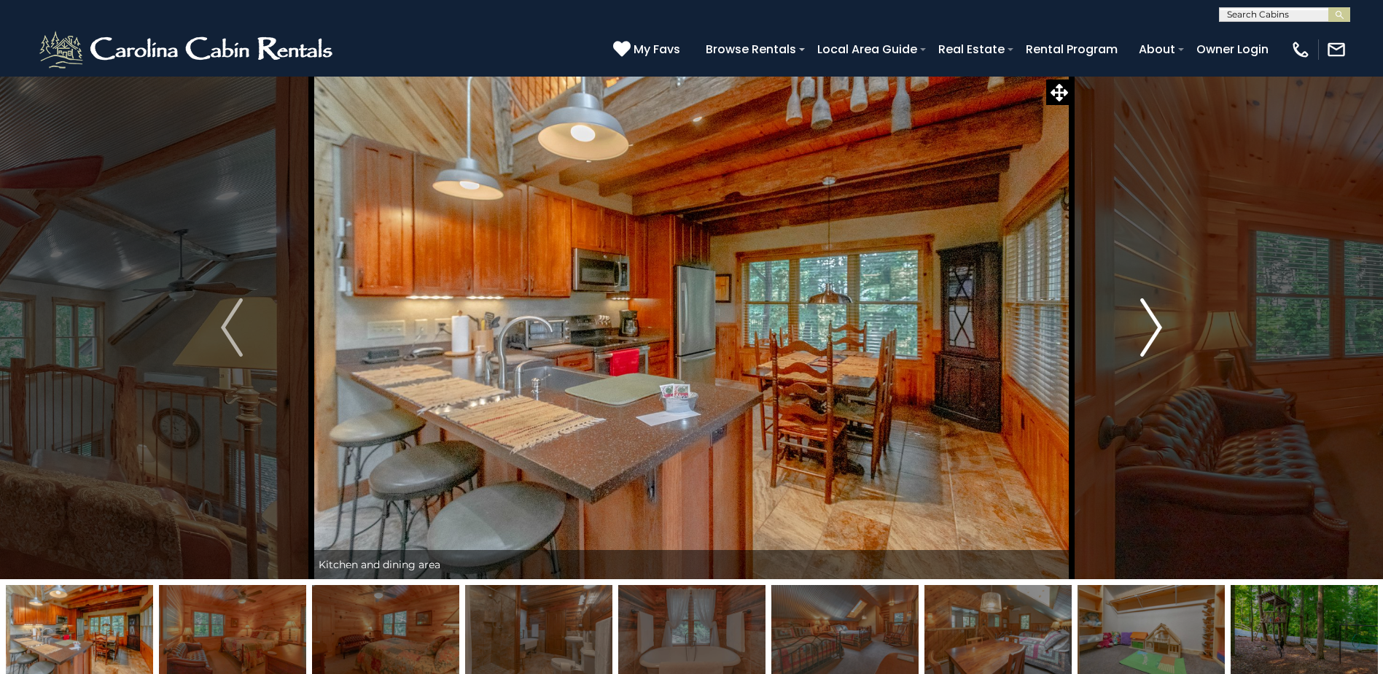
click at [1157, 329] on img "Next" at bounding box center [1151, 327] width 22 height 58
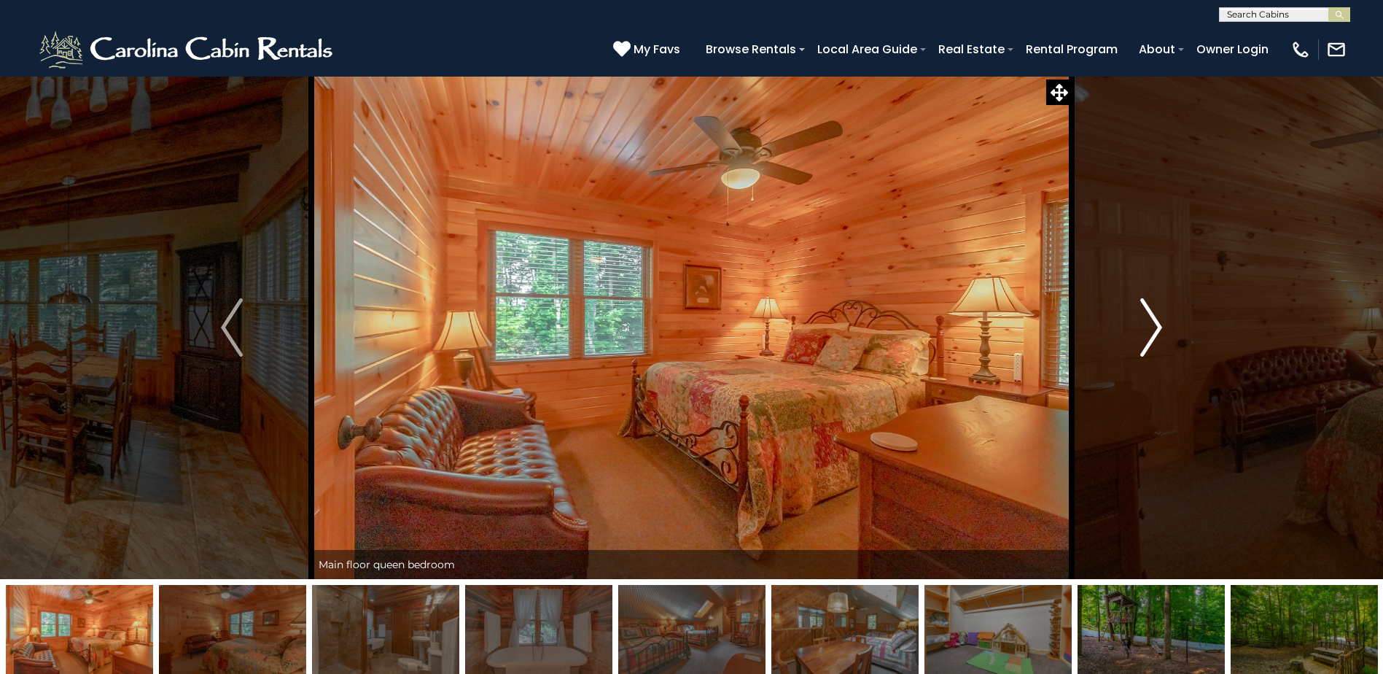
click at [1157, 329] on img "Next" at bounding box center [1151, 327] width 22 height 58
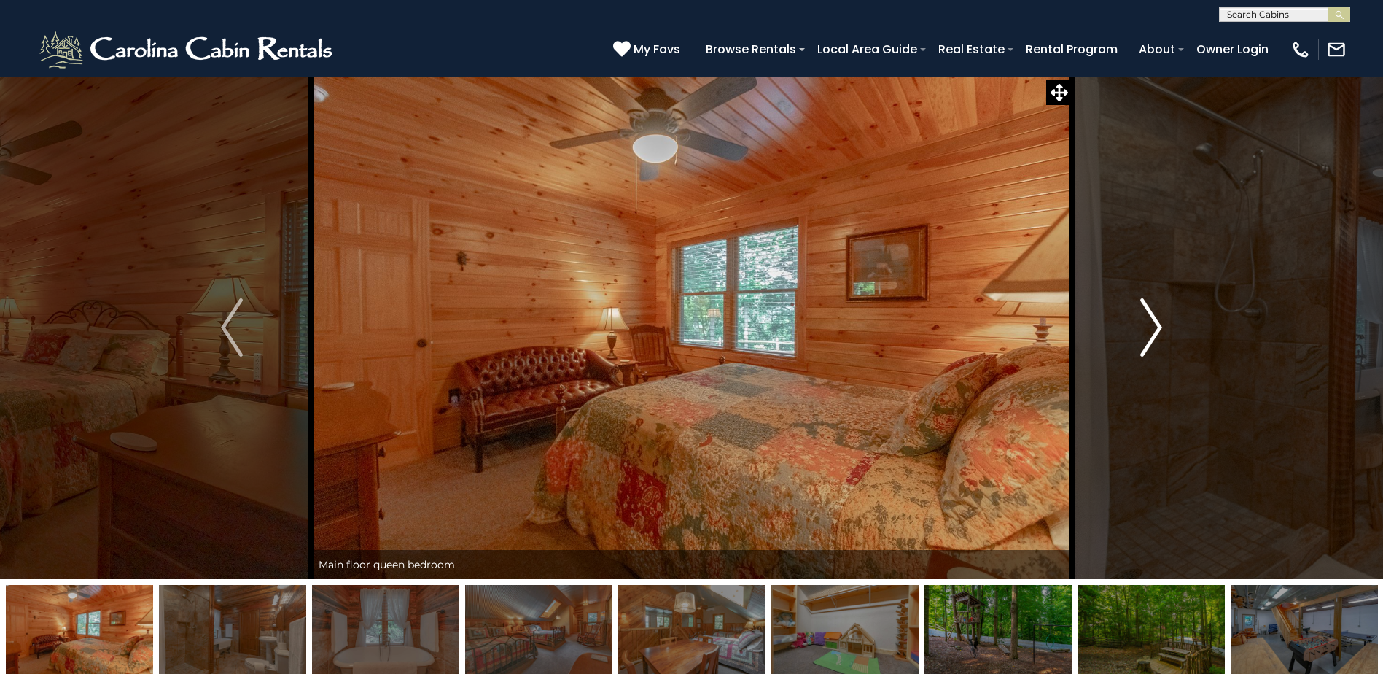
click at [1157, 331] on img "Next" at bounding box center [1151, 327] width 22 height 58
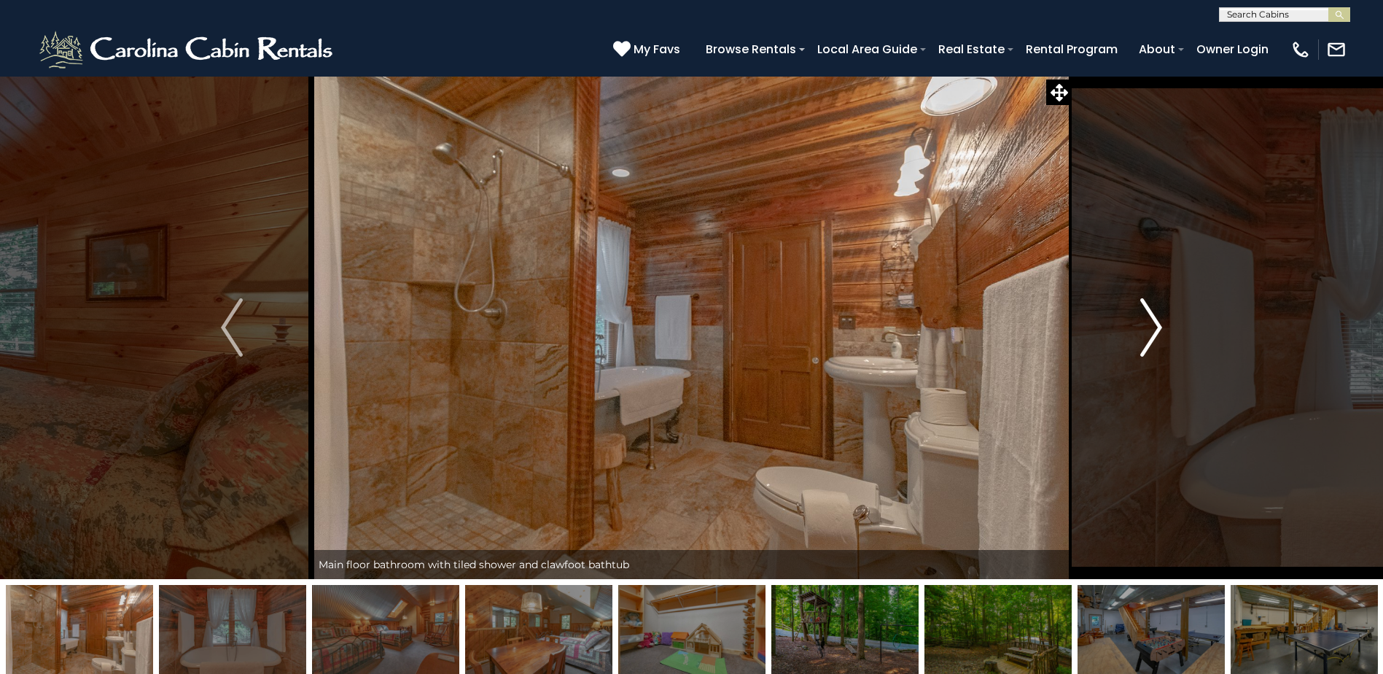
click at [1157, 331] on img "Next" at bounding box center [1151, 327] width 22 height 58
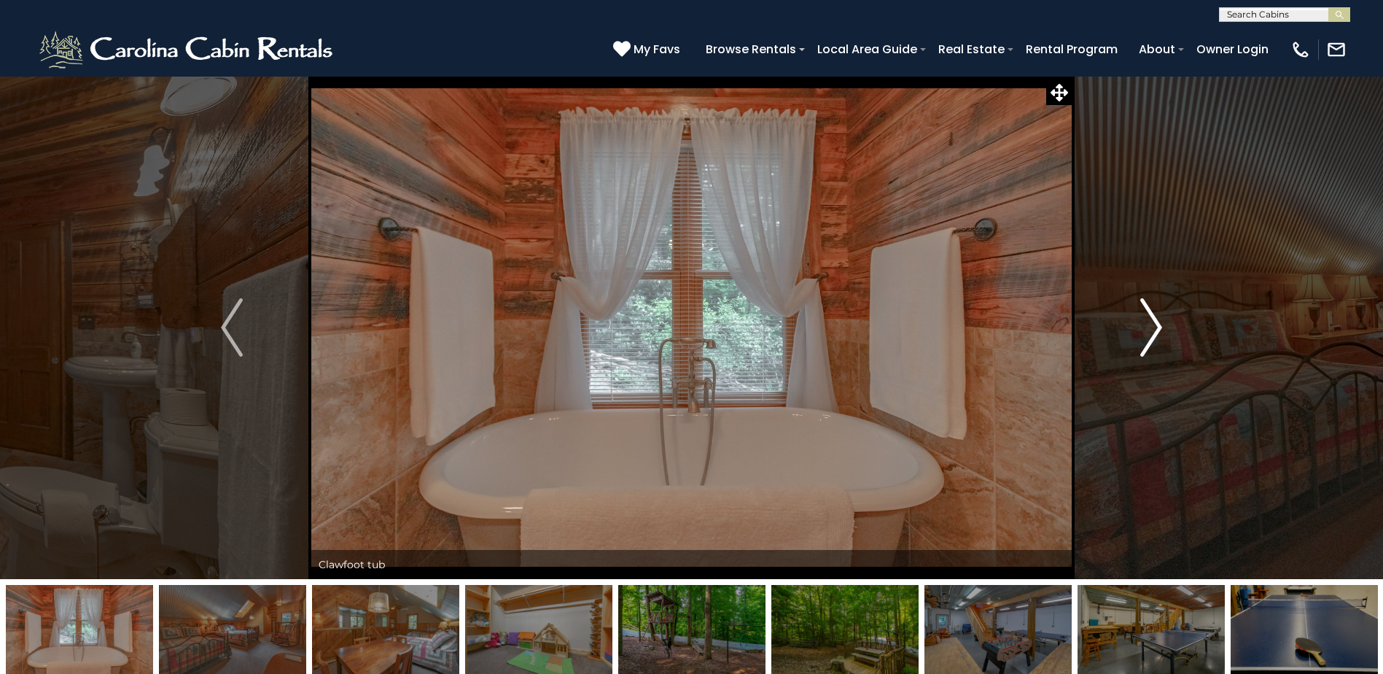
click at [1157, 331] on img "Next" at bounding box center [1151, 327] width 22 height 58
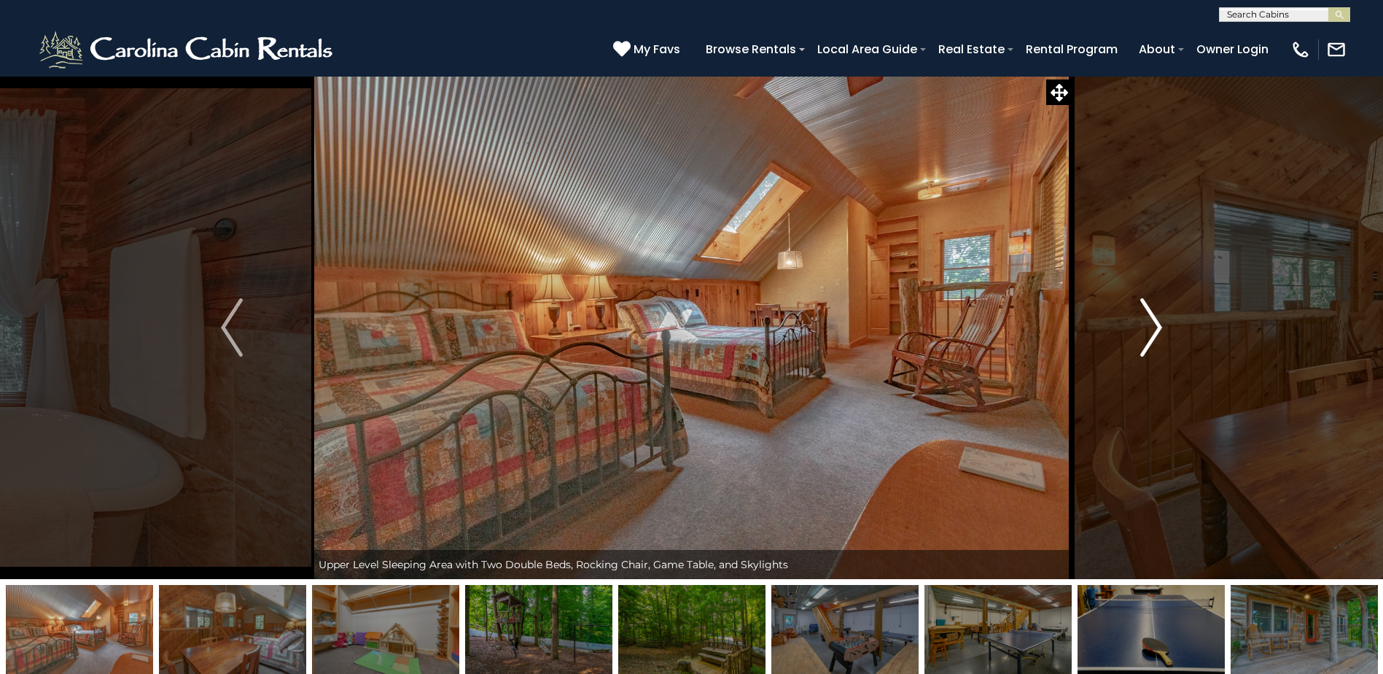
click at [1157, 331] on img "Next" at bounding box center [1151, 327] width 22 height 58
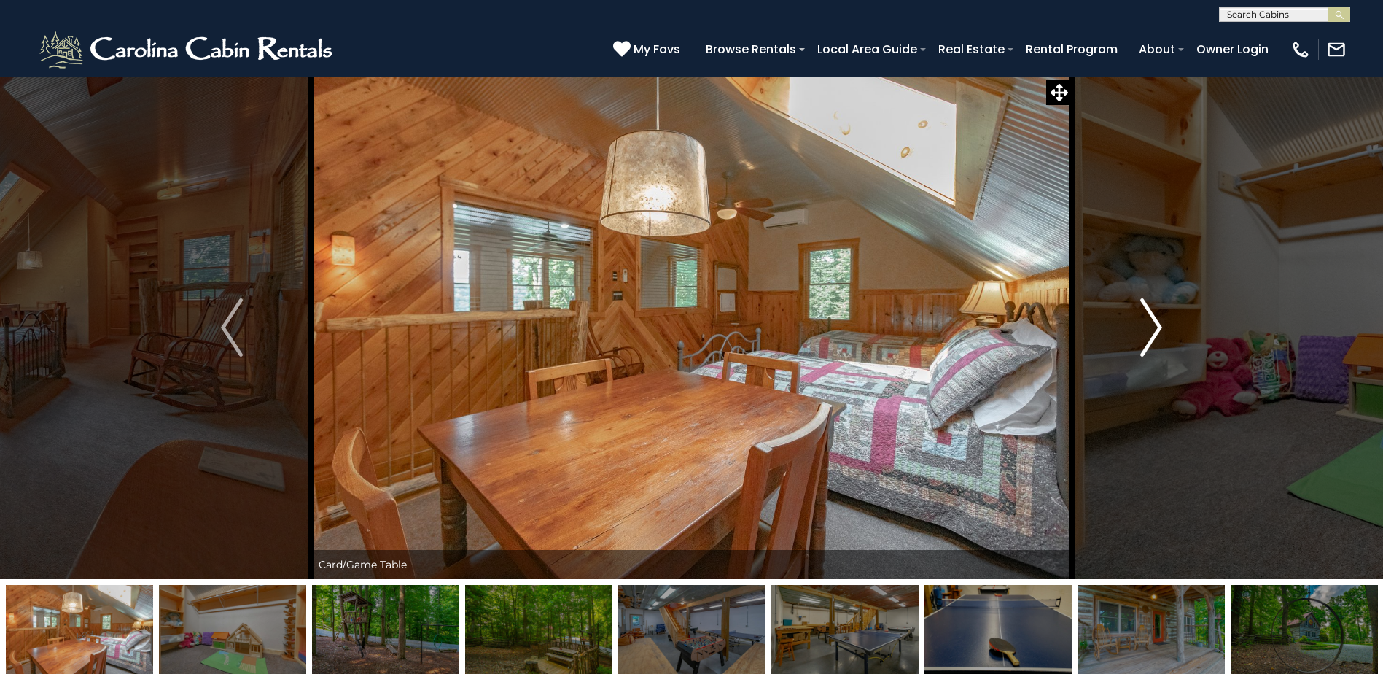
click at [1155, 331] on img "Next" at bounding box center [1151, 327] width 22 height 58
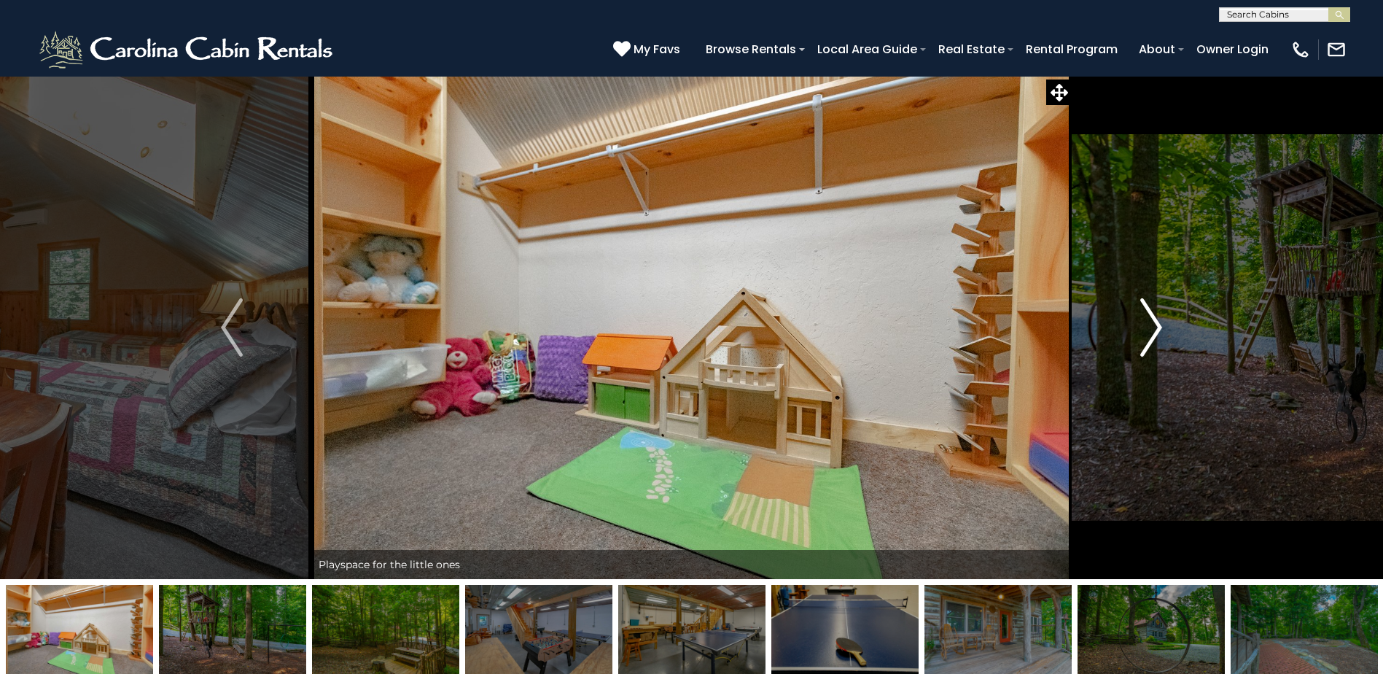
click at [1155, 331] on img "Next" at bounding box center [1151, 327] width 22 height 58
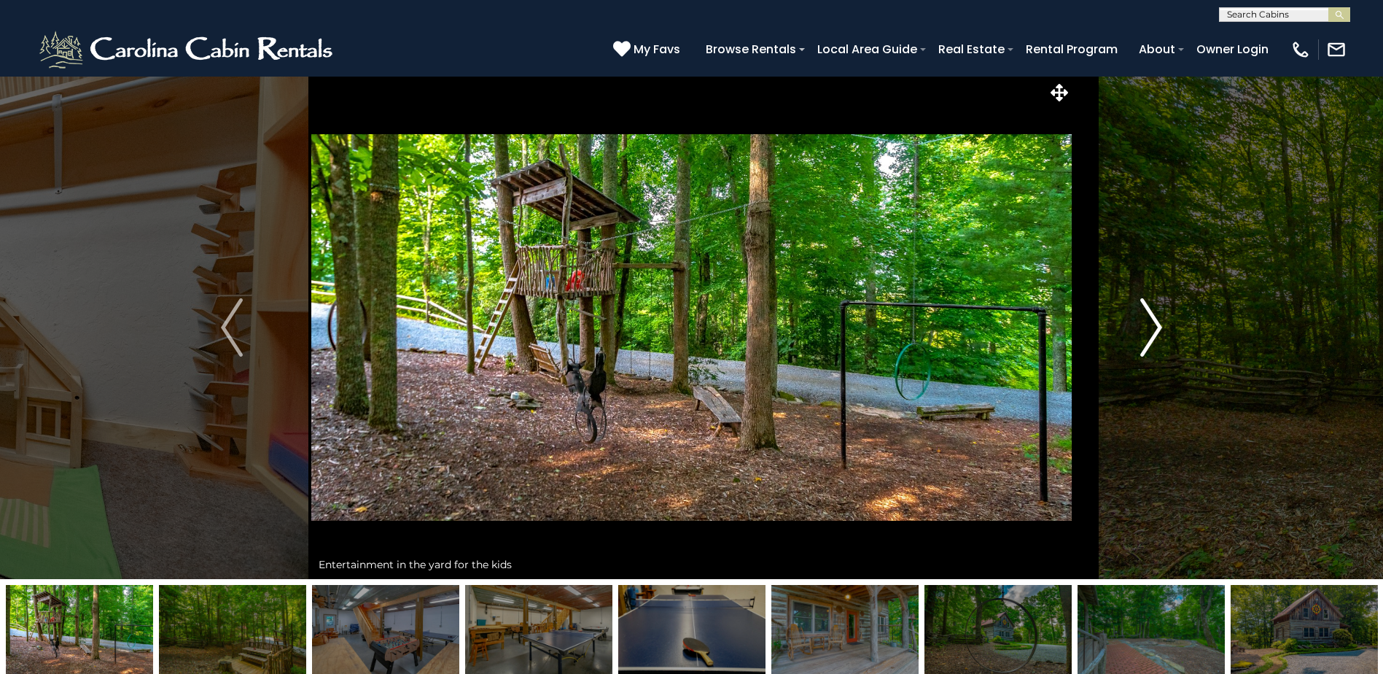
click at [1155, 331] on img "Next" at bounding box center [1151, 327] width 22 height 58
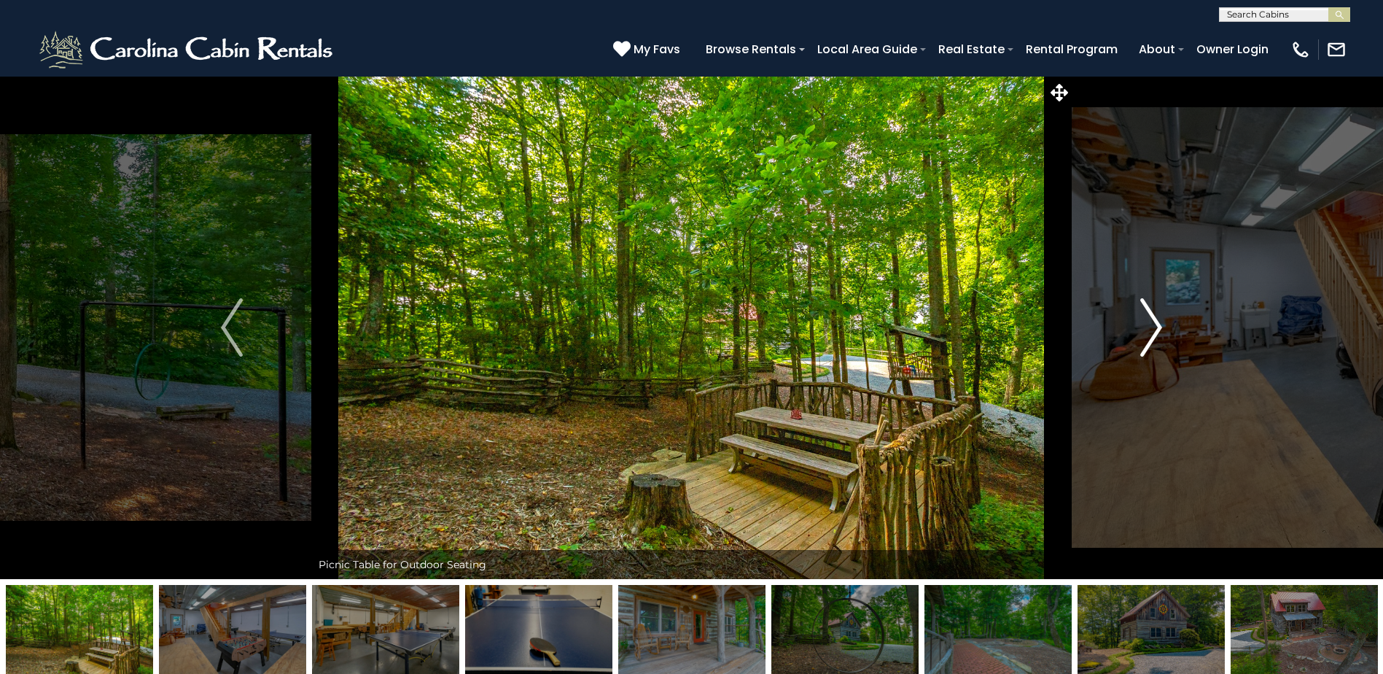
click at [1152, 330] on img "Next" at bounding box center [1151, 327] width 22 height 58
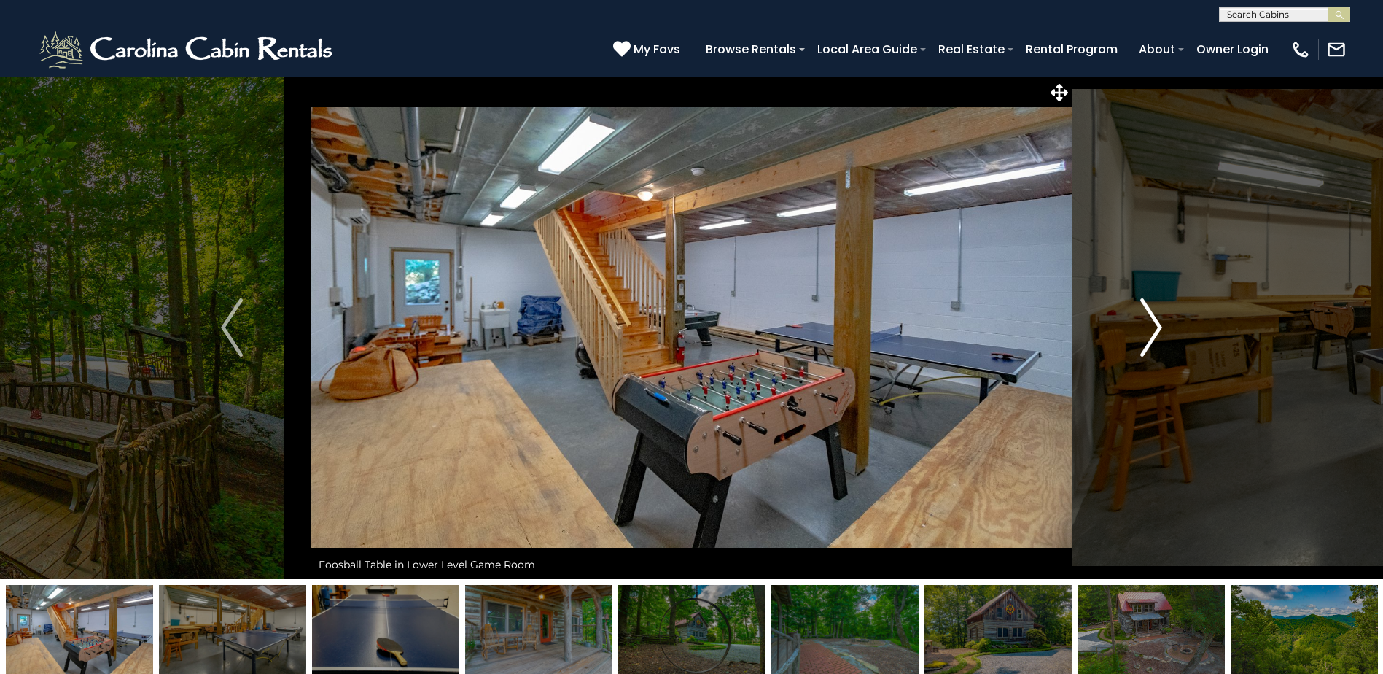
click at [1152, 330] on img "Next" at bounding box center [1151, 327] width 22 height 58
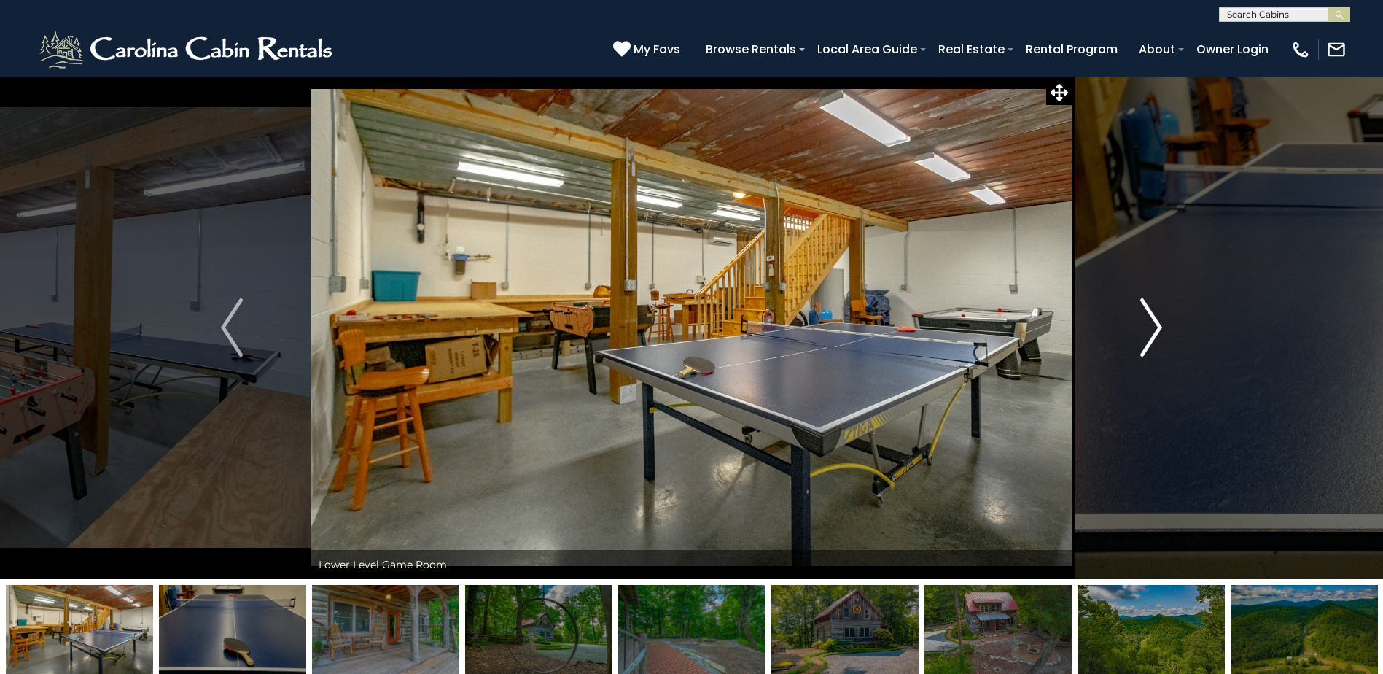
click at [1151, 330] on img "Next" at bounding box center [1151, 327] width 22 height 58
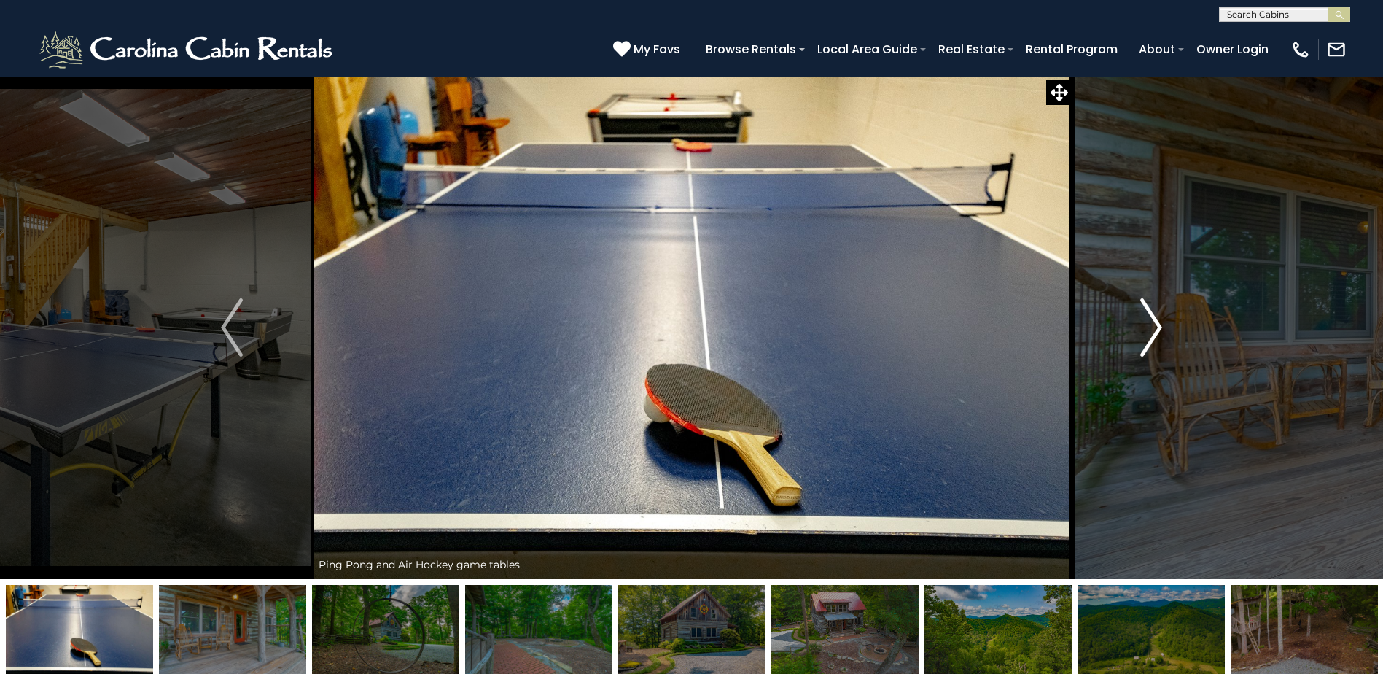
click at [1151, 330] on img "Next" at bounding box center [1151, 327] width 22 height 58
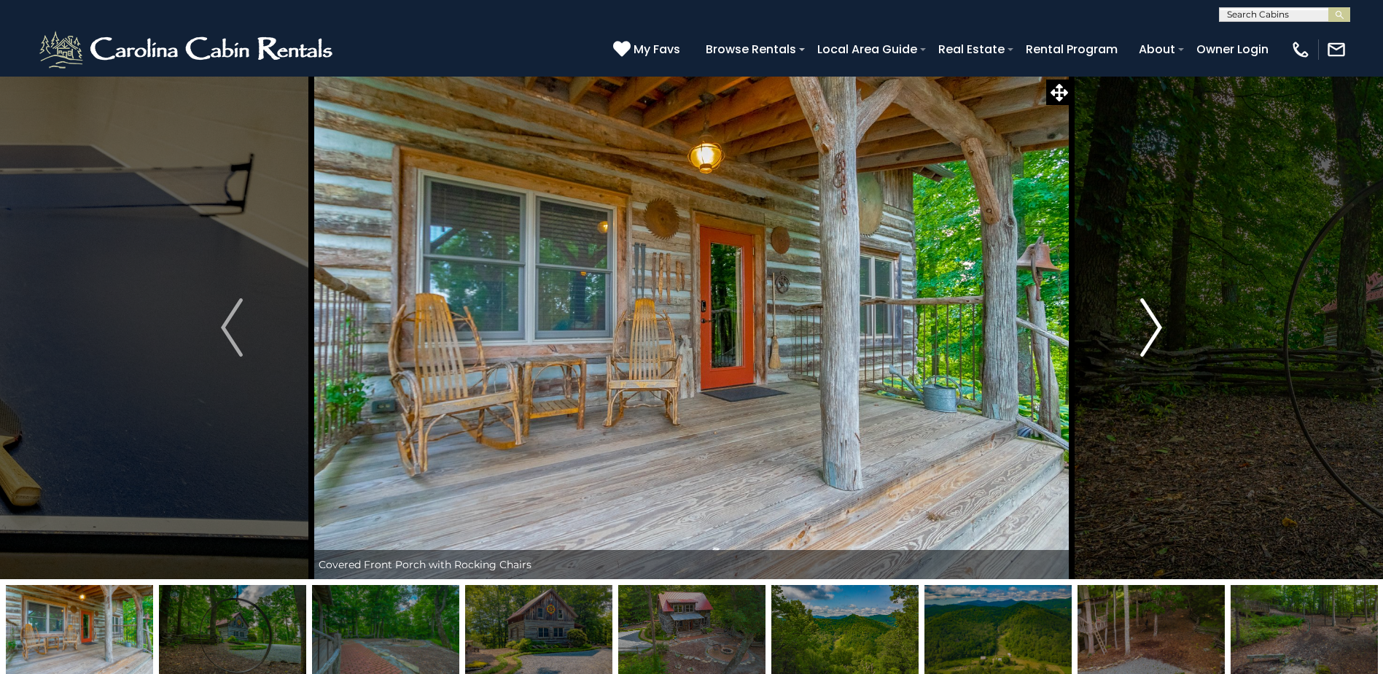
click at [1151, 330] on img "Next" at bounding box center [1151, 327] width 22 height 58
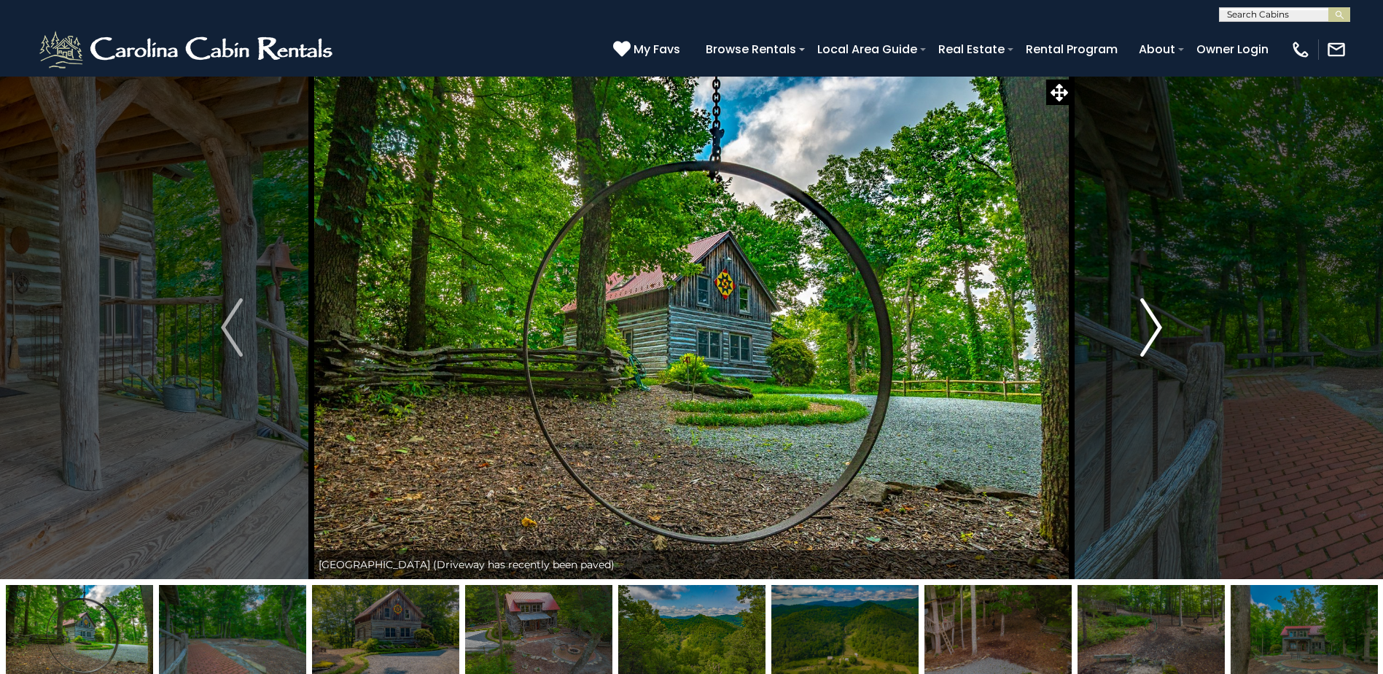
click at [1151, 330] on img "Next" at bounding box center [1151, 327] width 22 height 58
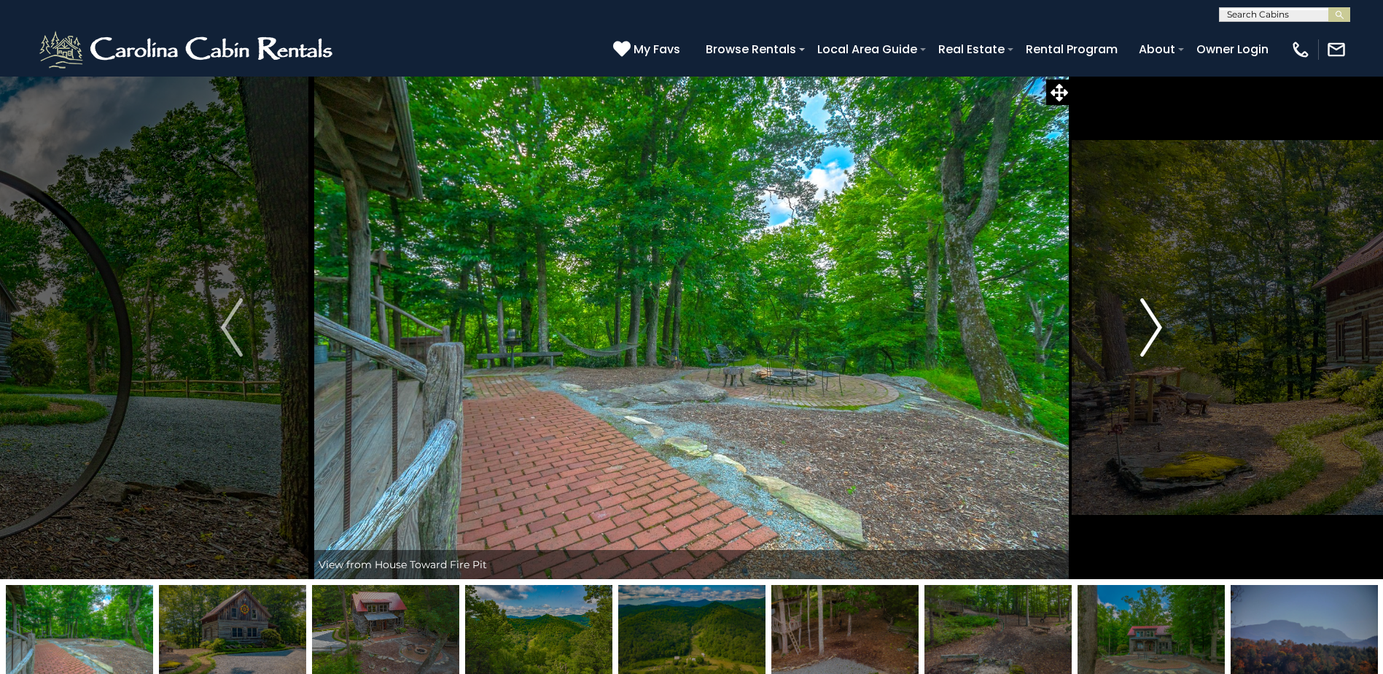
click at [1152, 330] on img "Next" at bounding box center [1151, 327] width 22 height 58
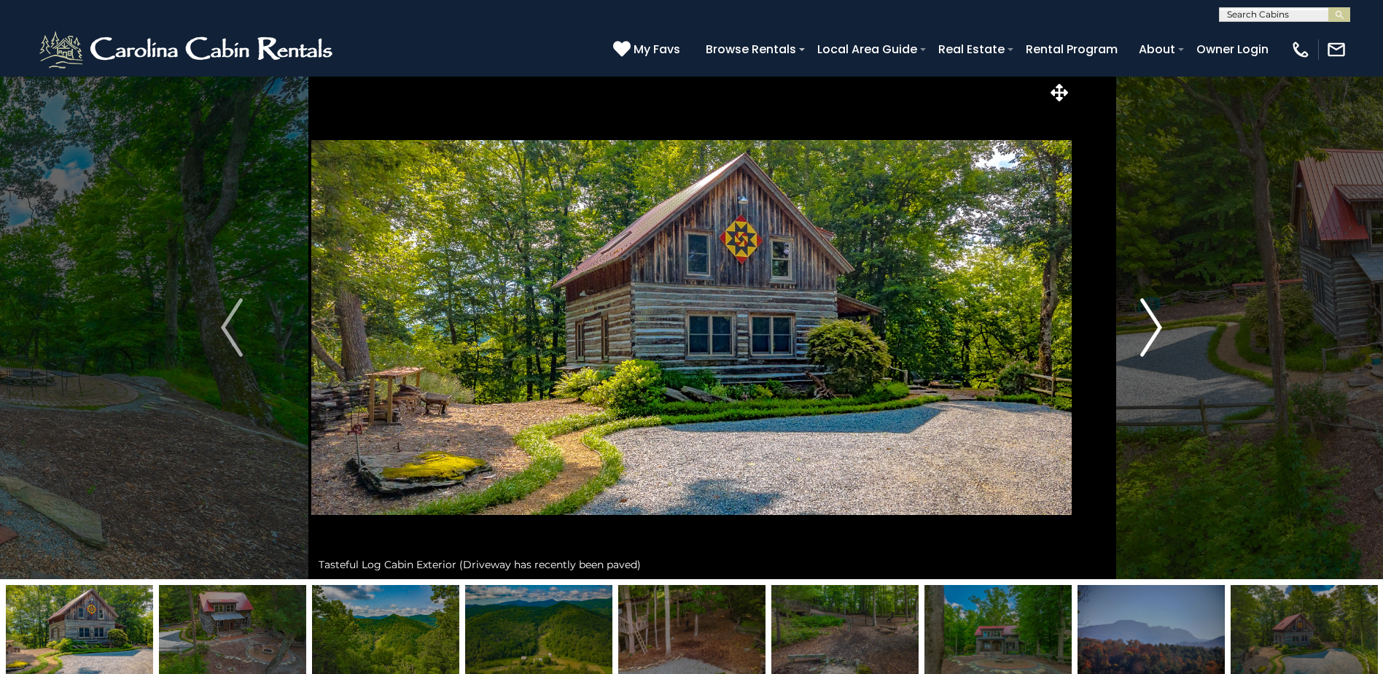
click at [1152, 330] on img "Next" at bounding box center [1151, 327] width 22 height 58
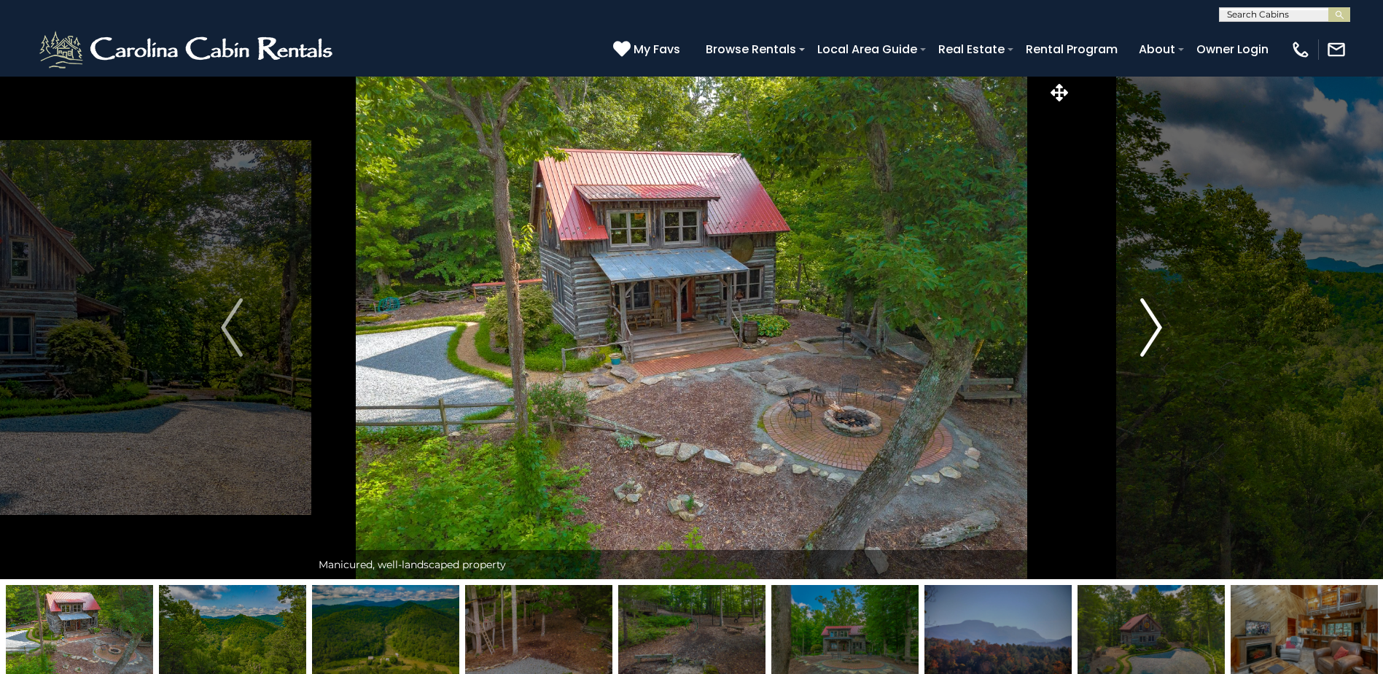
click at [1153, 330] on img "Next" at bounding box center [1151, 327] width 22 height 58
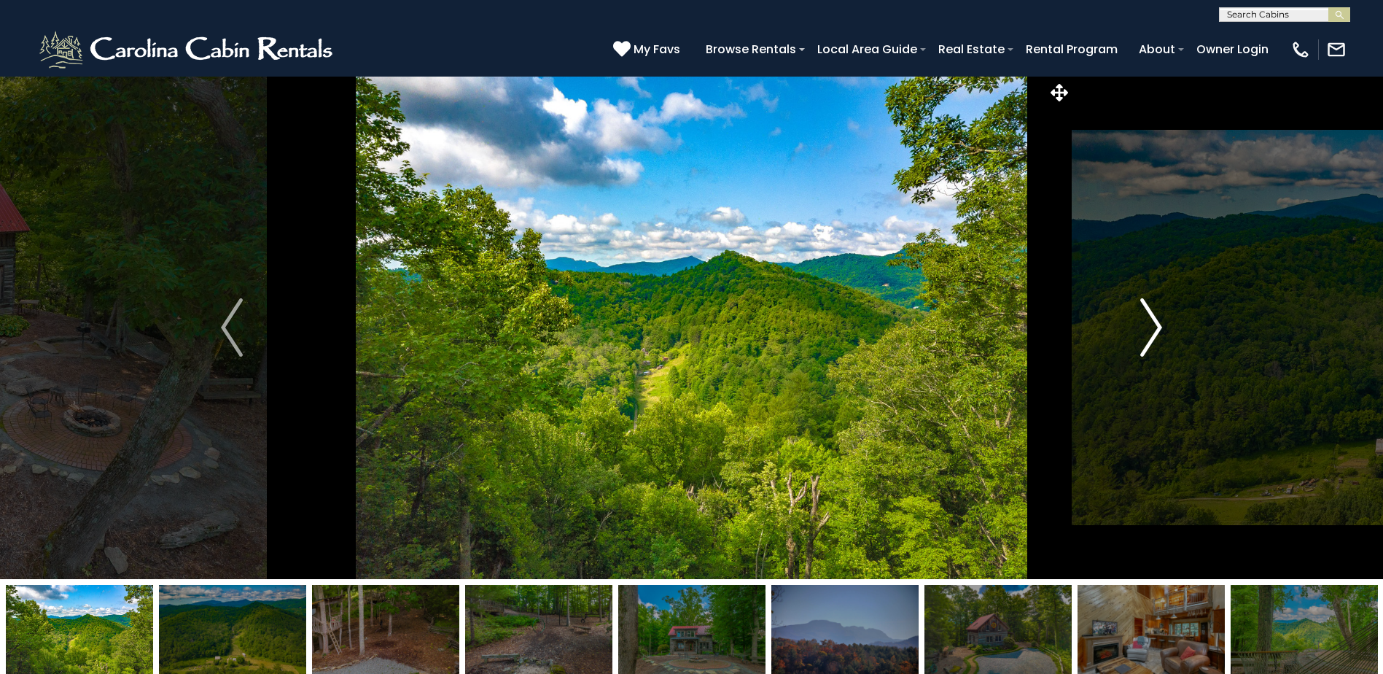
click at [1153, 330] on img "Next" at bounding box center [1151, 327] width 22 height 58
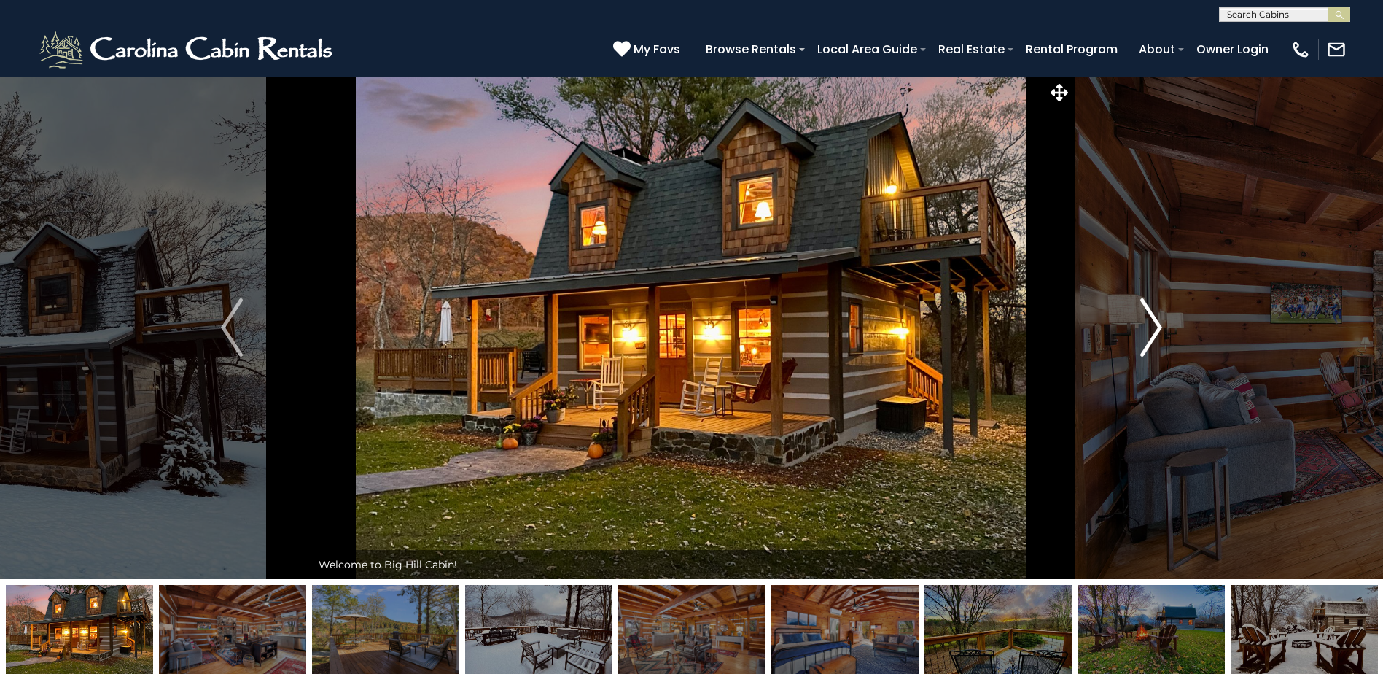
click at [1153, 320] on img "Next" at bounding box center [1151, 327] width 22 height 58
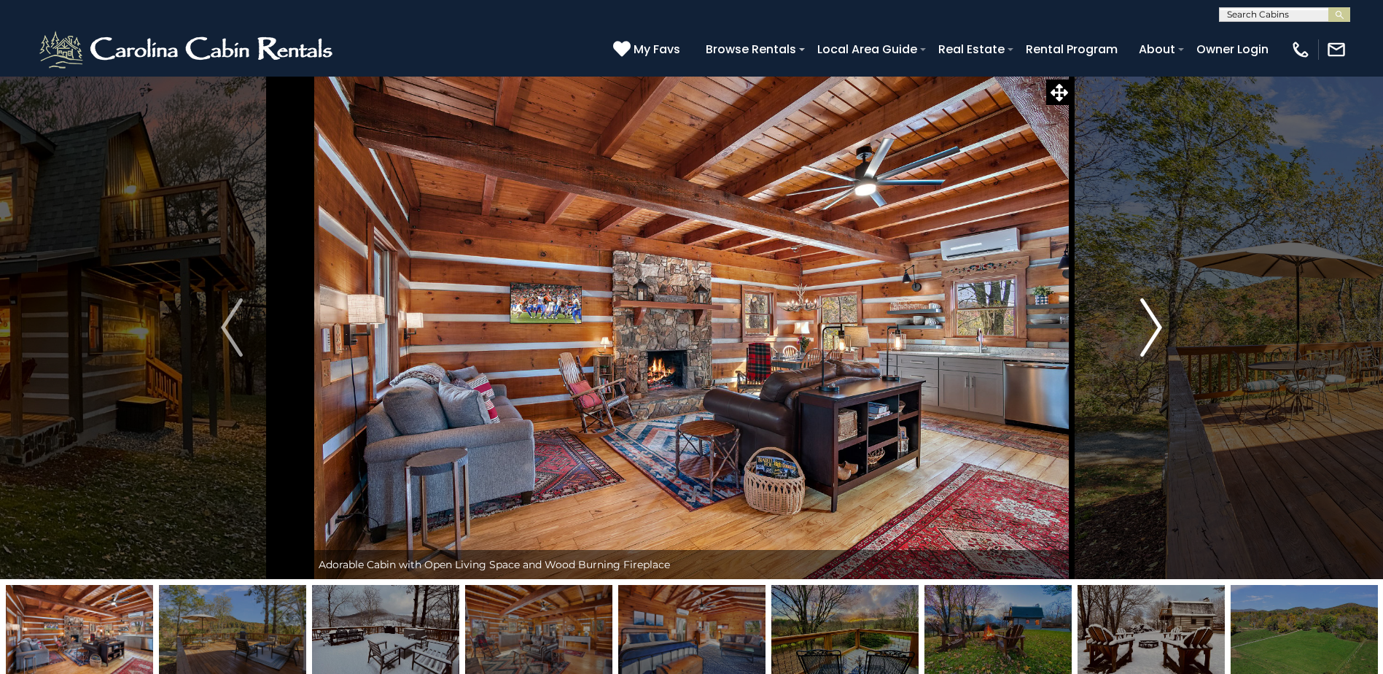
click at [1154, 320] on img "Next" at bounding box center [1151, 327] width 22 height 58
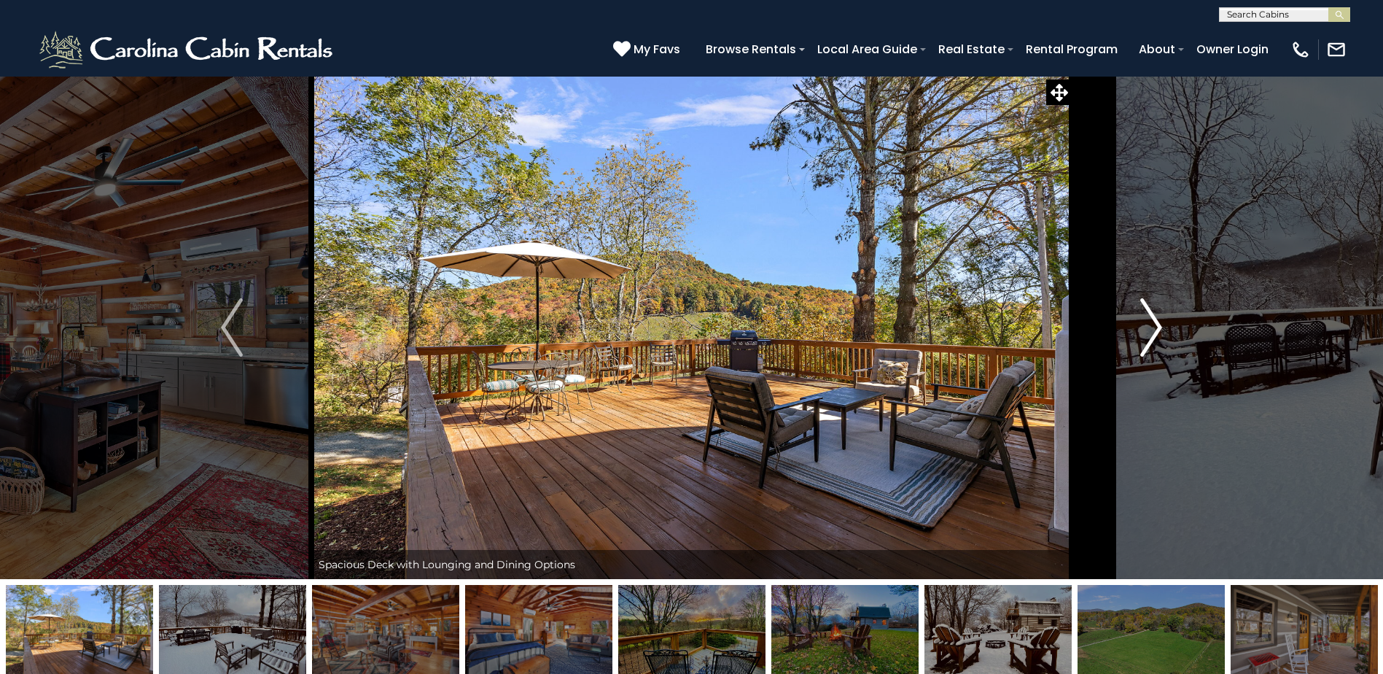
click at [1154, 320] on img "Next" at bounding box center [1151, 327] width 22 height 58
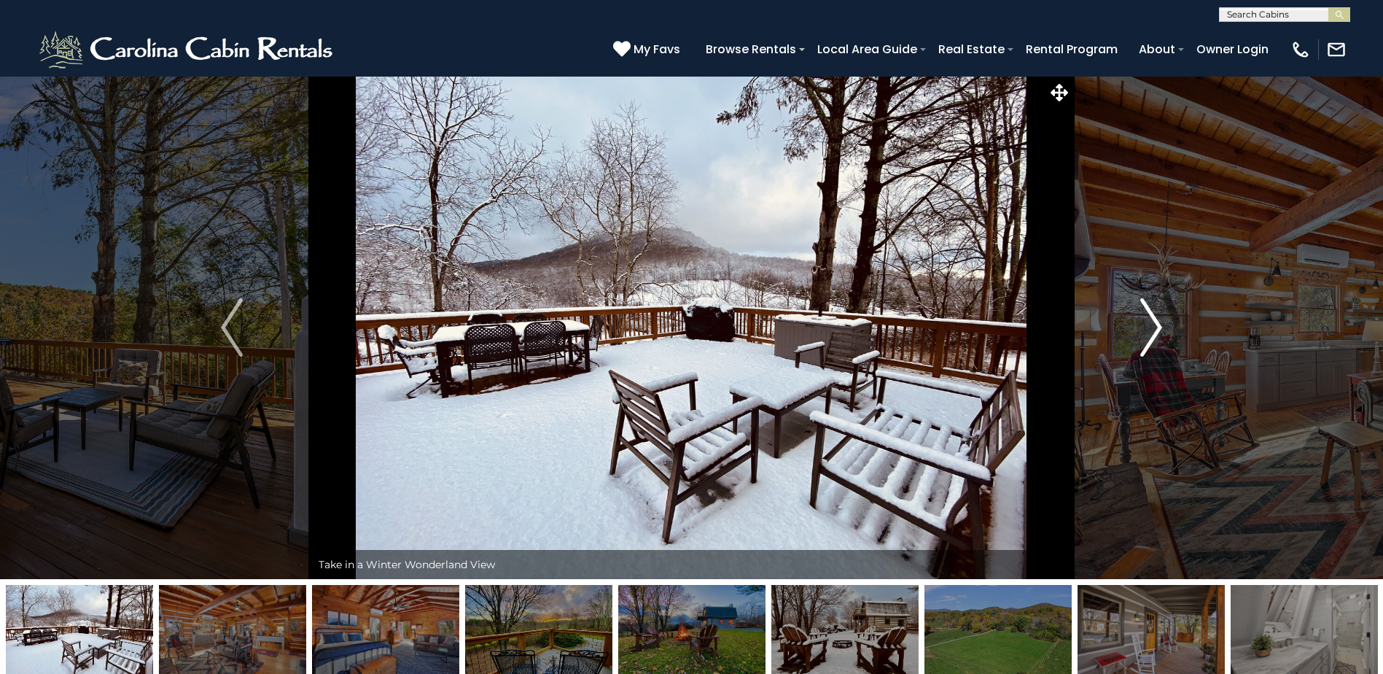
click at [1154, 320] on img "Next" at bounding box center [1151, 327] width 22 height 58
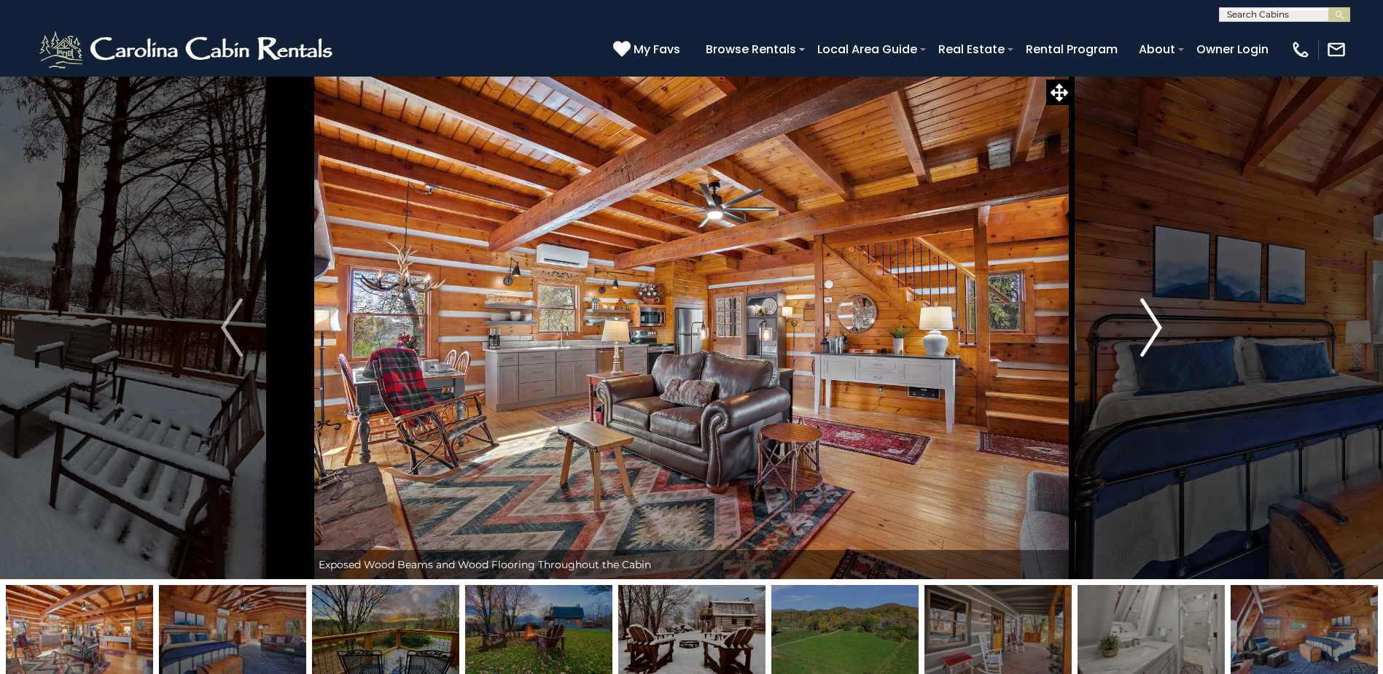
click at [1154, 320] on img "Next" at bounding box center [1151, 327] width 22 height 58
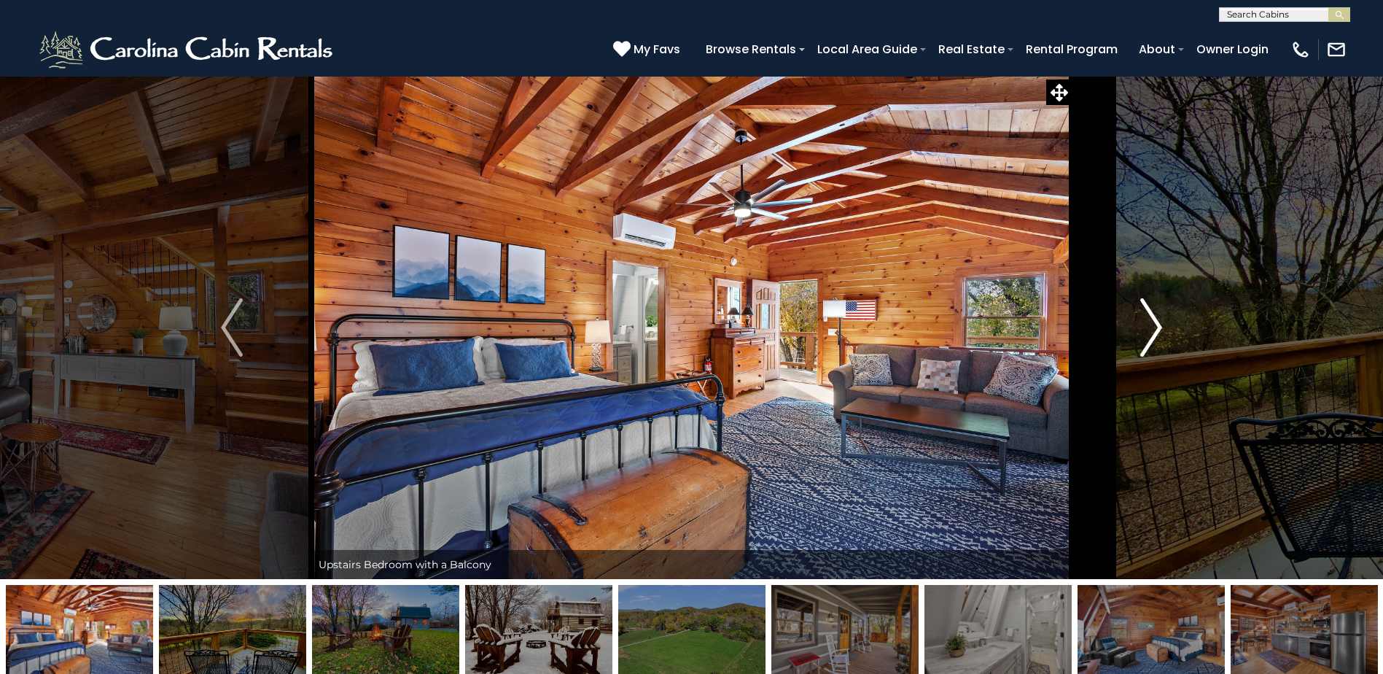
click at [1154, 320] on img "Next" at bounding box center [1151, 327] width 22 height 58
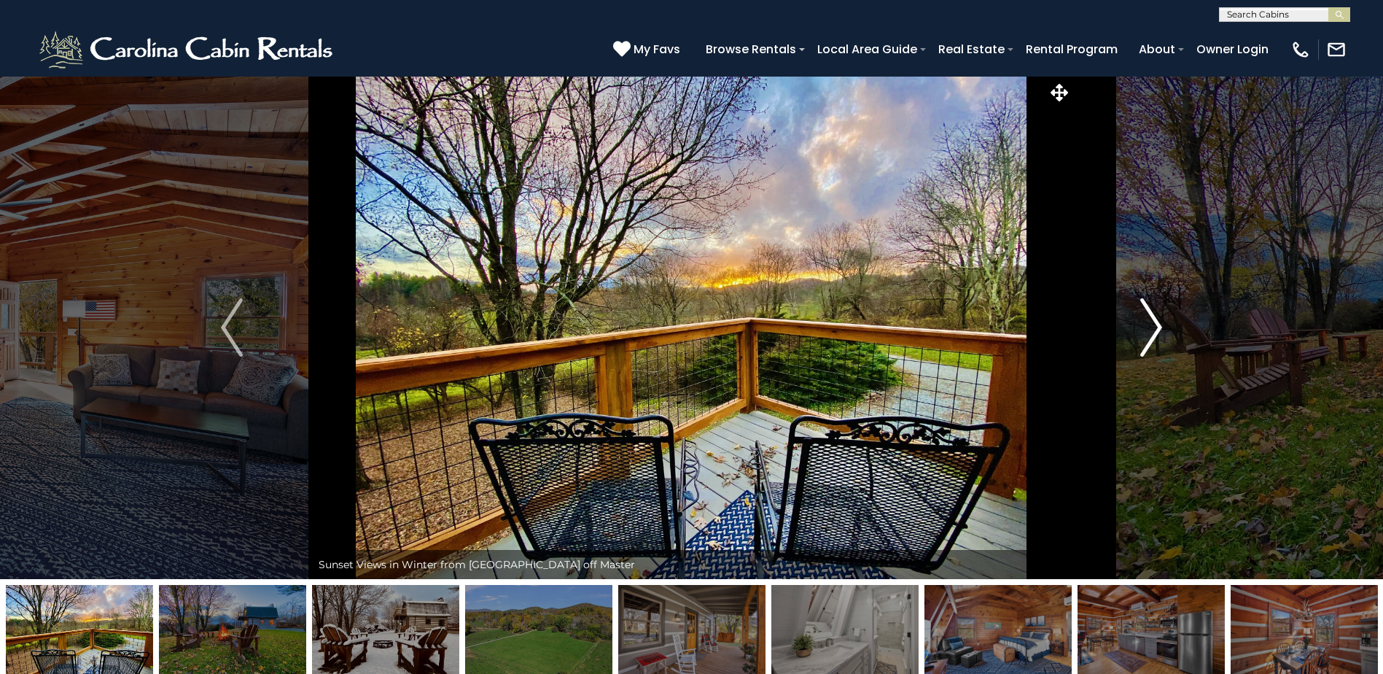
click at [1158, 320] on img "Next" at bounding box center [1151, 327] width 22 height 58
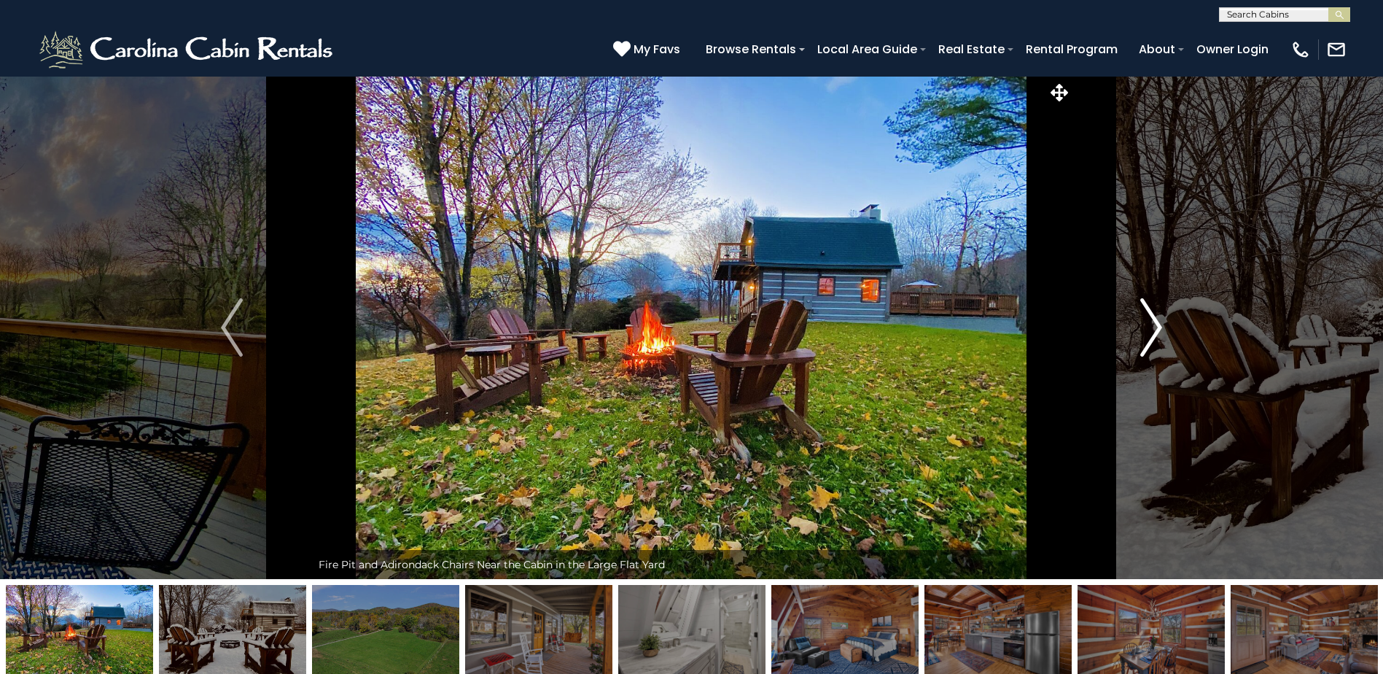
click at [1158, 320] on img "Next" at bounding box center [1151, 327] width 22 height 58
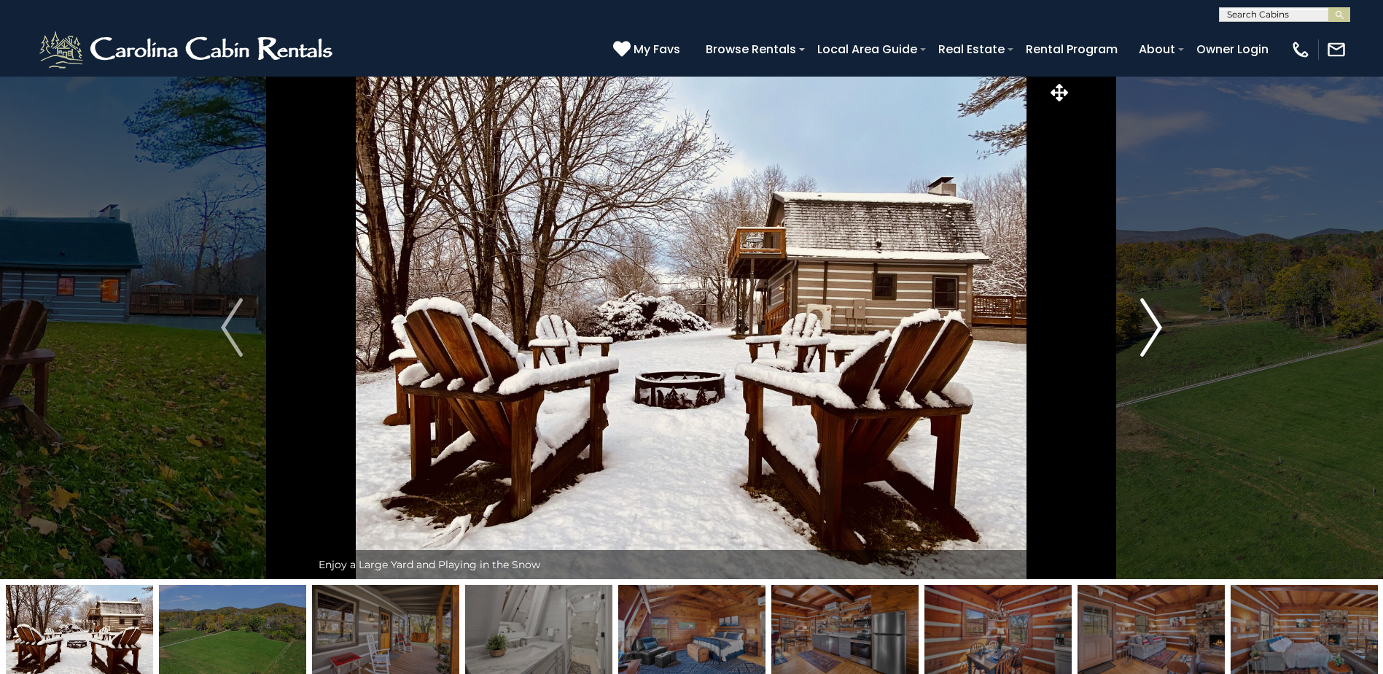
click at [1158, 320] on img "Next" at bounding box center [1151, 327] width 22 height 58
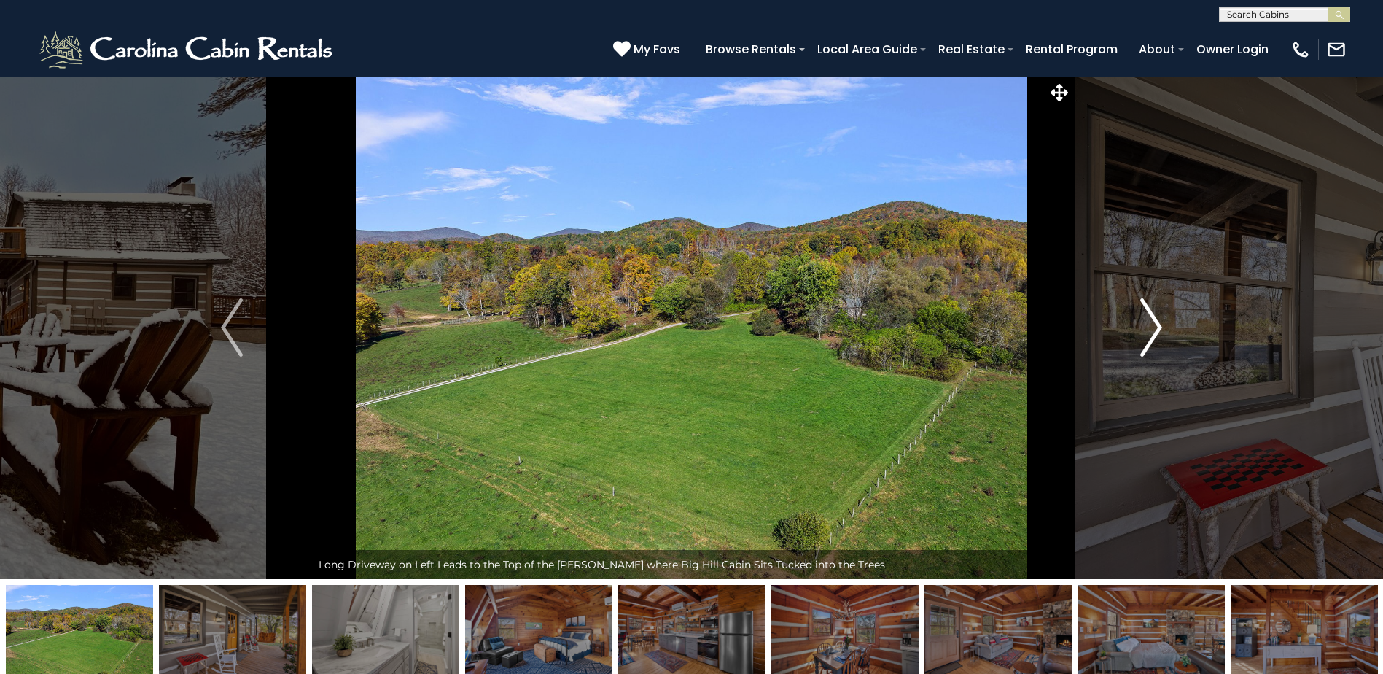
click at [1158, 320] on img "Next" at bounding box center [1151, 327] width 22 height 58
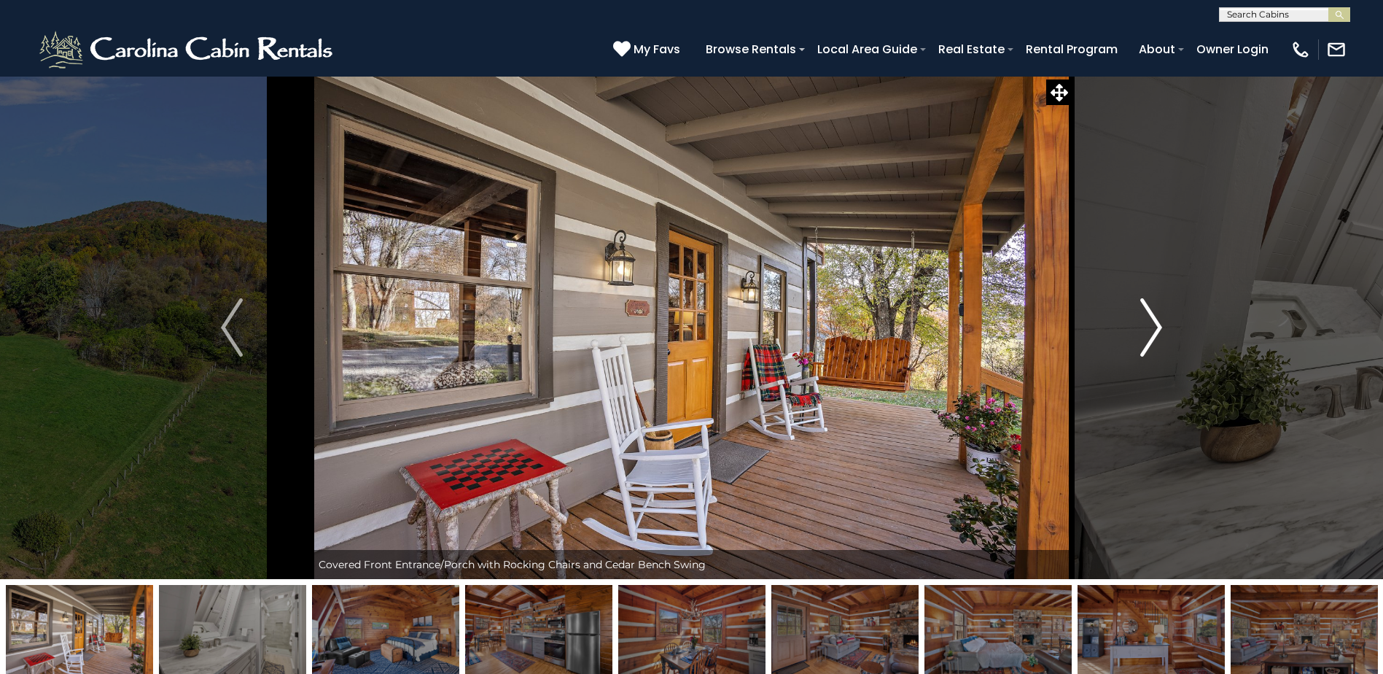
click at [1158, 320] on img "Next" at bounding box center [1151, 327] width 22 height 58
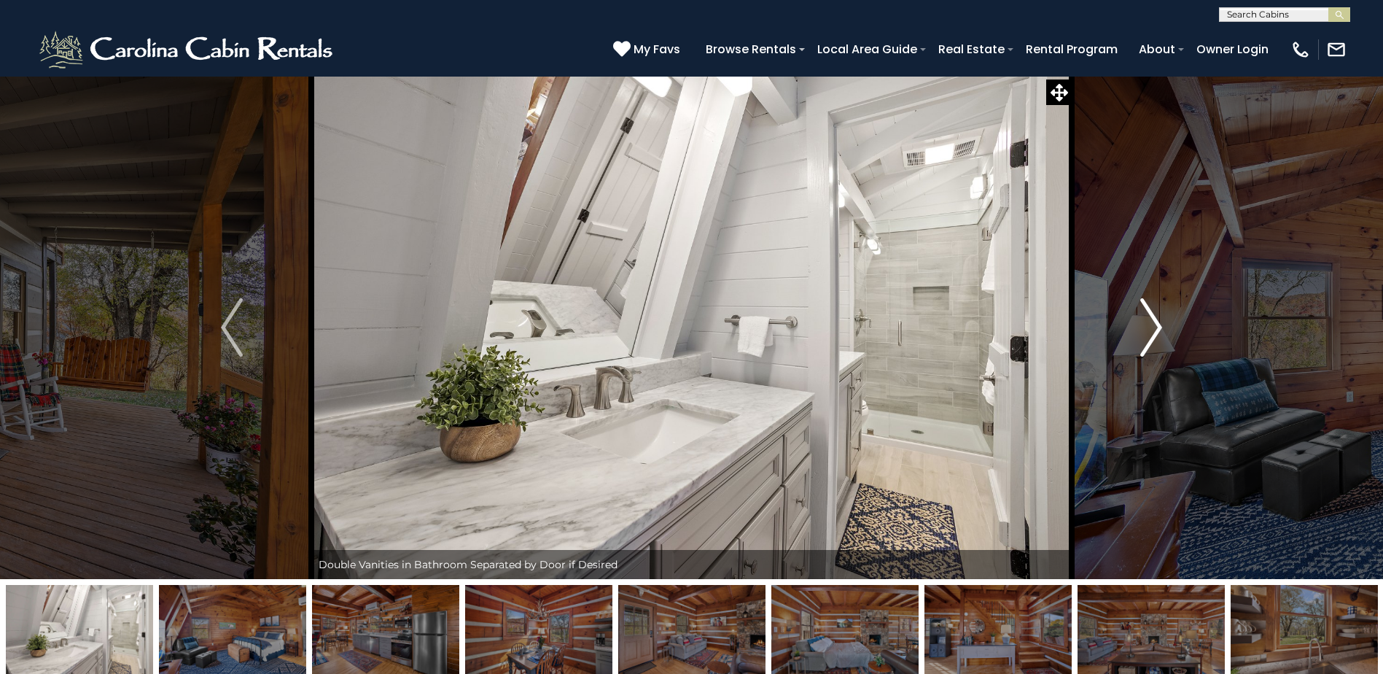
click at [1158, 320] on img "Next" at bounding box center [1151, 327] width 22 height 58
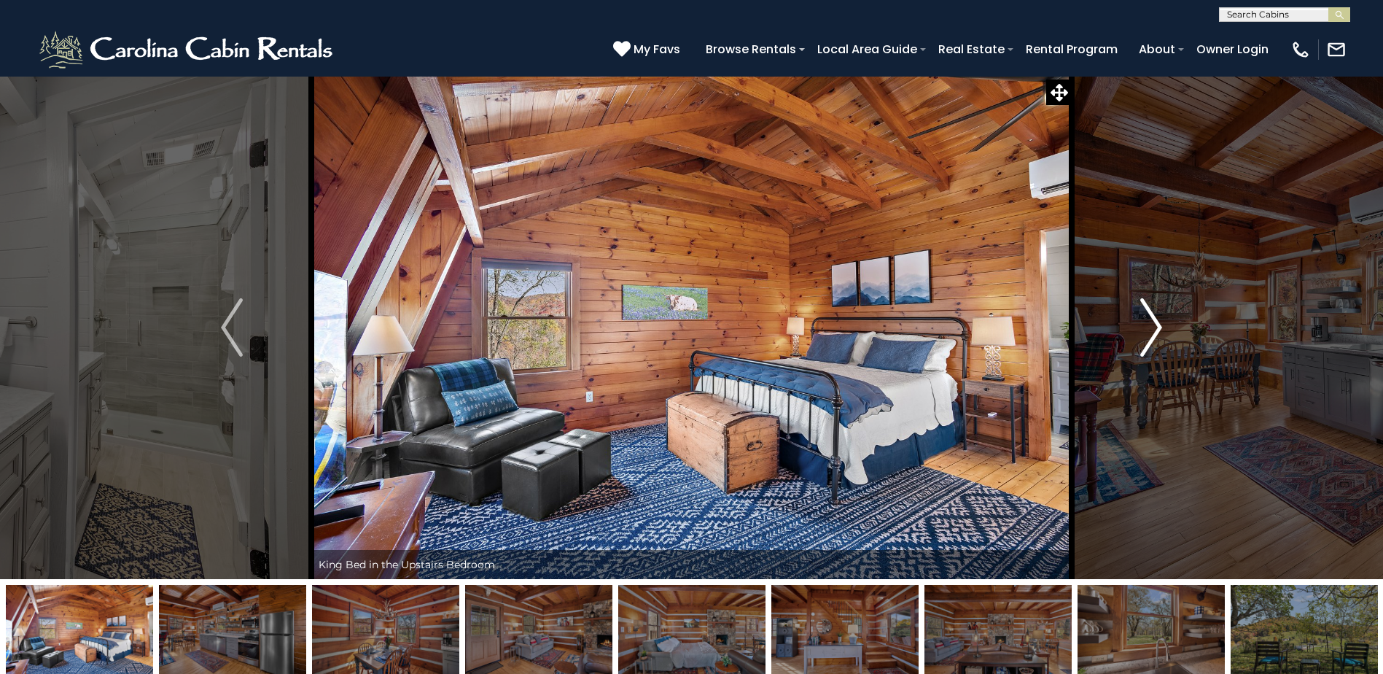
click at [1158, 320] on img "Next" at bounding box center [1151, 327] width 22 height 58
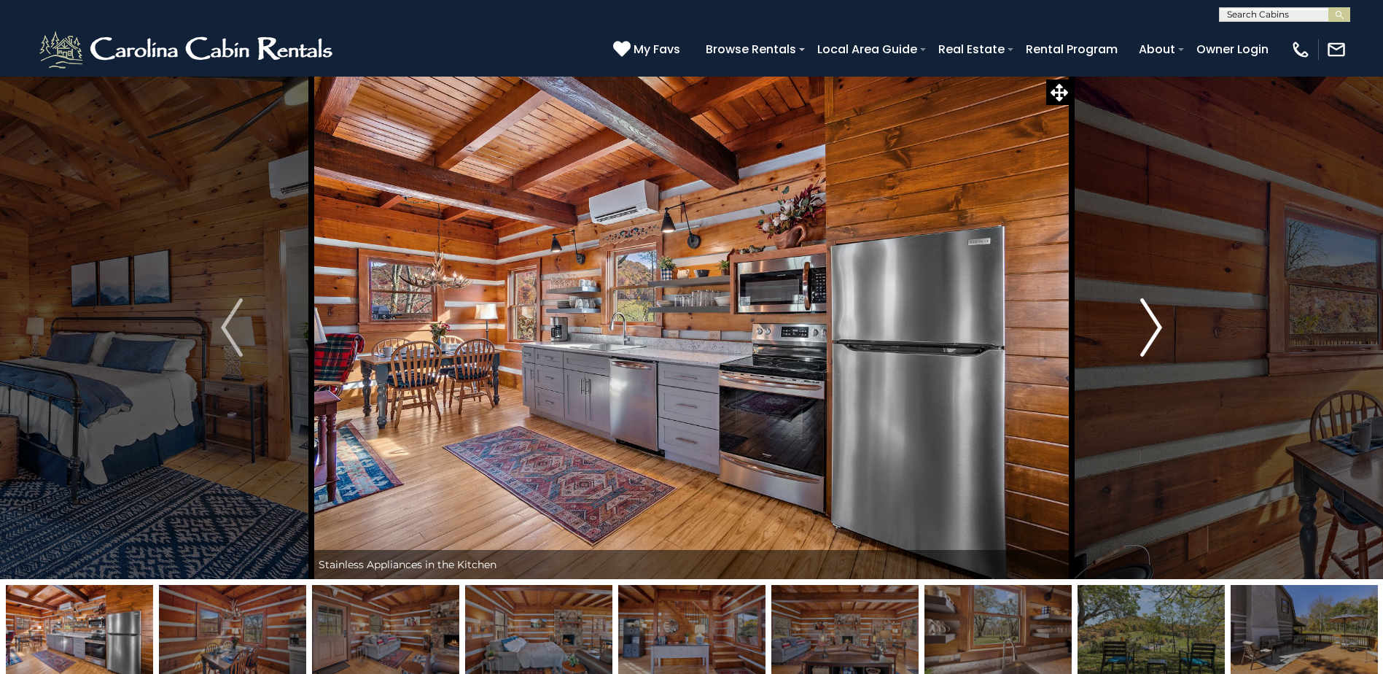
click at [1158, 324] on img "Next" at bounding box center [1151, 327] width 22 height 58
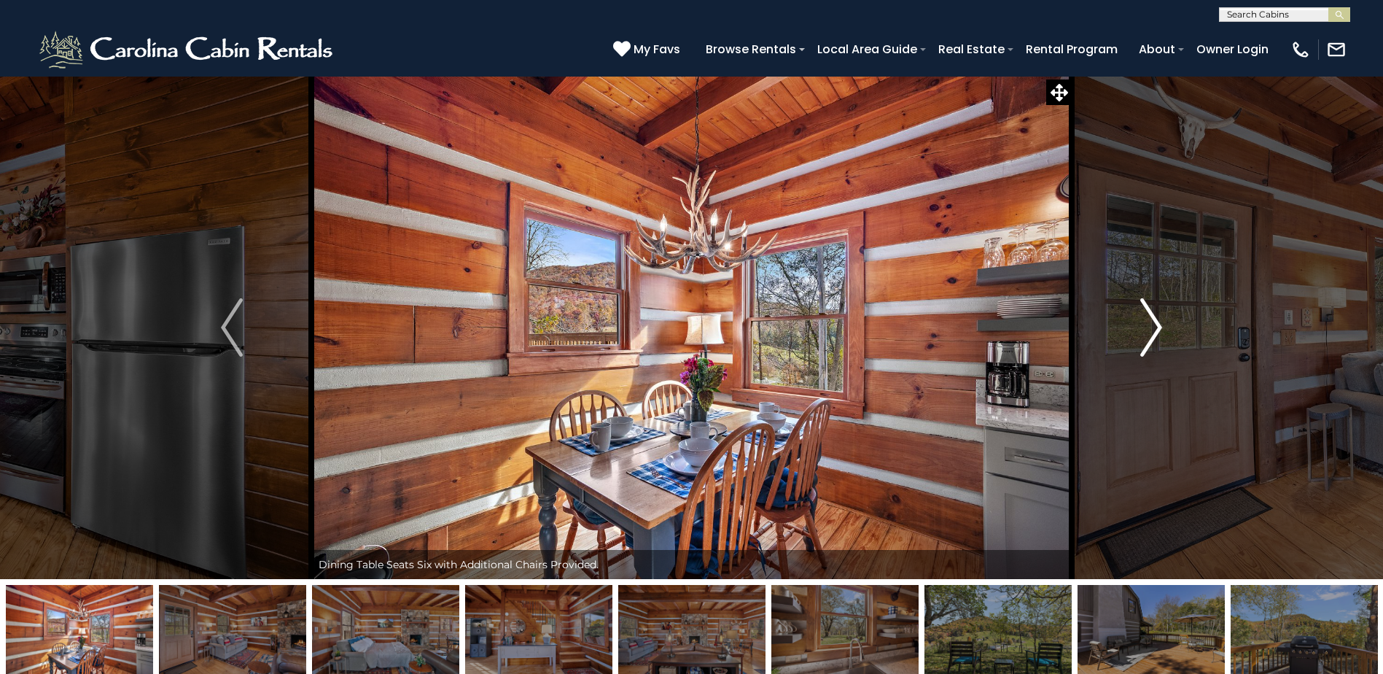
click at [1158, 324] on img "Next" at bounding box center [1151, 327] width 22 height 58
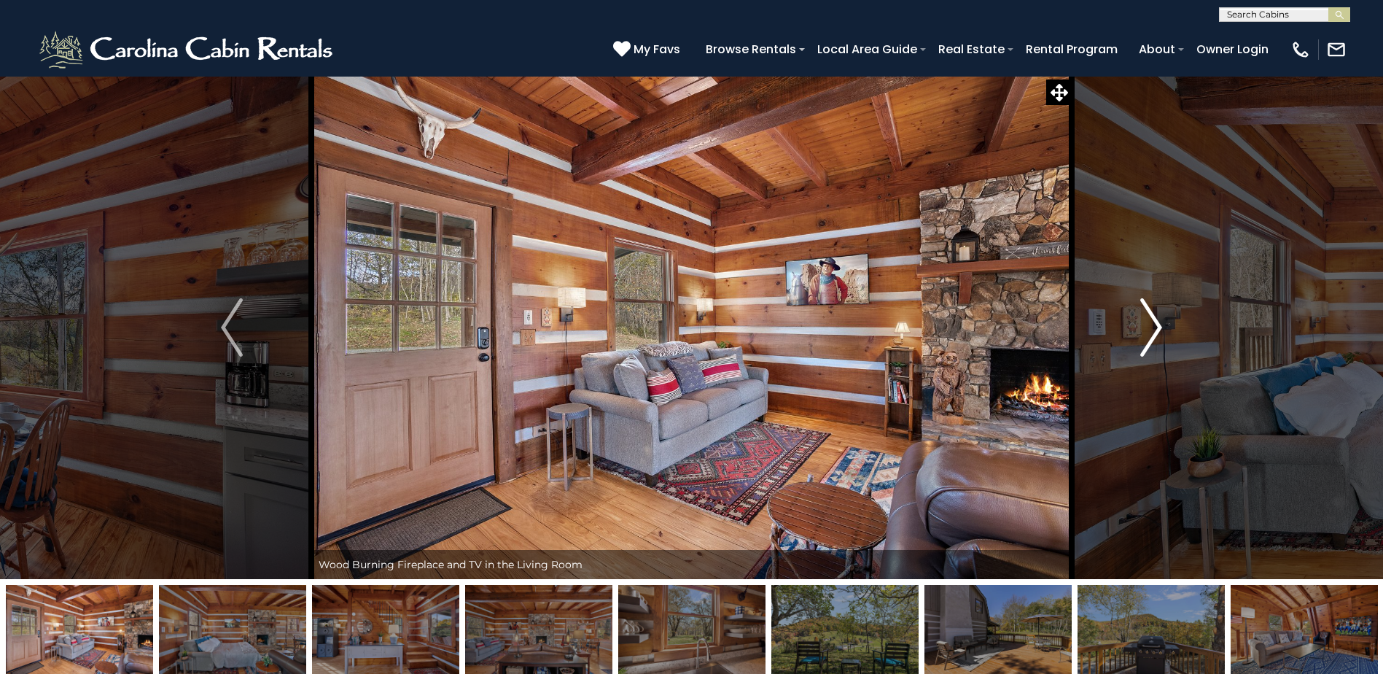
click at [1158, 324] on img "Next" at bounding box center [1151, 327] width 22 height 58
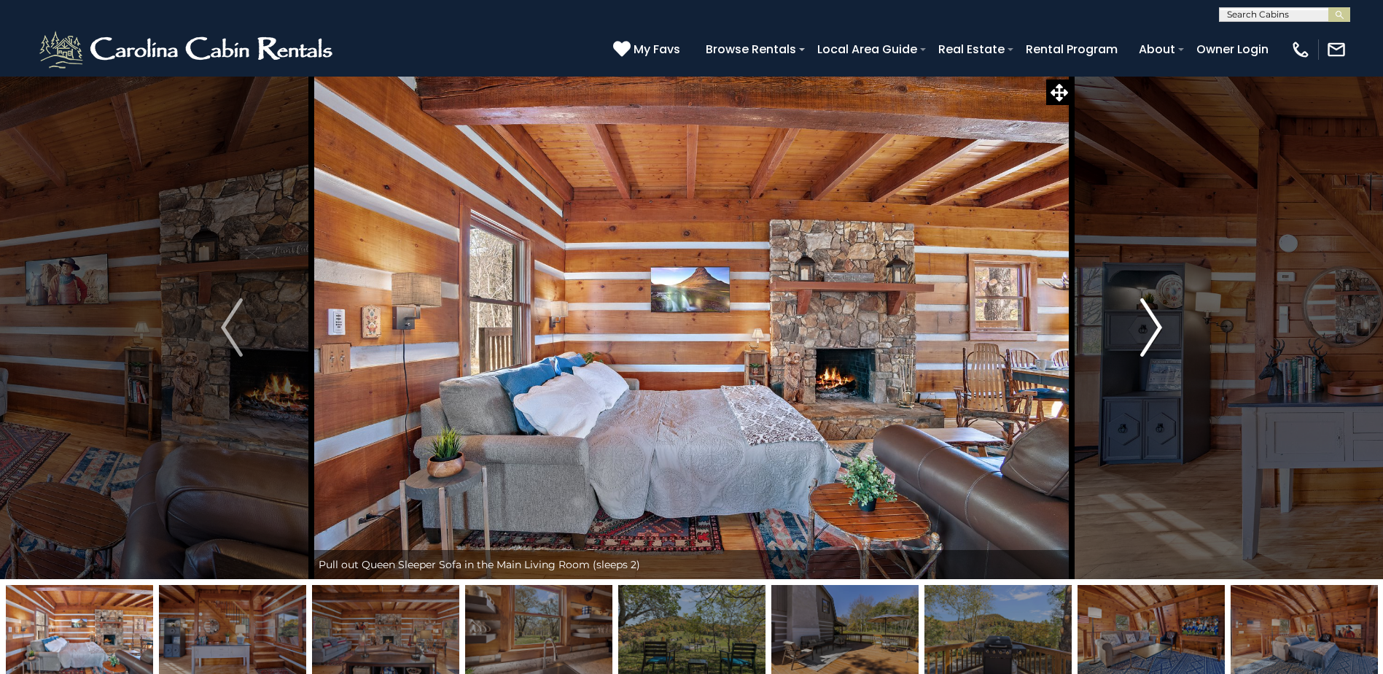
click at [1158, 324] on img "Next" at bounding box center [1151, 327] width 22 height 58
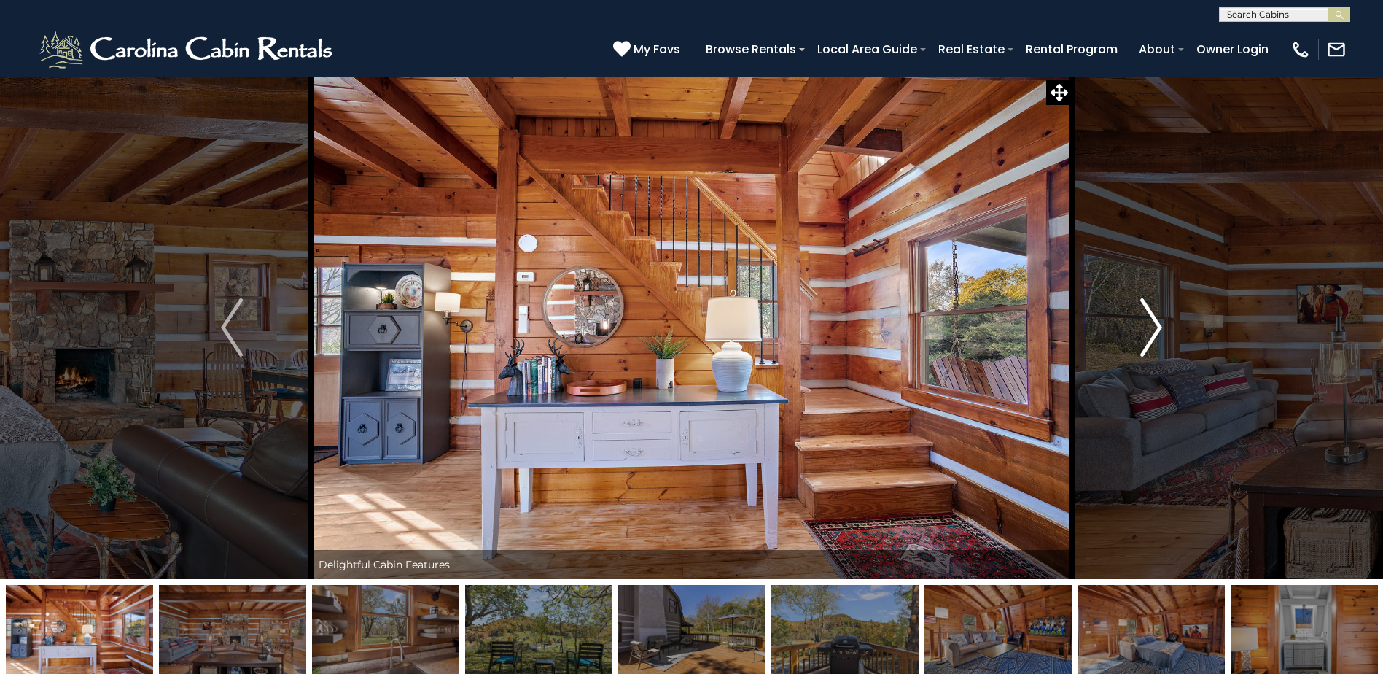
click at [1158, 324] on img "Next" at bounding box center [1151, 327] width 22 height 58
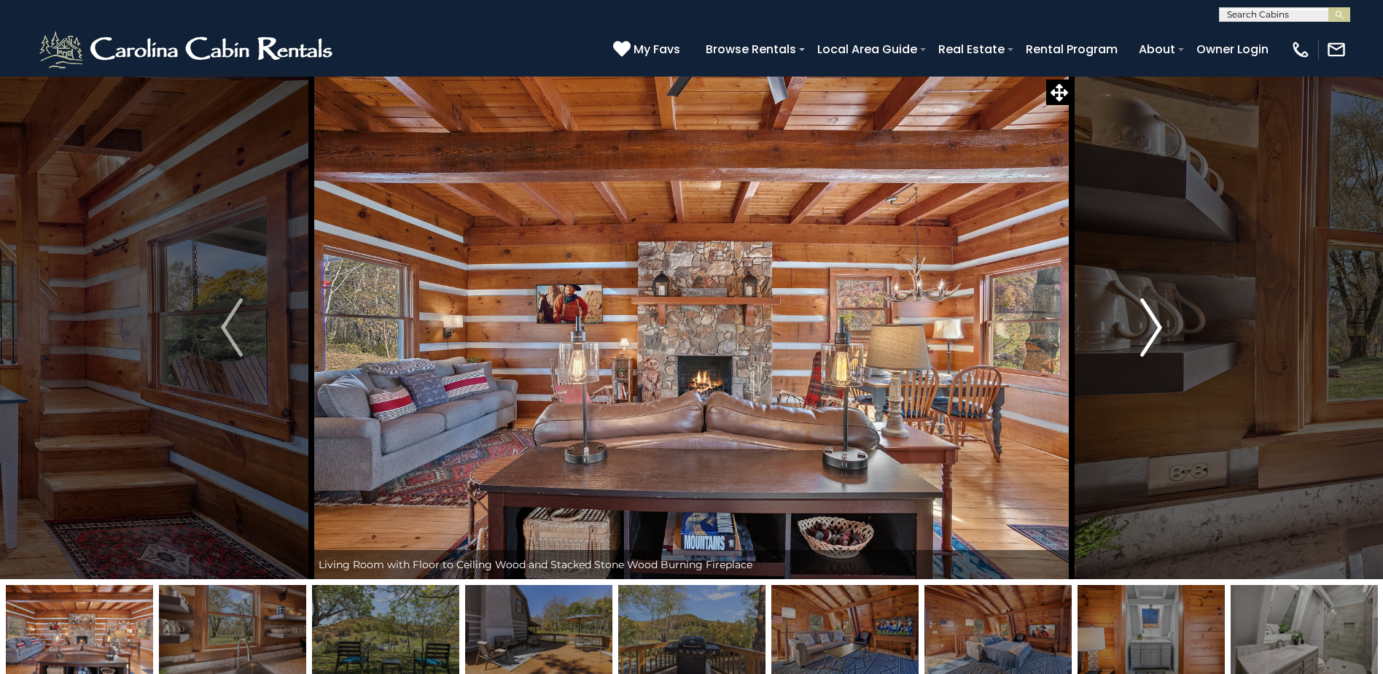
click at [1158, 324] on img "Next" at bounding box center [1151, 327] width 22 height 58
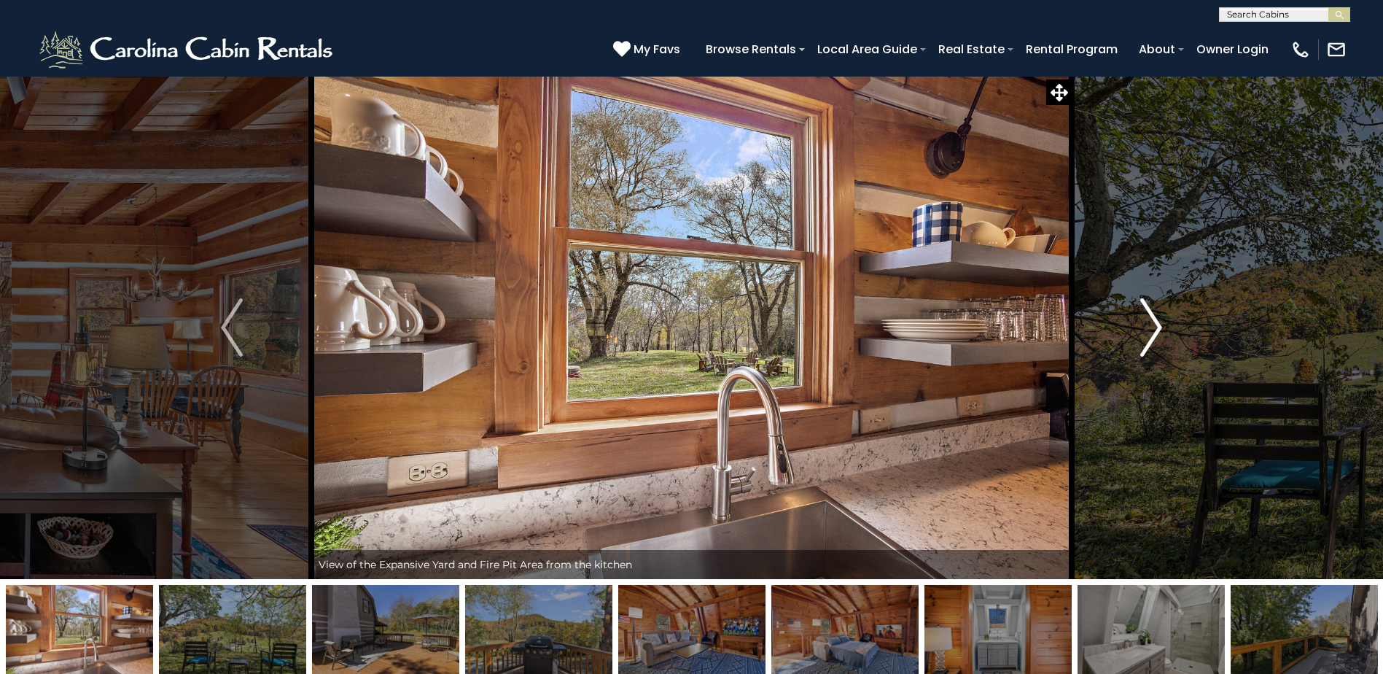
click at [1158, 324] on img "Next" at bounding box center [1151, 327] width 22 height 58
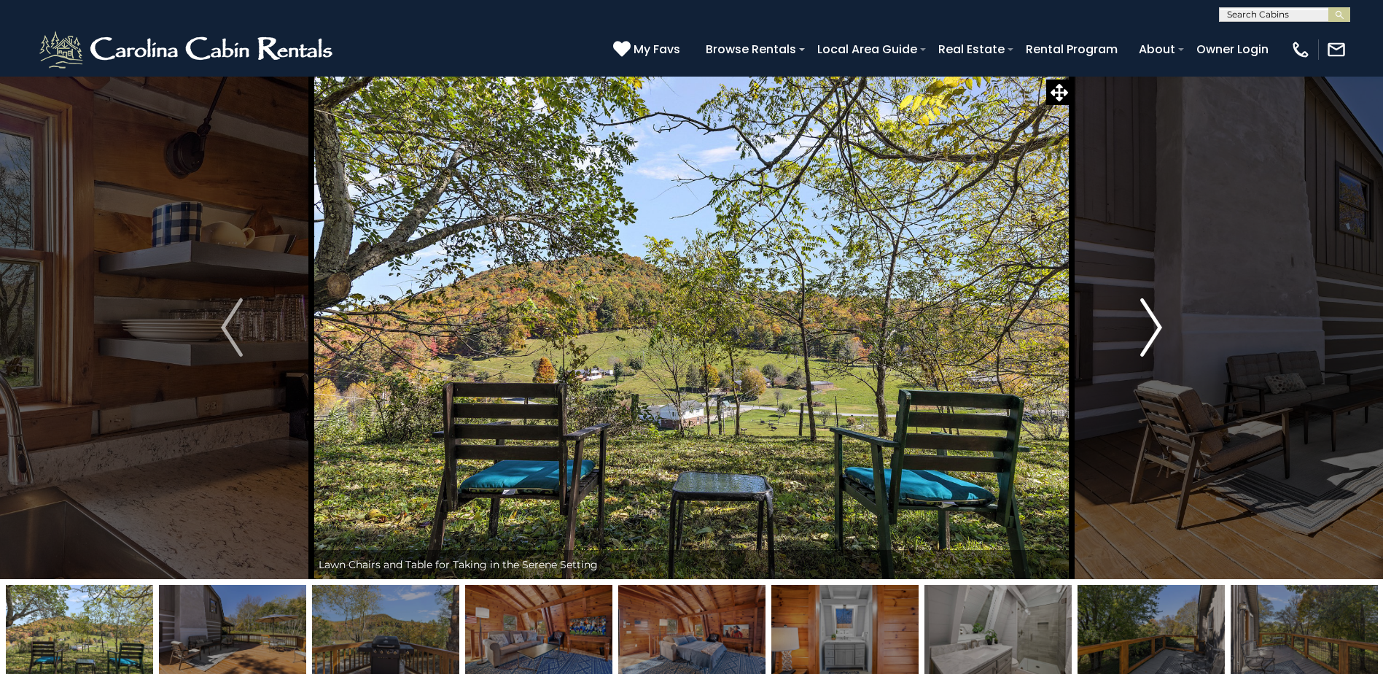
click at [1158, 328] on img "Next" at bounding box center [1151, 327] width 22 height 58
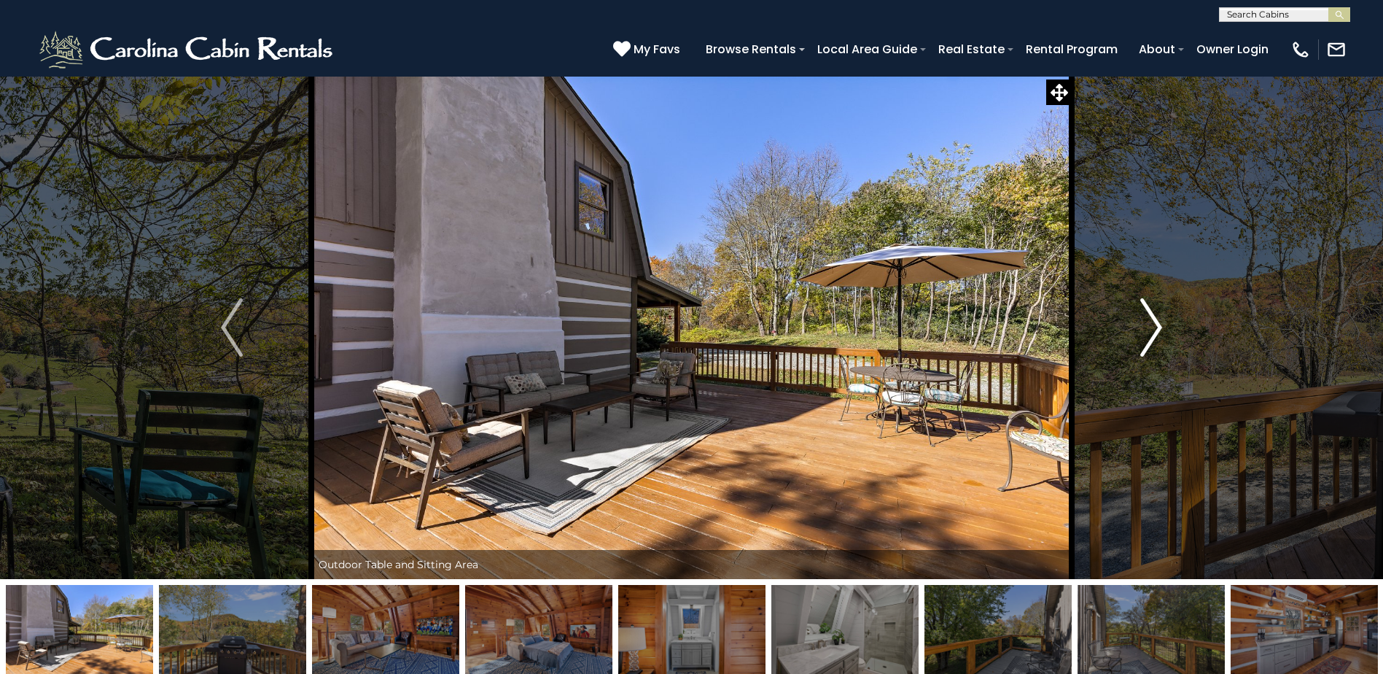
click at [1158, 328] on img "Next" at bounding box center [1151, 327] width 22 height 58
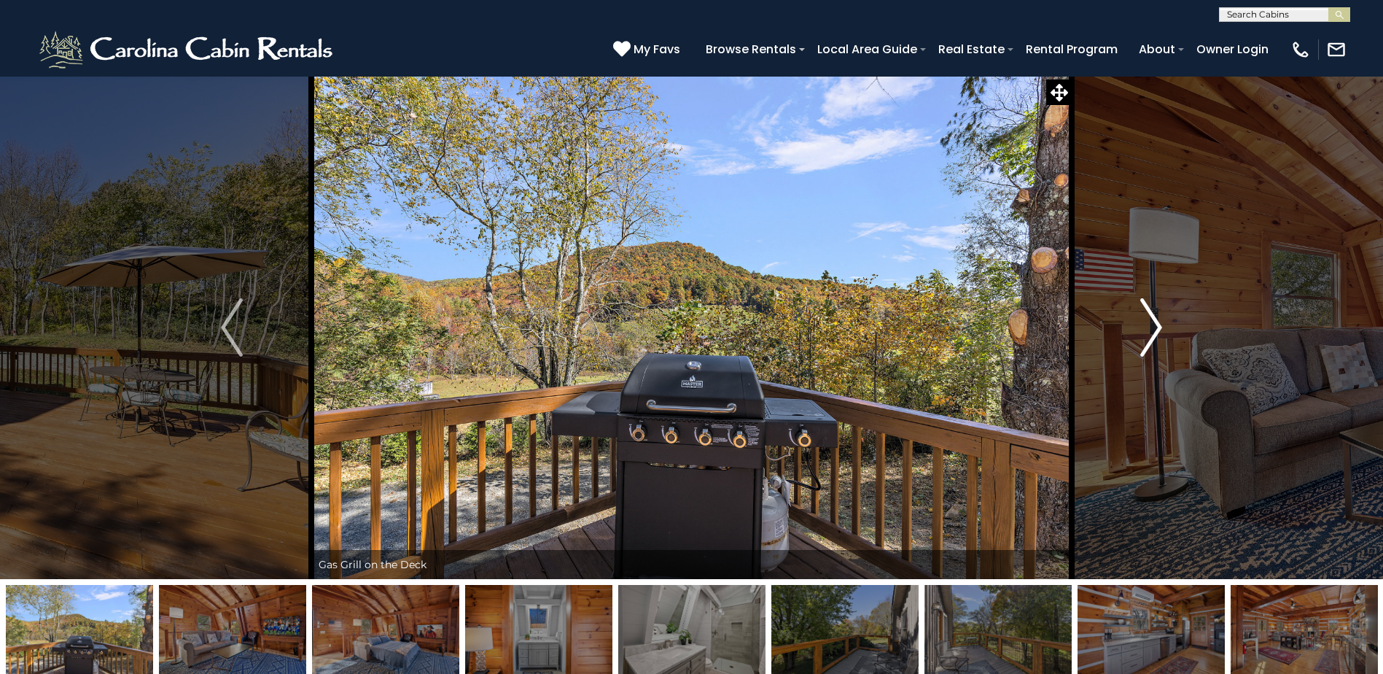
click at [1158, 328] on img "Next" at bounding box center [1151, 327] width 22 height 58
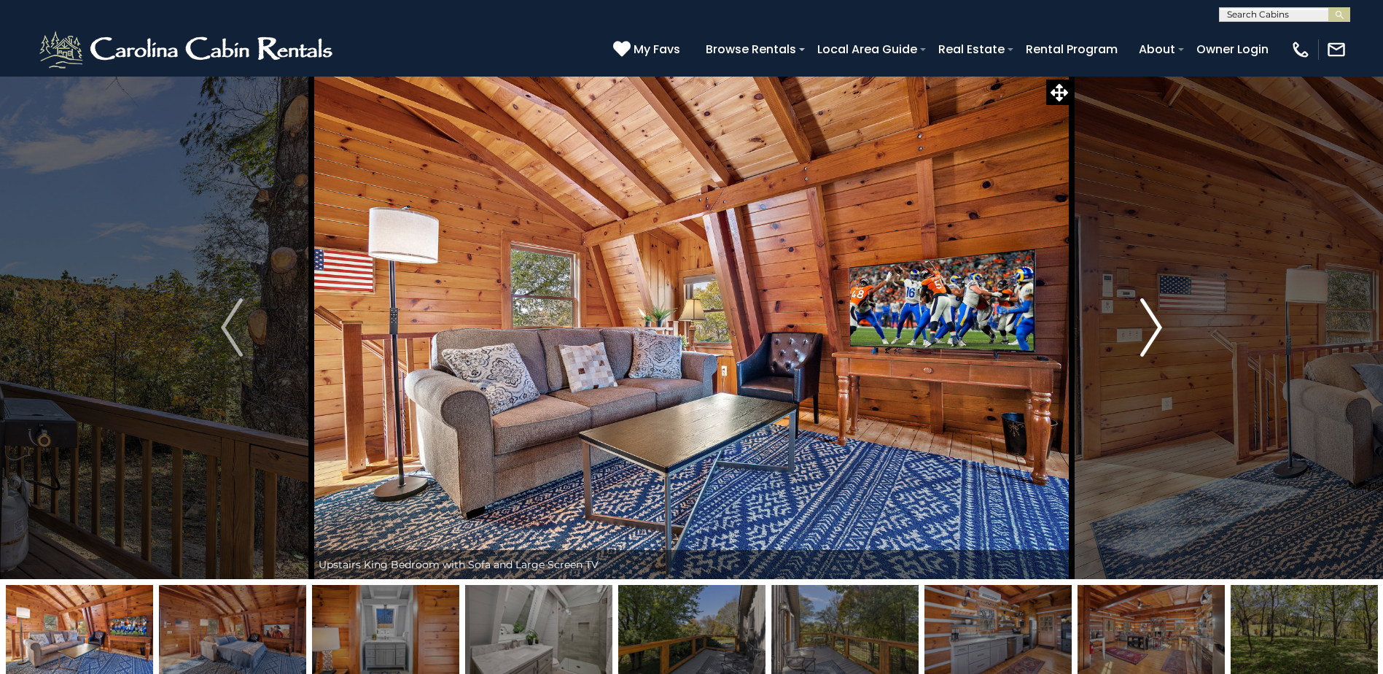
click at [1158, 328] on img "Next" at bounding box center [1151, 327] width 22 height 58
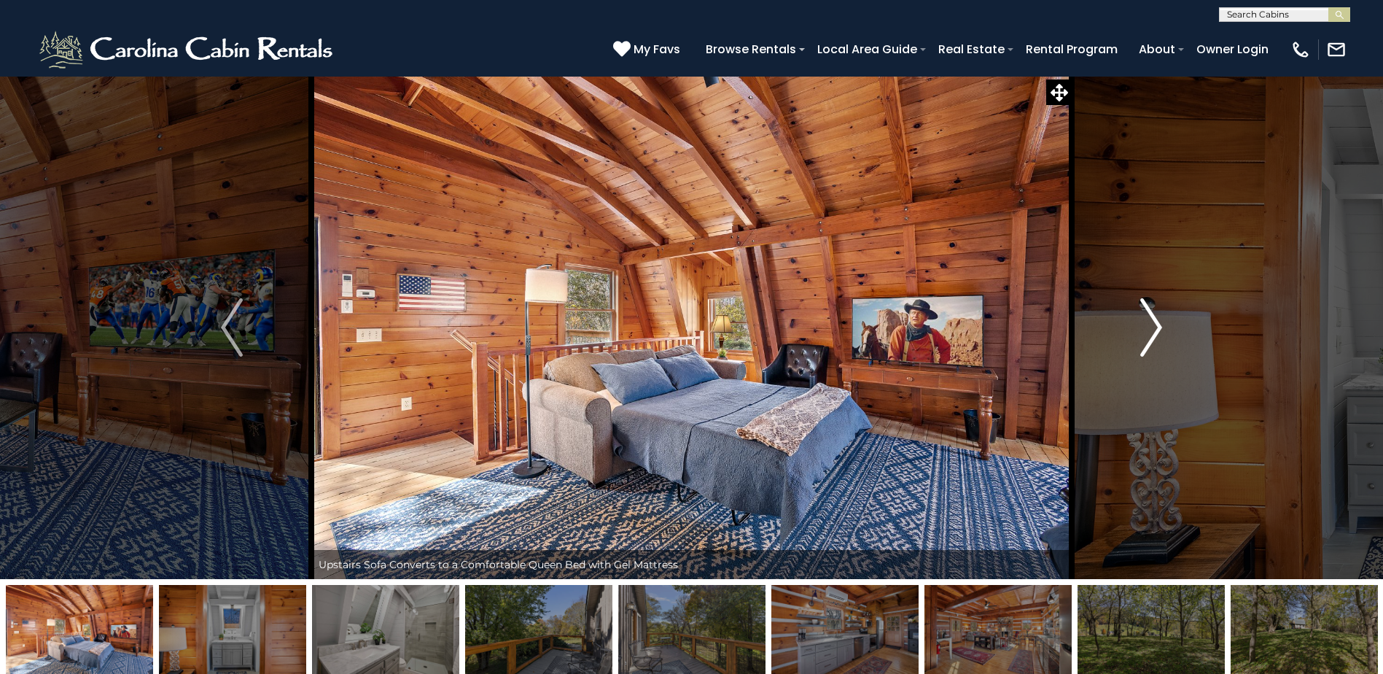
click at [1158, 328] on img "Next" at bounding box center [1151, 327] width 22 height 58
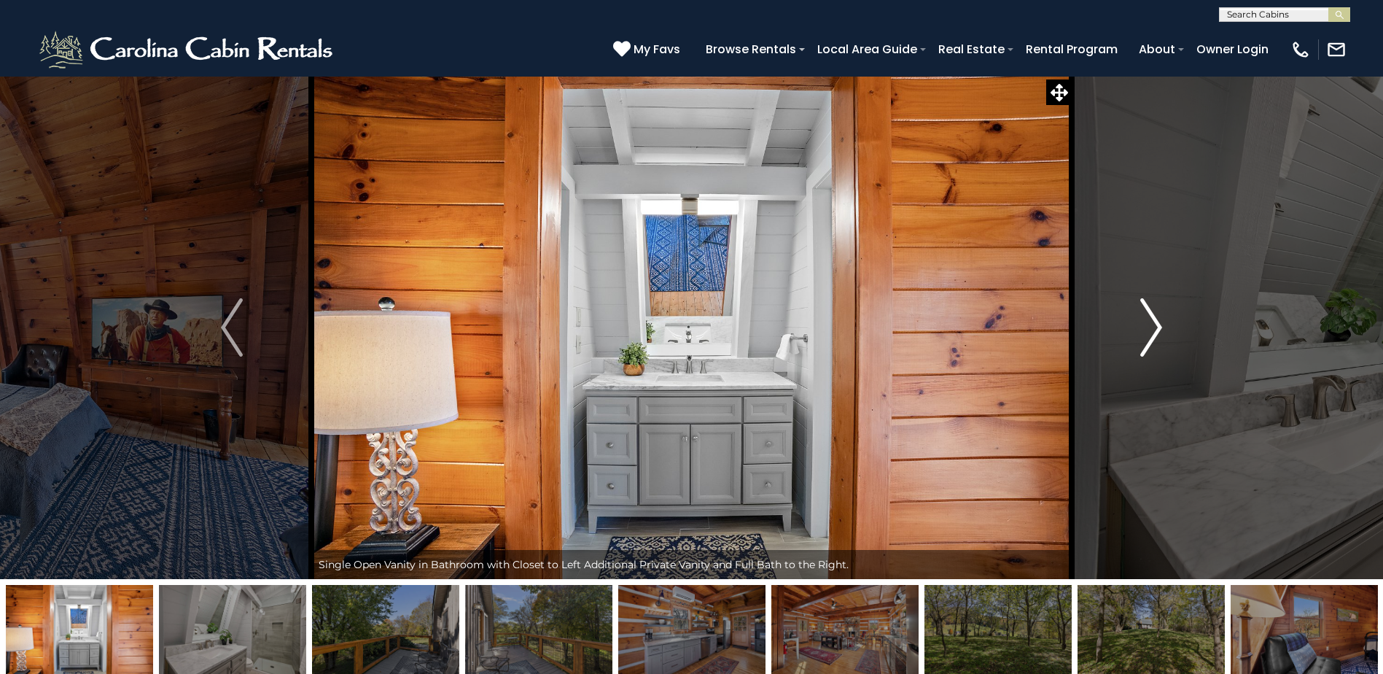
click at [1158, 328] on img "Next" at bounding box center [1151, 327] width 22 height 58
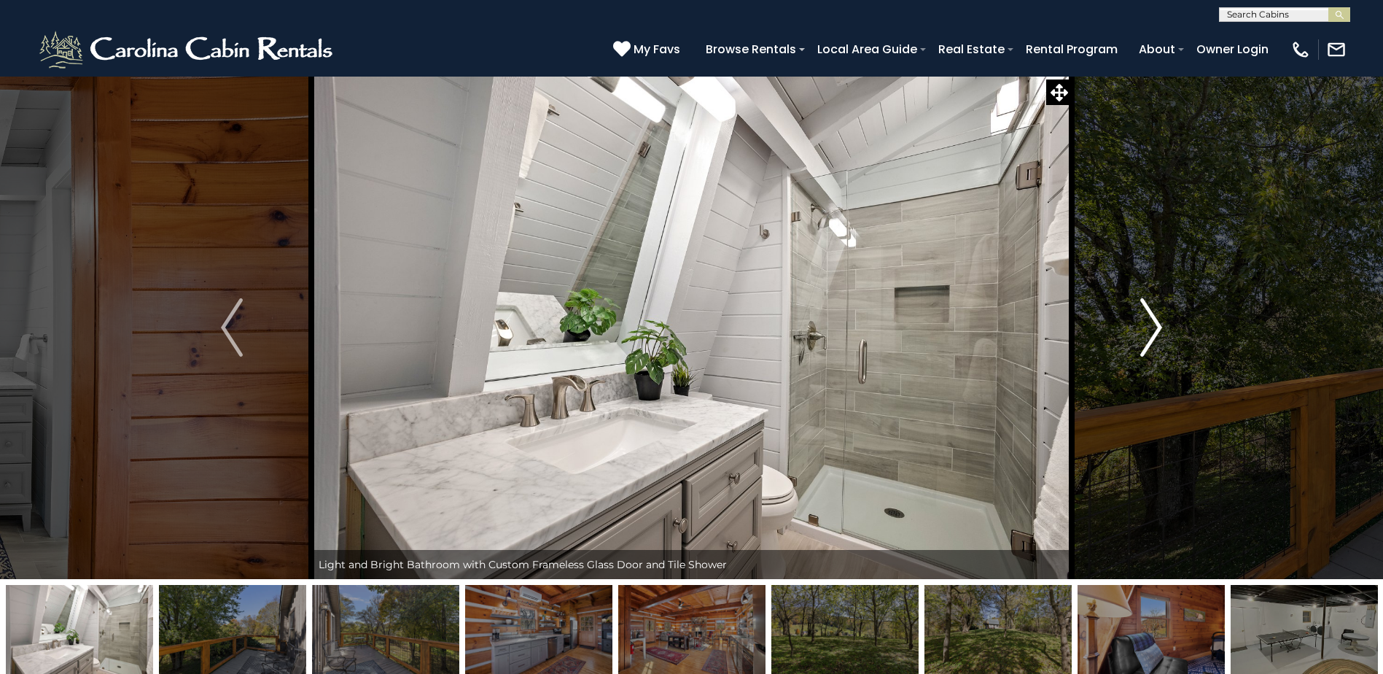
click at [1158, 328] on img "Next" at bounding box center [1151, 327] width 22 height 58
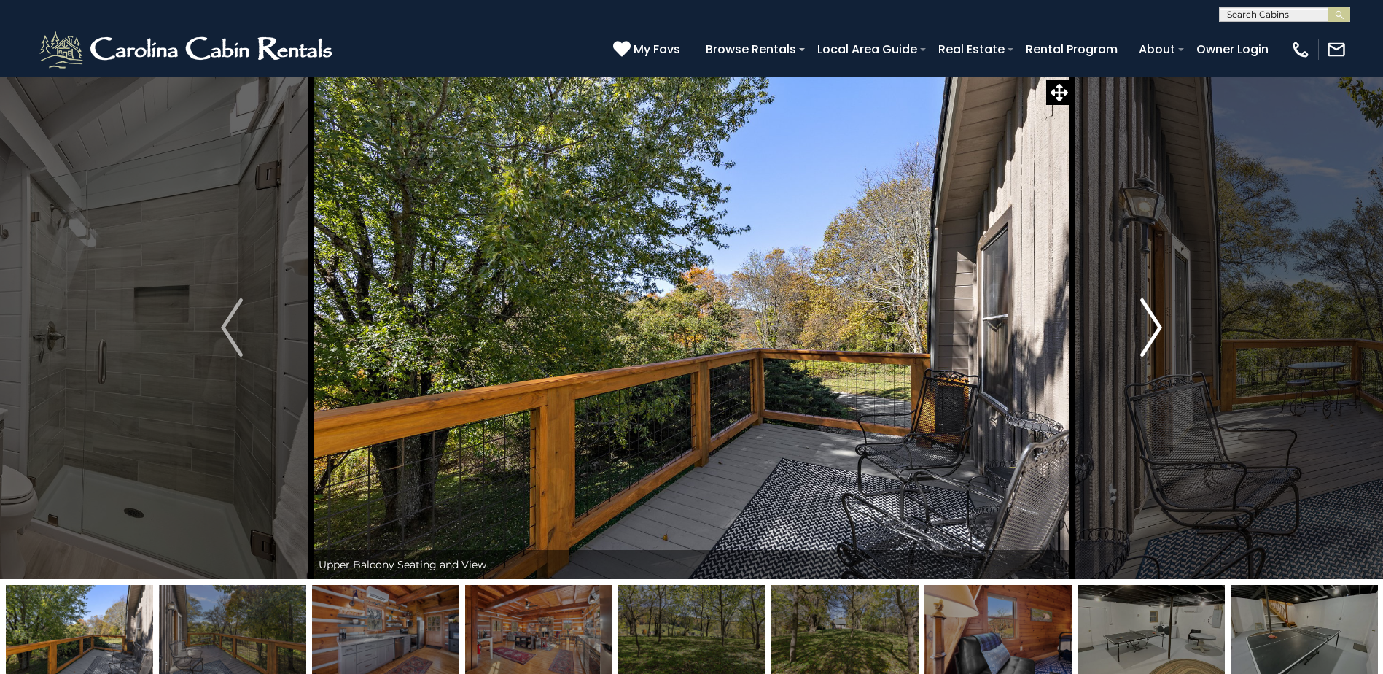
click at [1158, 328] on img "Next" at bounding box center [1151, 327] width 22 height 58
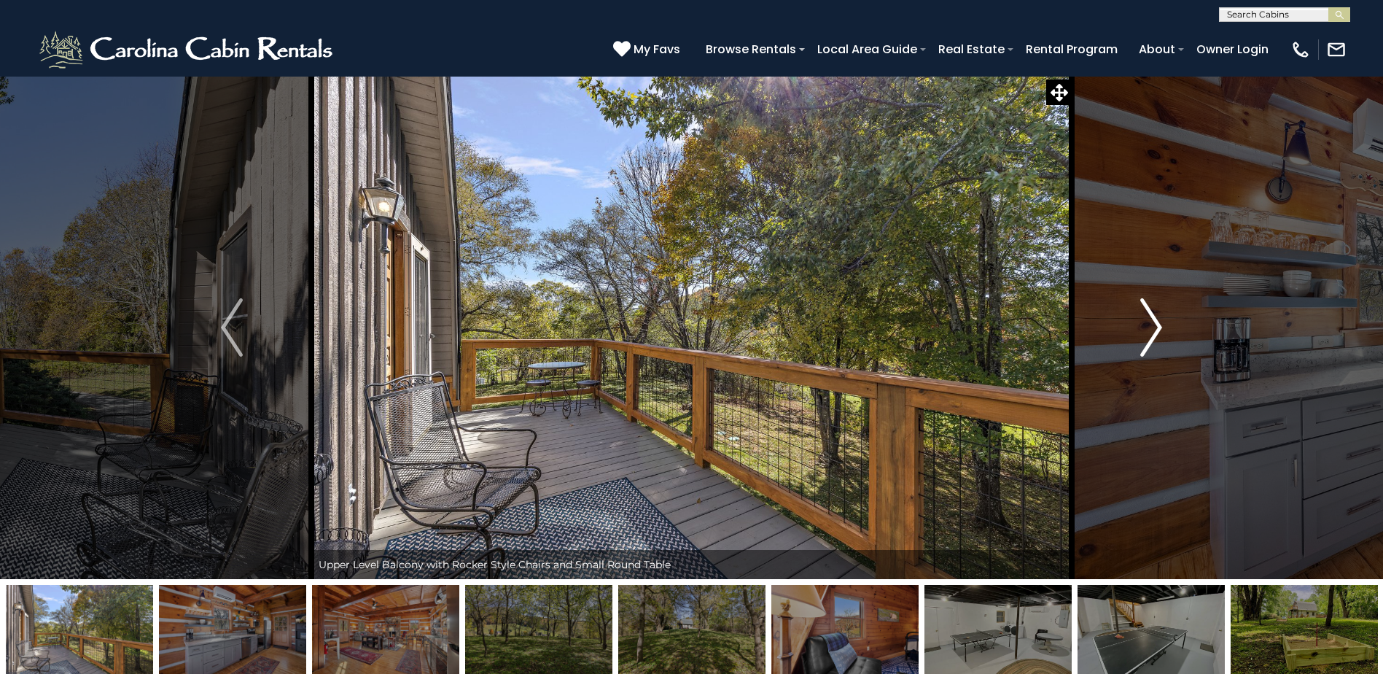
click at [1158, 328] on img "Next" at bounding box center [1151, 327] width 22 height 58
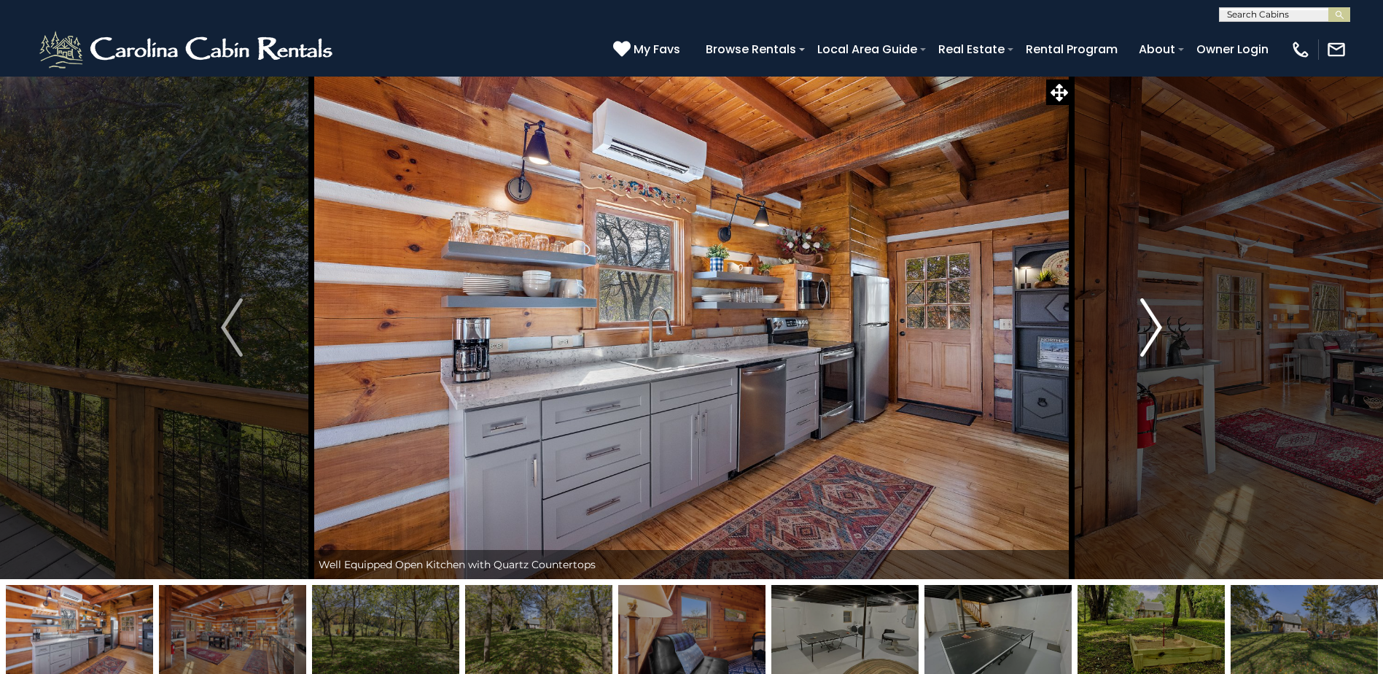
click at [1158, 328] on img "Next" at bounding box center [1151, 327] width 22 height 58
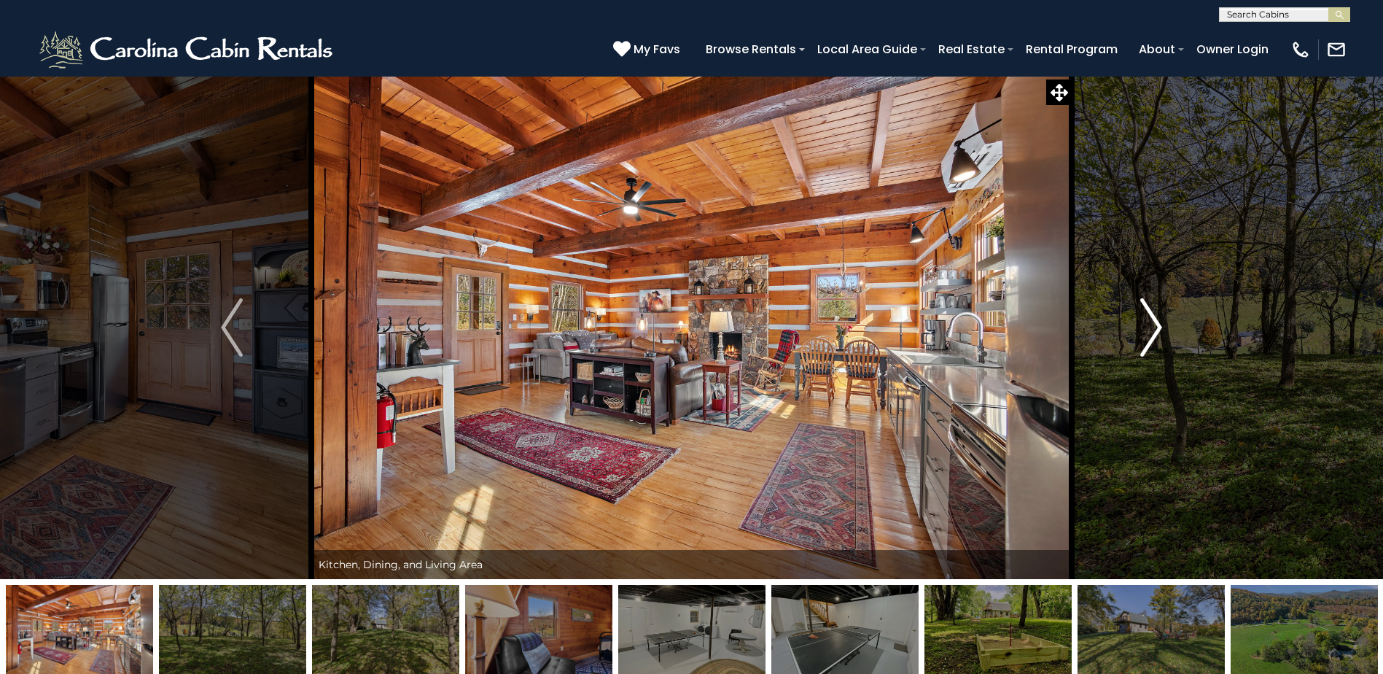
click at [1158, 328] on img "Next" at bounding box center [1151, 327] width 22 height 58
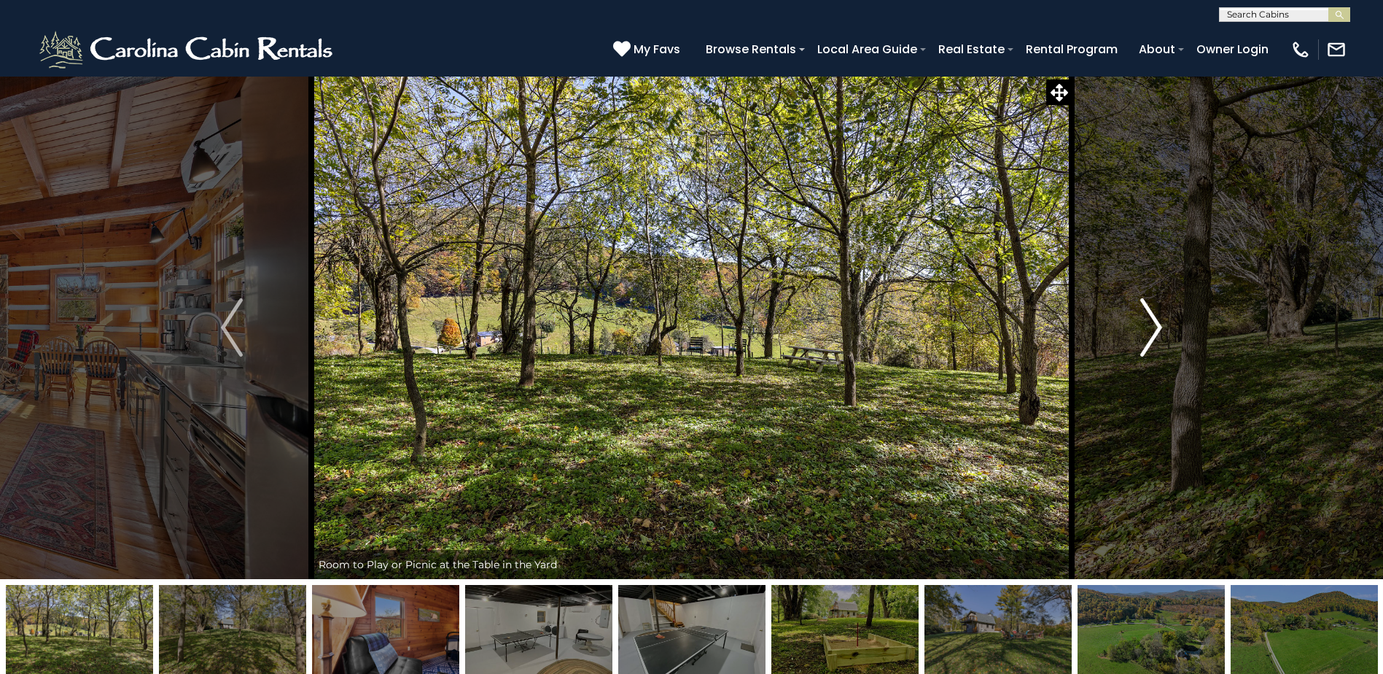
click at [1158, 328] on img "Next" at bounding box center [1151, 327] width 22 height 58
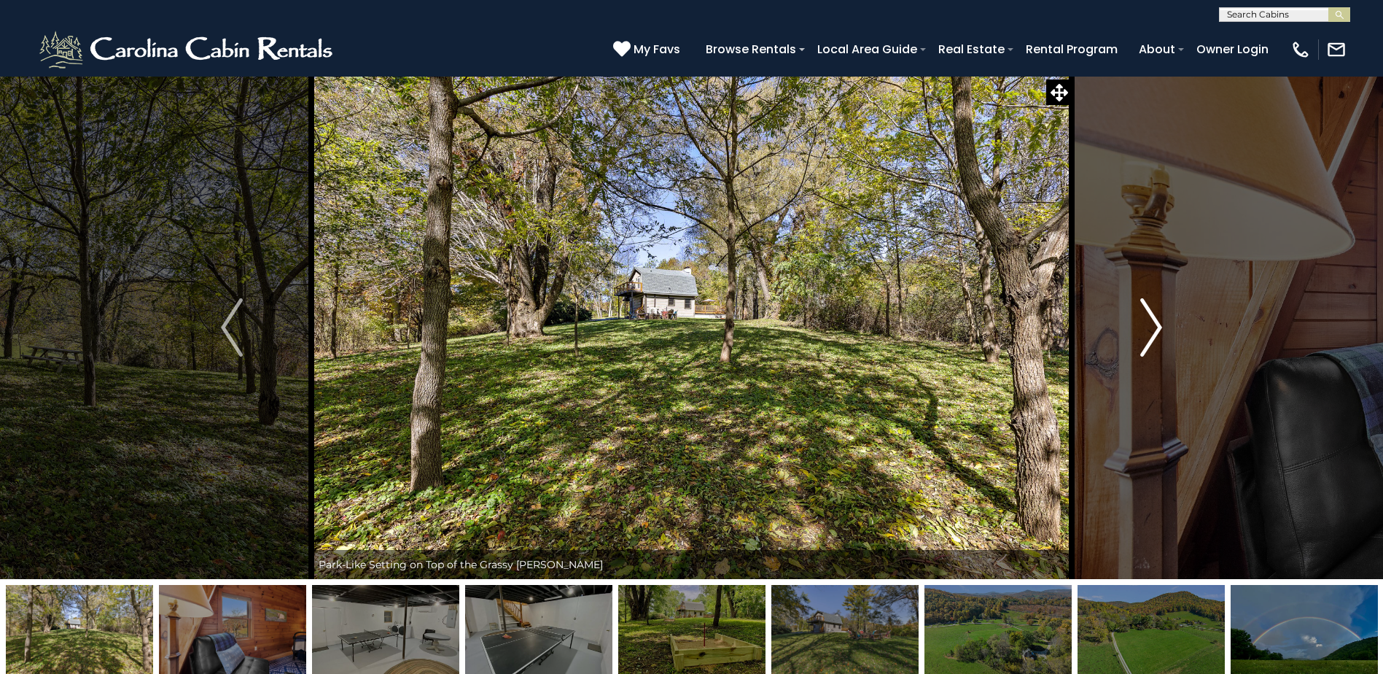
click at [1158, 328] on img "Next" at bounding box center [1151, 327] width 22 height 58
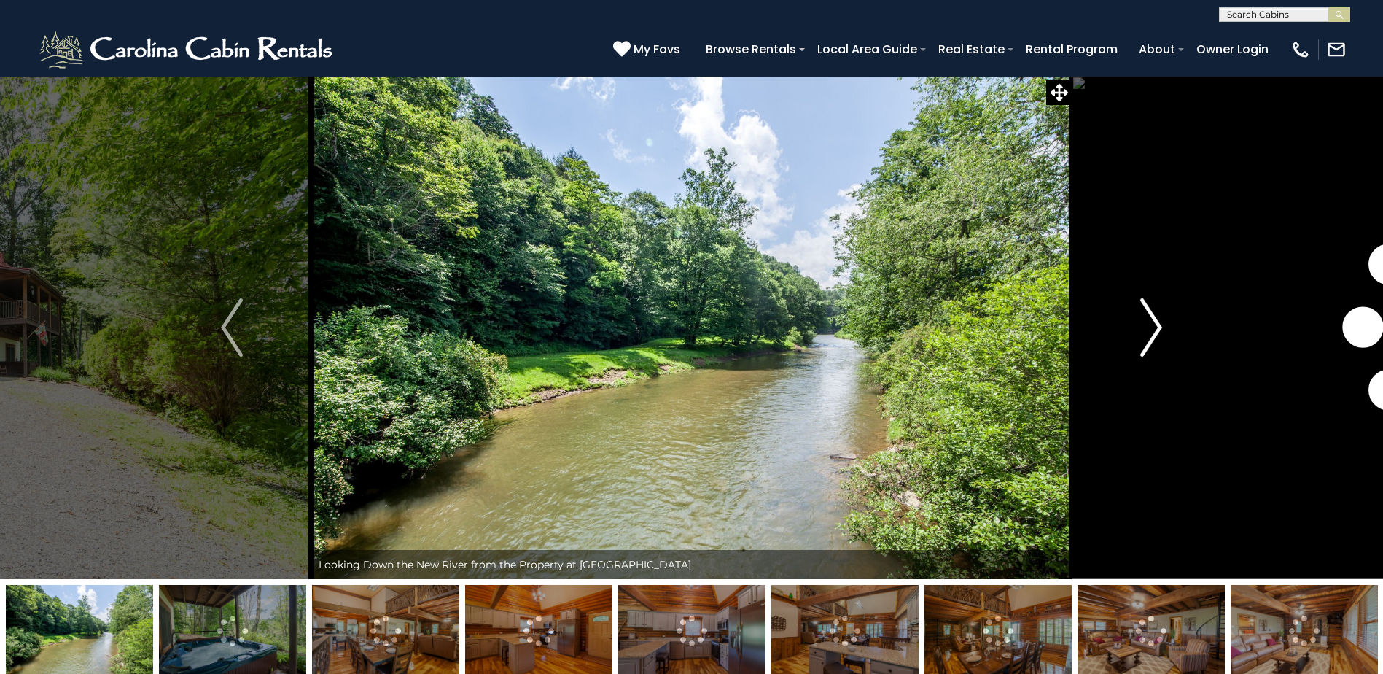
click at [1157, 322] on img "Next" at bounding box center [1151, 327] width 22 height 58
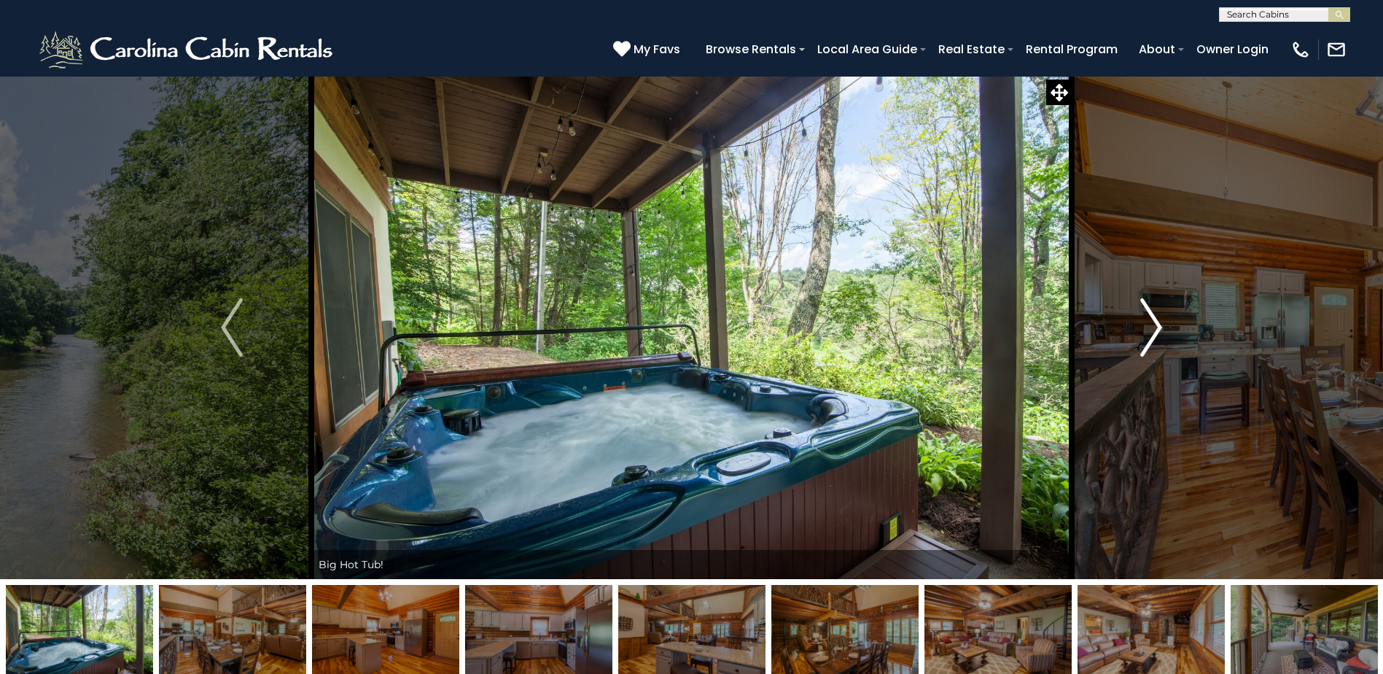
click at [1157, 322] on img "Next" at bounding box center [1151, 327] width 22 height 58
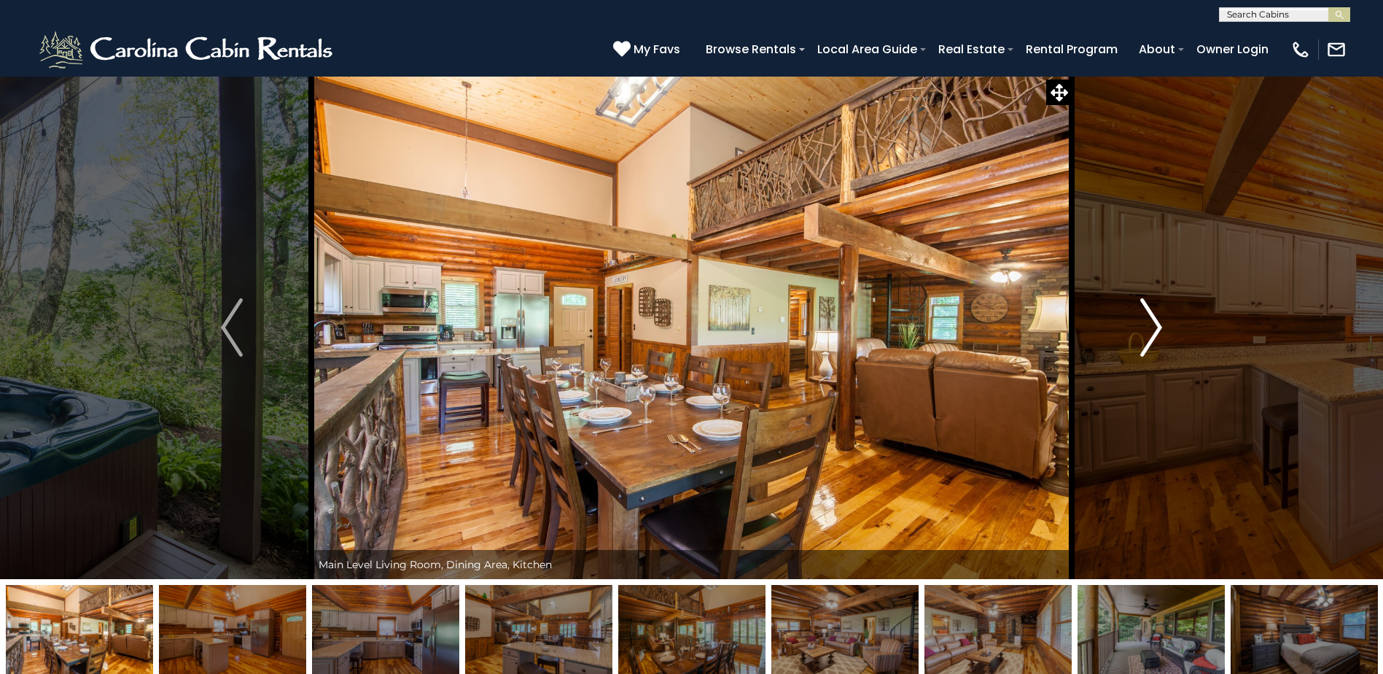
click at [1158, 323] on img "Next" at bounding box center [1151, 327] width 22 height 58
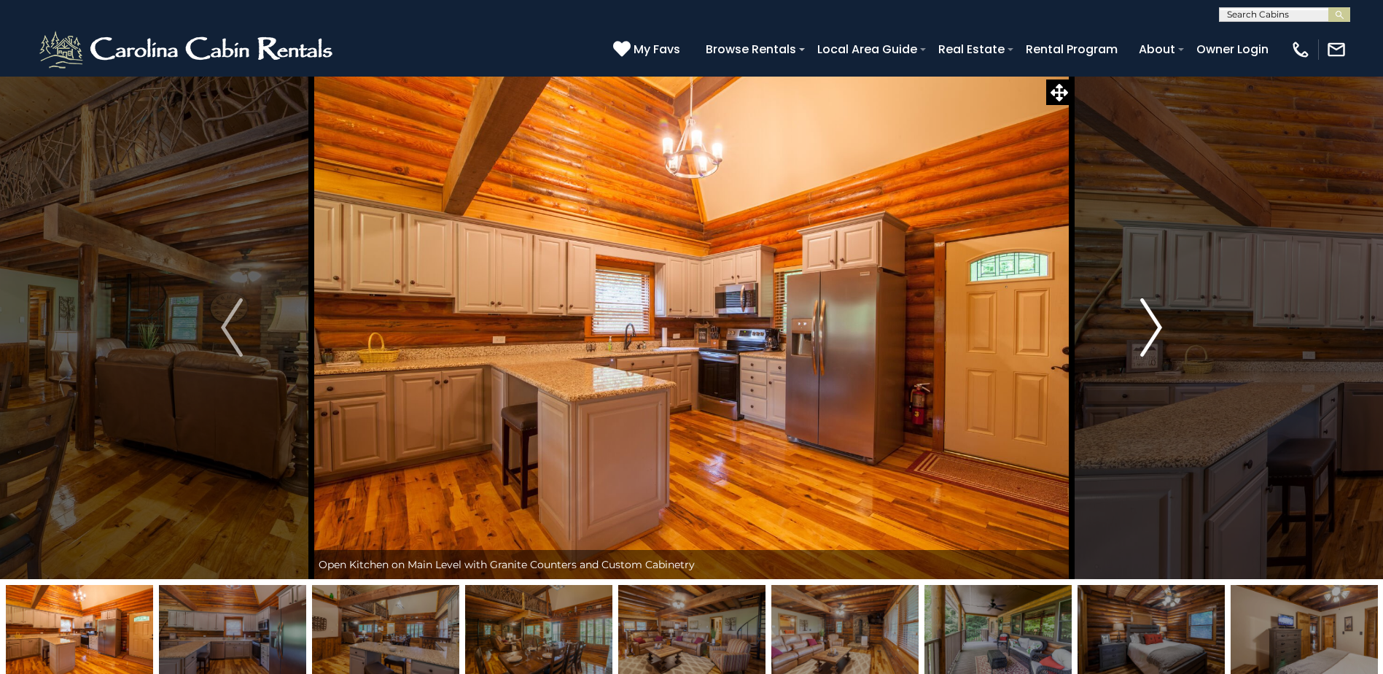
click at [1158, 323] on img "Next" at bounding box center [1151, 327] width 22 height 58
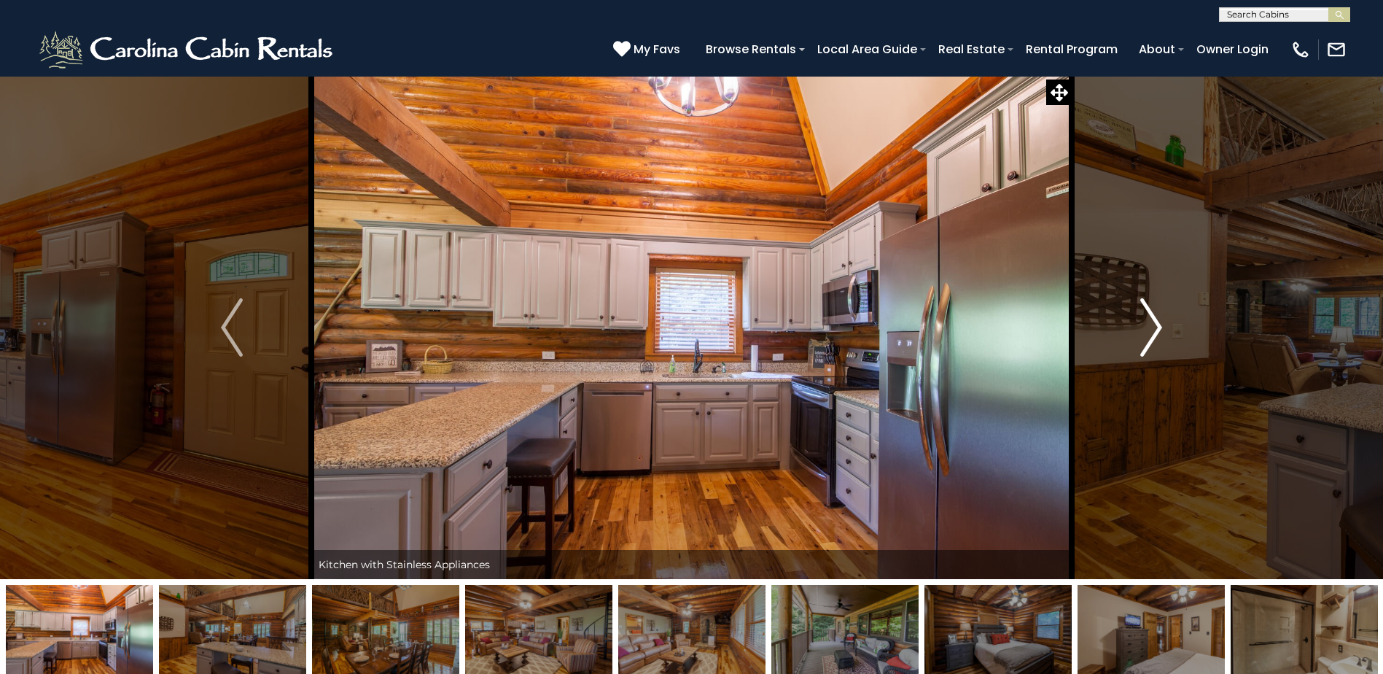
click at [1158, 323] on img "Next" at bounding box center [1151, 327] width 22 height 58
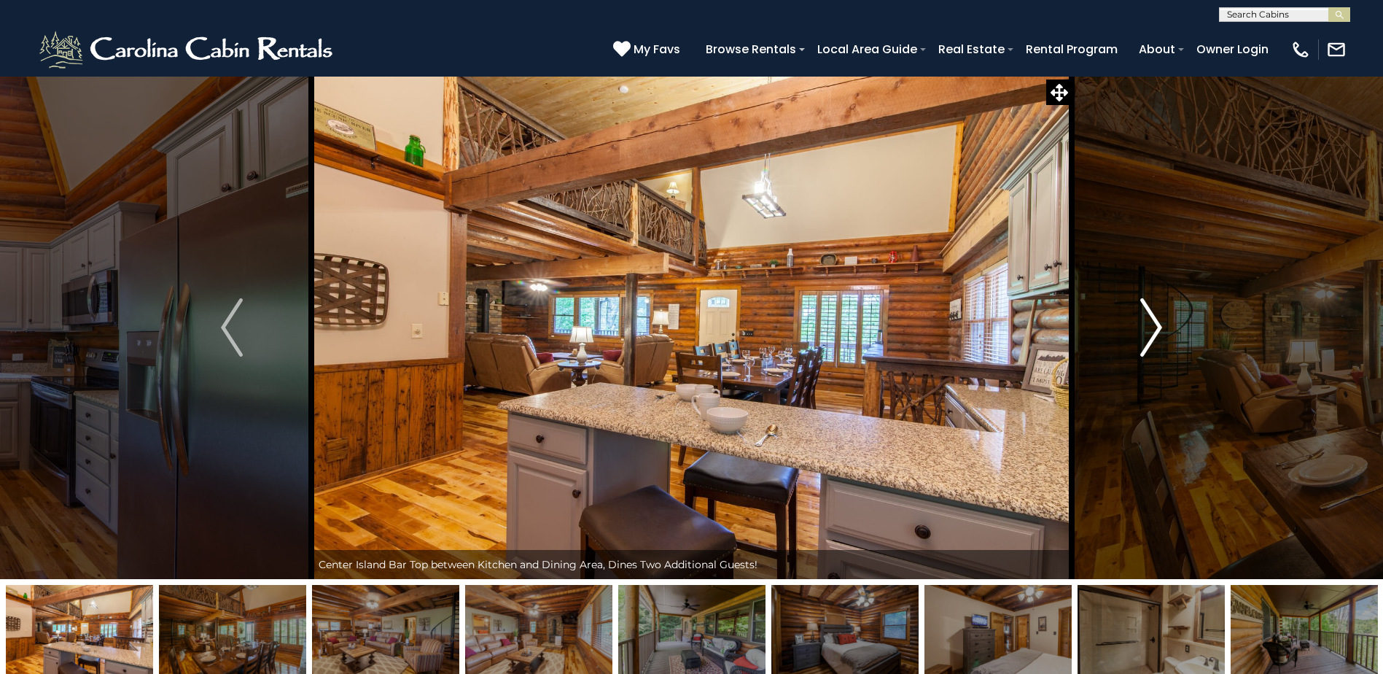
click at [1158, 323] on img "Next" at bounding box center [1151, 327] width 22 height 58
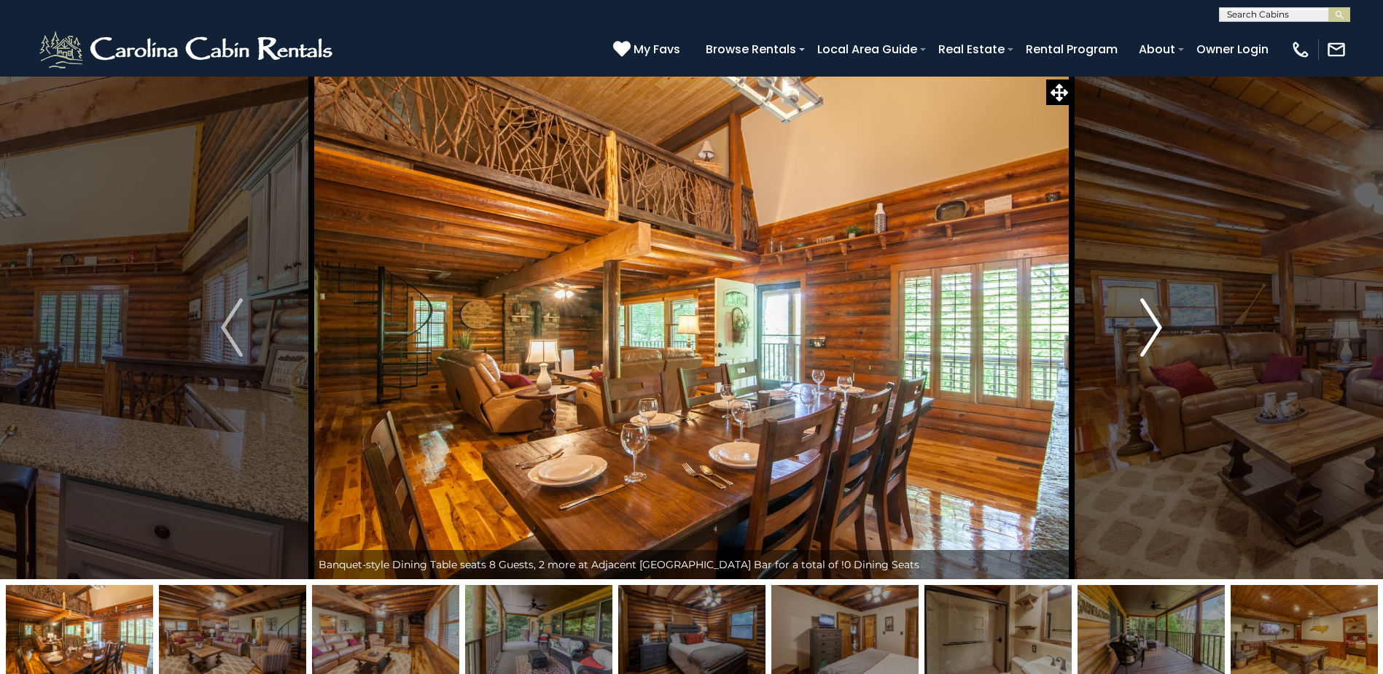
click at [1158, 323] on img "Next" at bounding box center [1151, 327] width 22 height 58
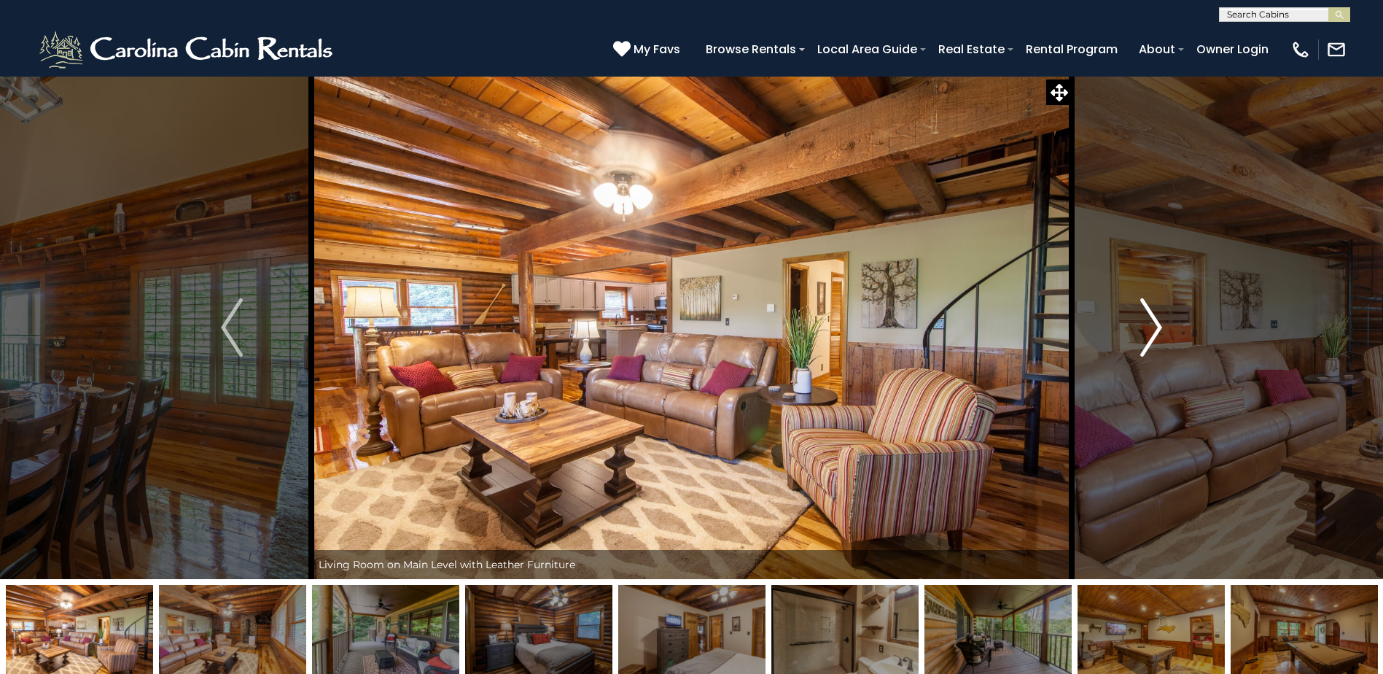
click at [1158, 323] on img "Next" at bounding box center [1151, 327] width 22 height 58
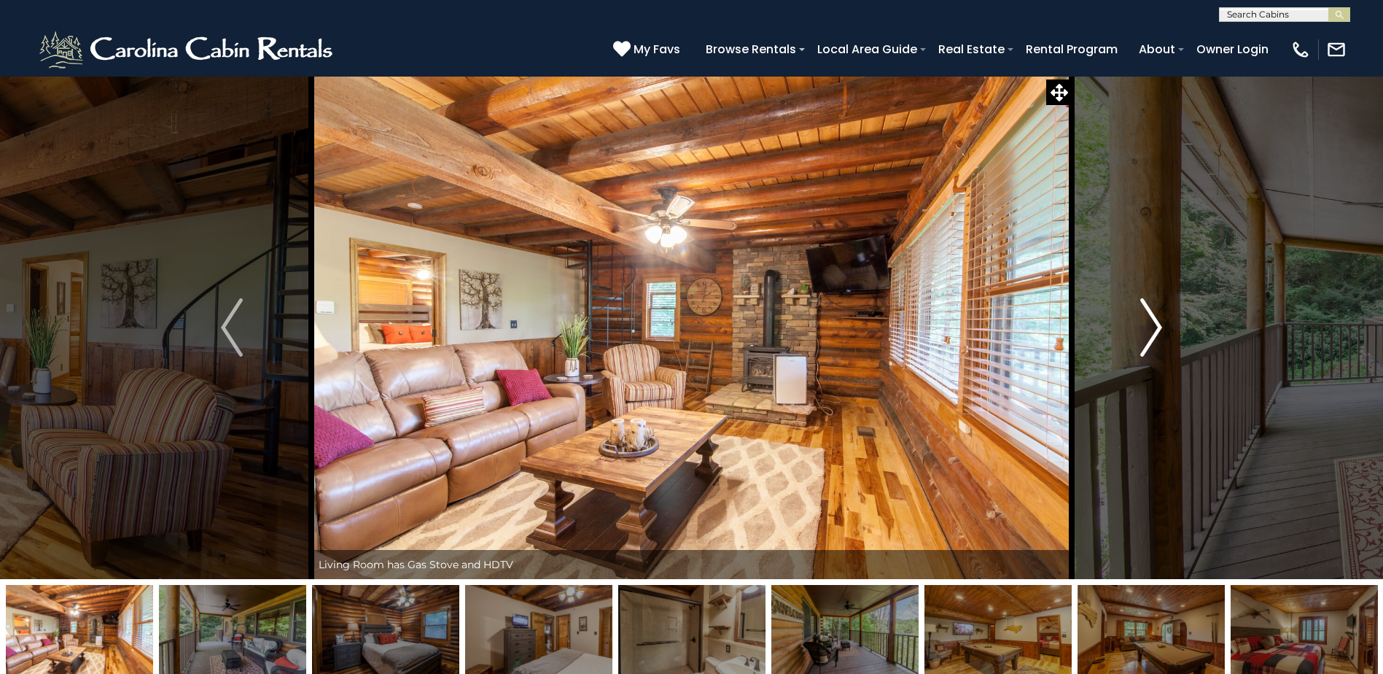
click at [1158, 323] on img "Next" at bounding box center [1151, 327] width 22 height 58
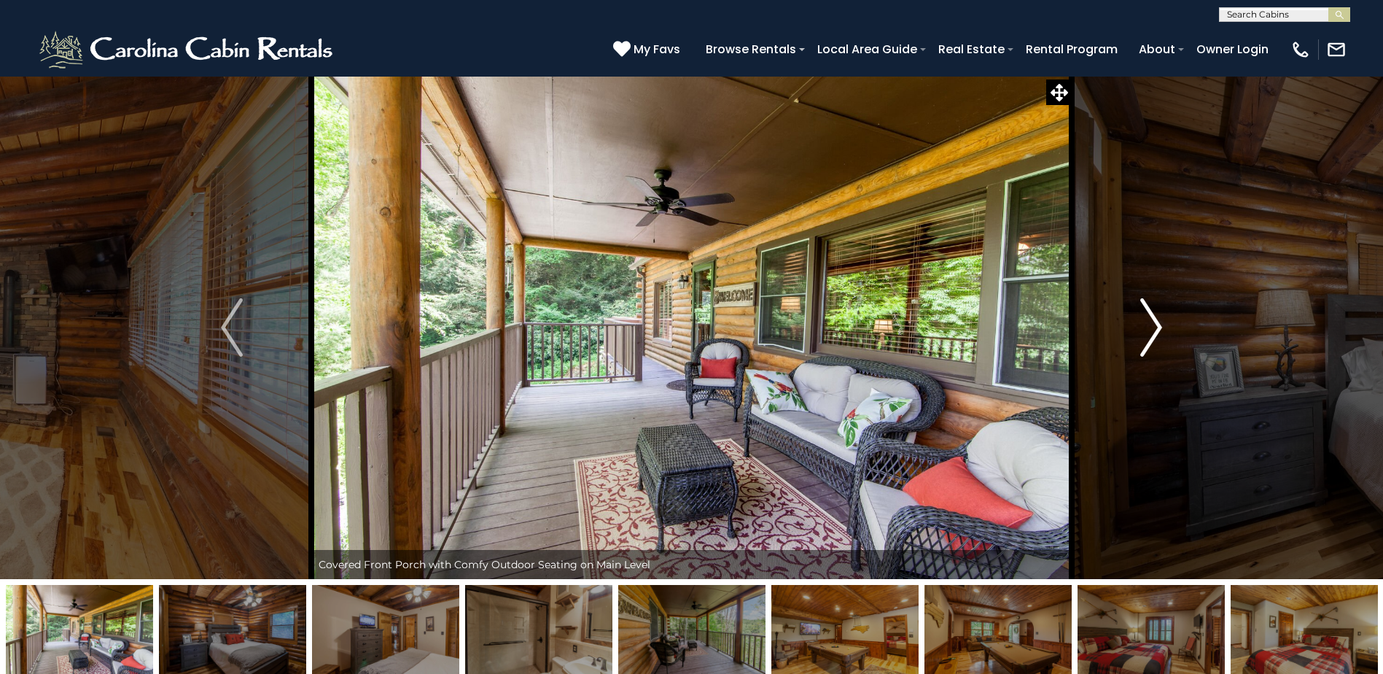
click at [1160, 326] on img "Next" at bounding box center [1151, 327] width 22 height 58
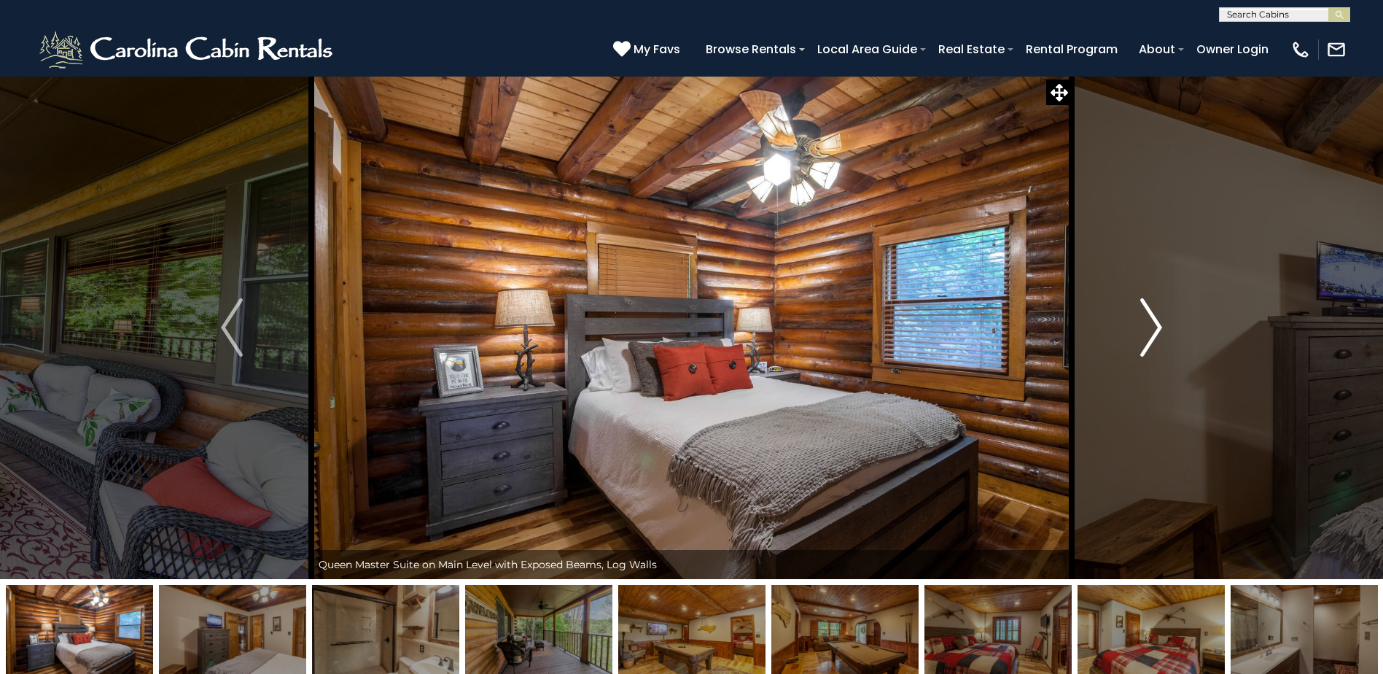
click at [1161, 331] on img "Next" at bounding box center [1151, 327] width 22 height 58
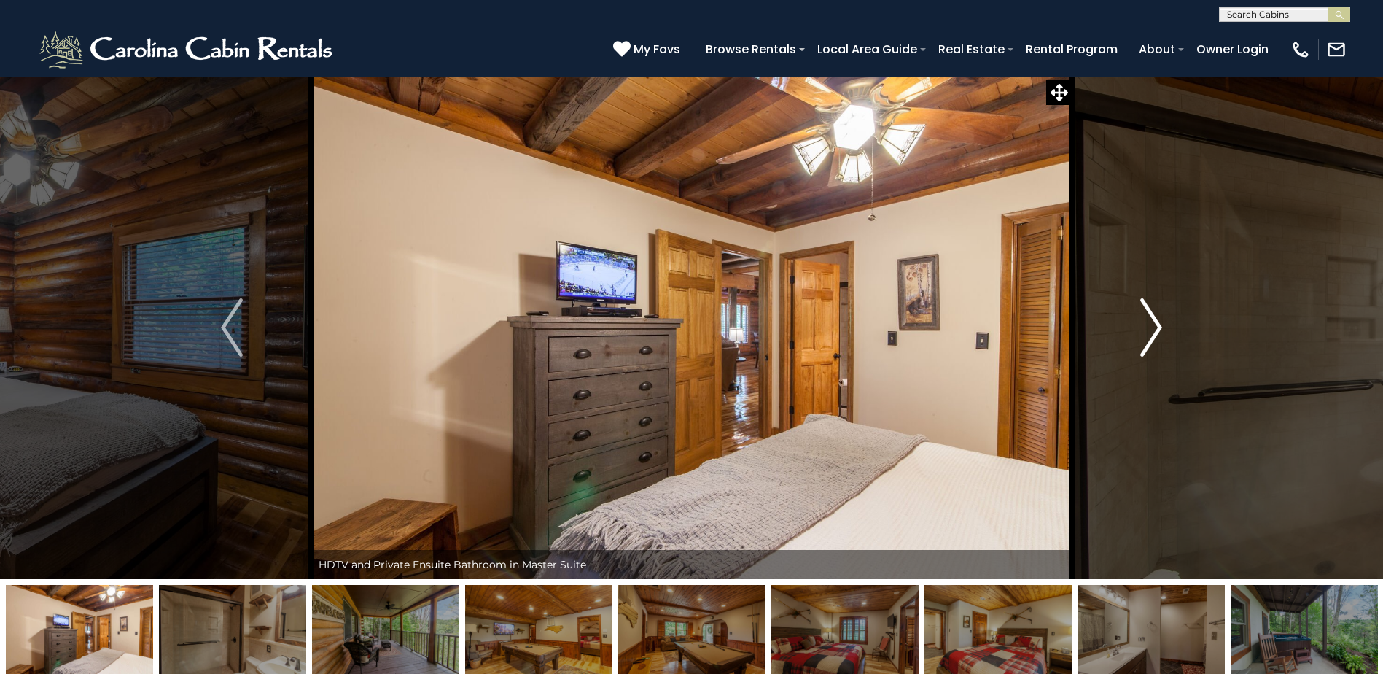
click at [1161, 331] on img "Next" at bounding box center [1151, 327] width 22 height 58
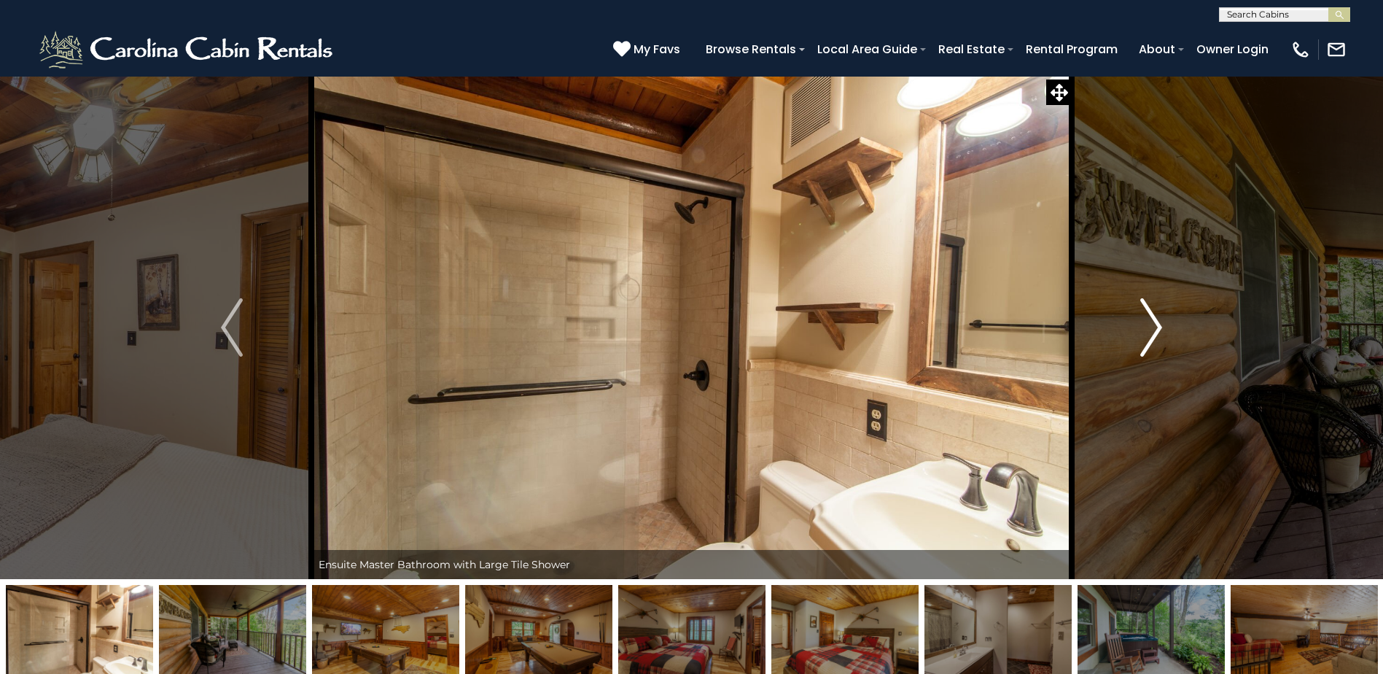
click at [1163, 329] on button "Next" at bounding box center [1151, 327] width 159 height 503
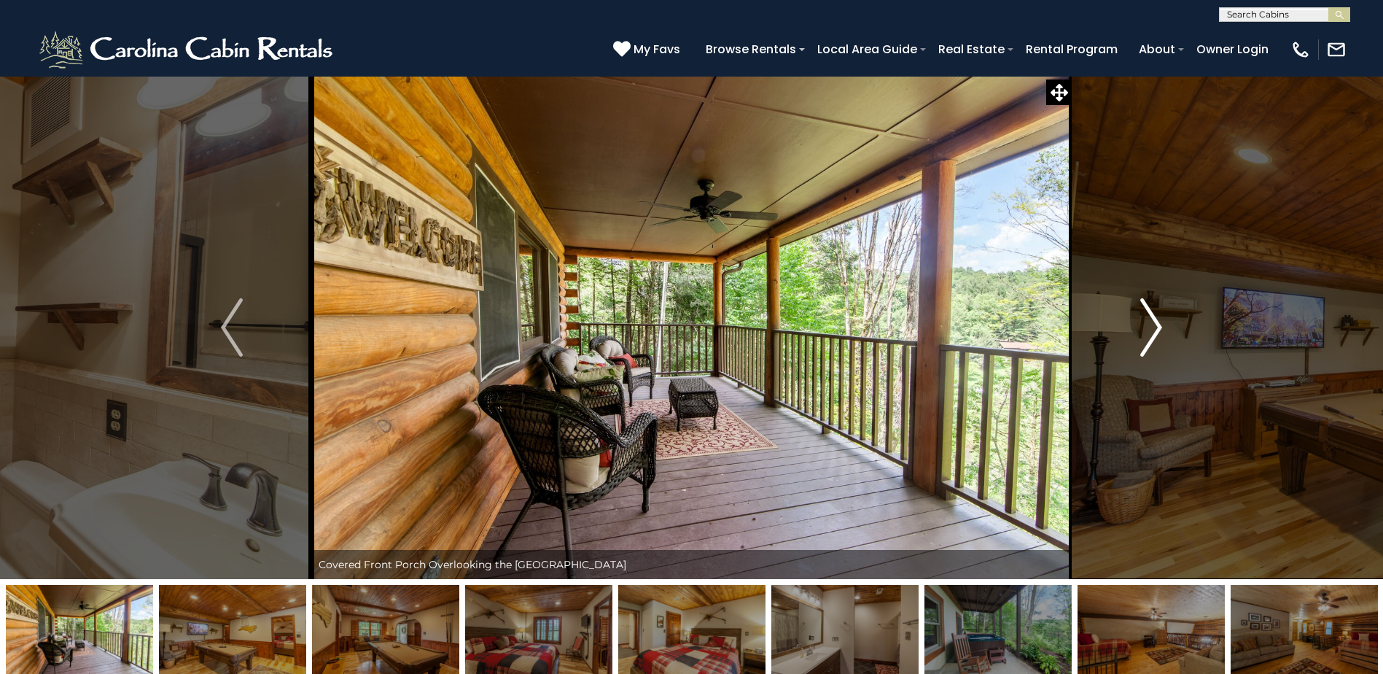
click at [1163, 329] on button "Next" at bounding box center [1151, 327] width 159 height 503
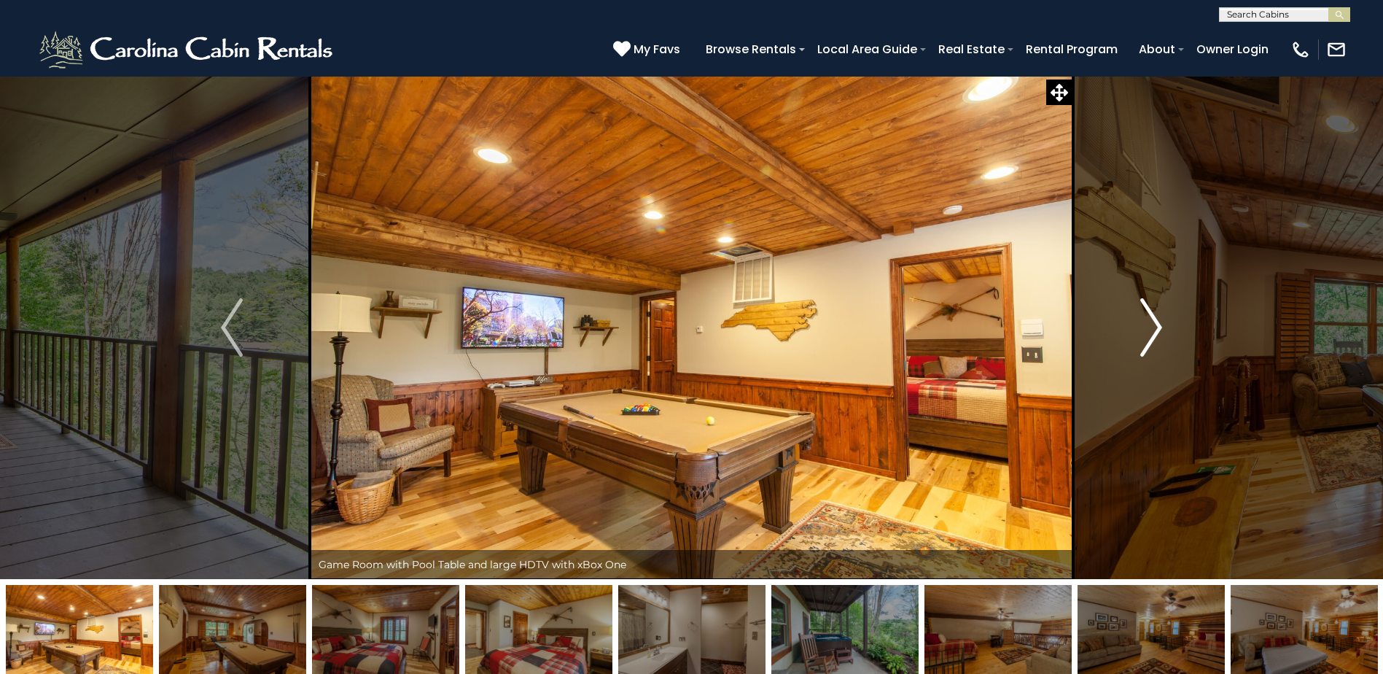
click at [1164, 329] on button "Next" at bounding box center [1151, 327] width 159 height 503
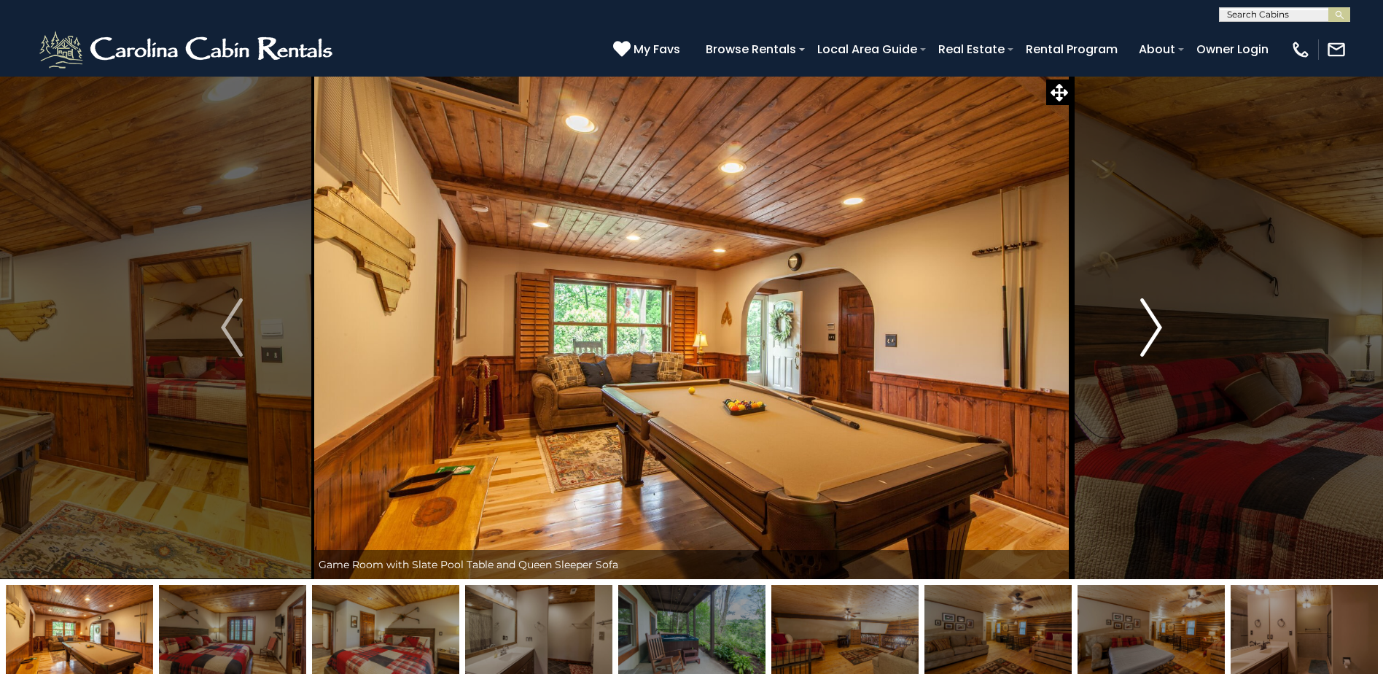
click at [1164, 329] on button "Next" at bounding box center [1151, 327] width 159 height 503
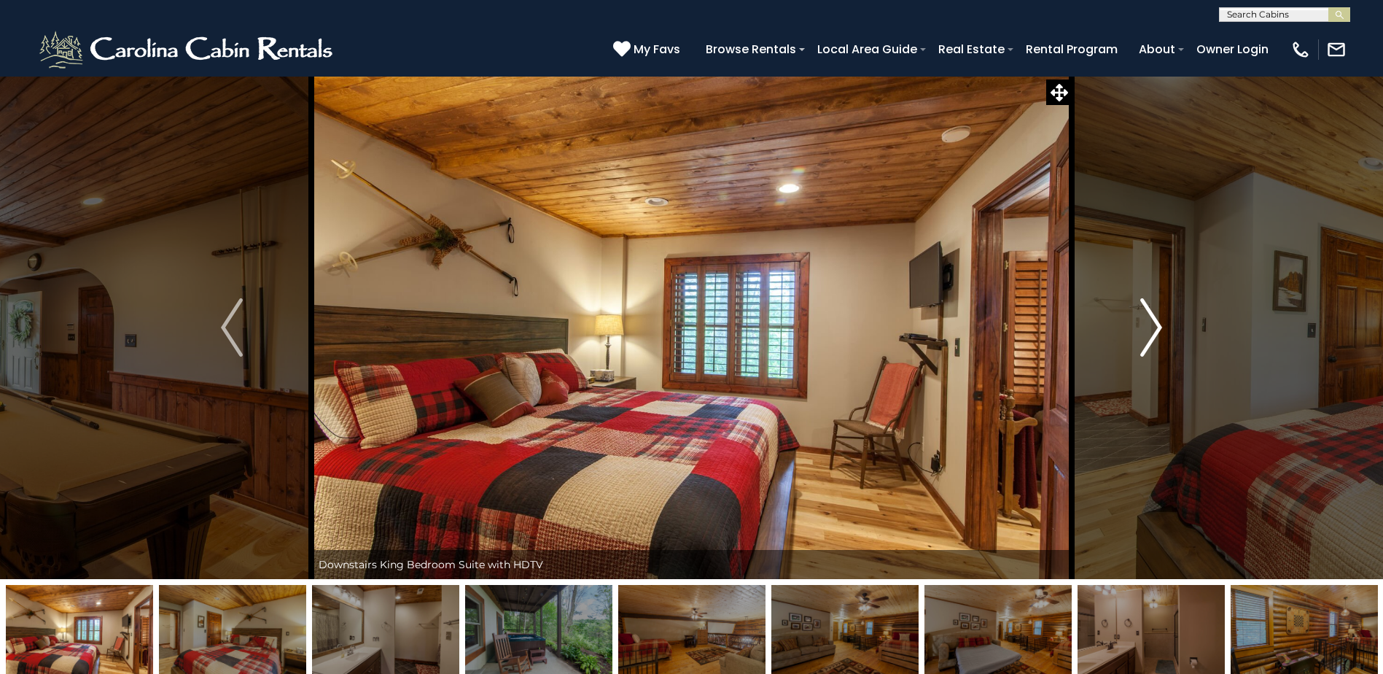
click at [1165, 329] on button "Next" at bounding box center [1151, 327] width 159 height 503
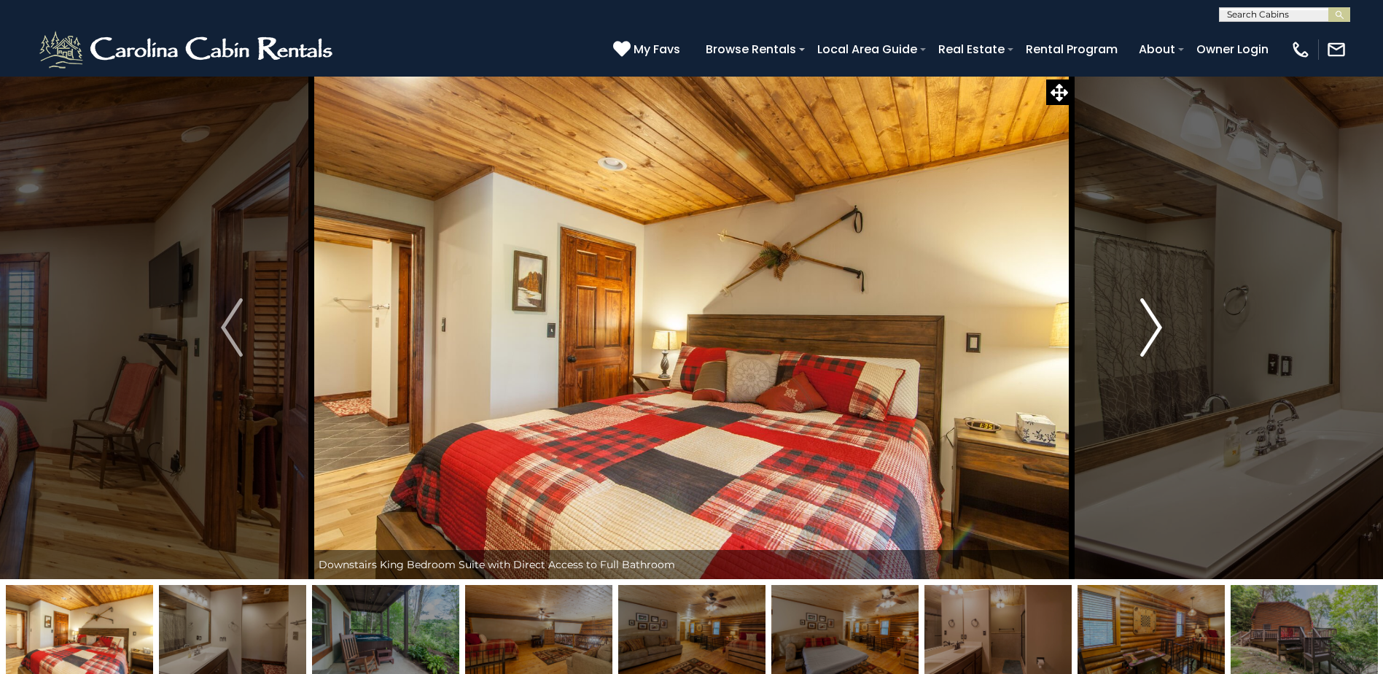
click at [1165, 329] on button "Next" at bounding box center [1151, 327] width 159 height 503
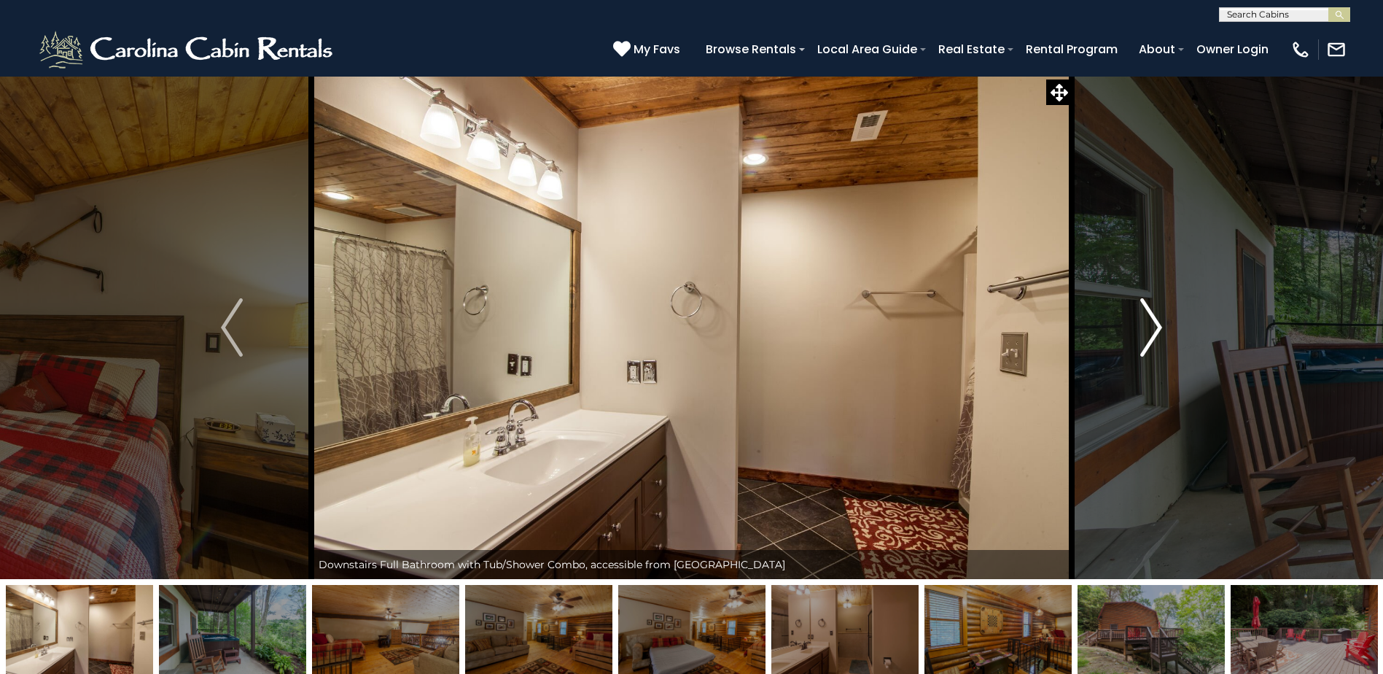
click at [1165, 329] on button "Next" at bounding box center [1151, 327] width 159 height 503
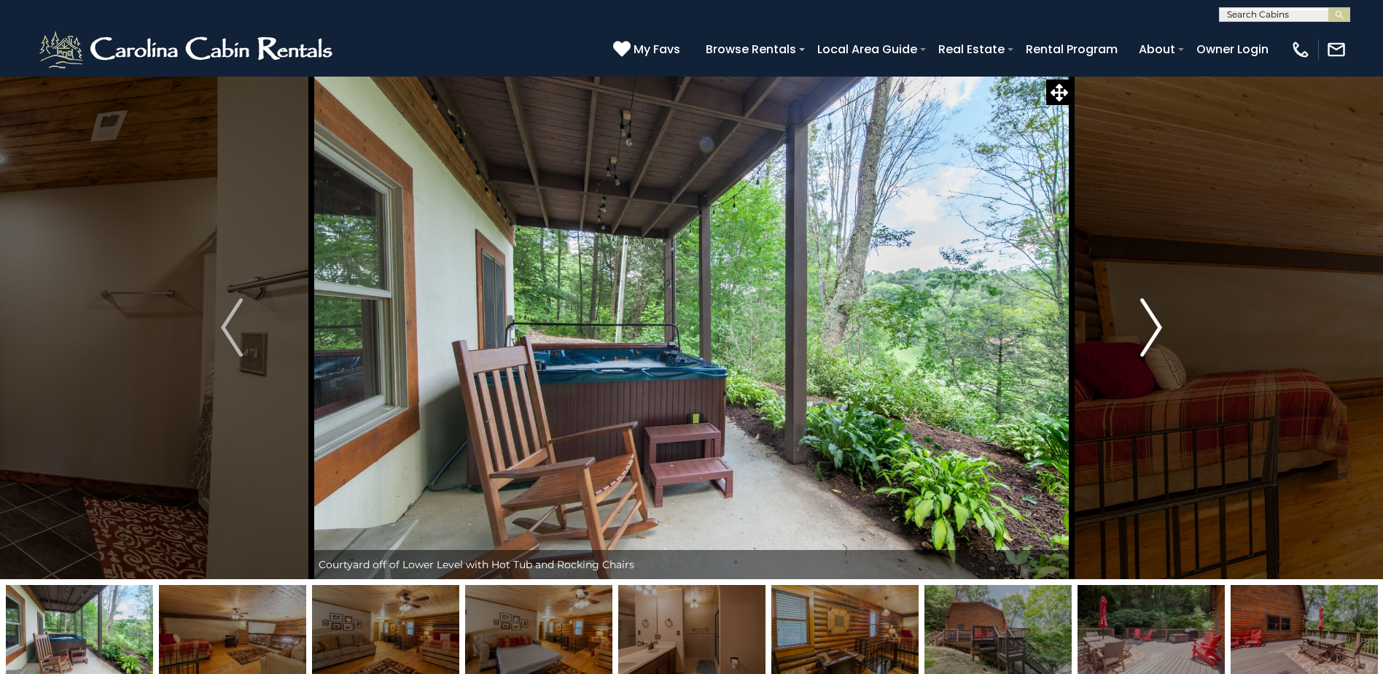
click at [1158, 329] on img "Next" at bounding box center [1151, 327] width 22 height 58
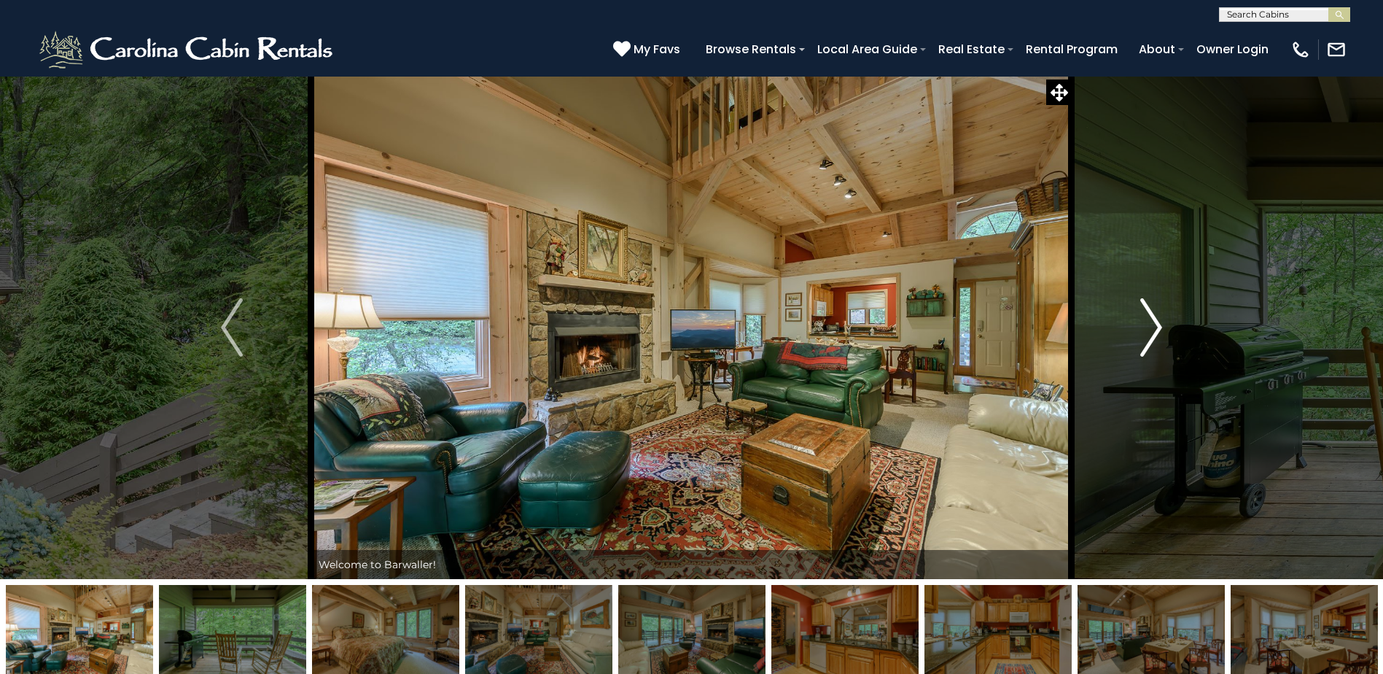
click at [1153, 324] on img "Next" at bounding box center [1151, 327] width 22 height 58
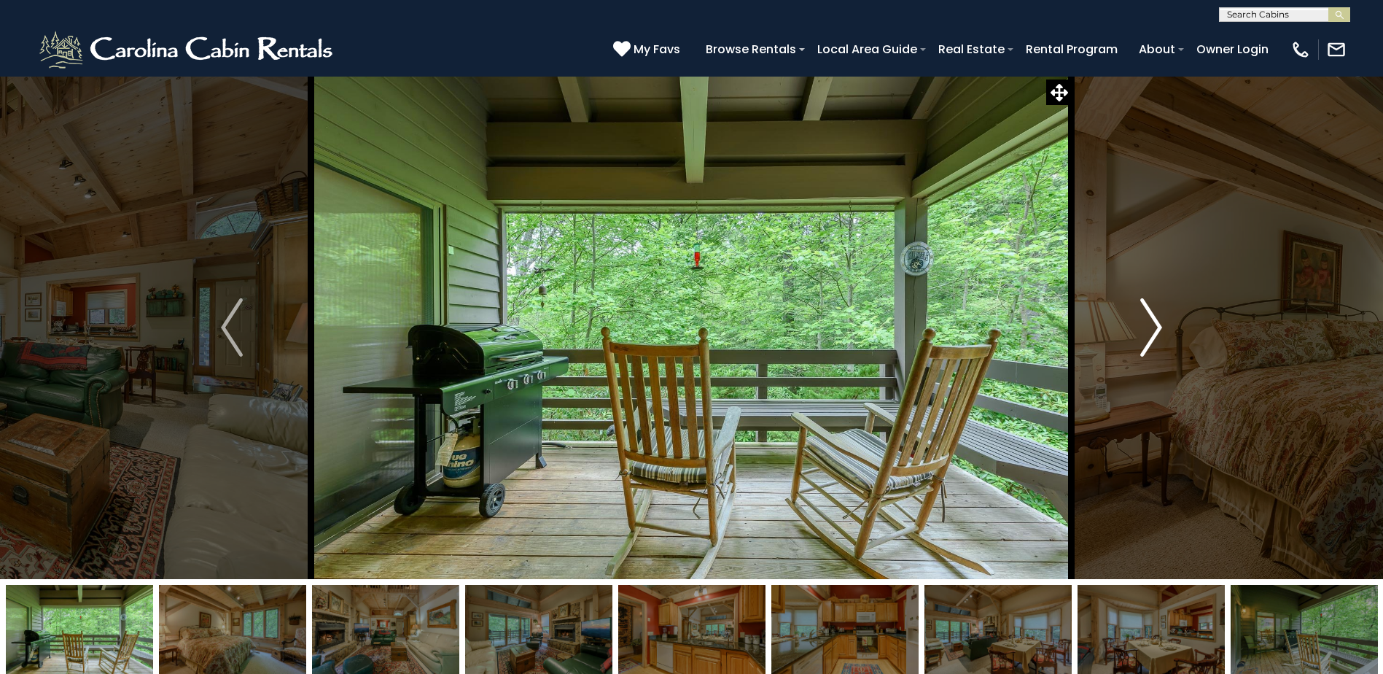
click at [1153, 324] on img "Next" at bounding box center [1151, 327] width 22 height 58
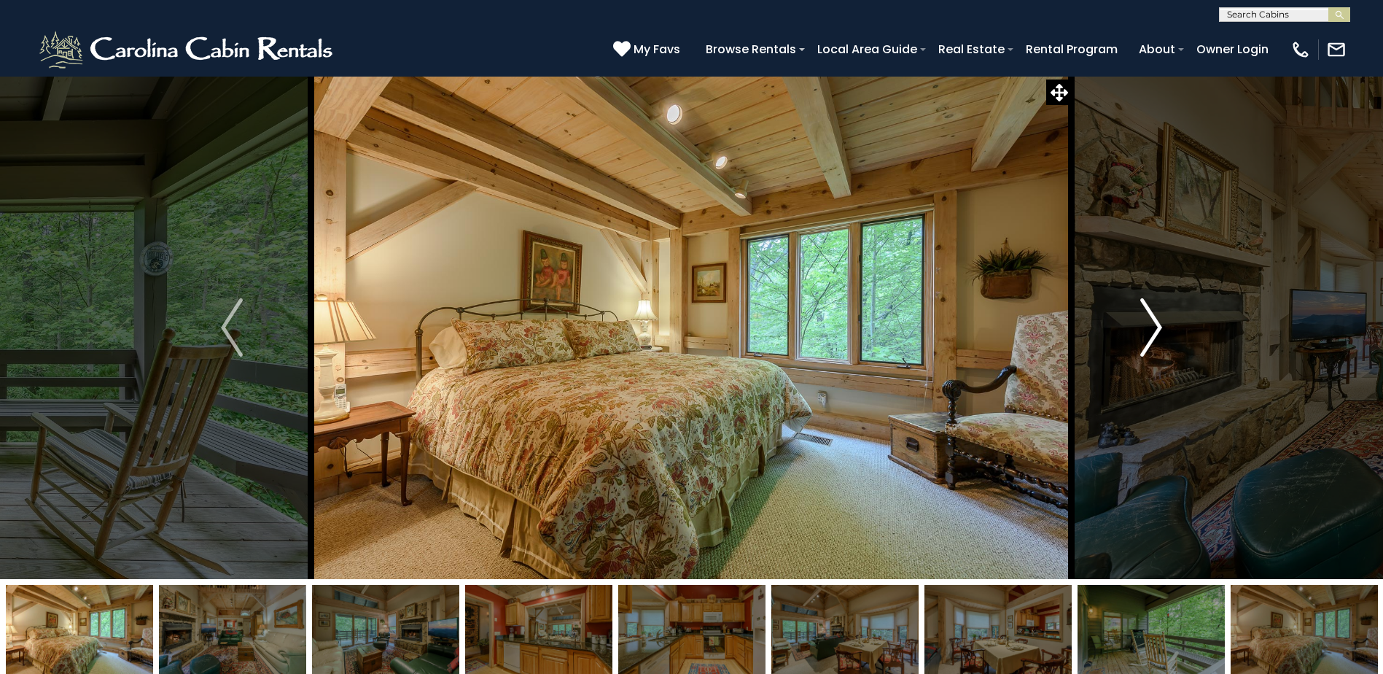
click at [1154, 325] on img "Next" at bounding box center [1151, 327] width 22 height 58
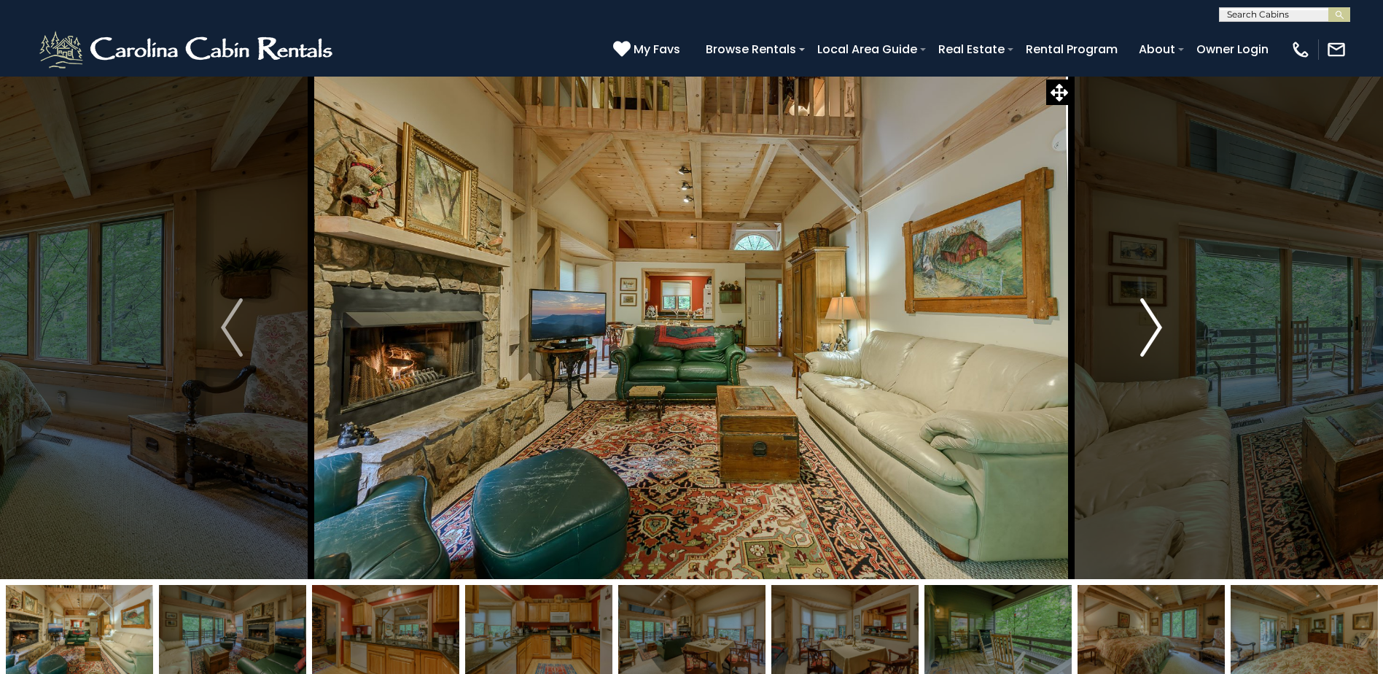
click at [1154, 325] on img "Next" at bounding box center [1151, 327] width 22 height 58
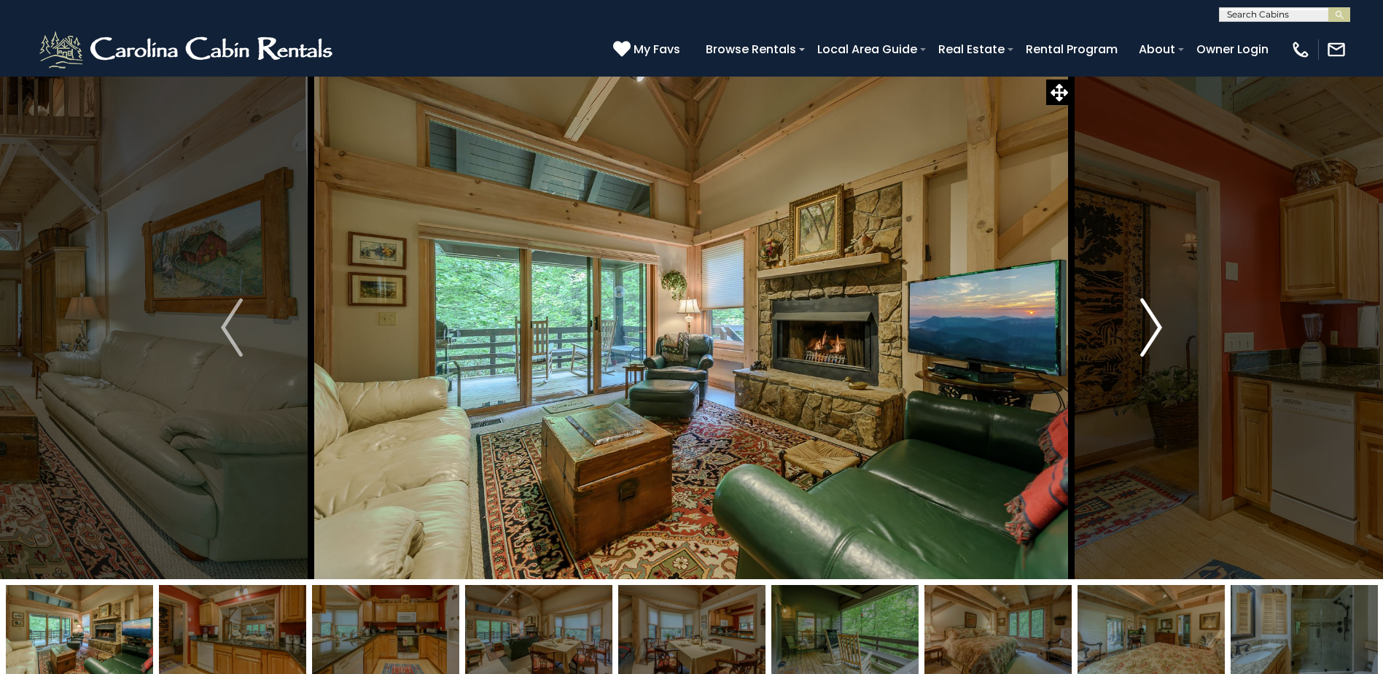
click at [1154, 325] on img "Next" at bounding box center [1151, 327] width 22 height 58
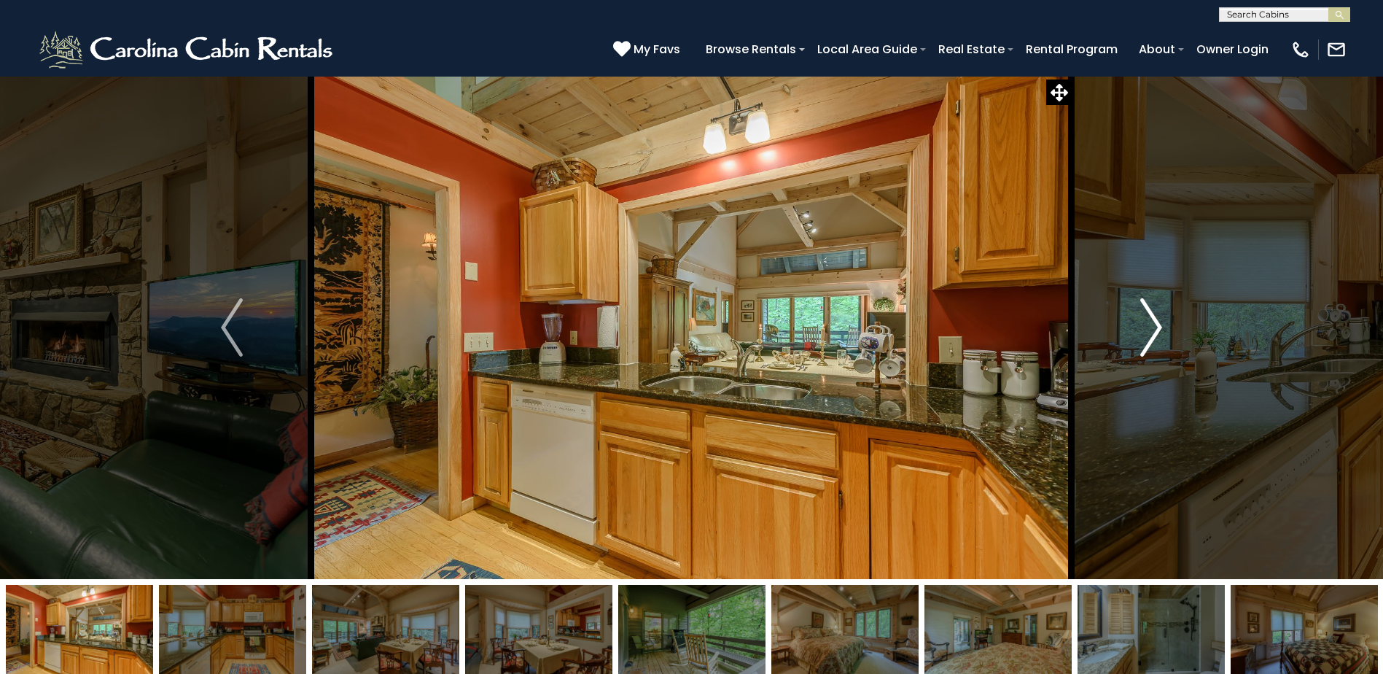
click at [1154, 325] on img "Next" at bounding box center [1151, 327] width 22 height 58
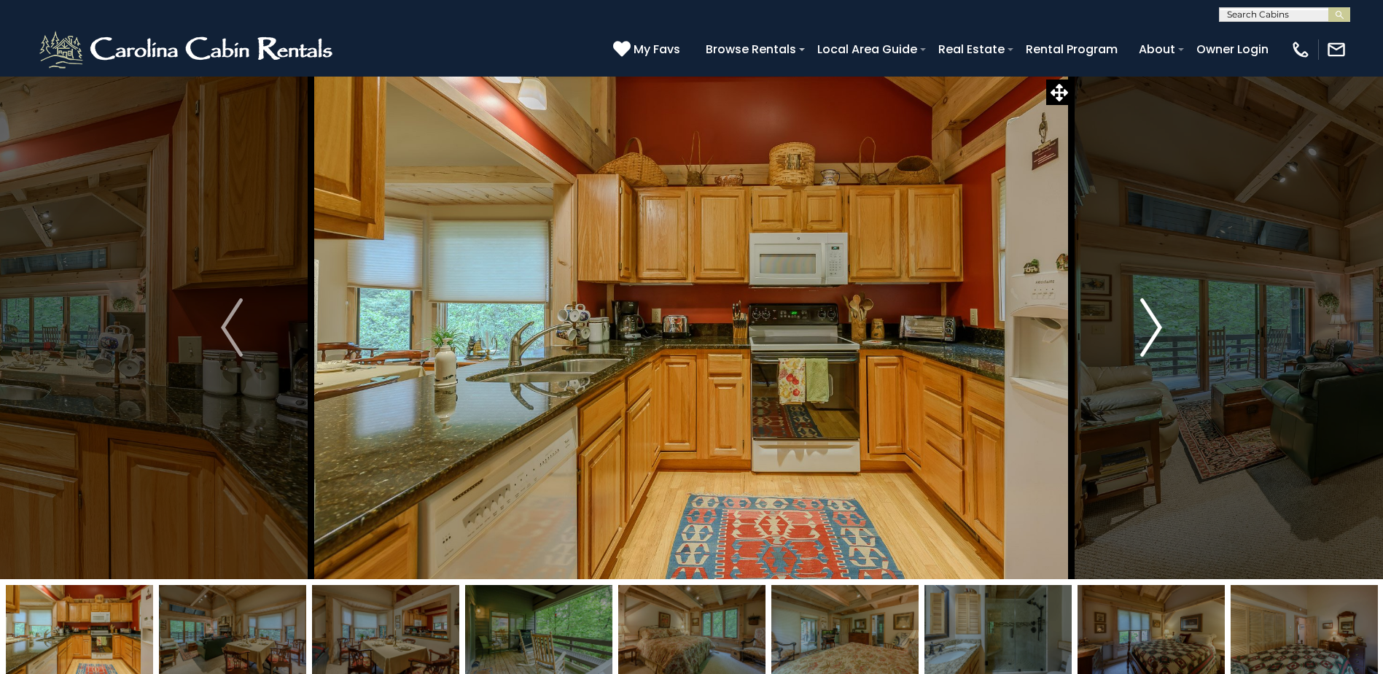
click at [1154, 325] on img "Next" at bounding box center [1151, 327] width 22 height 58
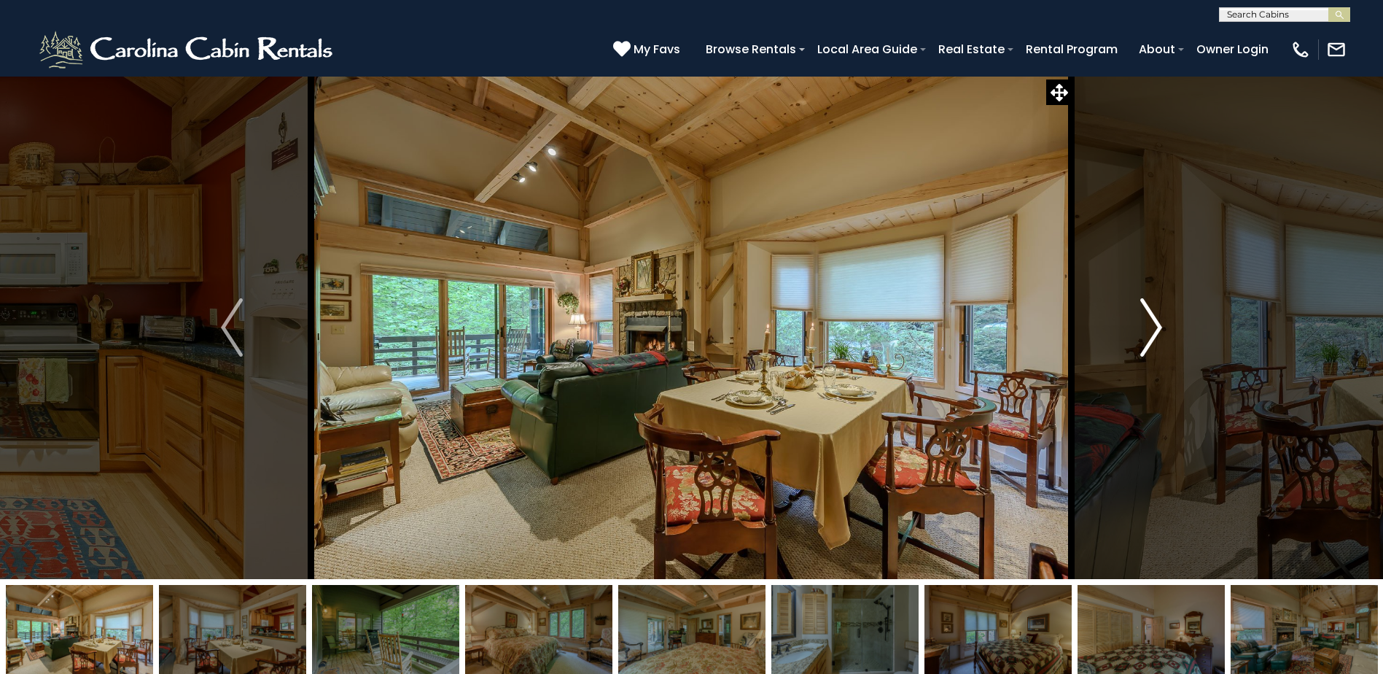
click at [1154, 325] on img "Next" at bounding box center [1151, 327] width 22 height 58
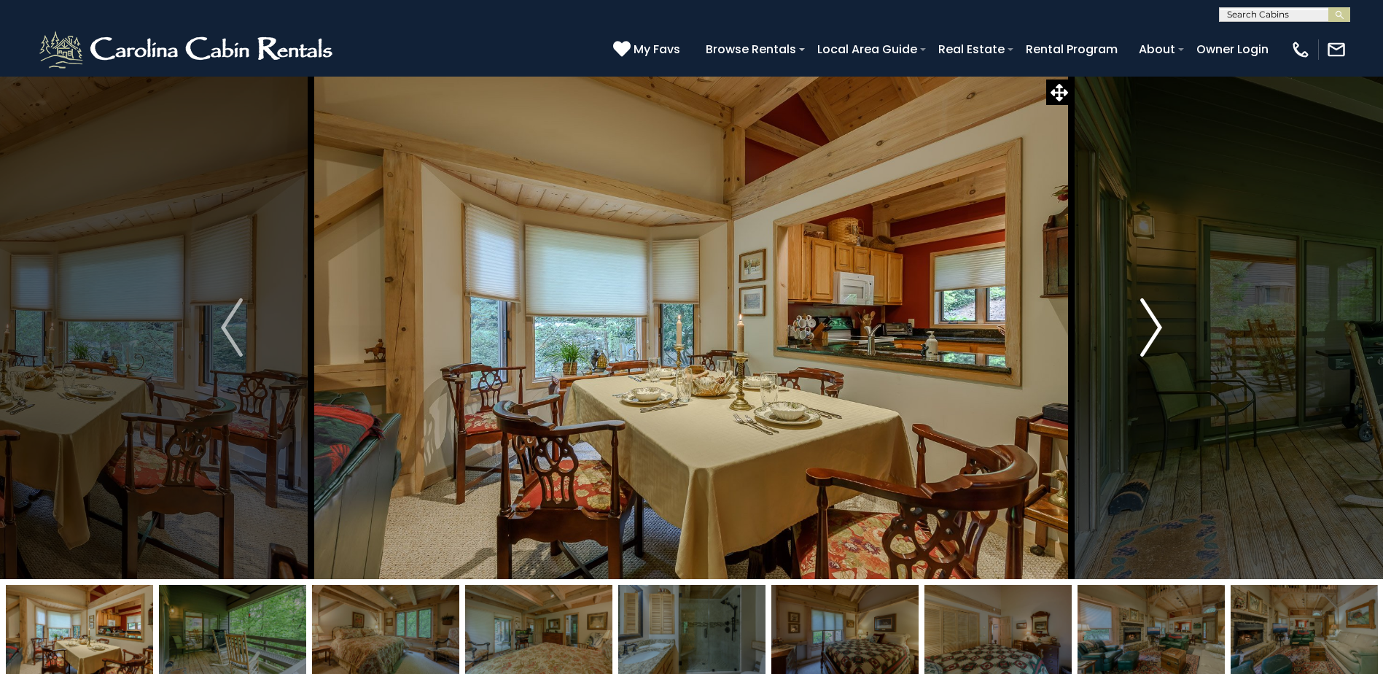
click at [1155, 327] on img "Next" at bounding box center [1151, 327] width 22 height 58
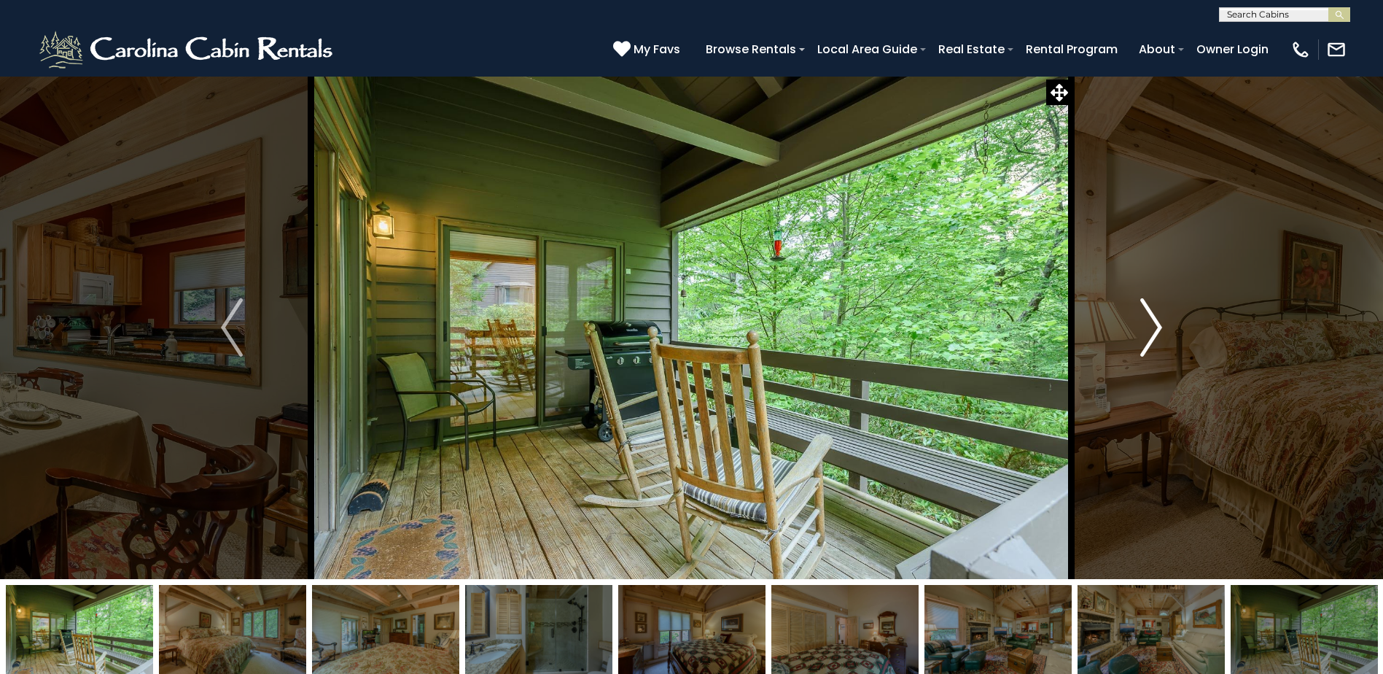
click at [1155, 327] on img "Next" at bounding box center [1151, 327] width 22 height 58
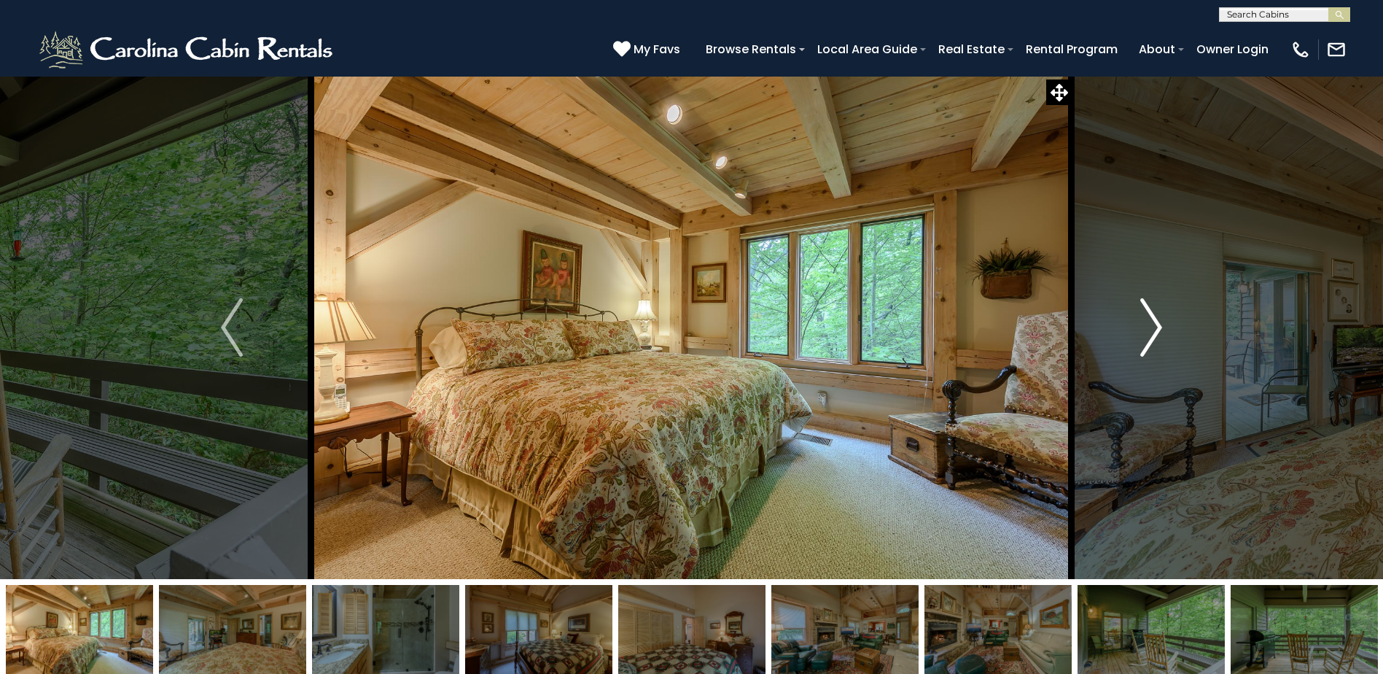
click at [1155, 327] on img "Next" at bounding box center [1151, 327] width 22 height 58
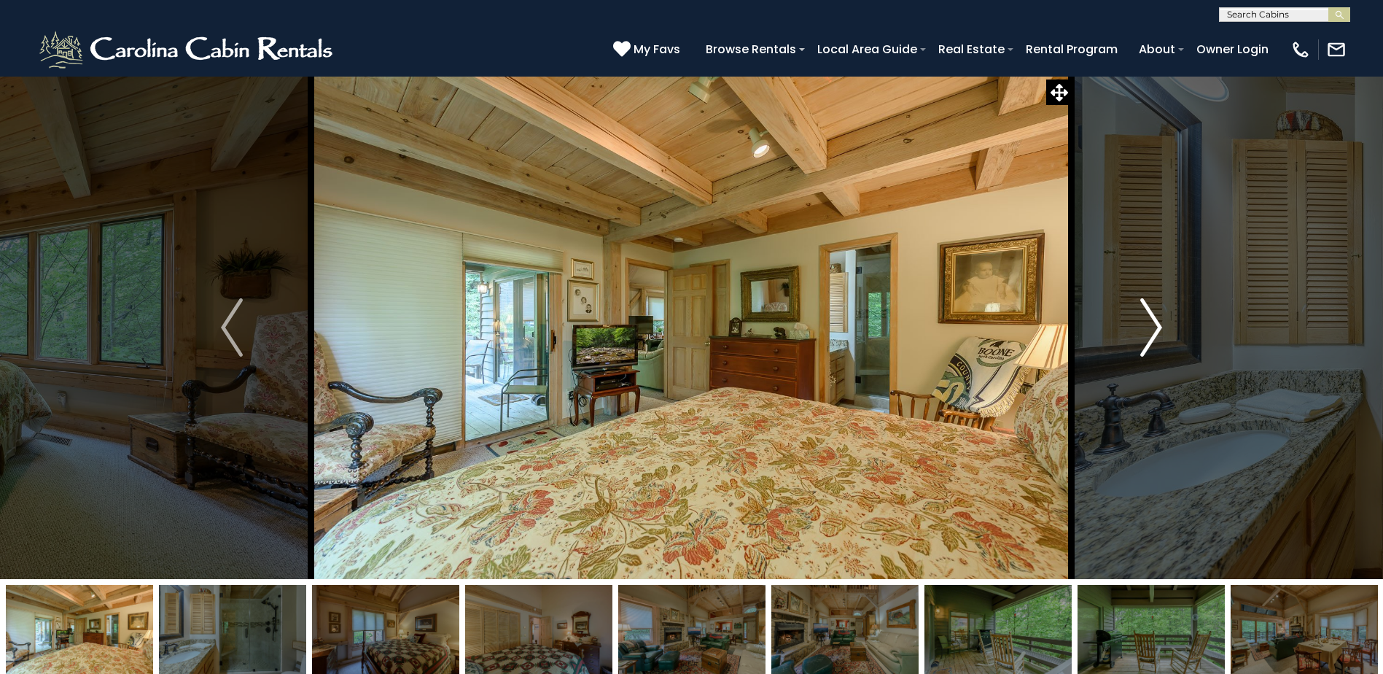
click at [1155, 327] on img "Next" at bounding box center [1151, 327] width 22 height 58
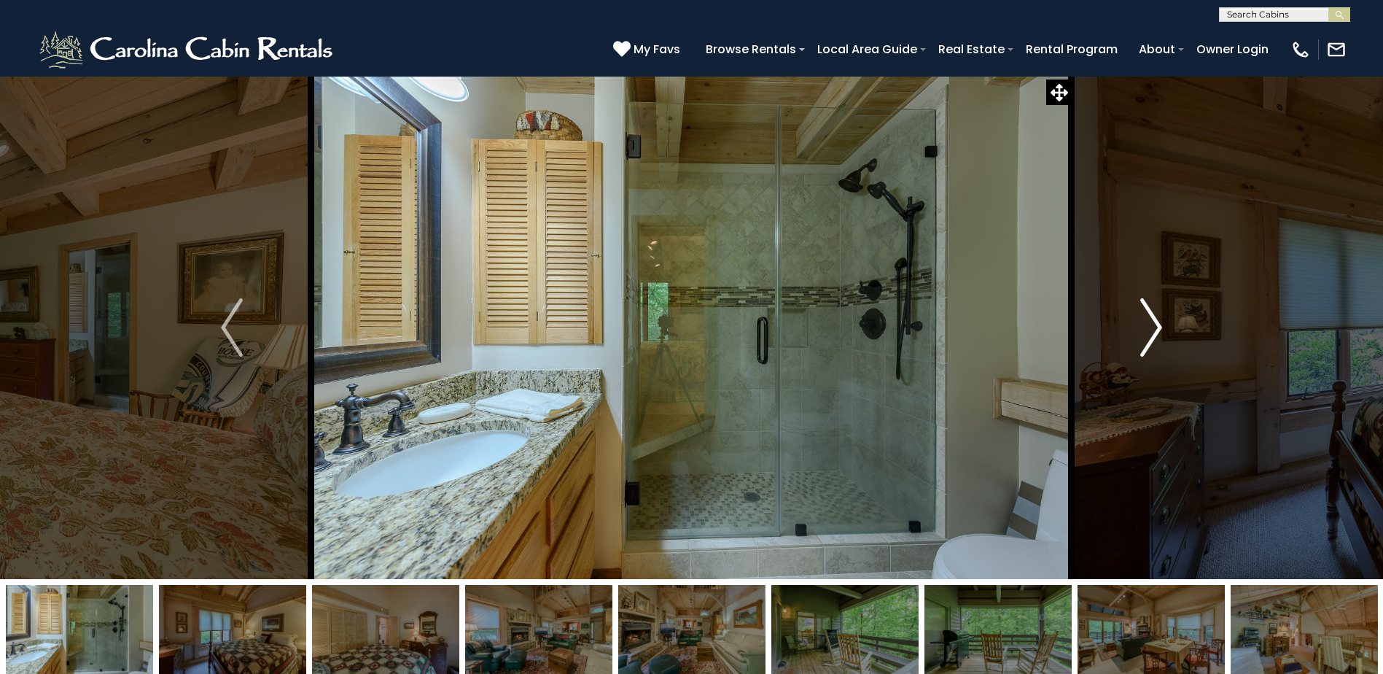
click at [1156, 329] on img "Next" at bounding box center [1151, 327] width 22 height 58
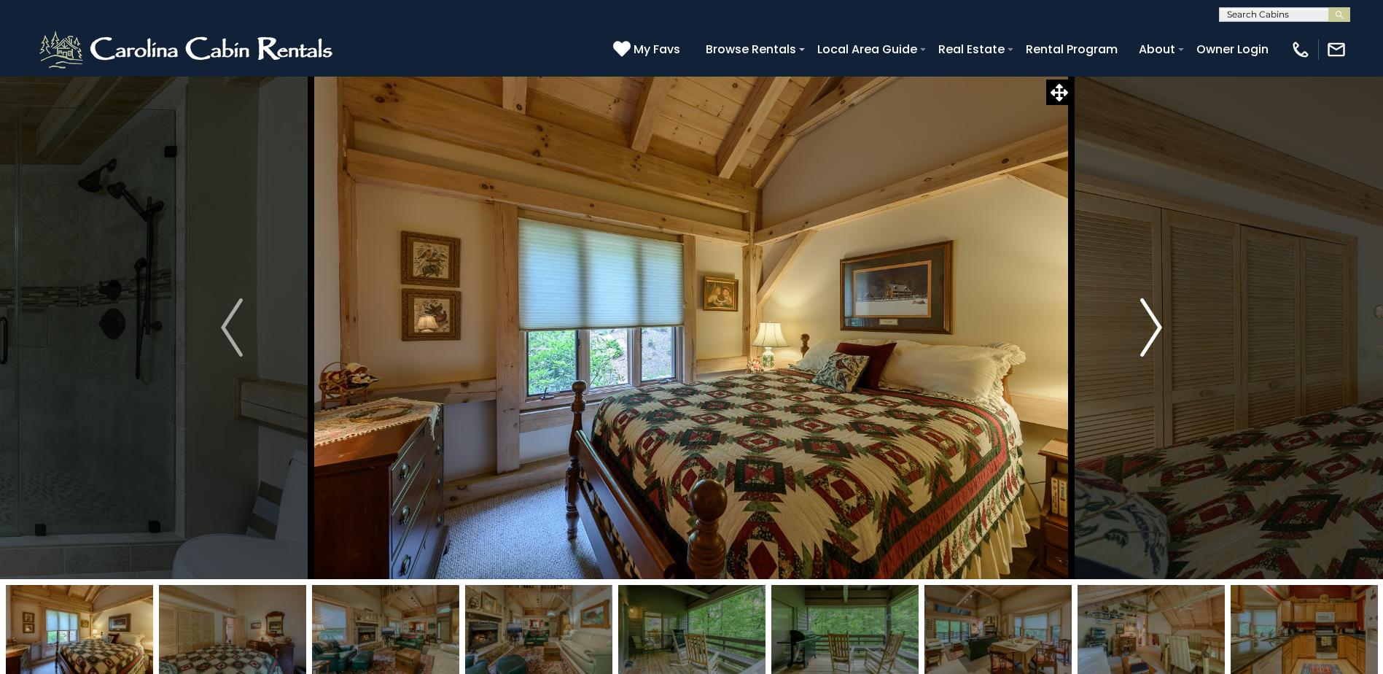
click at [1156, 329] on img "Next" at bounding box center [1151, 327] width 22 height 58
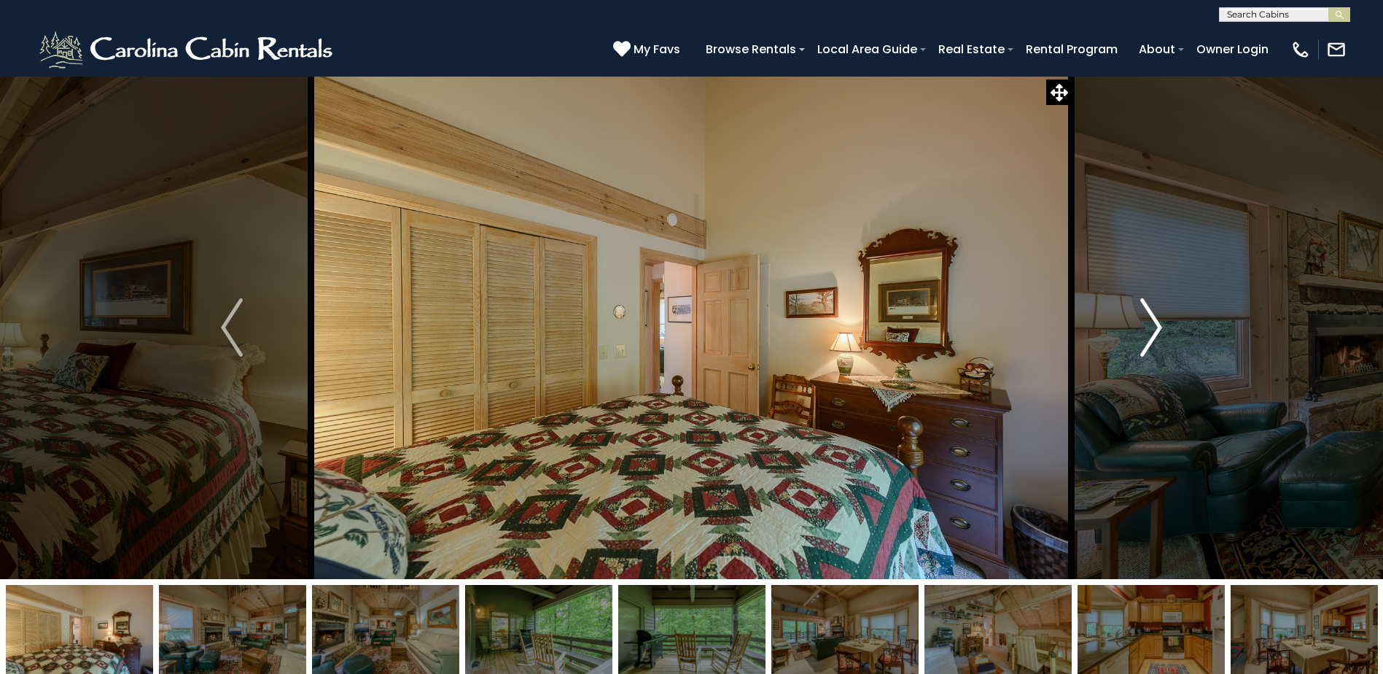
click at [1156, 329] on img "Next" at bounding box center [1151, 327] width 22 height 58
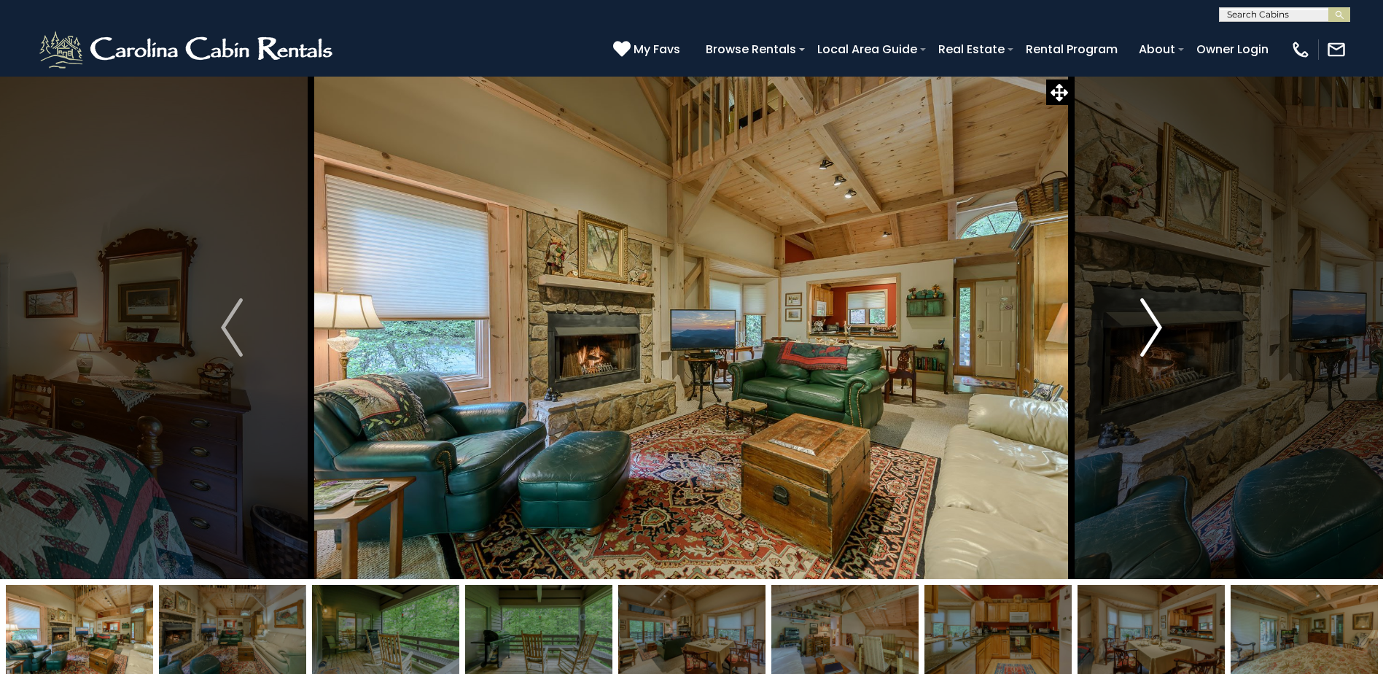
click at [1156, 329] on img "Next" at bounding box center [1151, 327] width 22 height 58
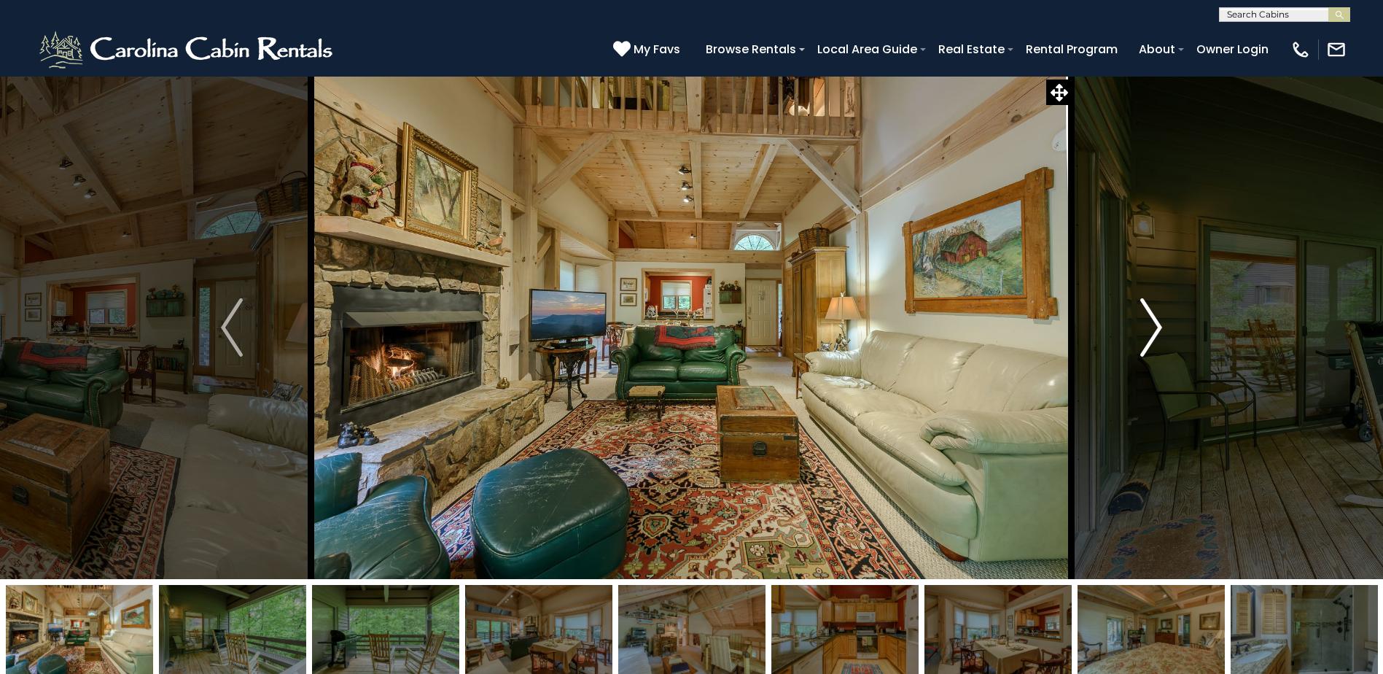
click at [1156, 329] on img "Next" at bounding box center [1151, 327] width 22 height 58
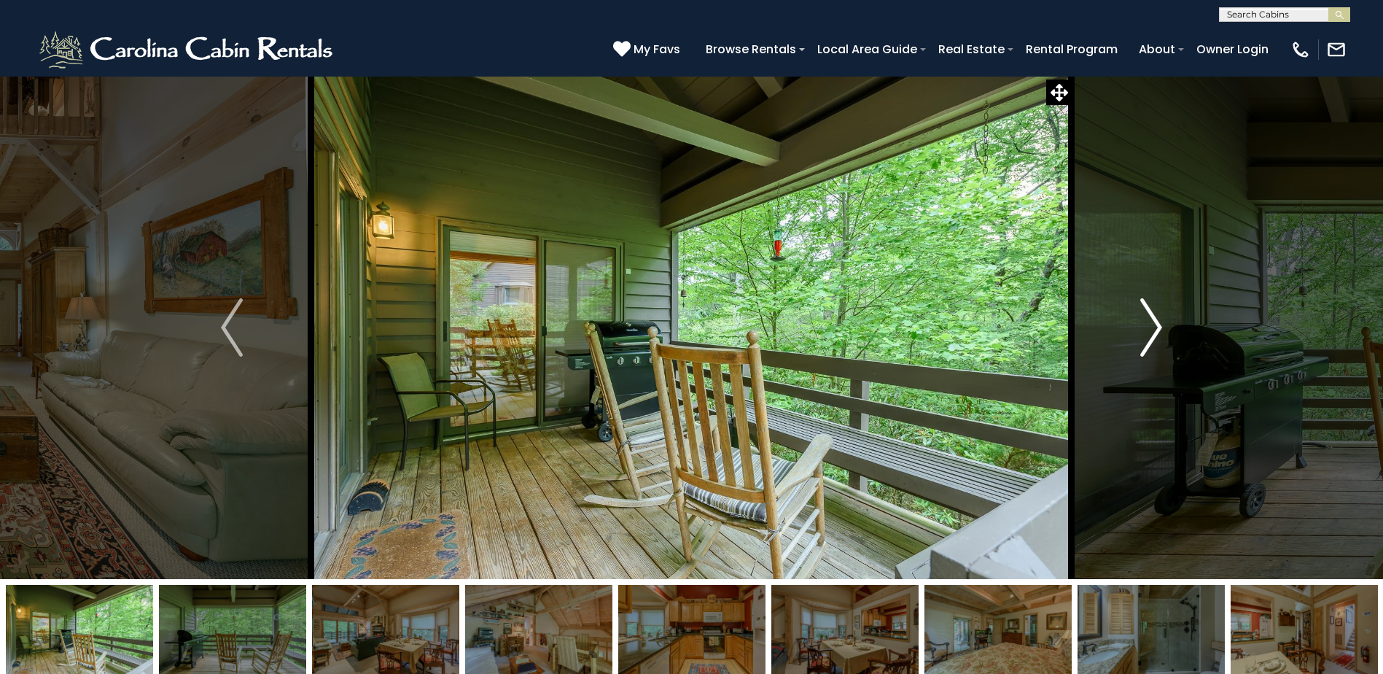
click at [1156, 329] on img "Next" at bounding box center [1151, 327] width 22 height 58
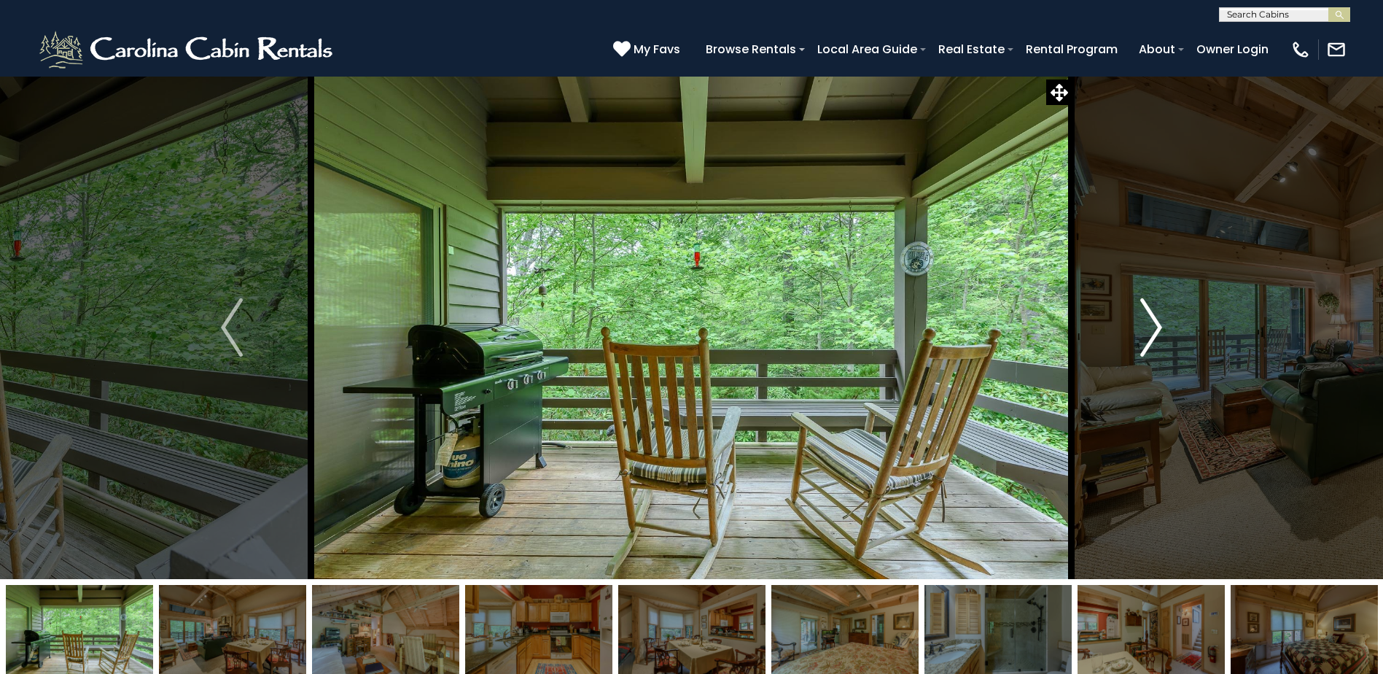
click at [1156, 329] on img "Next" at bounding box center [1151, 327] width 22 height 58
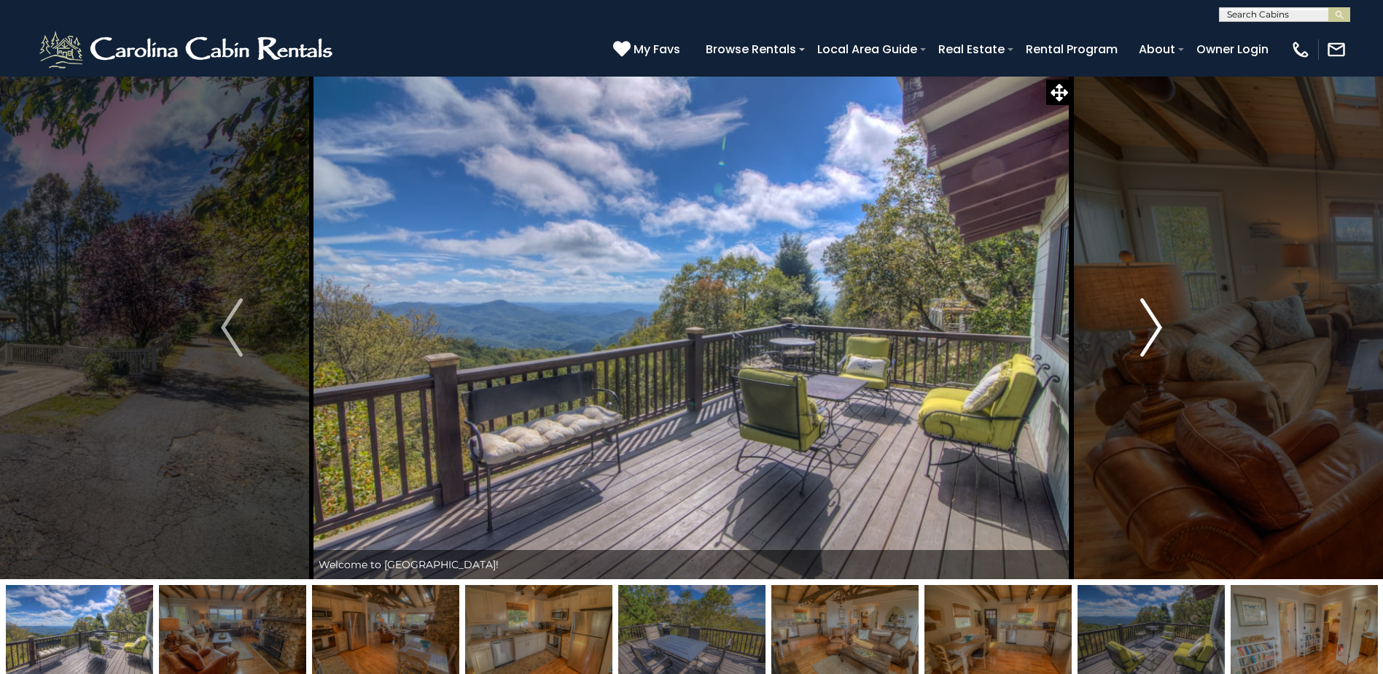
click at [1155, 327] on img "Next" at bounding box center [1151, 327] width 22 height 58
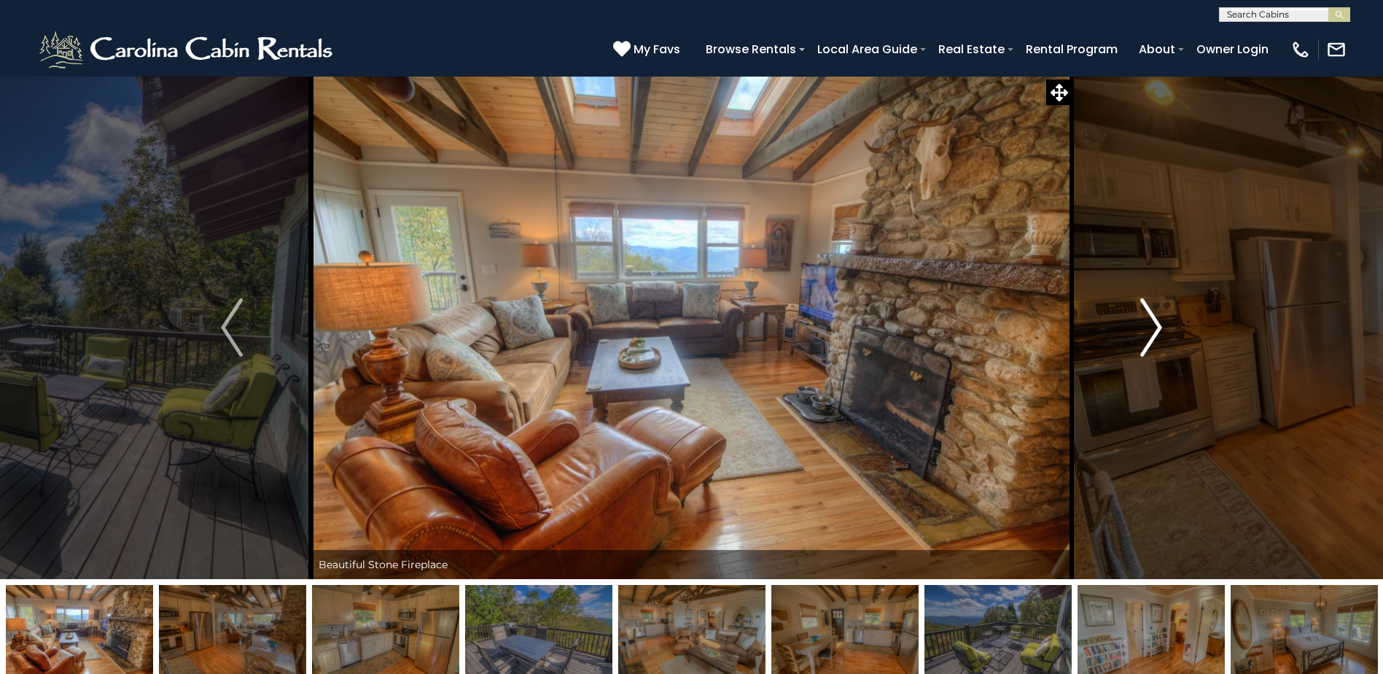
click at [1155, 327] on img "Next" at bounding box center [1151, 327] width 22 height 58
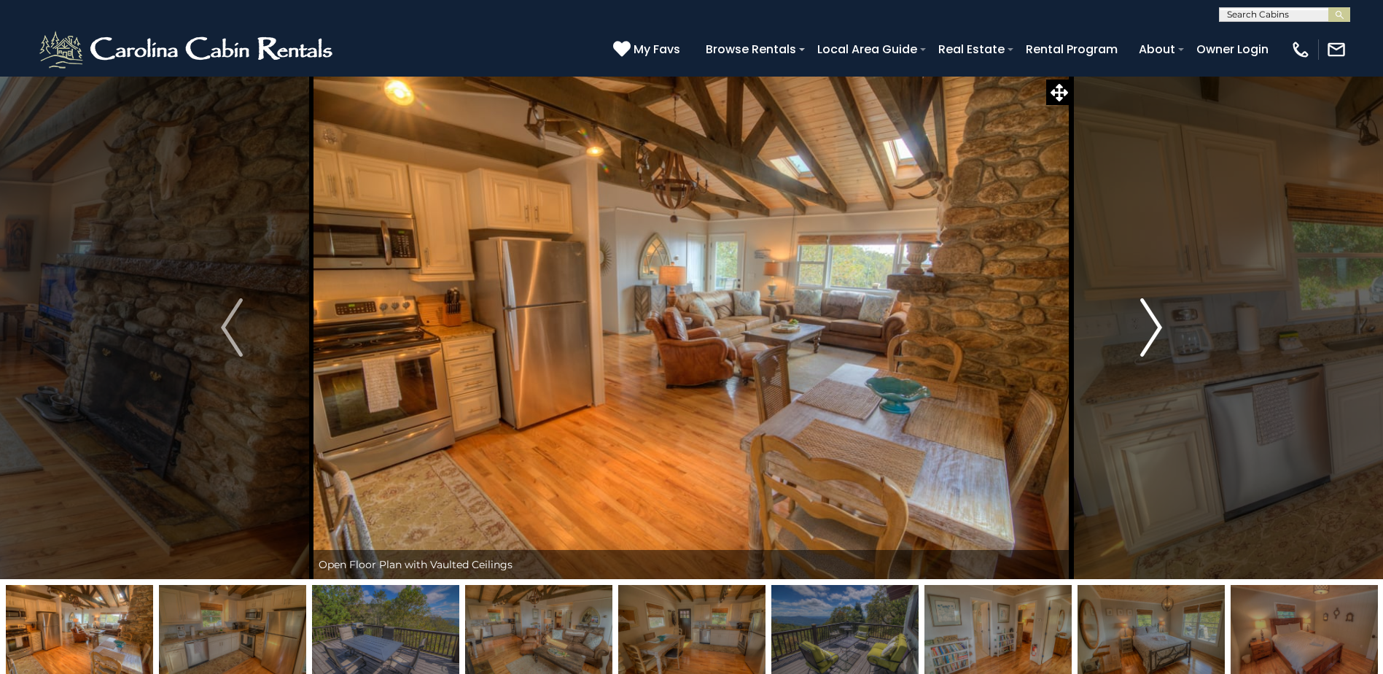
click at [1155, 327] on img "Next" at bounding box center [1151, 327] width 22 height 58
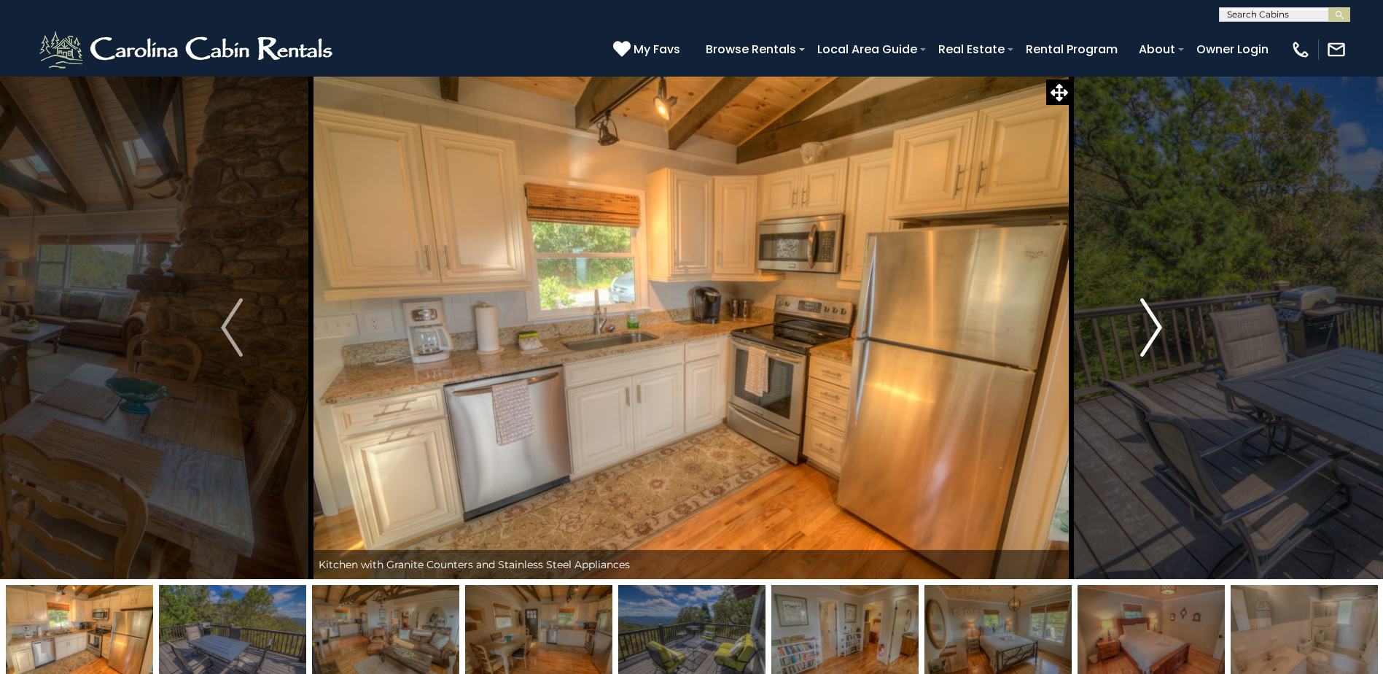
click at [1155, 327] on img "Next" at bounding box center [1151, 327] width 22 height 58
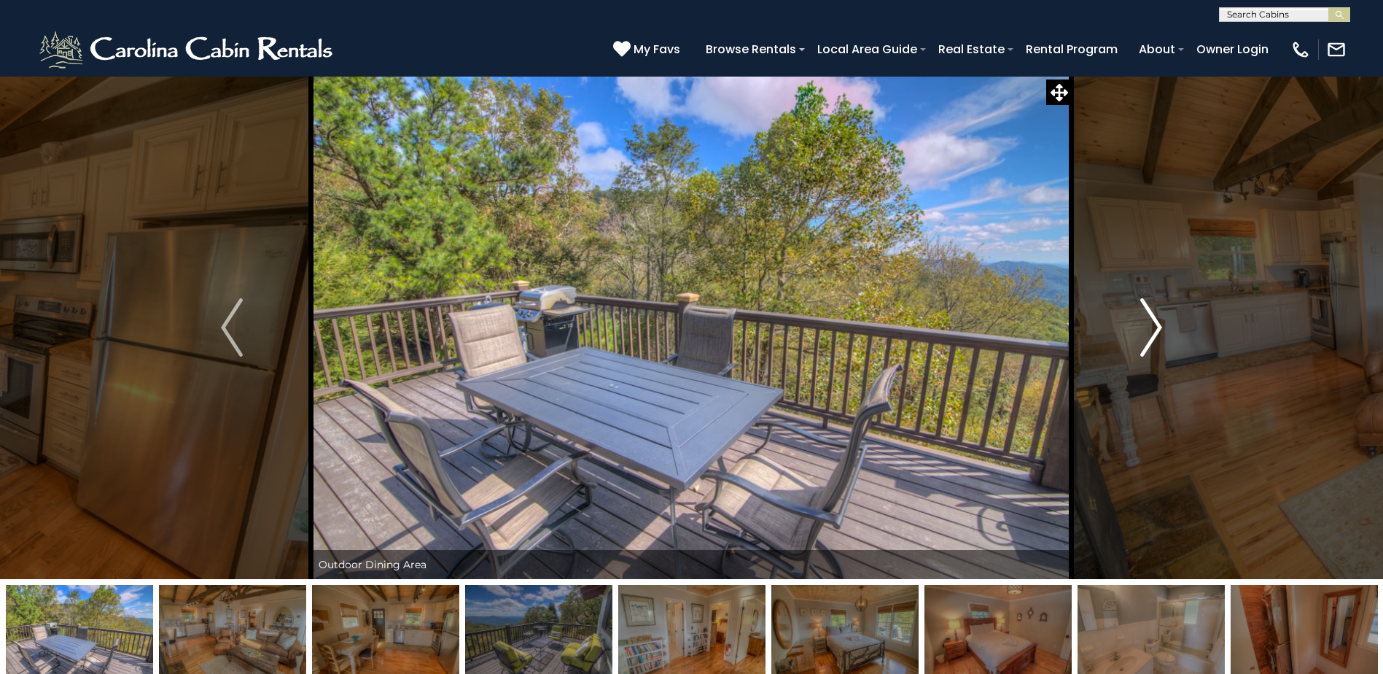
click at [1155, 329] on img "Next" at bounding box center [1151, 327] width 22 height 58
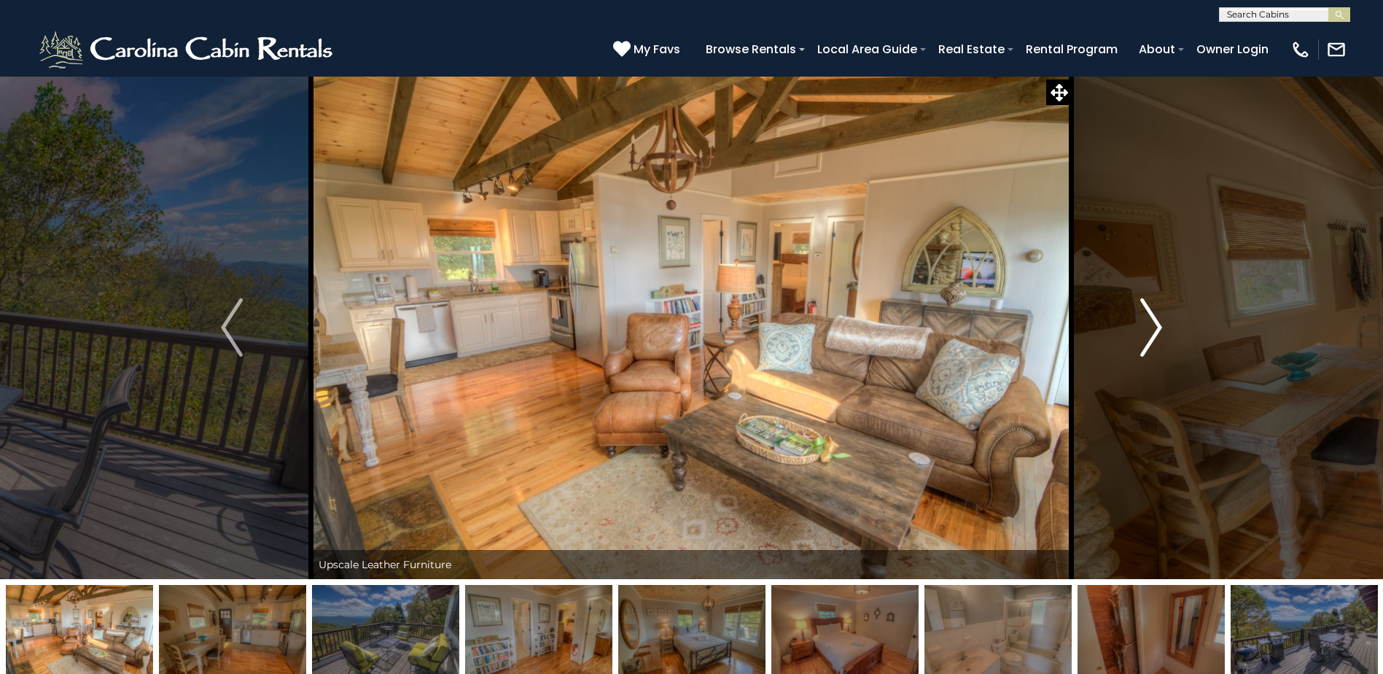
click at [1155, 329] on img "Next" at bounding box center [1151, 327] width 22 height 58
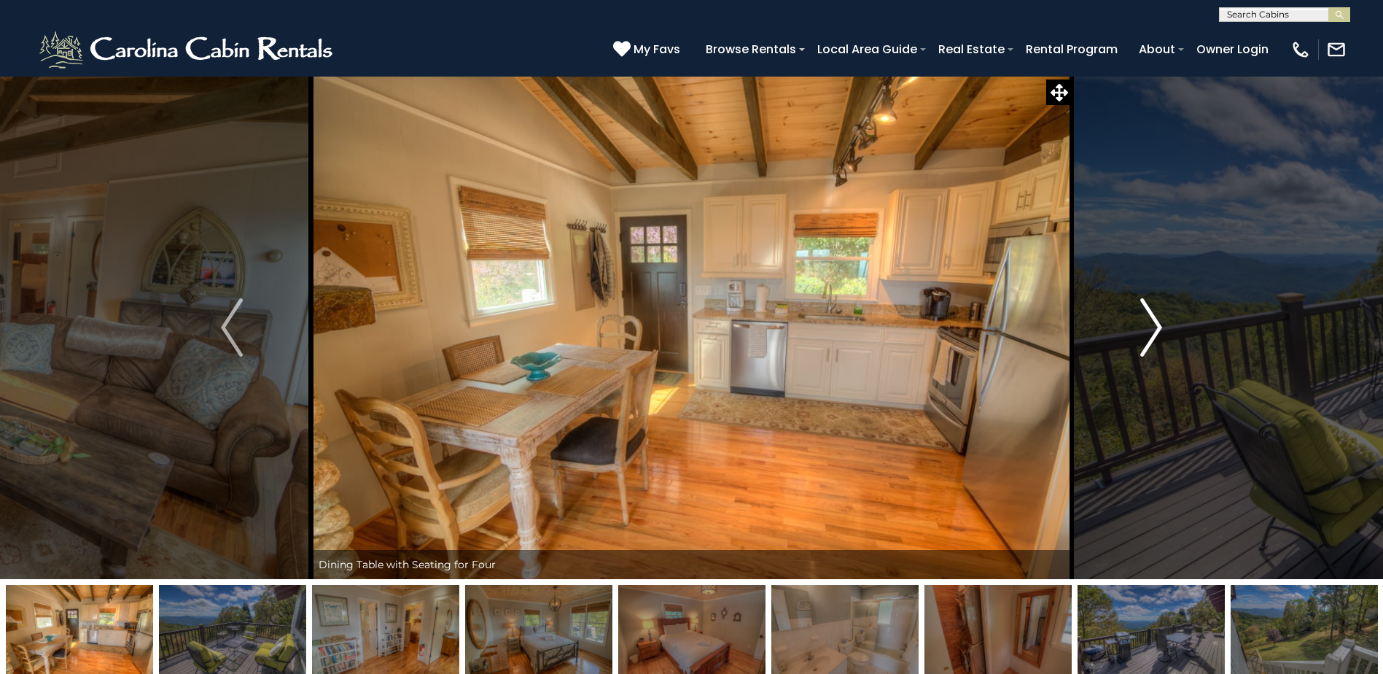
click at [1155, 329] on img "Next" at bounding box center [1151, 327] width 22 height 58
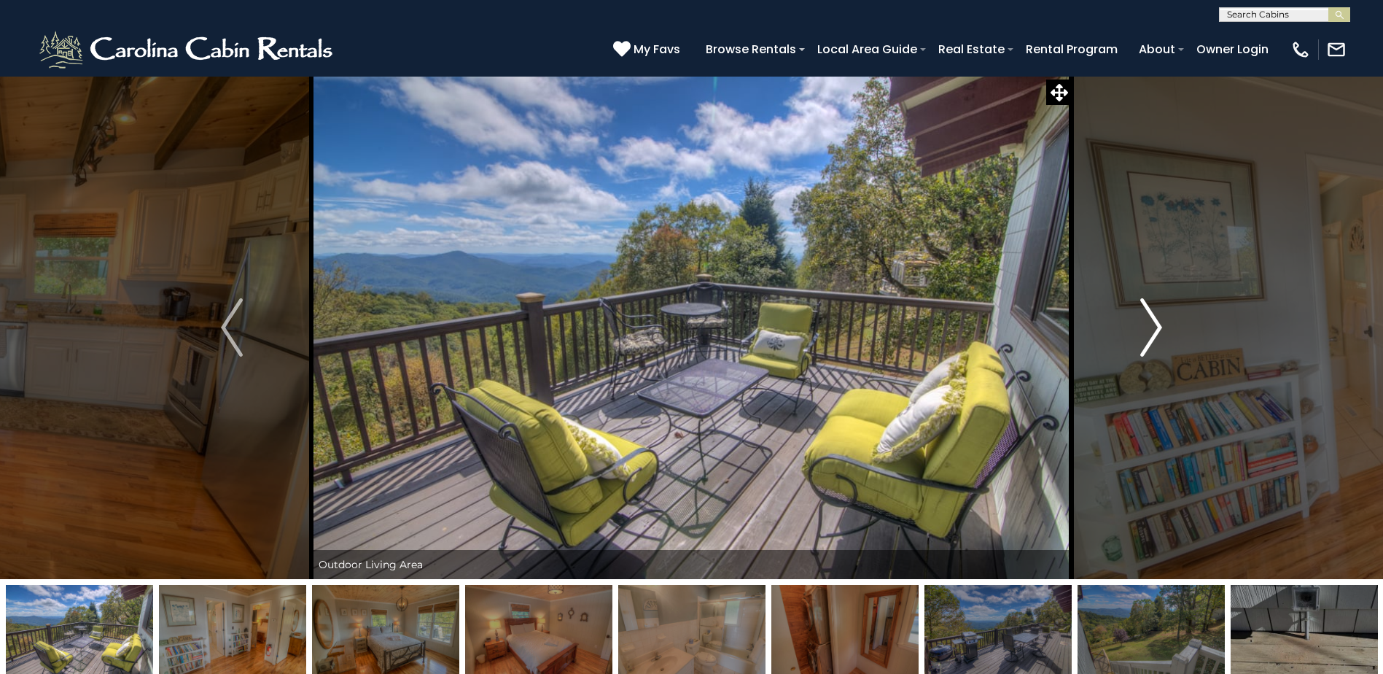
click at [1156, 330] on img "Next" at bounding box center [1151, 327] width 22 height 58
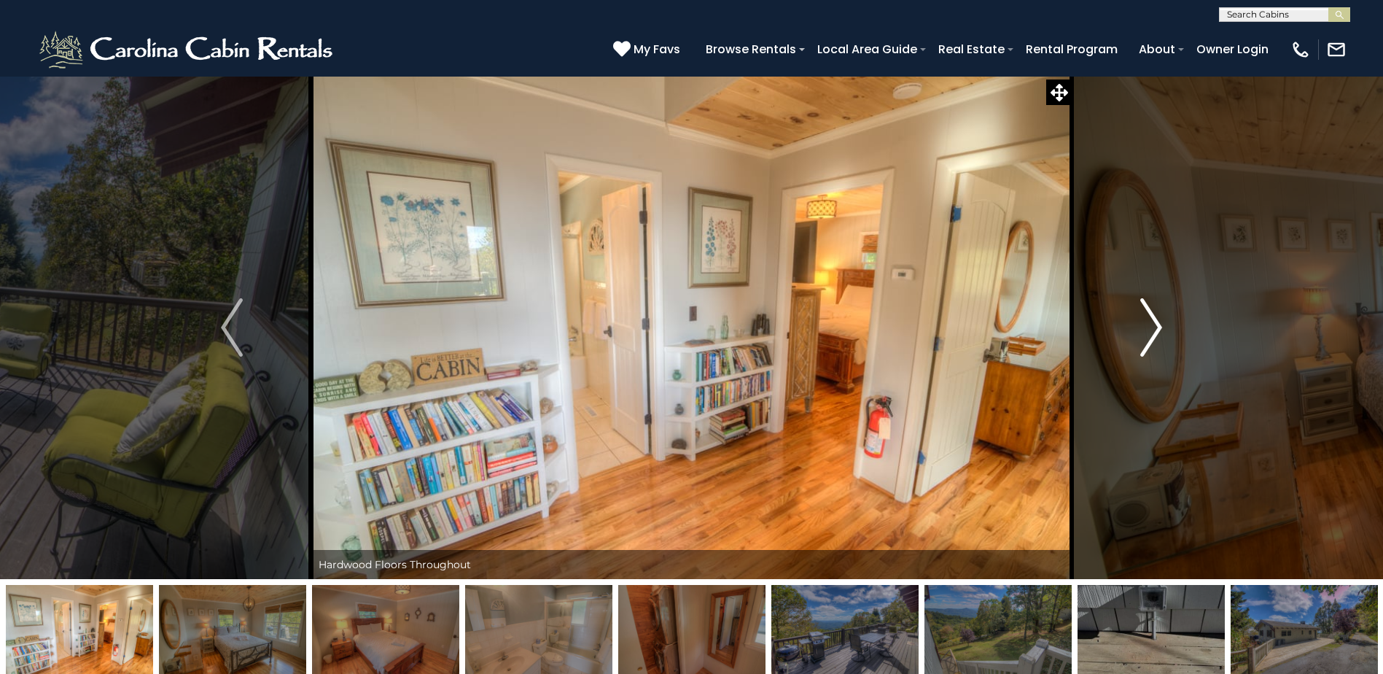
click at [1158, 327] on img "Next" at bounding box center [1151, 327] width 22 height 58
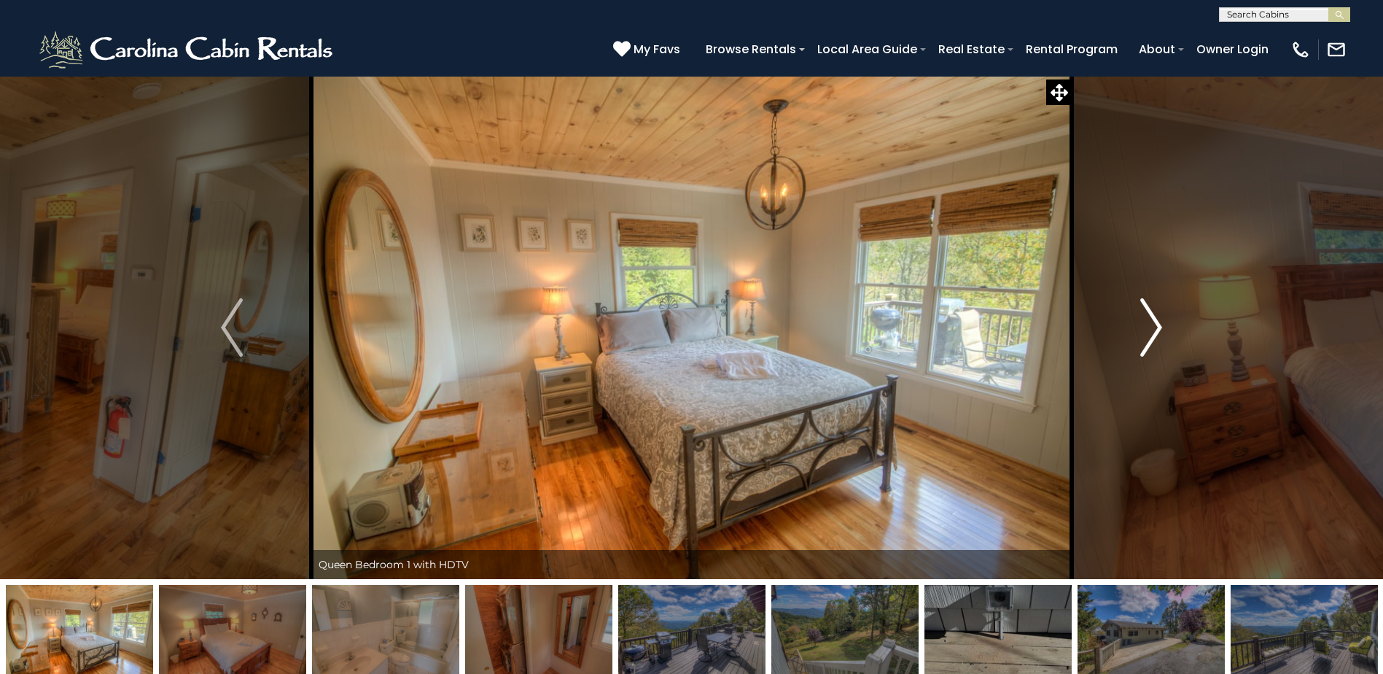
click at [1158, 327] on img "Next" at bounding box center [1151, 327] width 22 height 58
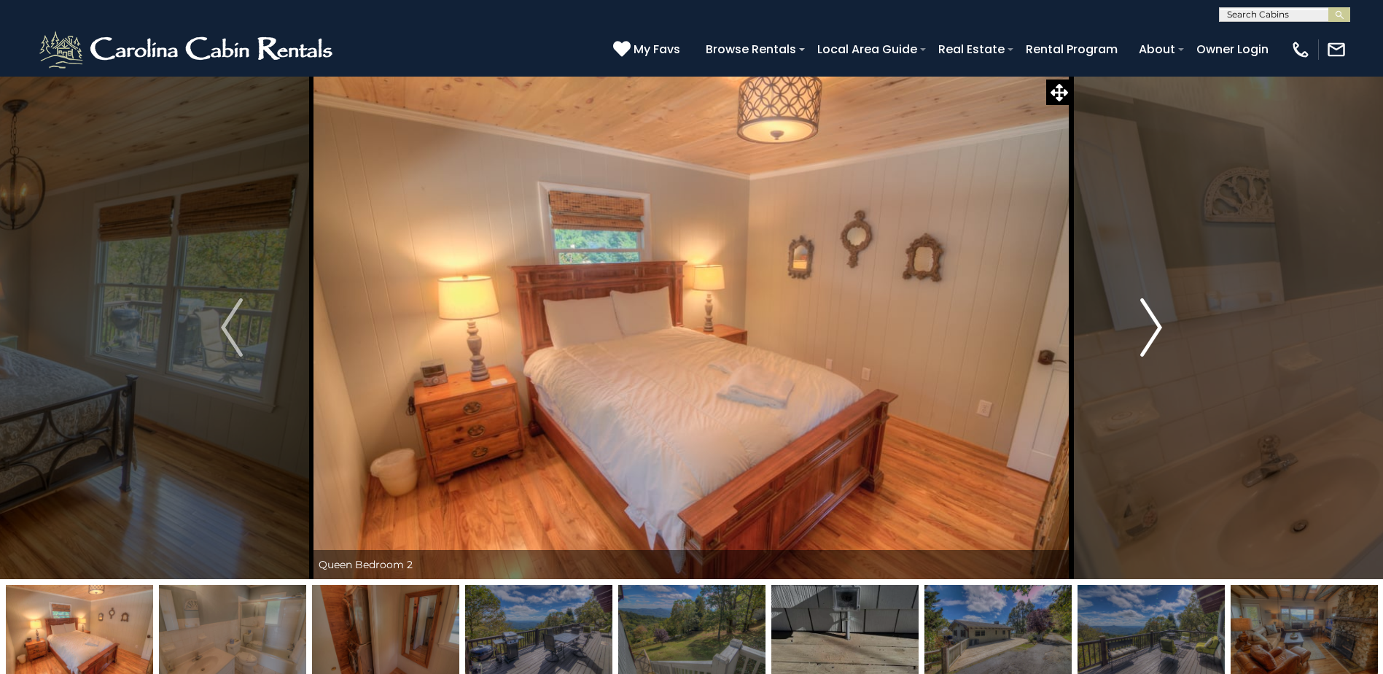
click at [1158, 328] on img "Next" at bounding box center [1151, 327] width 22 height 58
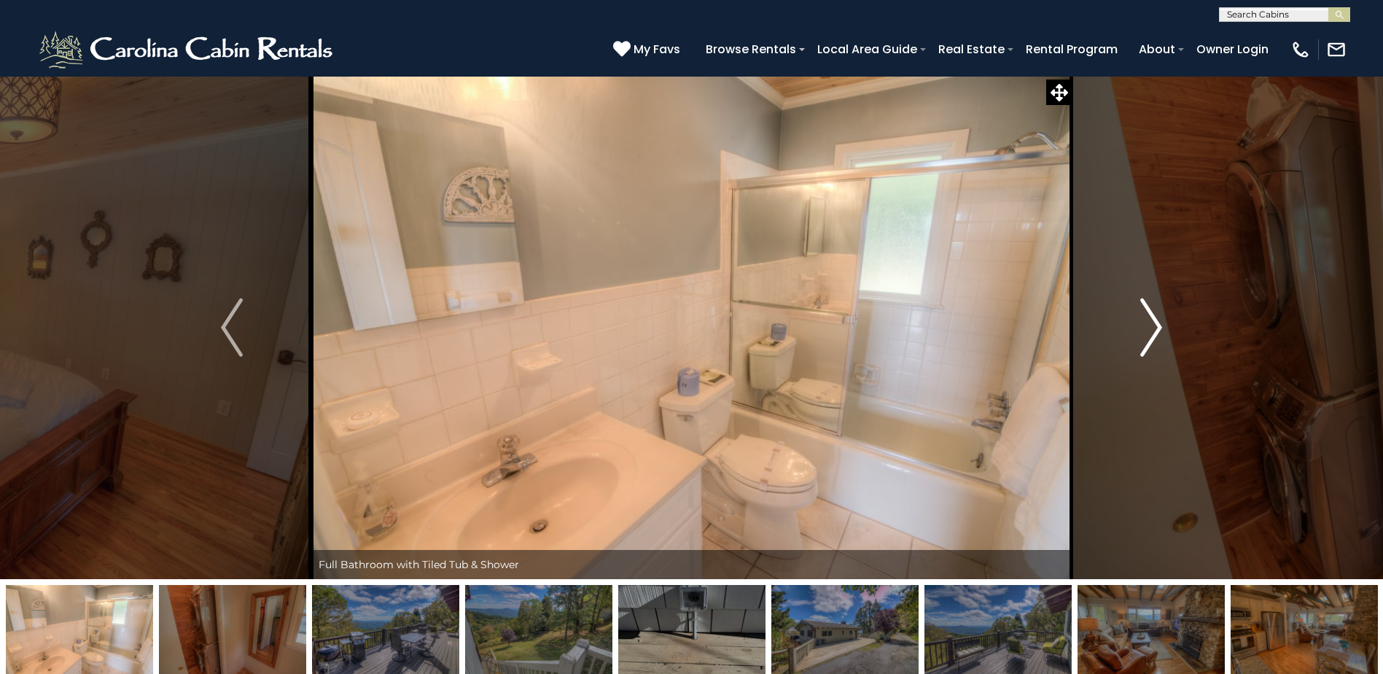
click at [1158, 328] on img "Next" at bounding box center [1151, 327] width 22 height 58
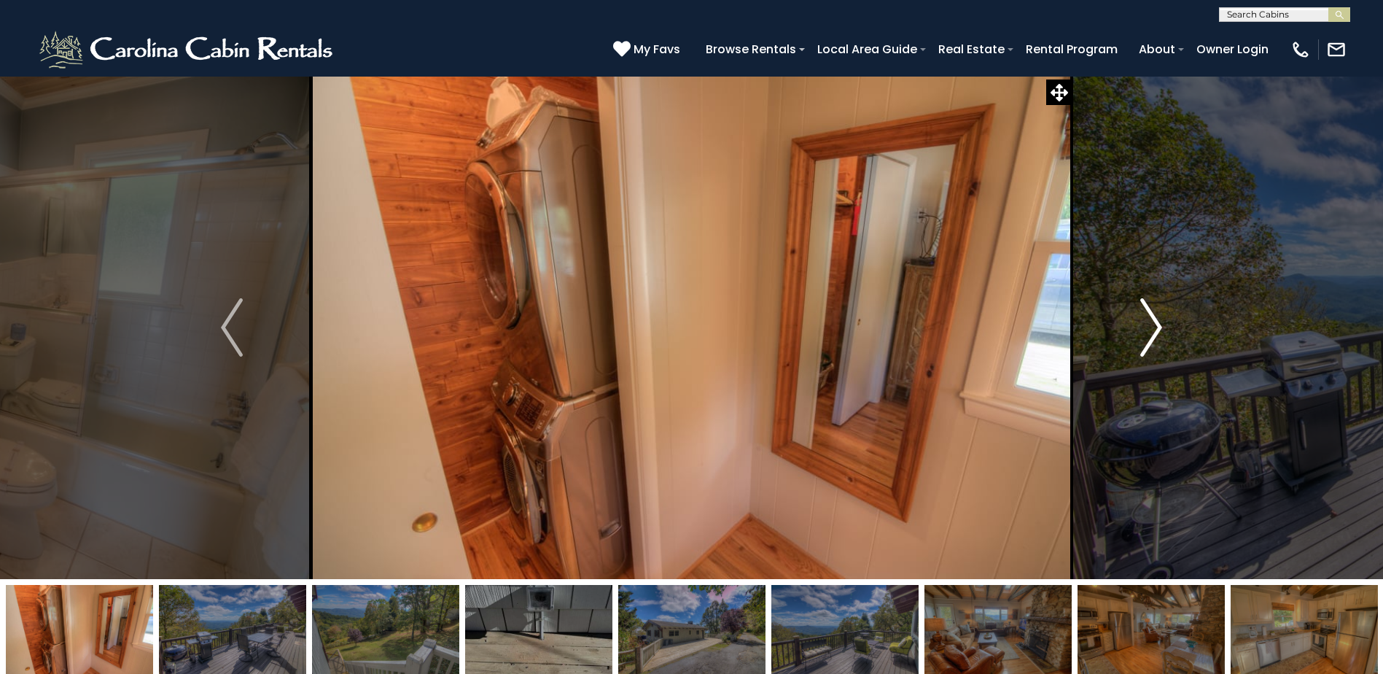
click at [1158, 329] on img "Next" at bounding box center [1151, 327] width 22 height 58
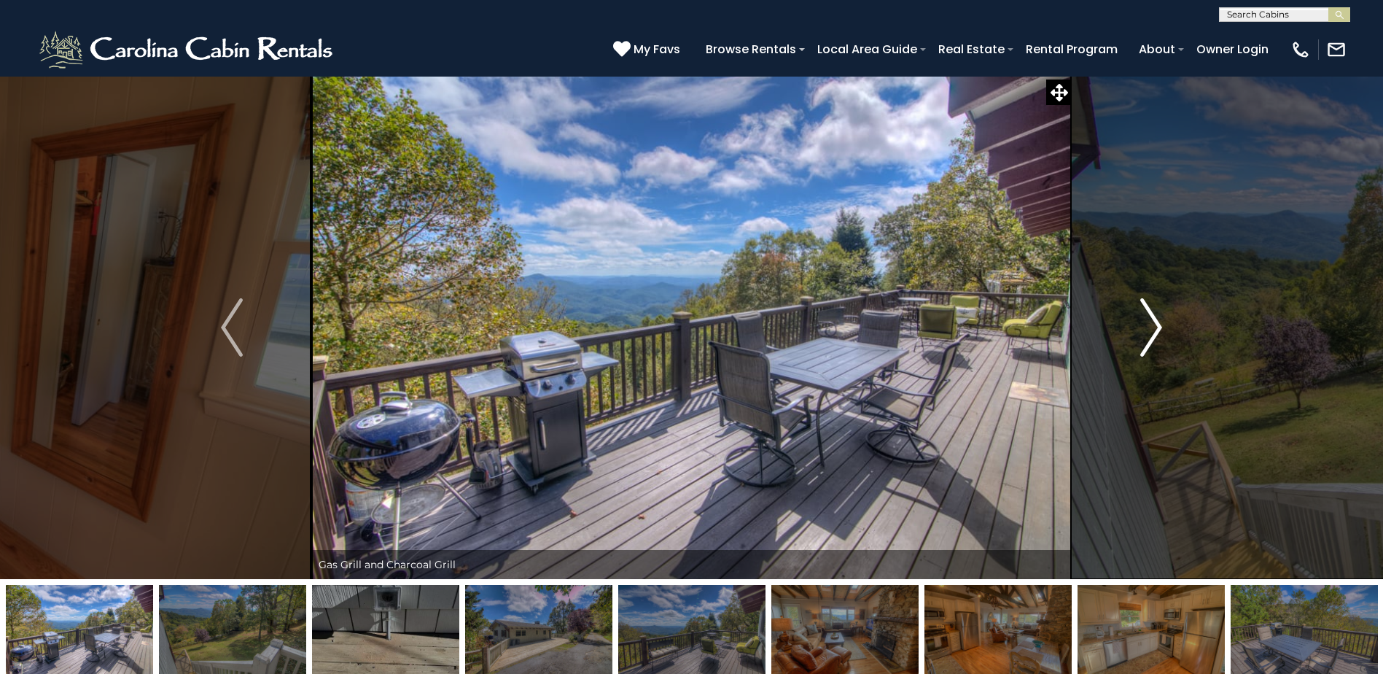
click at [1152, 330] on img "Next" at bounding box center [1151, 327] width 22 height 58
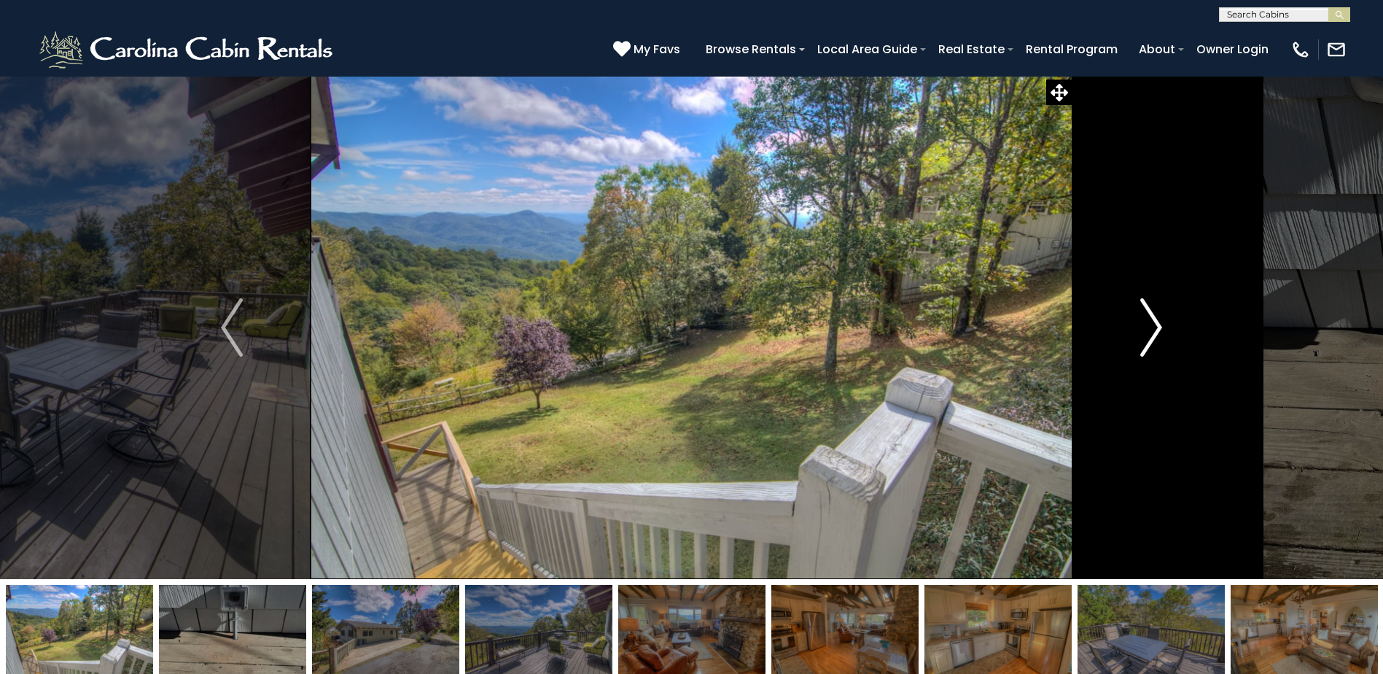
click at [1153, 327] on img "Next" at bounding box center [1151, 327] width 22 height 58
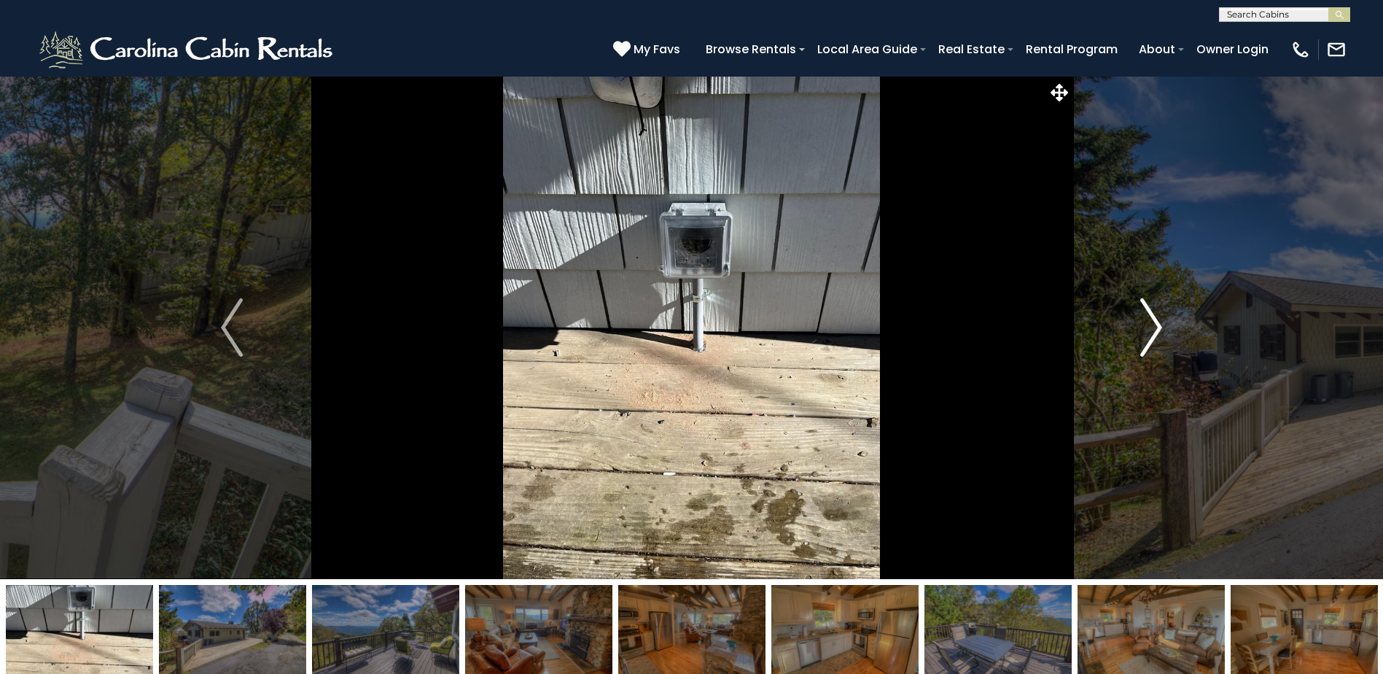
click at [1153, 328] on img "Next" at bounding box center [1151, 327] width 22 height 58
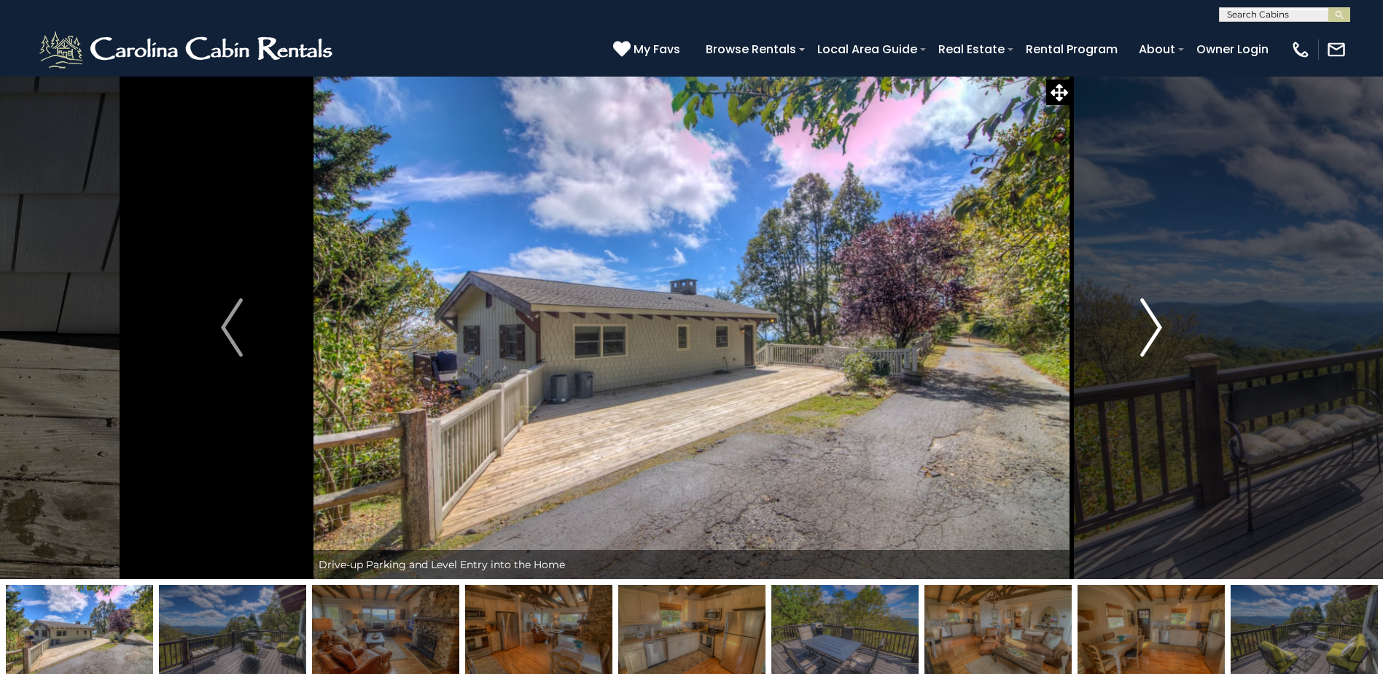
click at [1157, 332] on img "Next" at bounding box center [1151, 327] width 22 height 58
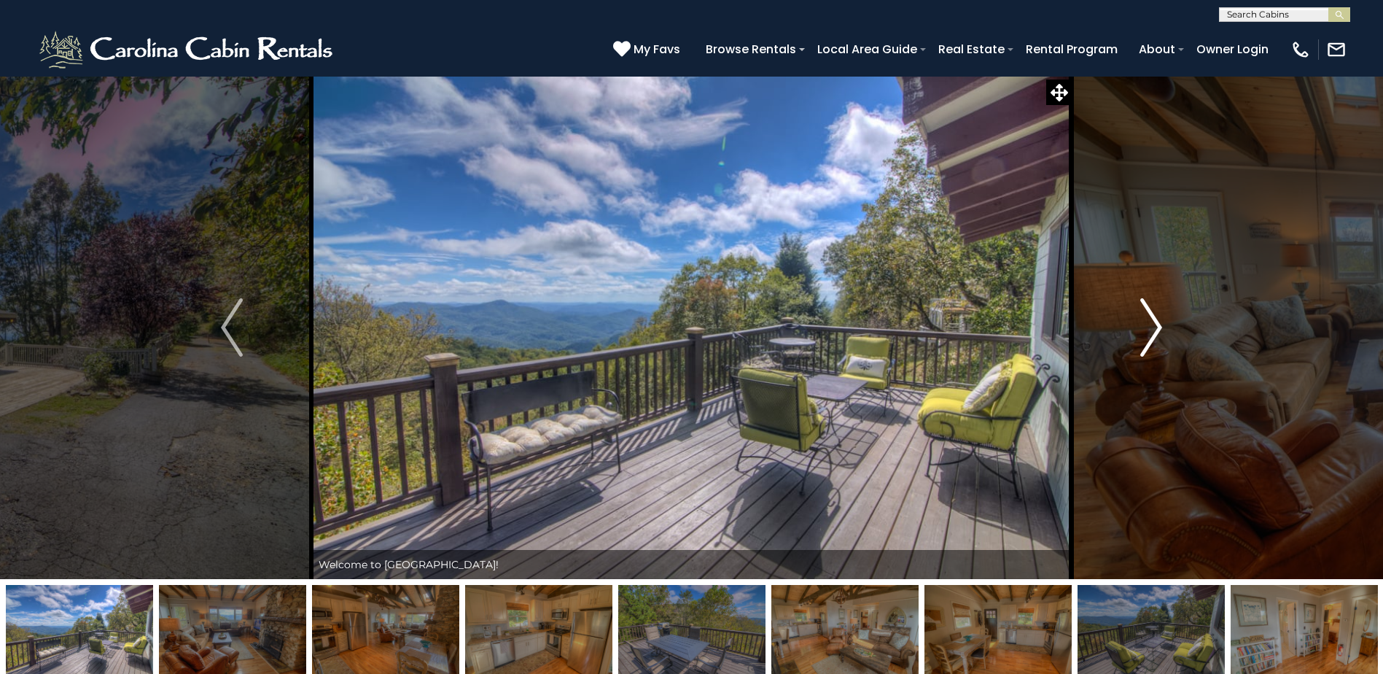
click at [1155, 330] on img "Next" at bounding box center [1151, 327] width 22 height 58
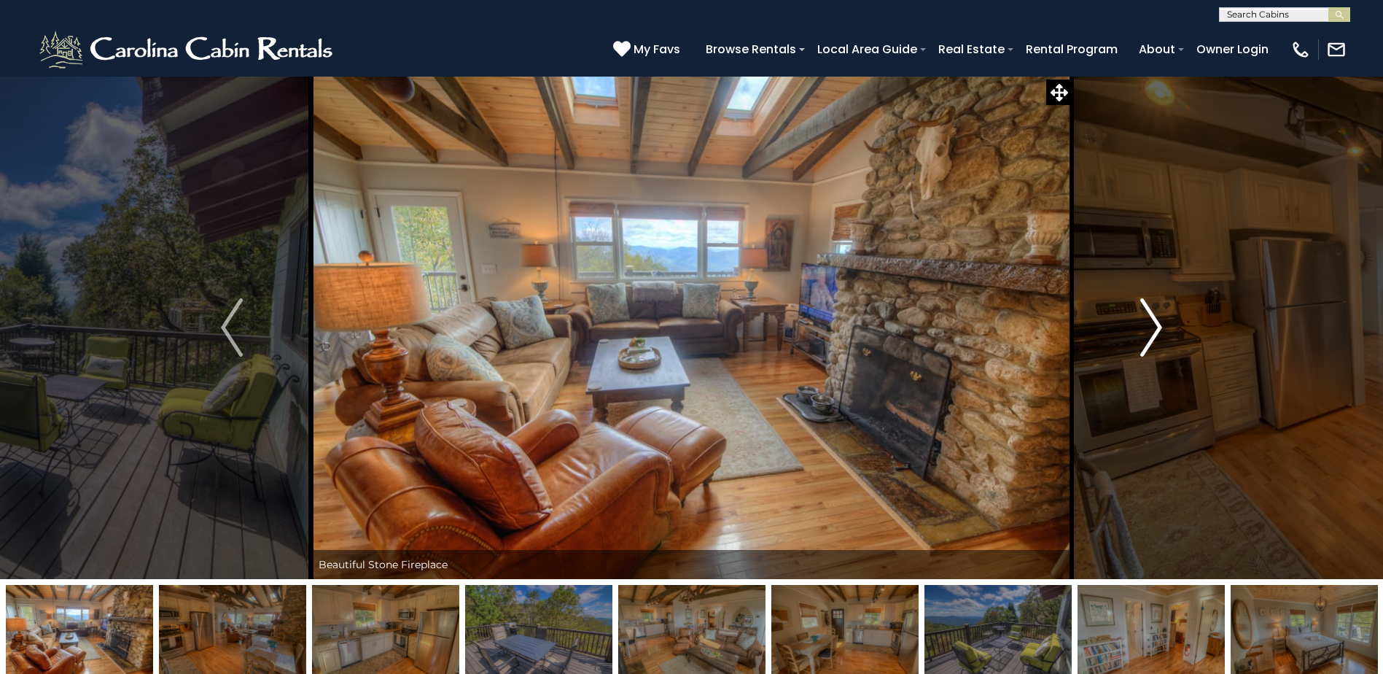
click at [1156, 330] on img "Next" at bounding box center [1151, 327] width 22 height 58
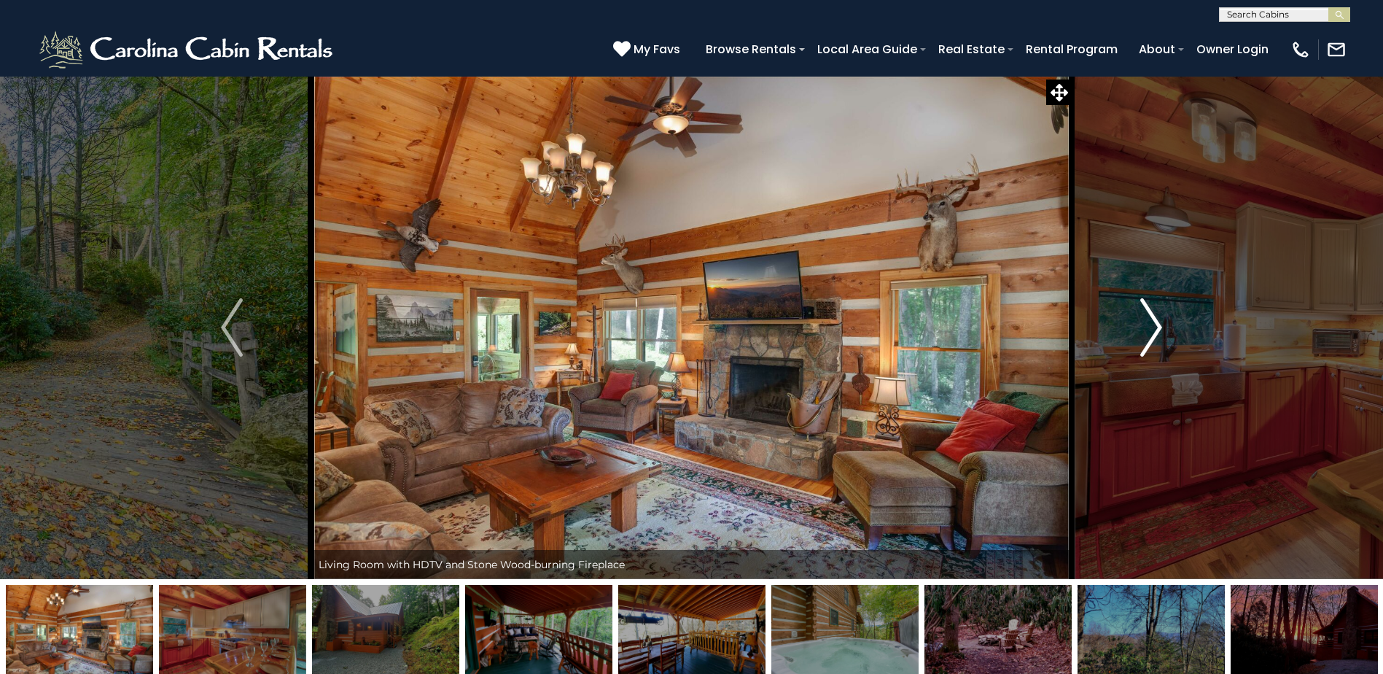
click at [1163, 329] on button "Next" at bounding box center [1151, 327] width 159 height 503
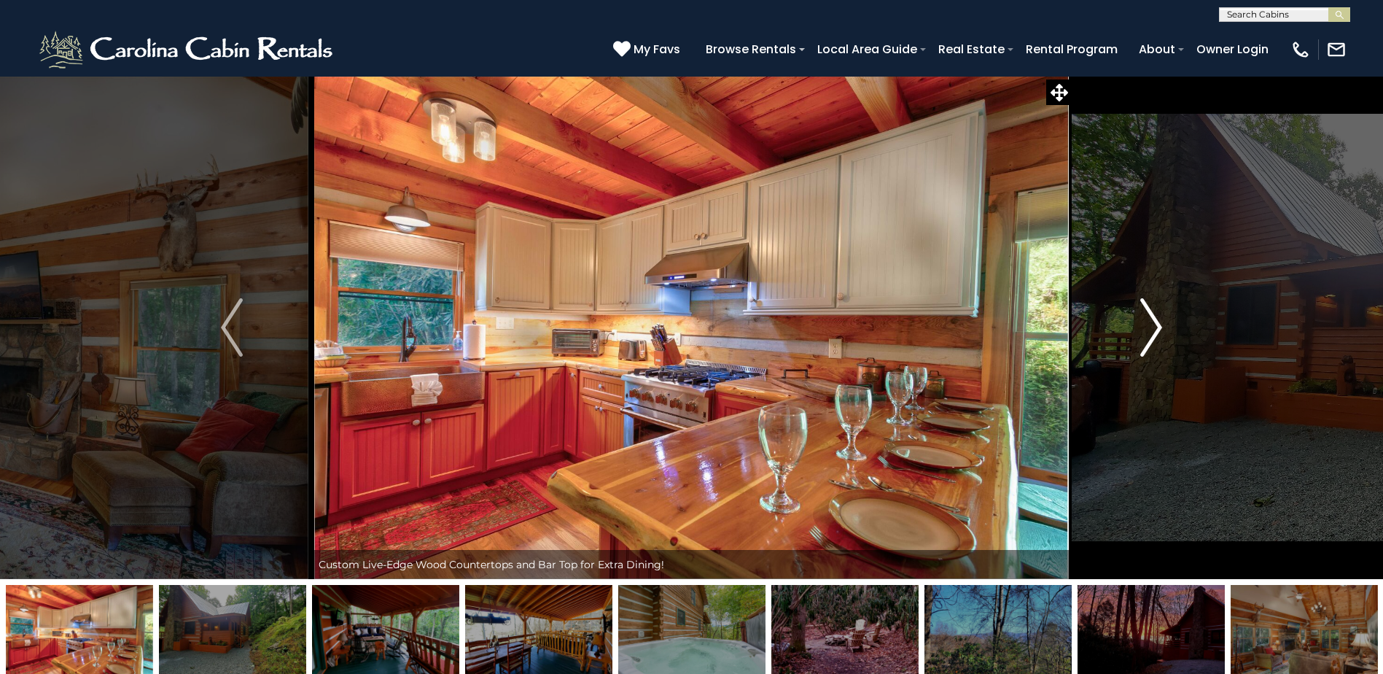
click at [1161, 328] on img "Next" at bounding box center [1151, 327] width 22 height 58
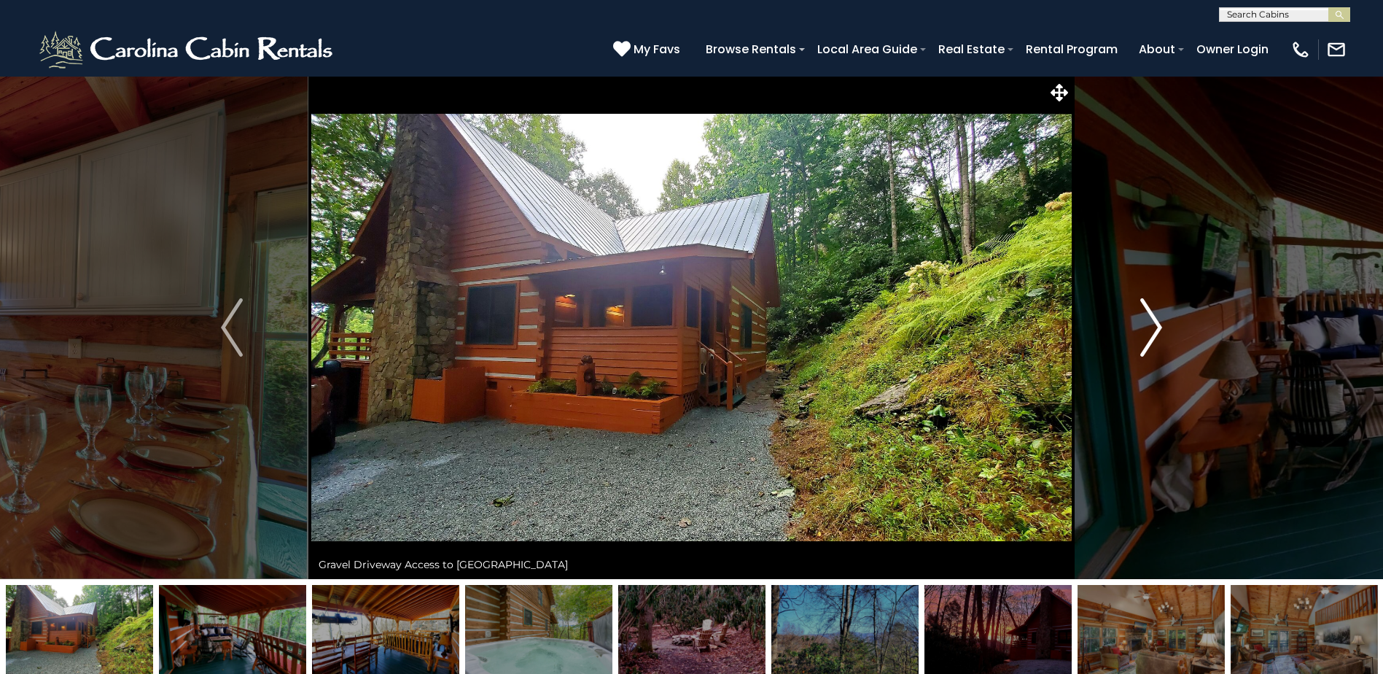
click at [1161, 328] on img "Next" at bounding box center [1151, 327] width 22 height 58
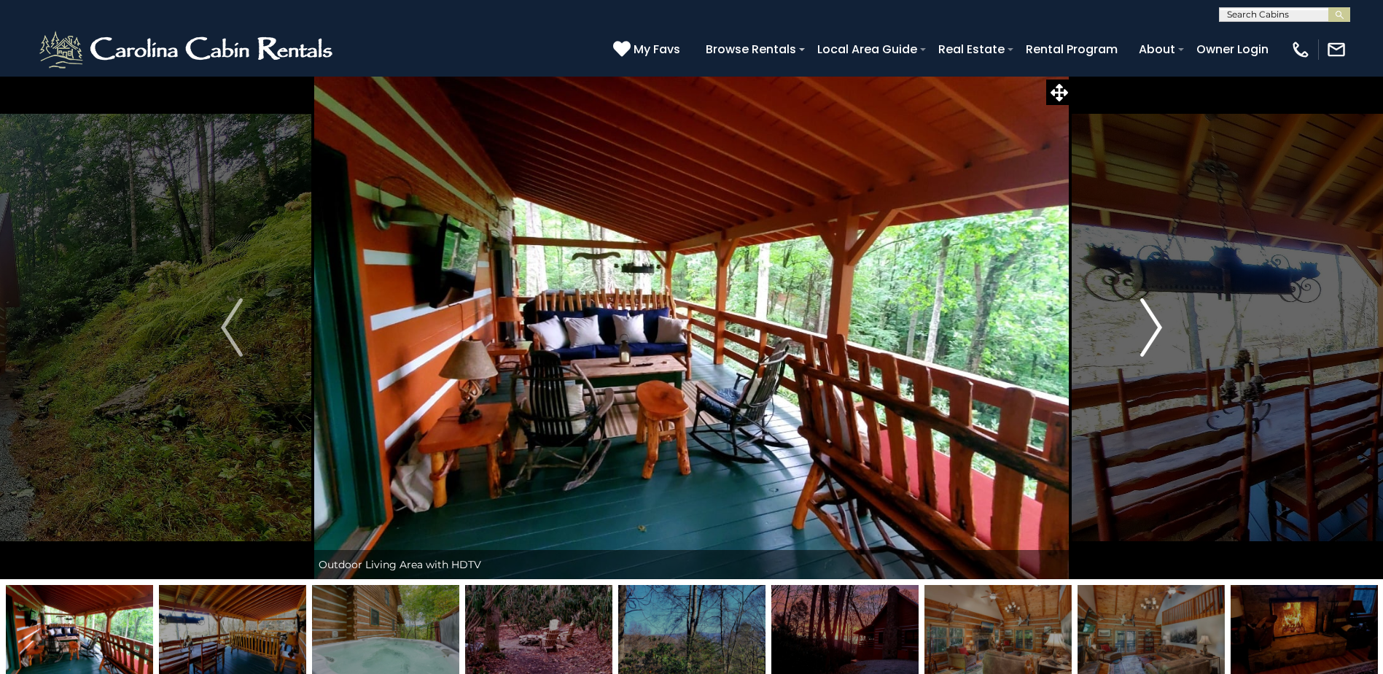
click at [1161, 327] on img "Next" at bounding box center [1151, 327] width 22 height 58
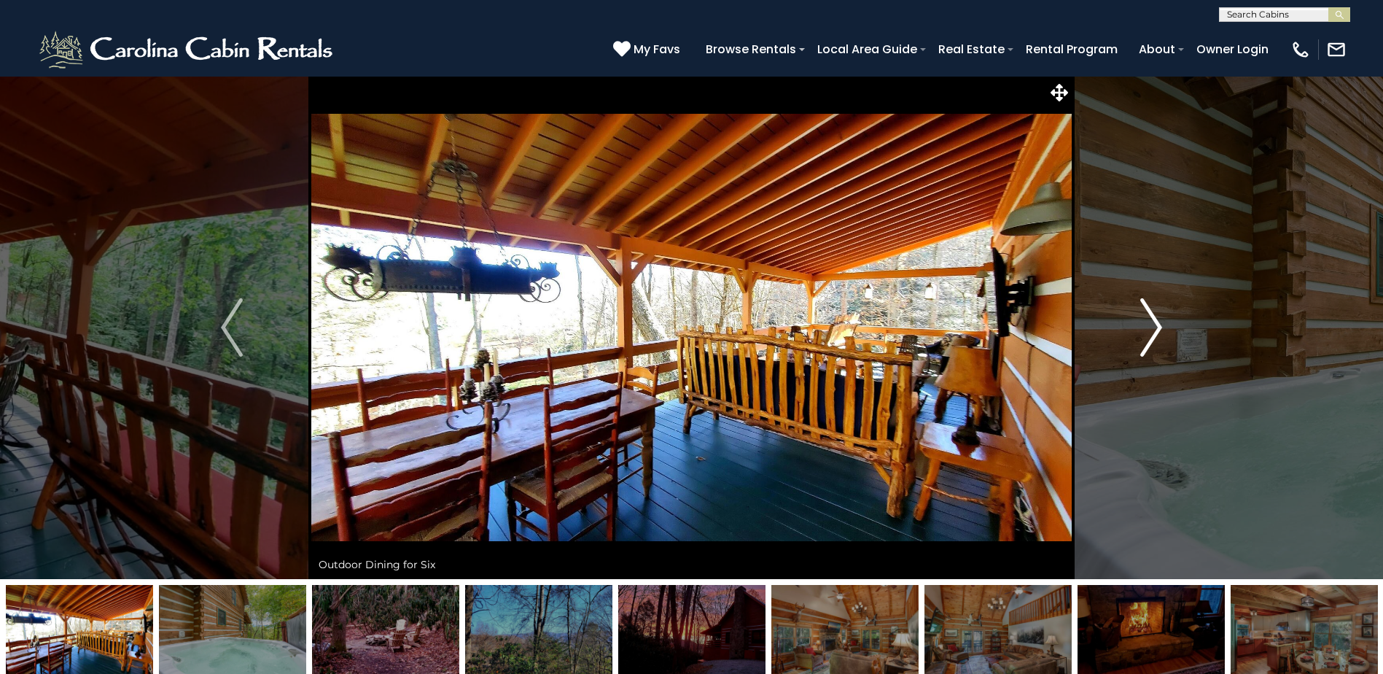
click at [1150, 321] on img "Next" at bounding box center [1151, 327] width 22 height 58
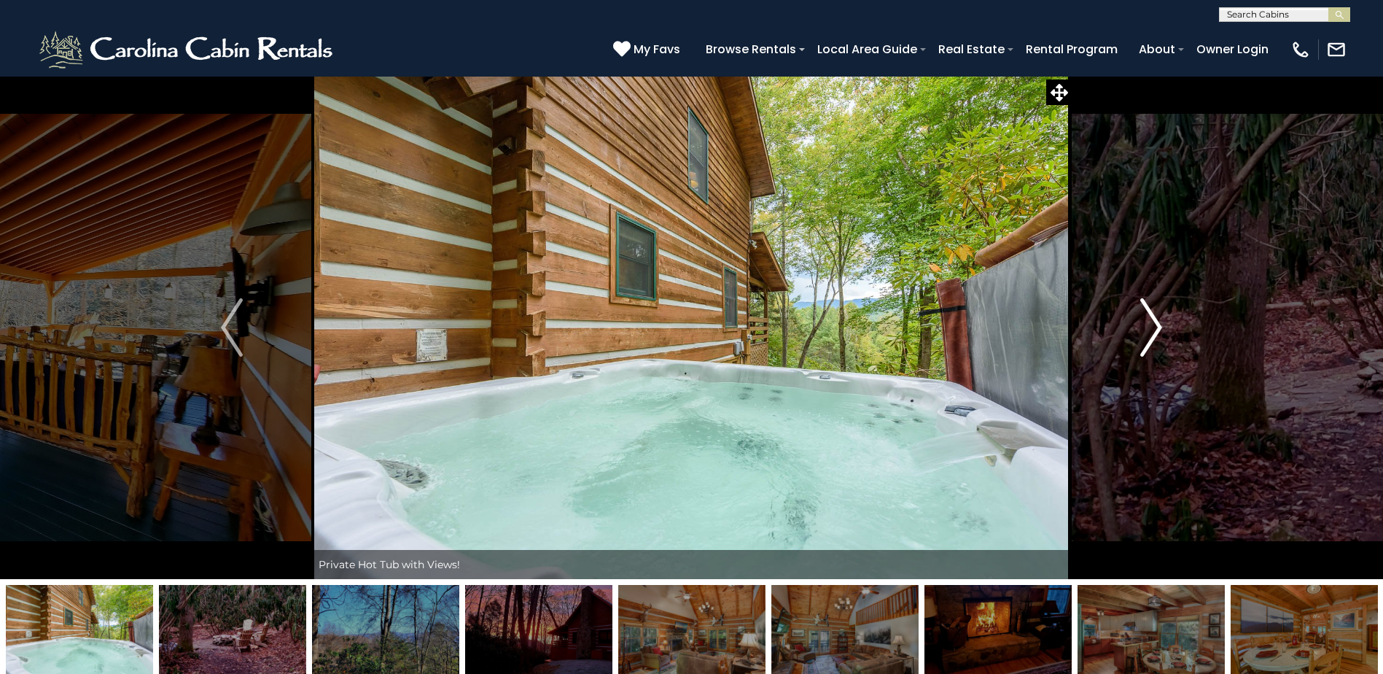
click at [1150, 322] on img "Next" at bounding box center [1151, 327] width 22 height 58
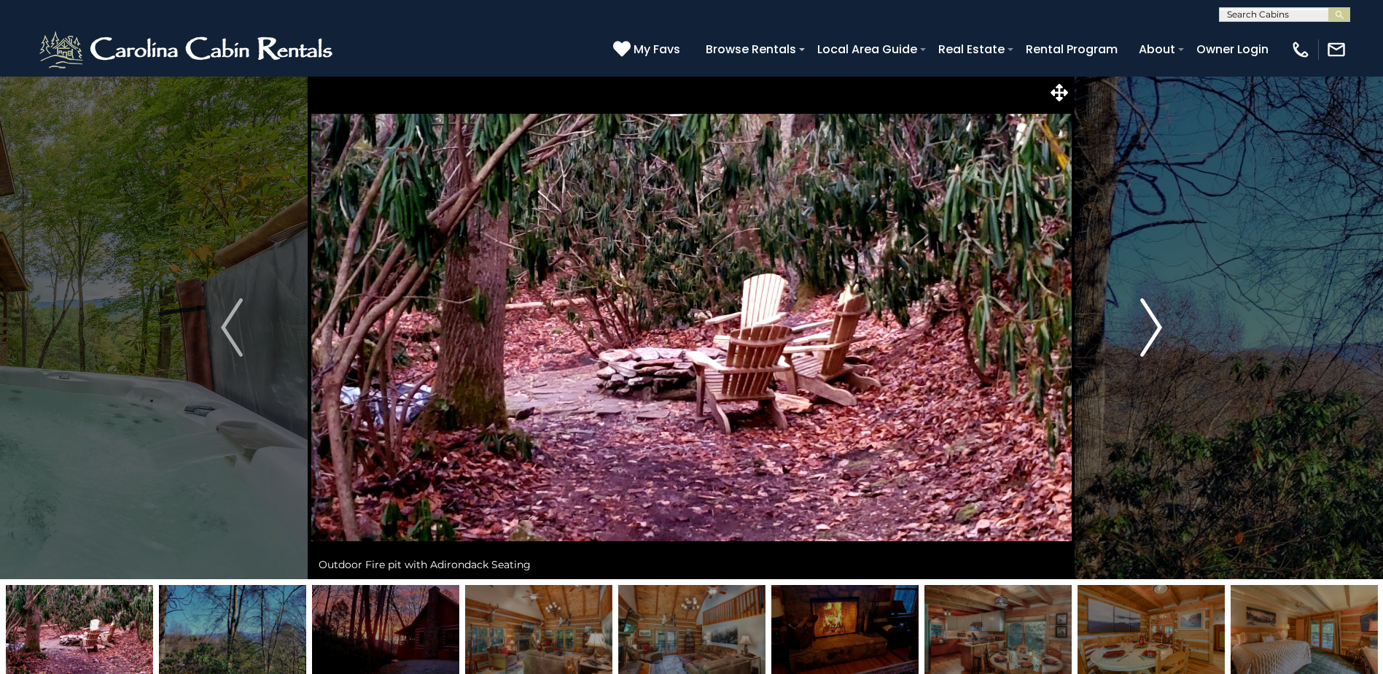
click at [1150, 322] on img "Next" at bounding box center [1151, 327] width 22 height 58
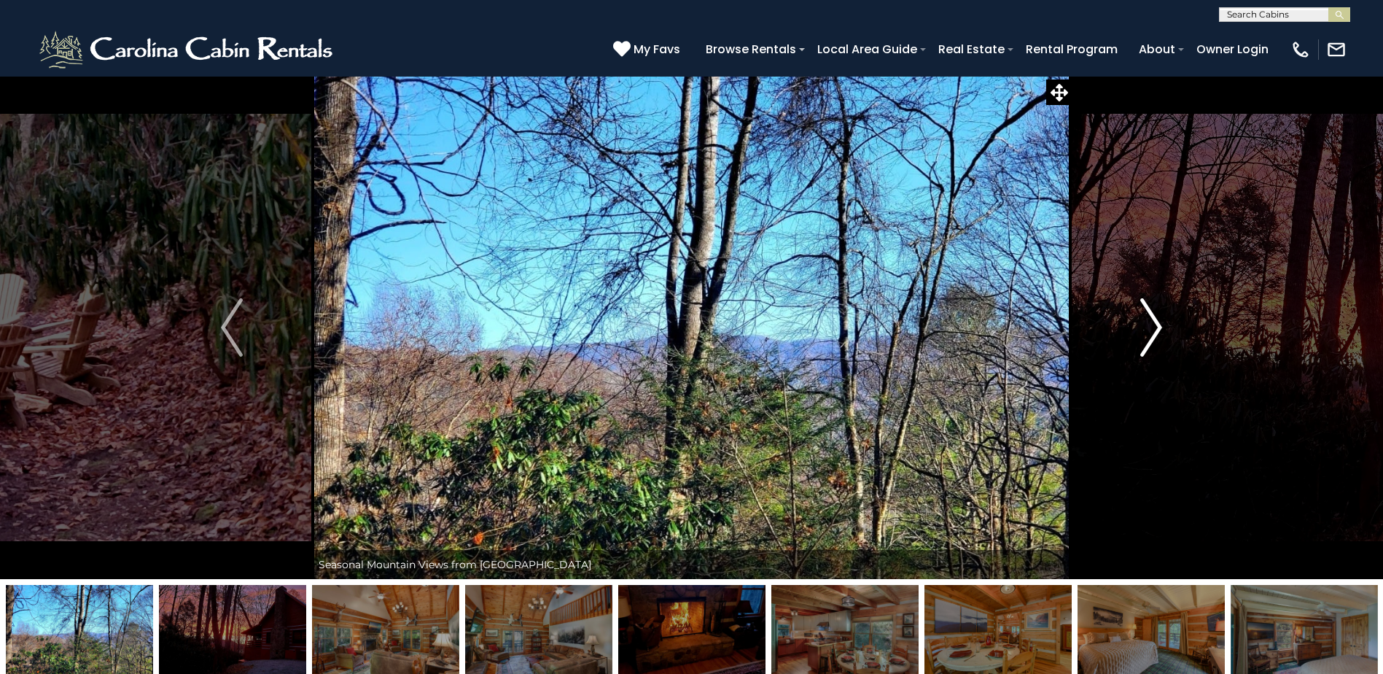
click at [1150, 322] on img "Next" at bounding box center [1151, 327] width 22 height 58
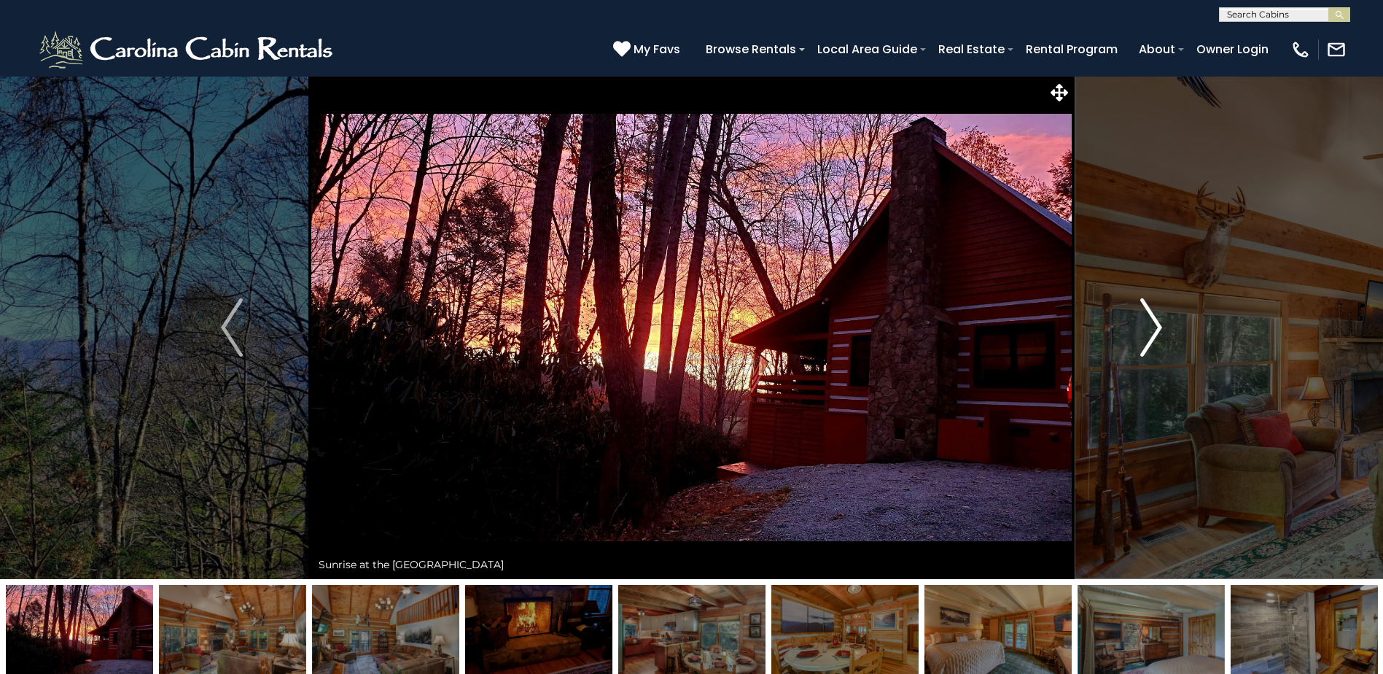
click at [1150, 322] on img "Next" at bounding box center [1151, 327] width 22 height 58
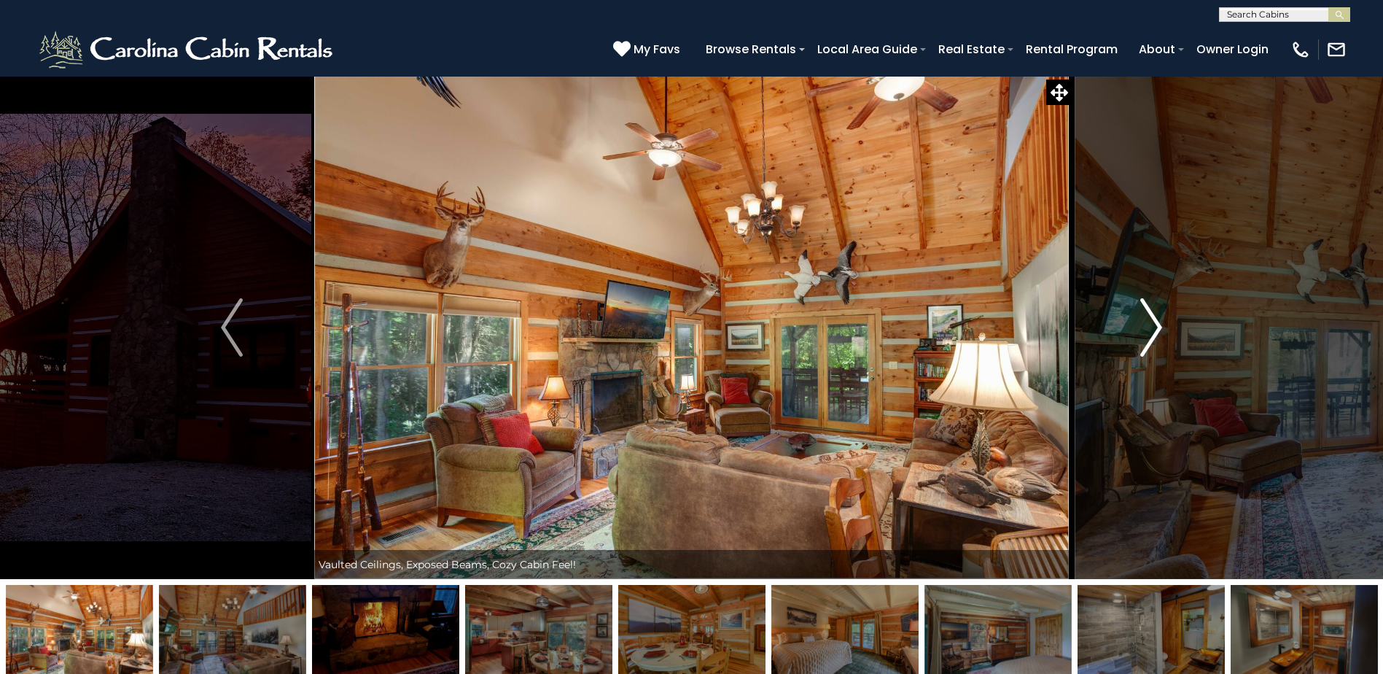
click at [1150, 322] on img "Next" at bounding box center [1151, 327] width 22 height 58
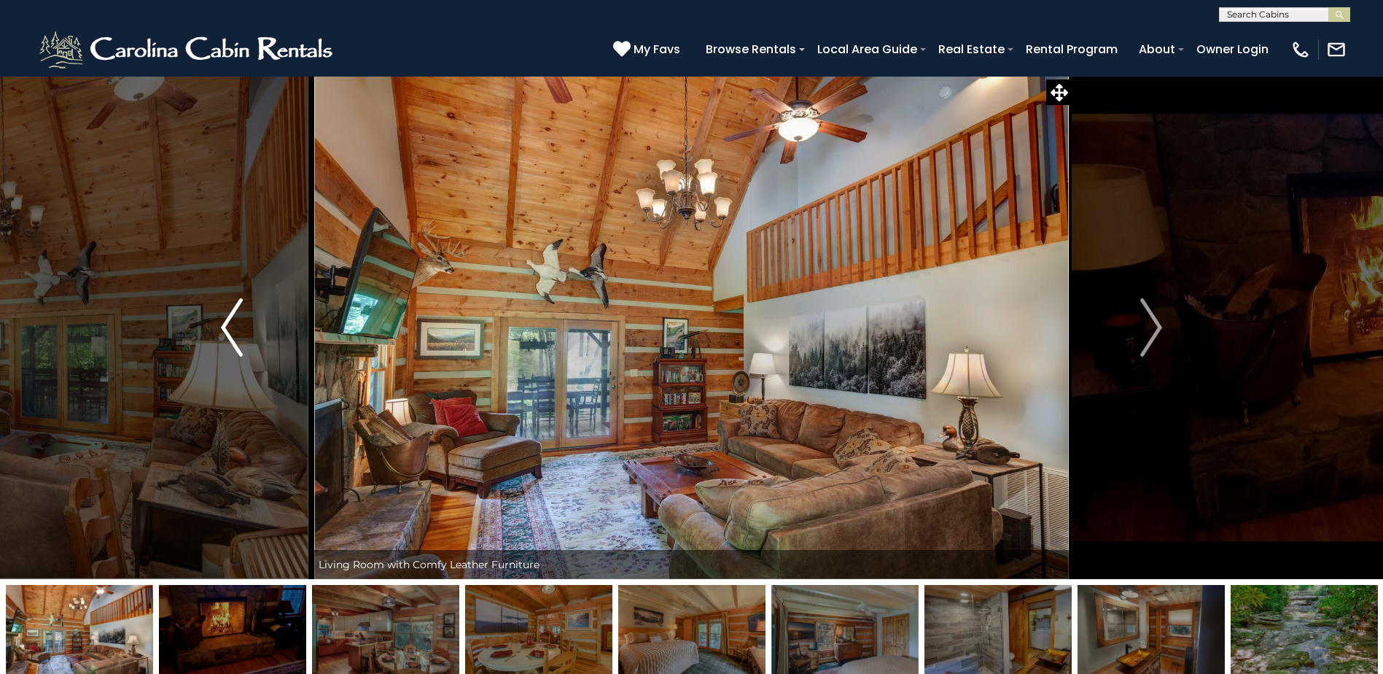
click at [227, 321] on img "Previous" at bounding box center [232, 327] width 22 height 58
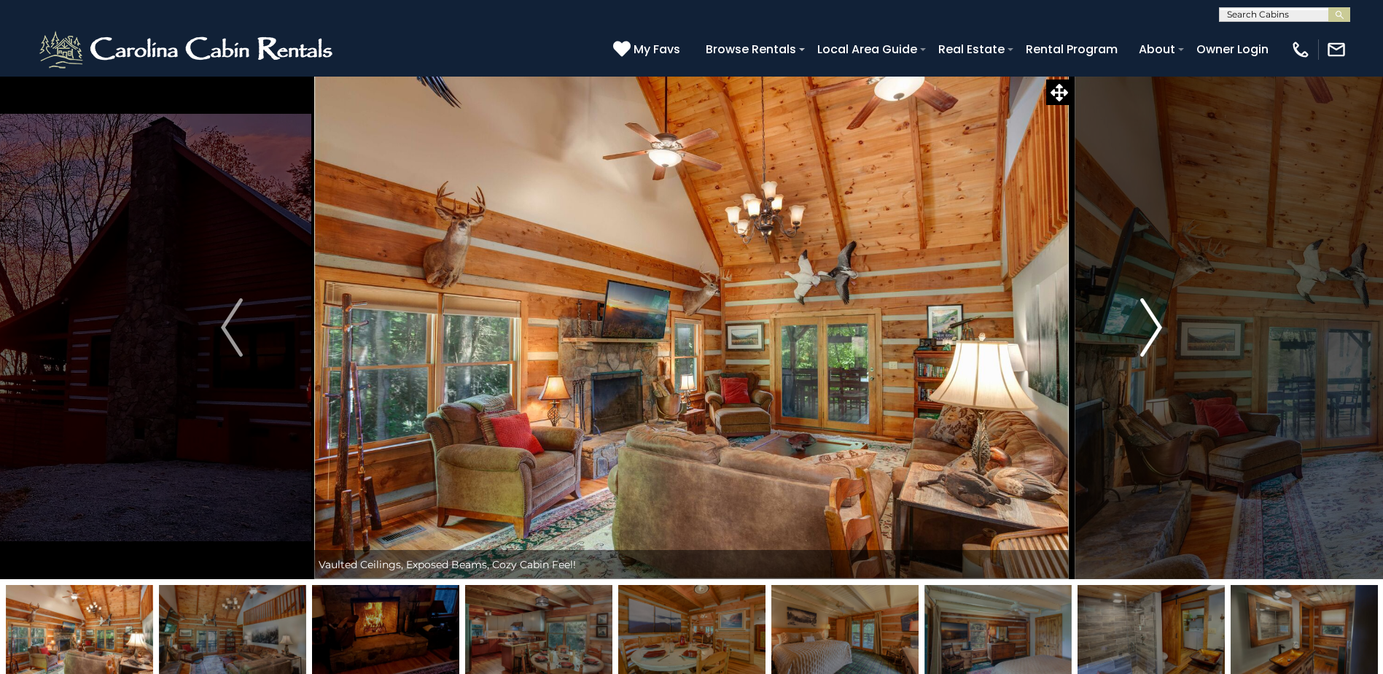
click at [1161, 327] on img "Next" at bounding box center [1151, 327] width 22 height 58
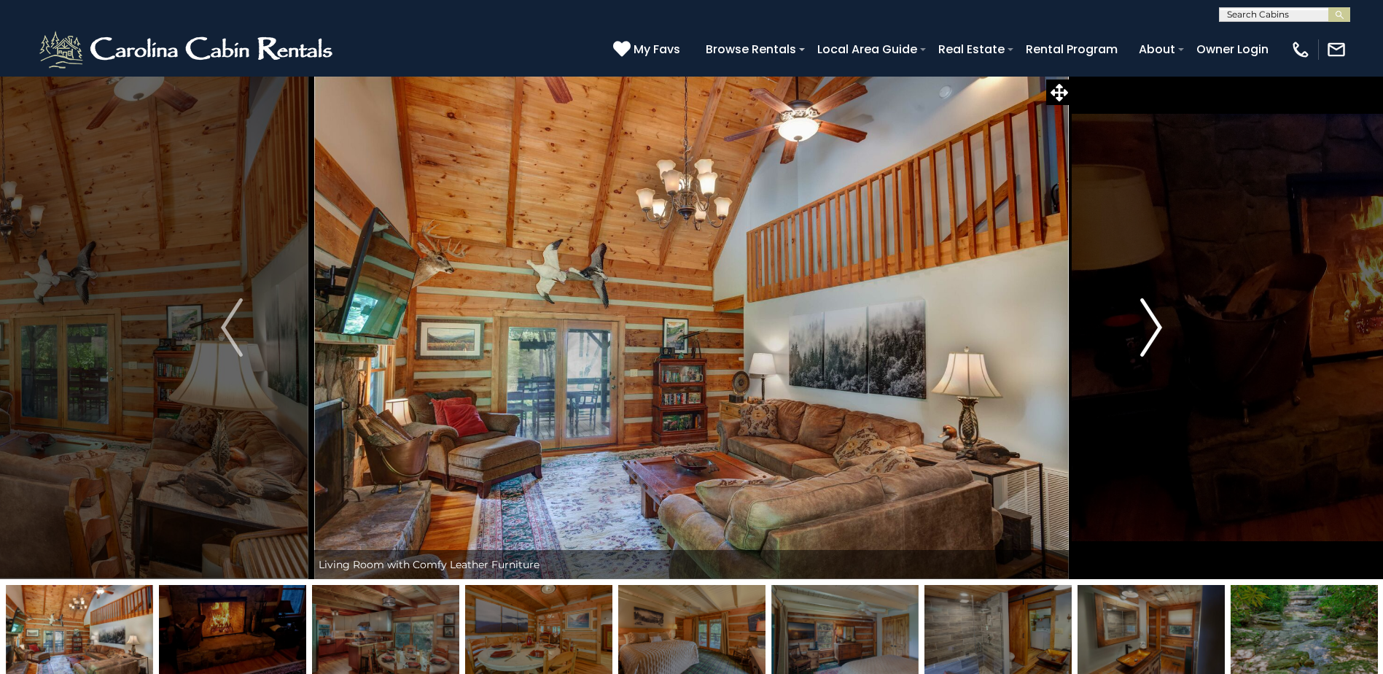
click at [1161, 324] on img "Next" at bounding box center [1151, 327] width 22 height 58
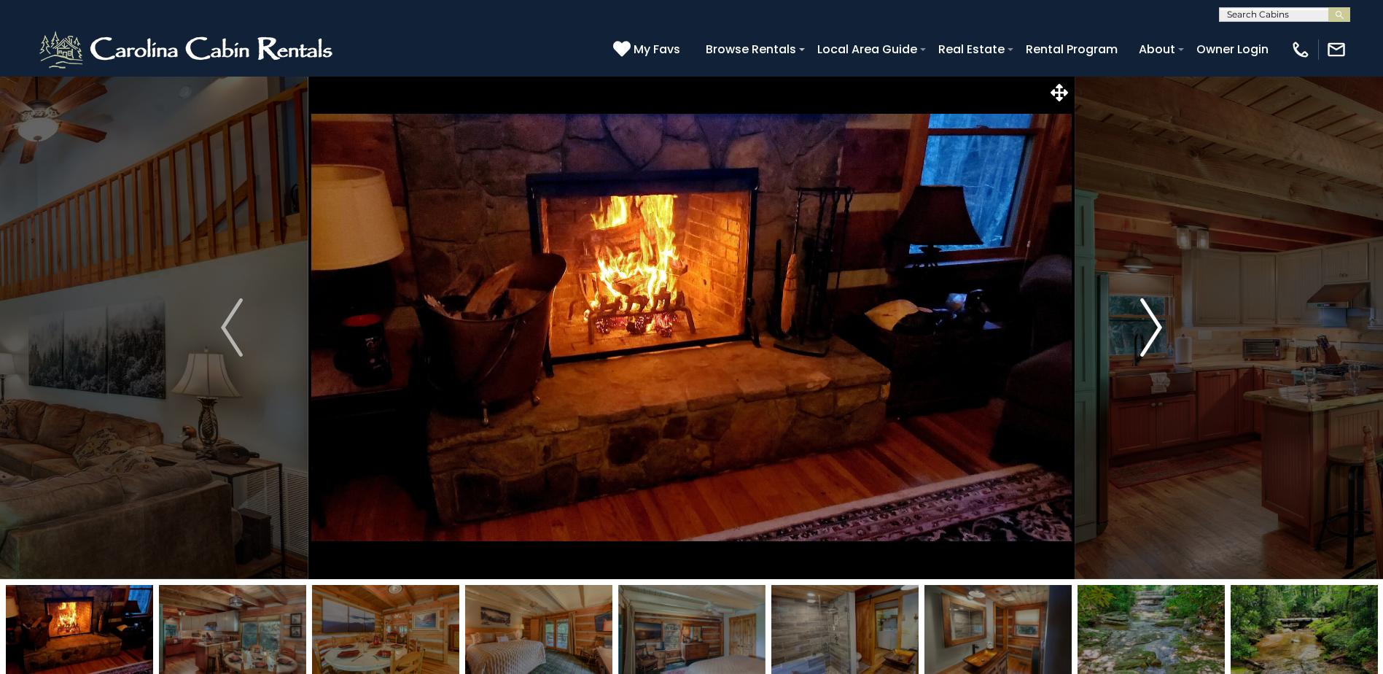
click at [1161, 323] on img "Next" at bounding box center [1151, 327] width 22 height 58
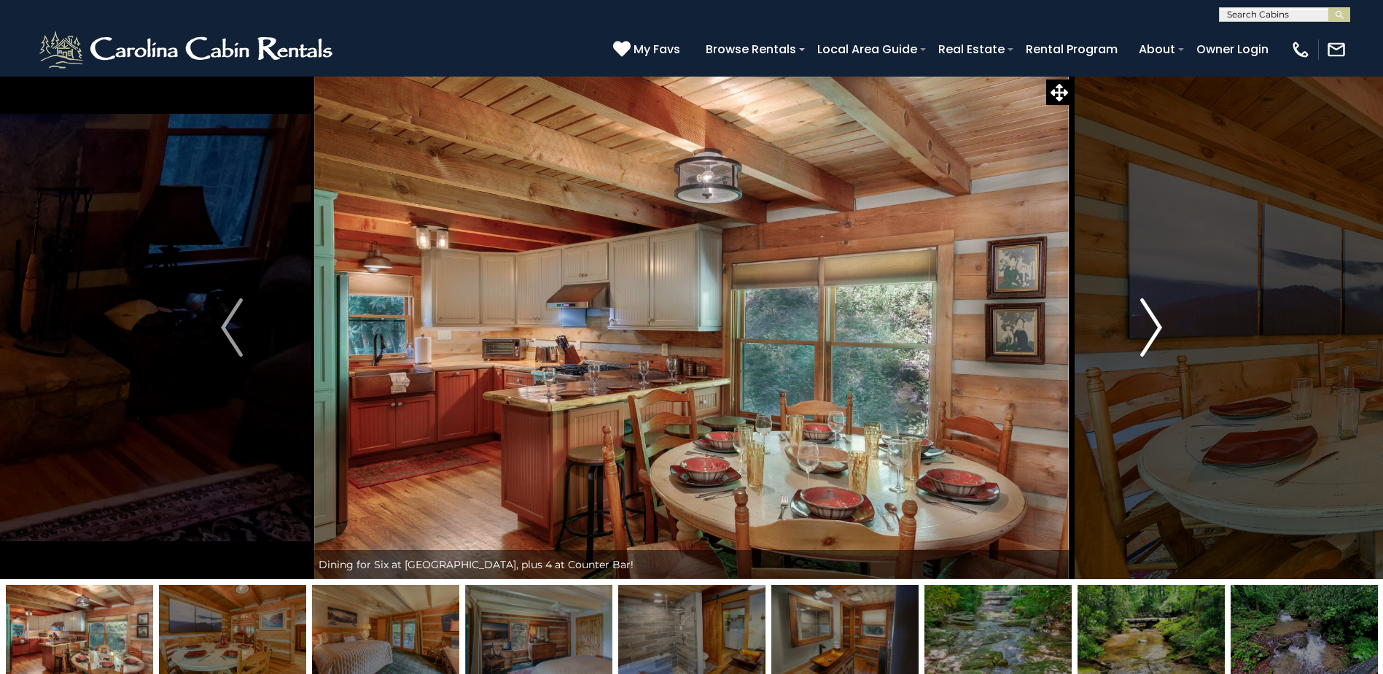
click at [1161, 323] on img "Next" at bounding box center [1151, 327] width 22 height 58
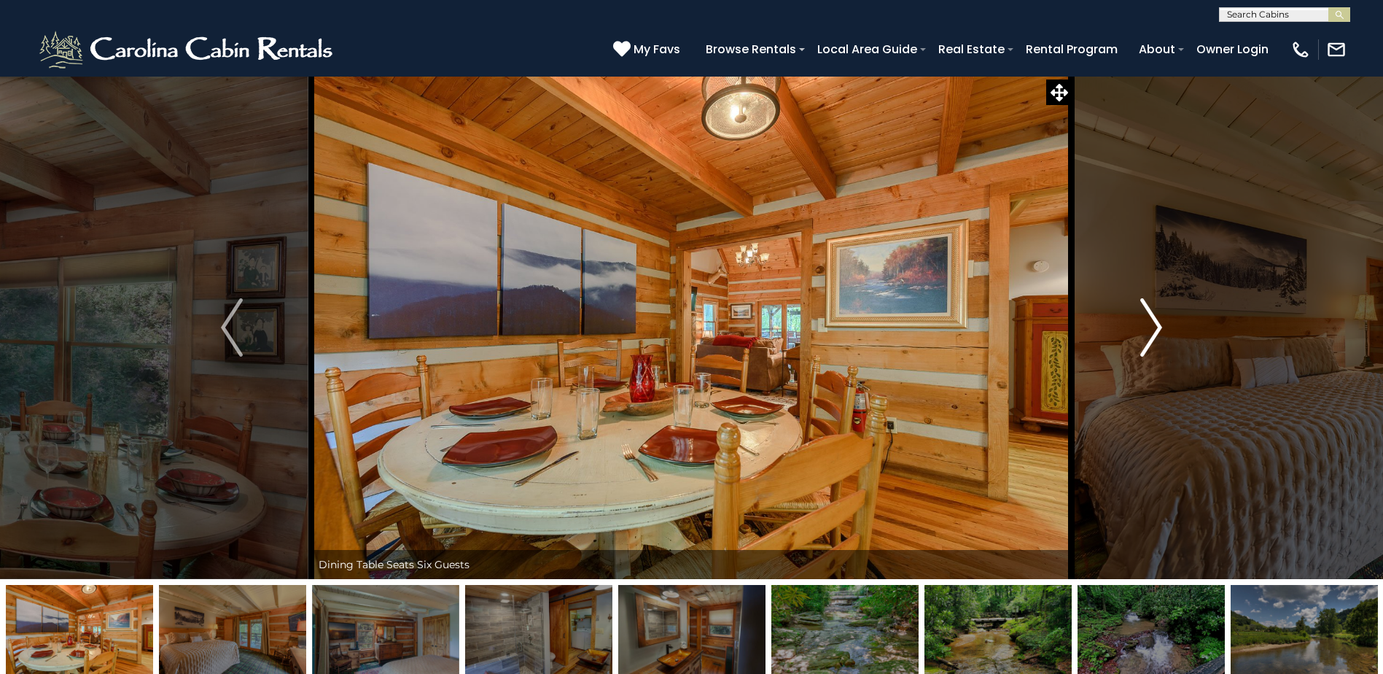
click at [1161, 323] on img "Next" at bounding box center [1151, 327] width 22 height 58
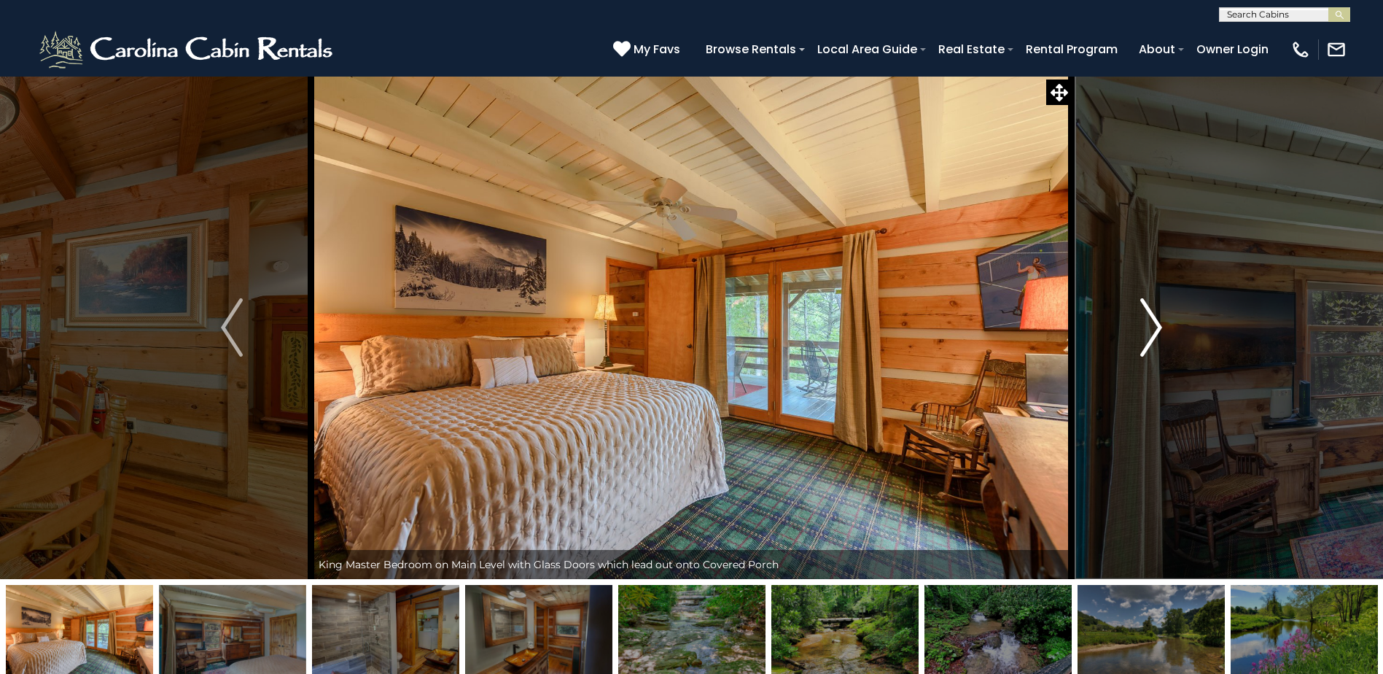
click at [1161, 323] on img "Next" at bounding box center [1151, 327] width 22 height 58
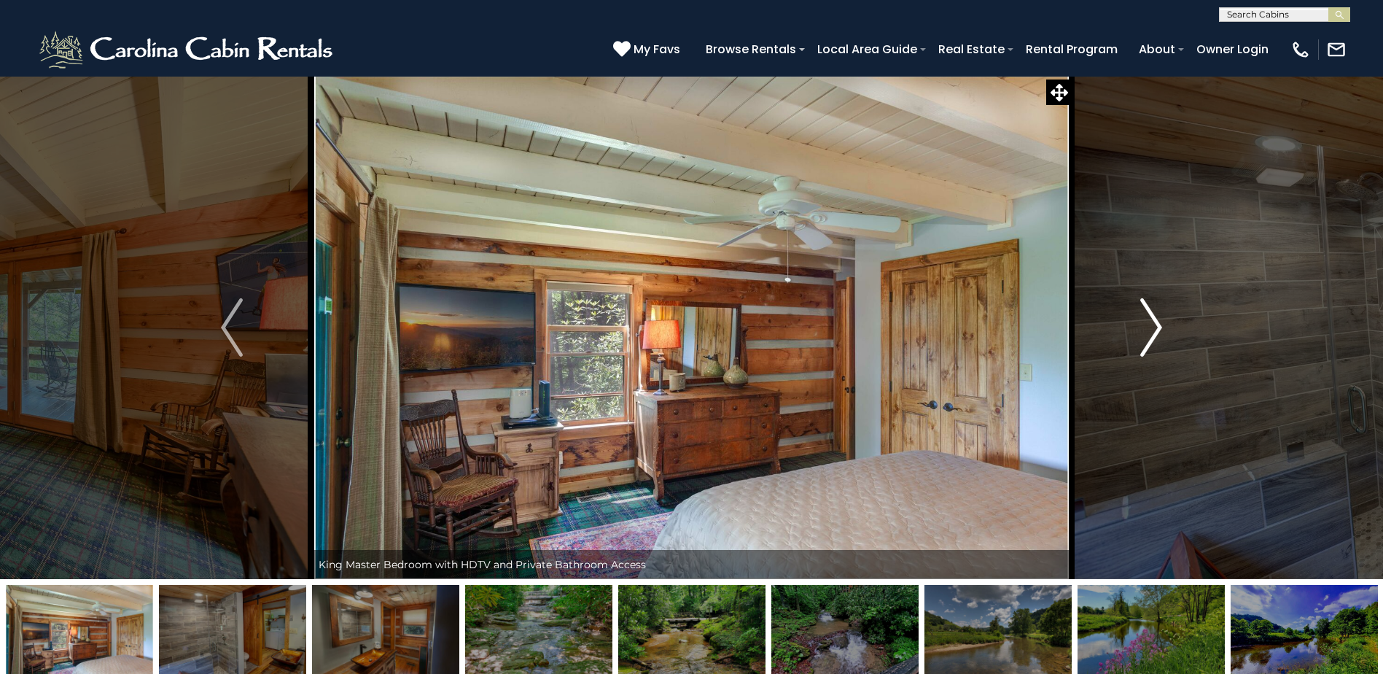
click at [1161, 323] on img "Next" at bounding box center [1151, 327] width 22 height 58
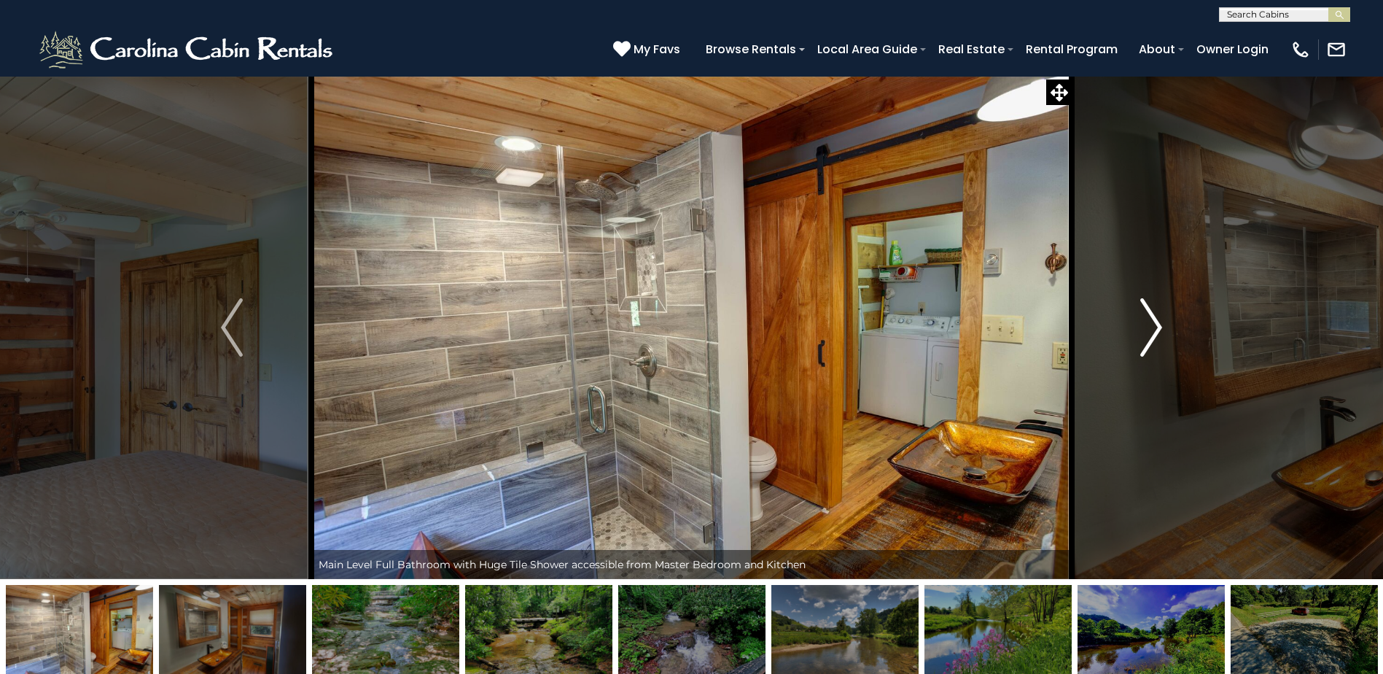
click at [1161, 323] on img "Next" at bounding box center [1151, 327] width 22 height 58
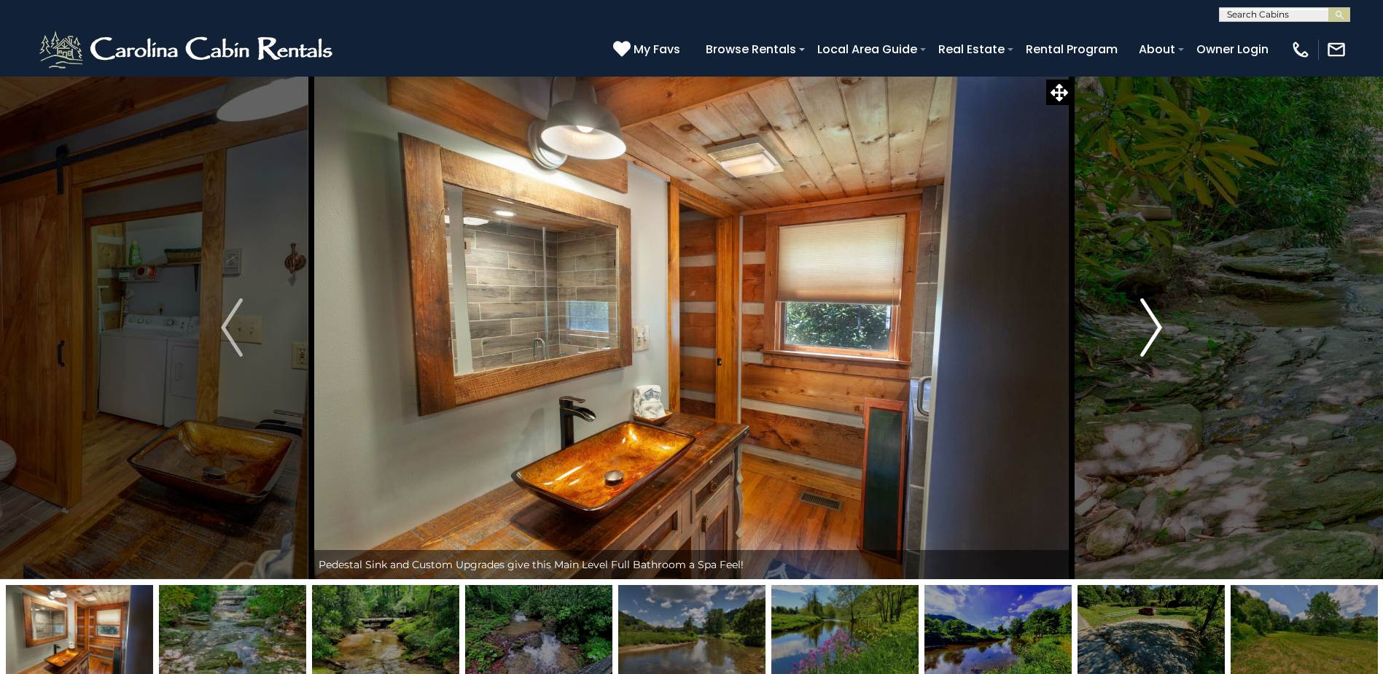
click at [1161, 323] on img "Next" at bounding box center [1151, 327] width 22 height 58
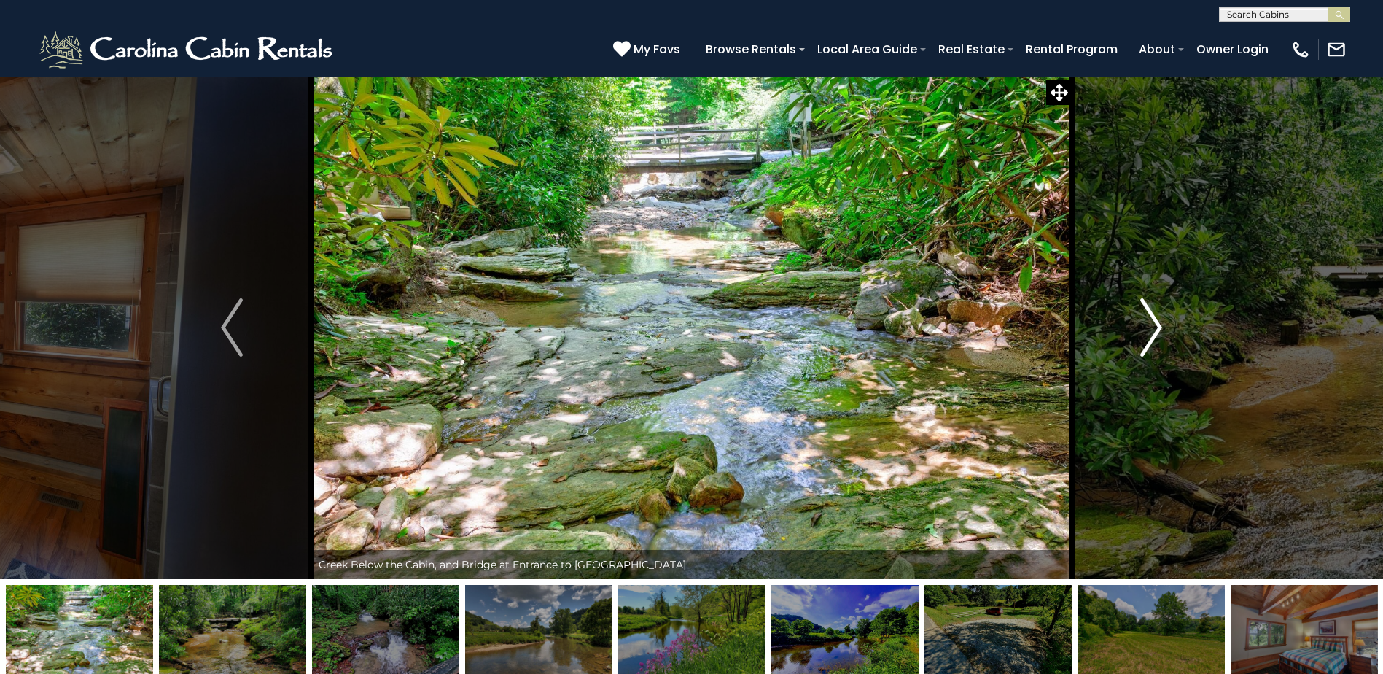
click at [1155, 321] on img "Next" at bounding box center [1151, 327] width 22 height 58
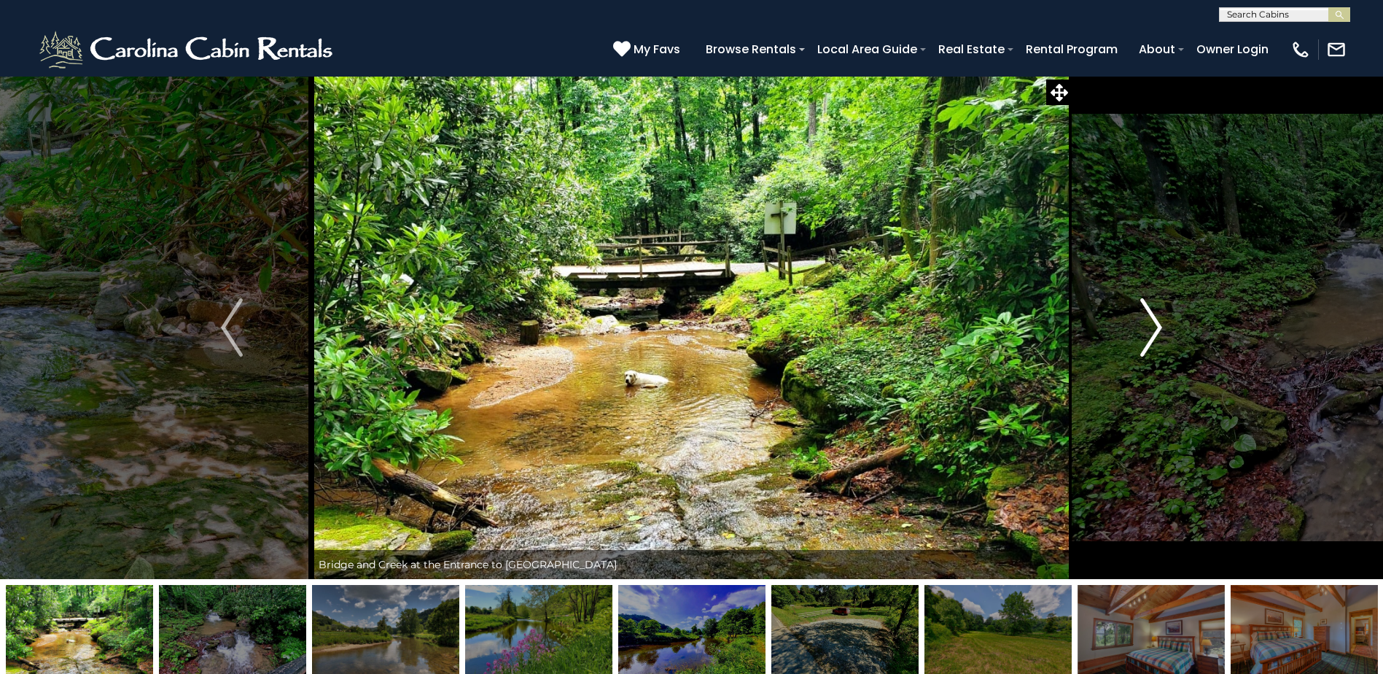
click at [1151, 321] on img "Next" at bounding box center [1151, 327] width 22 height 58
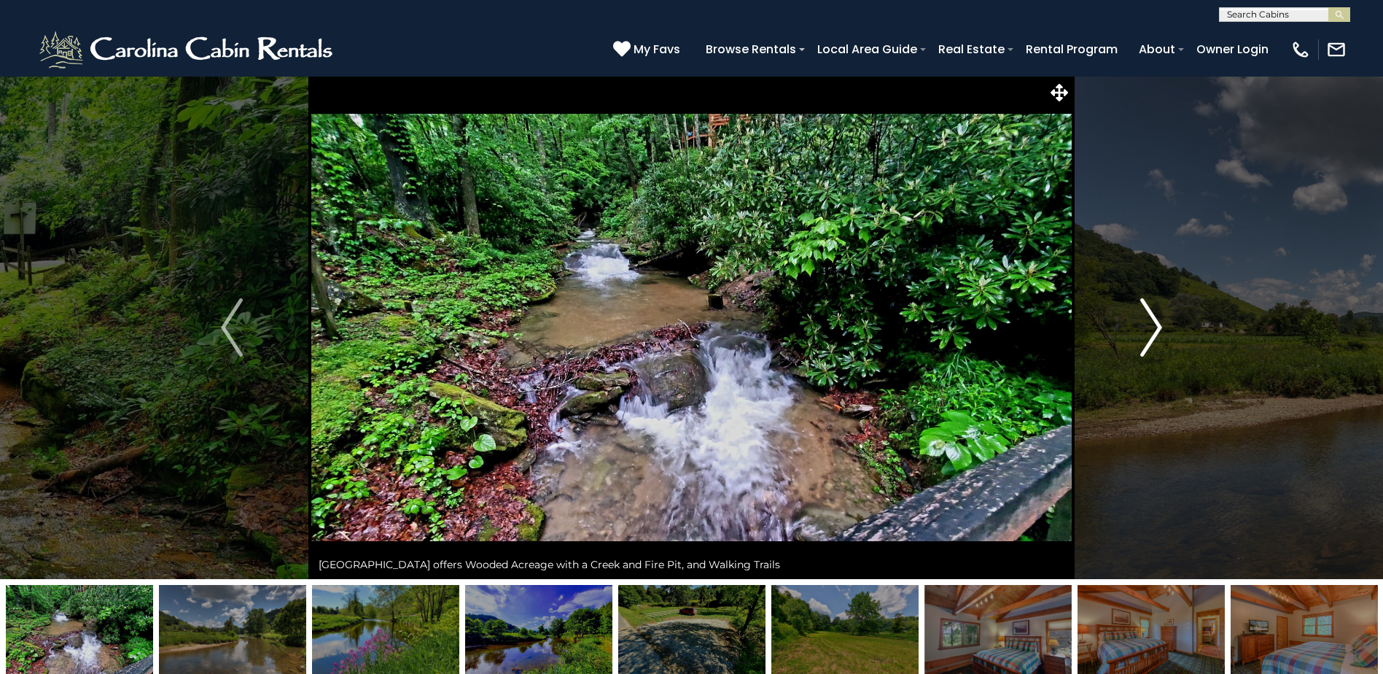
click at [1154, 321] on img "Next" at bounding box center [1151, 327] width 22 height 58
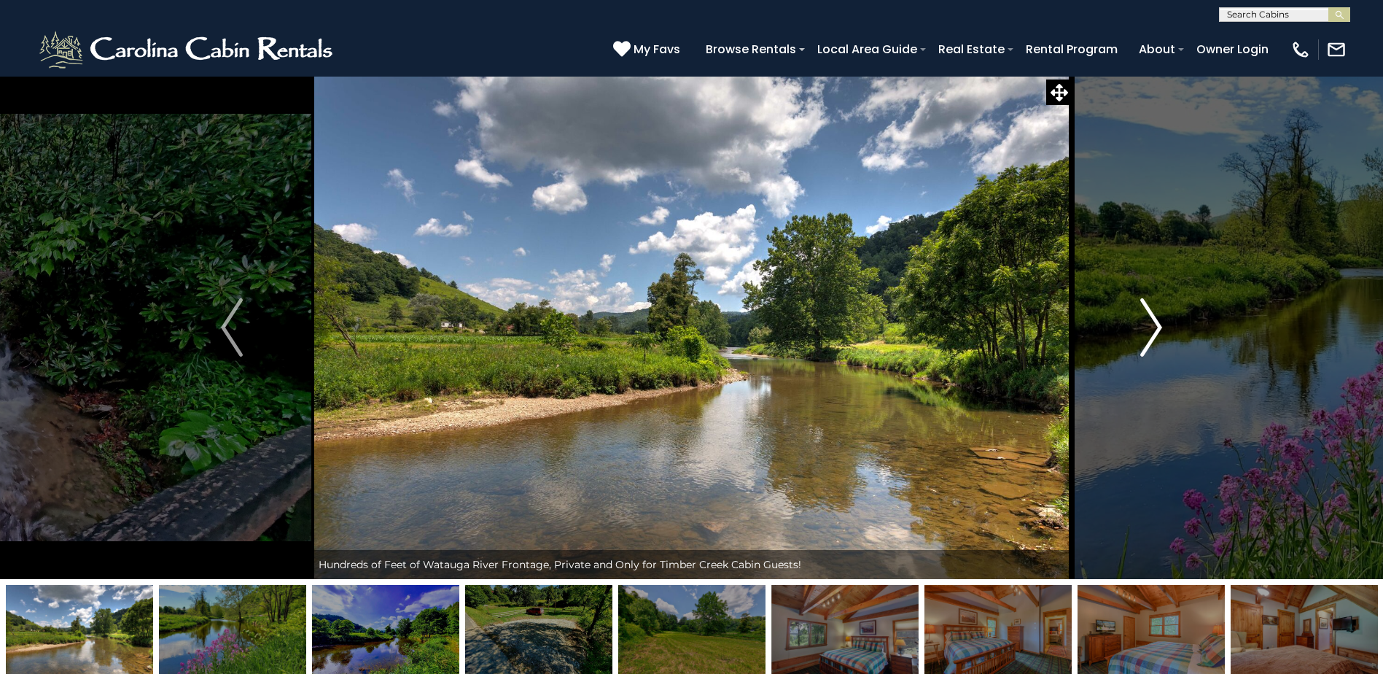
click at [1155, 321] on img "Next" at bounding box center [1151, 327] width 22 height 58
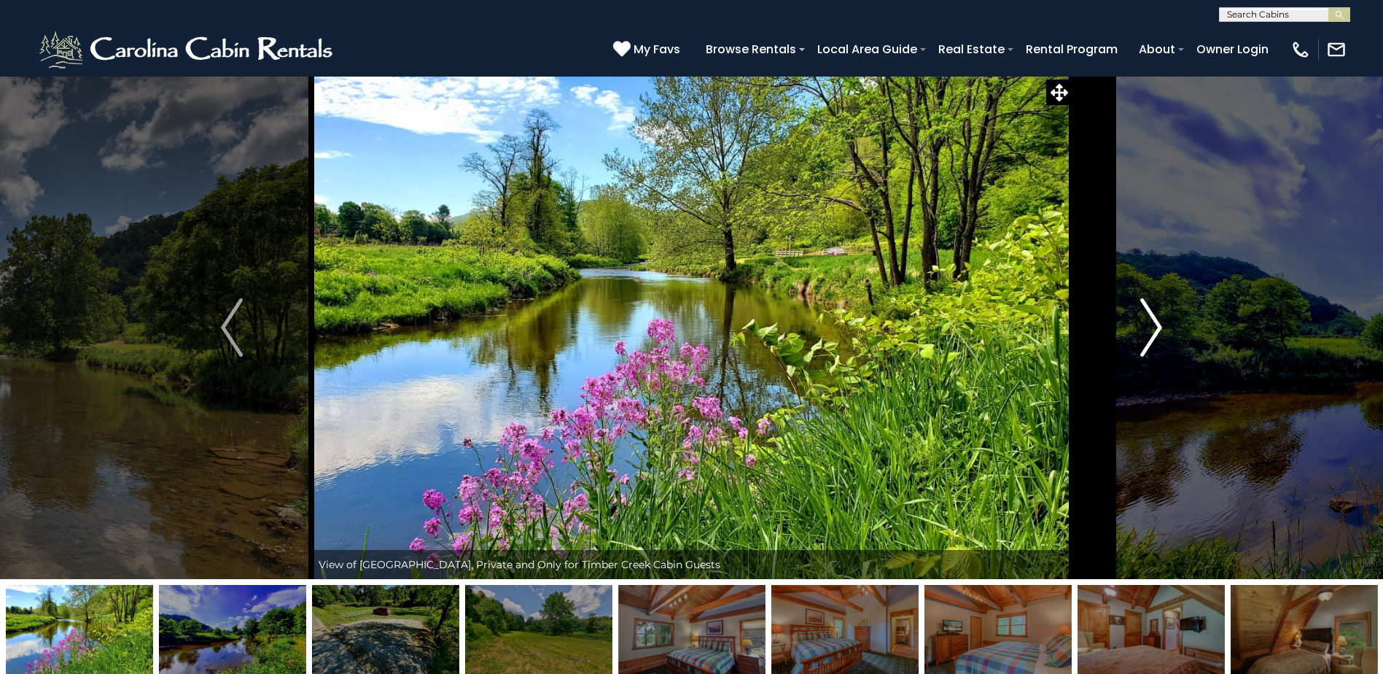
click at [1165, 323] on button "Next" at bounding box center [1151, 327] width 159 height 503
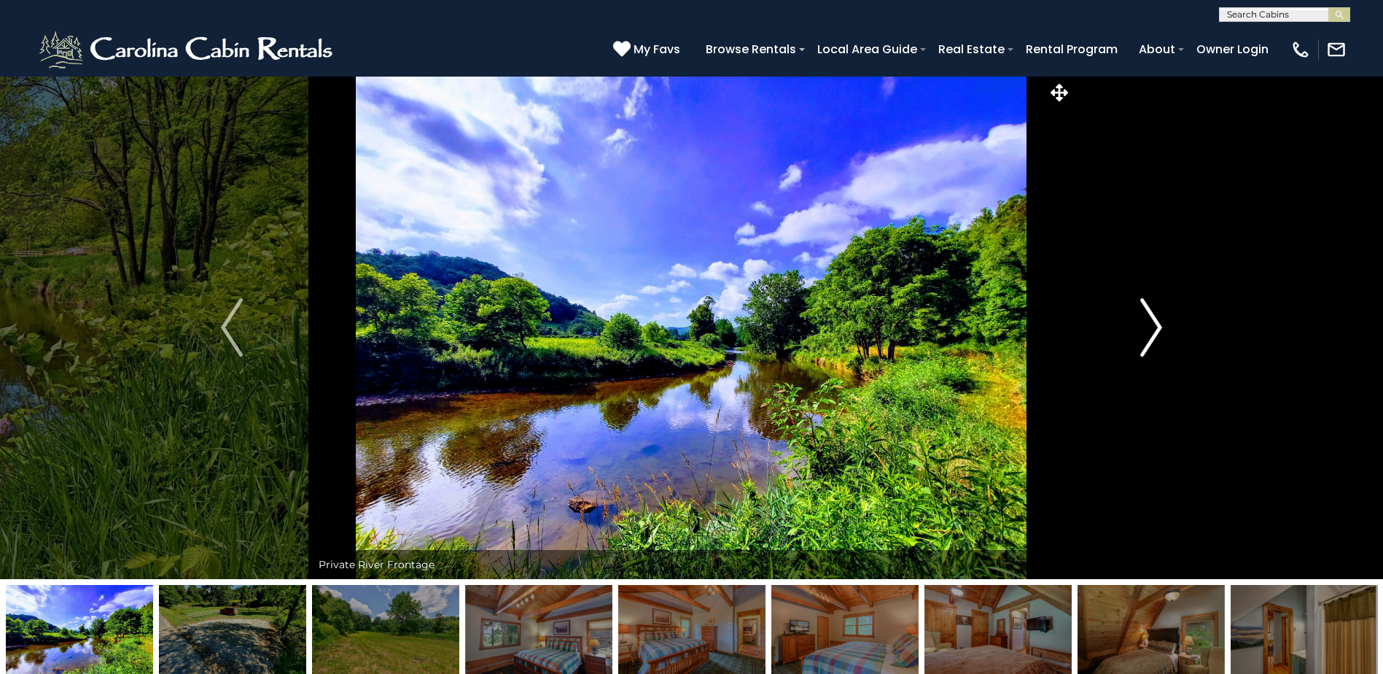
click at [1165, 322] on button "Next" at bounding box center [1151, 327] width 159 height 503
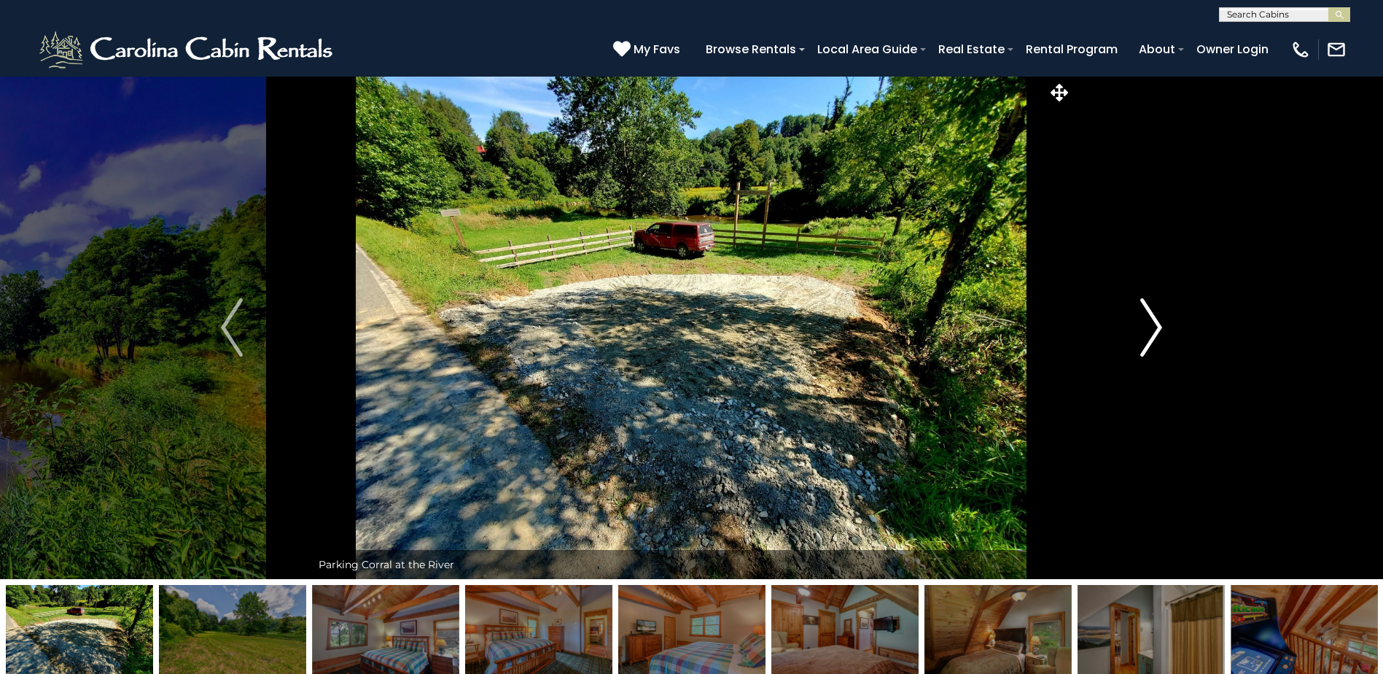
click at [1155, 329] on img "Next" at bounding box center [1151, 327] width 22 height 58
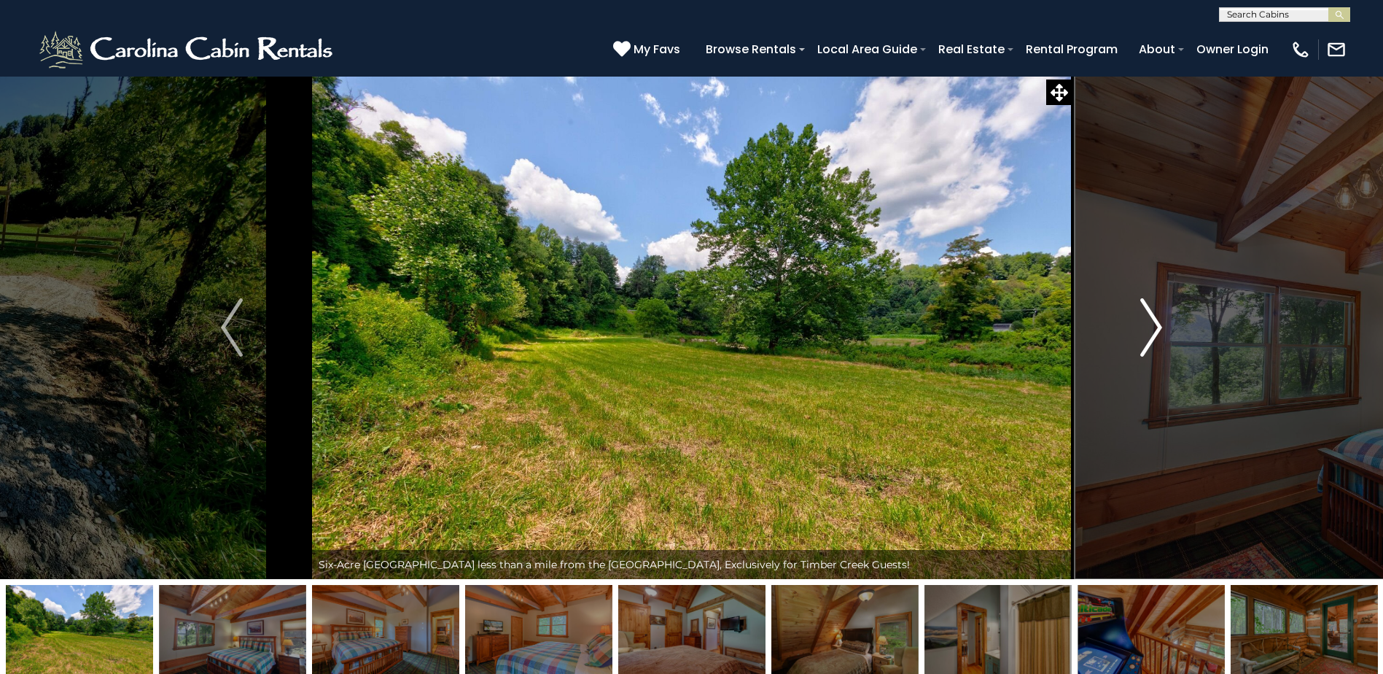
click at [1155, 329] on img "Next" at bounding box center [1151, 327] width 22 height 58
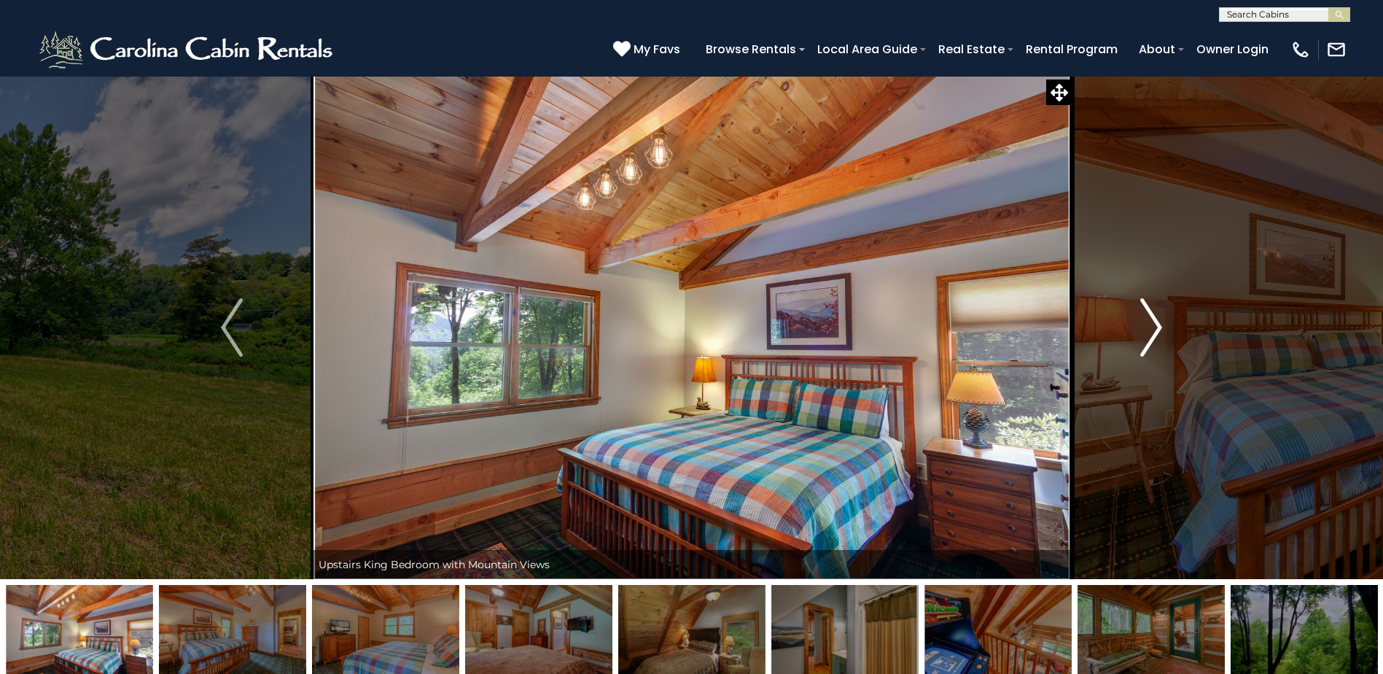
click at [1155, 329] on img "Next" at bounding box center [1151, 327] width 22 height 58
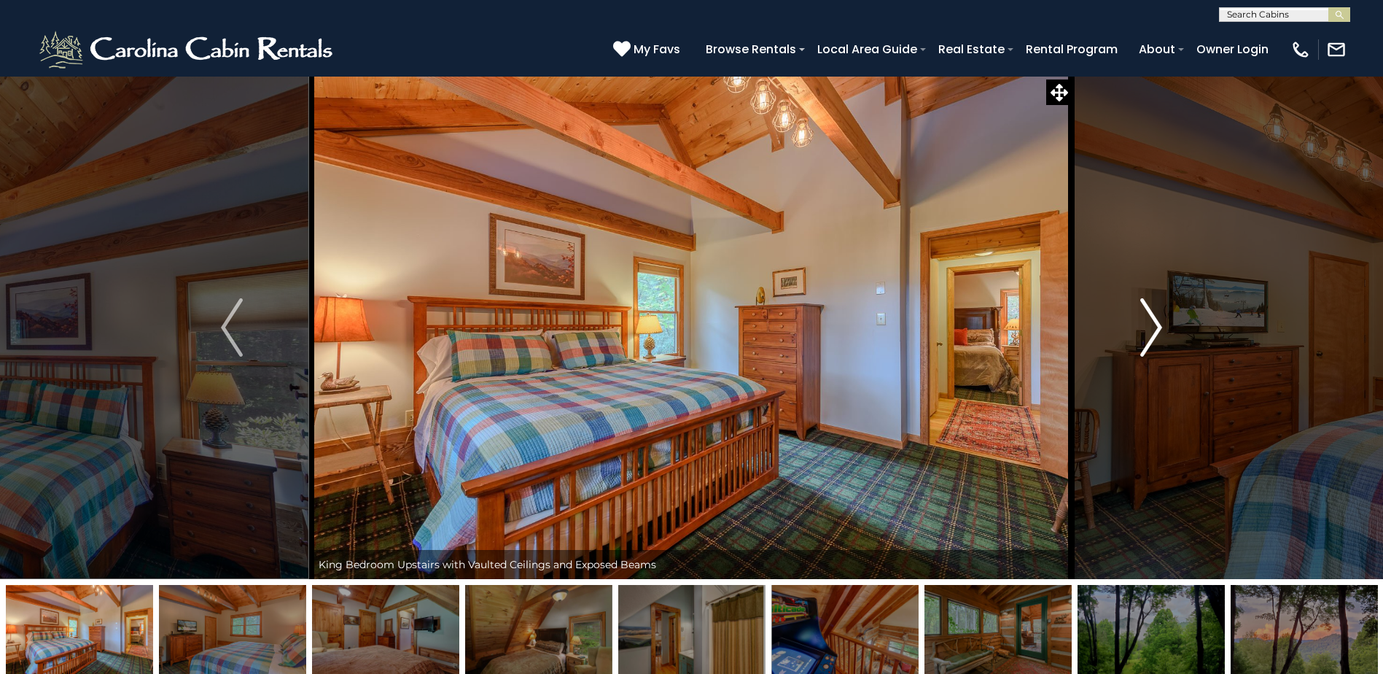
click at [1155, 329] on img "Next" at bounding box center [1151, 327] width 22 height 58
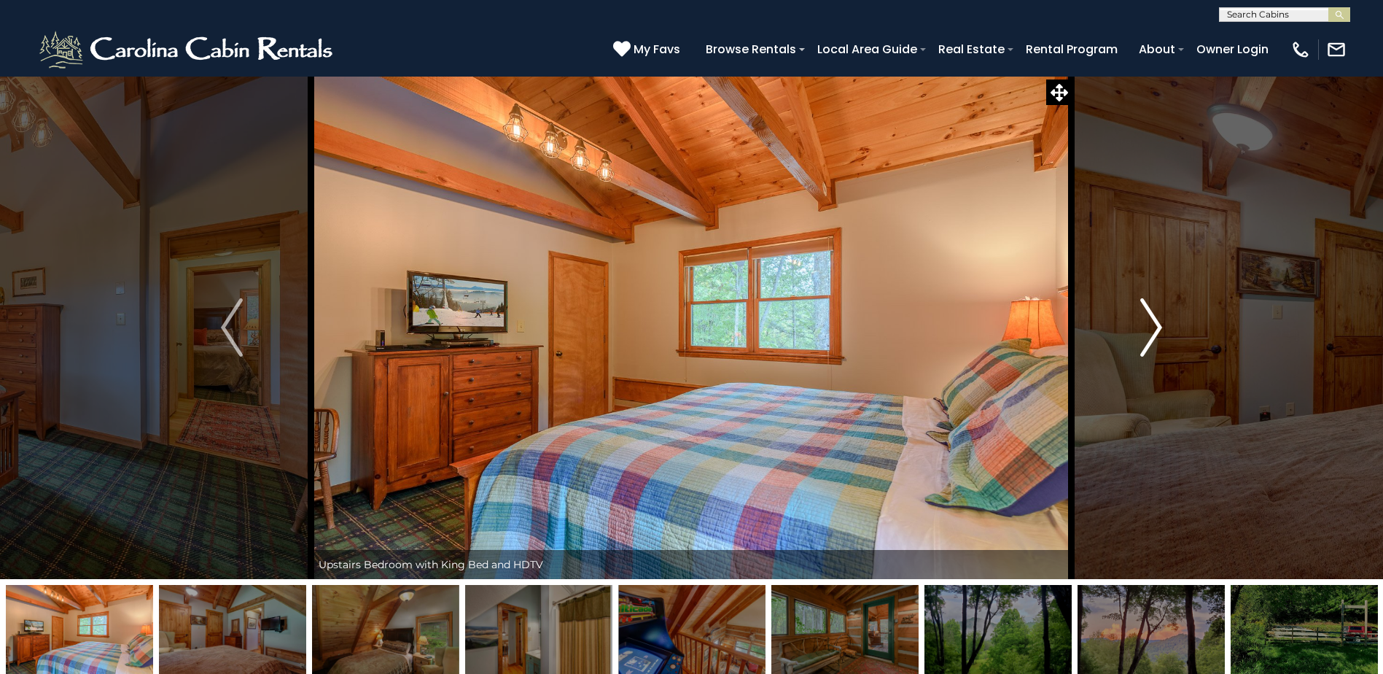
click at [1155, 329] on img "Next" at bounding box center [1151, 327] width 22 height 58
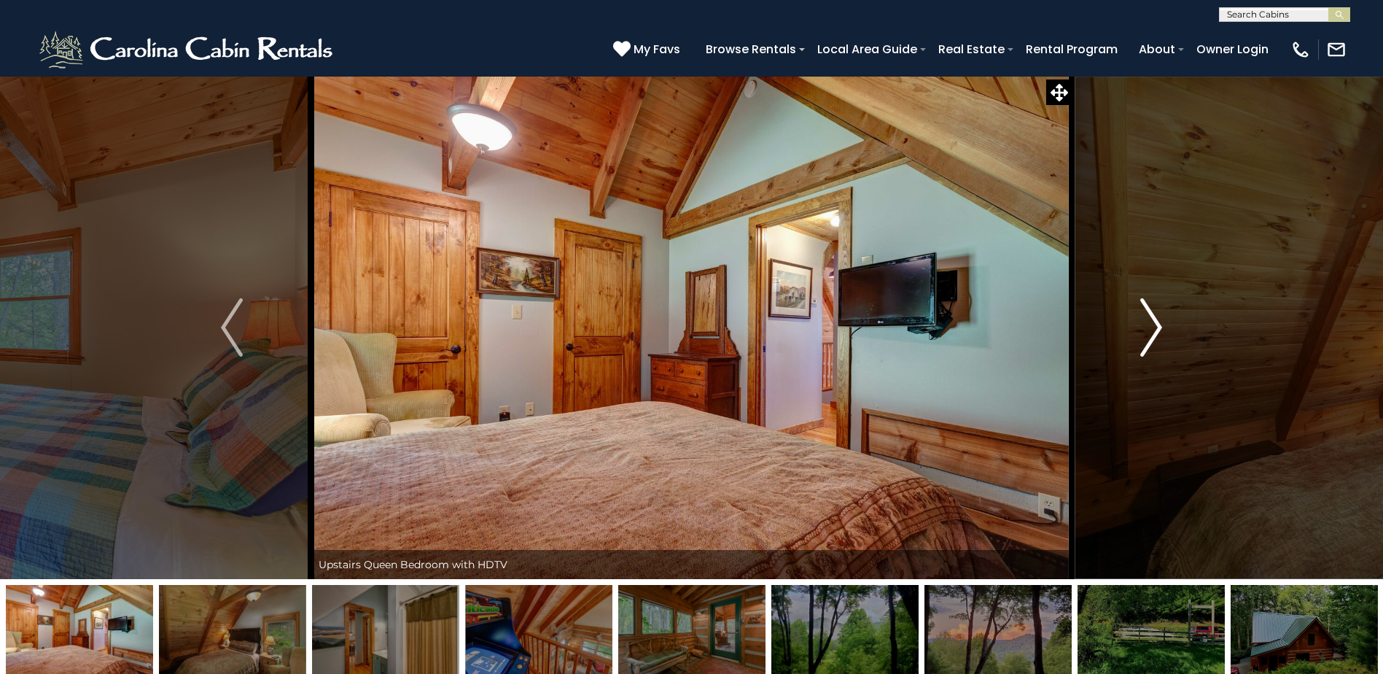
click at [1155, 329] on img "Next" at bounding box center [1151, 327] width 22 height 58
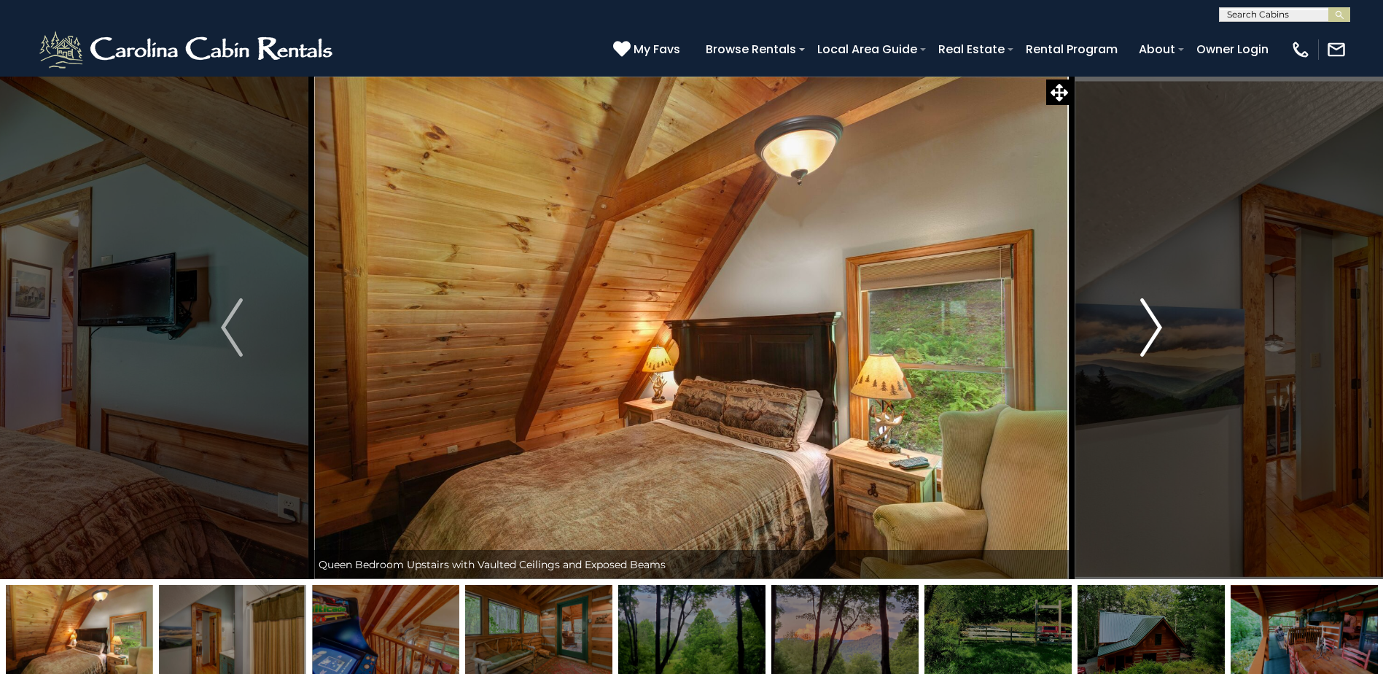
click at [1155, 329] on img "Next" at bounding box center [1151, 327] width 22 height 58
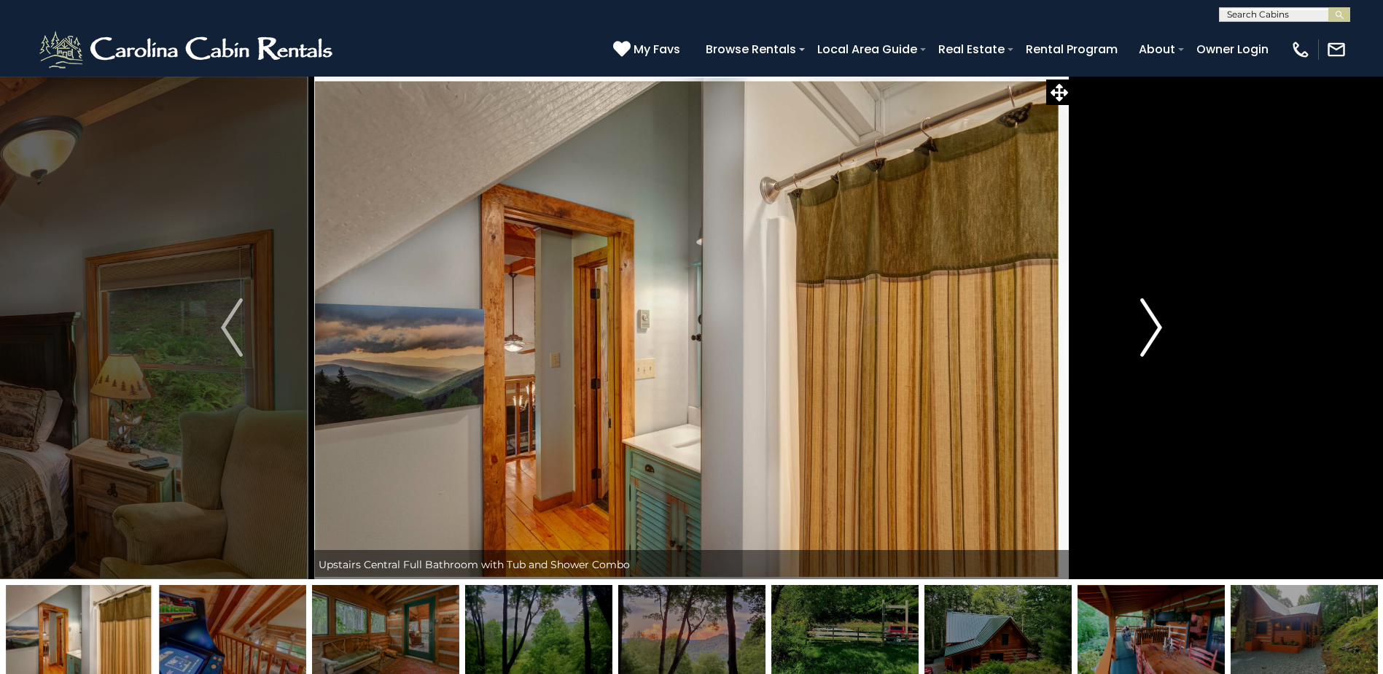
click at [1155, 329] on img "Next" at bounding box center [1151, 327] width 22 height 58
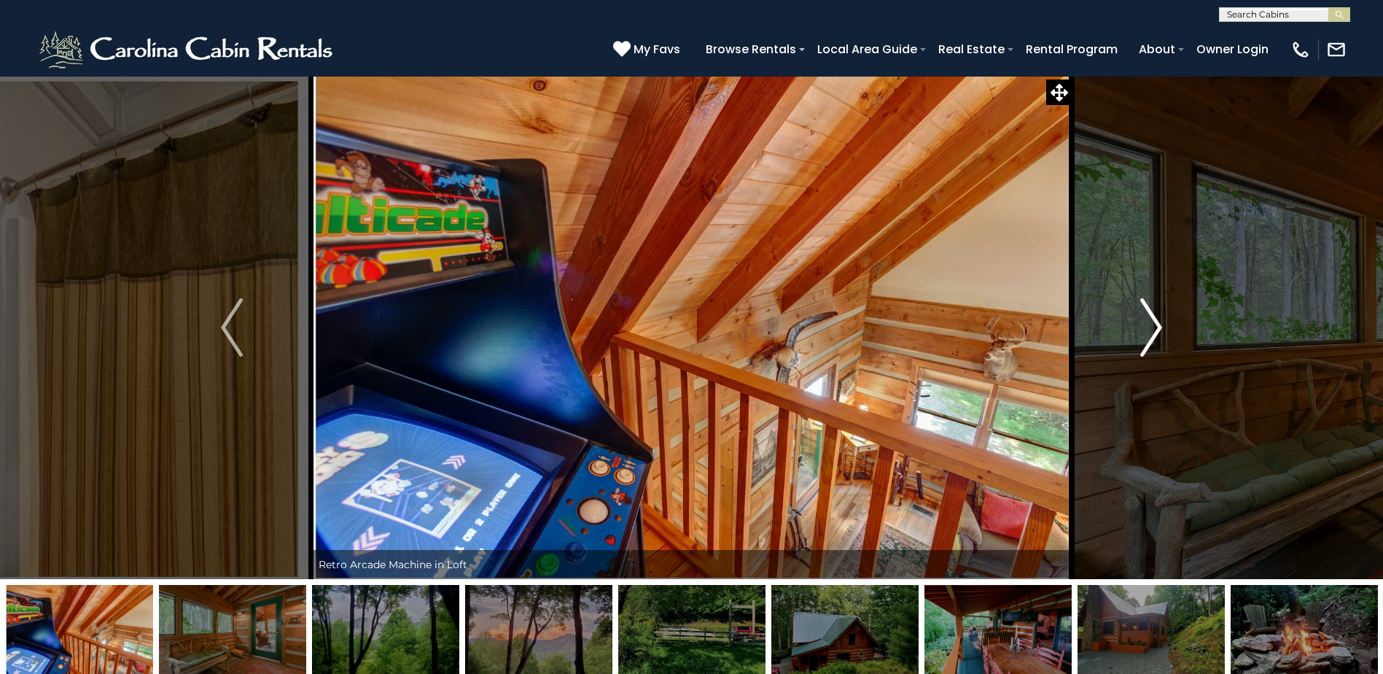
click at [1155, 329] on img "Next" at bounding box center [1151, 327] width 22 height 58
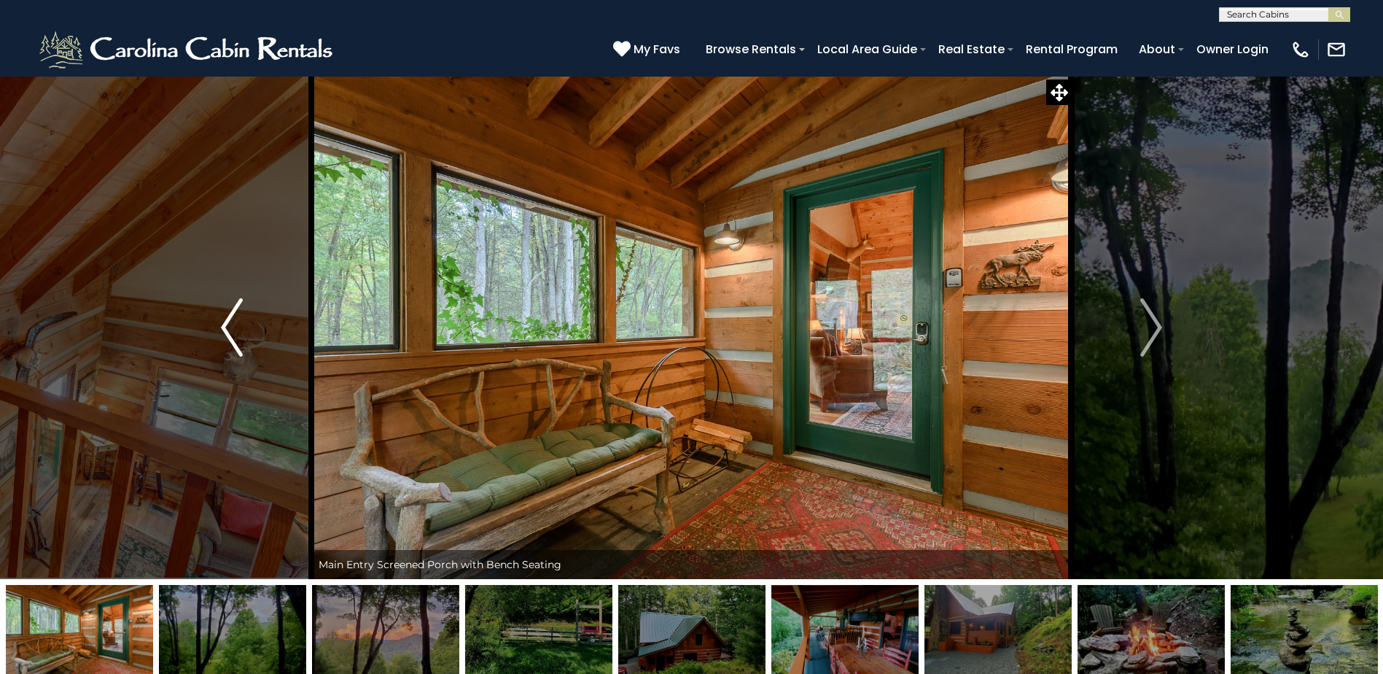
click at [227, 321] on img "Previous" at bounding box center [232, 327] width 22 height 58
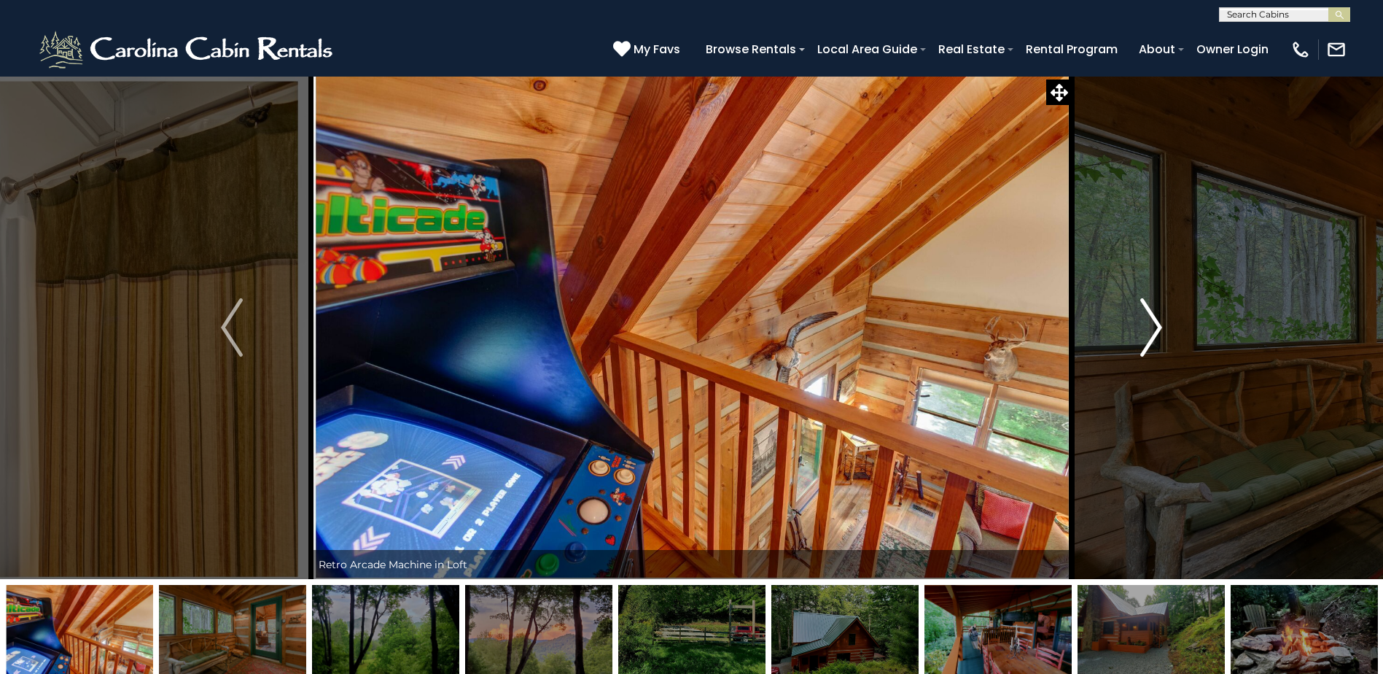
click at [1158, 327] on img "Next" at bounding box center [1151, 327] width 22 height 58
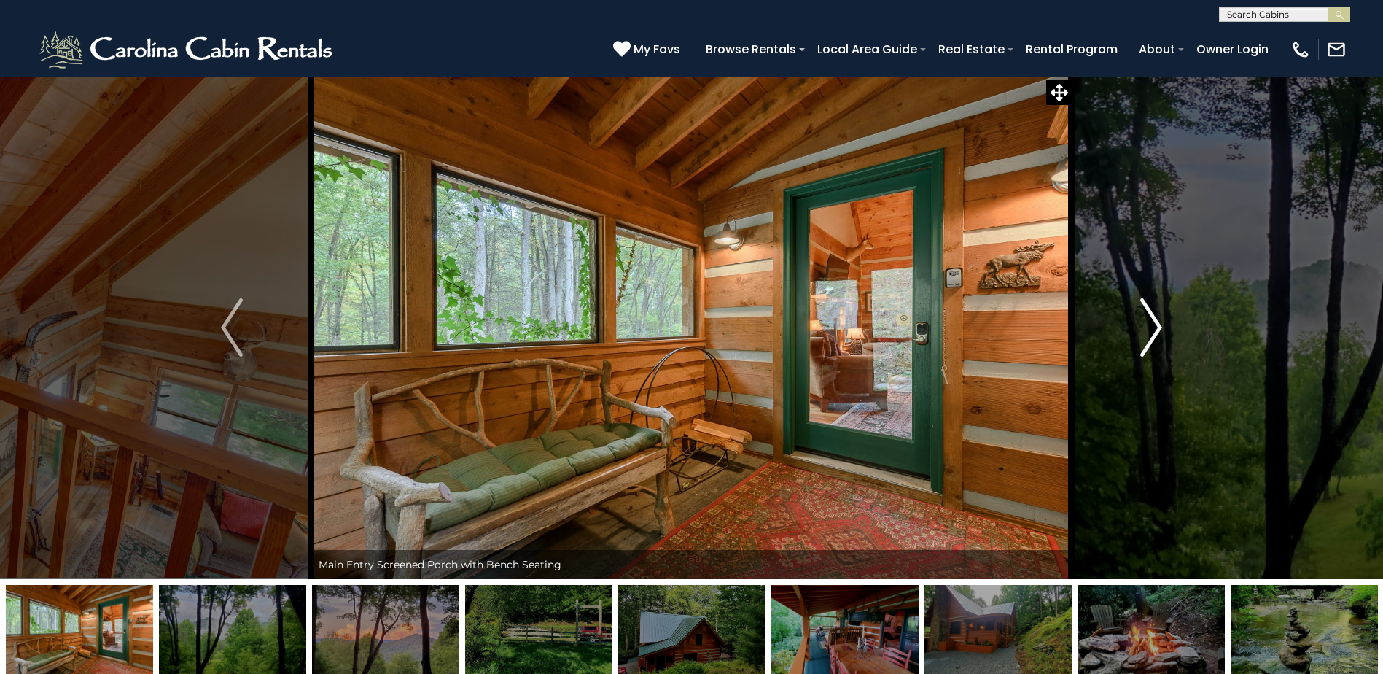
click at [1158, 327] on img "Next" at bounding box center [1151, 327] width 22 height 58
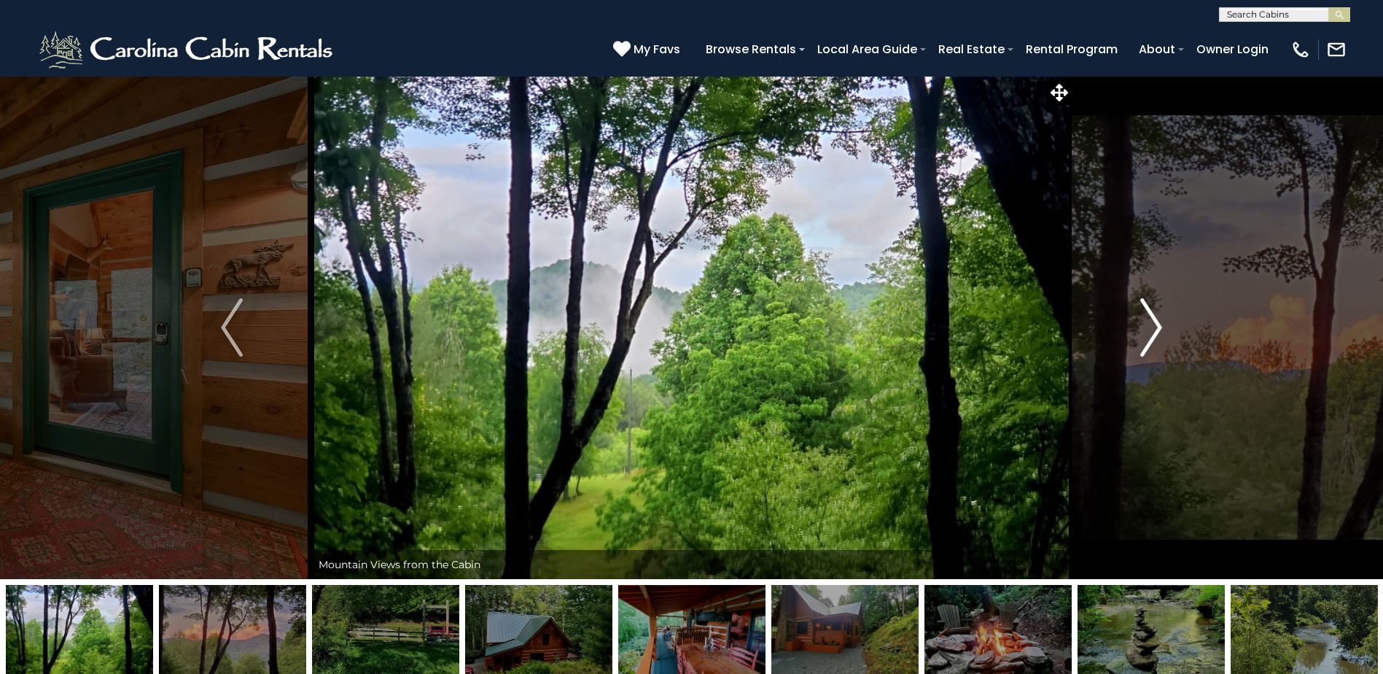
click at [1158, 327] on img "Next" at bounding box center [1151, 327] width 22 height 58
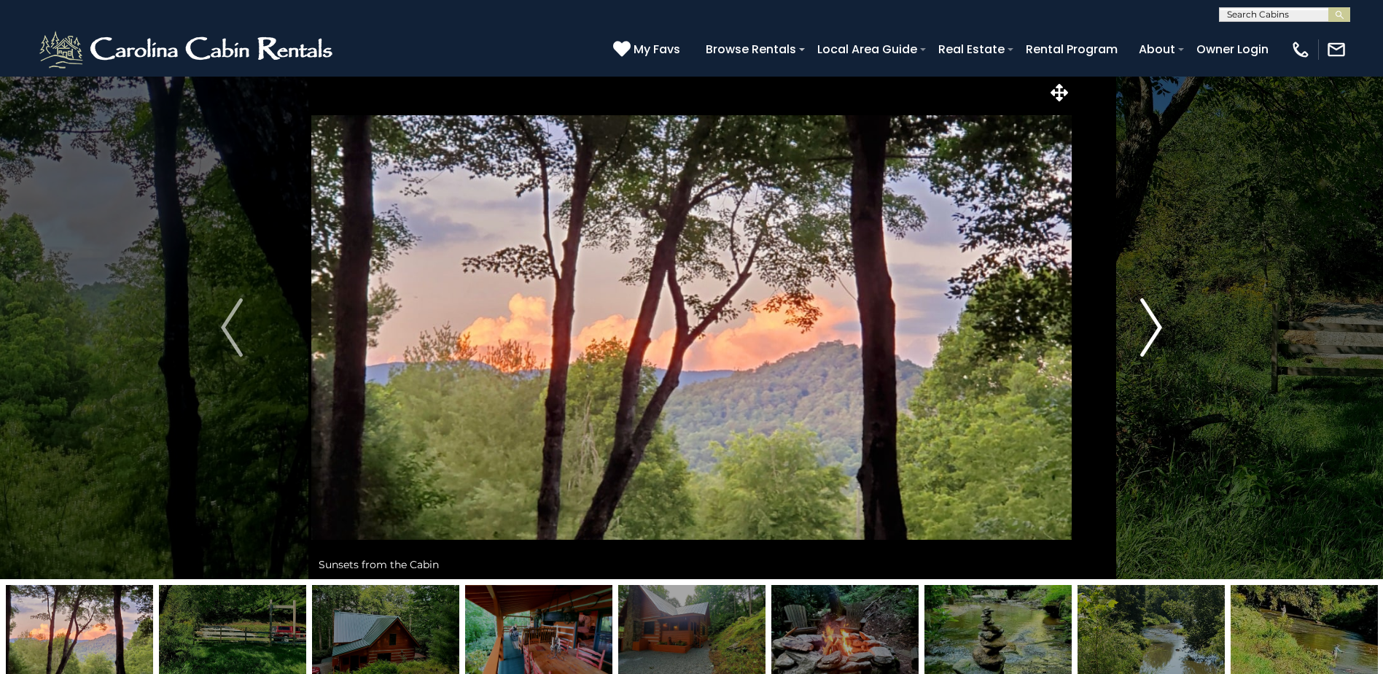
click at [1158, 327] on img "Next" at bounding box center [1151, 327] width 22 height 58
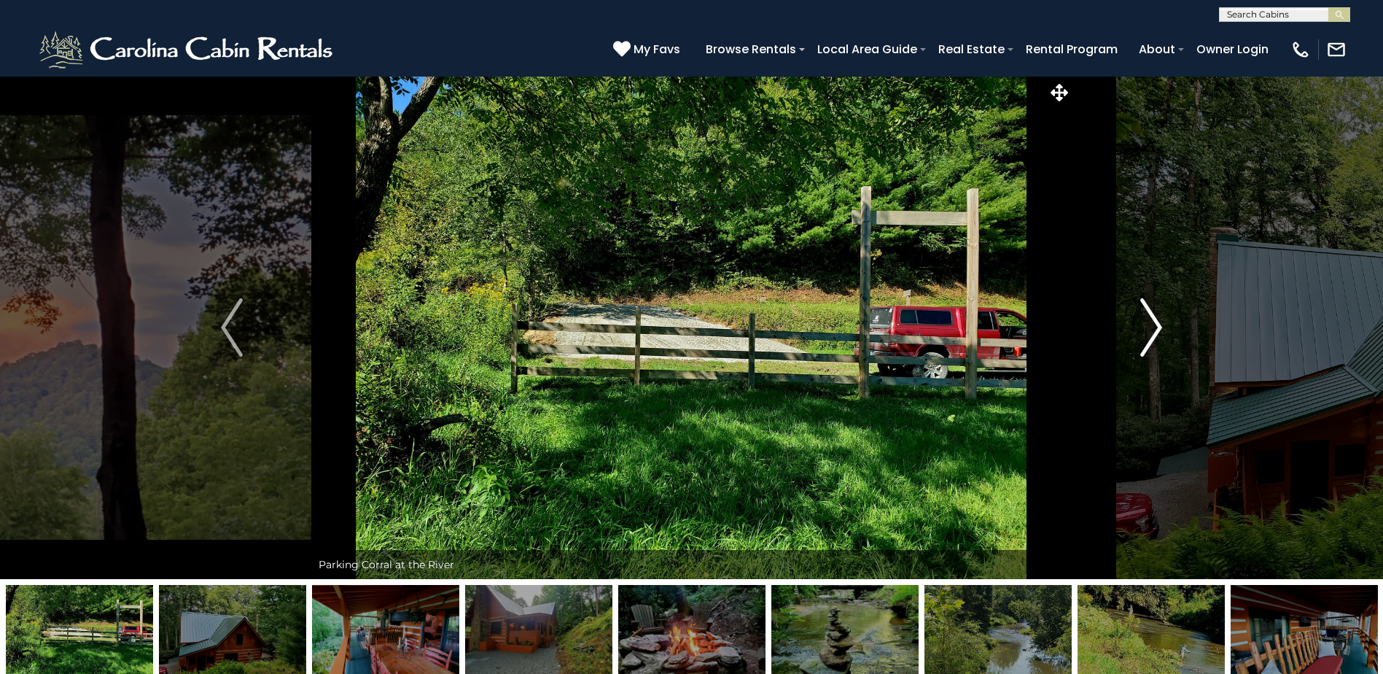
click at [1158, 327] on img "Next" at bounding box center [1151, 327] width 22 height 58
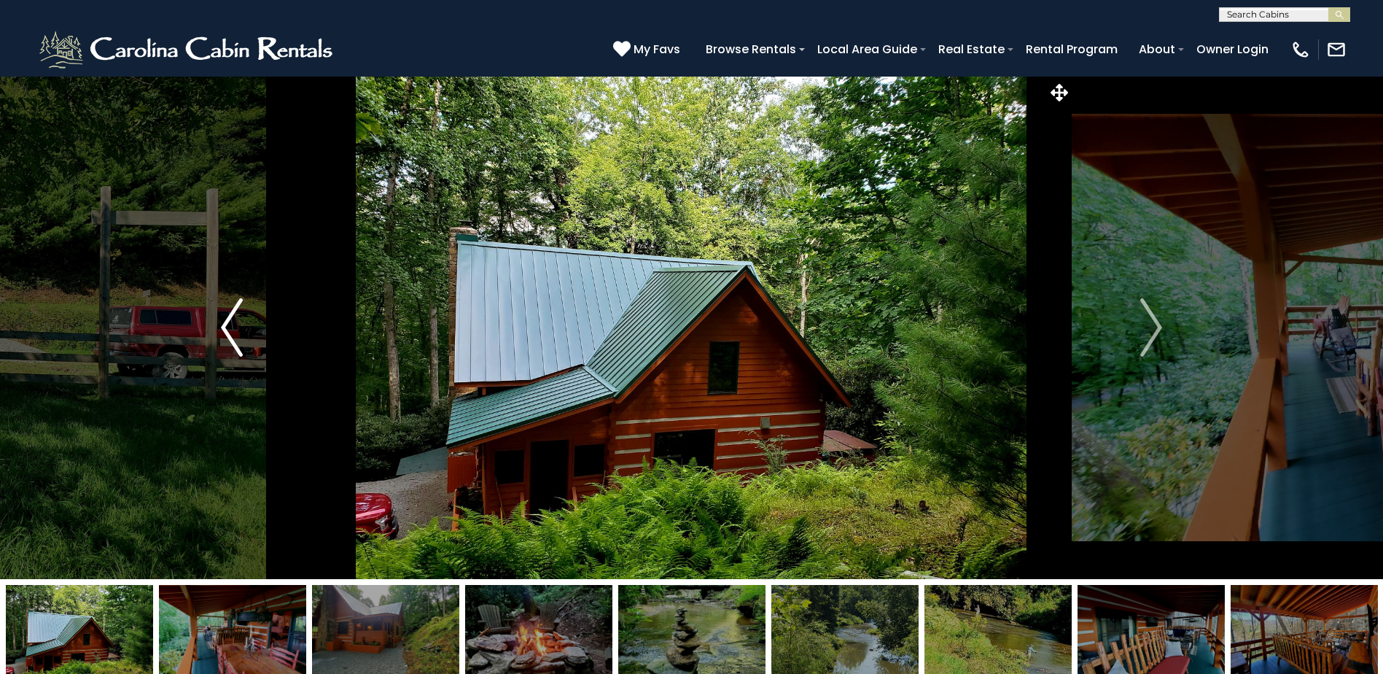
click at [221, 330] on img "Previous" at bounding box center [232, 327] width 22 height 58
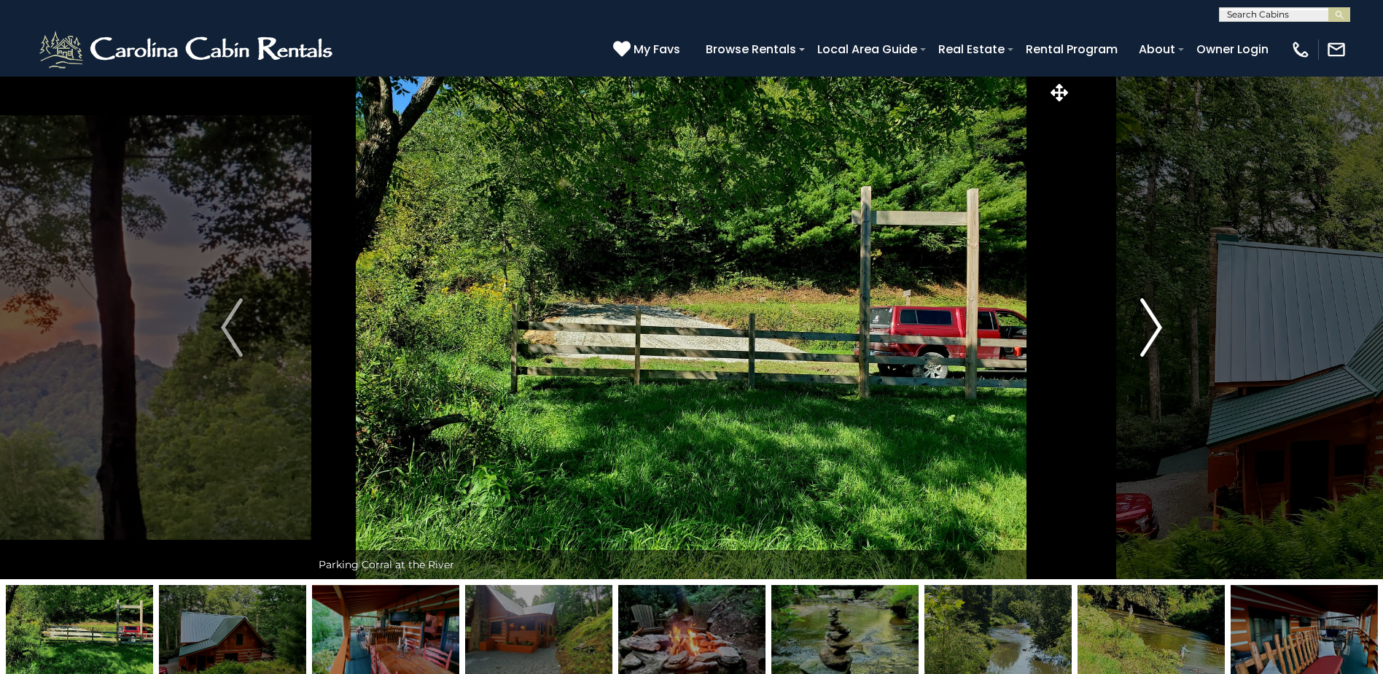
click at [1155, 329] on img "Next" at bounding box center [1151, 327] width 22 height 58
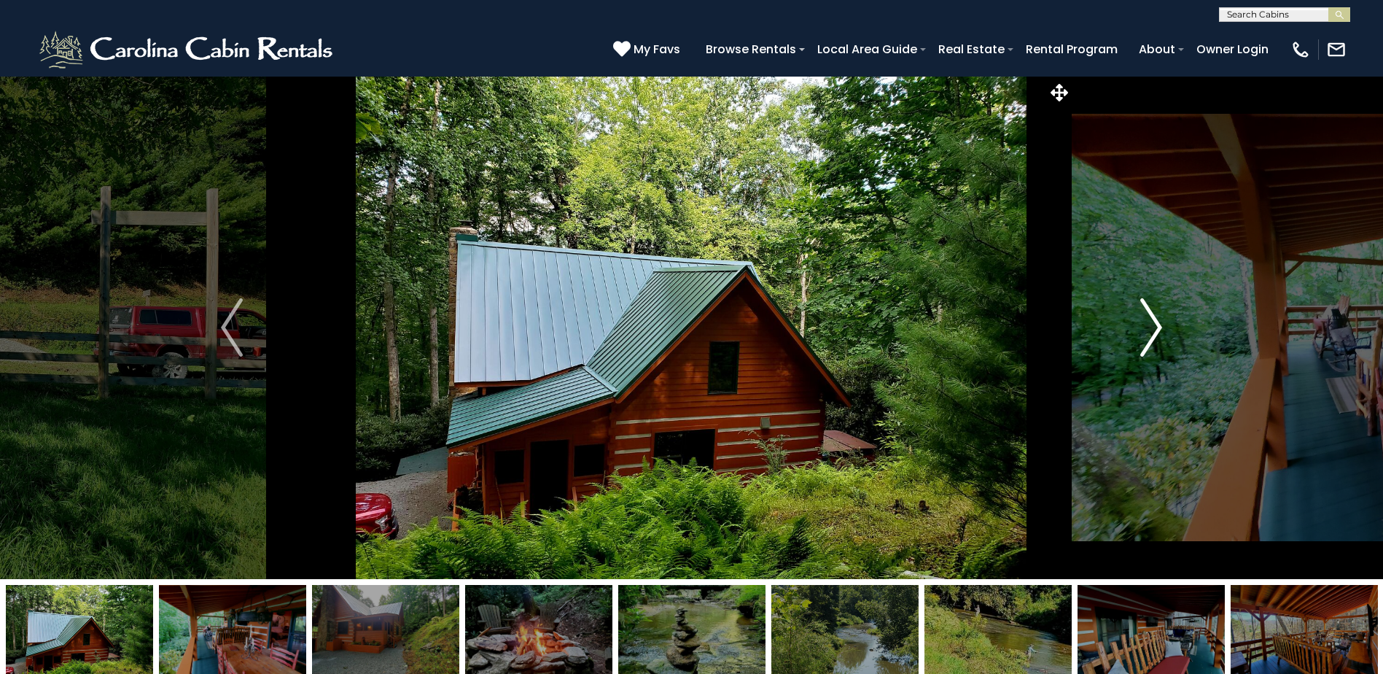
click at [1155, 329] on img "Next" at bounding box center [1151, 327] width 22 height 58
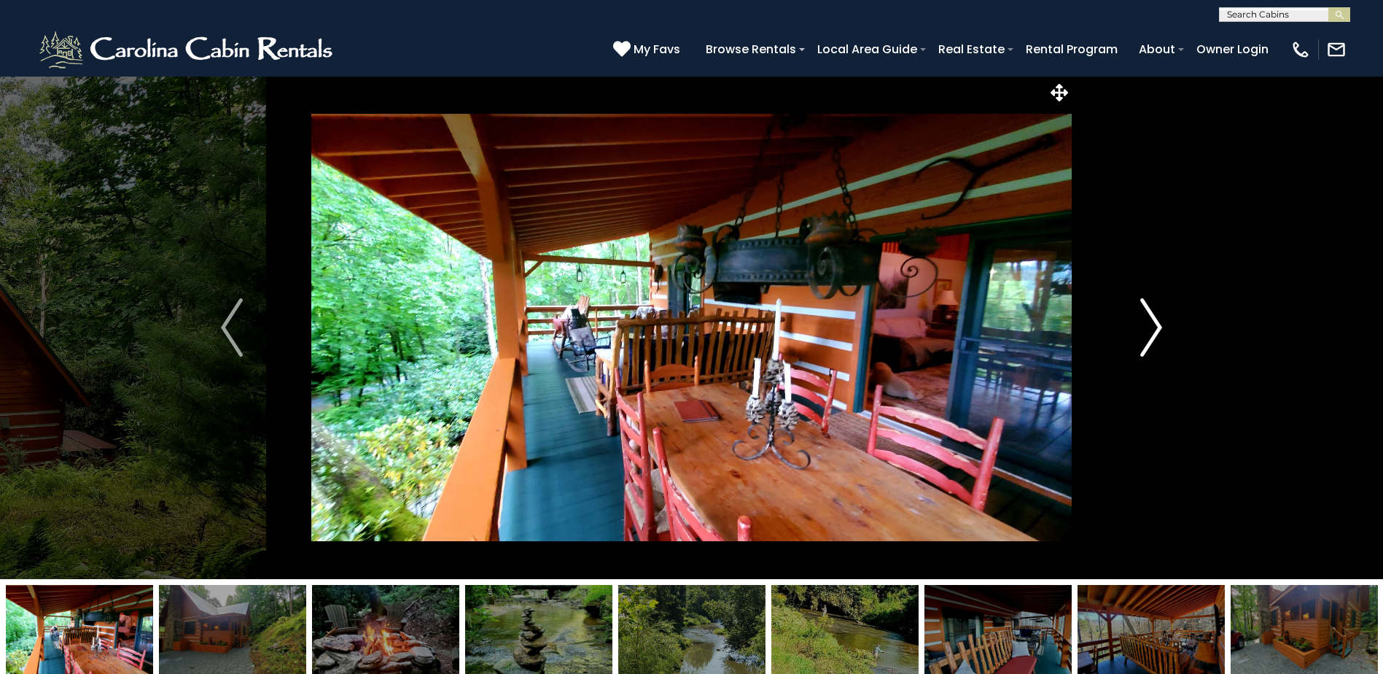
click at [1155, 329] on img "Next" at bounding box center [1151, 327] width 22 height 58
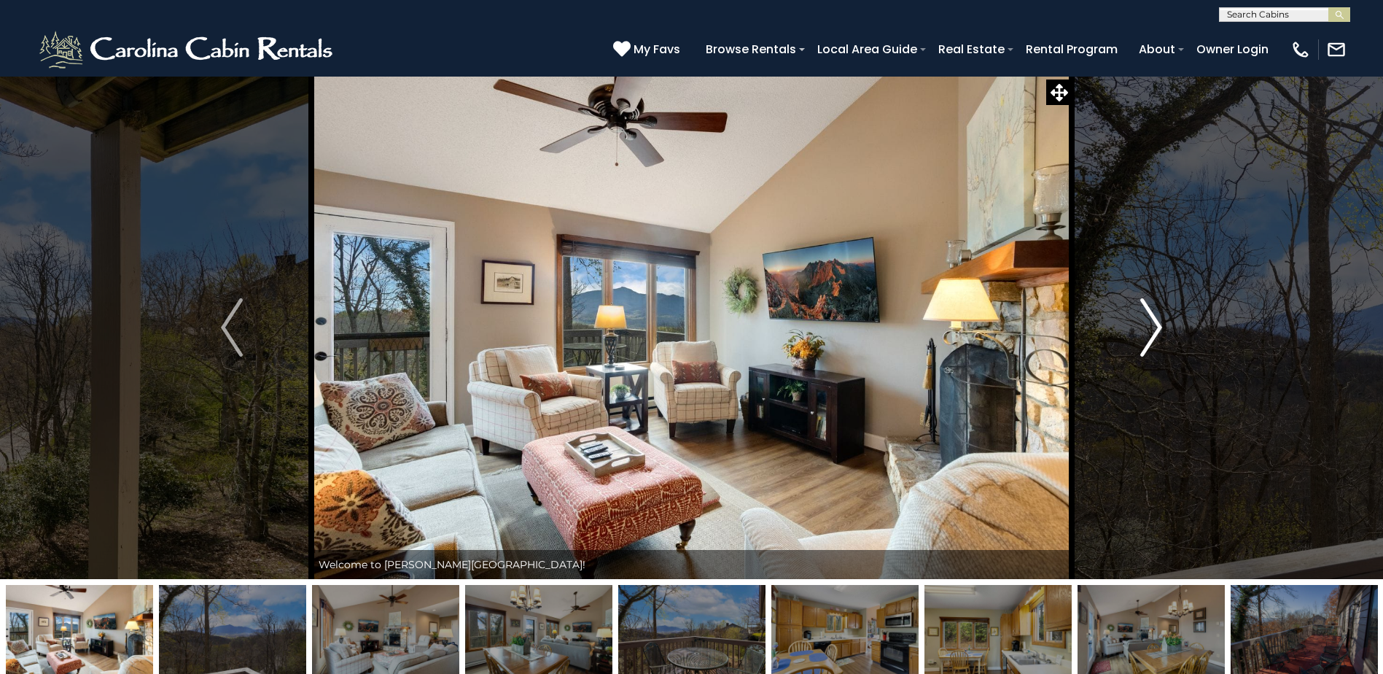
click at [1155, 323] on img "Next" at bounding box center [1151, 327] width 22 height 58
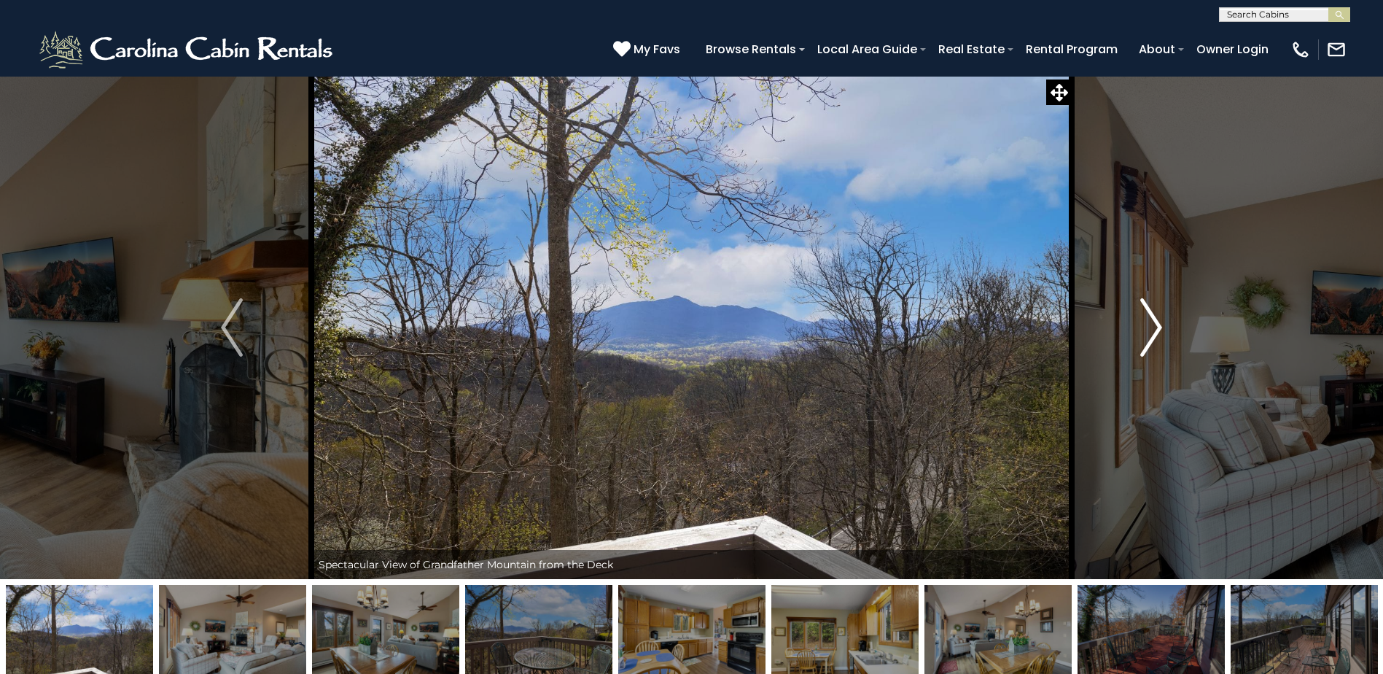
click at [1155, 323] on img "Next" at bounding box center [1151, 327] width 22 height 58
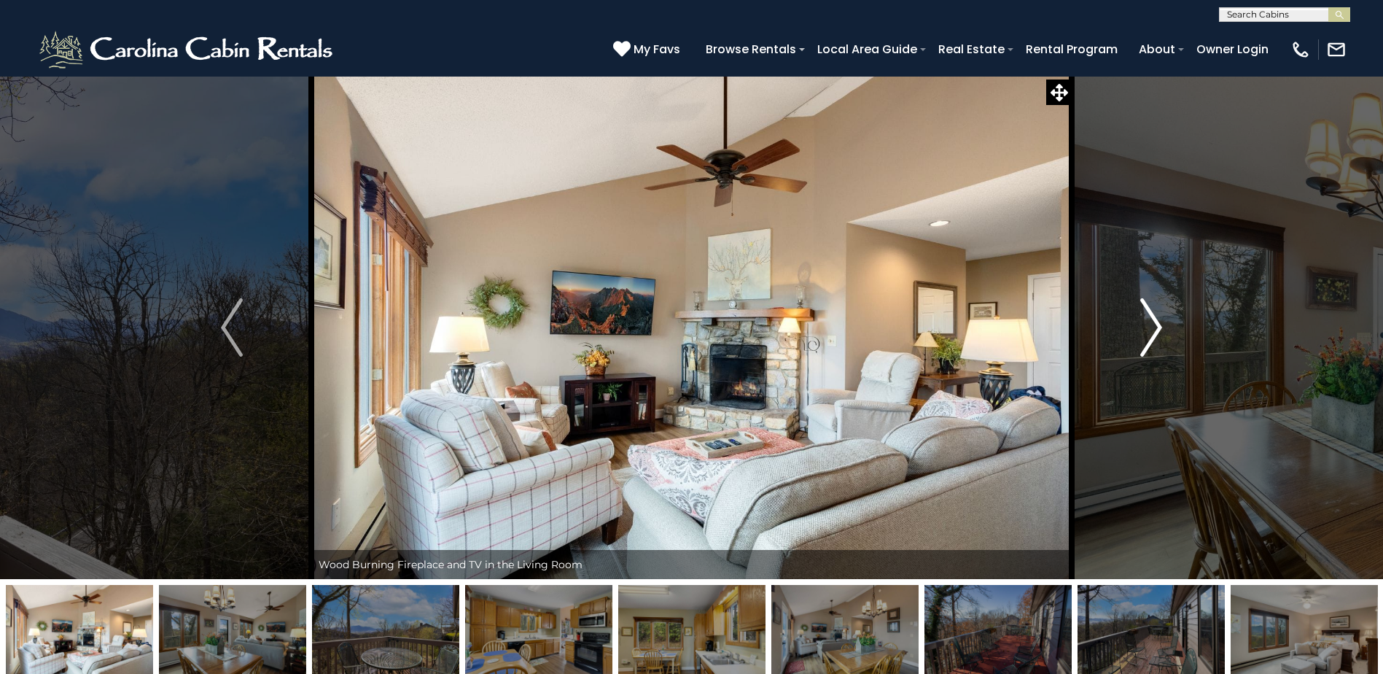
click at [1156, 326] on img "Next" at bounding box center [1151, 327] width 22 height 58
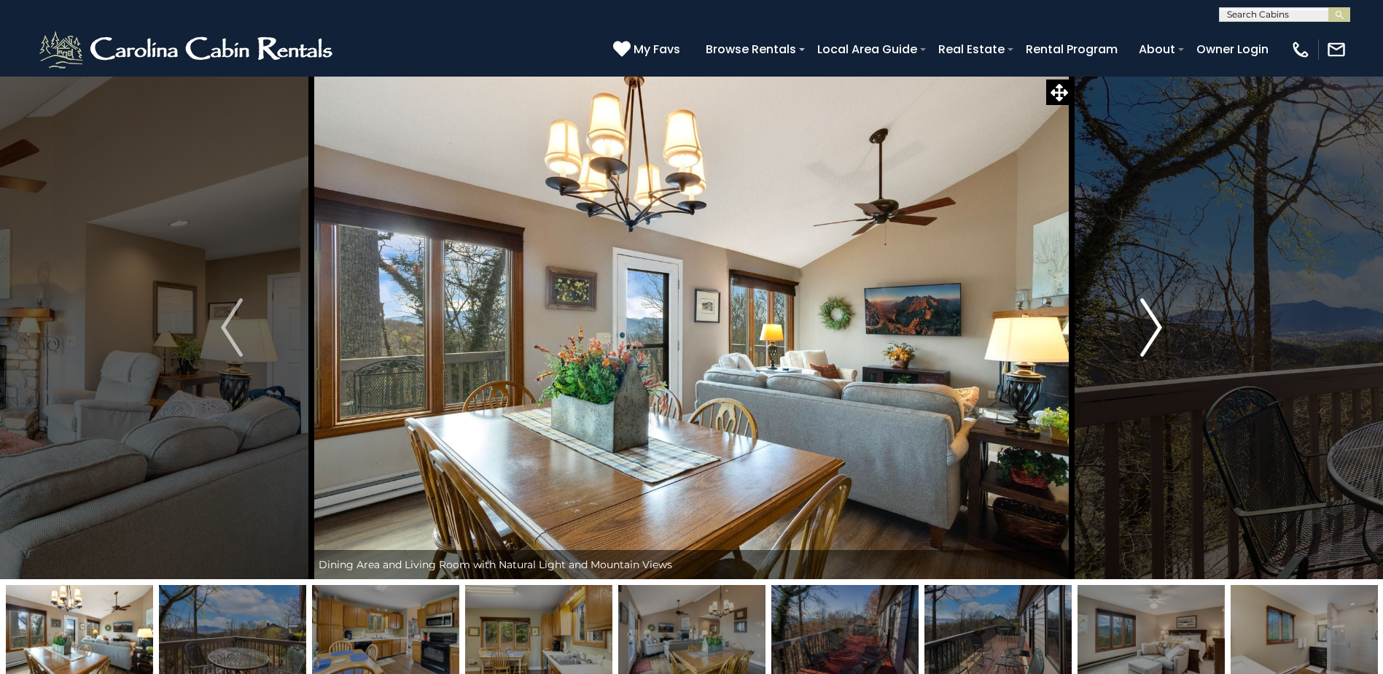
click at [1156, 326] on img "Next" at bounding box center [1151, 327] width 22 height 58
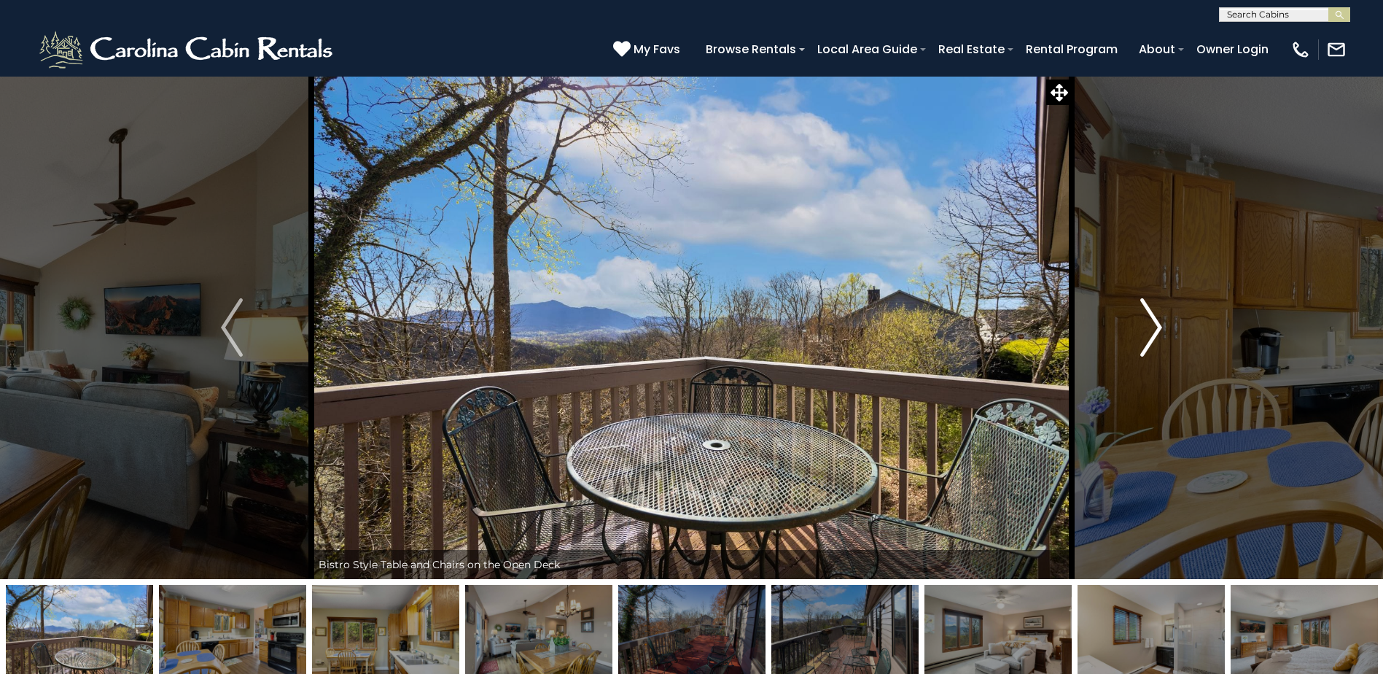
click at [1156, 326] on img "Next" at bounding box center [1151, 327] width 22 height 58
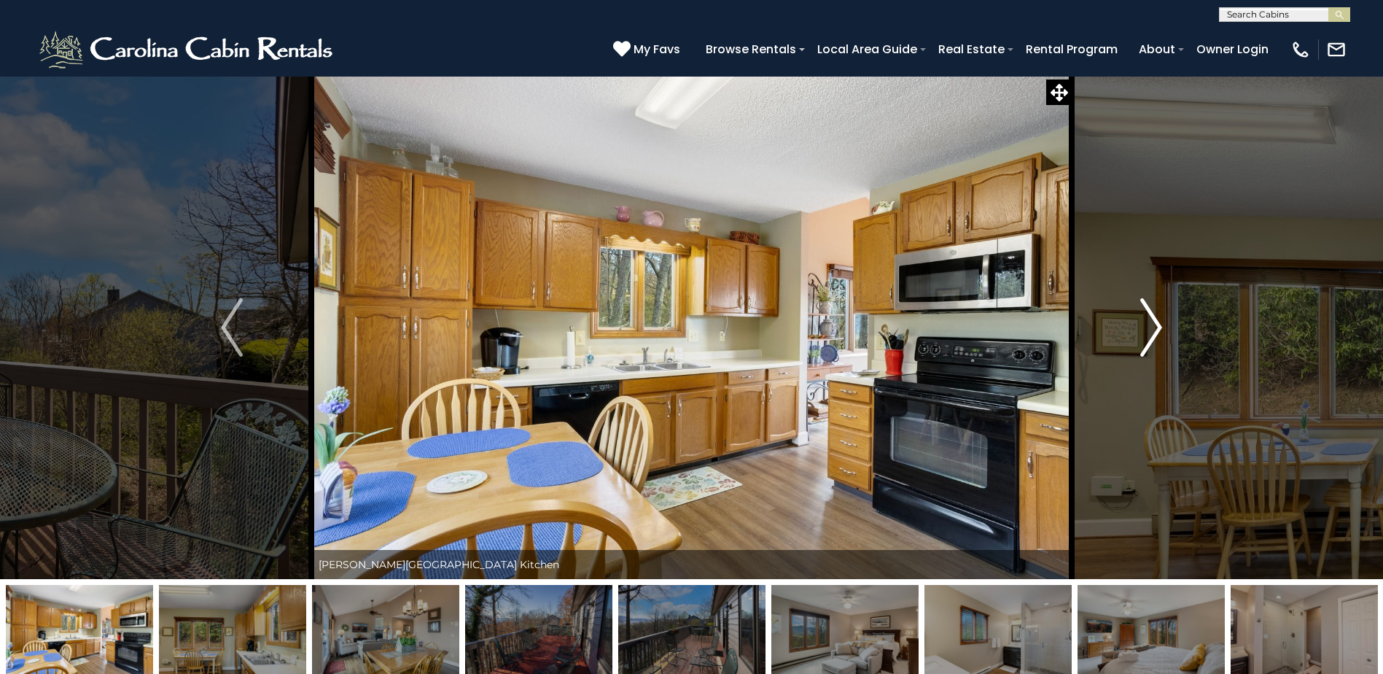
click at [1156, 326] on img "Next" at bounding box center [1151, 327] width 22 height 58
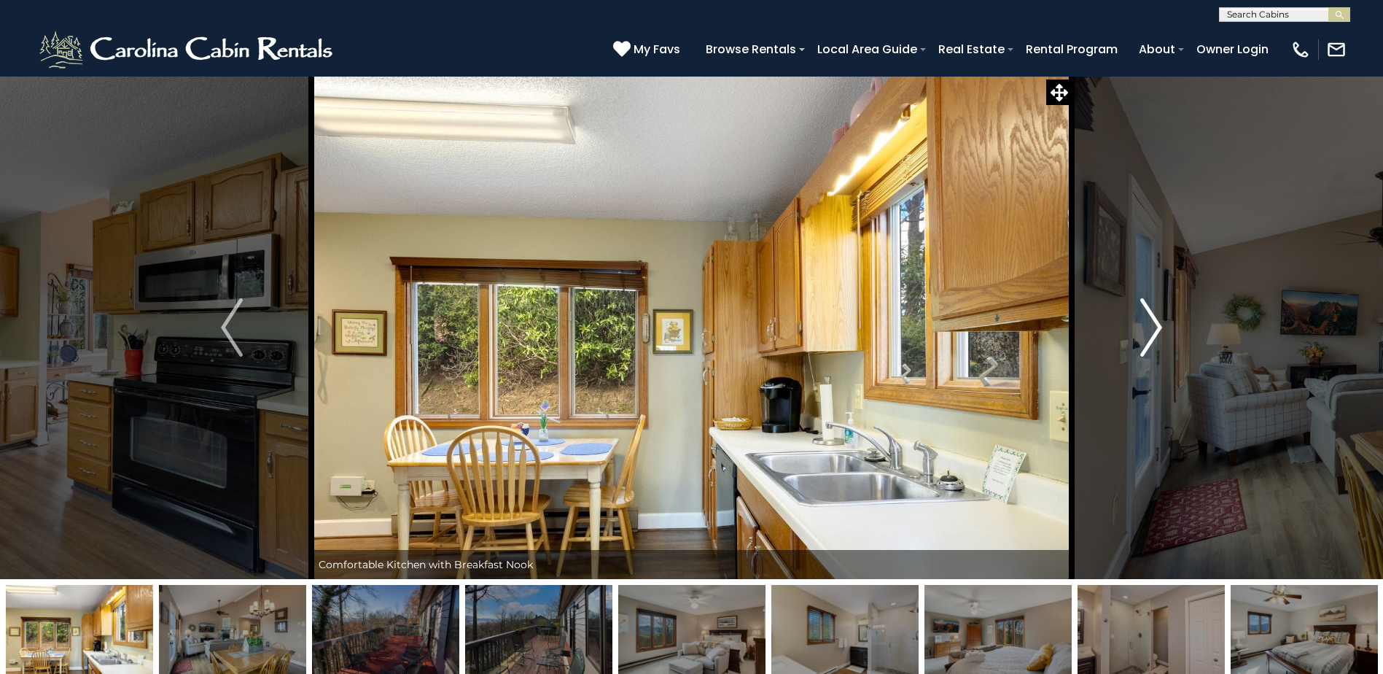
click at [1156, 326] on img "Next" at bounding box center [1151, 327] width 22 height 58
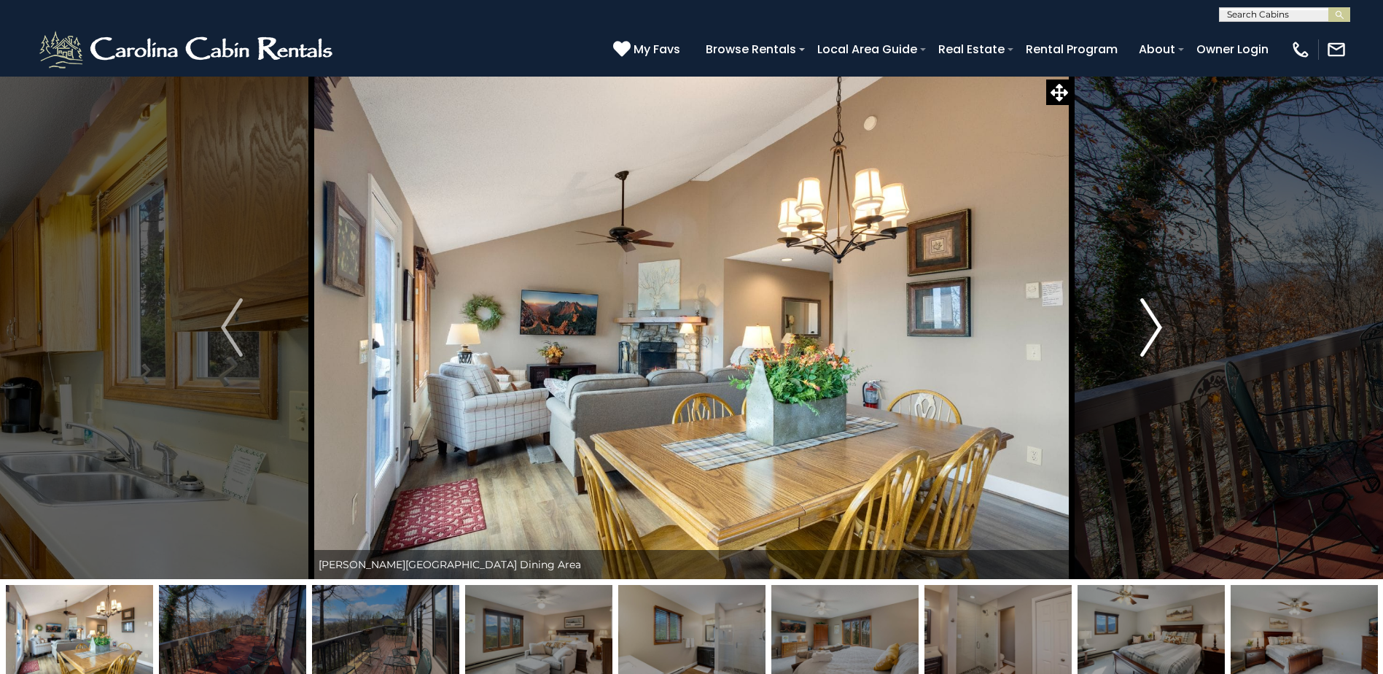
click at [1156, 326] on img "Next" at bounding box center [1151, 327] width 22 height 58
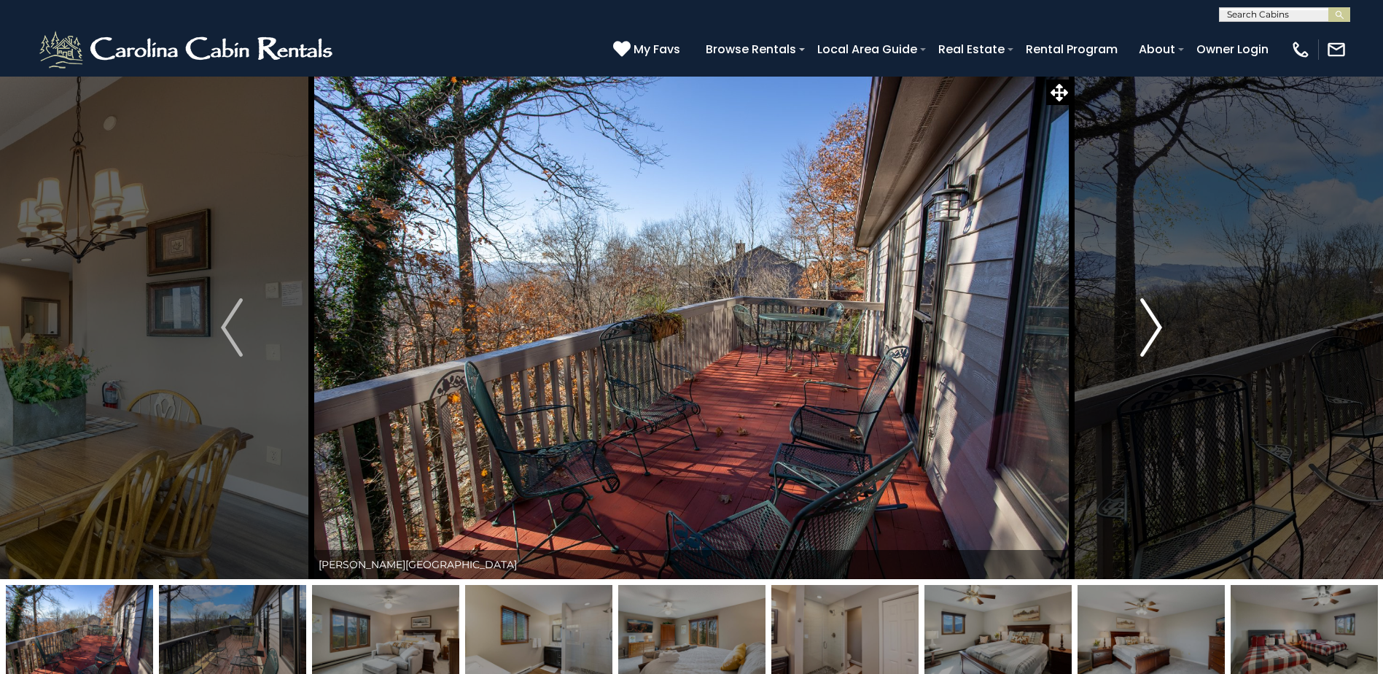
click at [1156, 326] on img "Next" at bounding box center [1151, 327] width 22 height 58
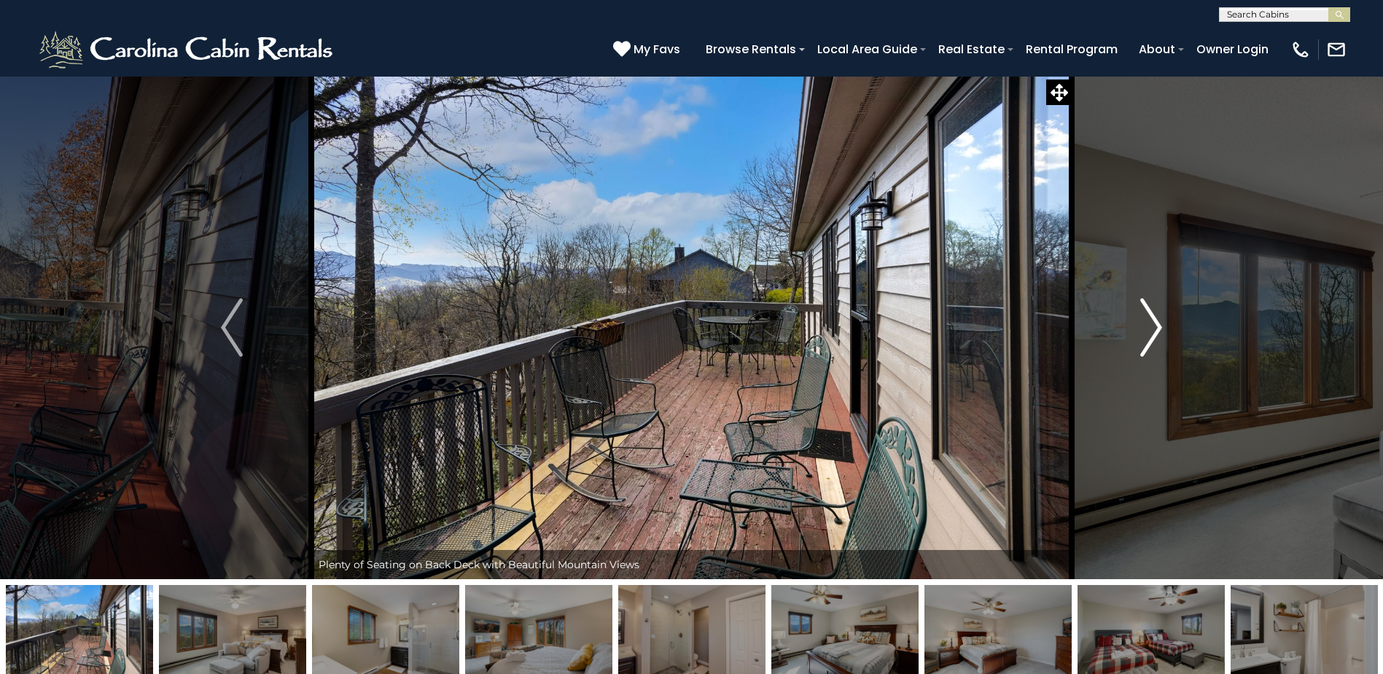
click at [1156, 326] on img "Next" at bounding box center [1151, 327] width 22 height 58
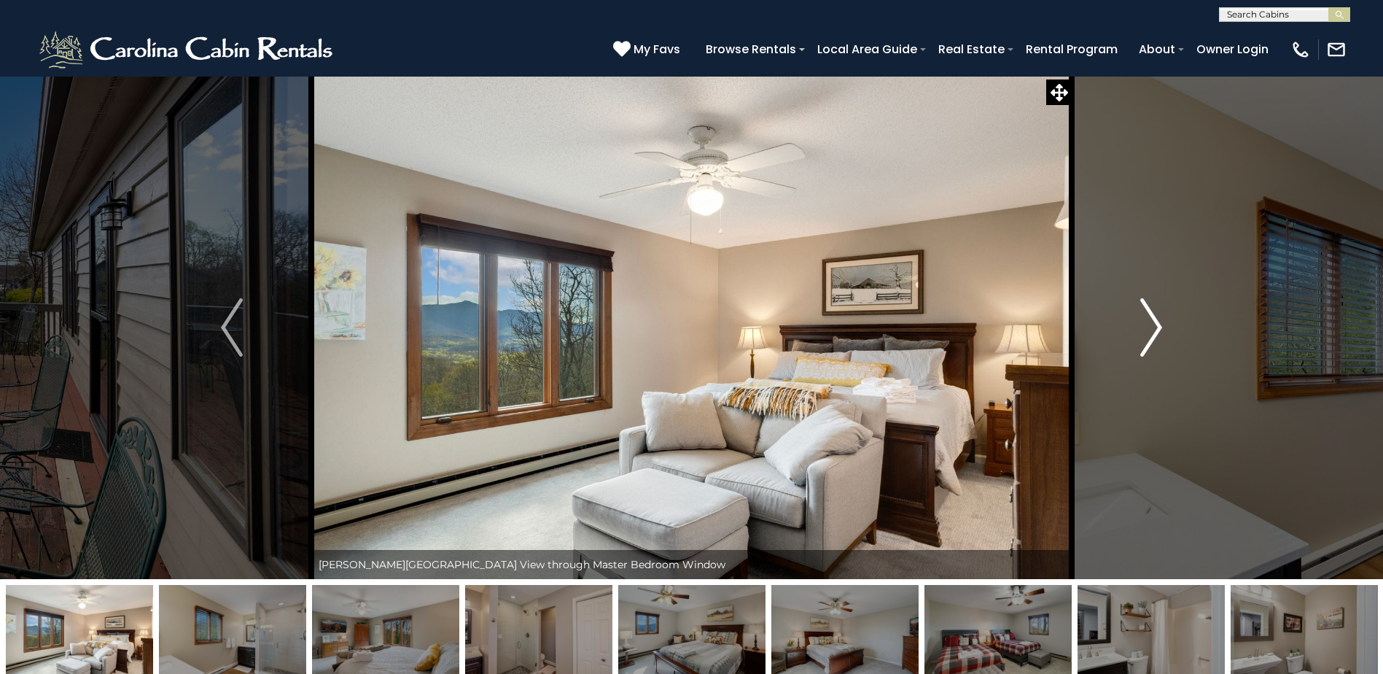
click at [1156, 326] on img "Next" at bounding box center [1151, 327] width 22 height 58
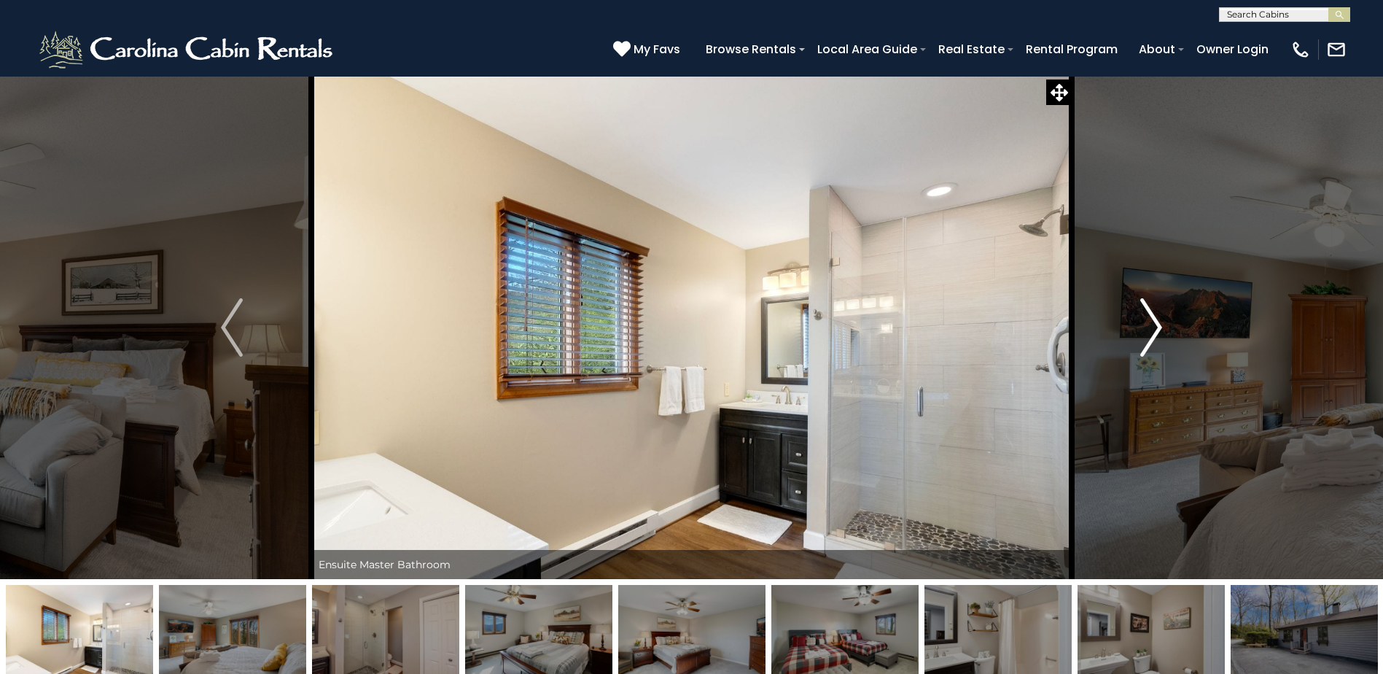
click at [1156, 326] on img "Next" at bounding box center [1151, 327] width 22 height 58
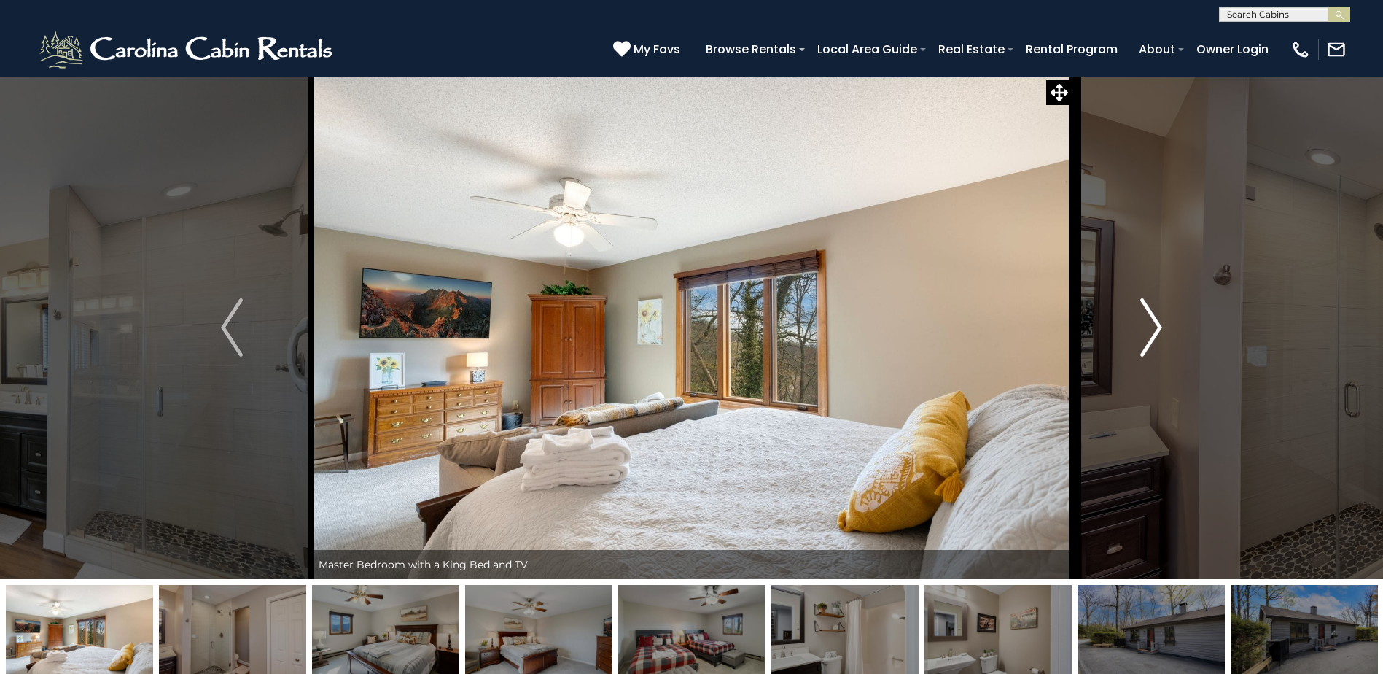
click at [1156, 326] on img "Next" at bounding box center [1151, 327] width 22 height 58
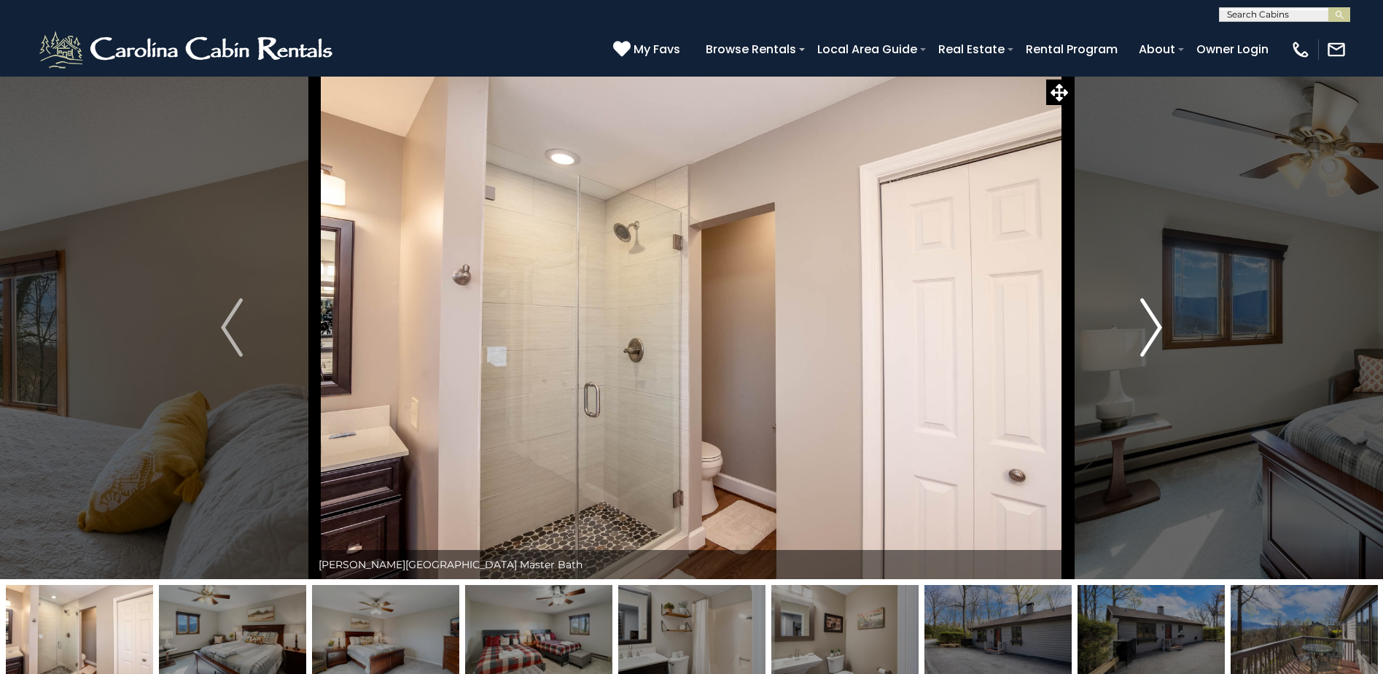
click at [1156, 325] on img "Next" at bounding box center [1151, 327] width 22 height 58
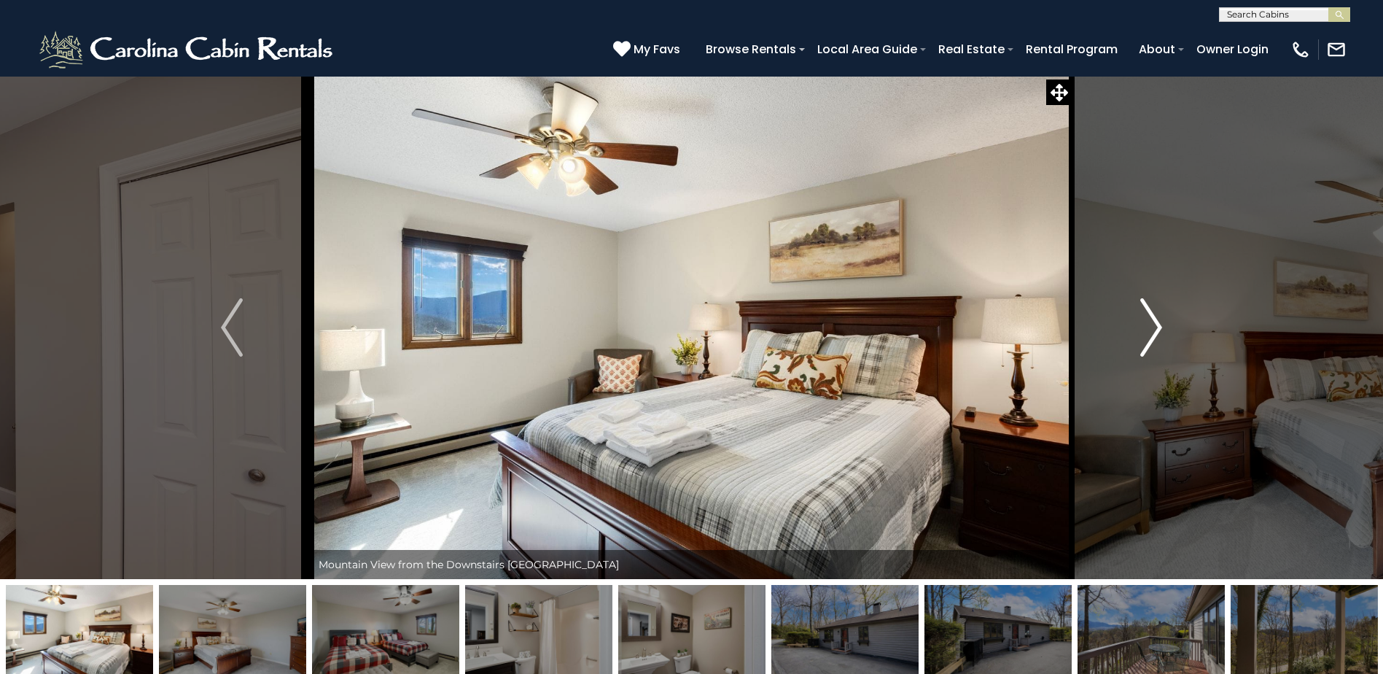
click at [1156, 325] on img "Next" at bounding box center [1151, 327] width 22 height 58
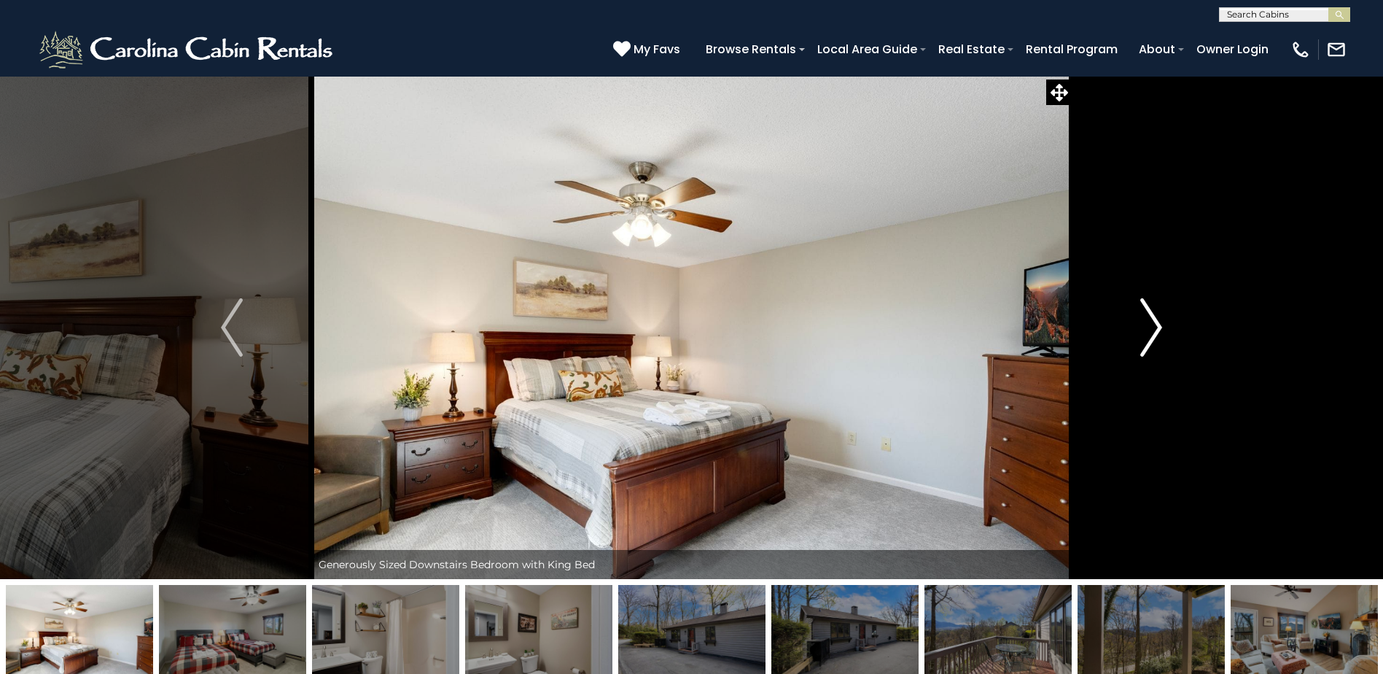
click at [1156, 325] on img "Next" at bounding box center [1151, 327] width 22 height 58
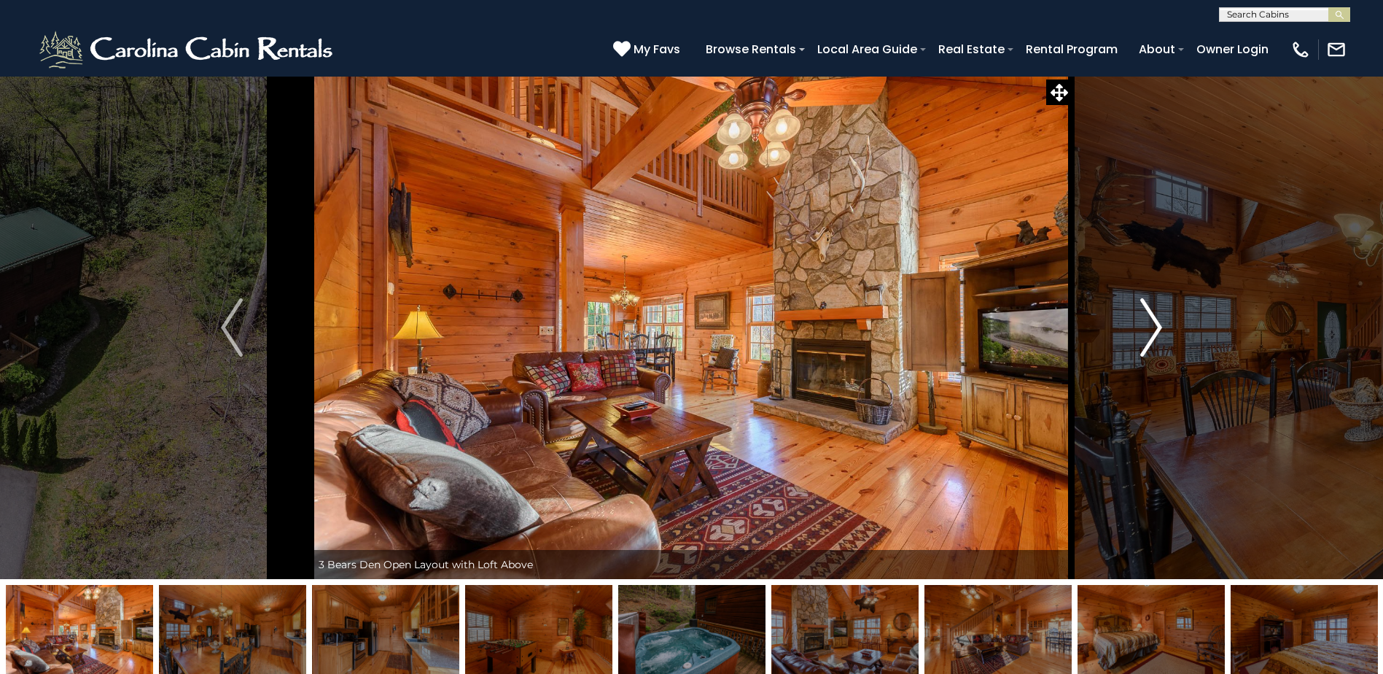
click at [1158, 326] on img "Next" at bounding box center [1151, 327] width 22 height 58
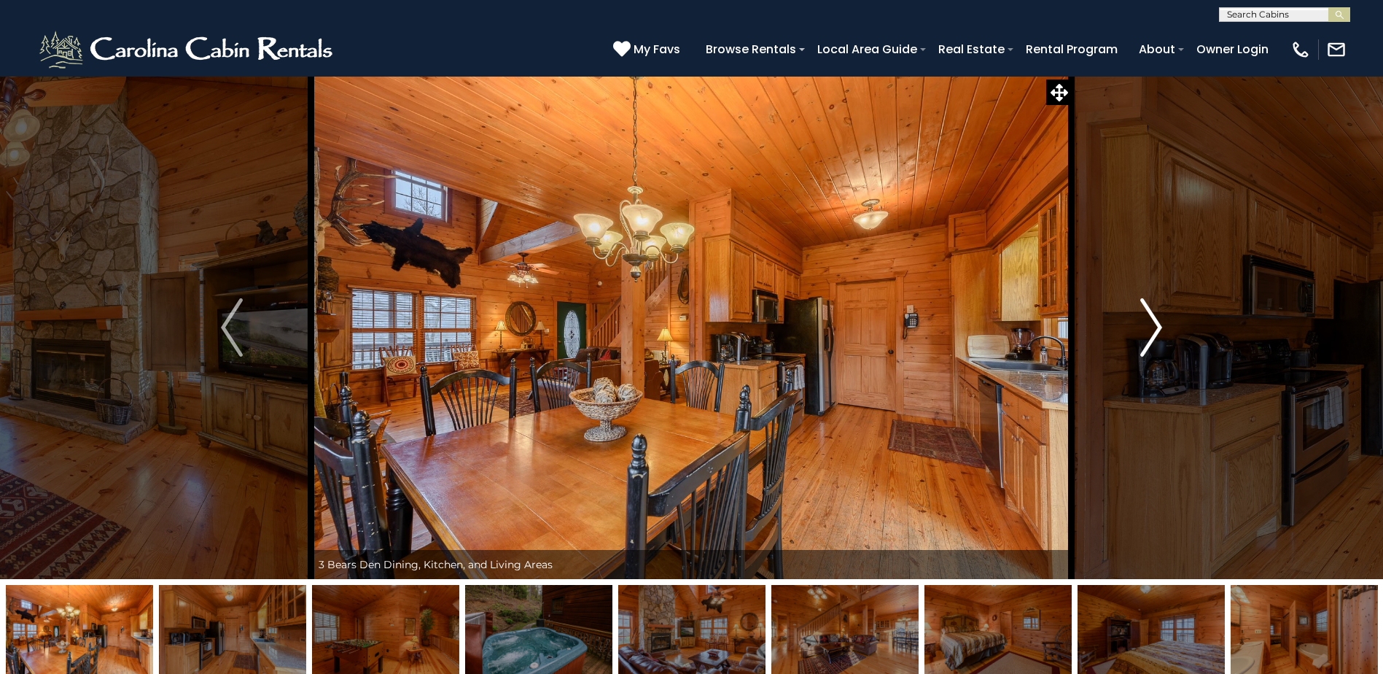
click at [1157, 326] on img "Next" at bounding box center [1151, 327] width 22 height 58
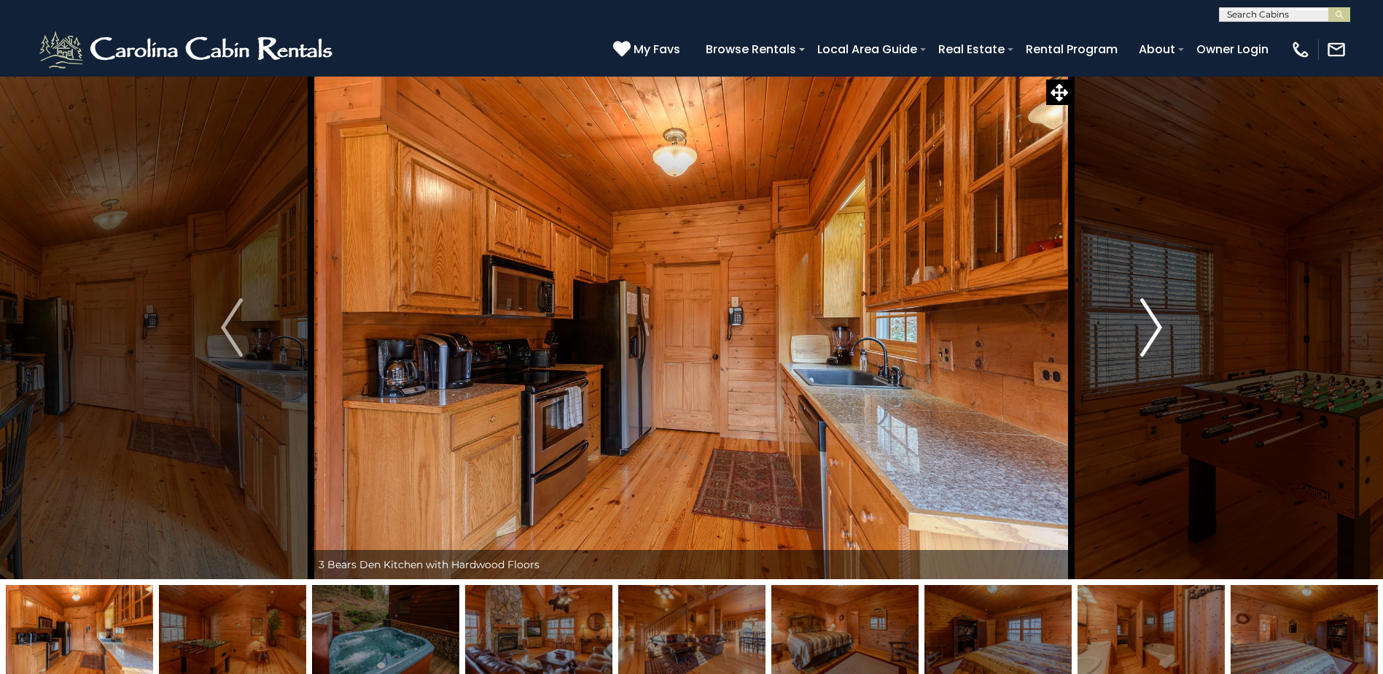
click at [1157, 326] on img "Next" at bounding box center [1151, 327] width 22 height 58
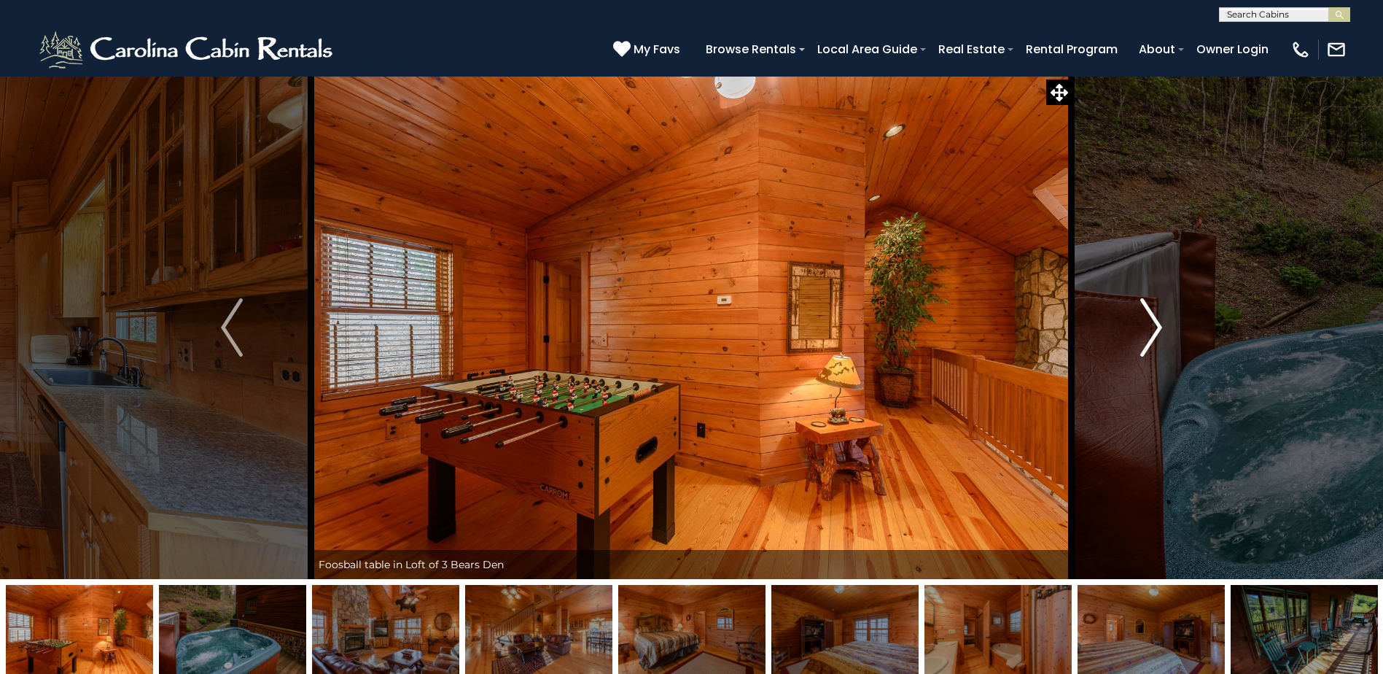
click at [1157, 326] on img "Next" at bounding box center [1151, 327] width 22 height 58
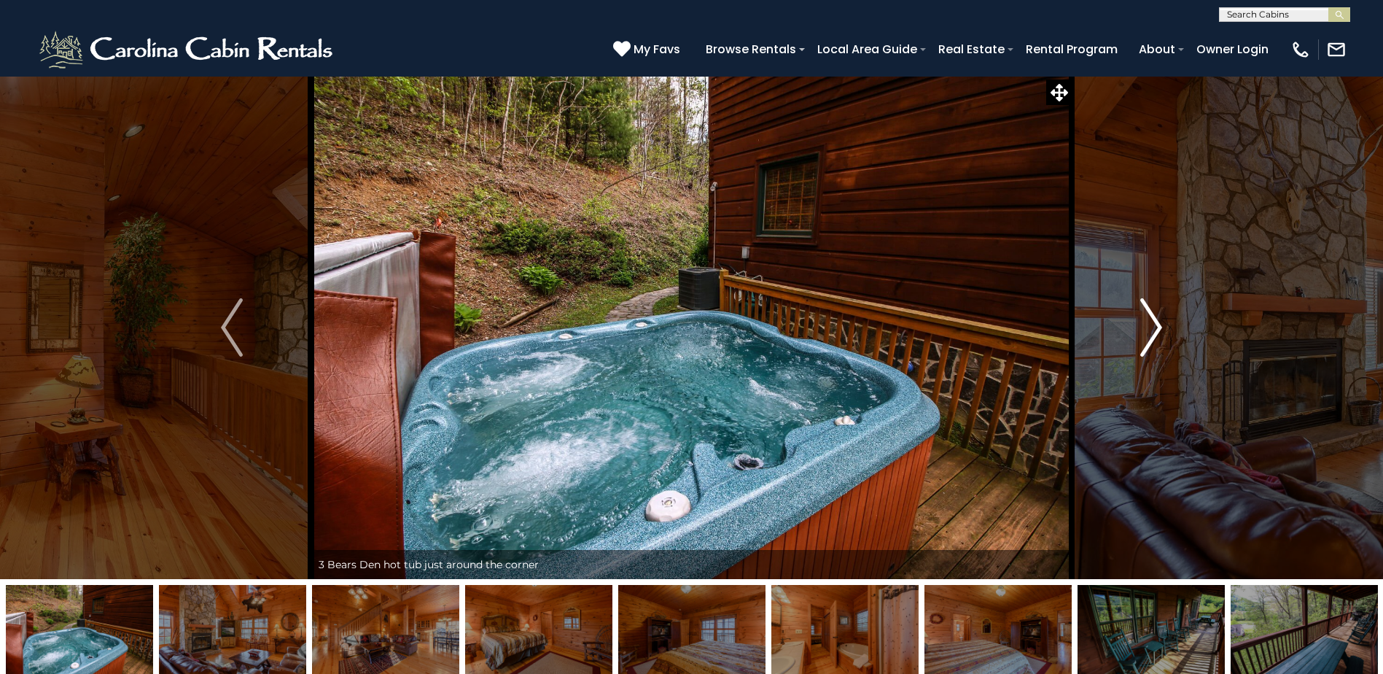
click at [1157, 327] on img "Next" at bounding box center [1151, 327] width 22 height 58
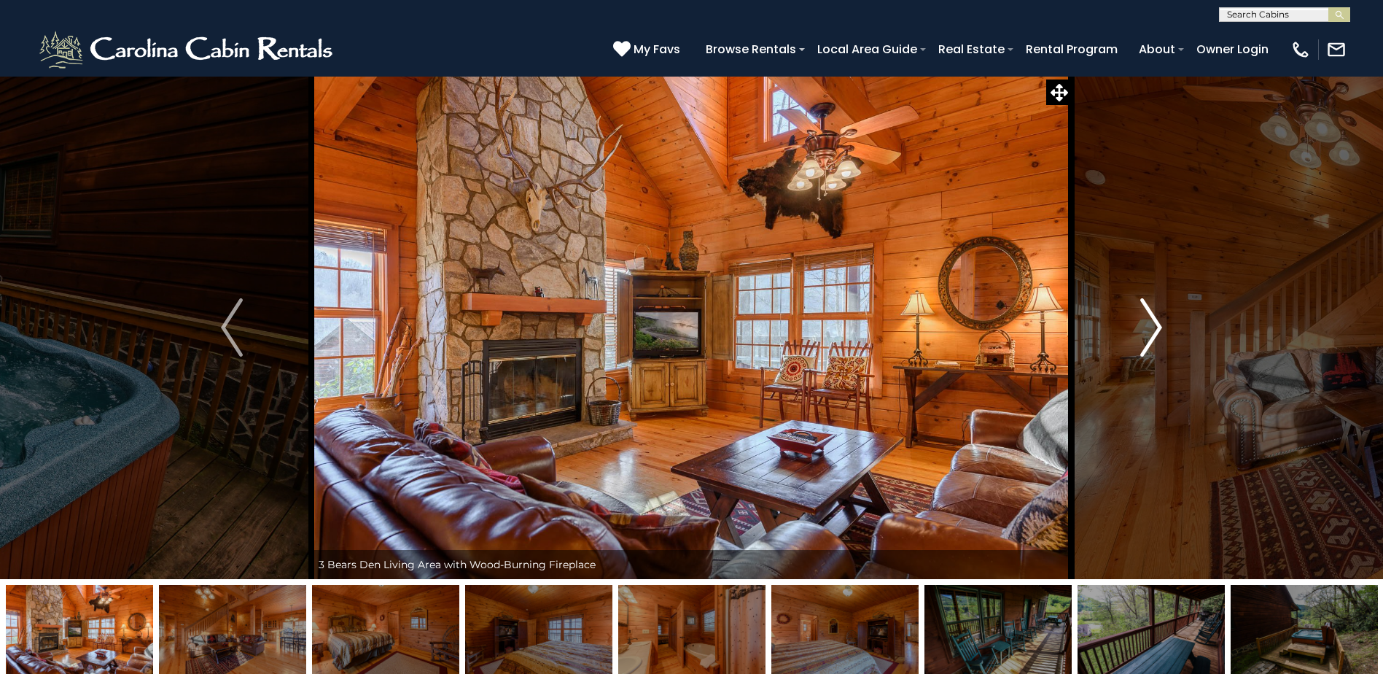
click at [1157, 327] on img "Next" at bounding box center [1151, 327] width 22 height 58
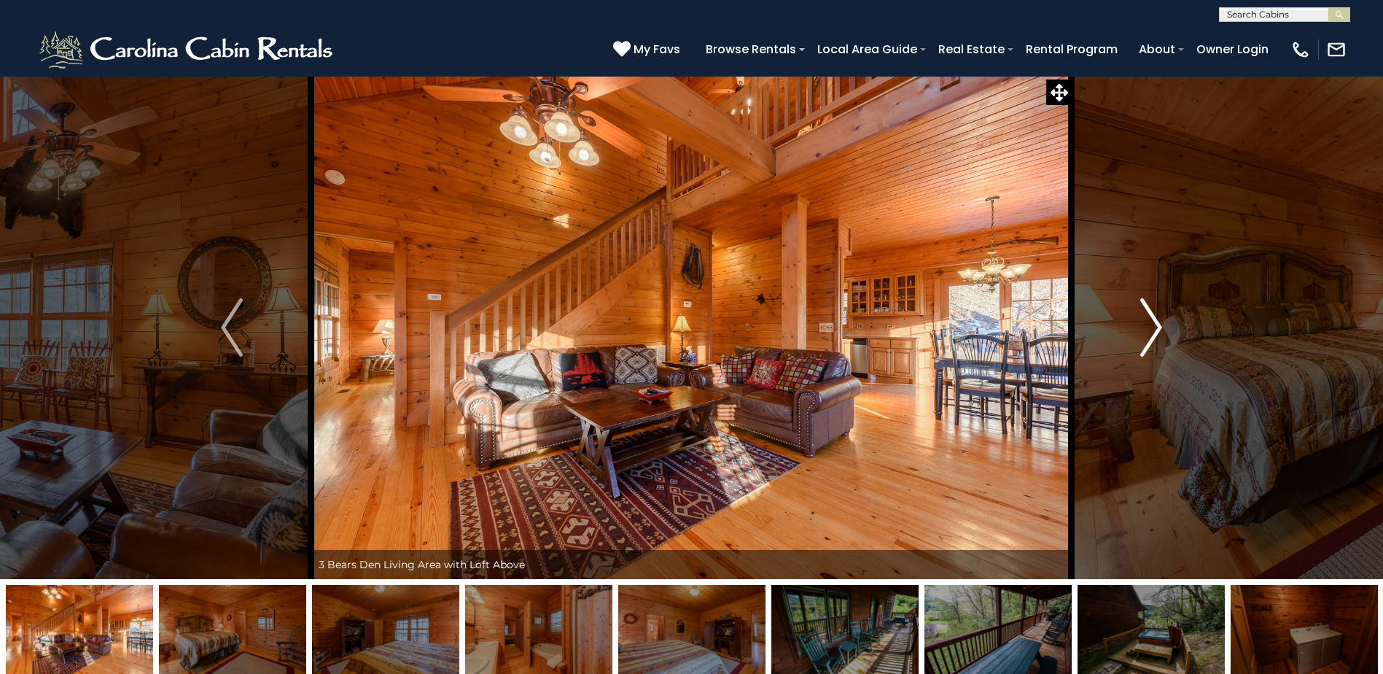
click at [1157, 328] on img "Next" at bounding box center [1151, 327] width 22 height 58
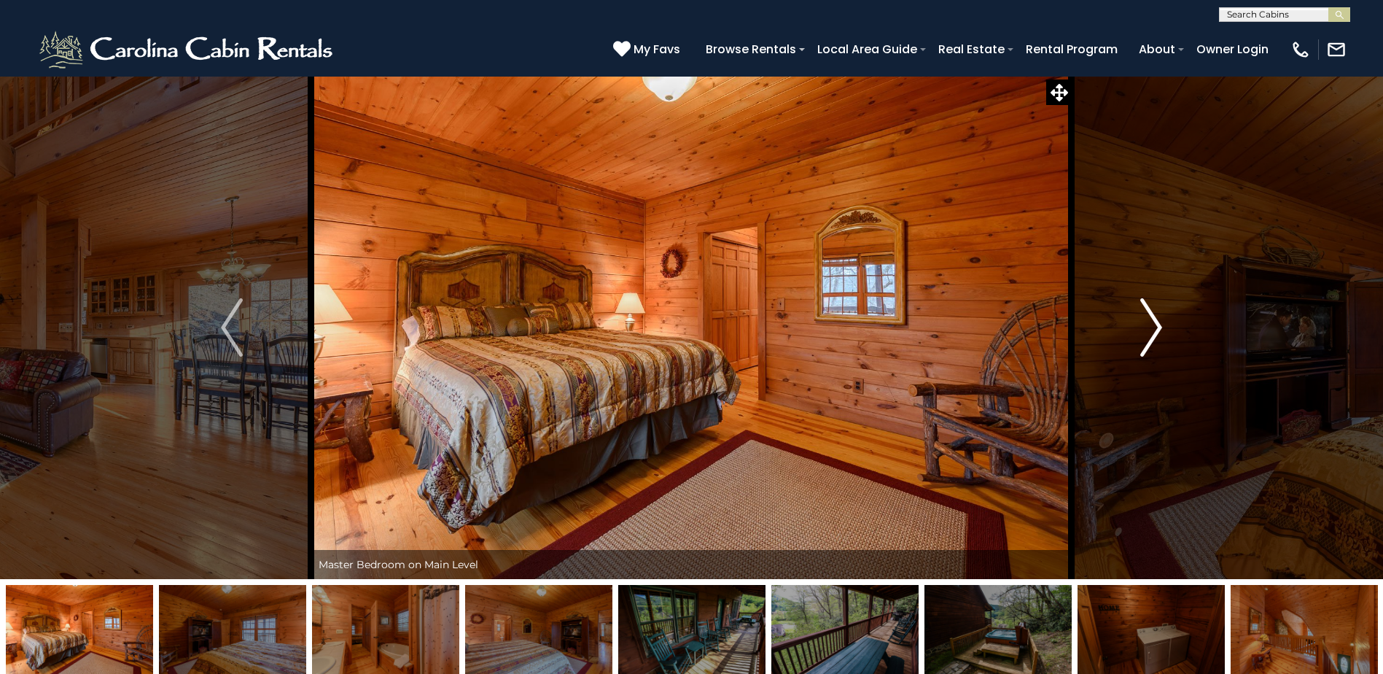
click at [1157, 329] on img "Next" at bounding box center [1151, 327] width 22 height 58
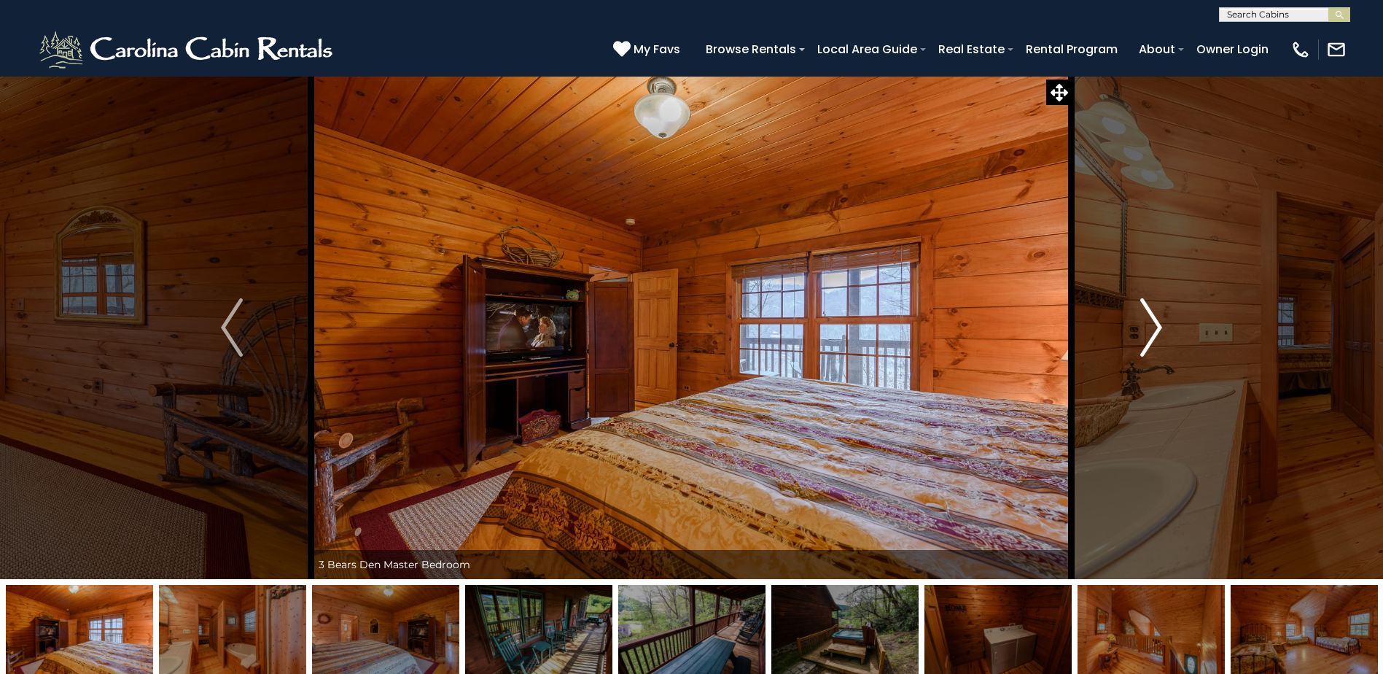
click at [1157, 329] on img "Next" at bounding box center [1151, 327] width 22 height 58
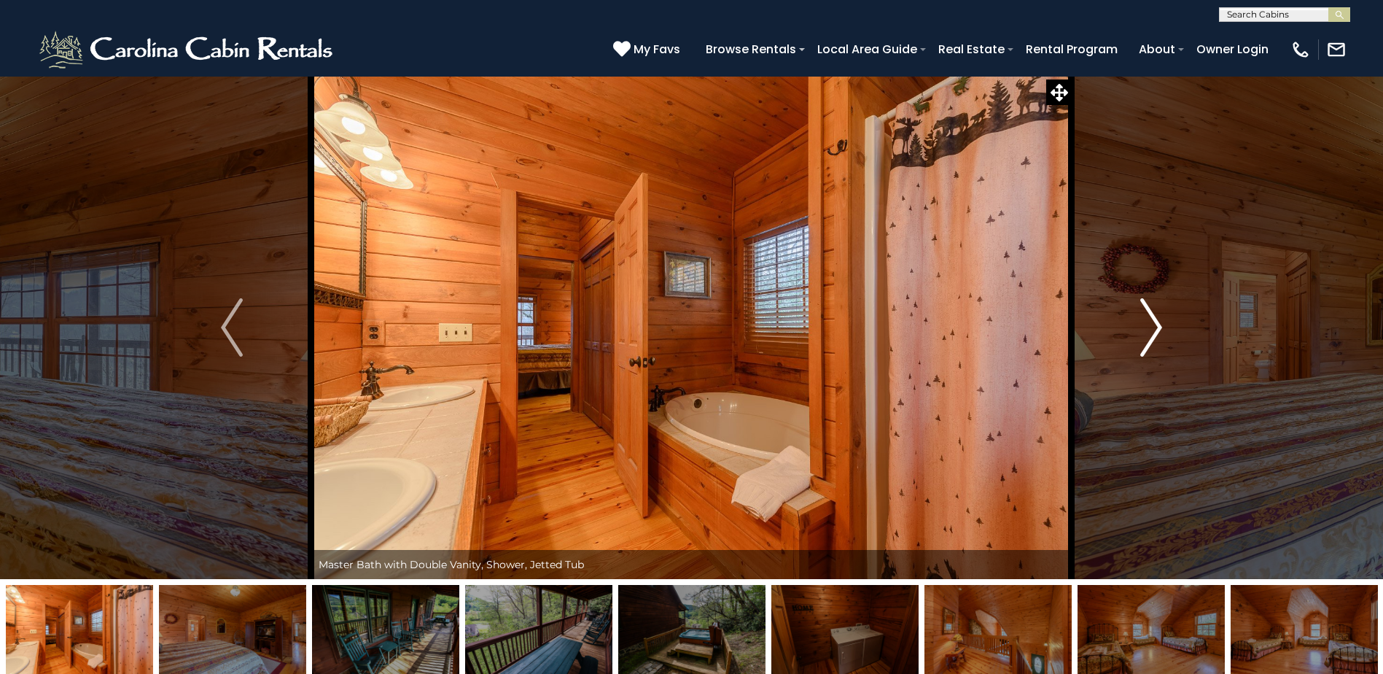
click at [1157, 330] on img "Next" at bounding box center [1151, 327] width 22 height 58
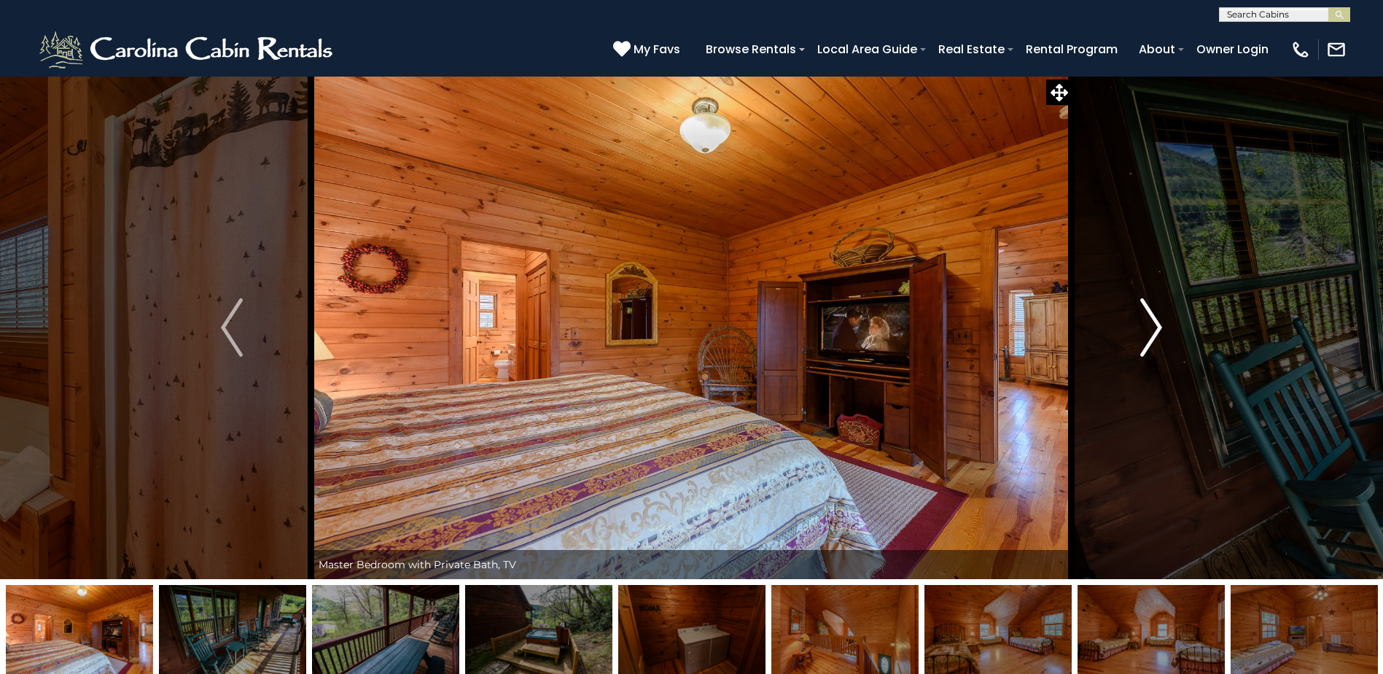
click at [1157, 330] on img "Next" at bounding box center [1151, 327] width 22 height 58
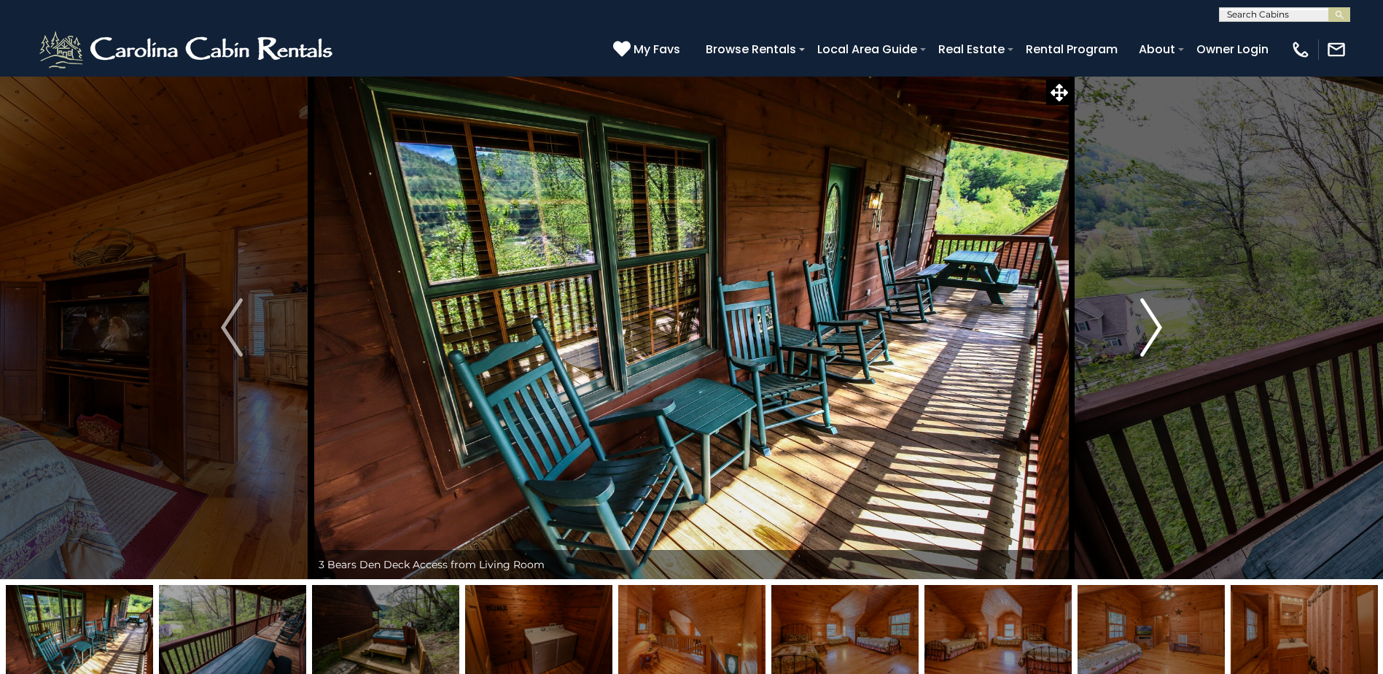
click at [1157, 330] on img "Next" at bounding box center [1151, 327] width 22 height 58
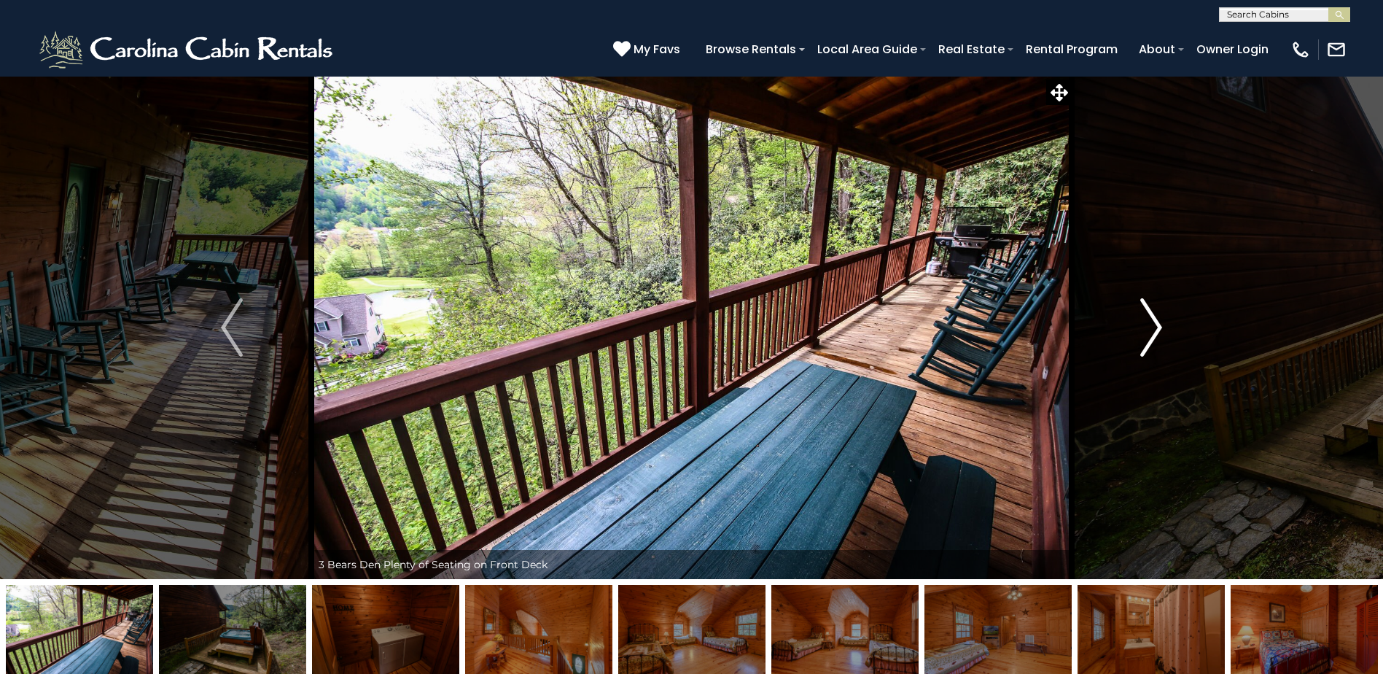
click at [1154, 327] on img "Next" at bounding box center [1151, 327] width 22 height 58
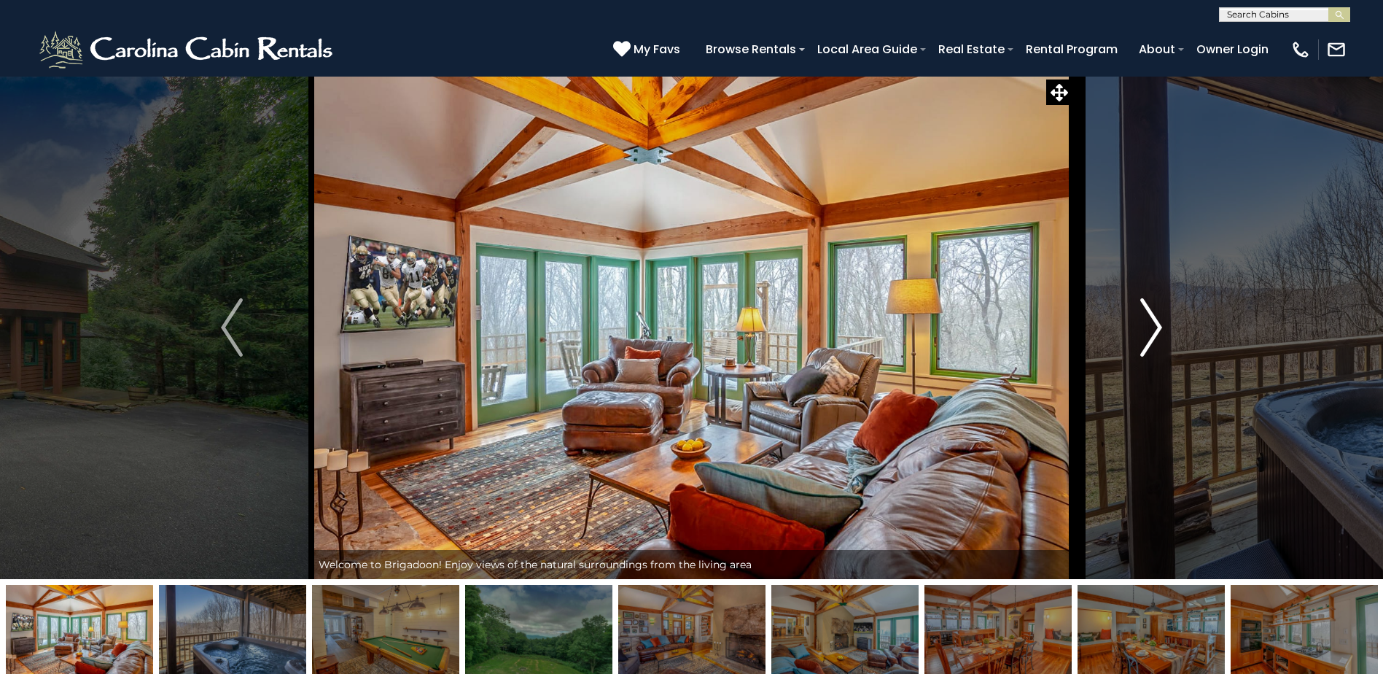
click at [1151, 328] on img "Next" at bounding box center [1151, 327] width 22 height 58
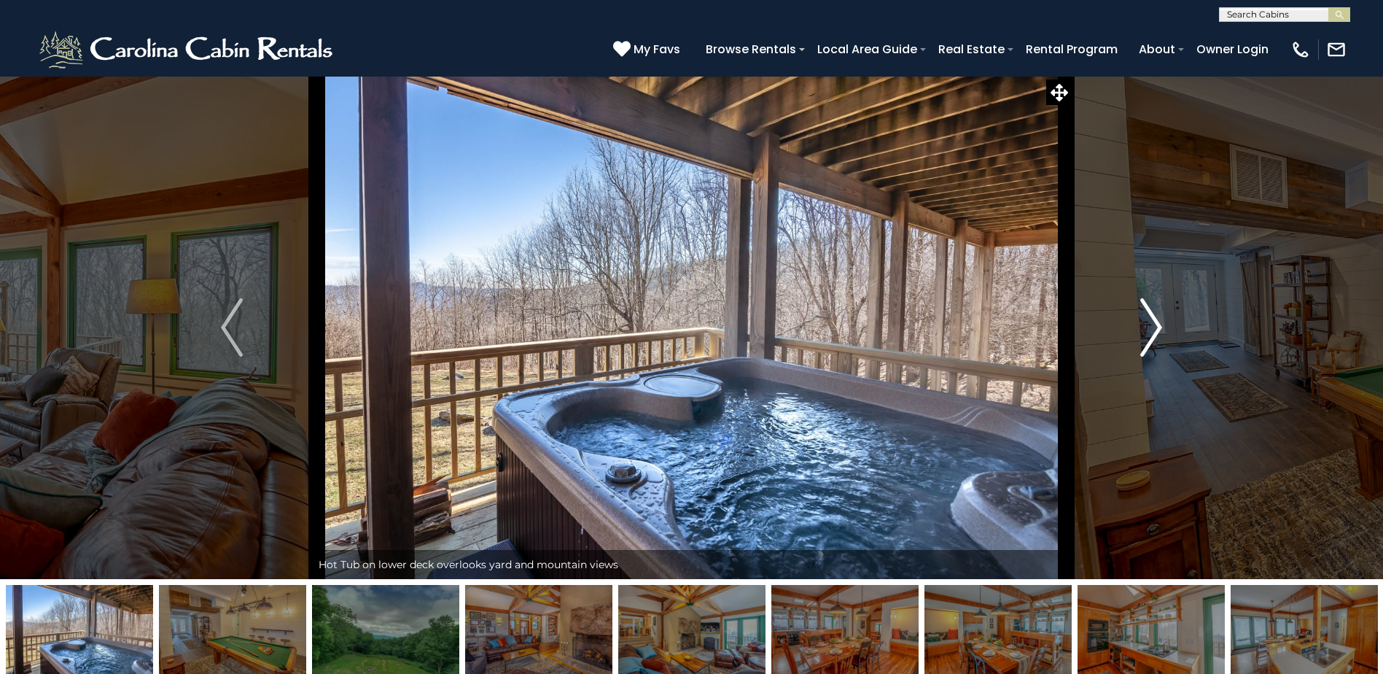
click at [1151, 328] on img "Next" at bounding box center [1151, 327] width 22 height 58
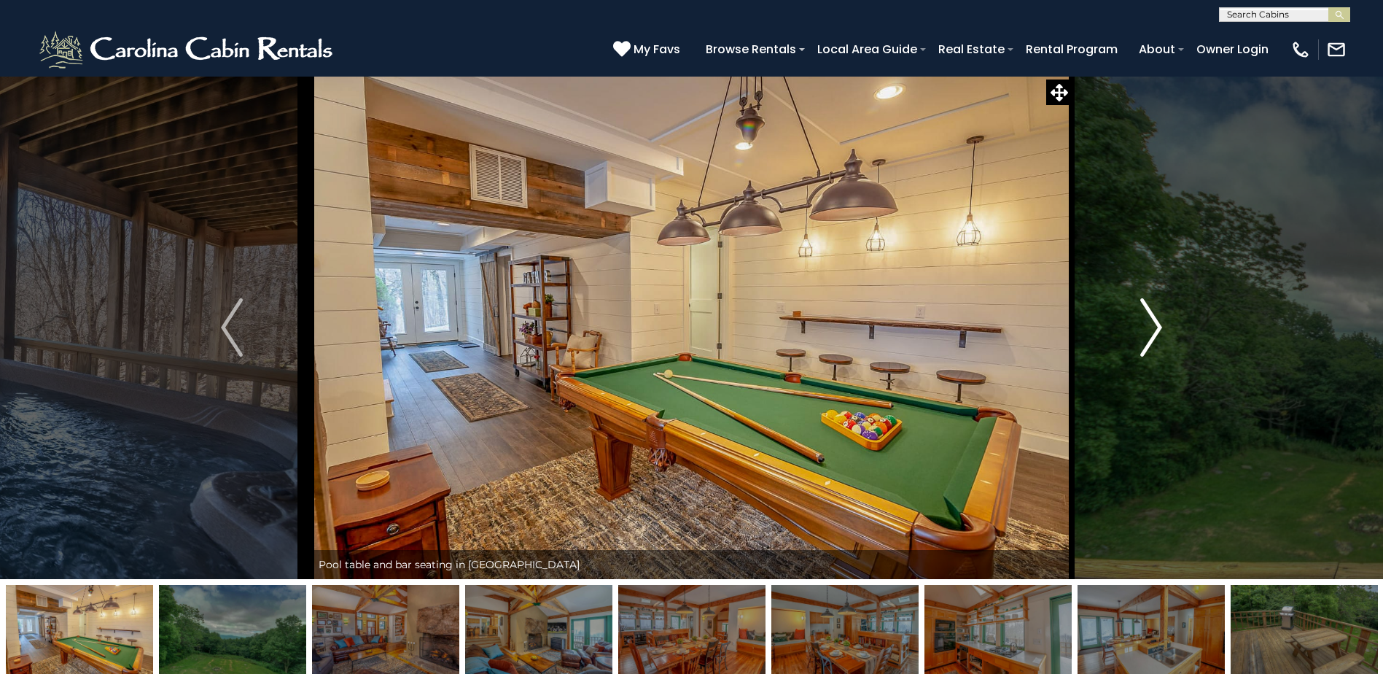
click at [1151, 328] on img "Next" at bounding box center [1151, 327] width 22 height 58
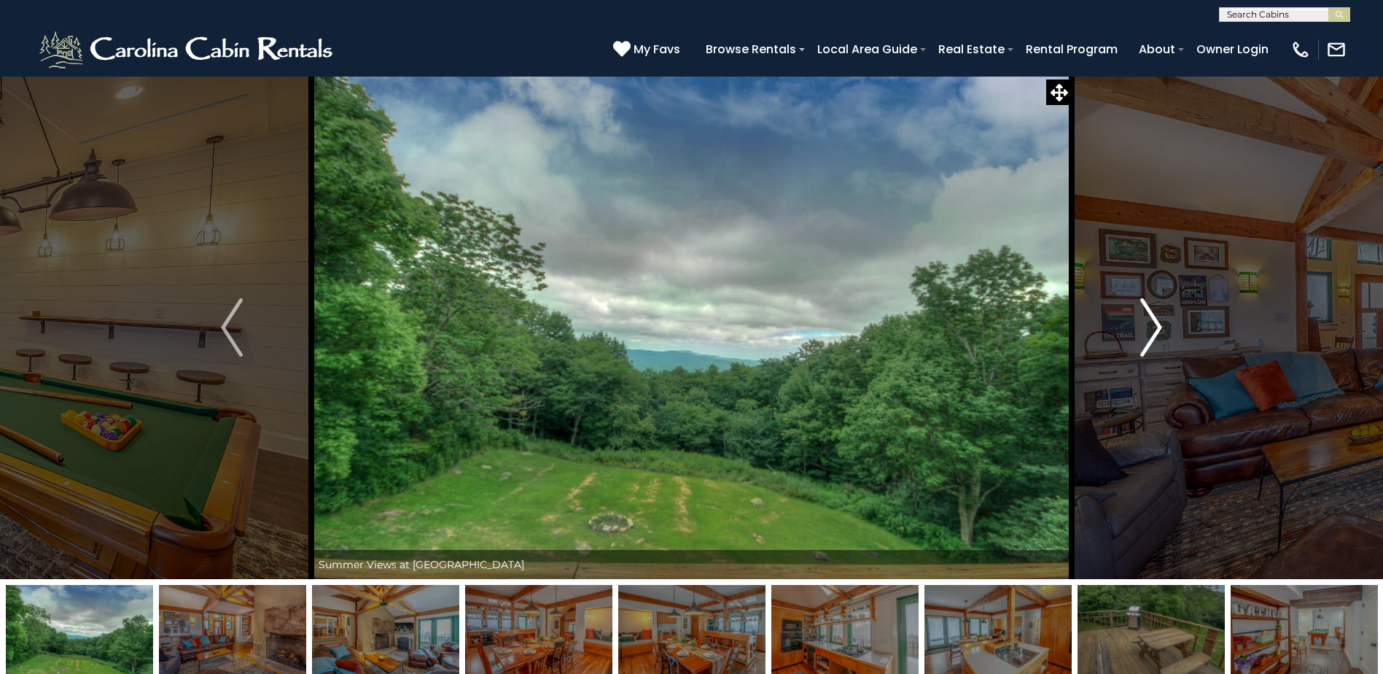
click at [1151, 327] on img "Next" at bounding box center [1151, 327] width 22 height 58
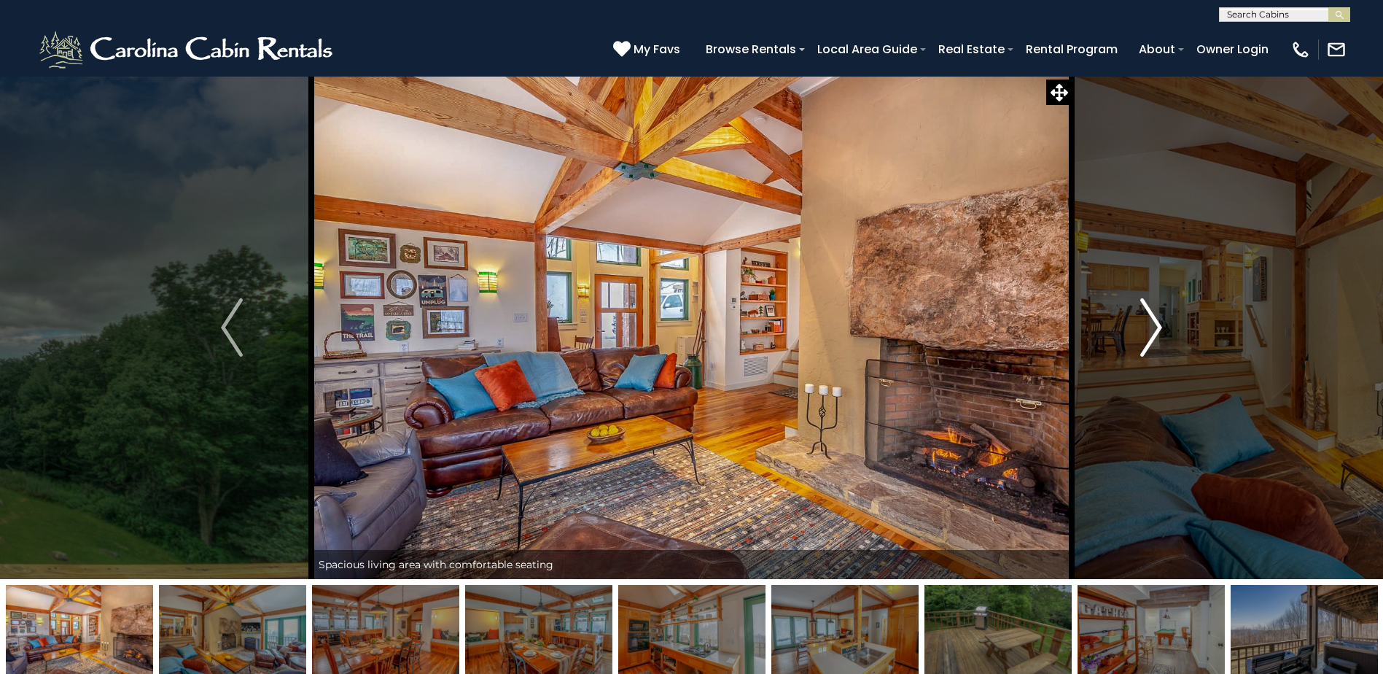
click at [1151, 327] on img "Next" at bounding box center [1151, 327] width 22 height 58
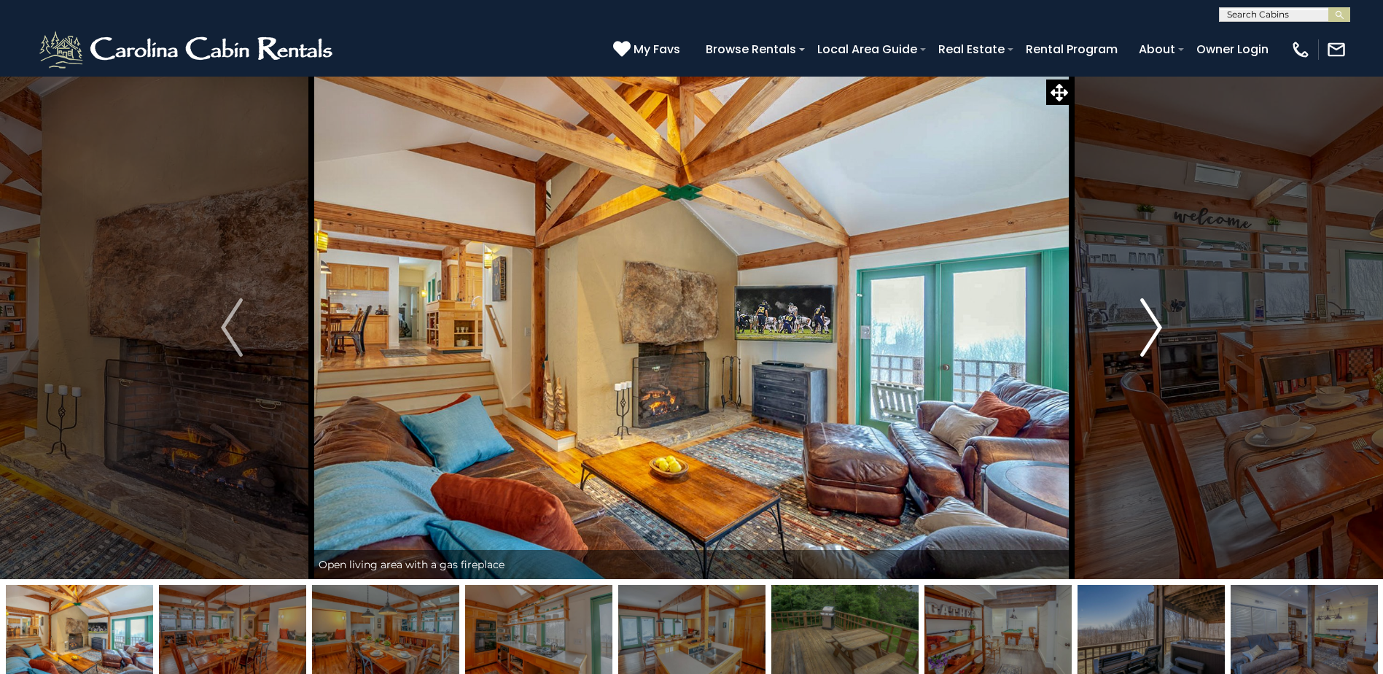
click at [1151, 327] on img "Next" at bounding box center [1151, 327] width 22 height 58
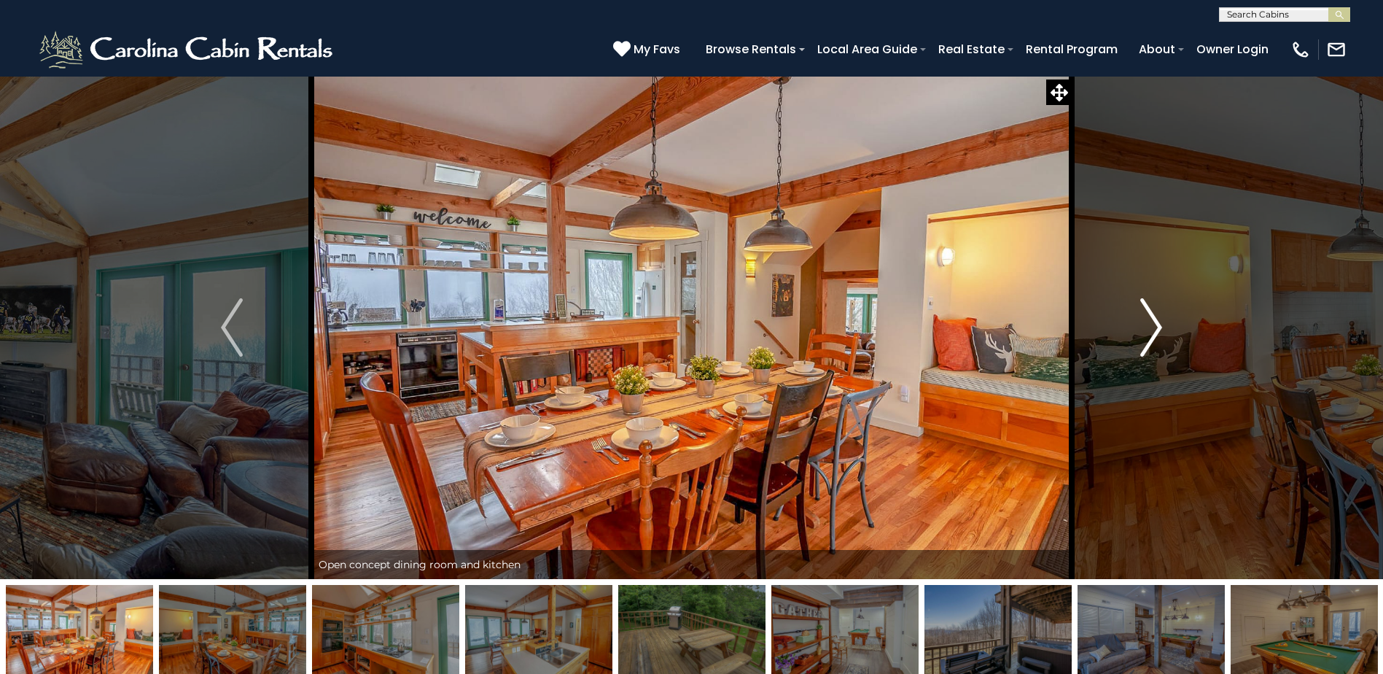
click at [1152, 327] on img "Next" at bounding box center [1151, 327] width 22 height 58
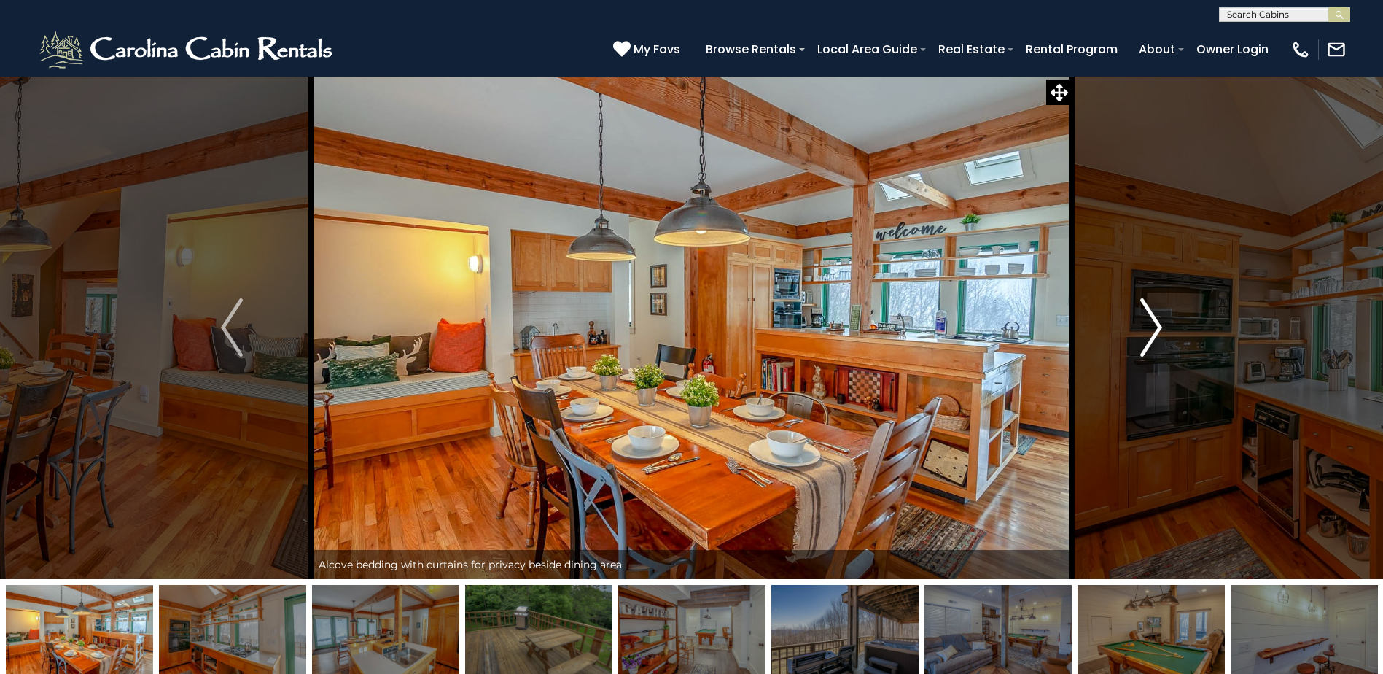
click at [1152, 327] on img "Next" at bounding box center [1151, 327] width 22 height 58
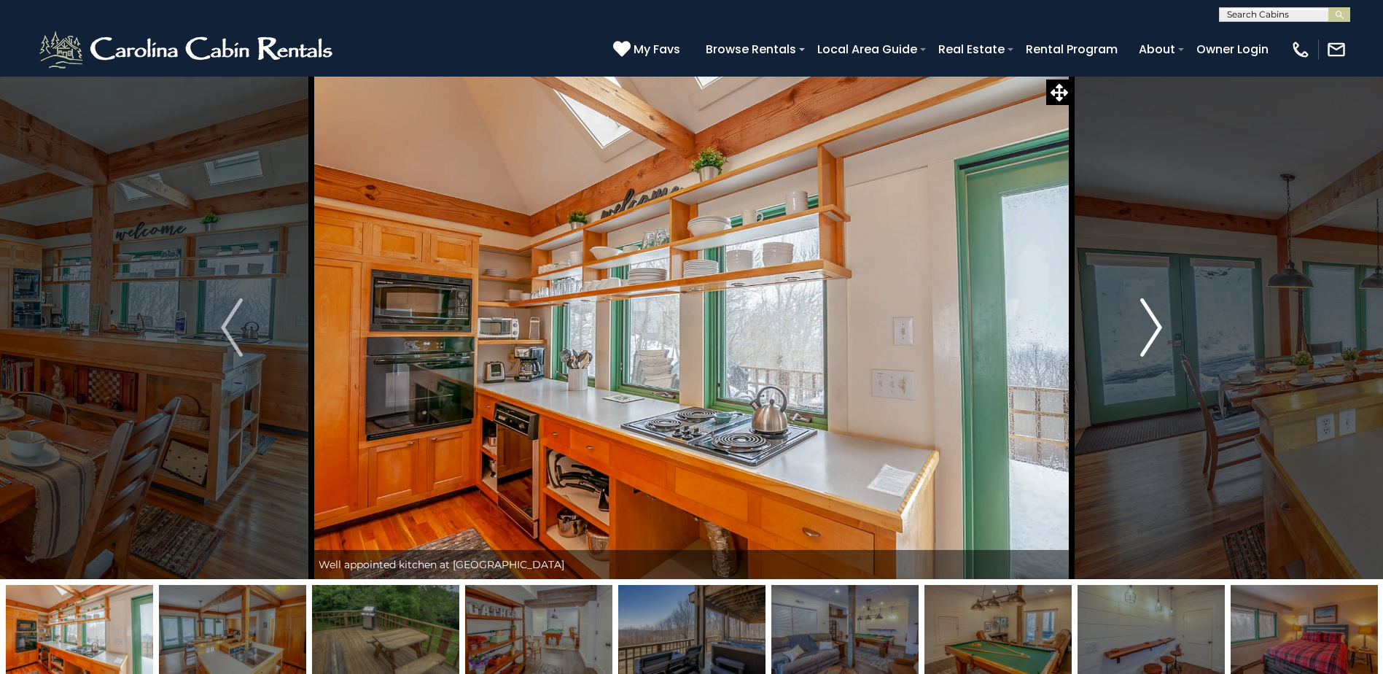
click at [1152, 327] on img "Next" at bounding box center [1151, 327] width 22 height 58
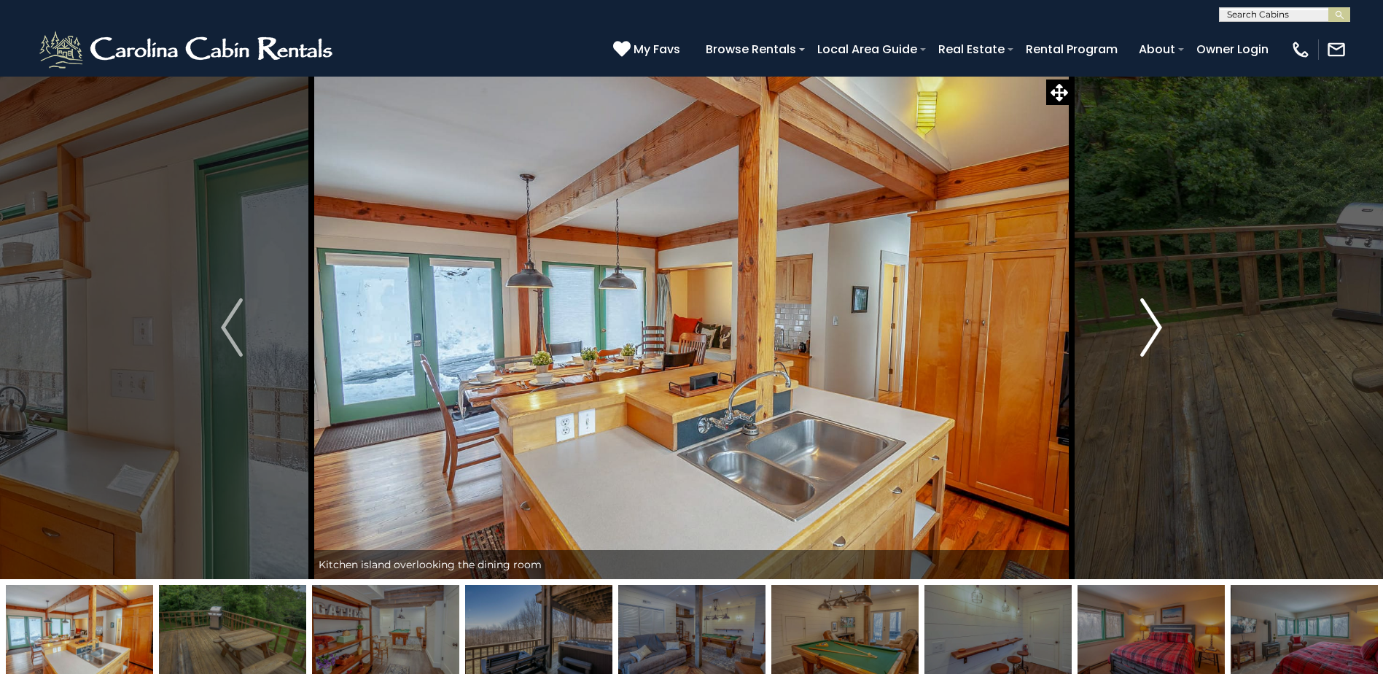
click at [1154, 322] on img "Next" at bounding box center [1151, 327] width 22 height 58
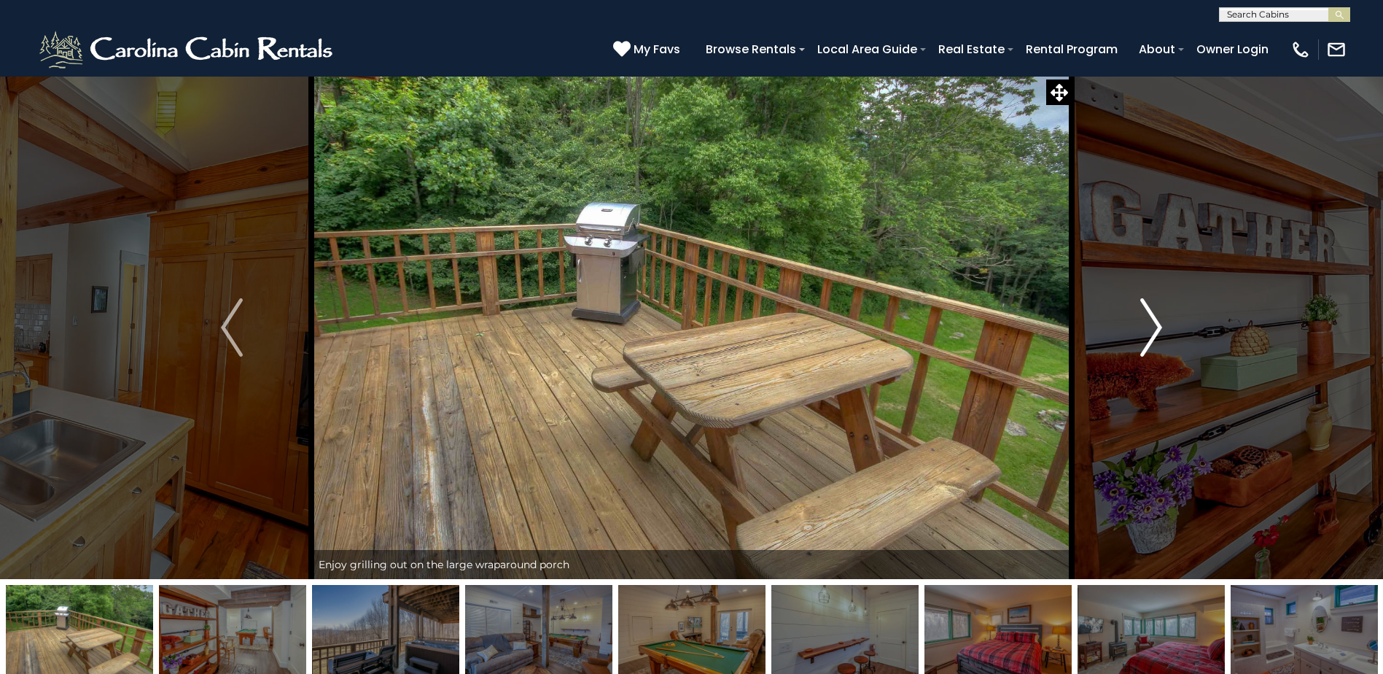
click at [1122, 318] on button "Next" at bounding box center [1151, 327] width 159 height 503
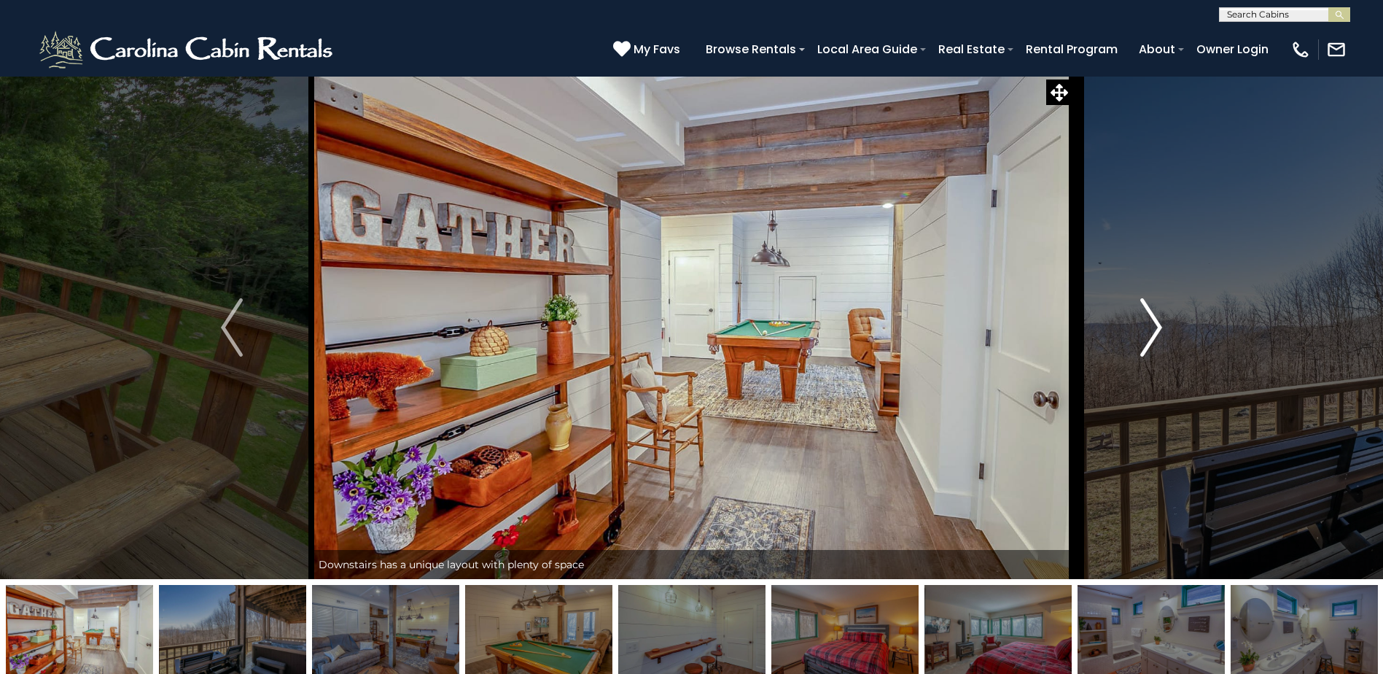
click at [1122, 318] on button "Next" at bounding box center [1151, 327] width 159 height 503
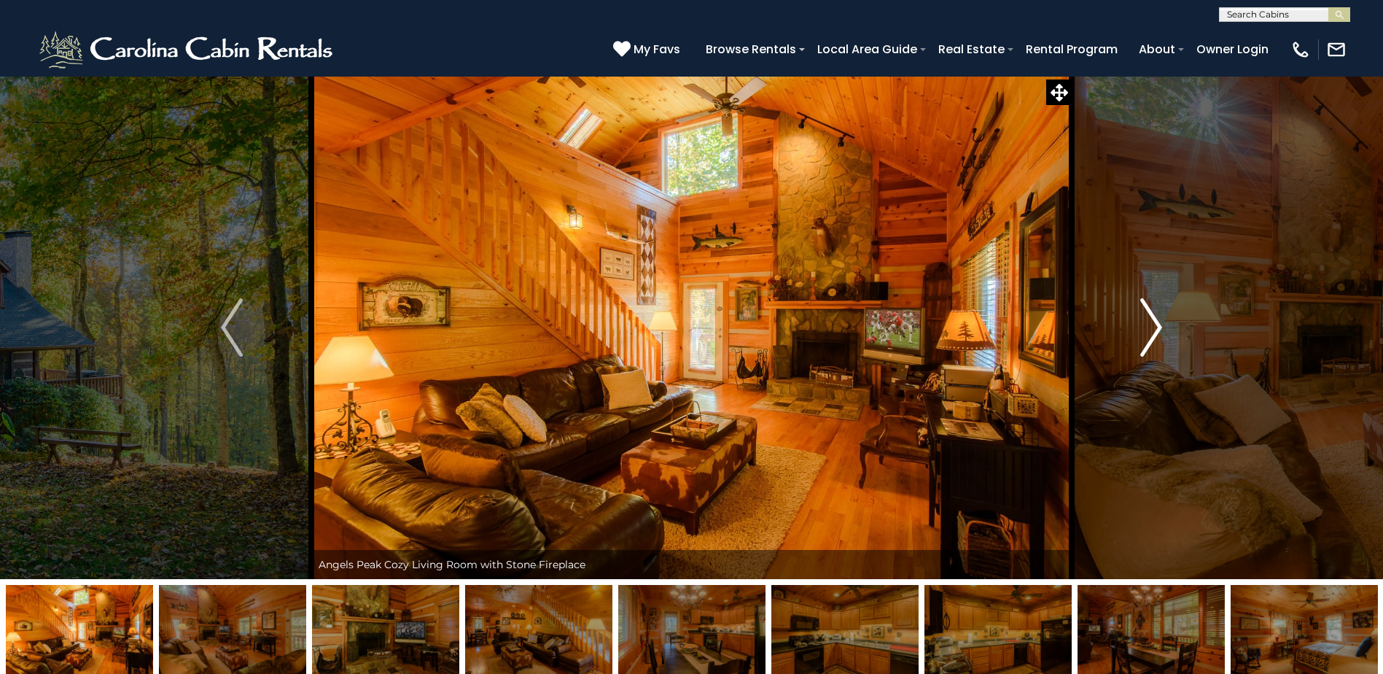
click at [1158, 328] on img "Next" at bounding box center [1151, 327] width 22 height 58
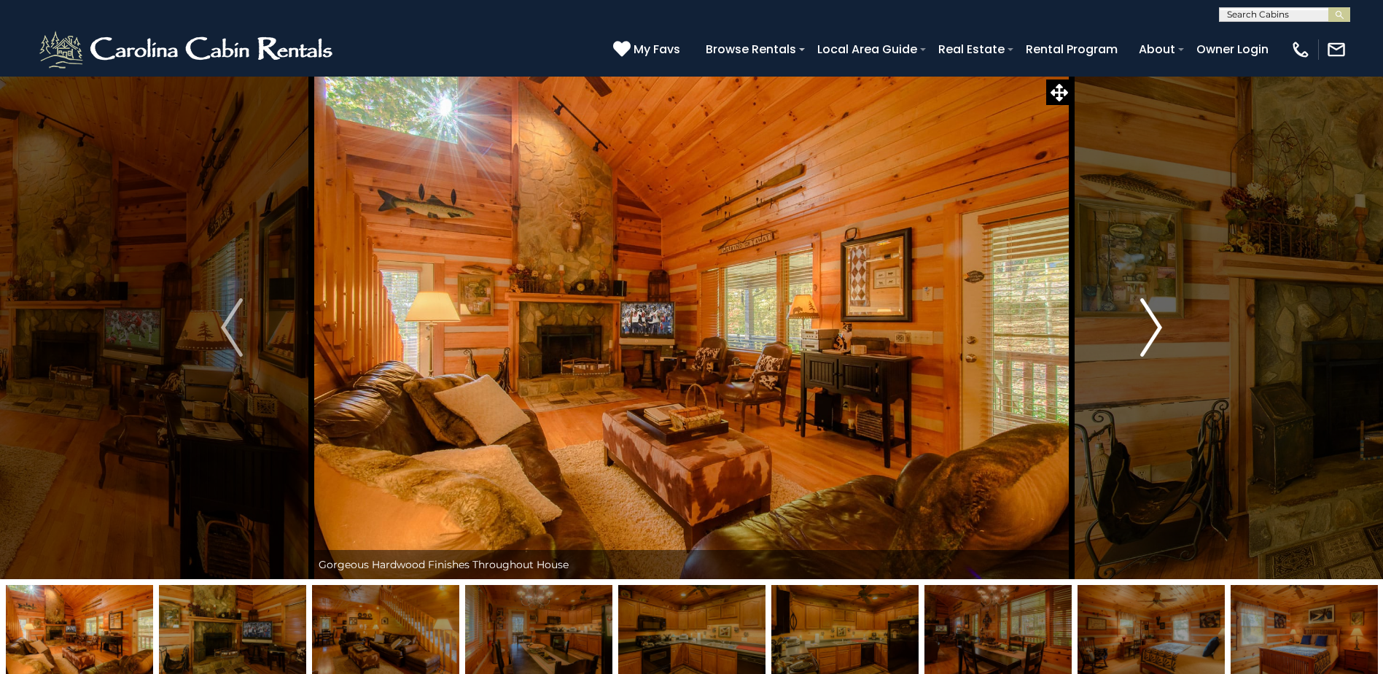
click at [1158, 328] on img "Next" at bounding box center [1151, 327] width 22 height 58
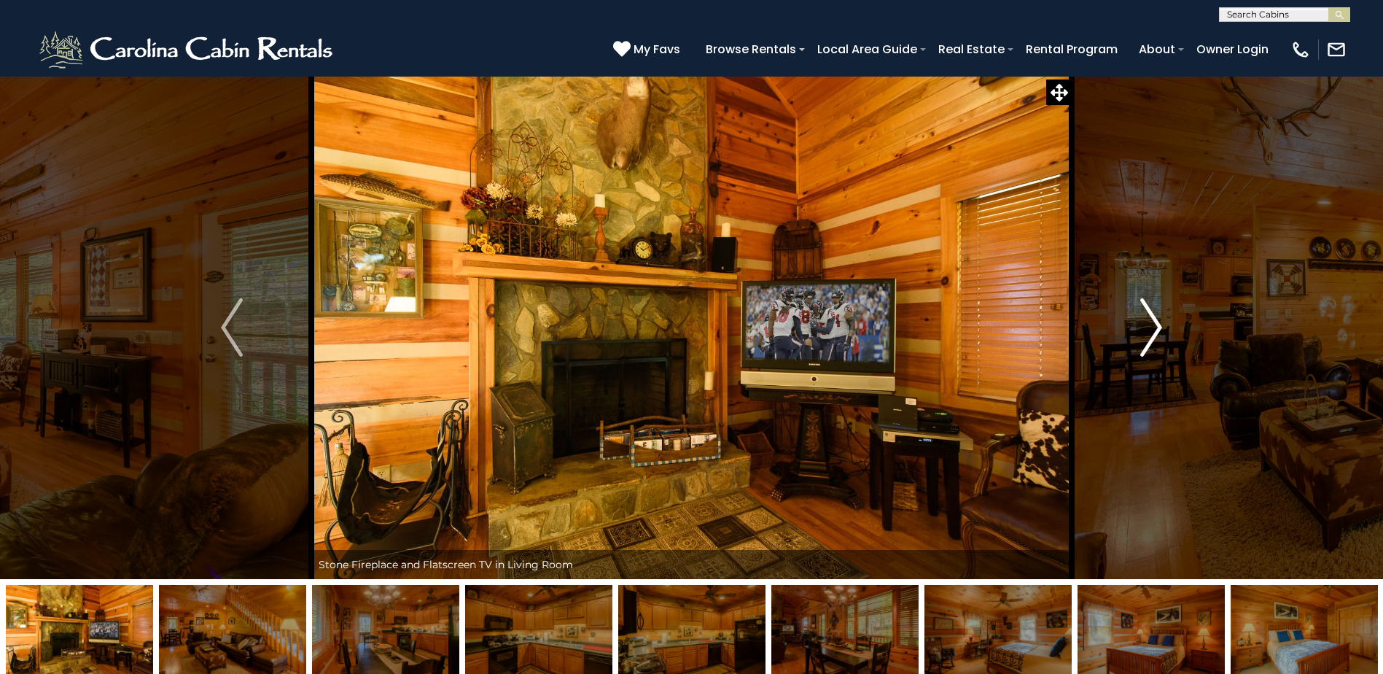
click at [1158, 328] on img "Next" at bounding box center [1151, 327] width 22 height 58
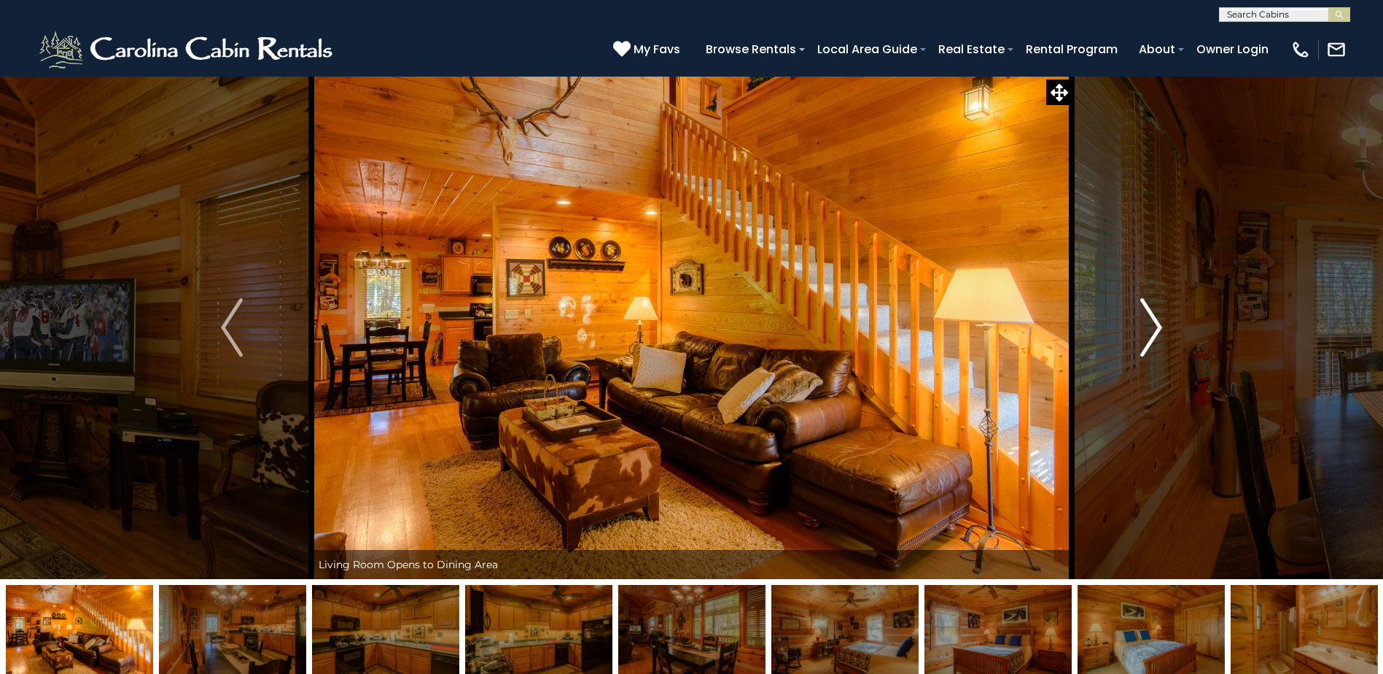
click at [1158, 328] on img "Next" at bounding box center [1151, 327] width 22 height 58
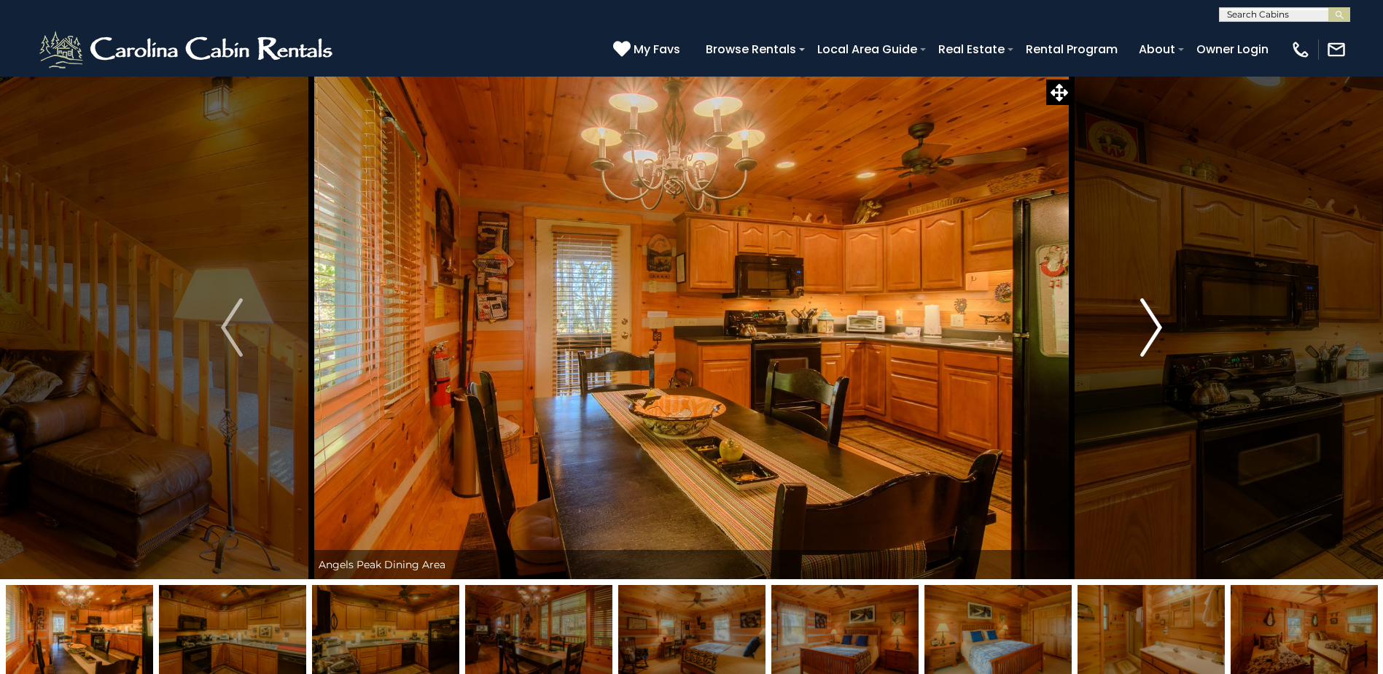
click at [1158, 328] on img "Next" at bounding box center [1151, 327] width 22 height 58
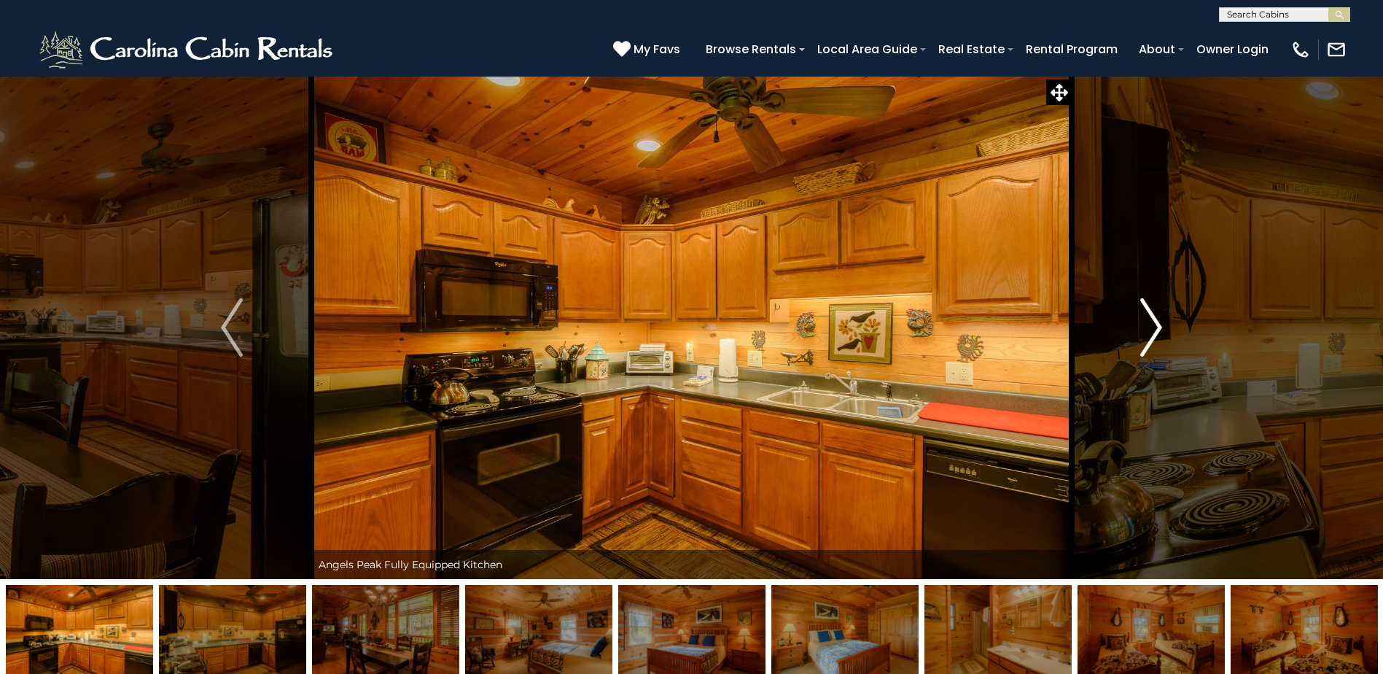
click at [1158, 328] on img "Next" at bounding box center [1151, 327] width 22 height 58
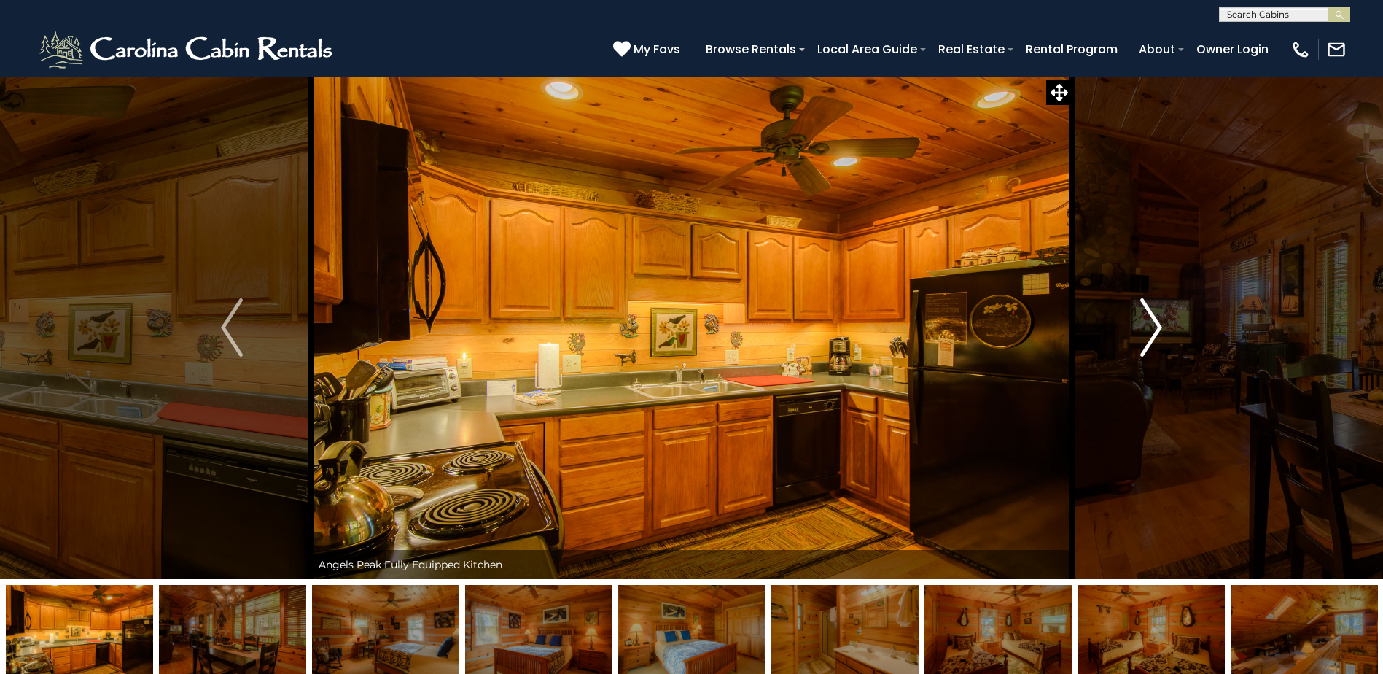
click at [1158, 328] on img "Next" at bounding box center [1151, 327] width 22 height 58
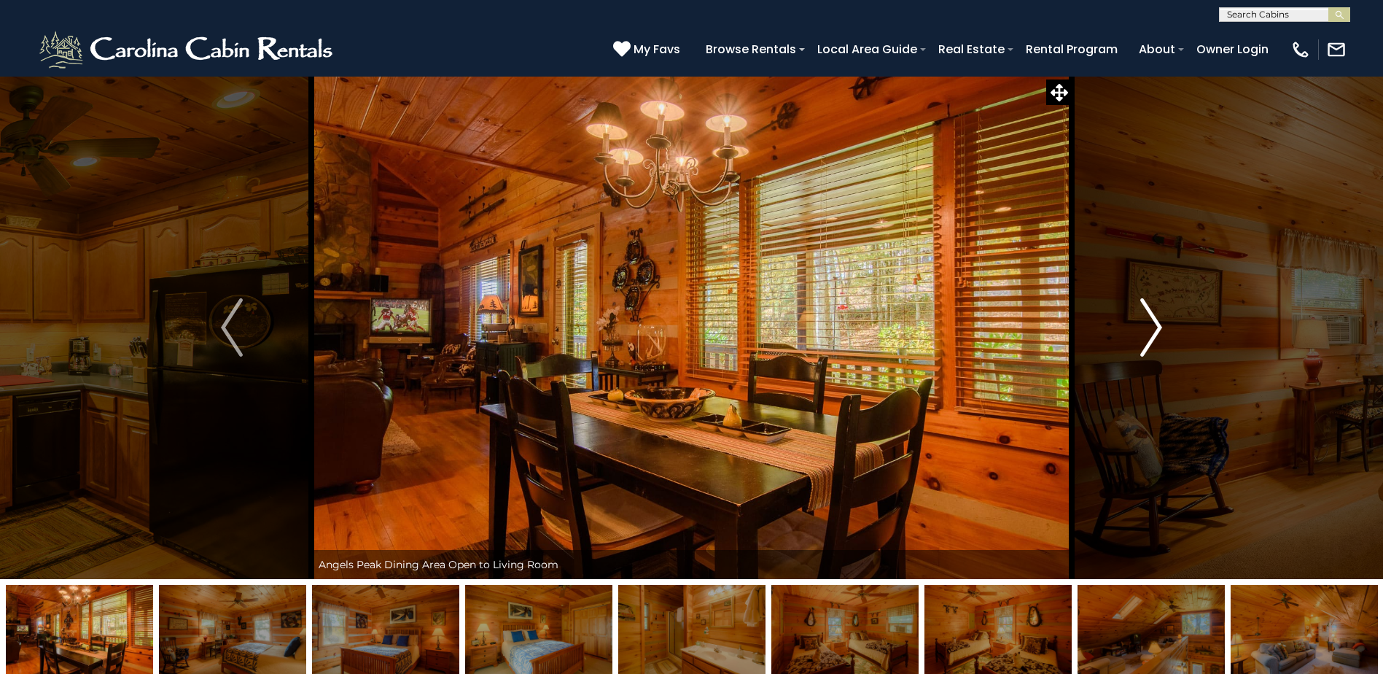
click at [1160, 327] on img "Next" at bounding box center [1151, 327] width 22 height 58
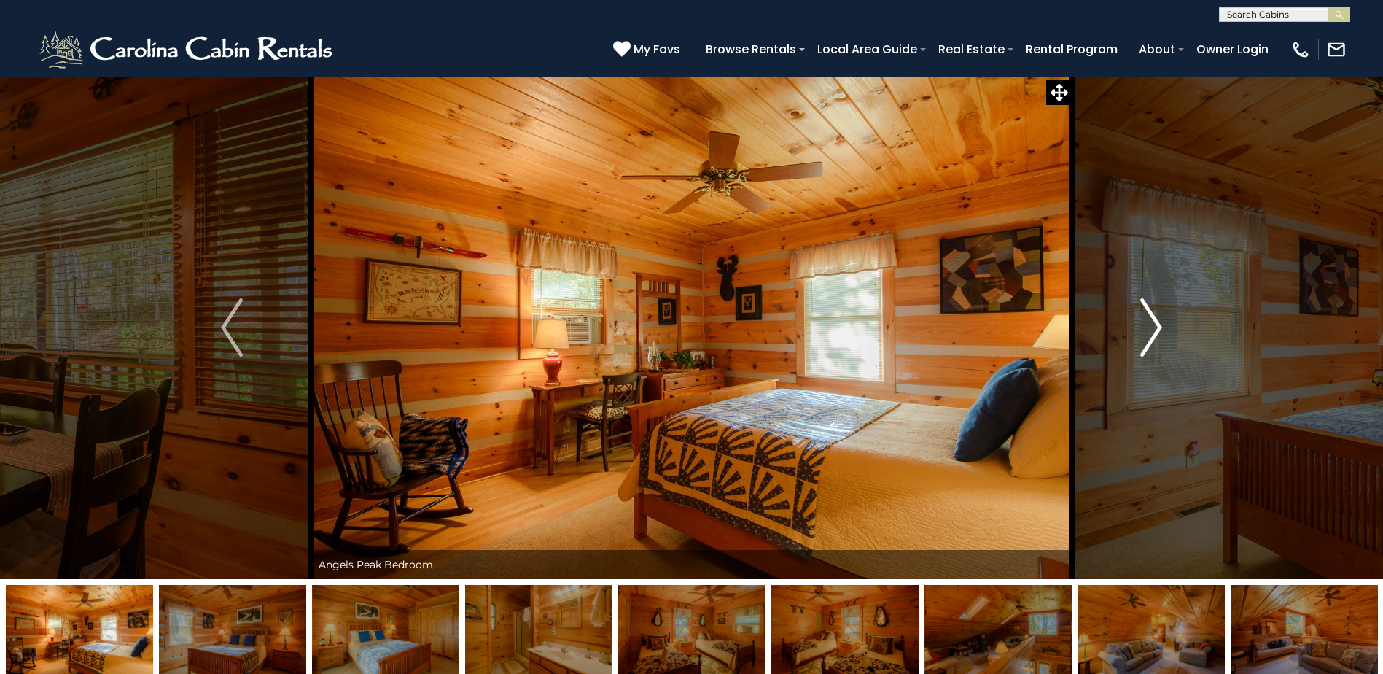
click at [1160, 327] on img "Next" at bounding box center [1151, 327] width 22 height 58
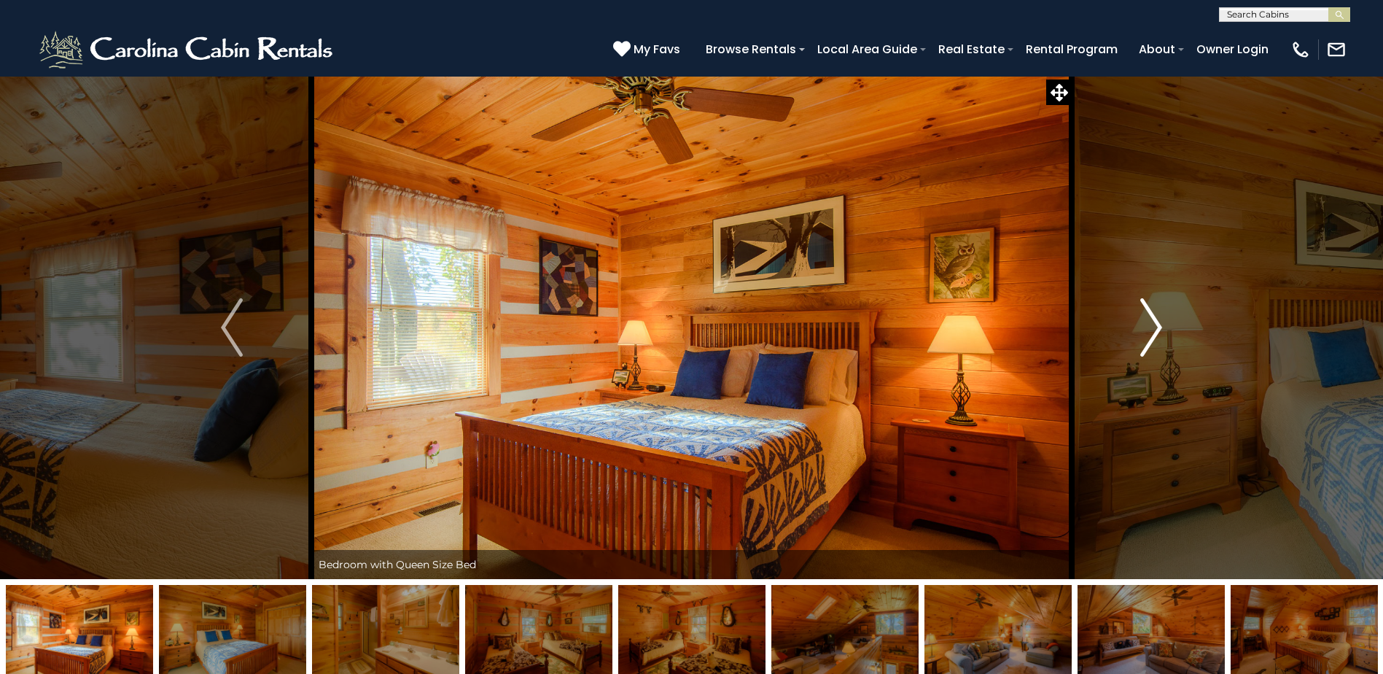
click at [1160, 327] on img "Next" at bounding box center [1151, 327] width 22 height 58
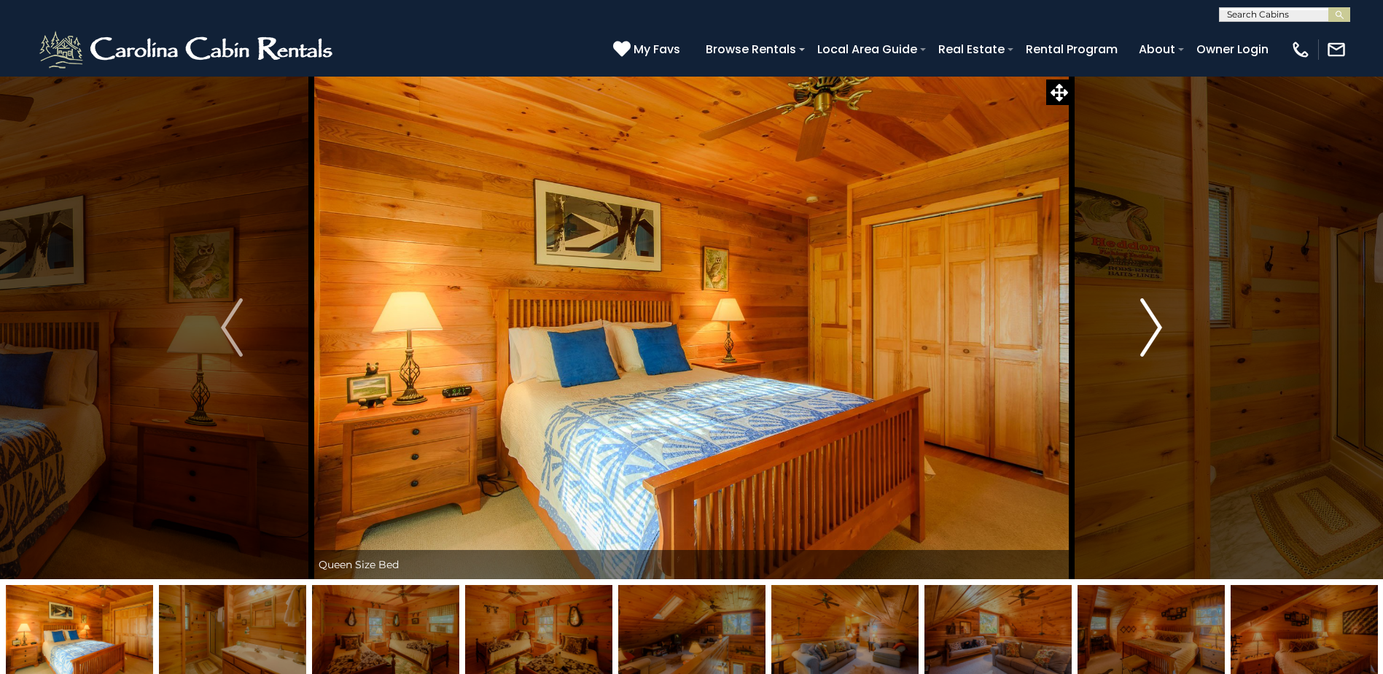
click at [1160, 327] on img "Next" at bounding box center [1151, 327] width 22 height 58
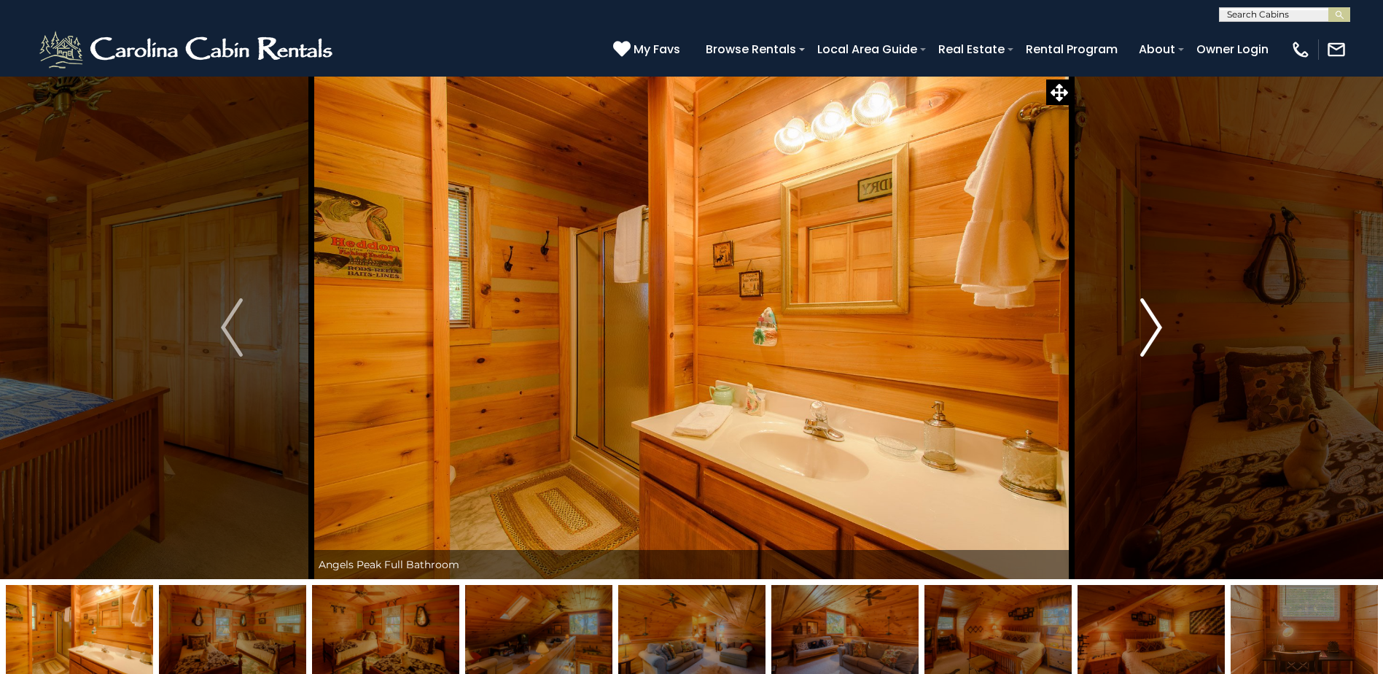
click at [1160, 327] on img "Next" at bounding box center [1151, 327] width 22 height 58
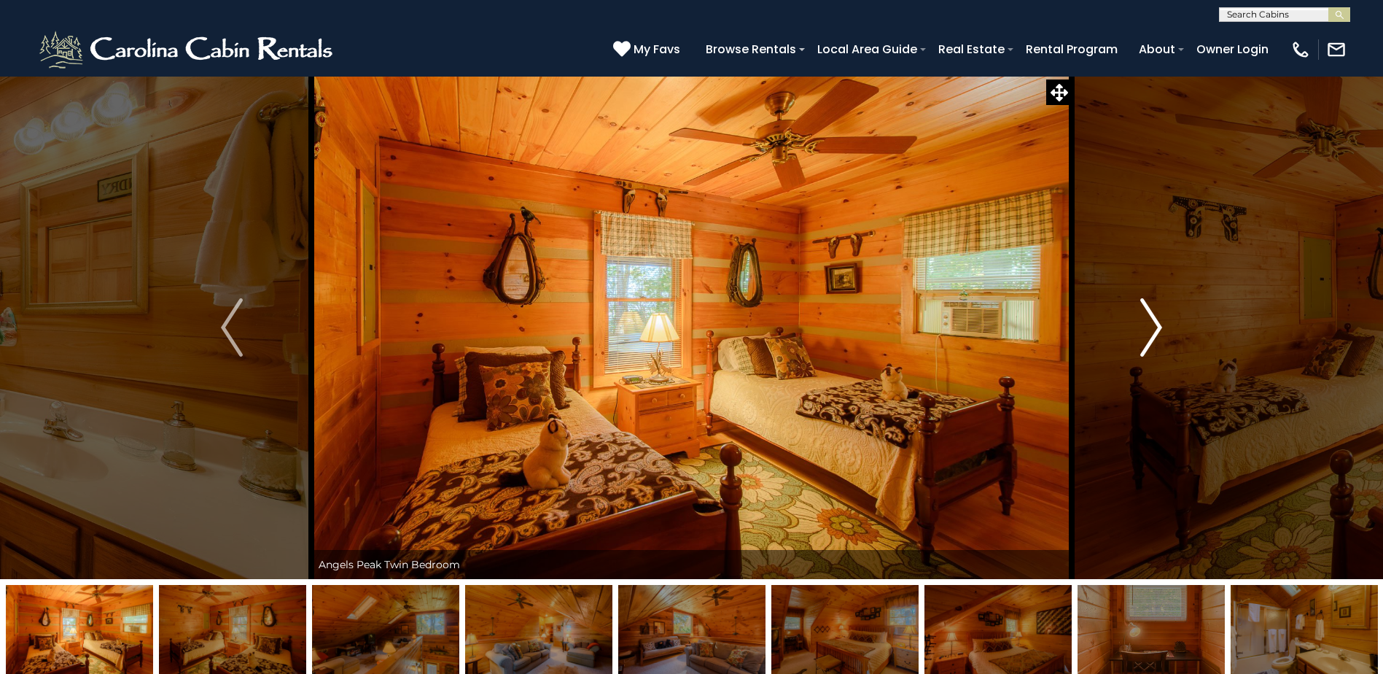
click at [1160, 327] on img "Next" at bounding box center [1151, 327] width 22 height 58
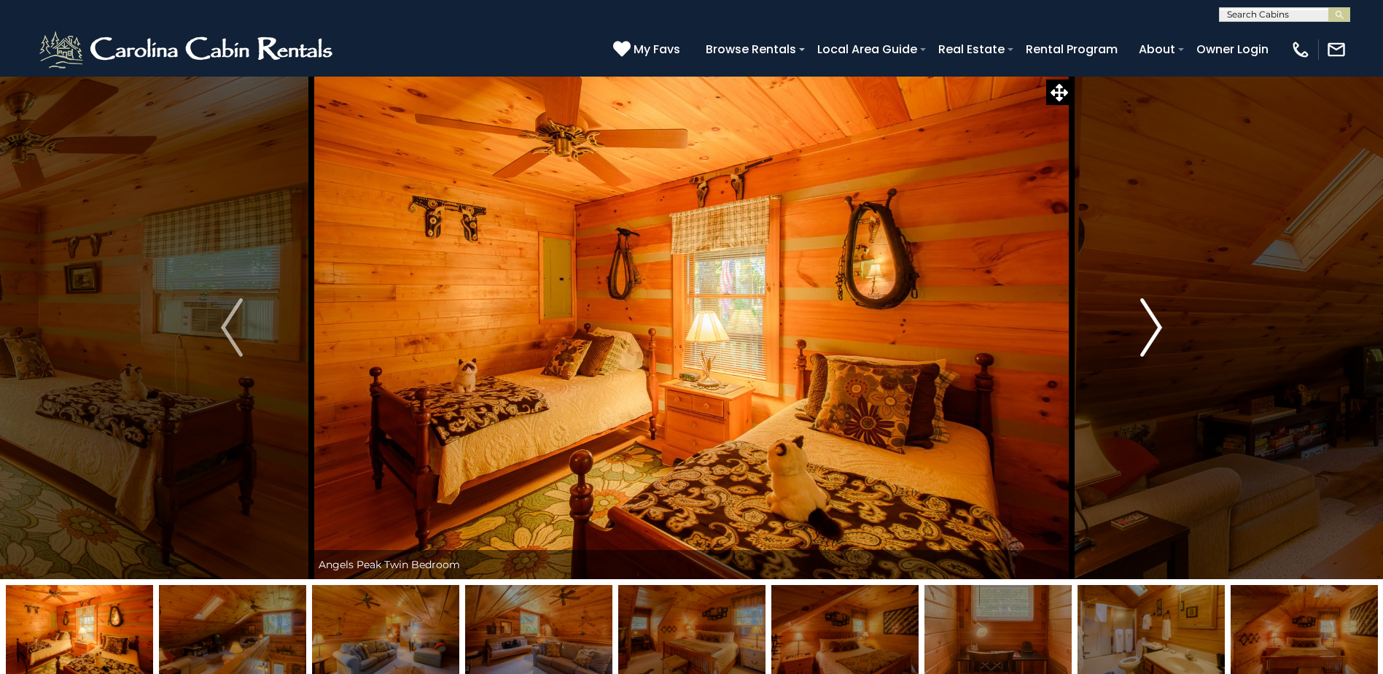
click at [1160, 327] on img "Next" at bounding box center [1151, 327] width 22 height 58
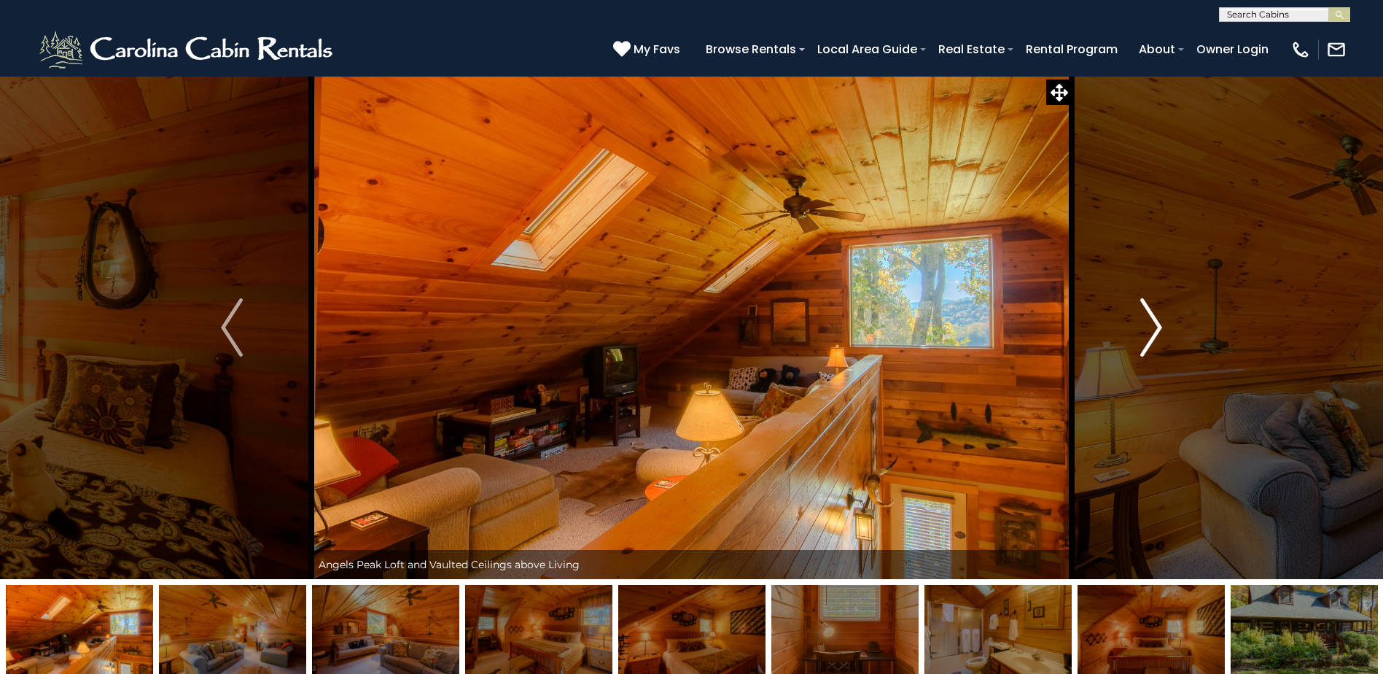
click at [1156, 327] on img "Next" at bounding box center [1151, 327] width 22 height 58
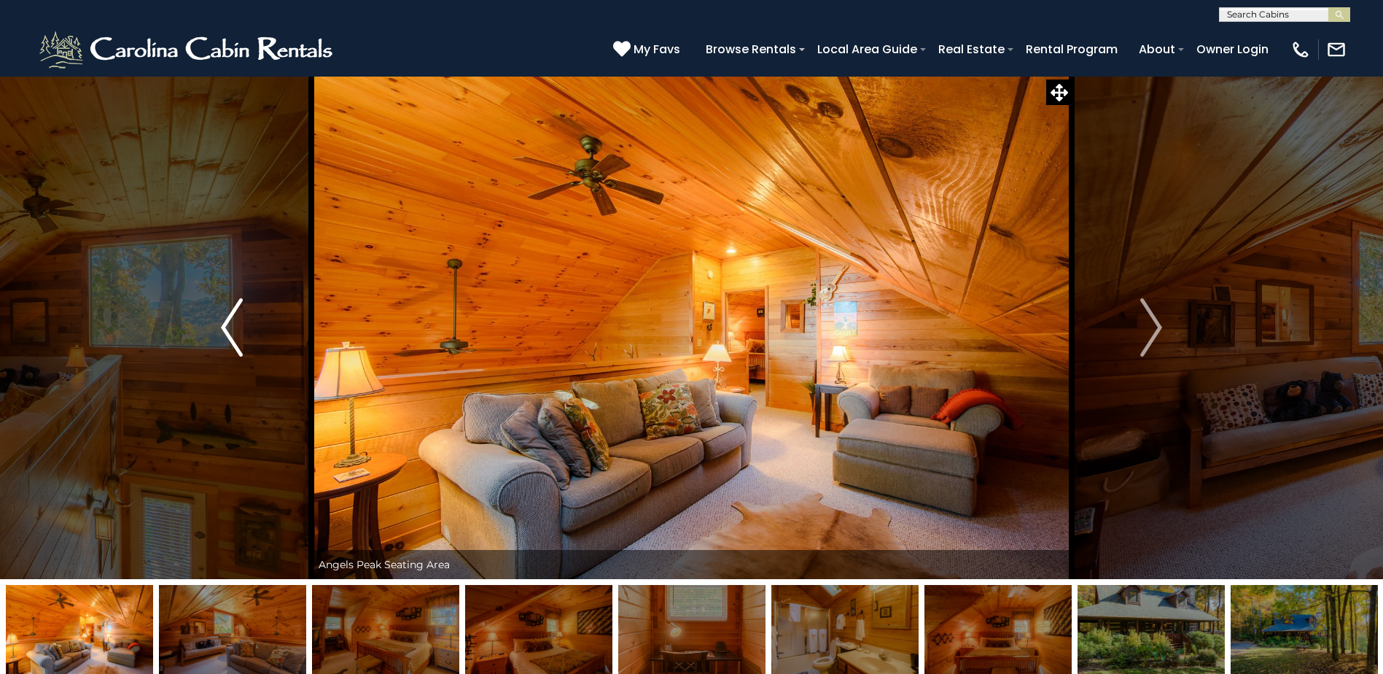
click at [230, 332] on img "Previous" at bounding box center [232, 327] width 22 height 58
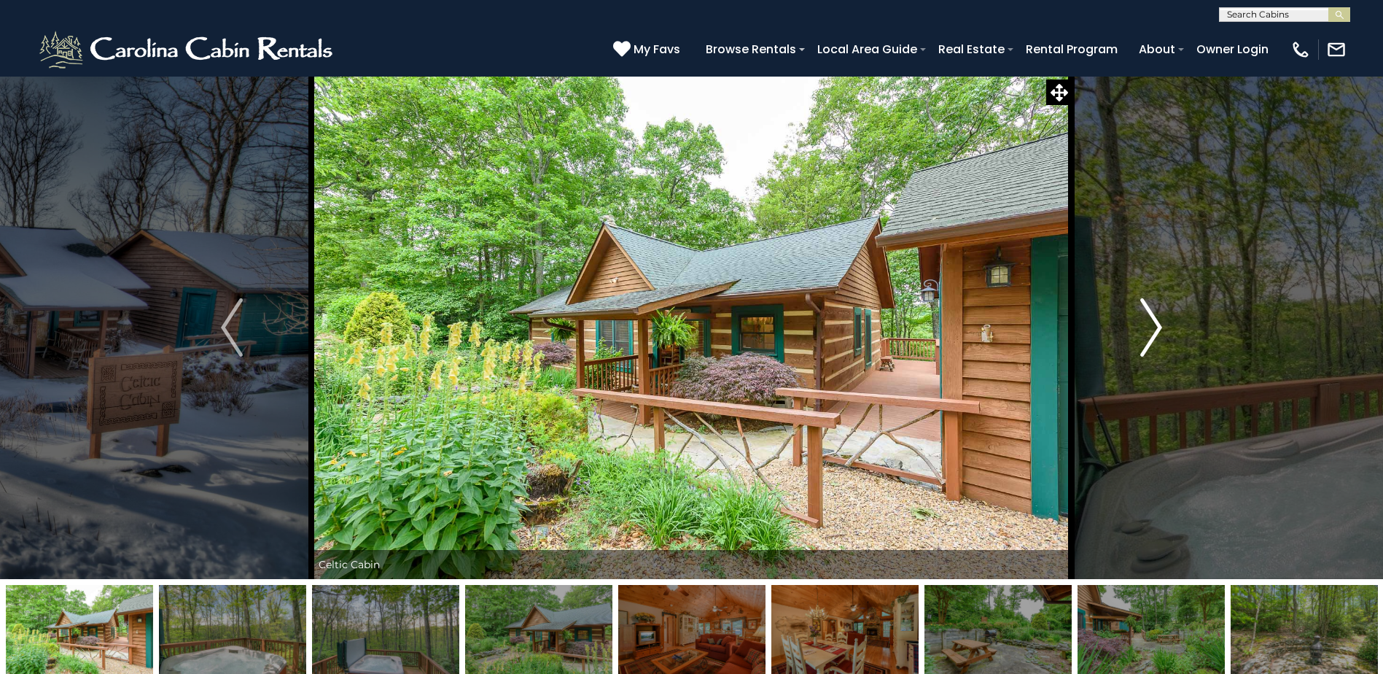
click at [1153, 323] on img "Next" at bounding box center [1151, 327] width 22 height 58
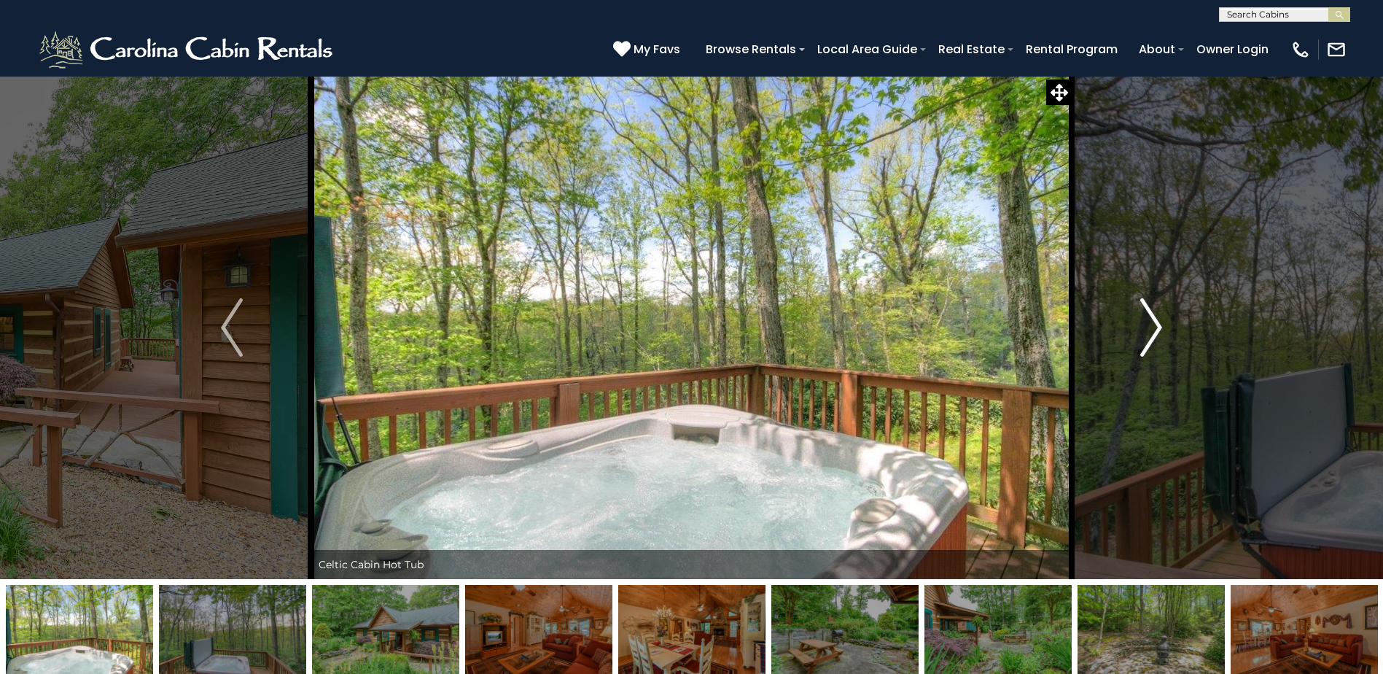
click at [1153, 329] on img "Next" at bounding box center [1151, 327] width 22 height 58
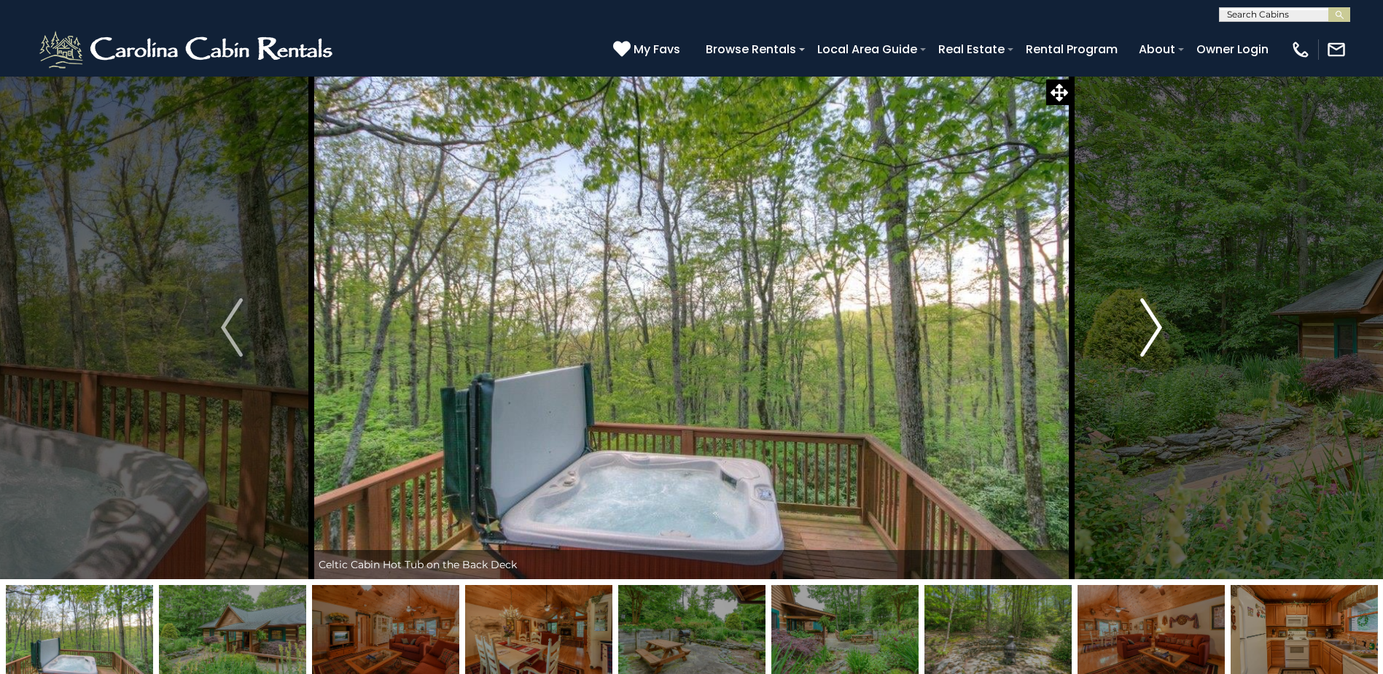
click at [1153, 328] on img "Next" at bounding box center [1151, 327] width 22 height 58
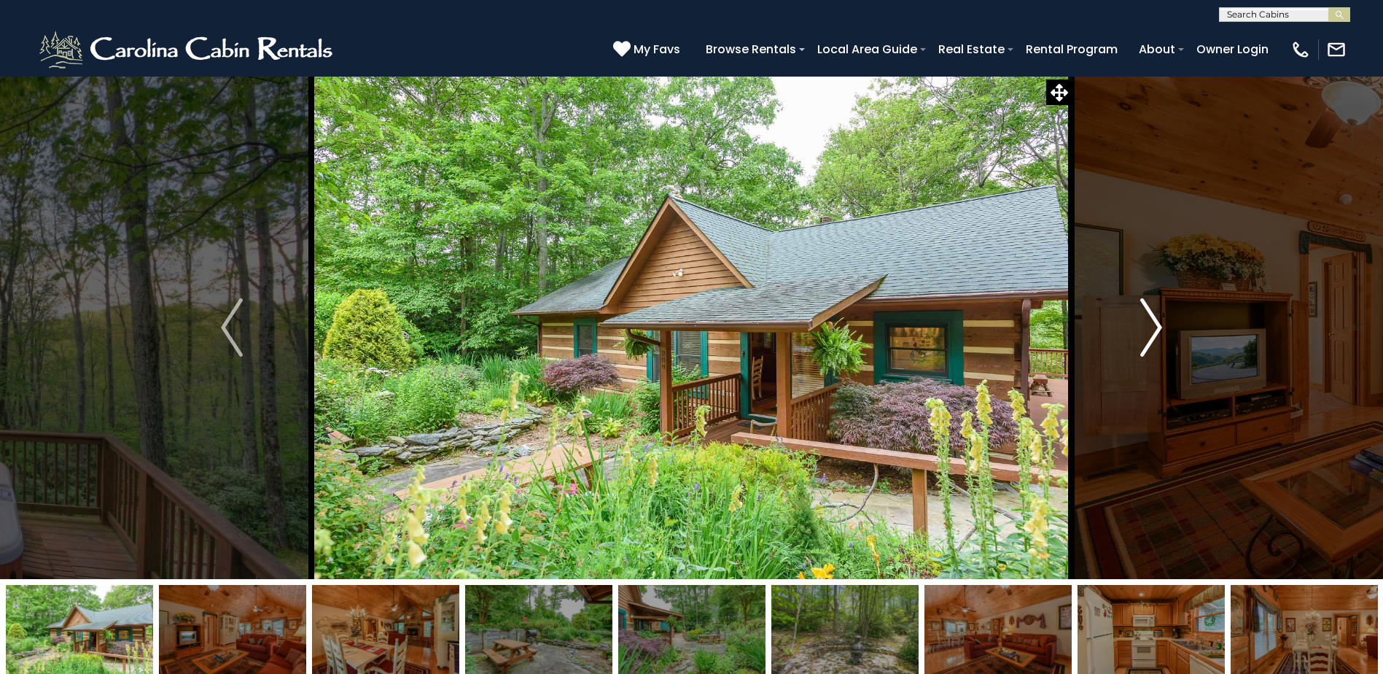
click at [1153, 328] on img "Next" at bounding box center [1151, 327] width 22 height 58
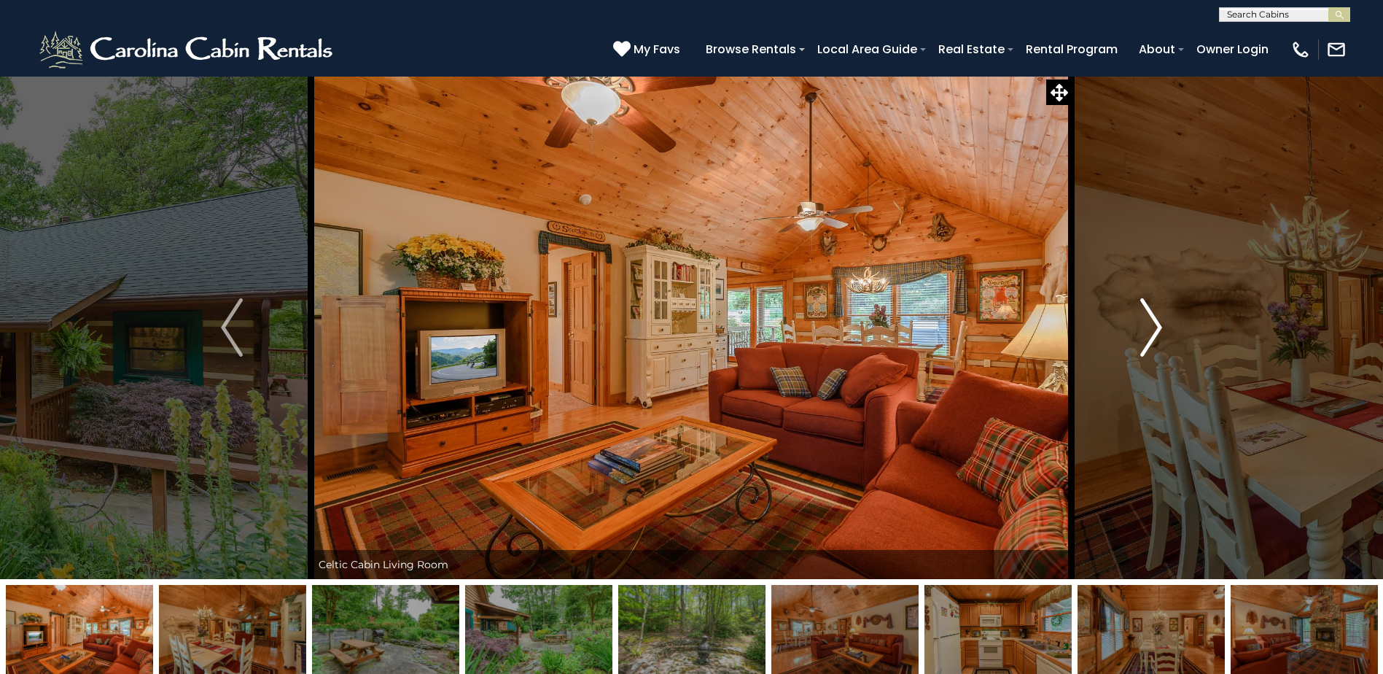
click at [1153, 328] on img "Next" at bounding box center [1151, 327] width 22 height 58
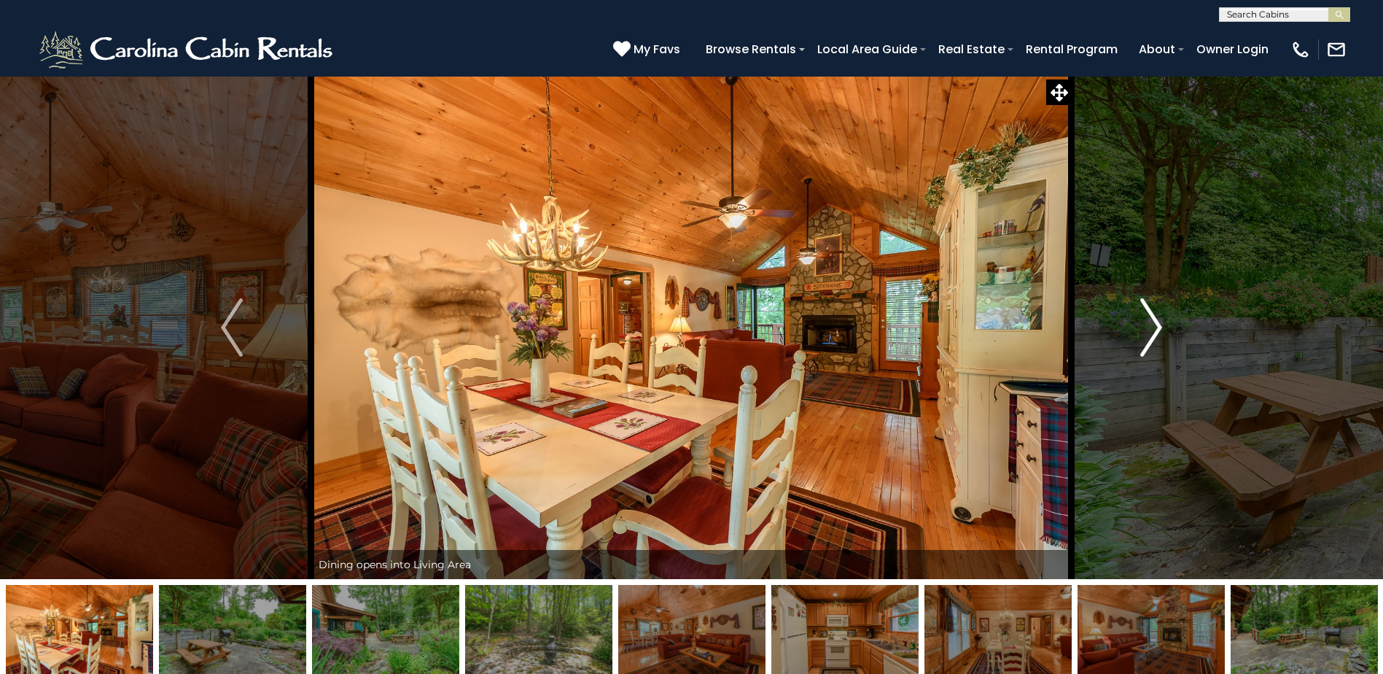
click at [1153, 328] on img "Next" at bounding box center [1151, 327] width 22 height 58
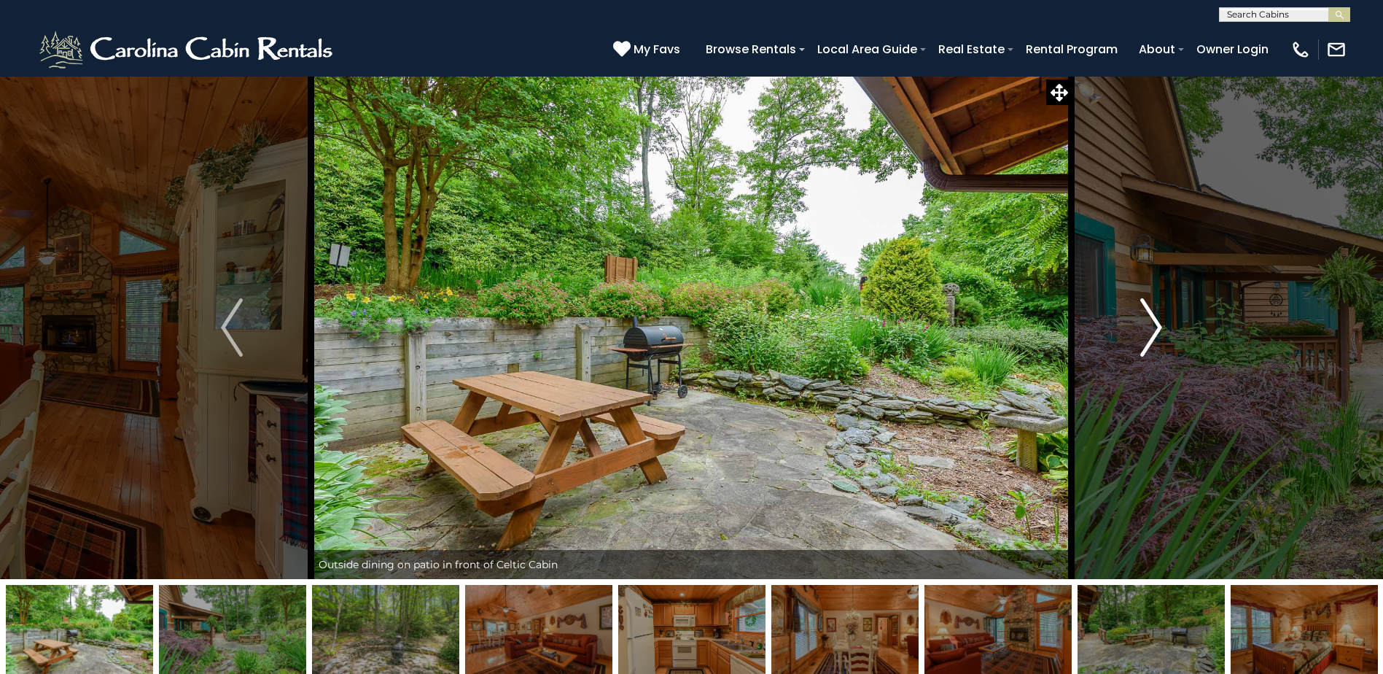
click at [1153, 328] on img "Next" at bounding box center [1151, 327] width 22 height 58
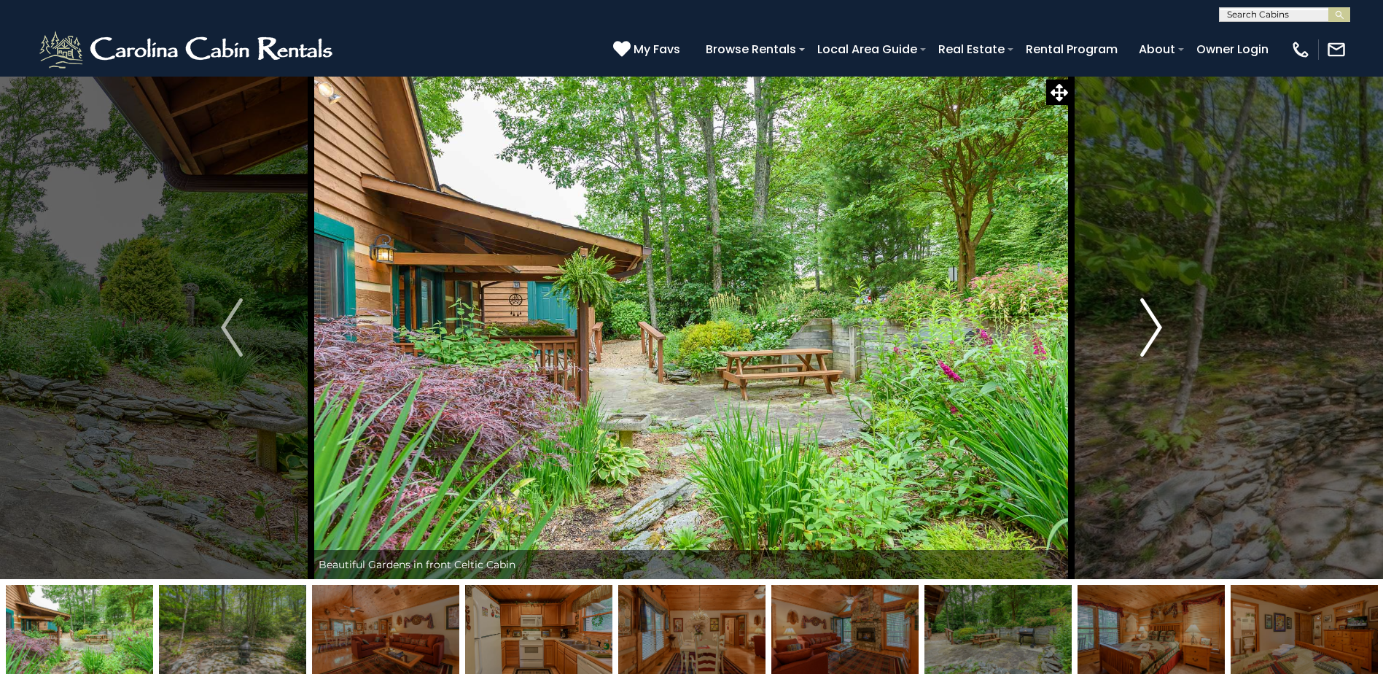
click at [1153, 328] on img "Next" at bounding box center [1151, 327] width 22 height 58
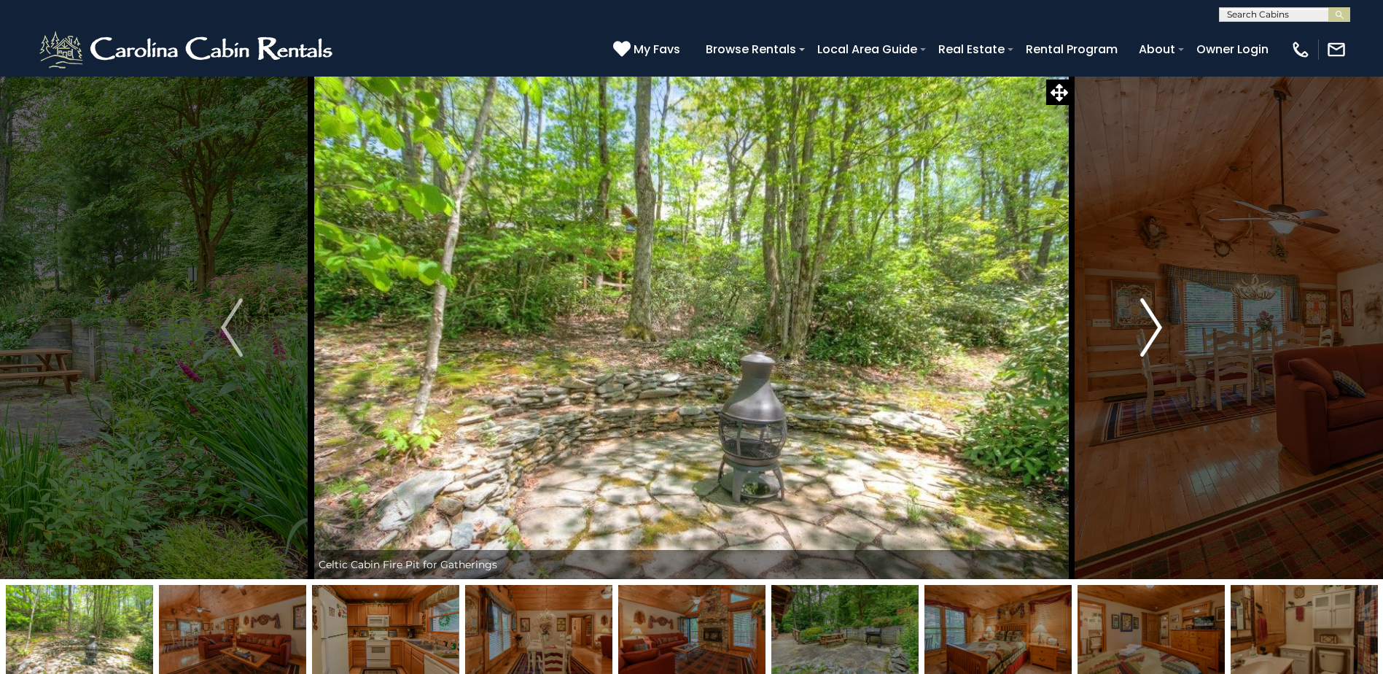
click at [1153, 328] on img "Next" at bounding box center [1151, 327] width 22 height 58
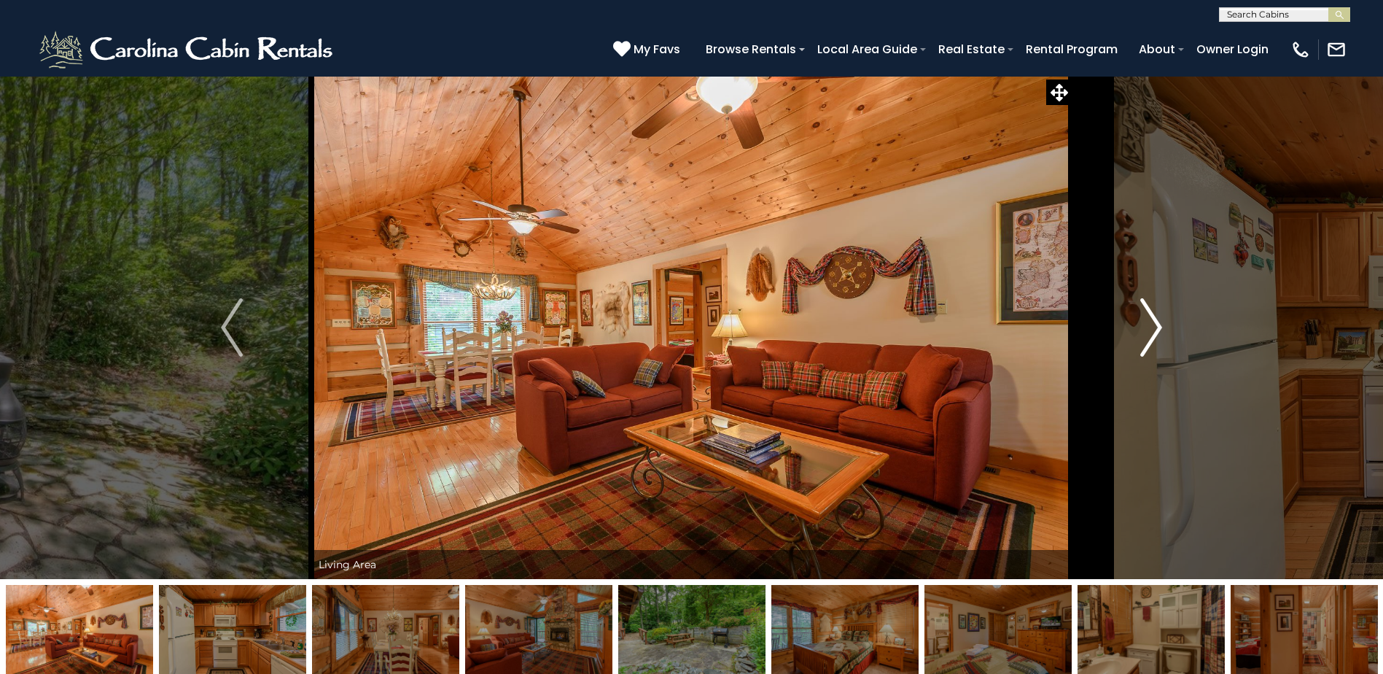
click at [1153, 328] on img "Next" at bounding box center [1151, 327] width 22 height 58
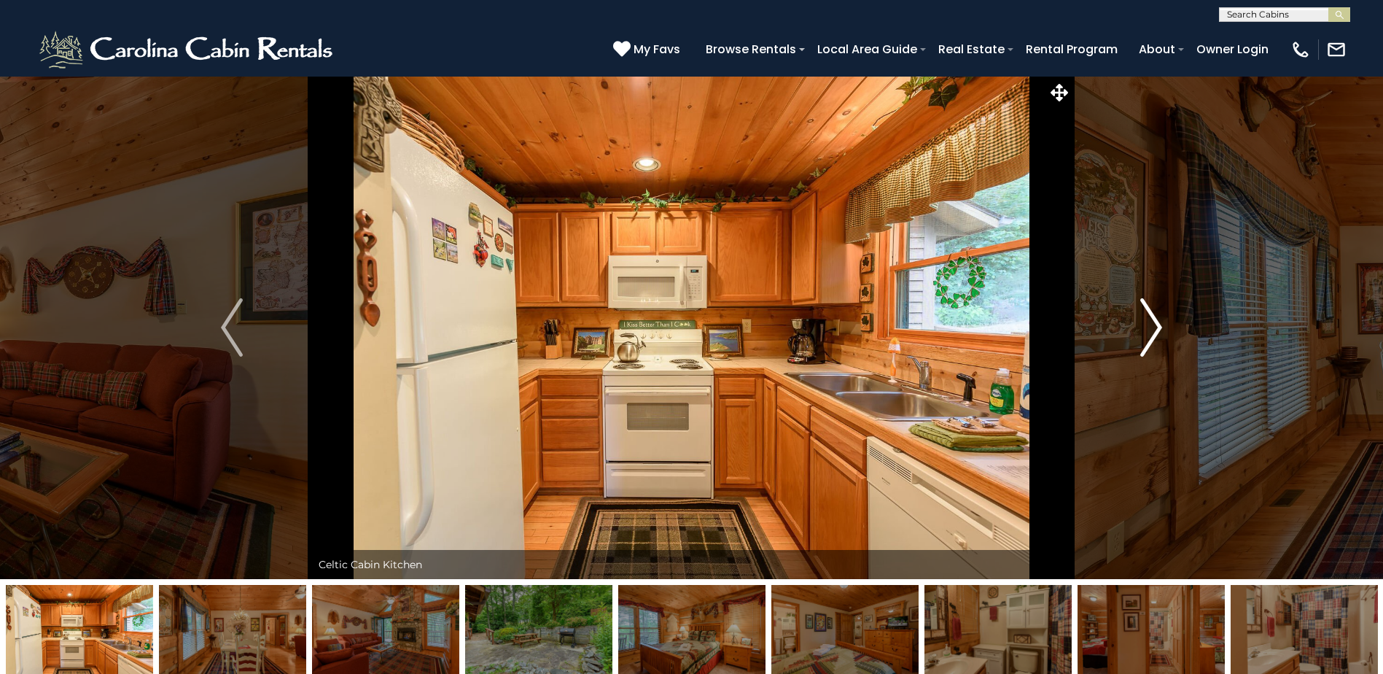
click at [1153, 328] on img "Next" at bounding box center [1151, 327] width 22 height 58
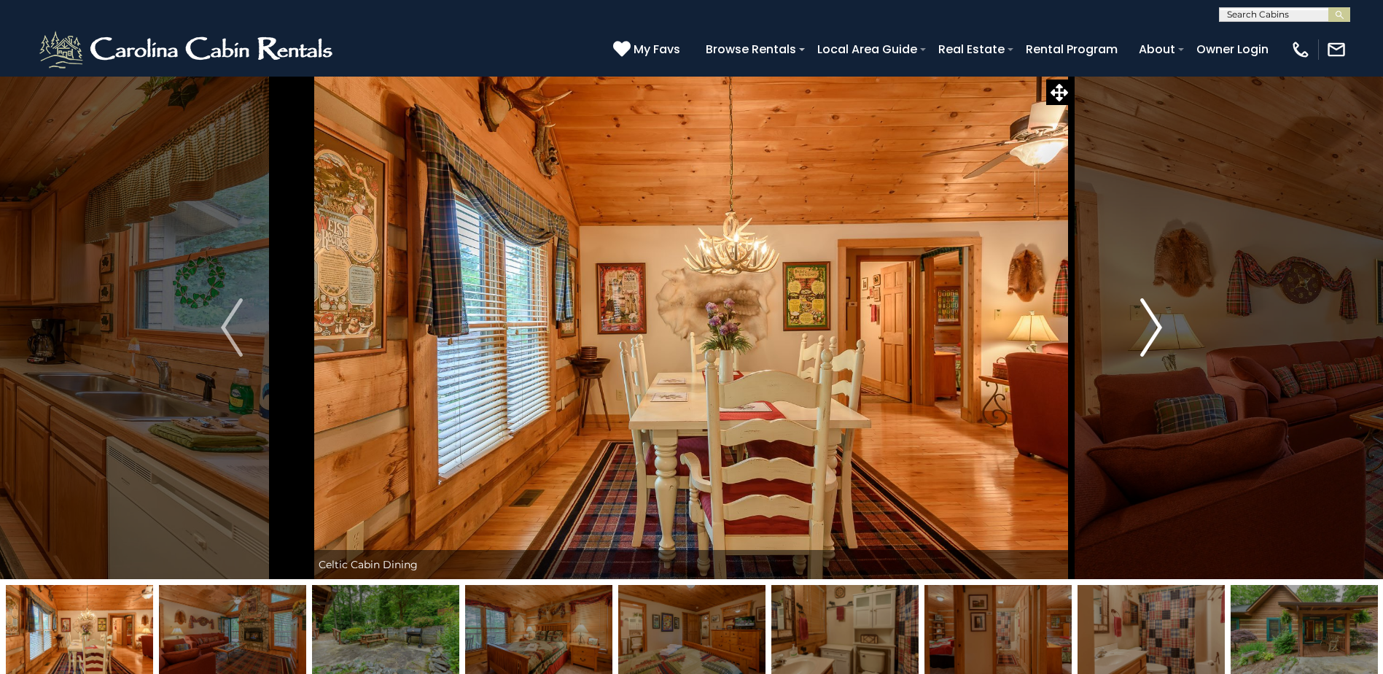
click at [1153, 328] on img "Next" at bounding box center [1151, 327] width 22 height 58
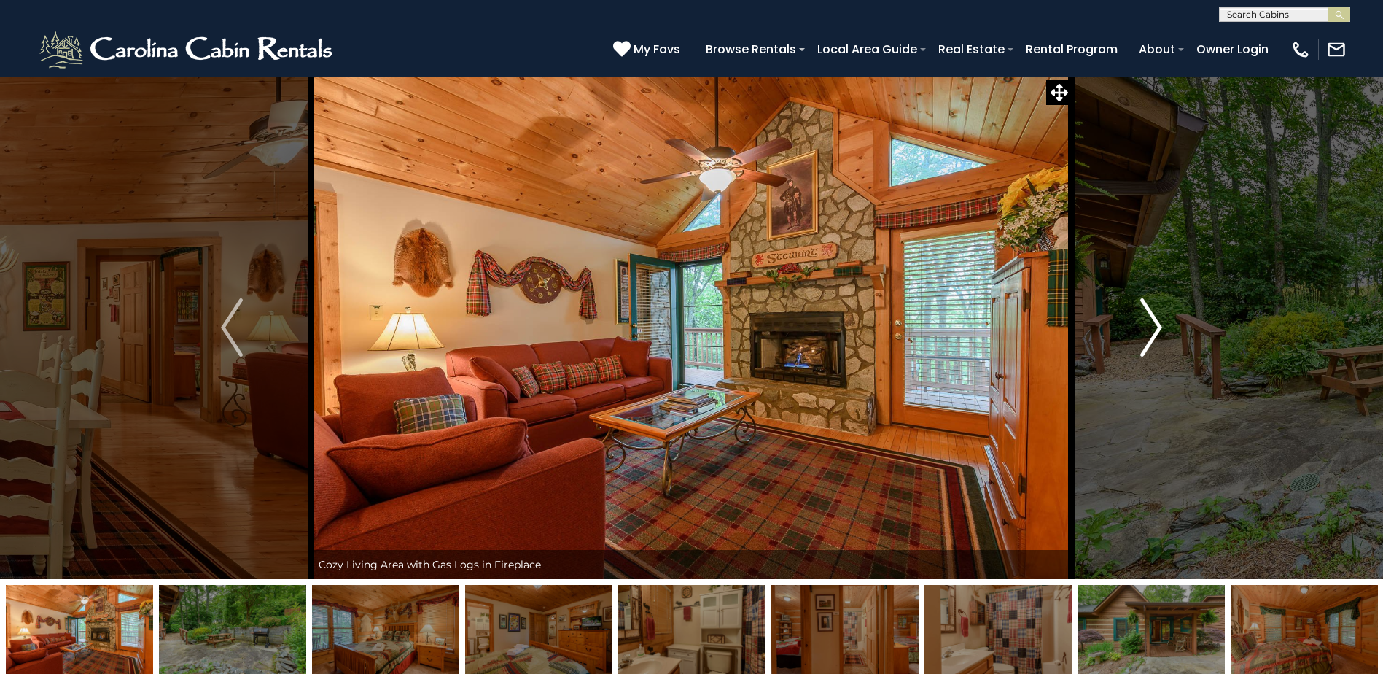
click at [1153, 328] on img "Next" at bounding box center [1151, 327] width 22 height 58
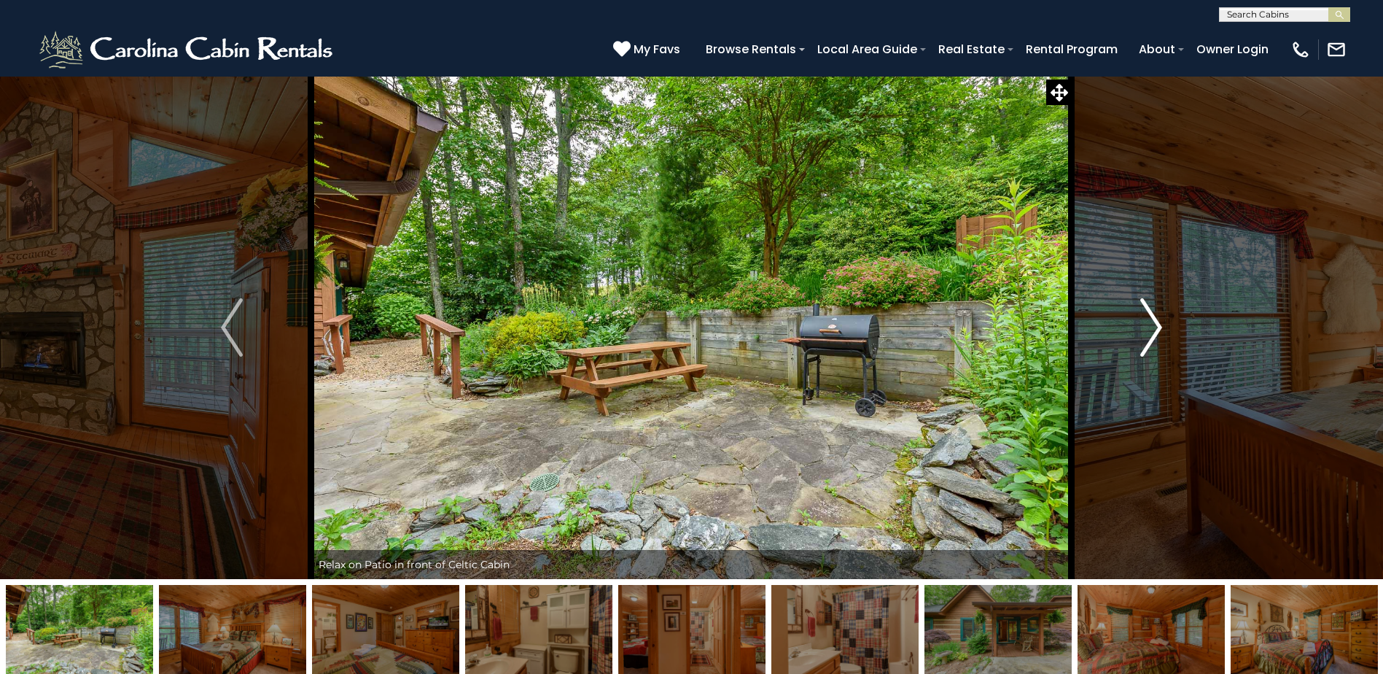
click at [1153, 327] on img "Next" at bounding box center [1151, 327] width 22 height 58
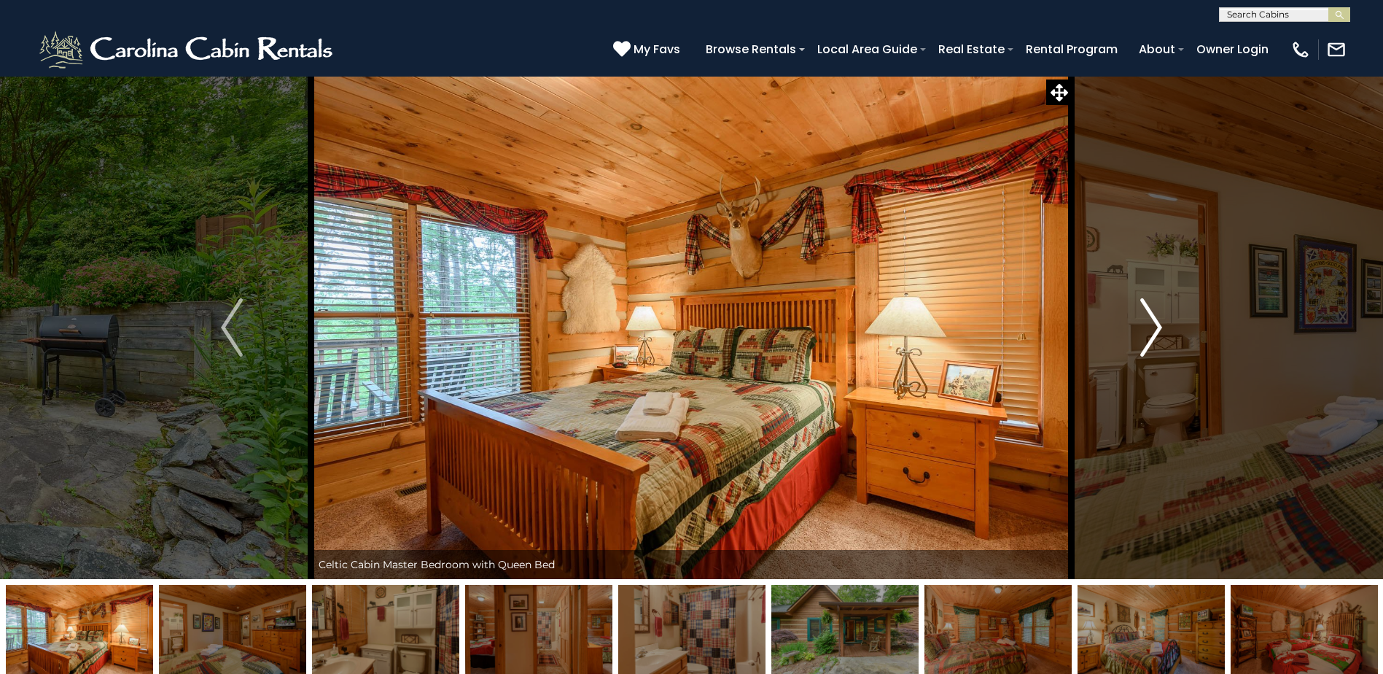
click at [1153, 327] on img "Next" at bounding box center [1151, 327] width 22 height 58
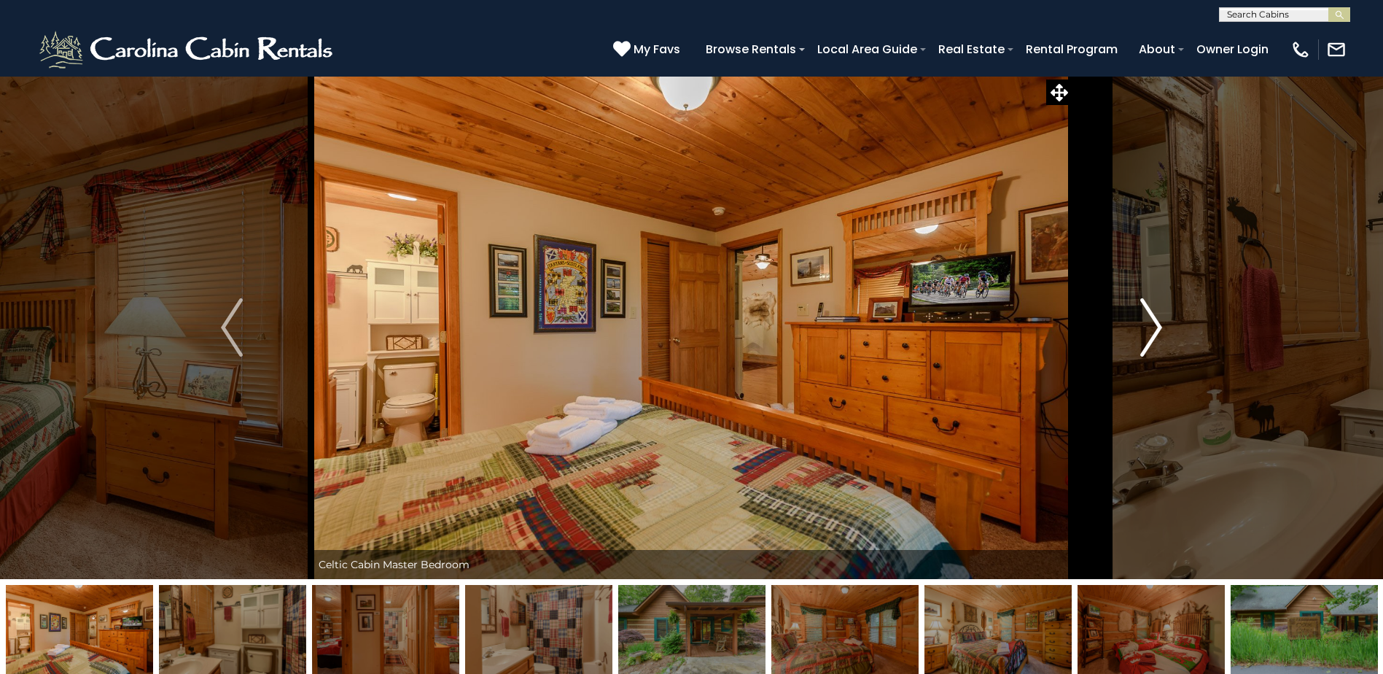
click at [1153, 327] on img "Next" at bounding box center [1151, 327] width 22 height 58
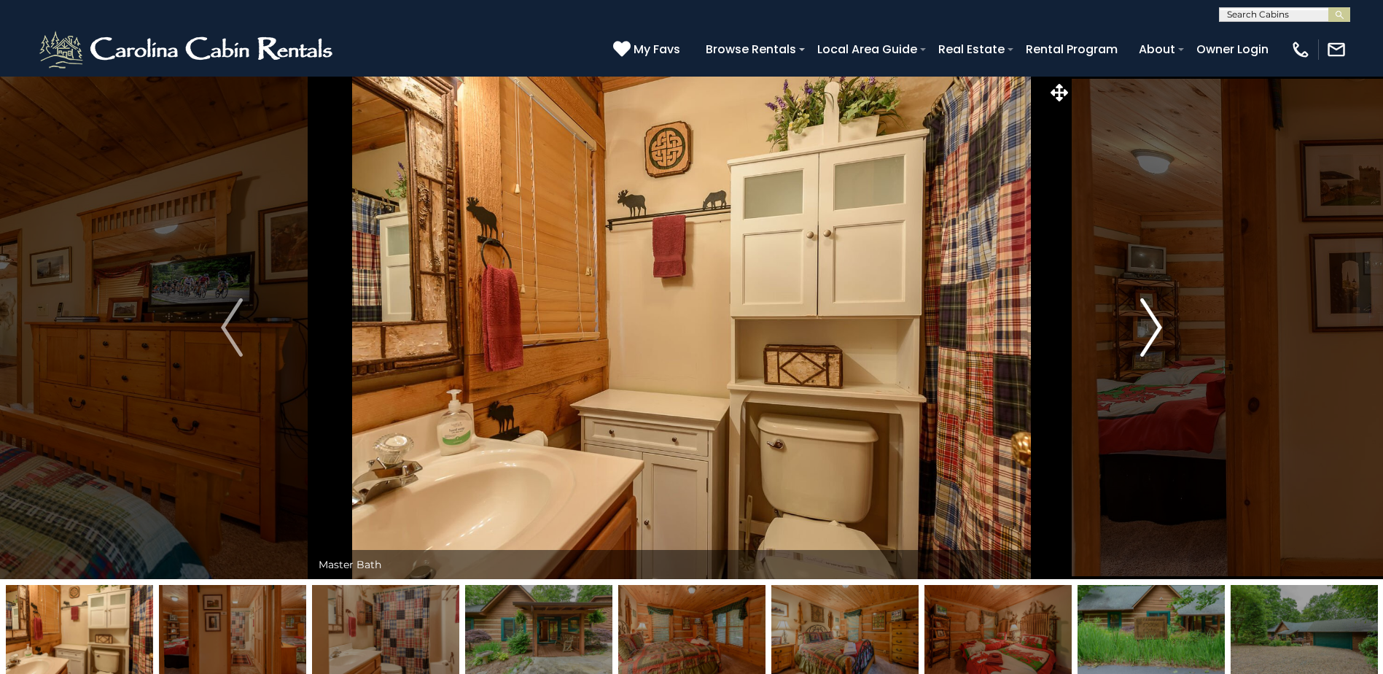
click at [1153, 313] on img "Next" at bounding box center [1151, 327] width 22 height 58
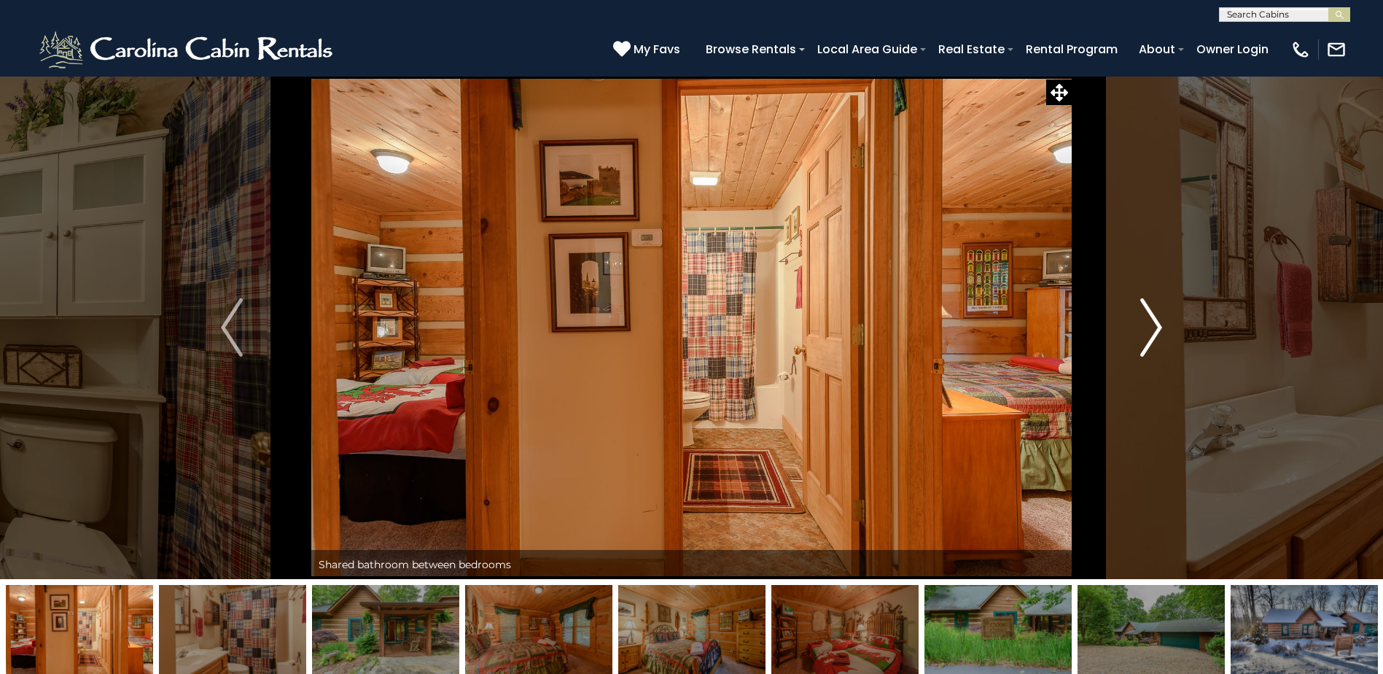
click at [1153, 320] on img "Next" at bounding box center [1151, 327] width 22 height 58
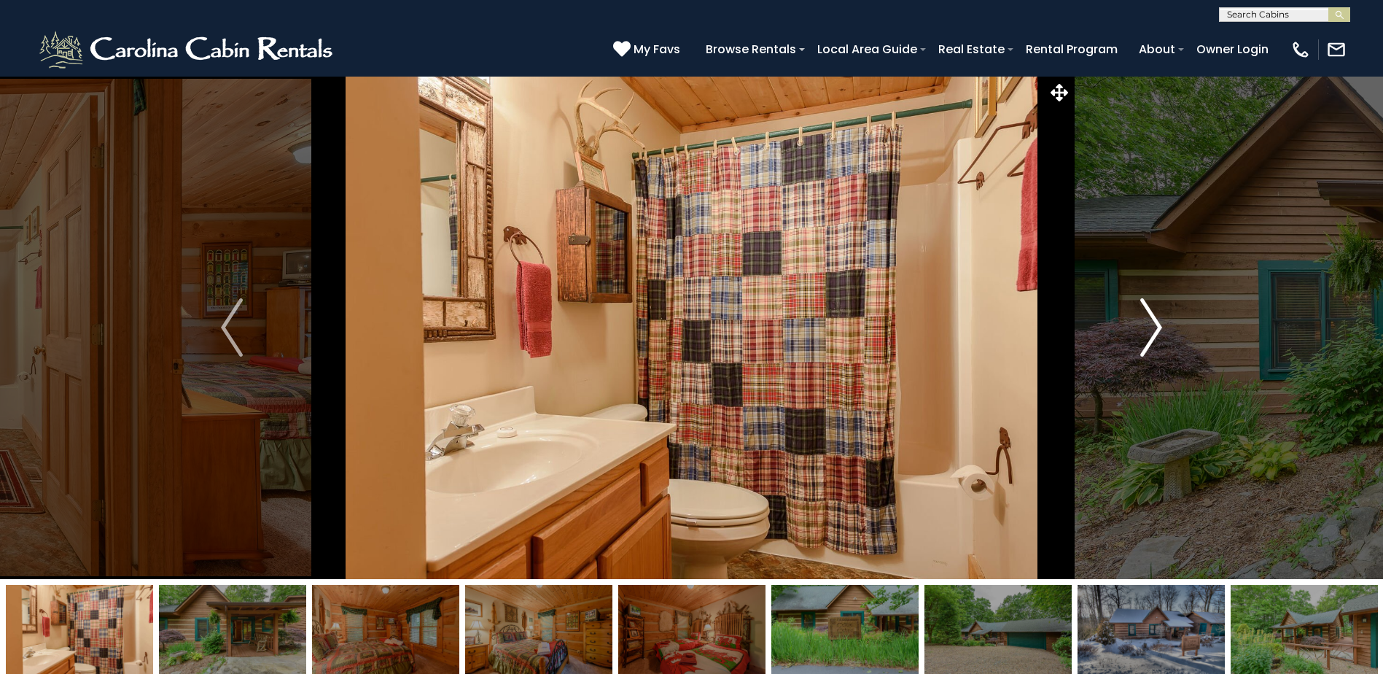
click at [1153, 320] on img "Next" at bounding box center [1151, 327] width 22 height 58
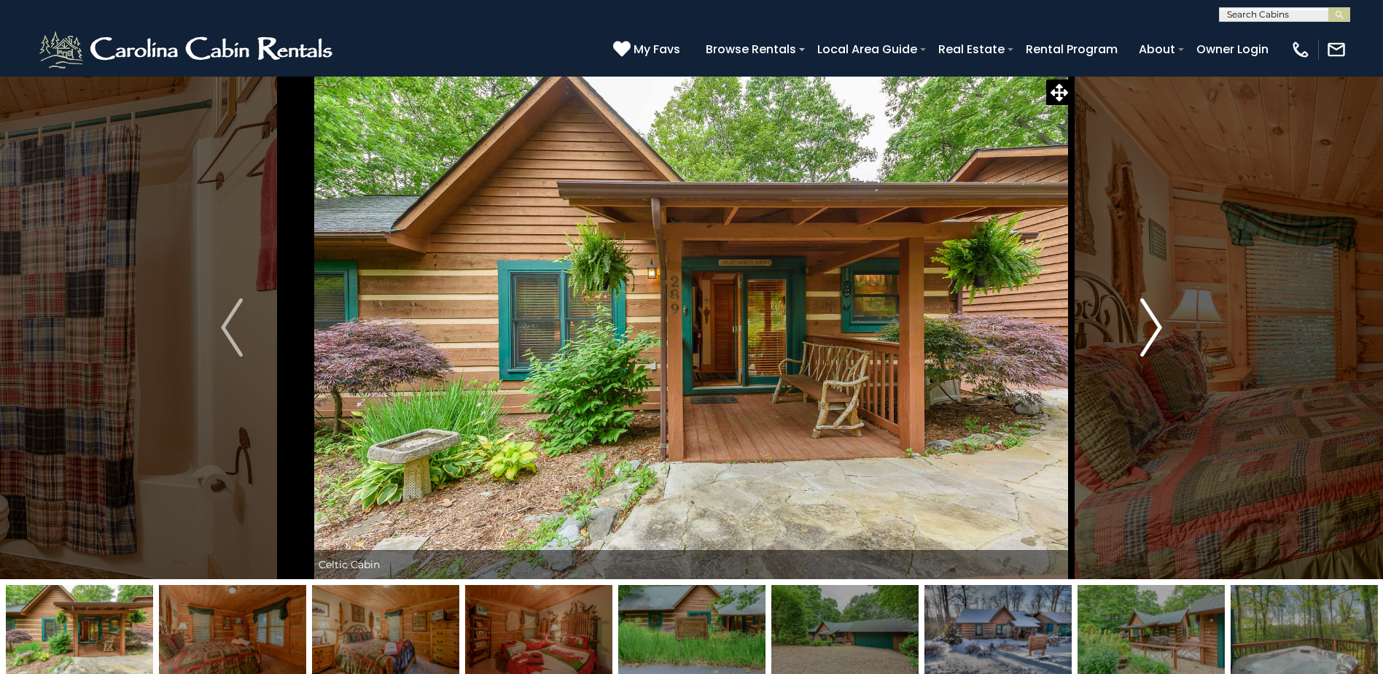
click at [1153, 320] on img "Next" at bounding box center [1151, 327] width 22 height 58
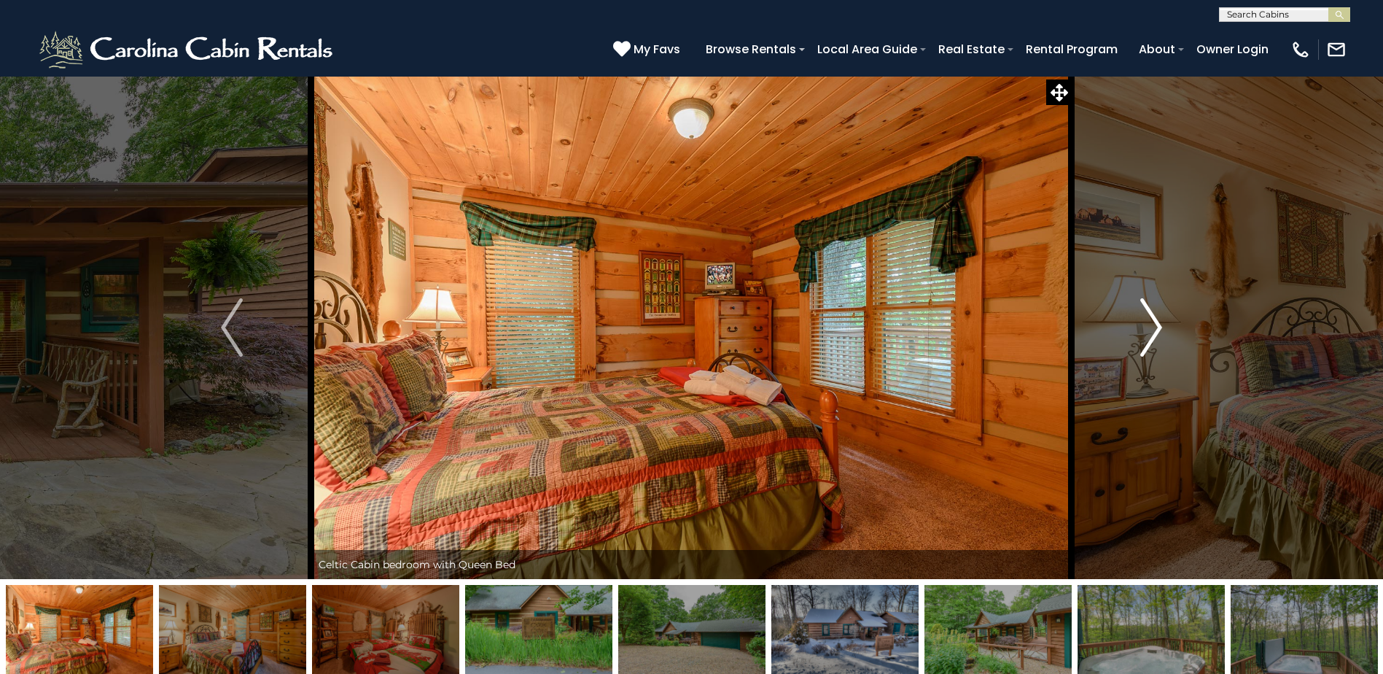
click at [1153, 320] on img "Next" at bounding box center [1151, 327] width 22 height 58
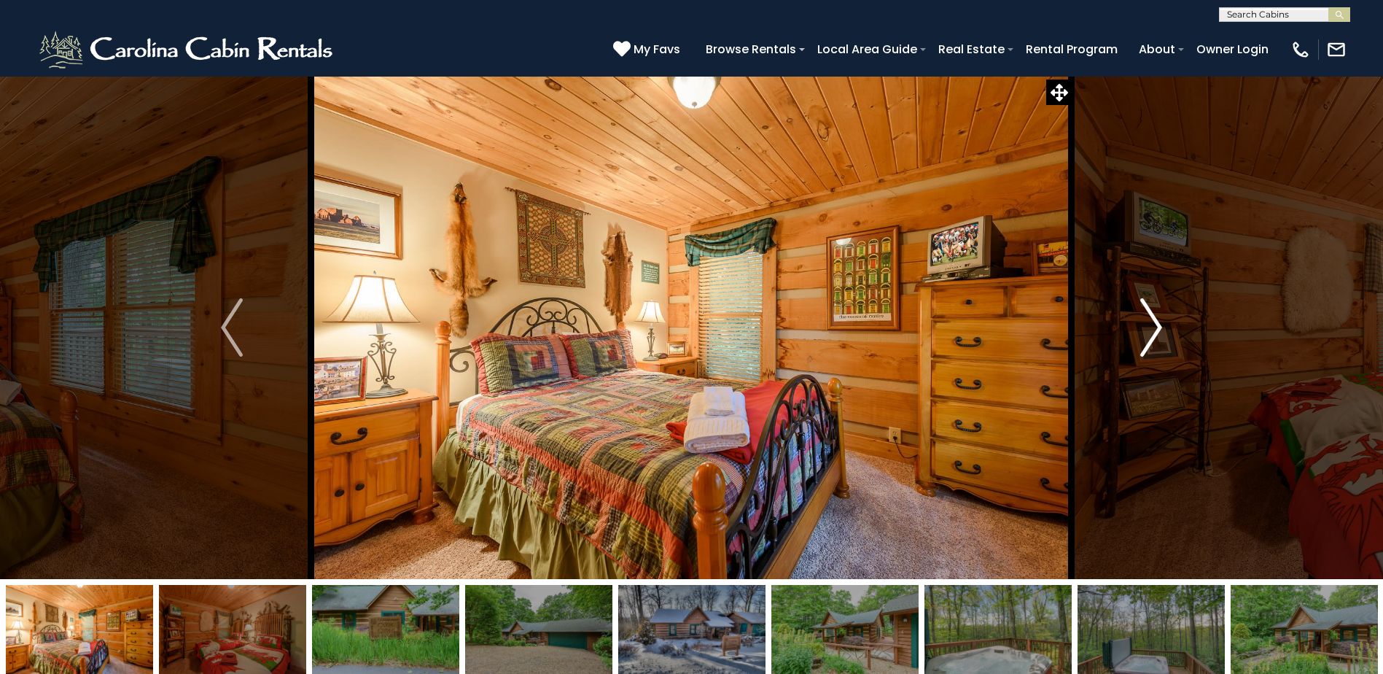
click at [1153, 320] on img "Next" at bounding box center [1151, 327] width 22 height 58
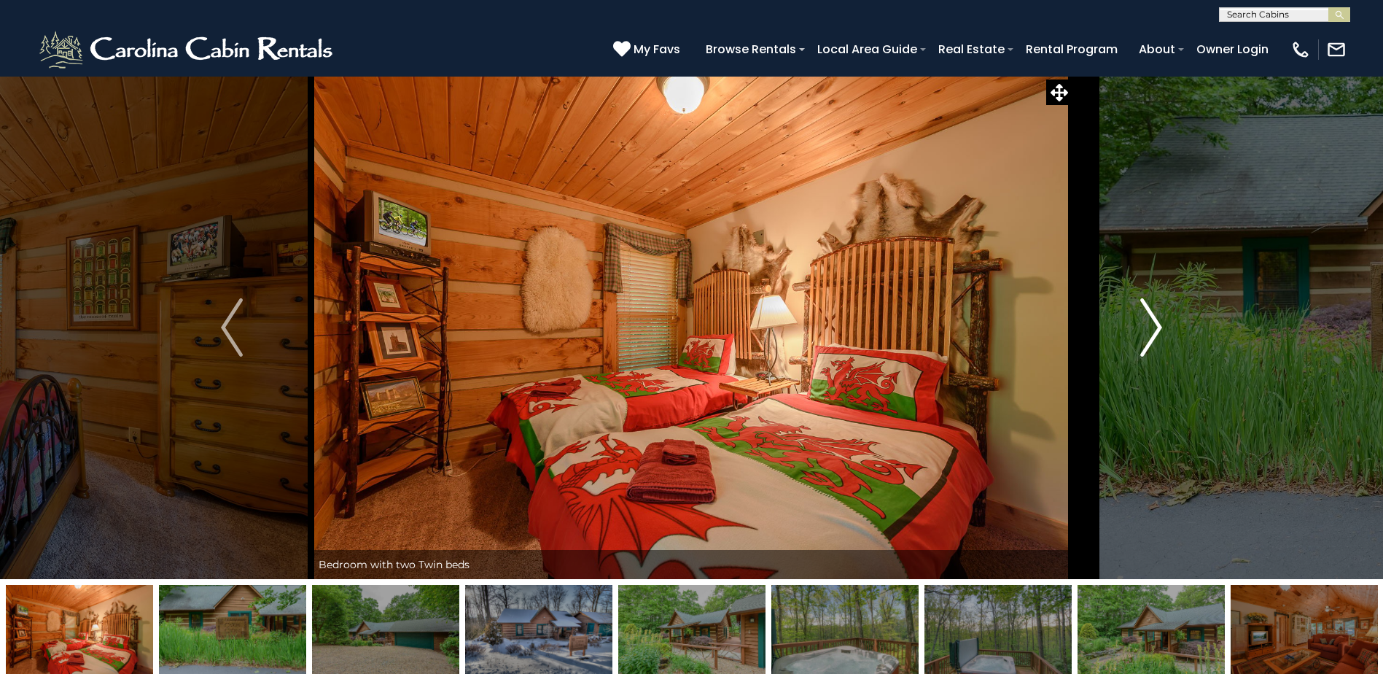
click at [1153, 320] on img "Next" at bounding box center [1151, 327] width 22 height 58
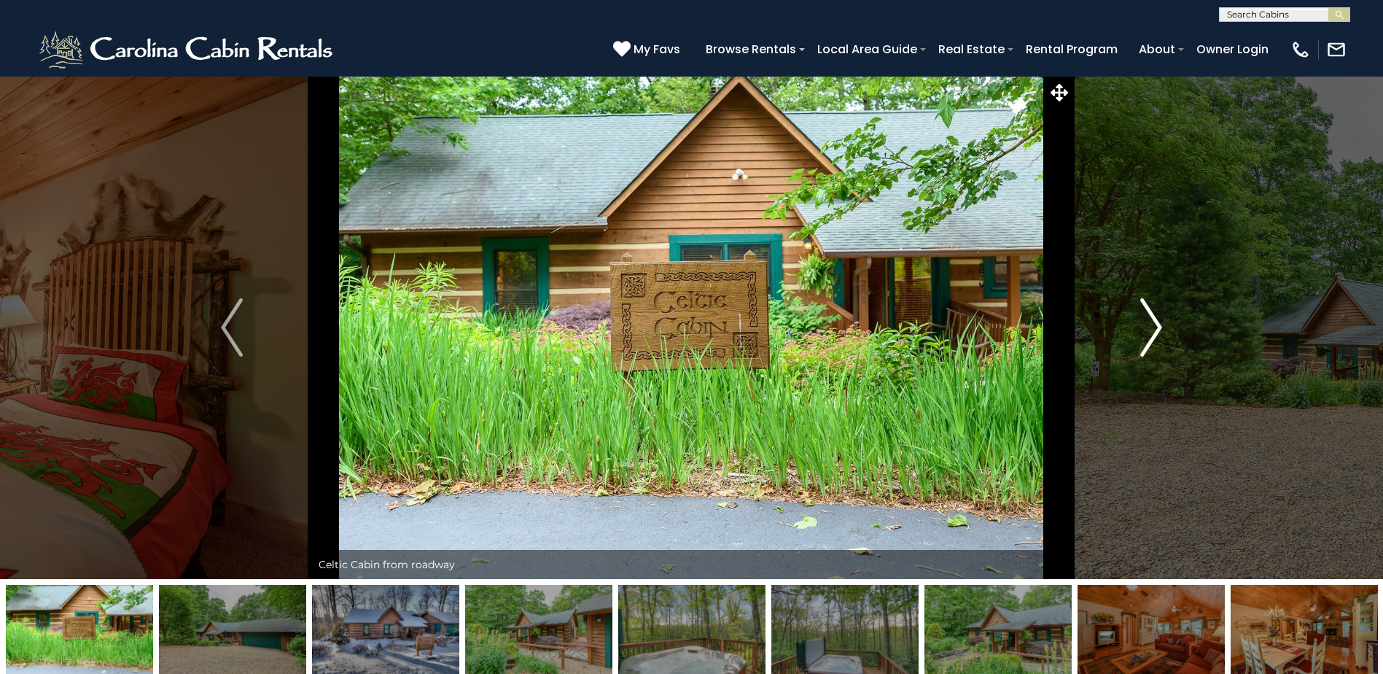
click at [1153, 320] on img "Next" at bounding box center [1151, 327] width 22 height 58
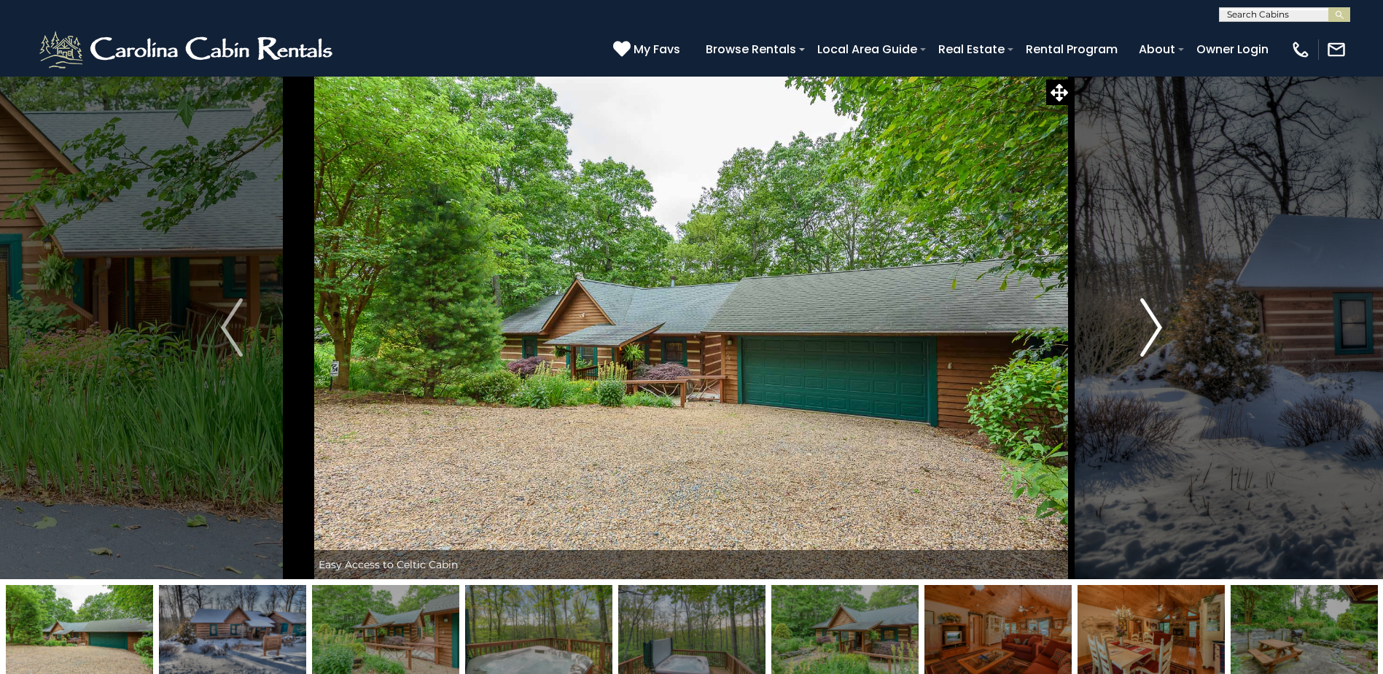
click at [1160, 325] on img "Next" at bounding box center [1151, 327] width 22 height 58
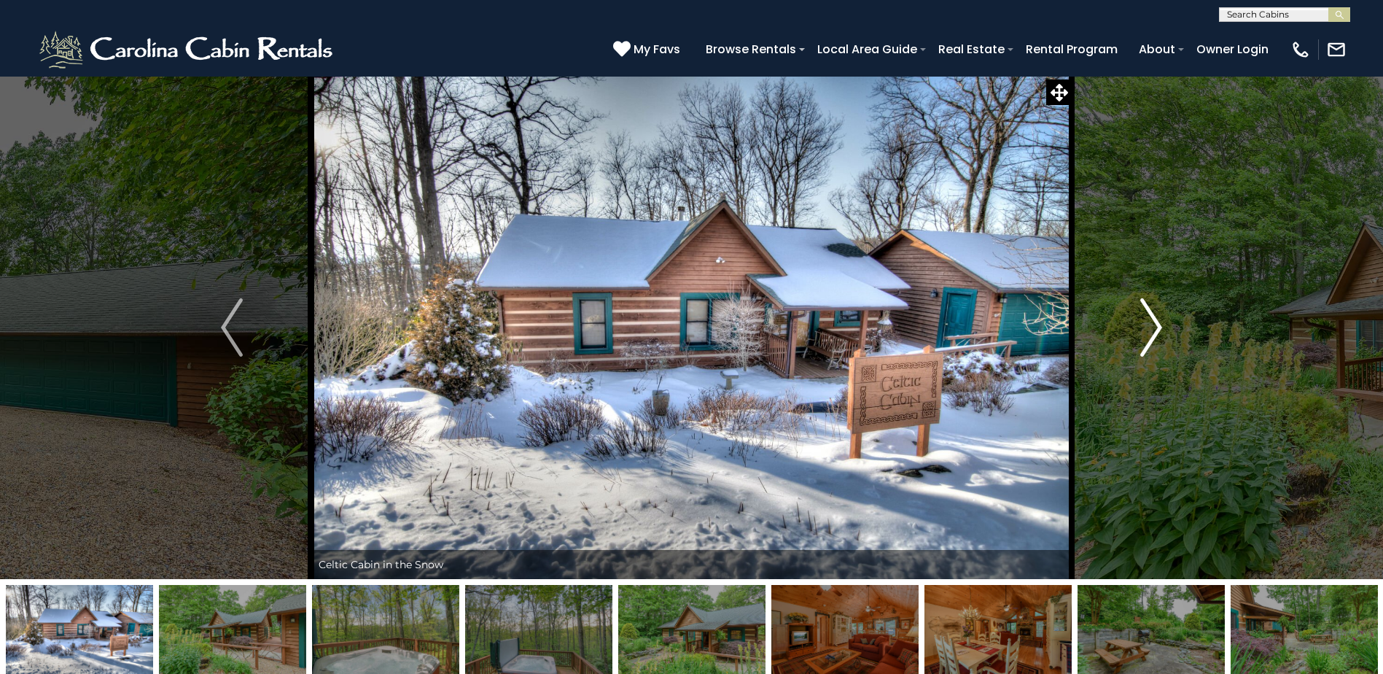
click at [1160, 325] on img "Next" at bounding box center [1151, 327] width 22 height 58
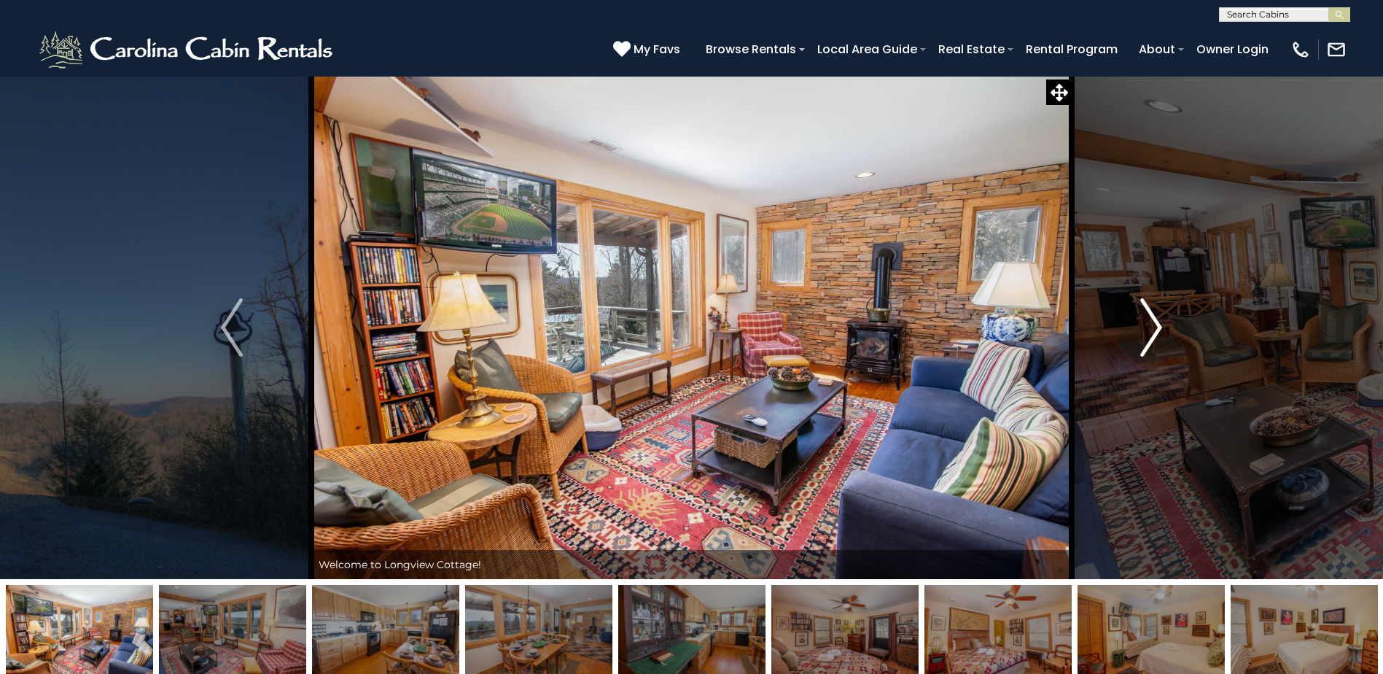
click at [1155, 325] on img "Next" at bounding box center [1151, 327] width 22 height 58
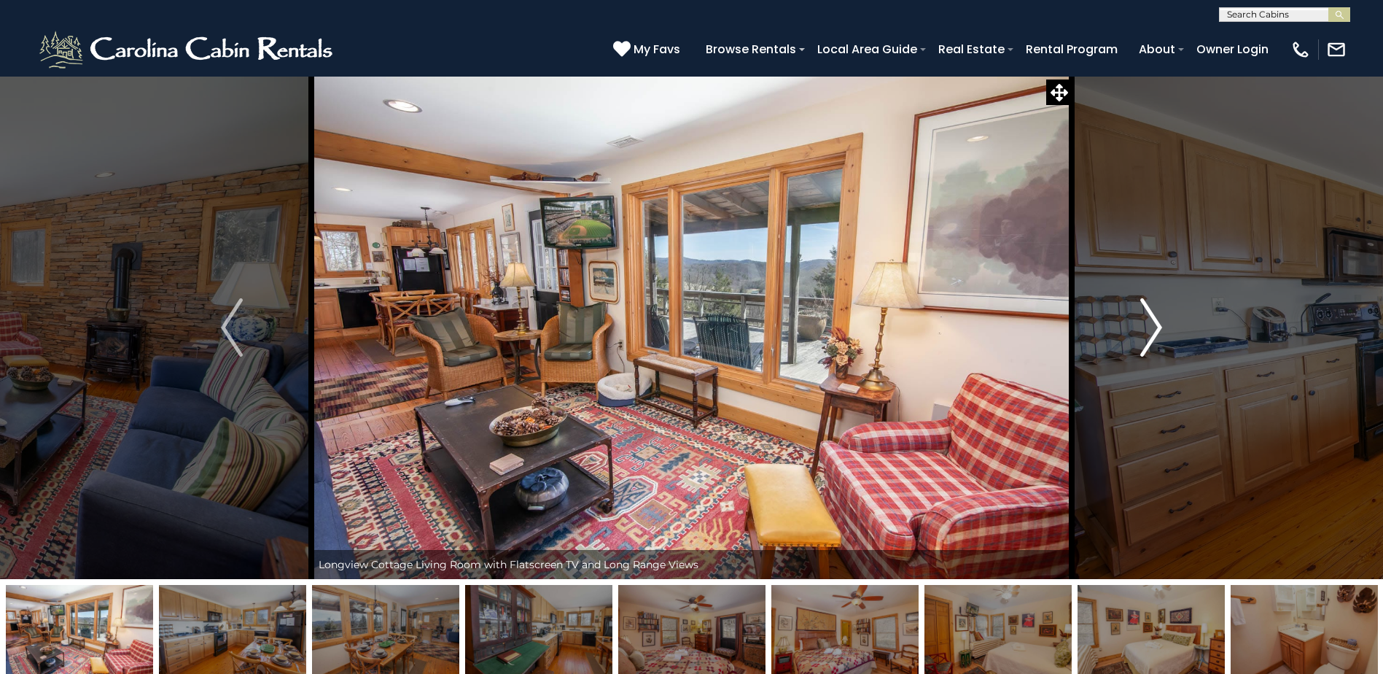
click at [1155, 325] on img "Next" at bounding box center [1151, 327] width 22 height 58
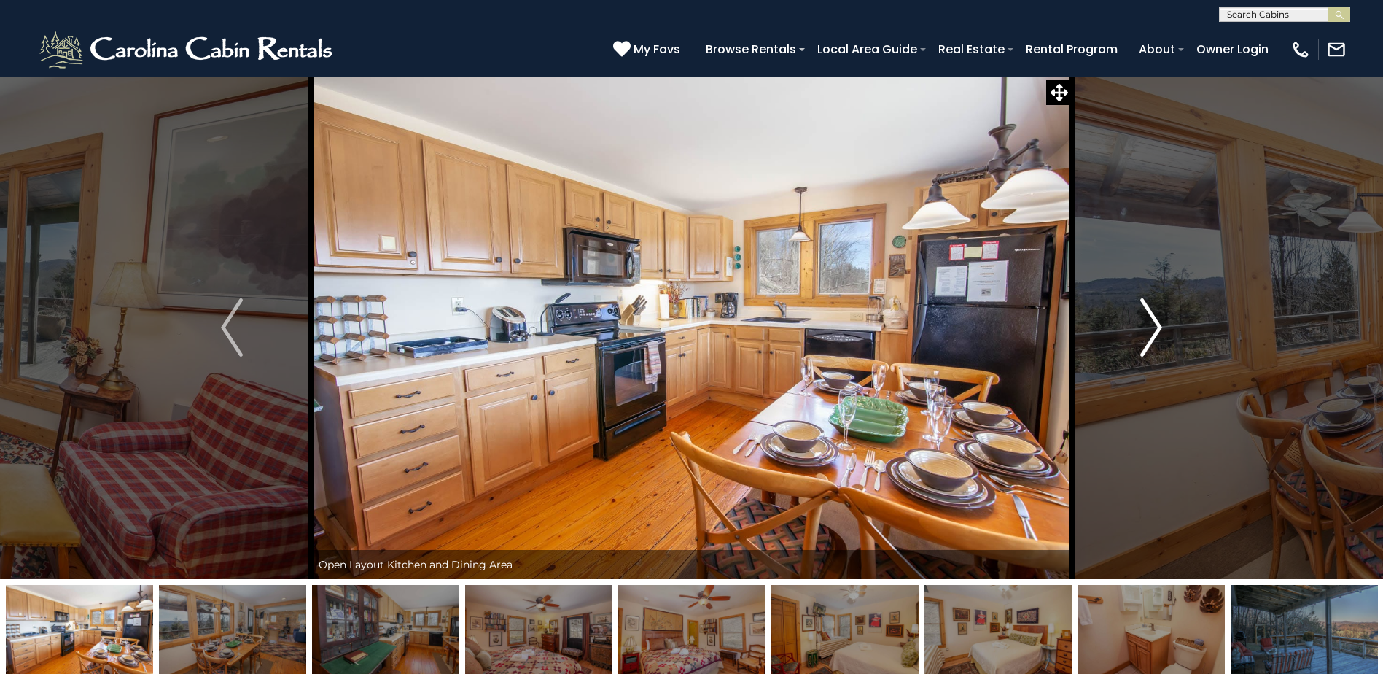
click at [1156, 325] on img "Next" at bounding box center [1151, 327] width 22 height 58
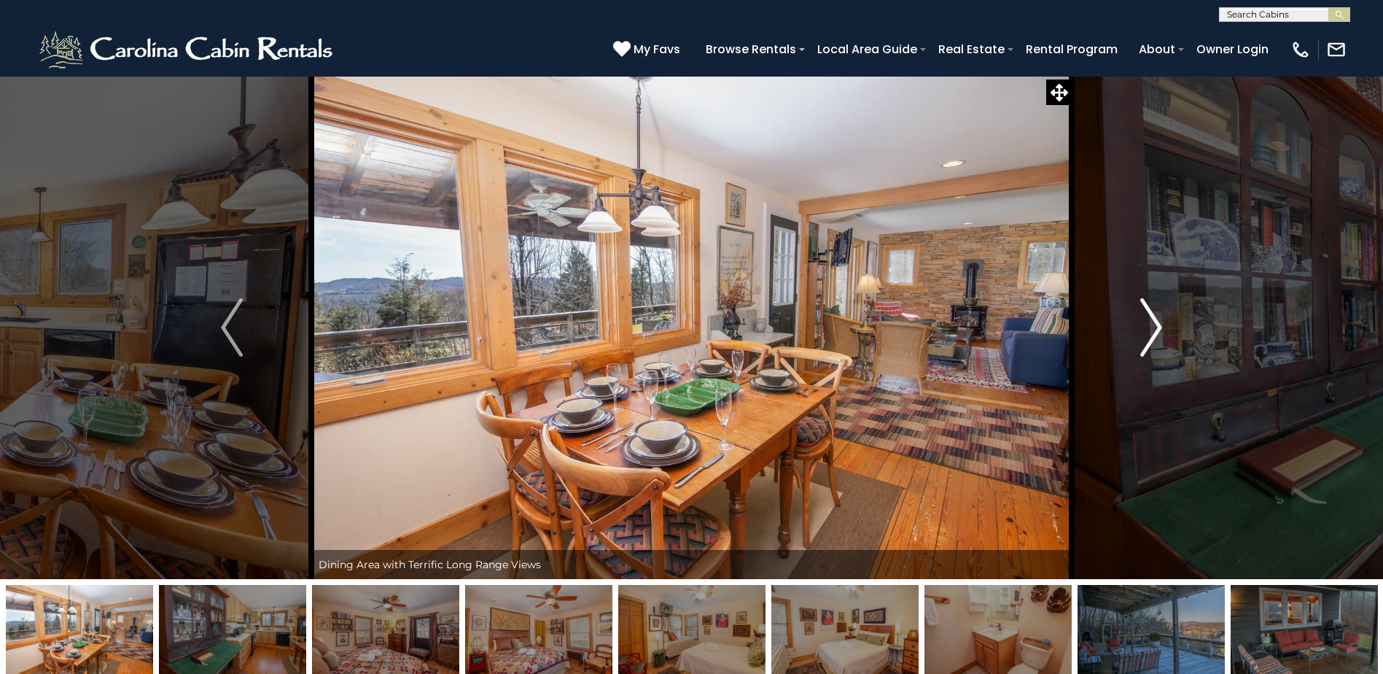
click at [1156, 325] on img "Next" at bounding box center [1151, 327] width 22 height 58
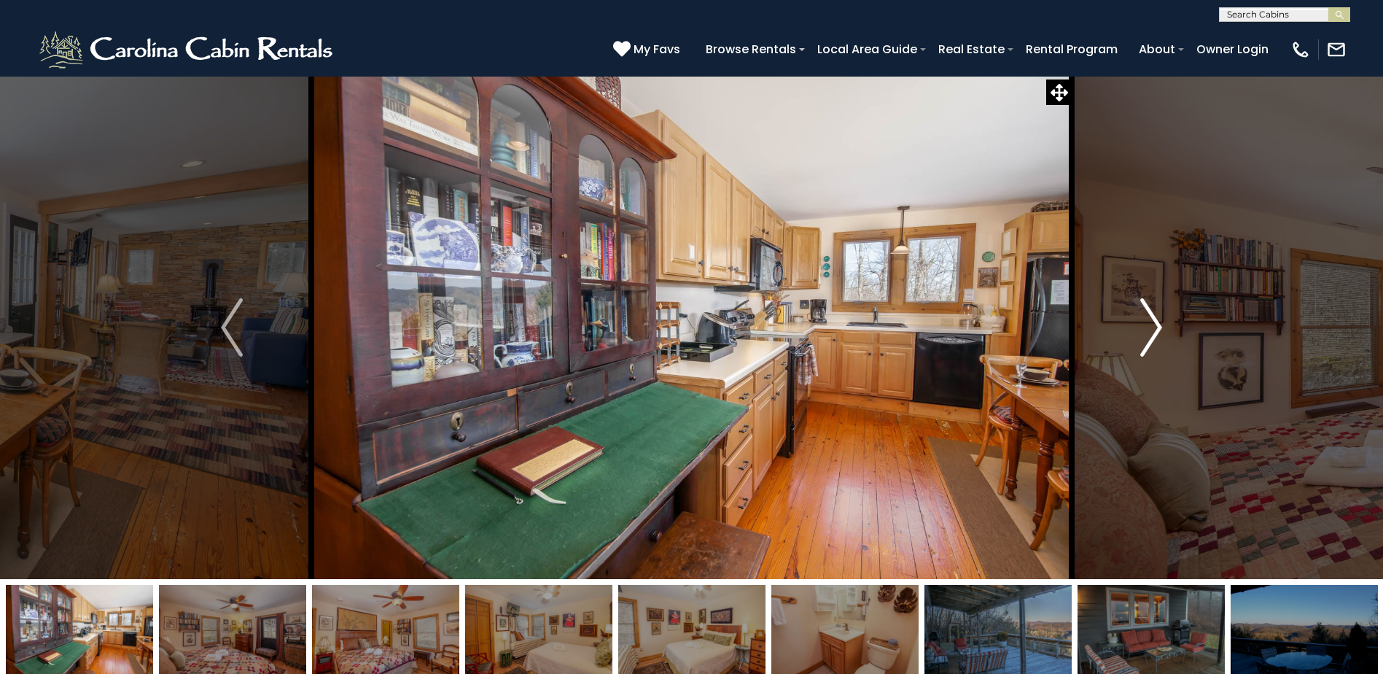
click at [1156, 325] on img "Next" at bounding box center [1151, 327] width 22 height 58
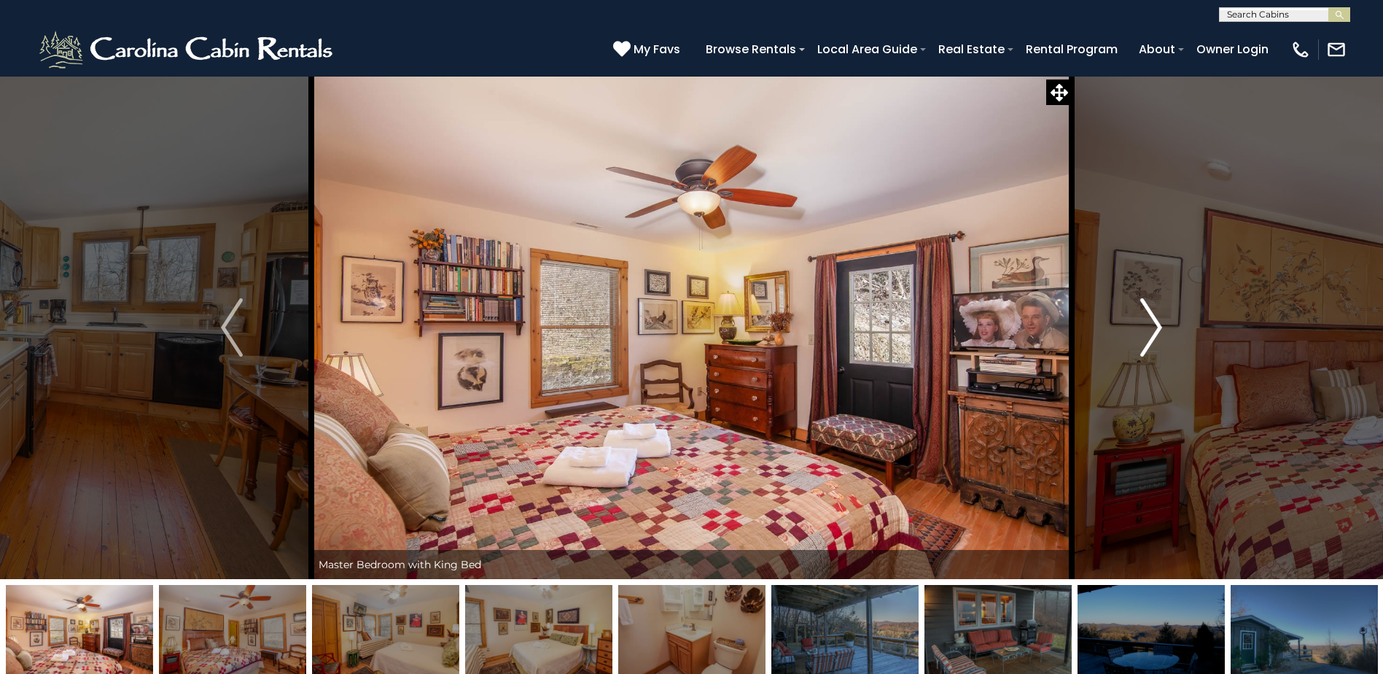
click at [1156, 325] on img "Next" at bounding box center [1151, 327] width 22 height 58
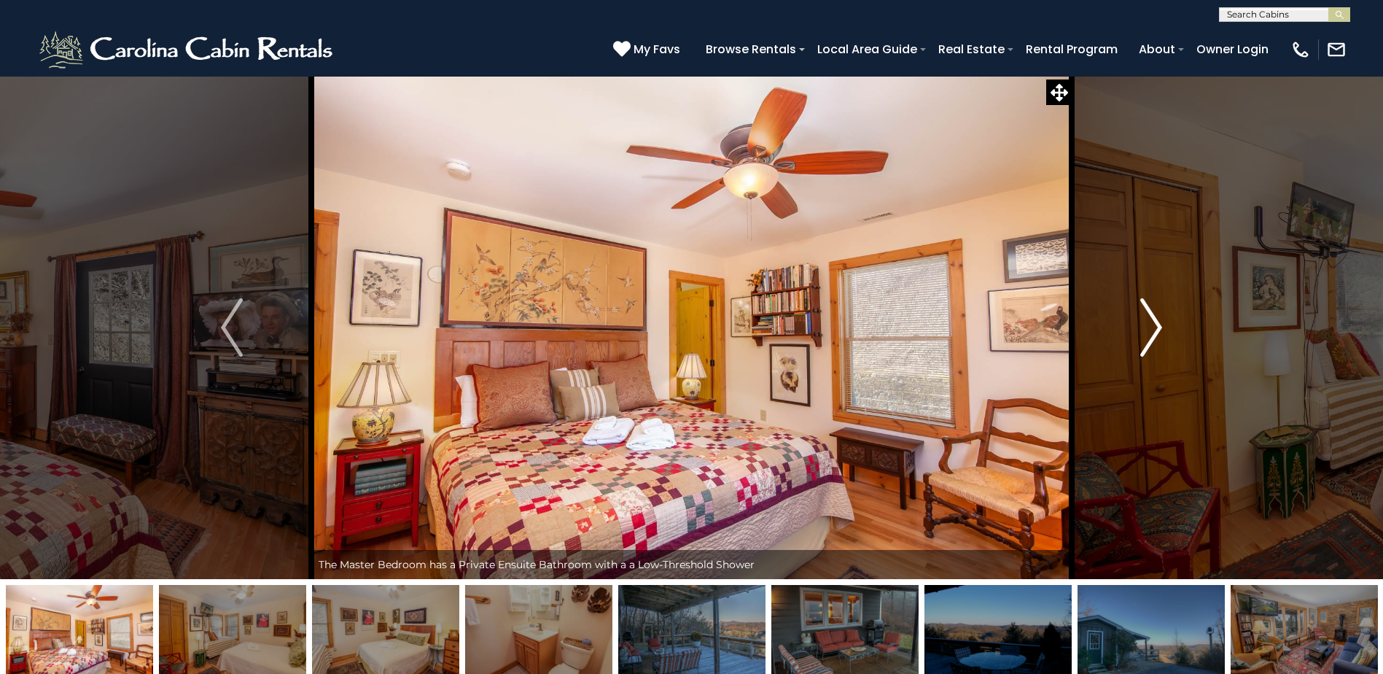
click at [1156, 325] on img "Next" at bounding box center [1151, 327] width 22 height 58
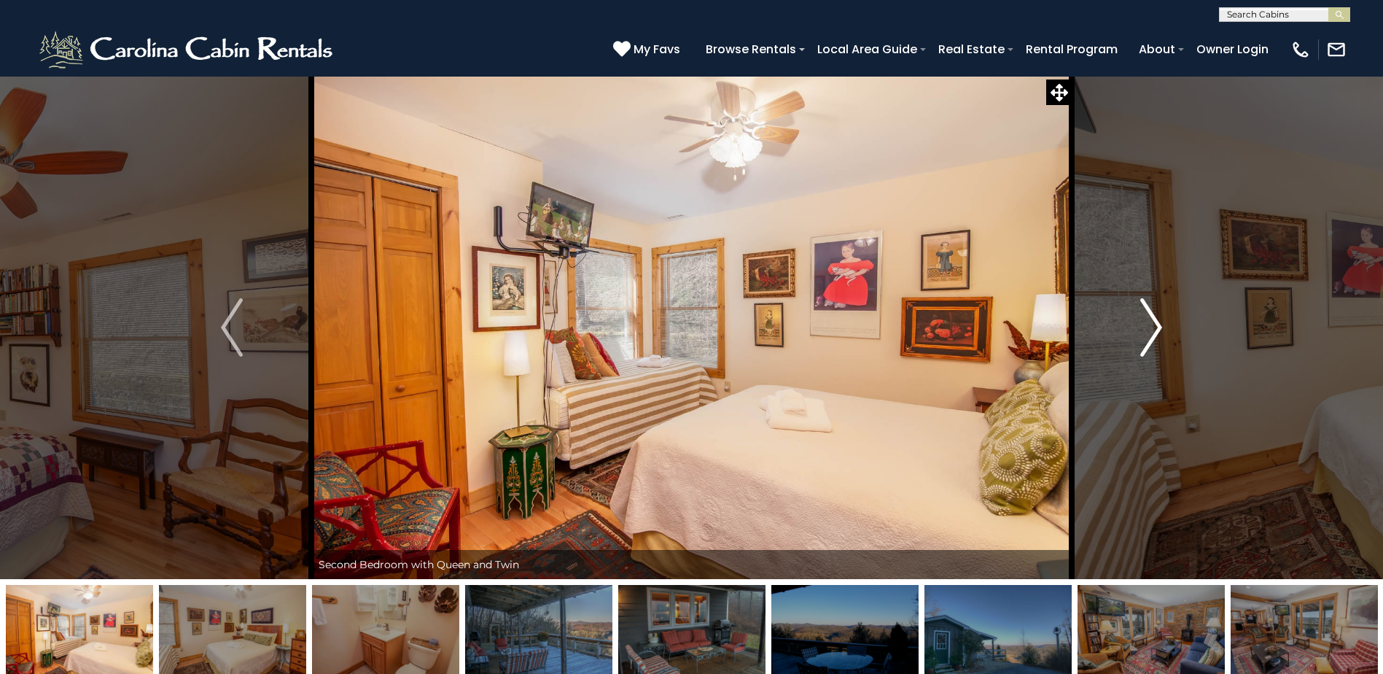
click at [1156, 325] on img "Next" at bounding box center [1151, 327] width 22 height 58
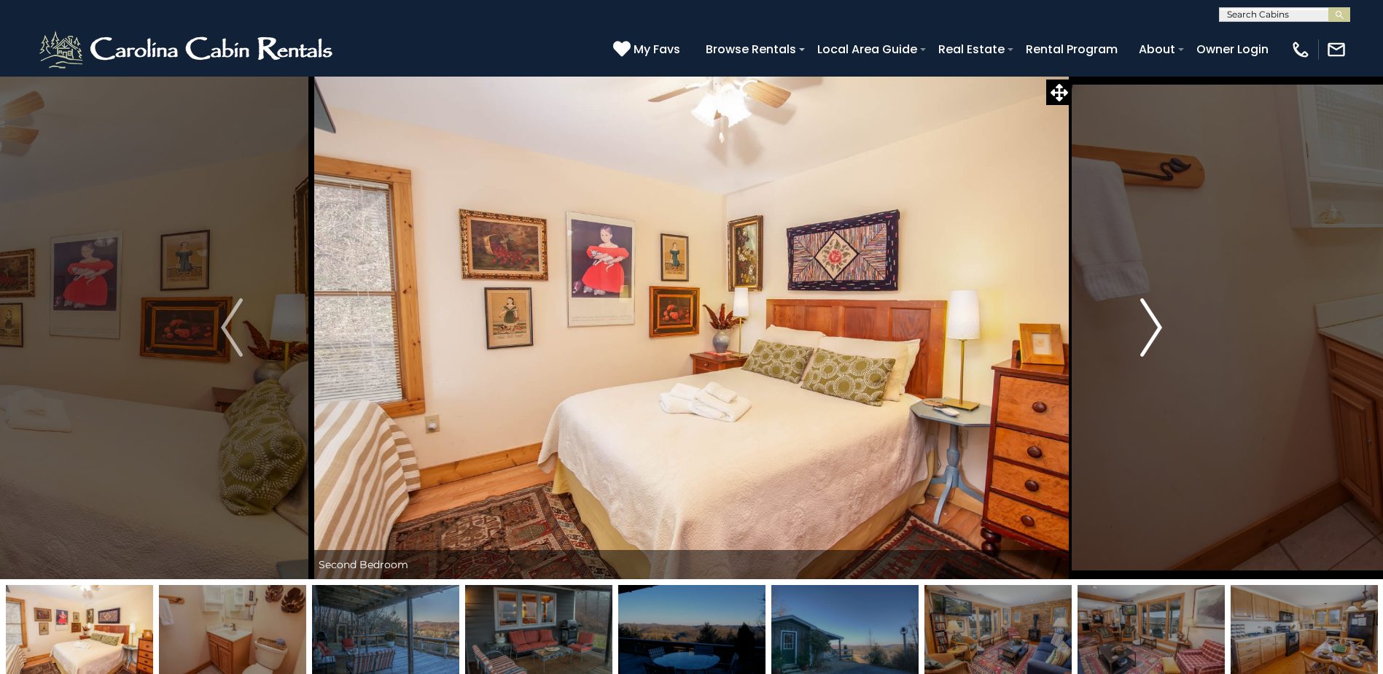
click at [1156, 325] on img "Next" at bounding box center [1151, 327] width 22 height 58
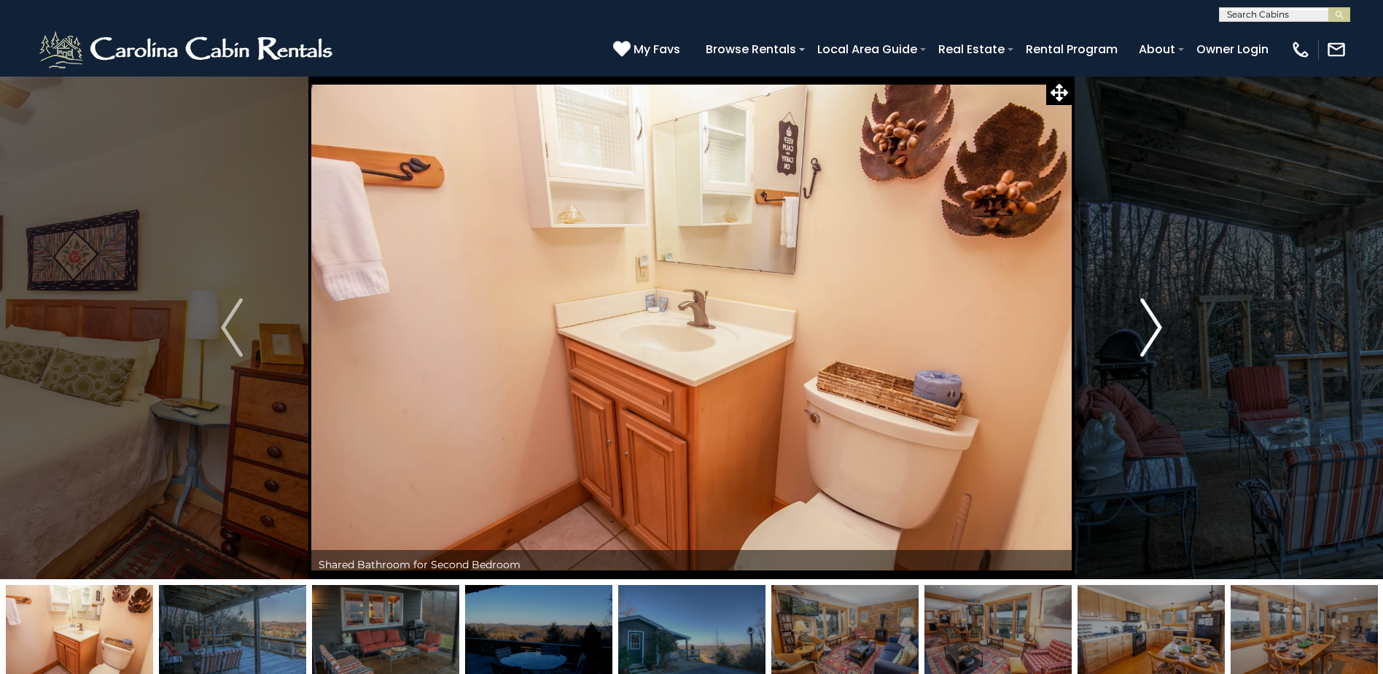
click at [1156, 325] on img "Next" at bounding box center [1151, 327] width 22 height 58
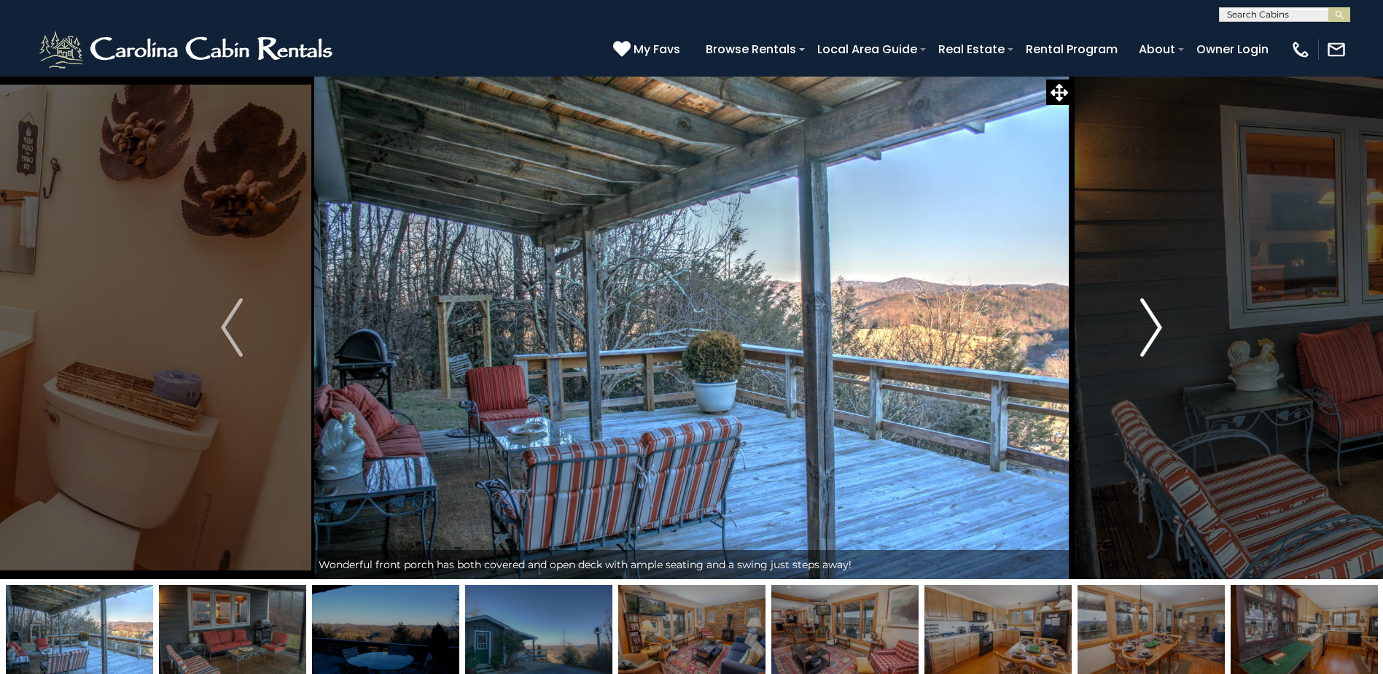
click at [1156, 321] on img "Next" at bounding box center [1151, 327] width 22 height 58
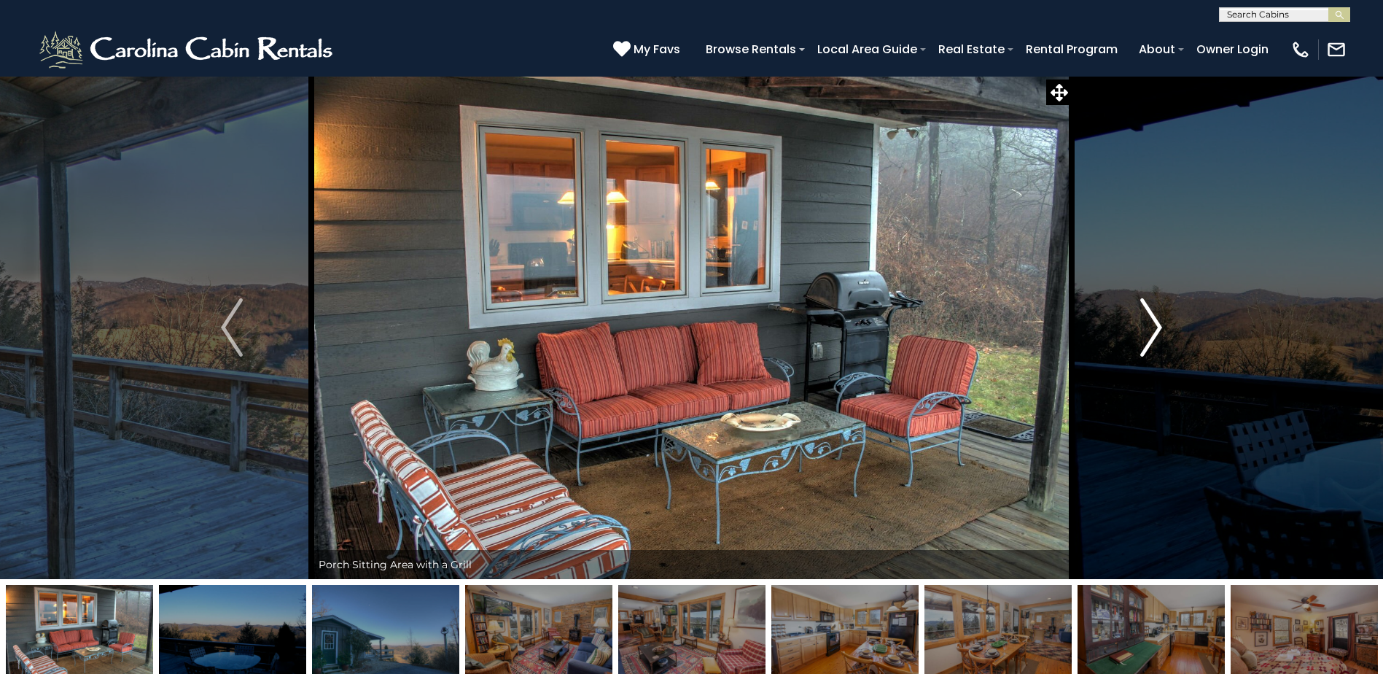
click at [1155, 321] on img "Next" at bounding box center [1151, 327] width 22 height 58
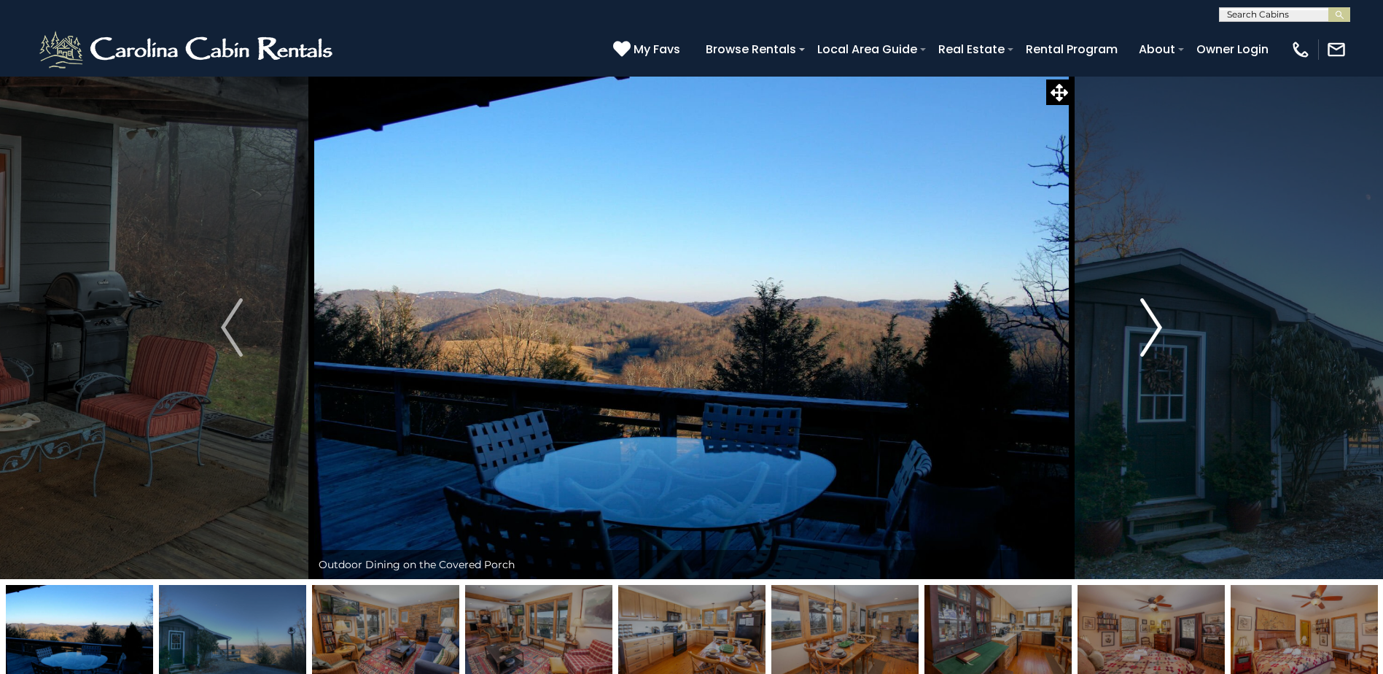
click at [1155, 321] on img "Next" at bounding box center [1151, 327] width 22 height 58
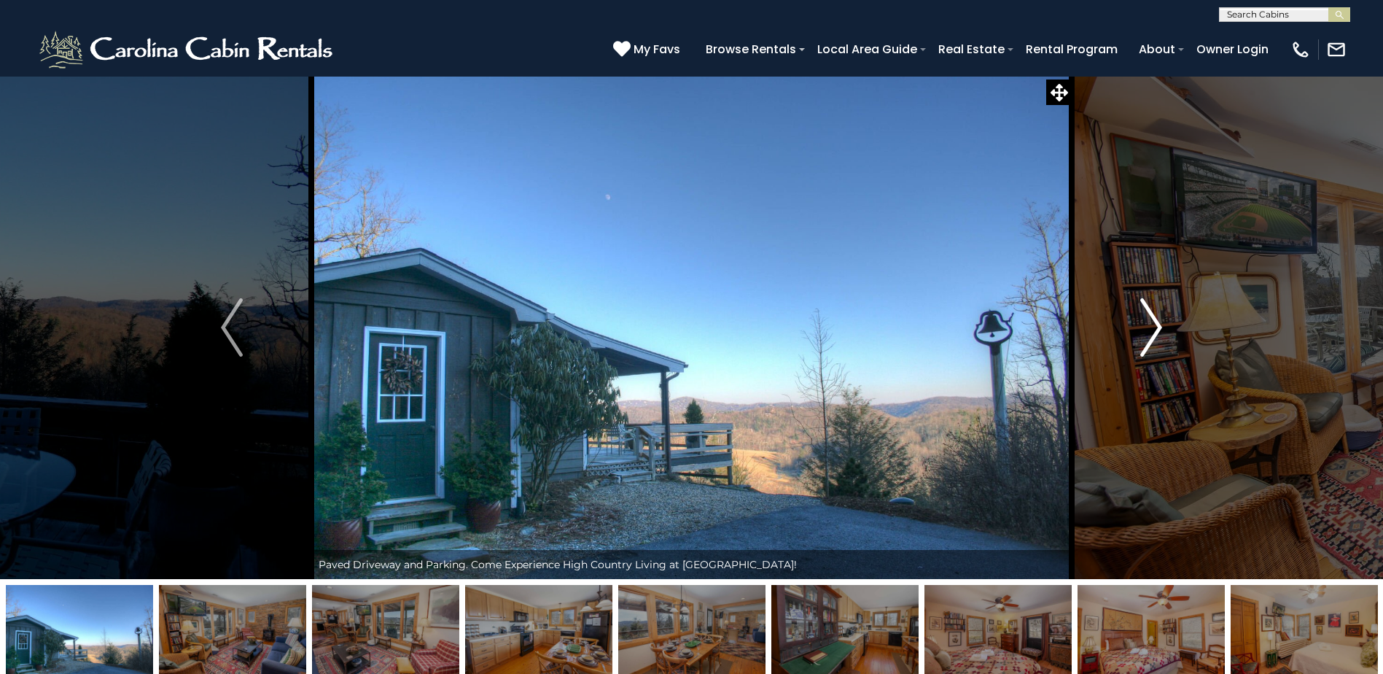
click at [1155, 327] on img "Next" at bounding box center [1151, 327] width 22 height 58
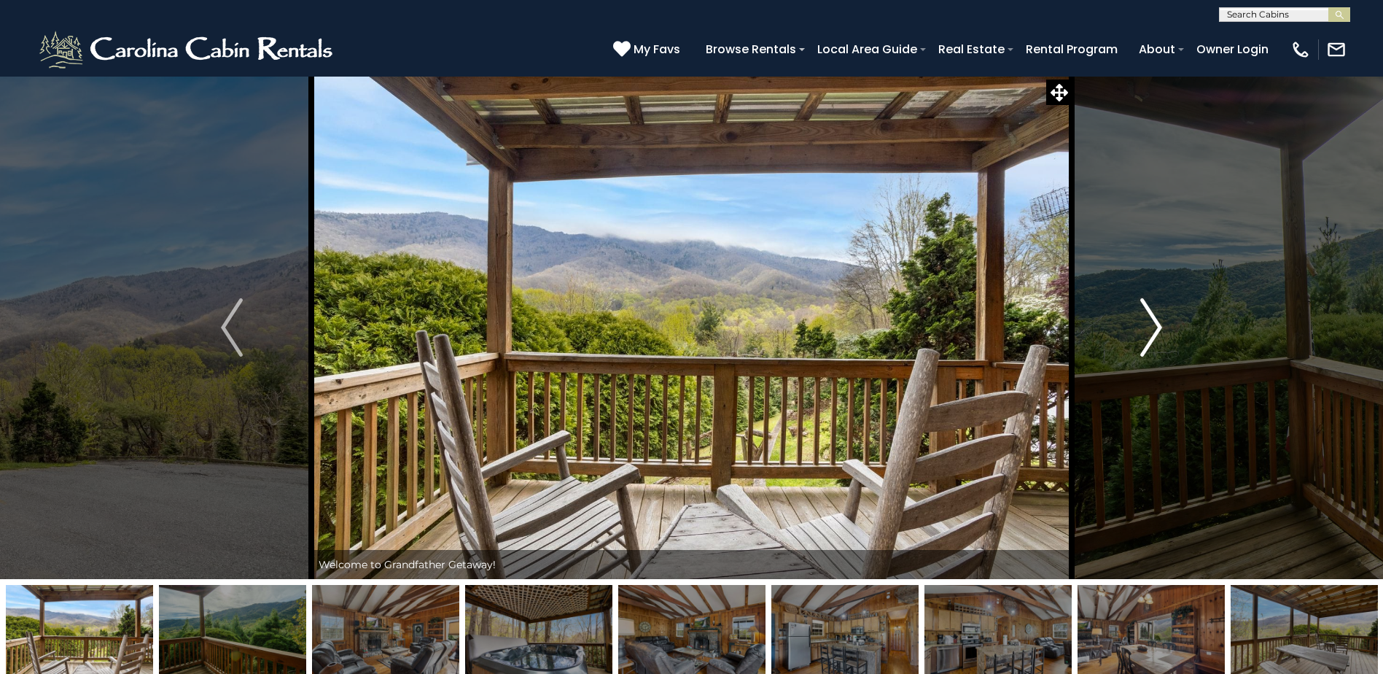
click at [1153, 324] on img "Next" at bounding box center [1151, 327] width 22 height 58
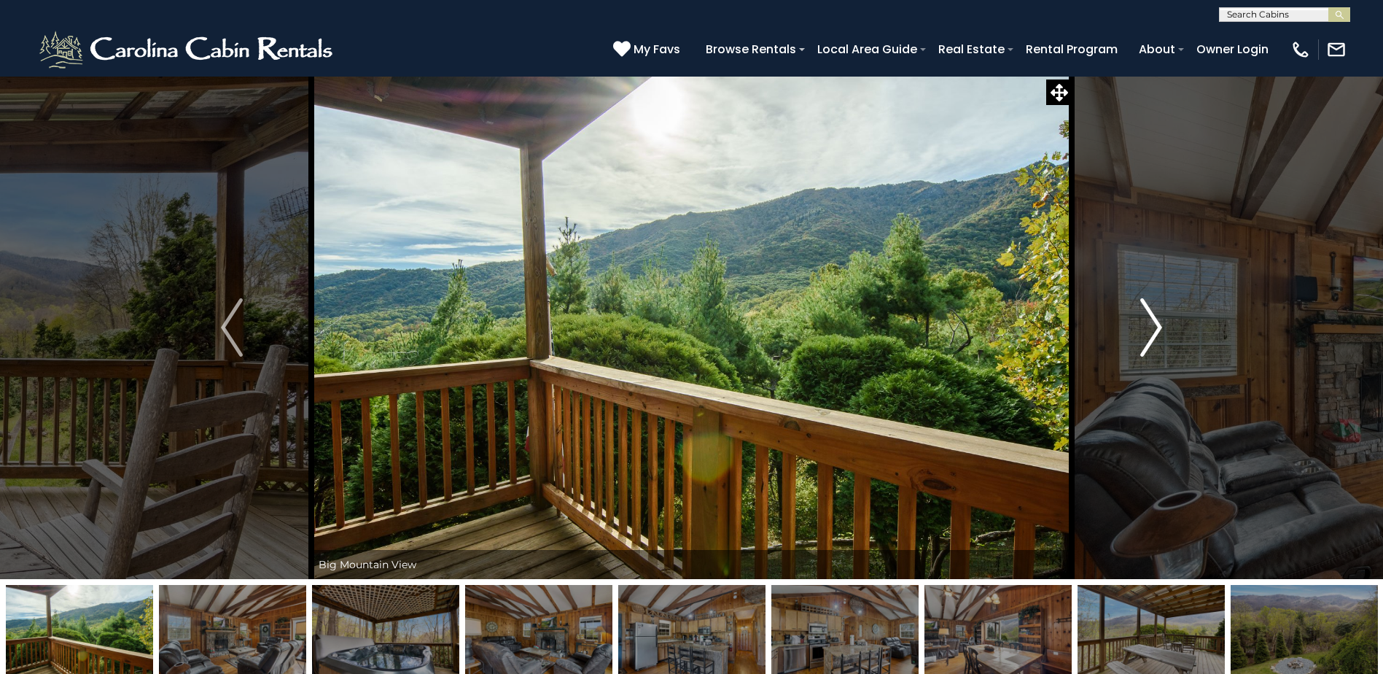
click at [1151, 324] on img "Next" at bounding box center [1151, 327] width 22 height 58
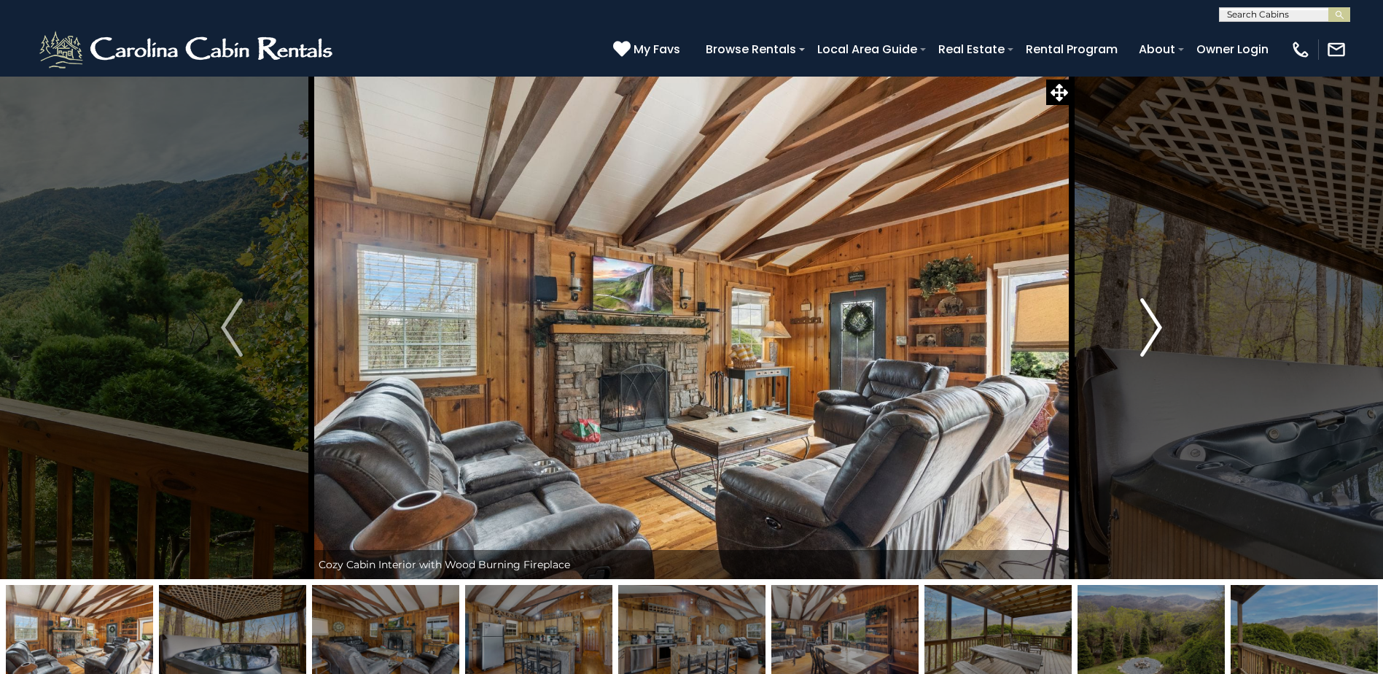
click at [1151, 324] on img "Next" at bounding box center [1151, 327] width 22 height 58
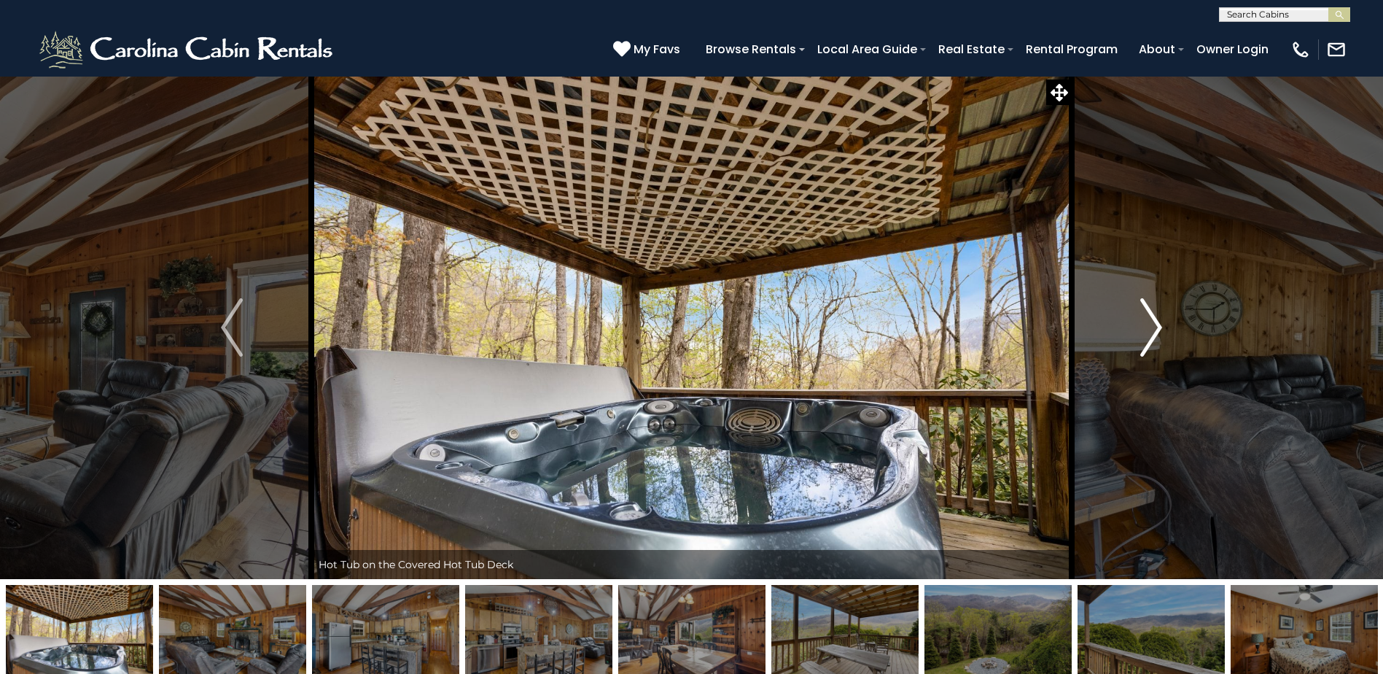
click at [1151, 324] on img "Next" at bounding box center [1151, 327] width 22 height 58
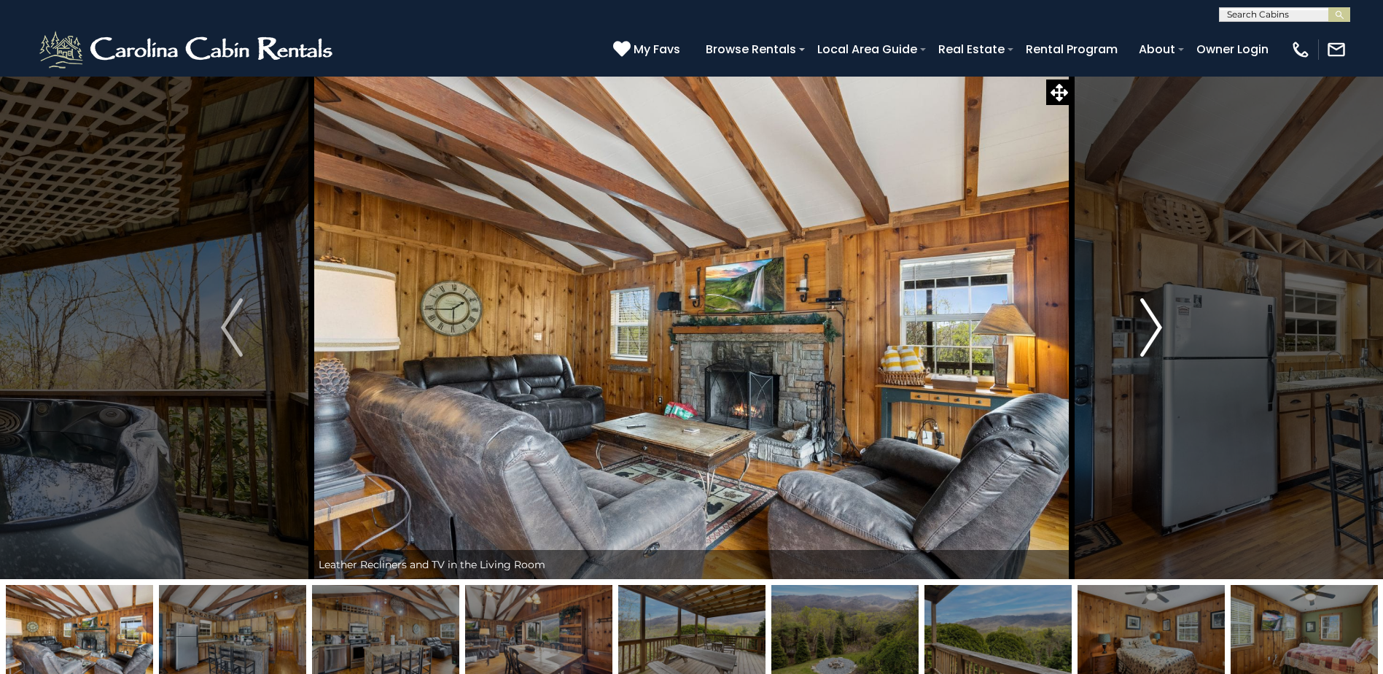
click at [1151, 324] on img "Next" at bounding box center [1151, 327] width 22 height 58
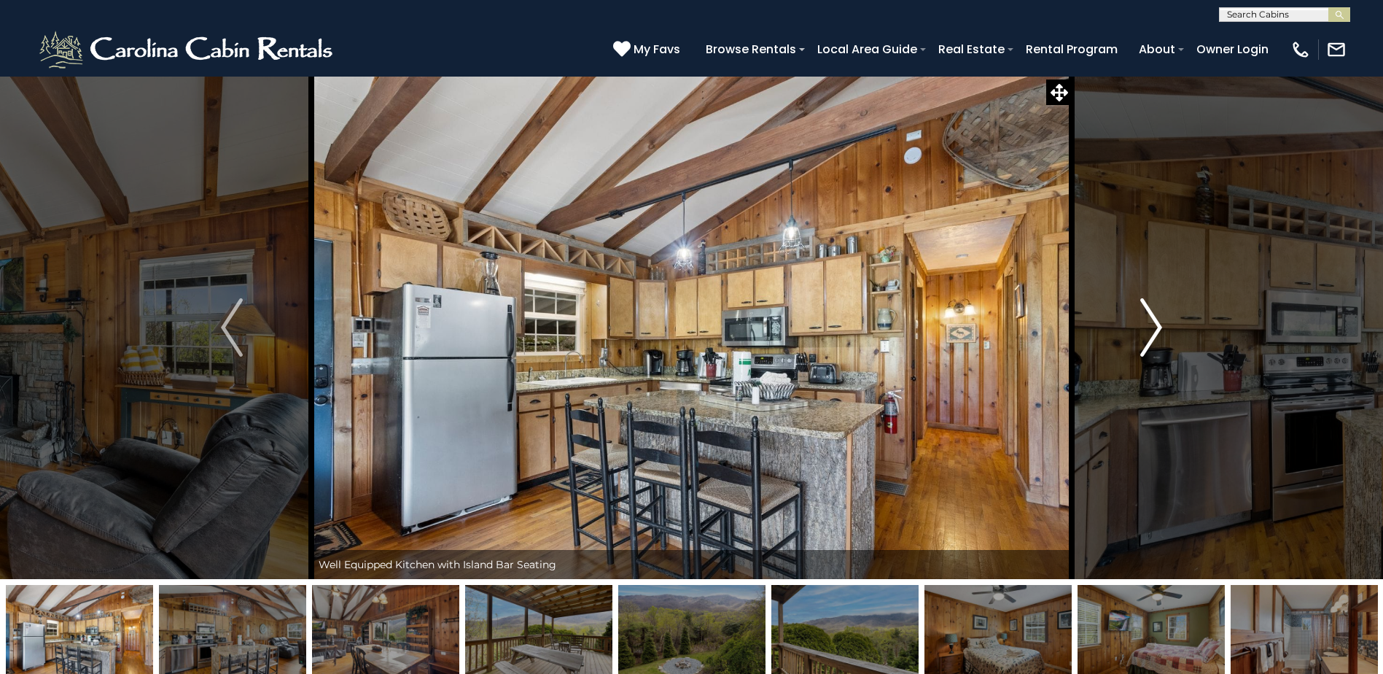
click at [1151, 324] on img "Next" at bounding box center [1151, 327] width 22 height 58
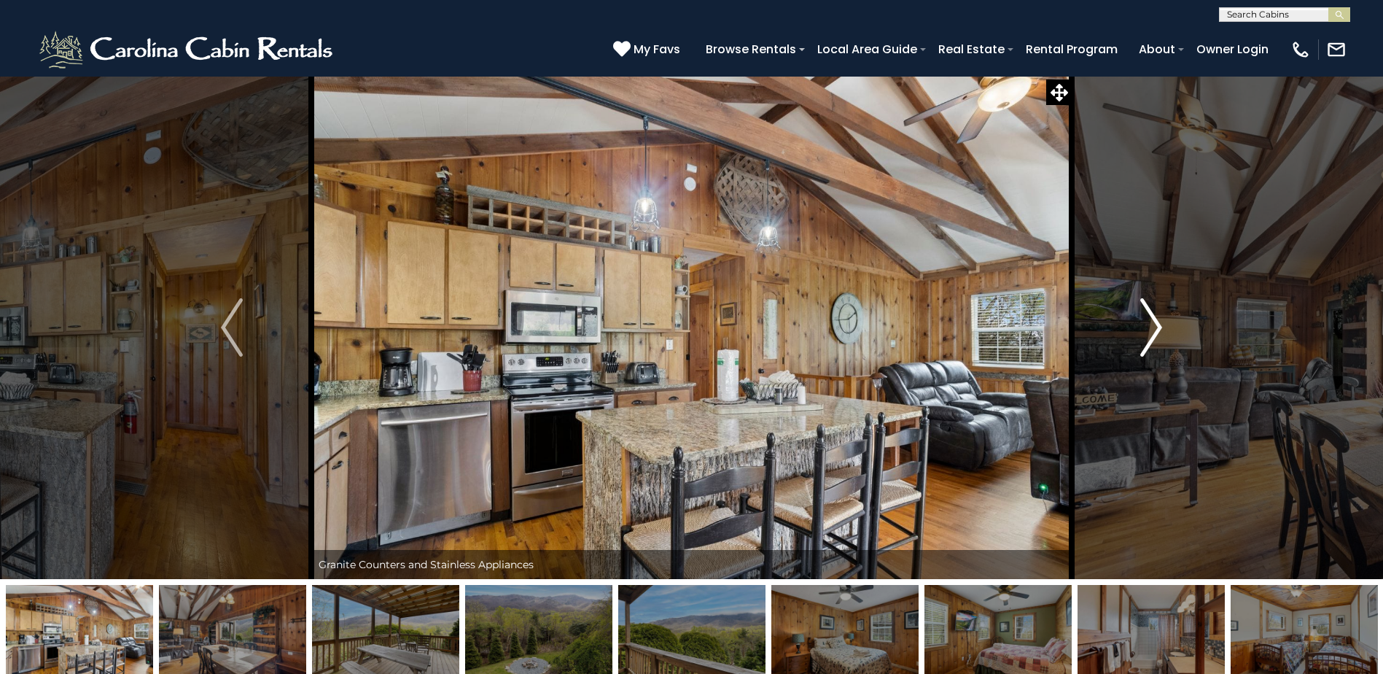
click at [1153, 323] on img "Next" at bounding box center [1151, 327] width 22 height 58
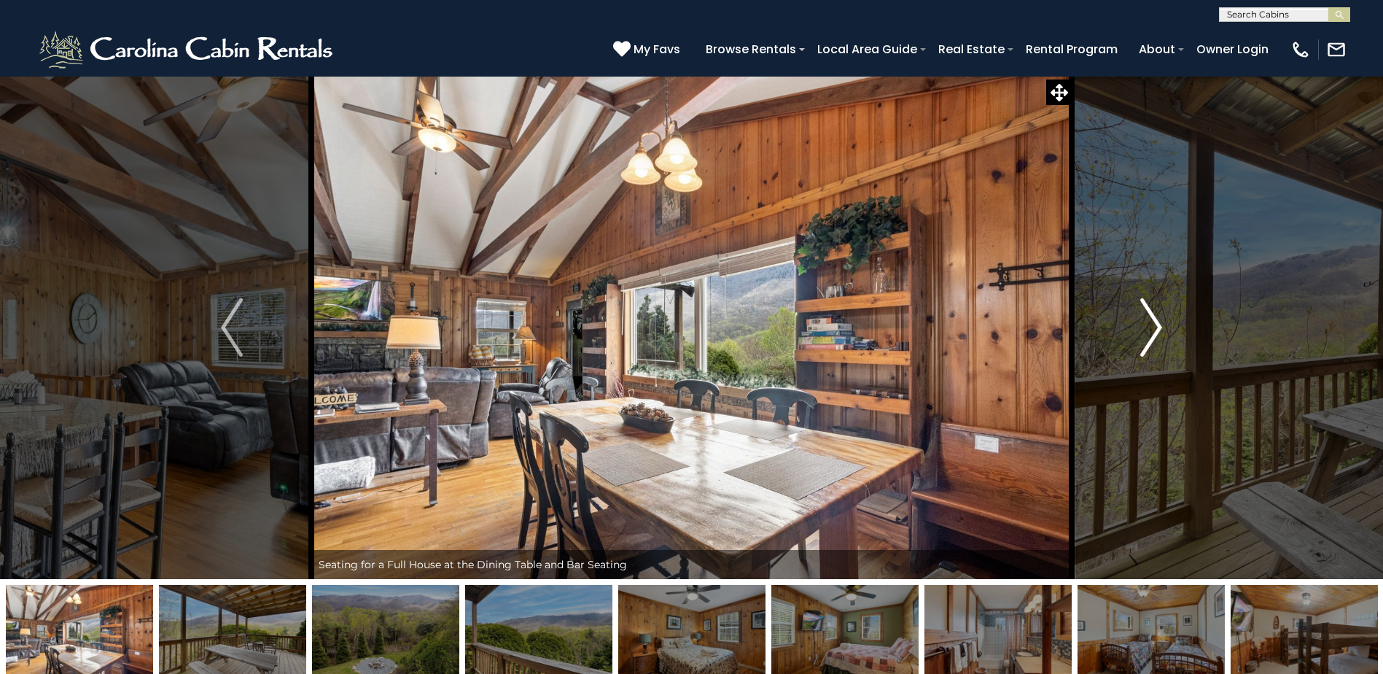
click at [1154, 323] on img "Next" at bounding box center [1151, 327] width 22 height 58
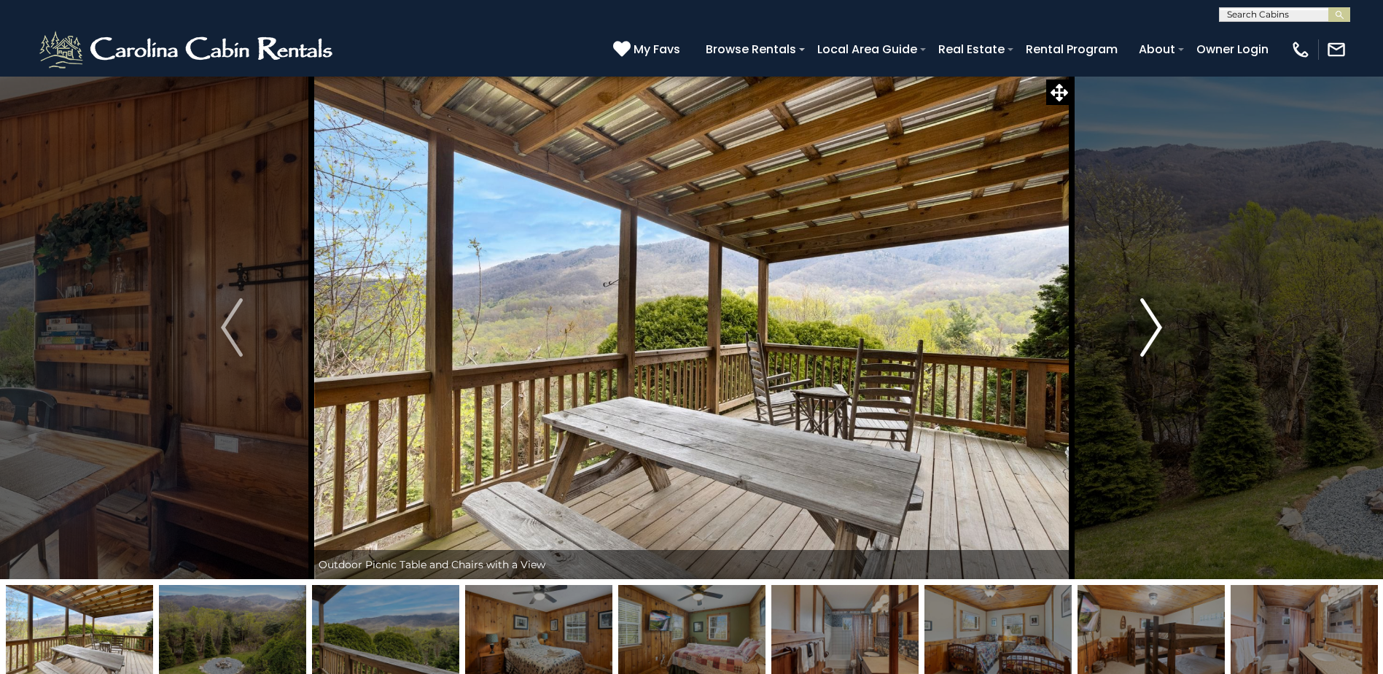
click at [1149, 321] on img "Next" at bounding box center [1151, 327] width 22 height 58
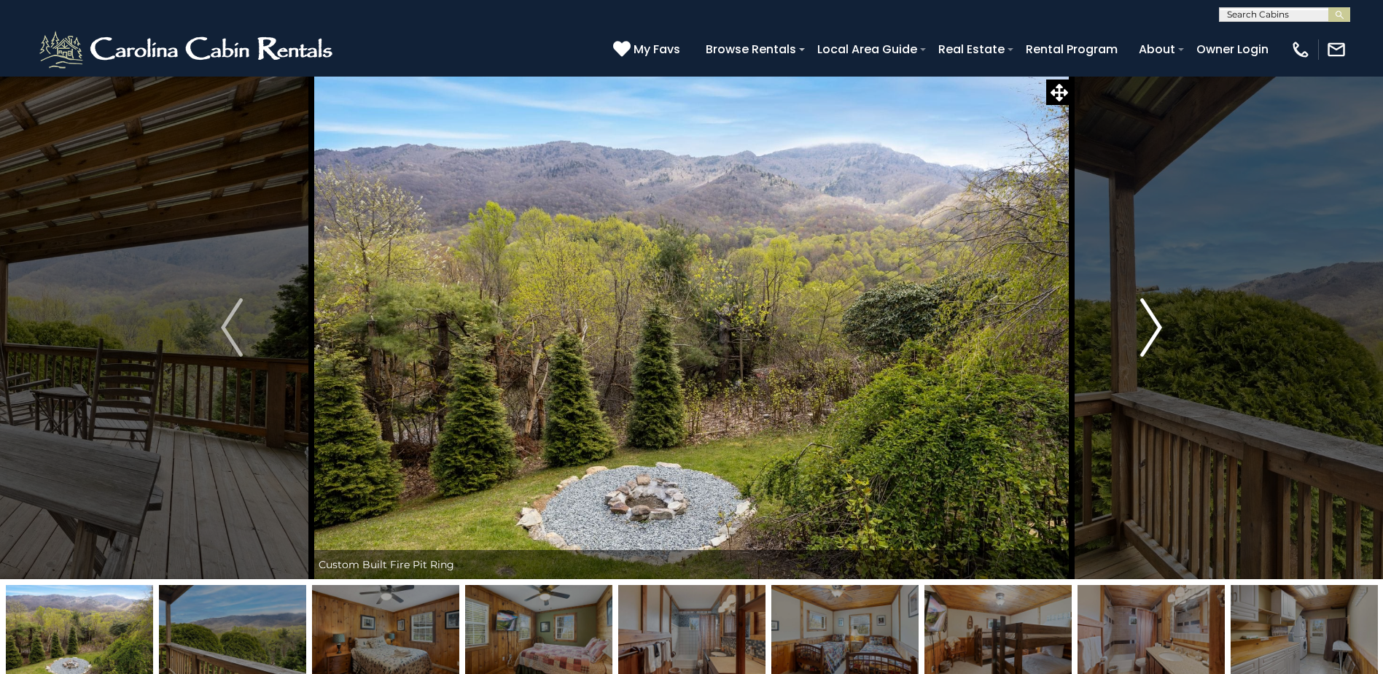
click at [1149, 321] on img "Next" at bounding box center [1151, 327] width 22 height 58
